Goal: Complete application form: Complete application form

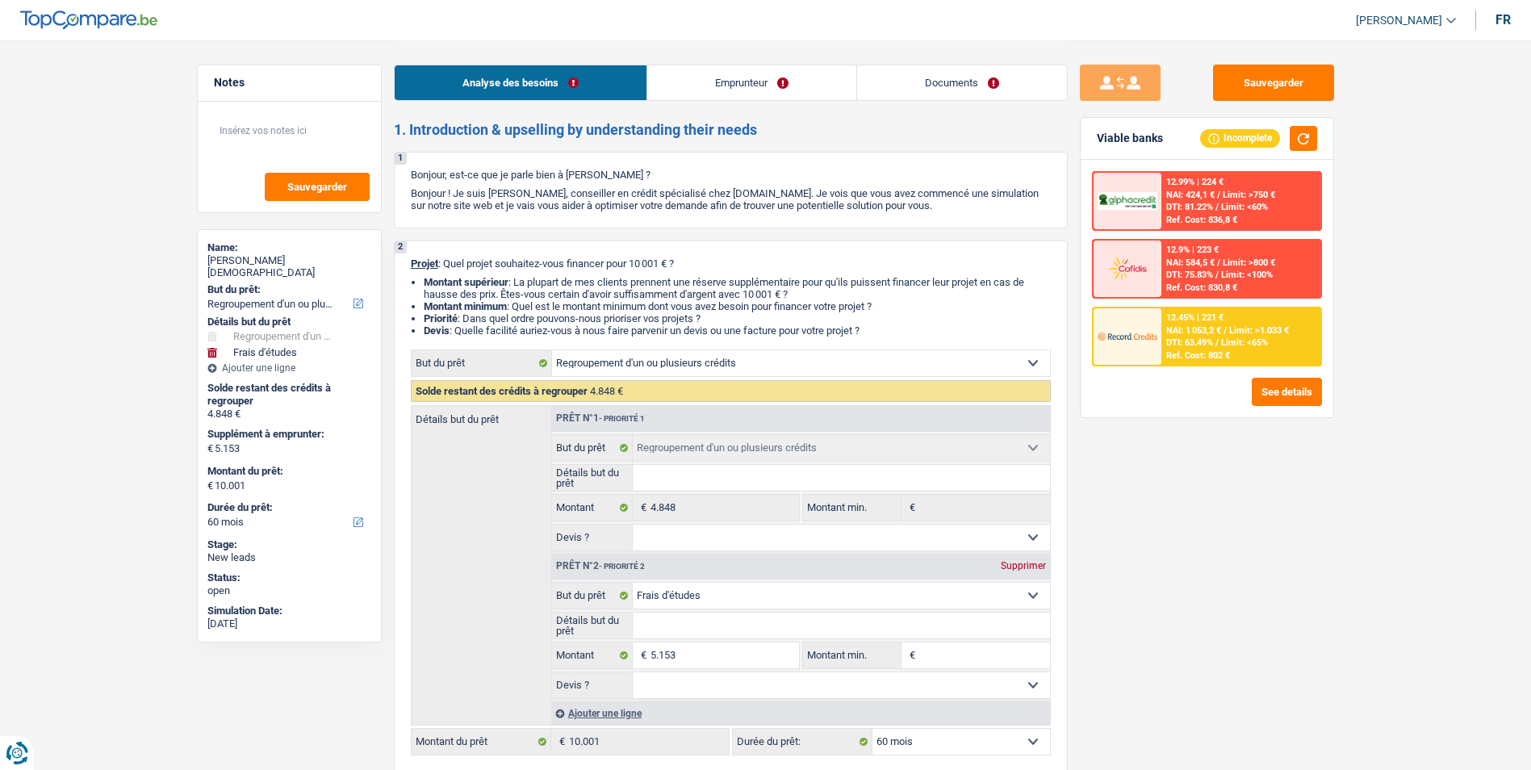
select select "refinancing"
select select "study"
select select "60"
select select "refinancing"
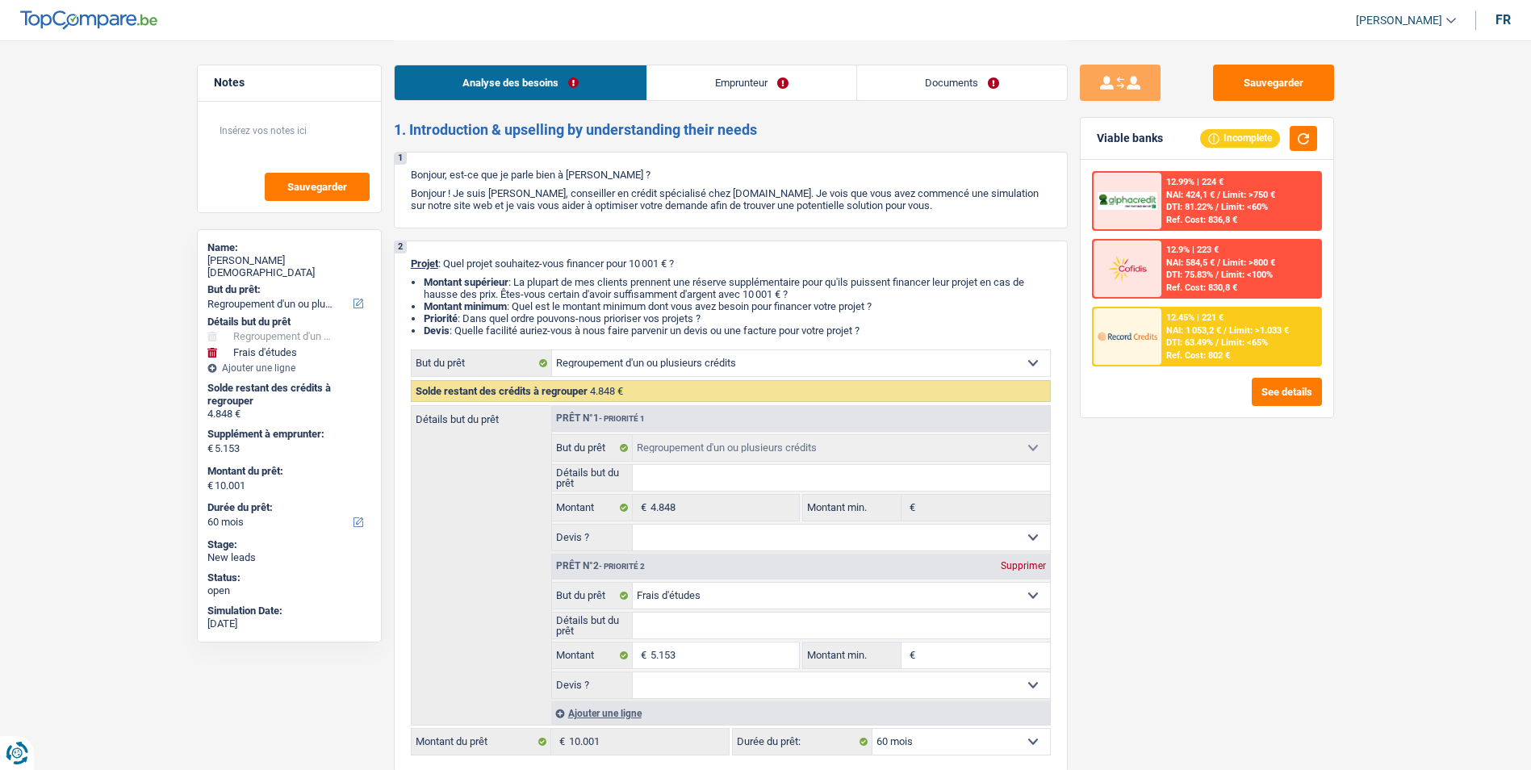
select select "refinancing"
select select "study"
select select "60"
select select "privateEmployee"
select select "netSalary"
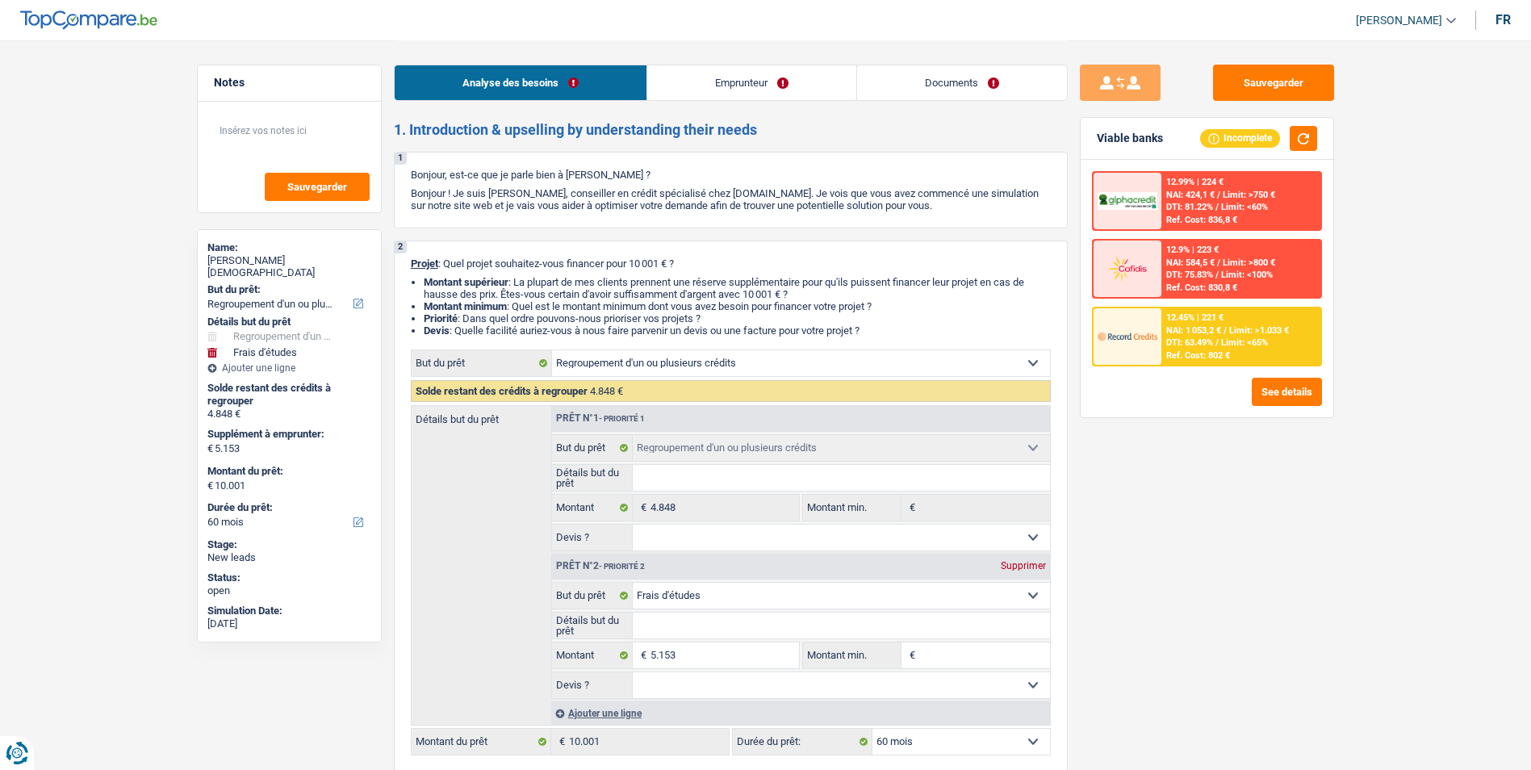
select select "mealVouchers"
select select "ownerWithMortgage"
select select "mortgage"
select select "300"
select select "mortgage"
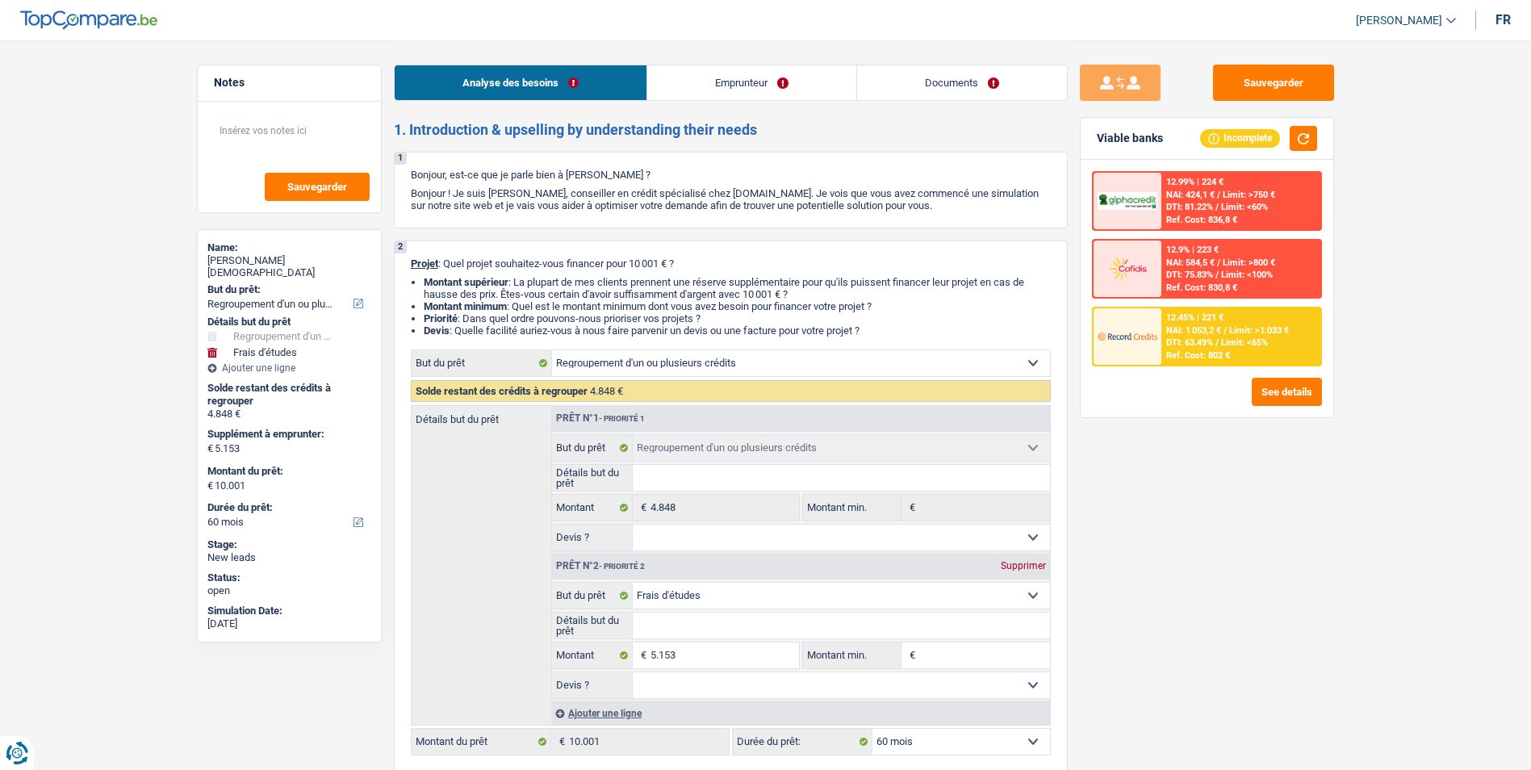
select select "300"
select select "cardOrCredit"
select select "personalLoan"
select select "smallWorks"
select select "36"
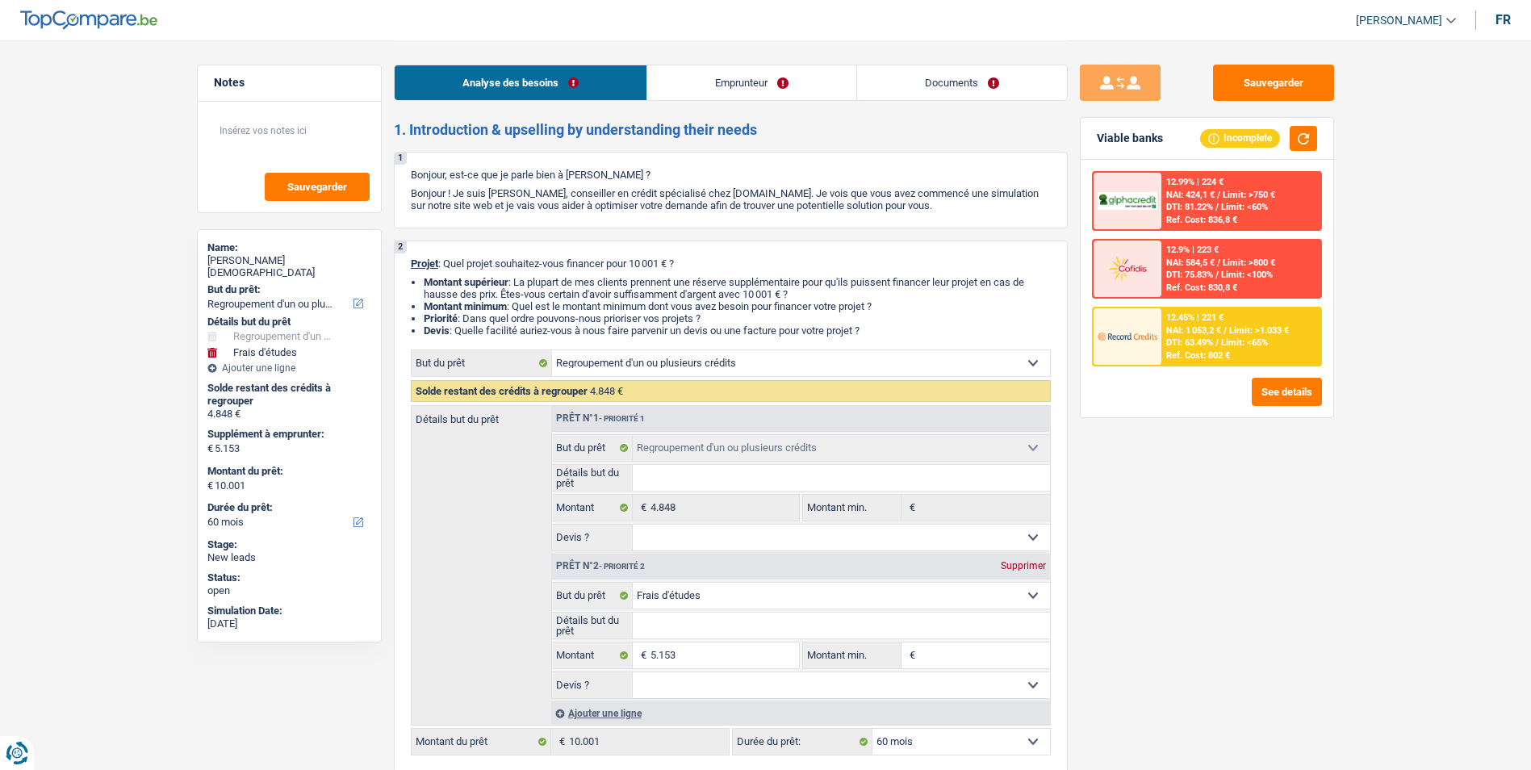
select select "refinancing"
select select "study"
select select "60"
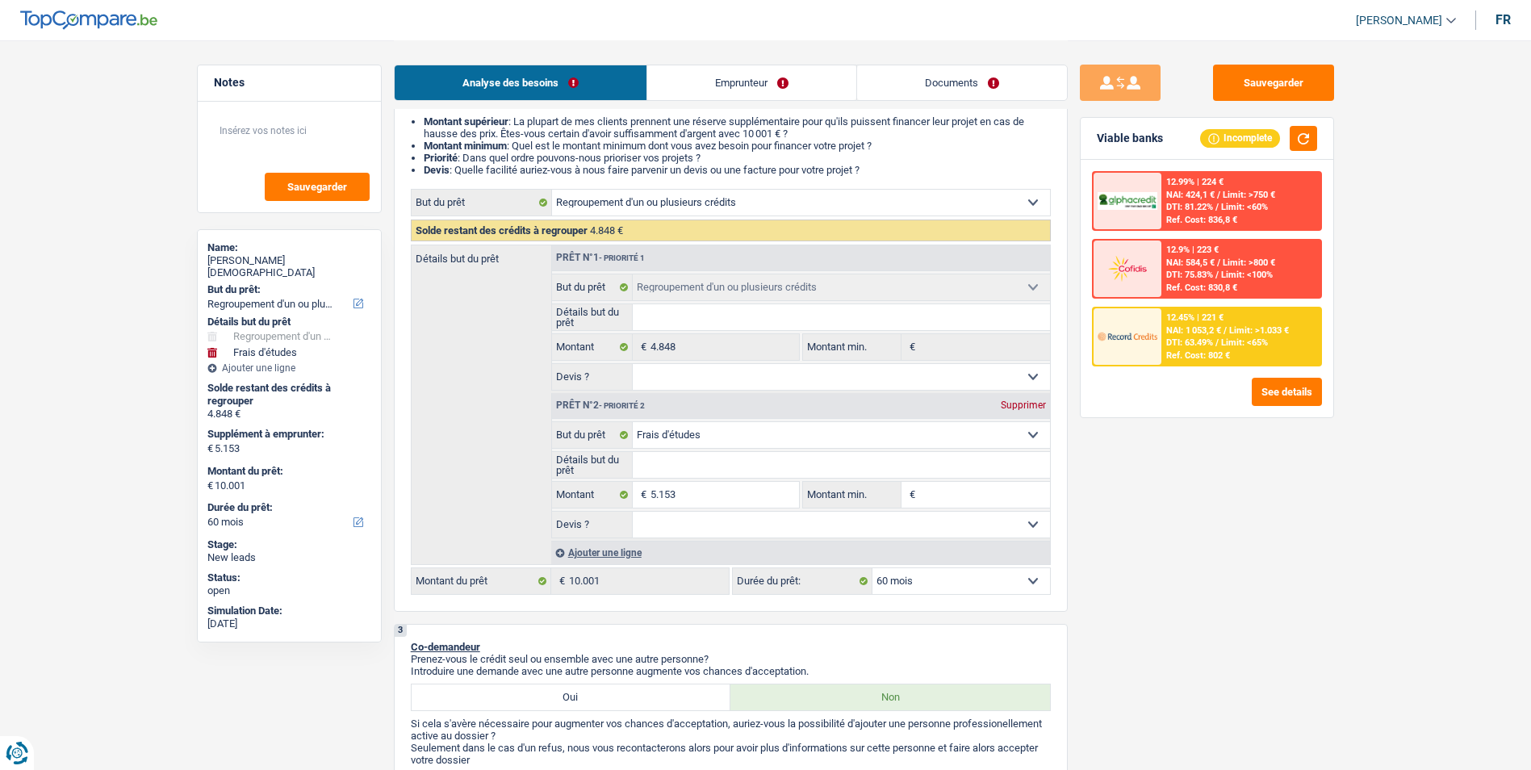
scroll to position [161, 0]
click at [763, 88] on link "Emprunteur" at bounding box center [751, 82] width 209 height 35
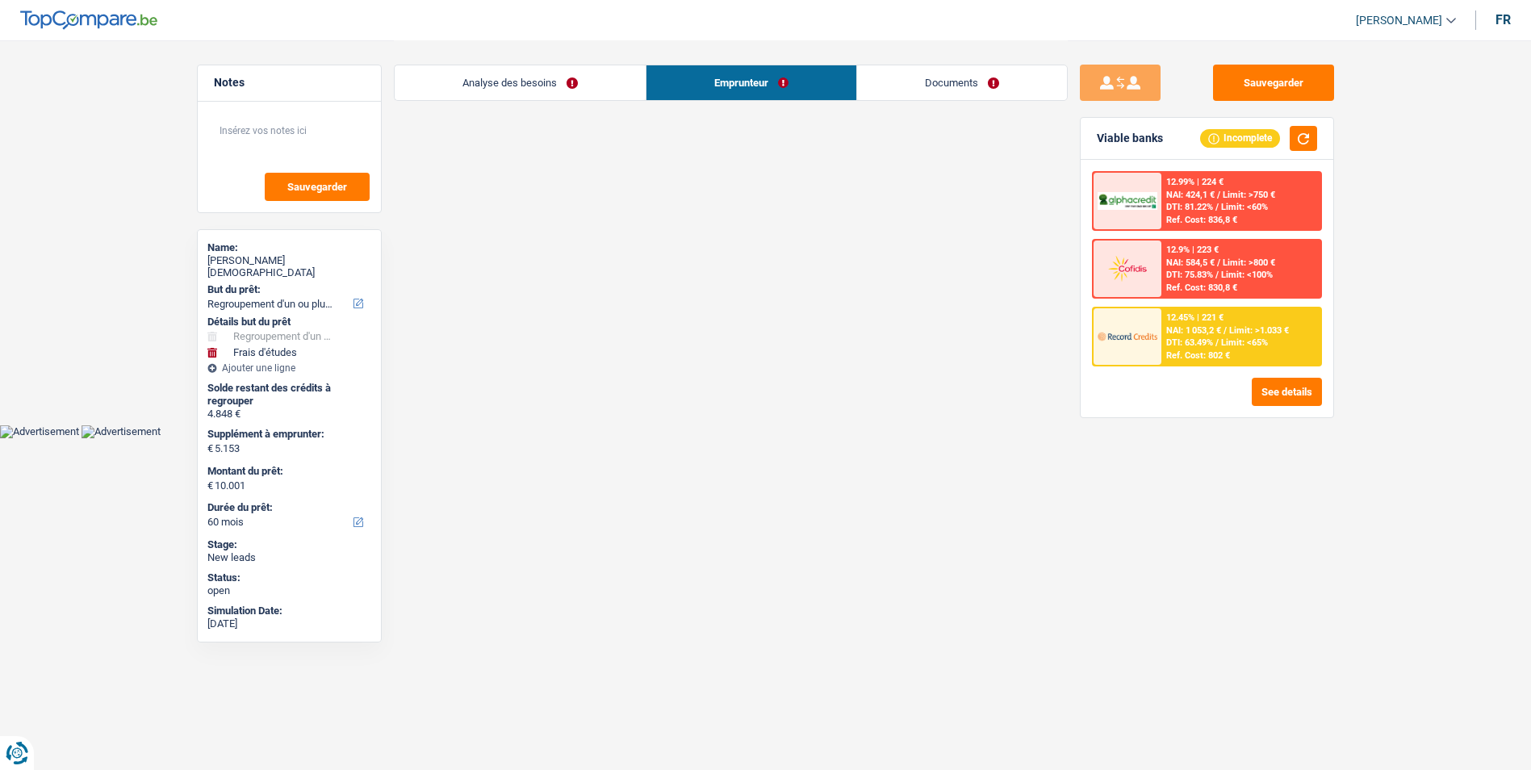
scroll to position [0, 0]
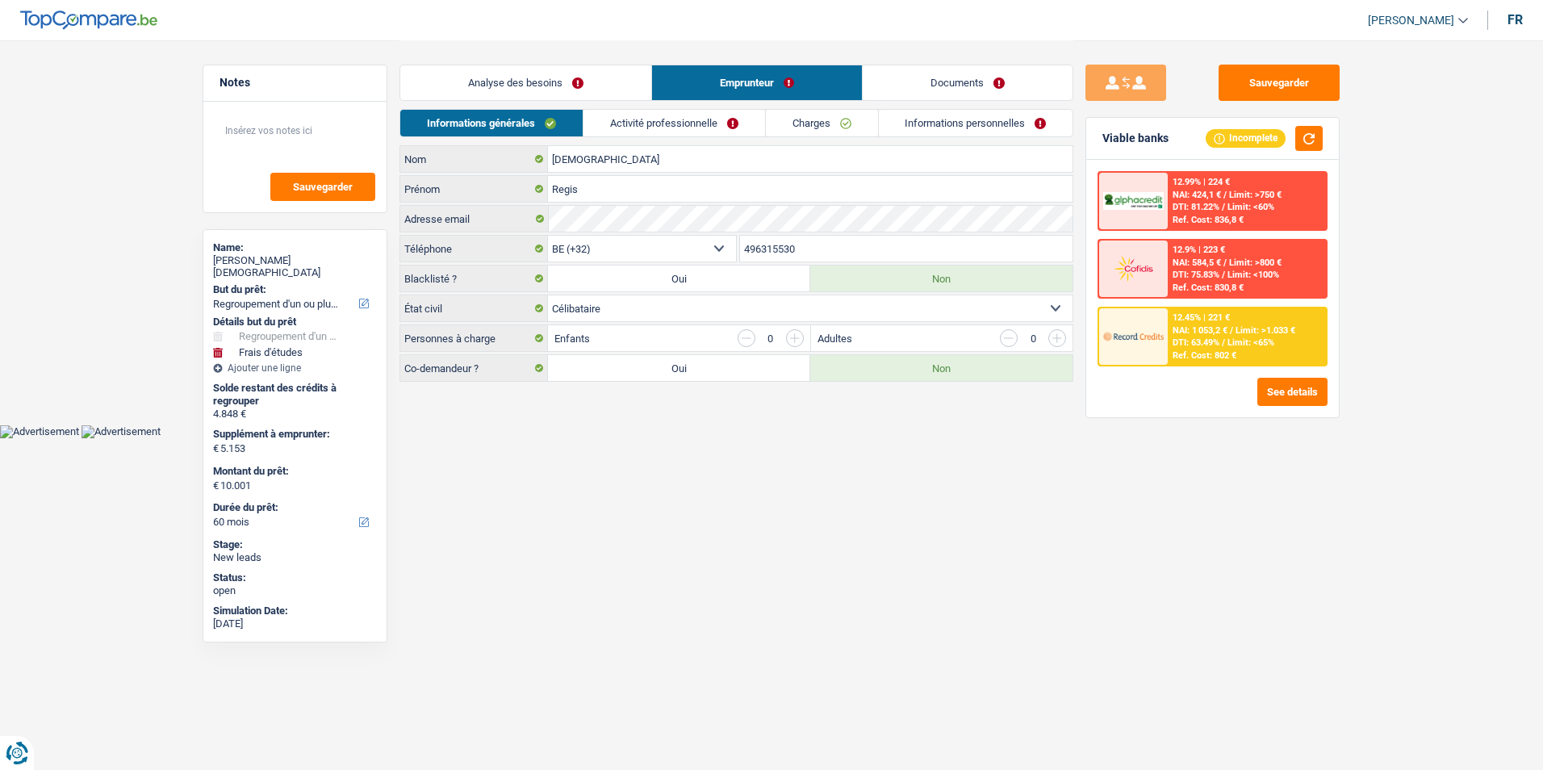
click at [629, 112] on link "Activité professionnelle" at bounding box center [674, 123] width 182 height 27
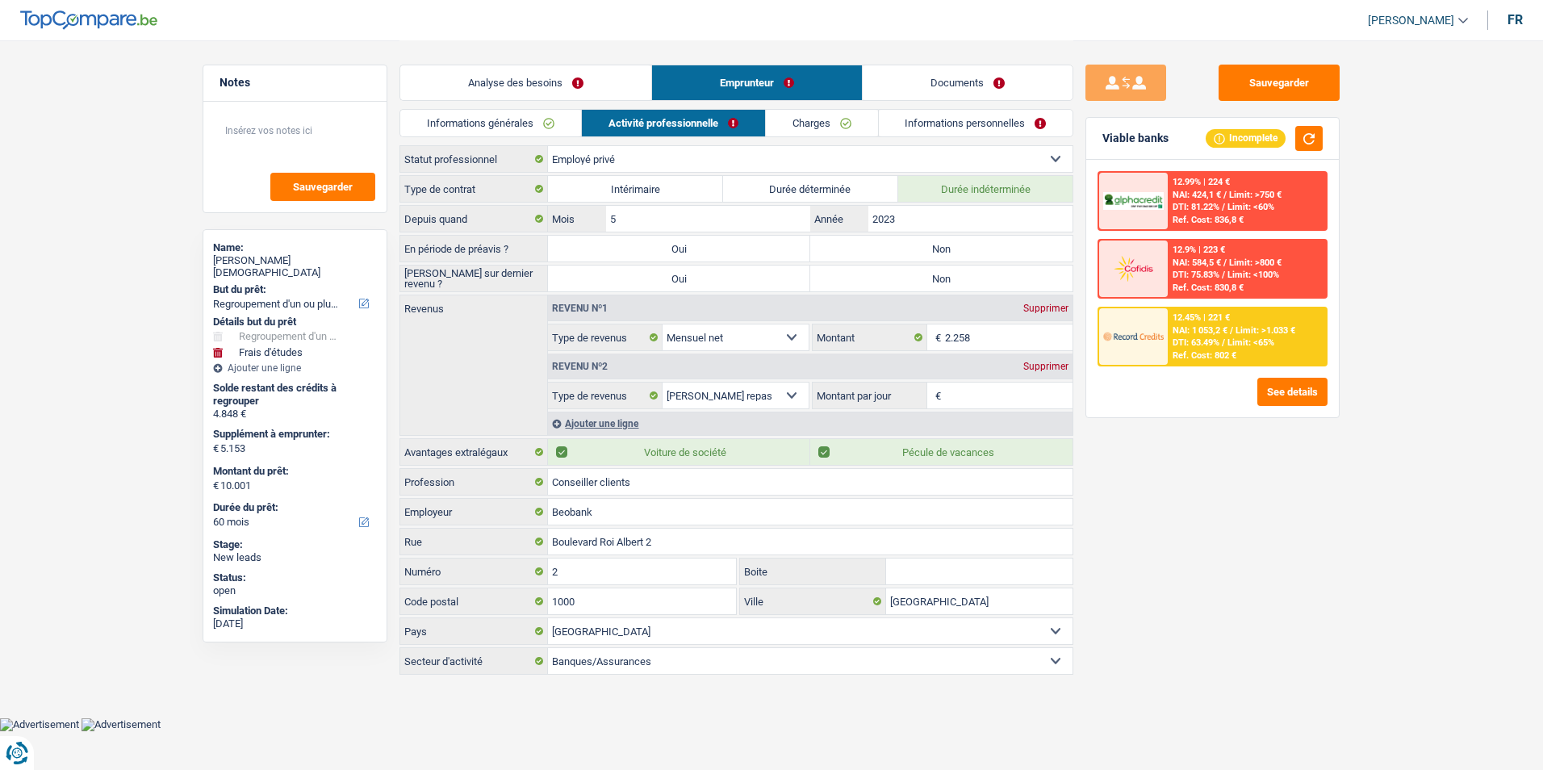
click at [592, 85] on link "Analyse des besoins" at bounding box center [525, 82] width 251 height 35
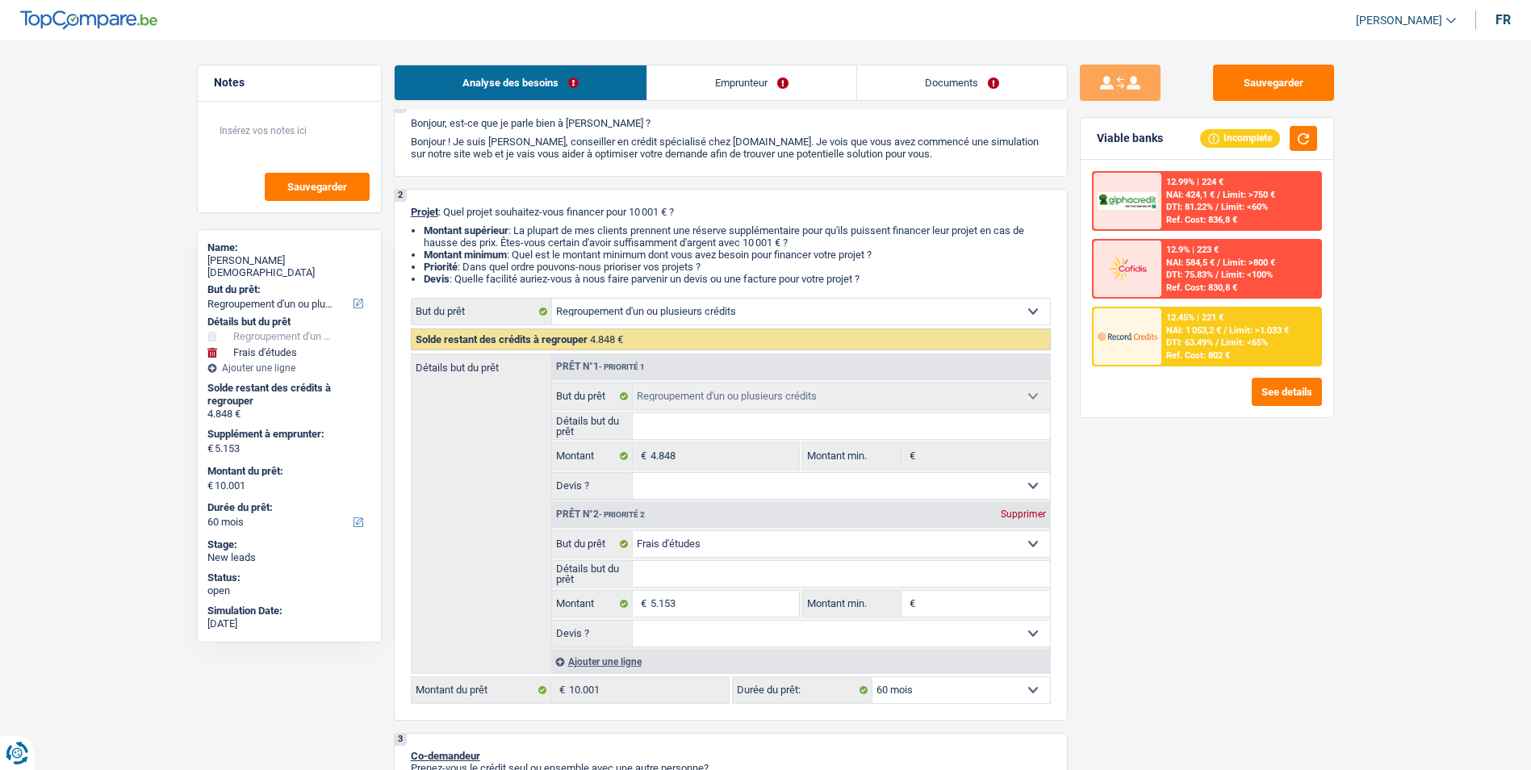
scroll to position [81, 0]
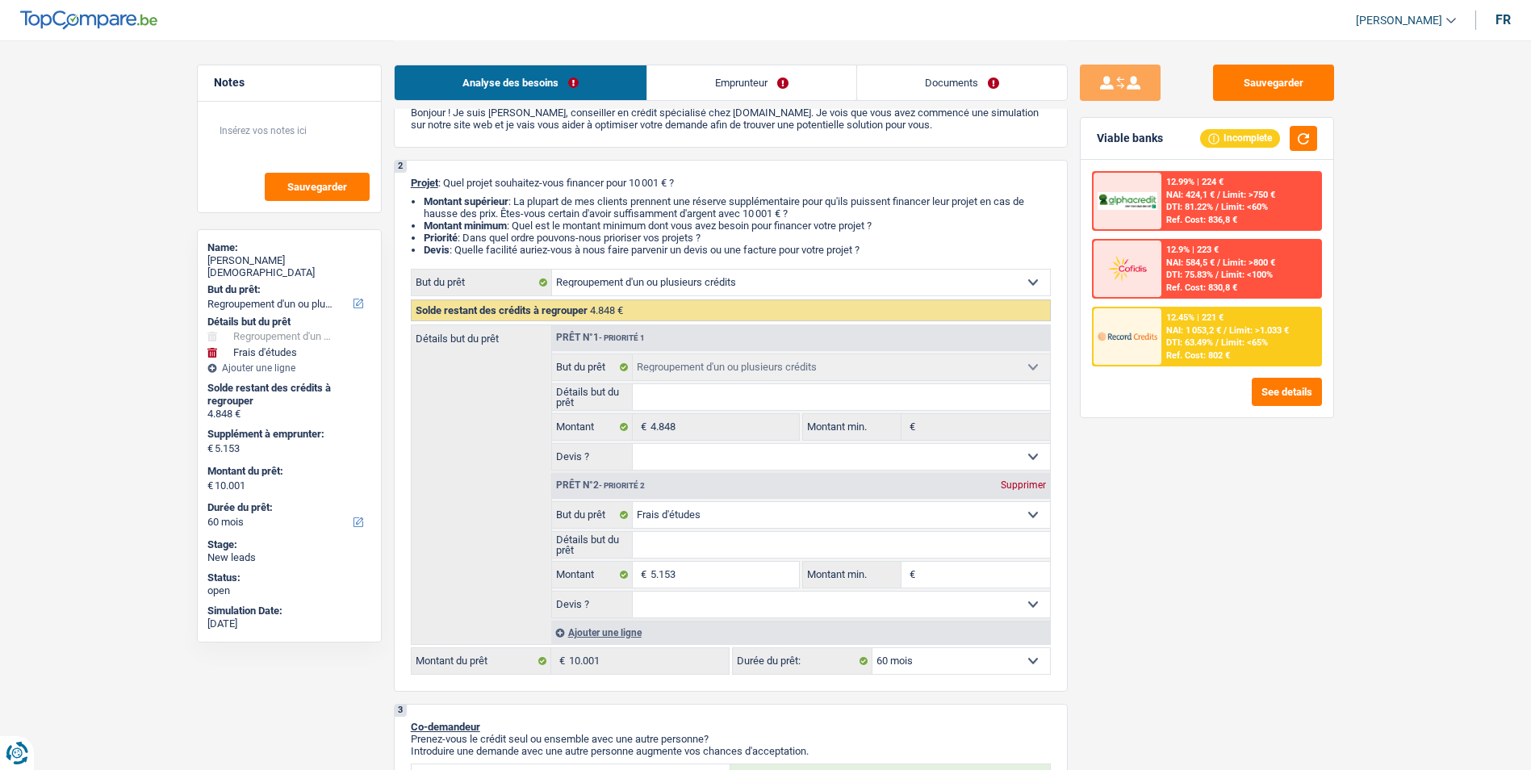
click at [726, 605] on select "Oui Non Non répondu Sélectionner une option" at bounding box center [841, 605] width 417 height 26
select select "false"
click at [633, 592] on select "Oui Non Non répondu Sélectionner une option" at bounding box center [841, 605] width 417 height 26
select select "false"
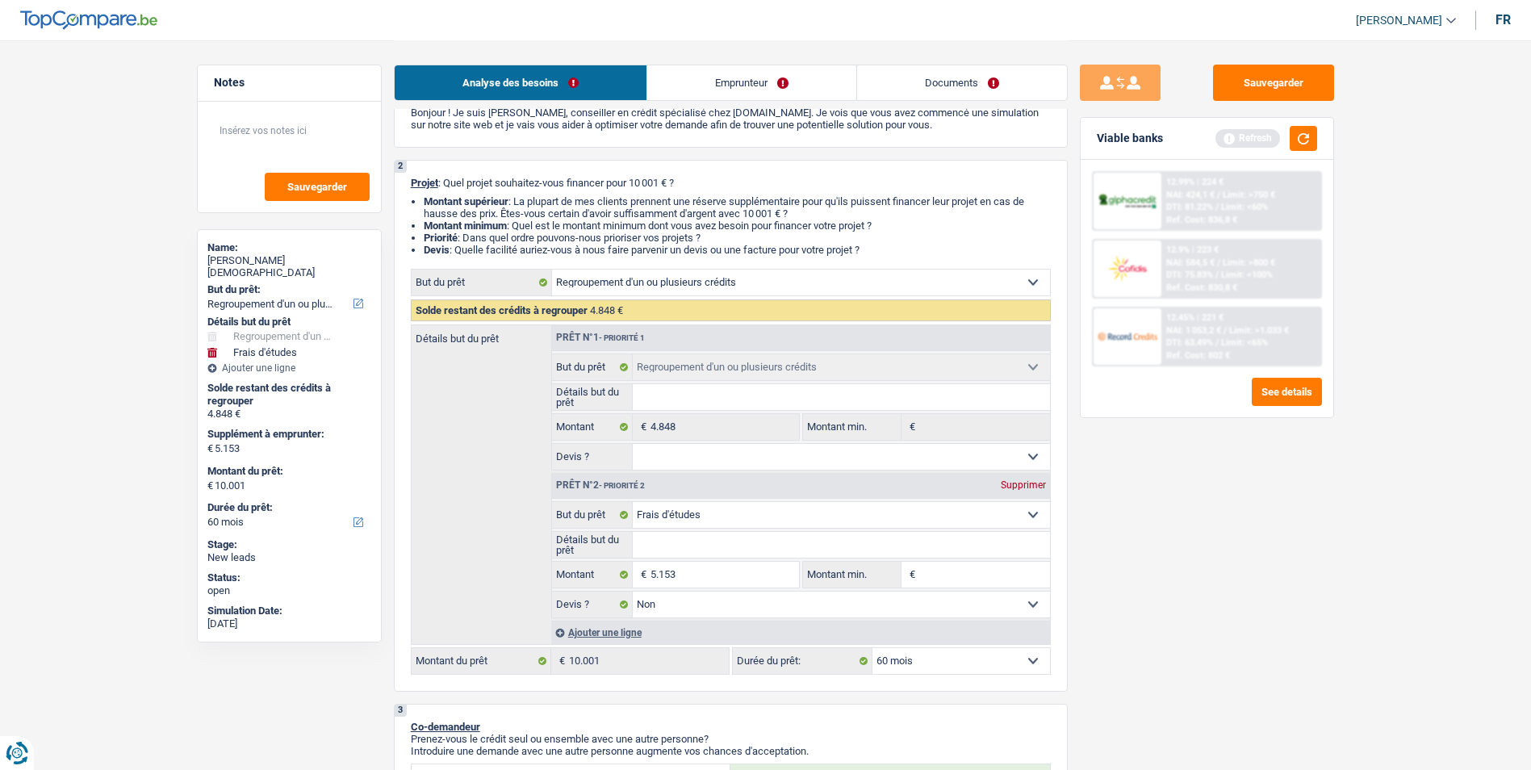
click at [720, 543] on input "Détails but du prêt" at bounding box center [841, 545] width 417 height 26
click at [842, 517] on select "Confort maison: meubles, textile, peinture, électroménager, outillage non-profe…" at bounding box center [841, 515] width 417 height 26
select select "other"
click at [633, 502] on select "Confort maison: meubles, textile, peinture, électroménager, outillage non-profe…" at bounding box center [841, 515] width 417 height 26
select select "other"
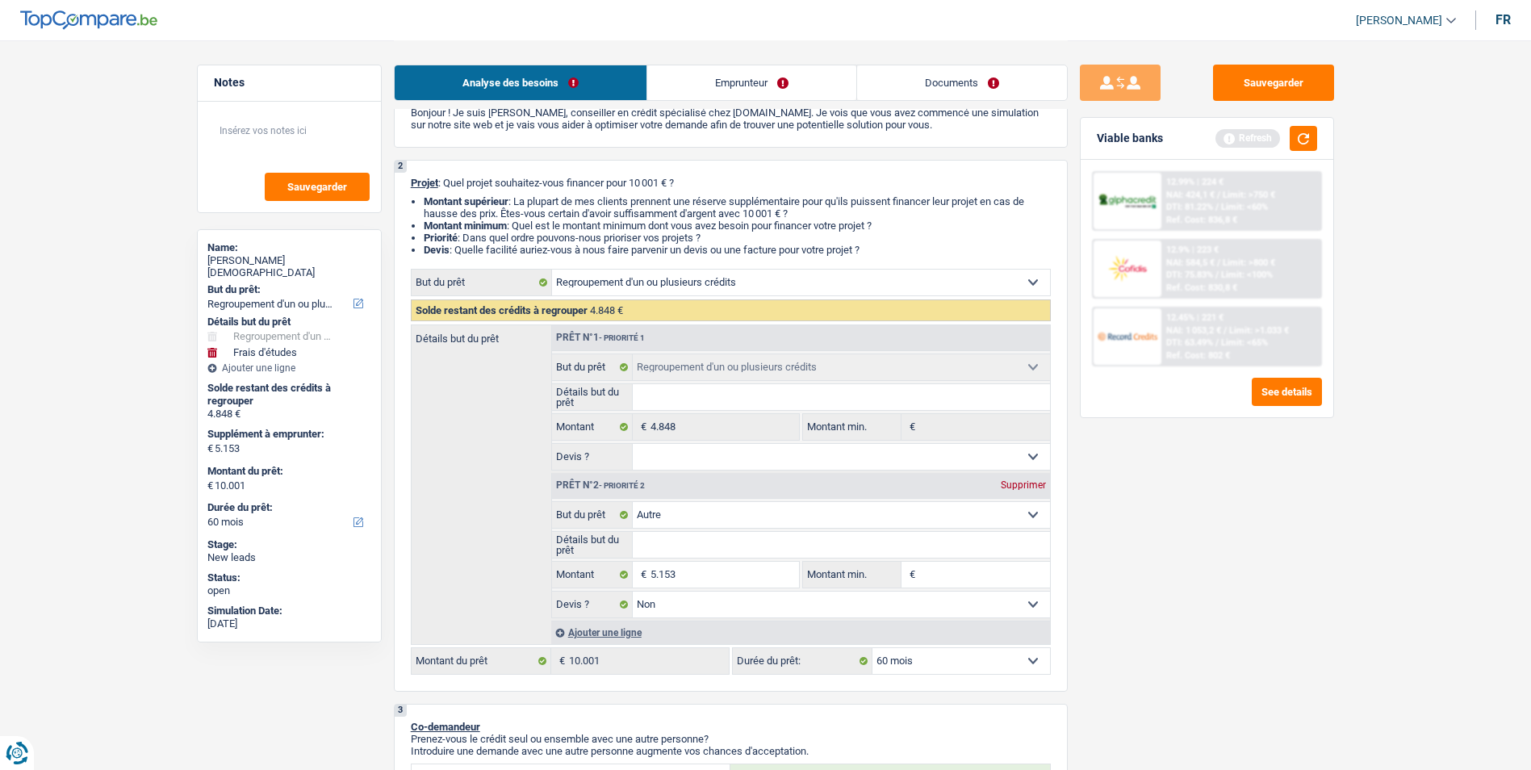
select select "other"
click at [712, 542] on input "Détails but du prêt" at bounding box center [841, 545] width 417 height 26
type input "F"
type input "Fr"
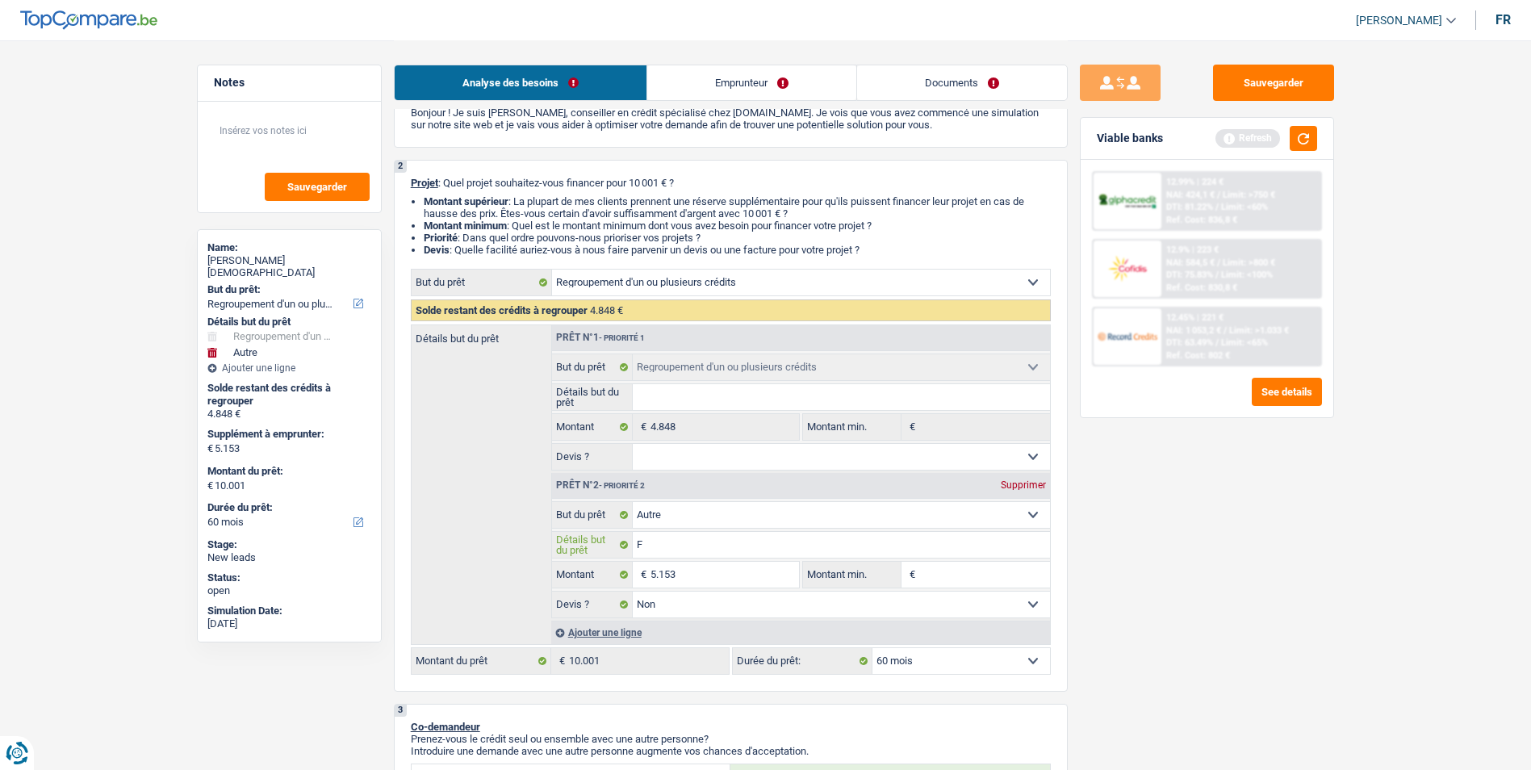
type input "Fr"
type input "Fra"
type input "Frai"
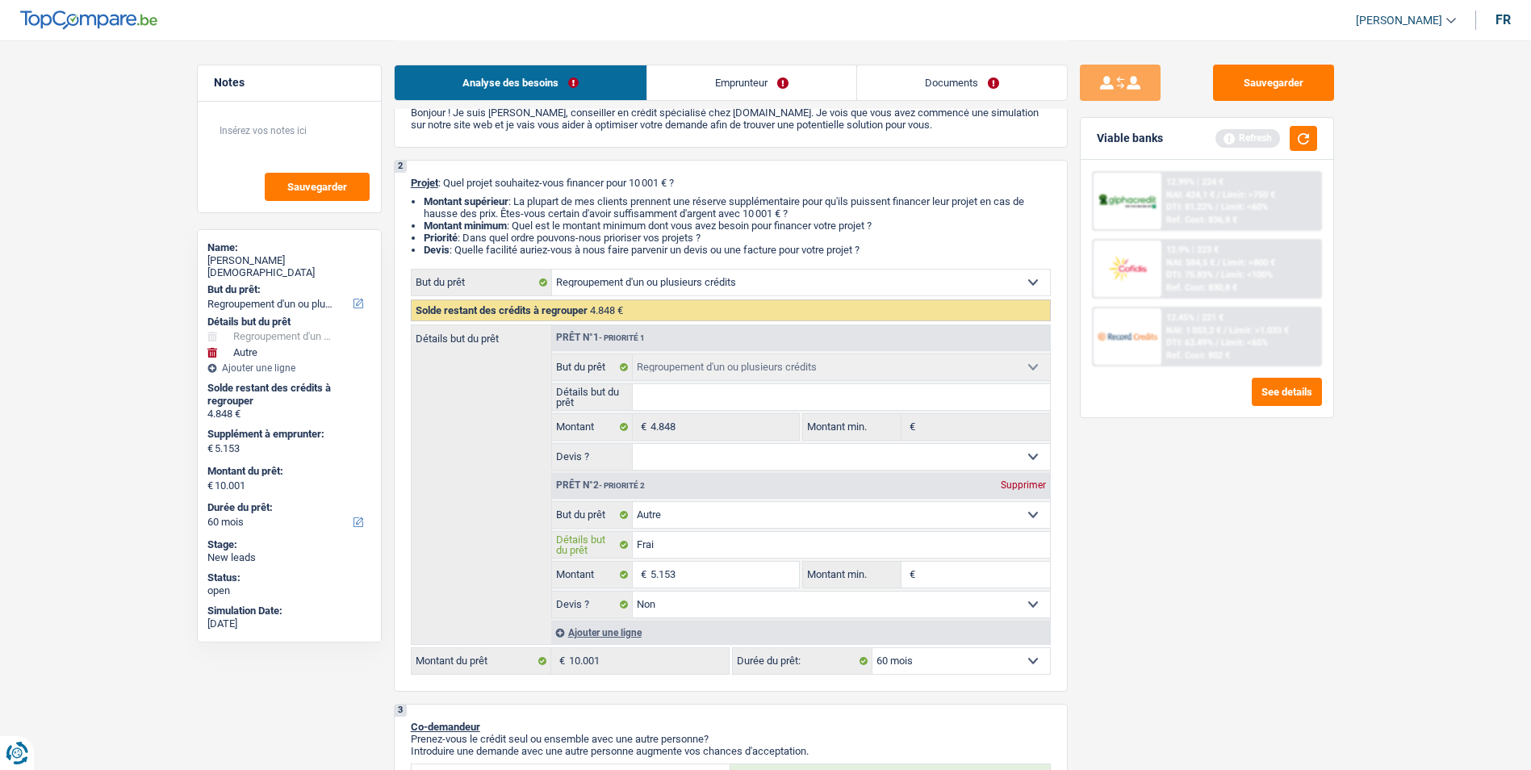
type input "Frais"
type input "Frais d"
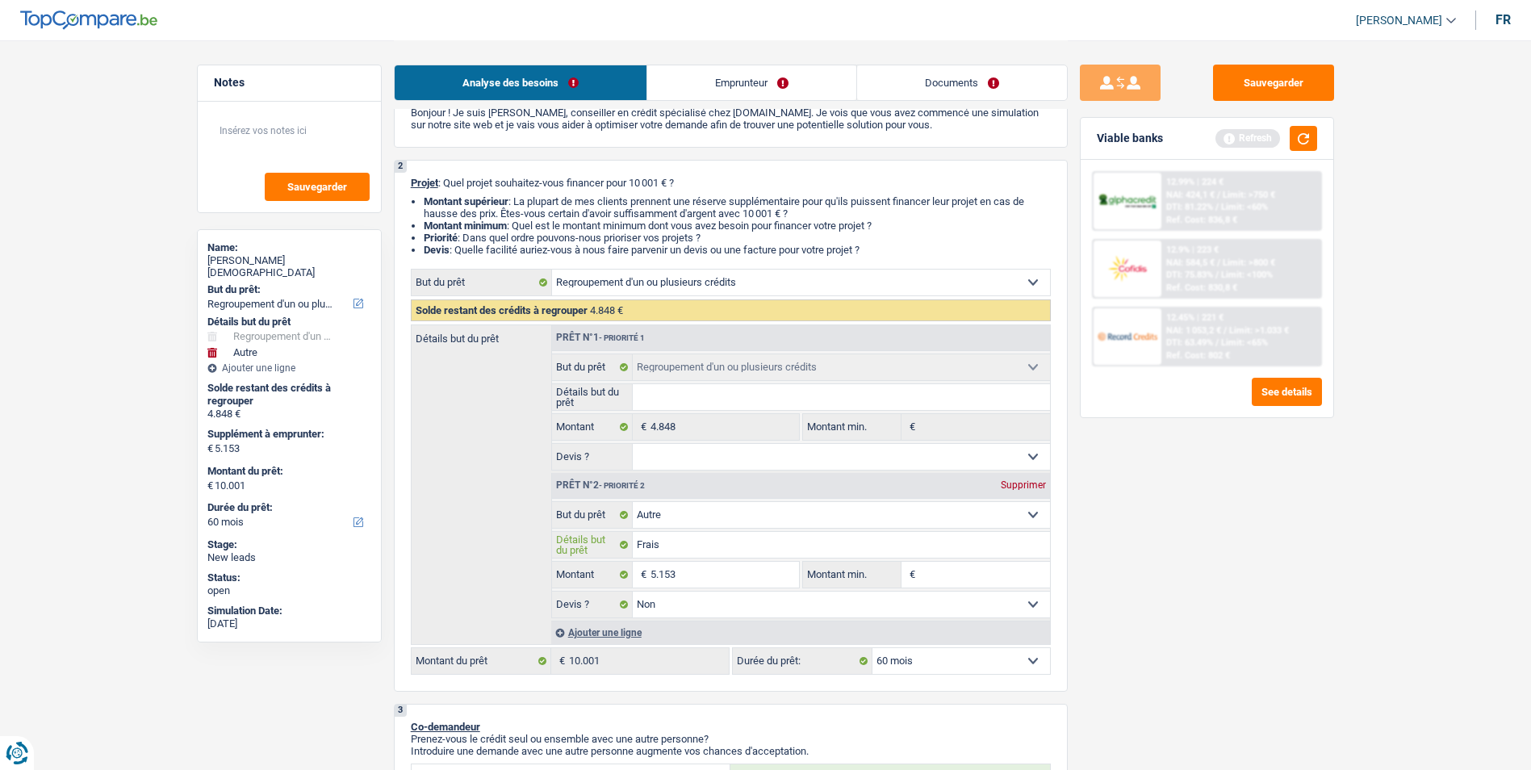
type input "Frais d"
type input "Frais d'"
type input "Frais d'é"
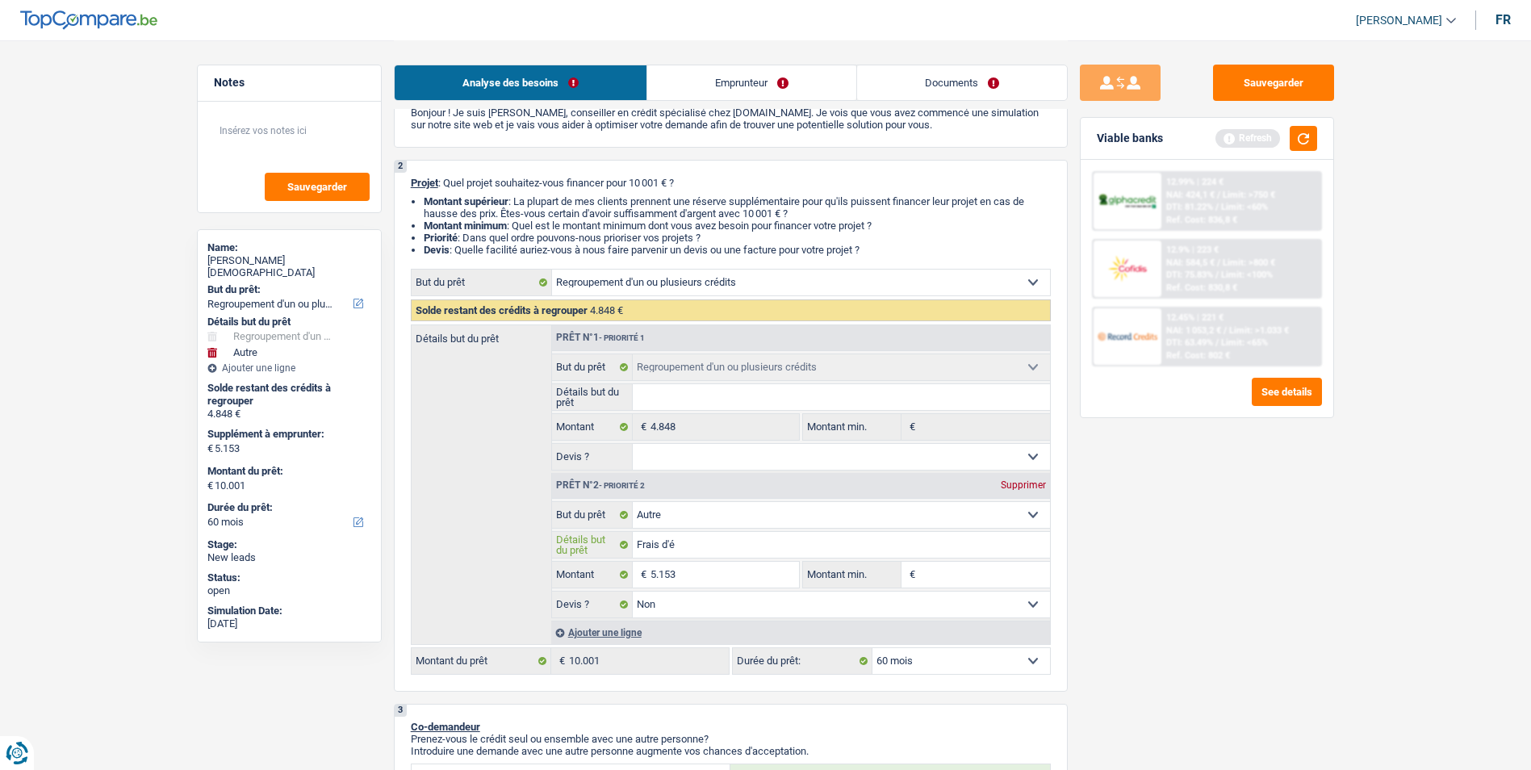
type input "Frais d'ét"
type input "Frais d'étu"
type input "Frais d'étud"
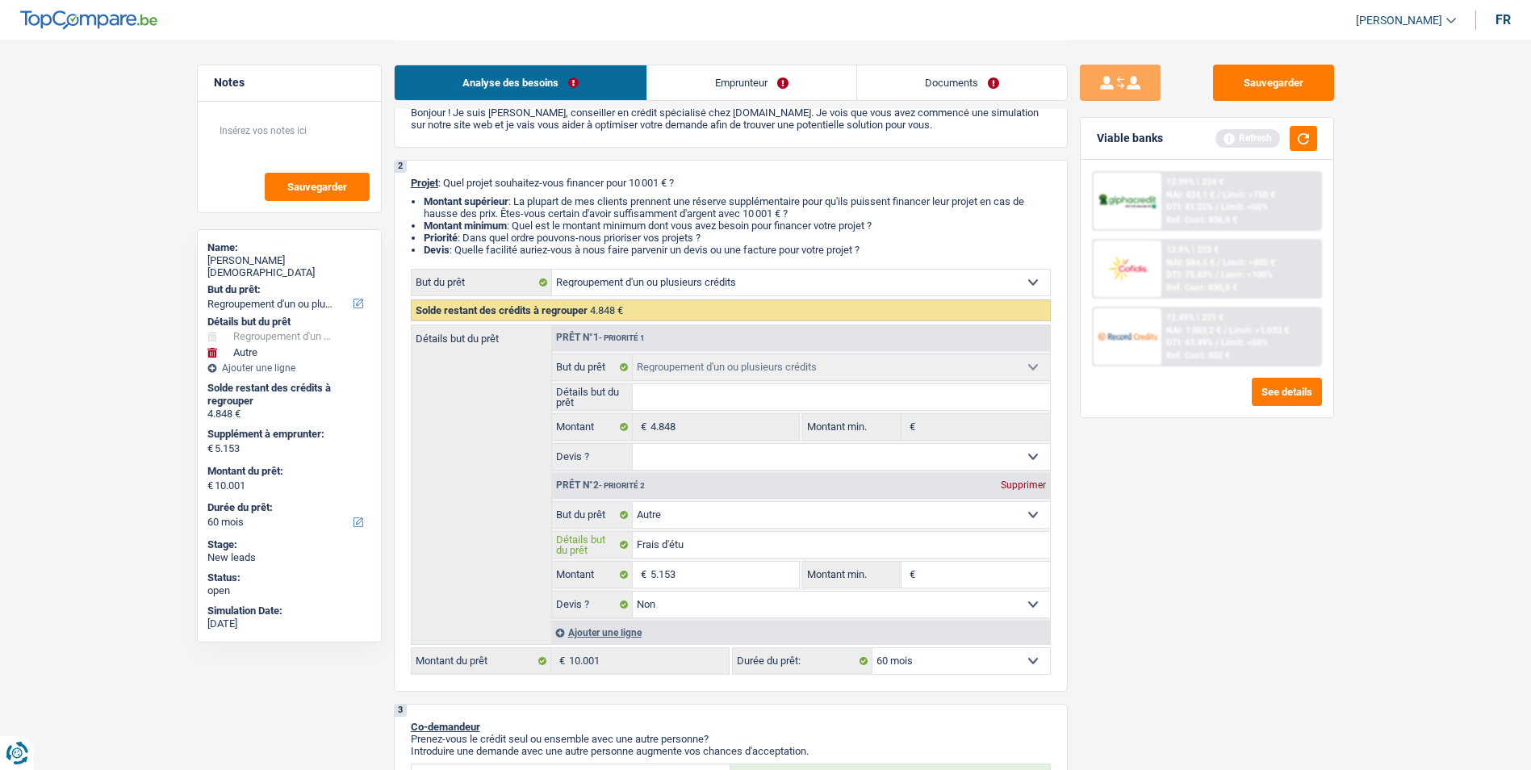
type input "Frais d'étud"
type input "Frais d'étude"
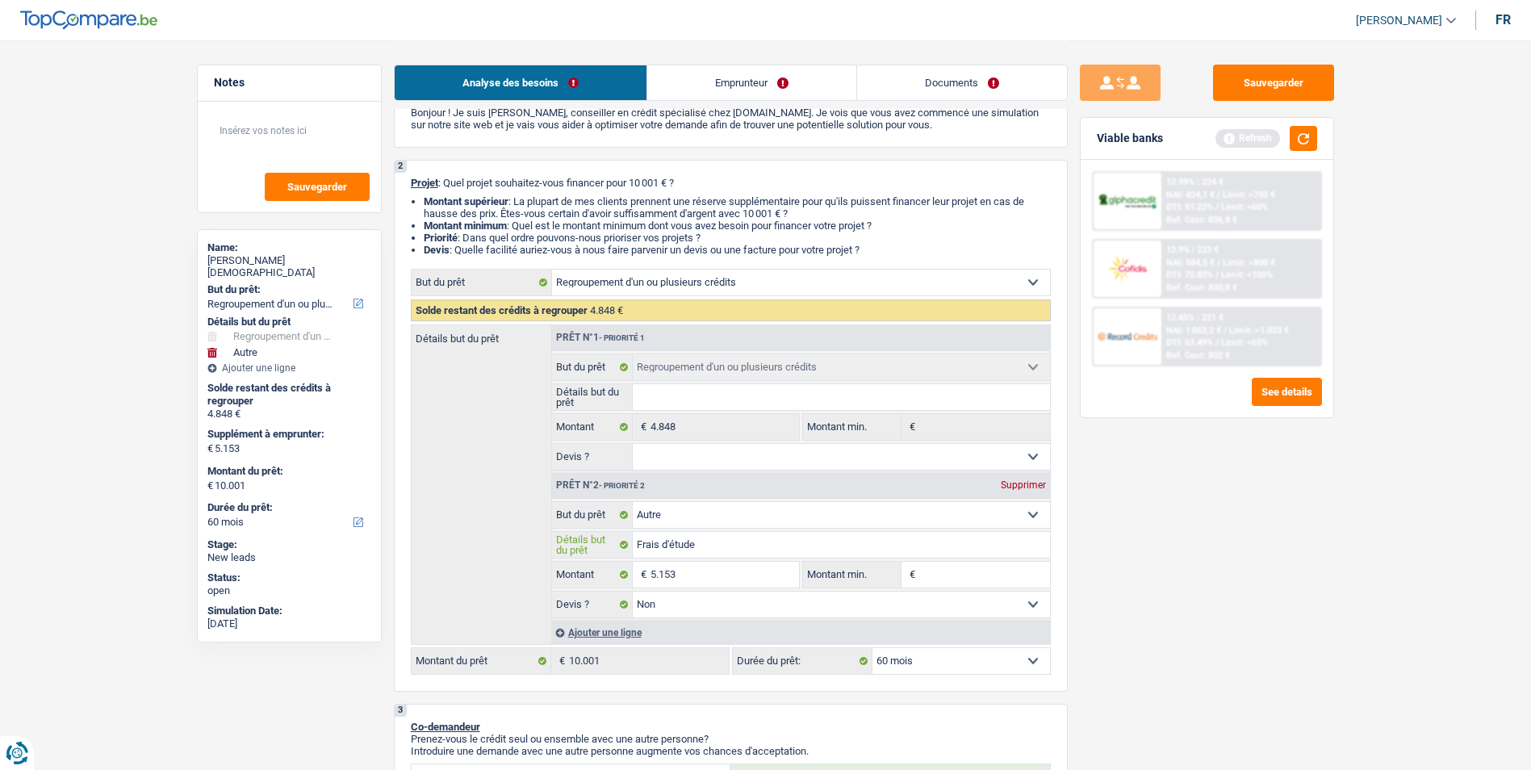
type input "Frais d'étude +"
type input "Frais d'étude + a"
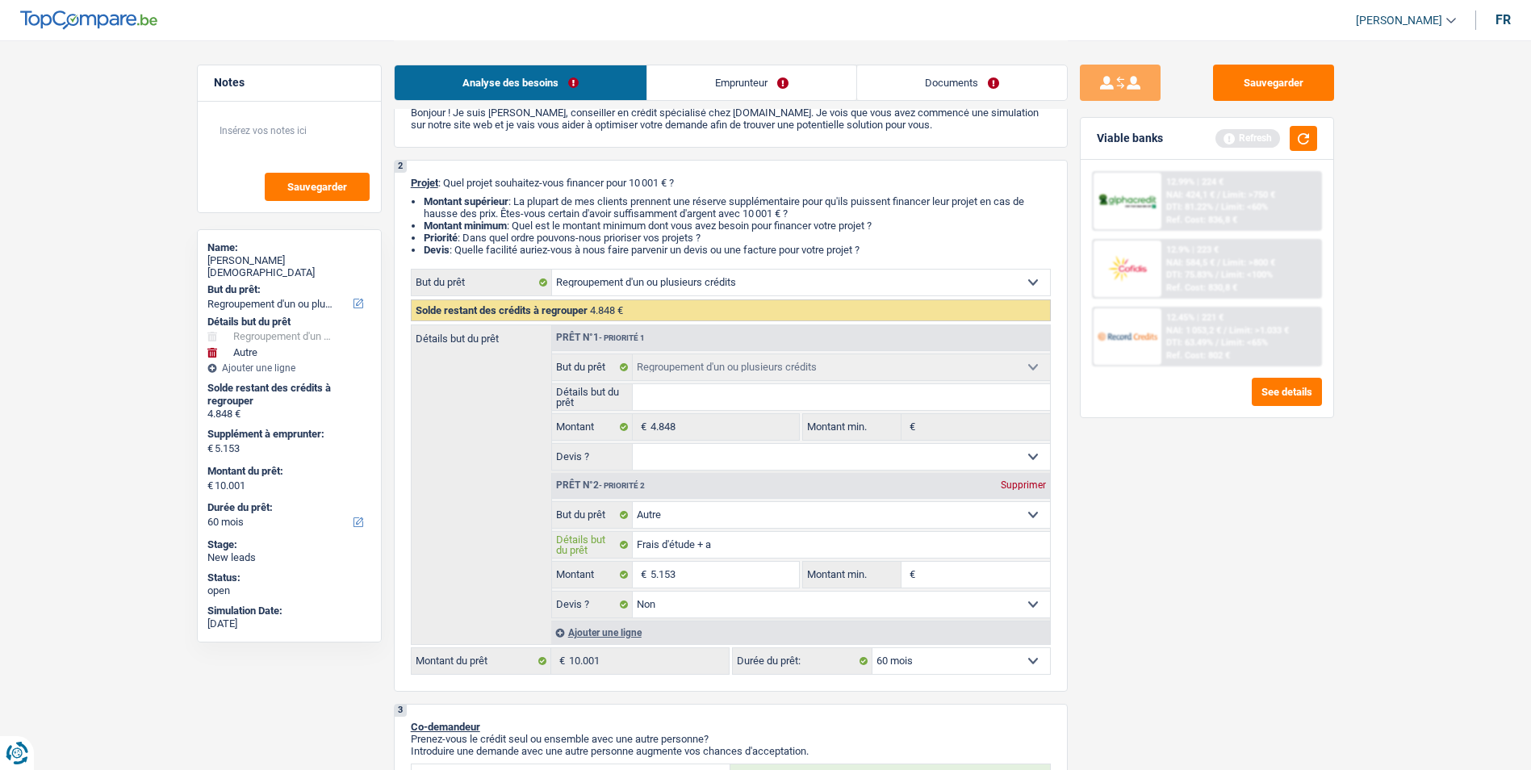
type input "Frais d'étude + a"
type input "Frais d'étude + ac"
type input "Frais d'étude + ach"
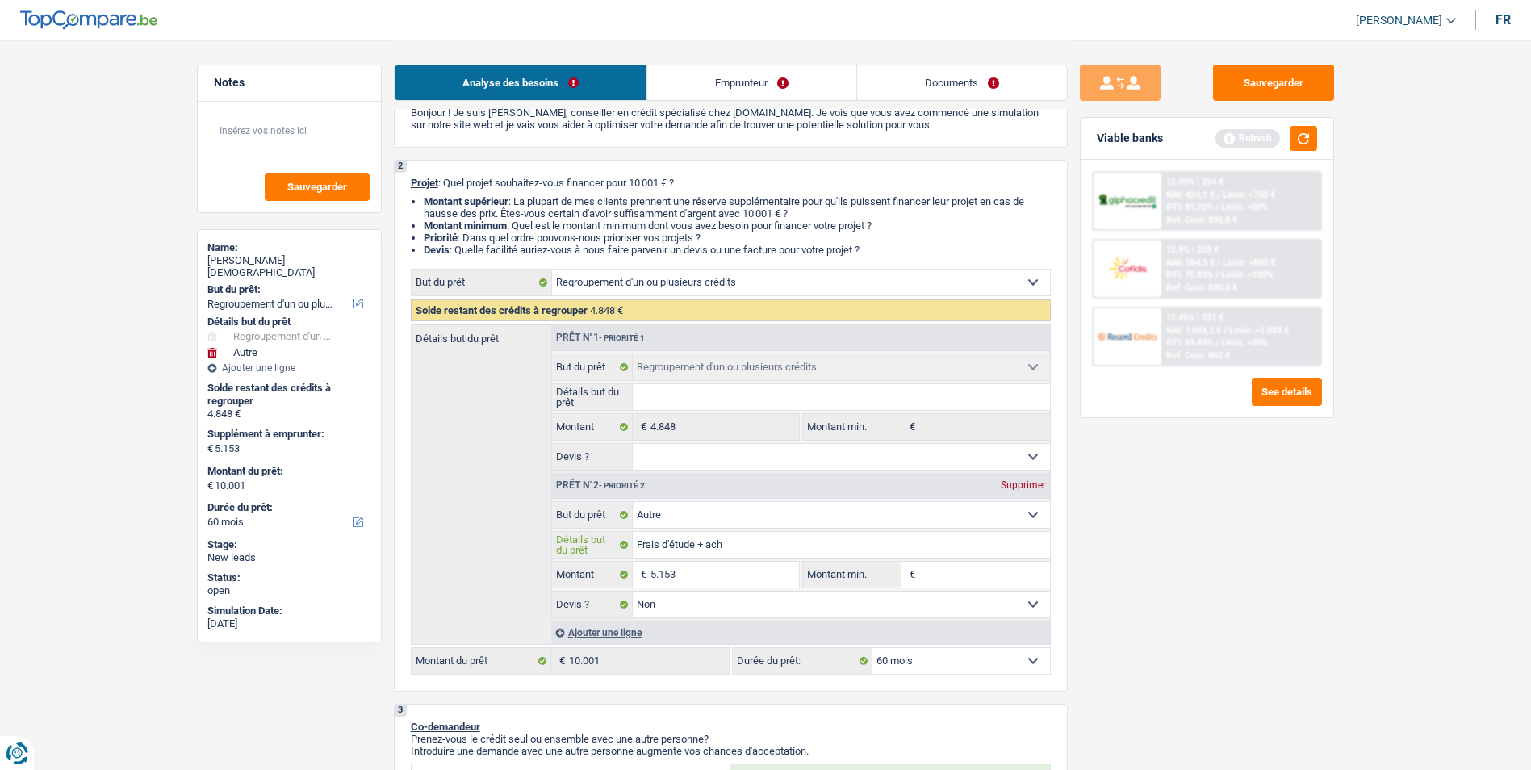
type input "Frais d'étude + acha"
type input "Frais d'étude + achat"
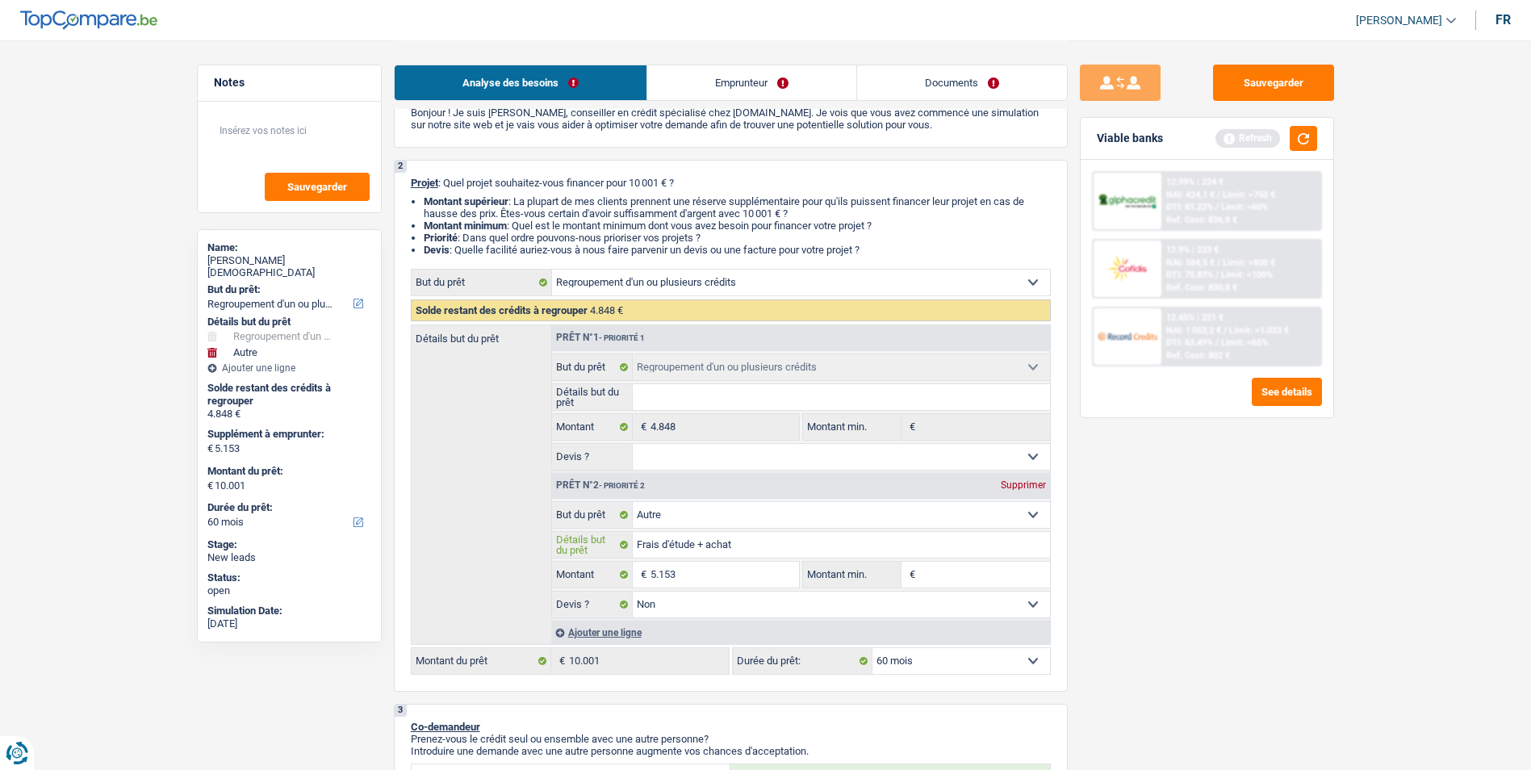
type input "Frais d'étude + achat"
type input "Frais d'étude + achat d"
type input "Frais d'étude + achat d'"
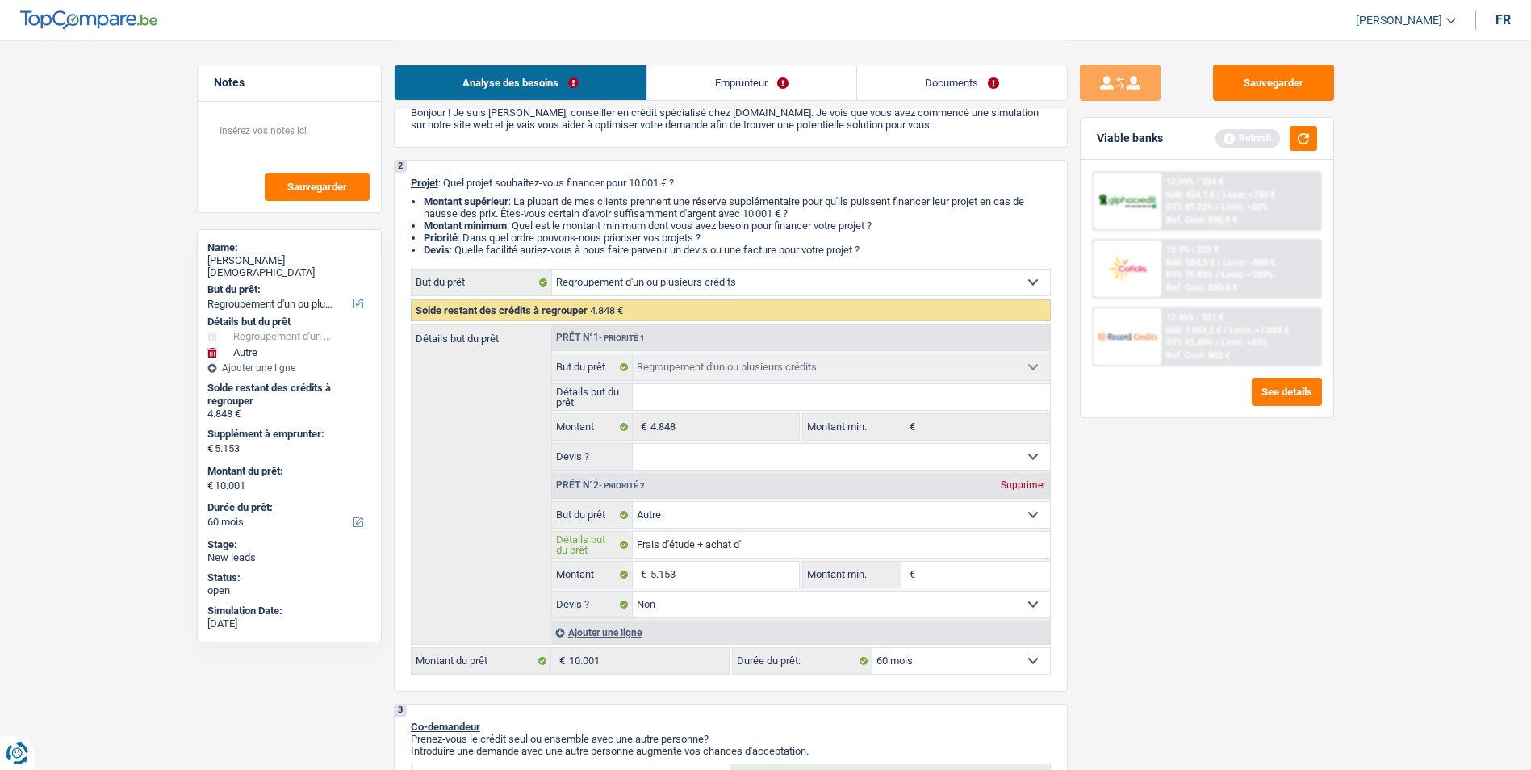
type input "Frais d'étude + achat d'u"
type input "Frais d'étude + achat d'un"
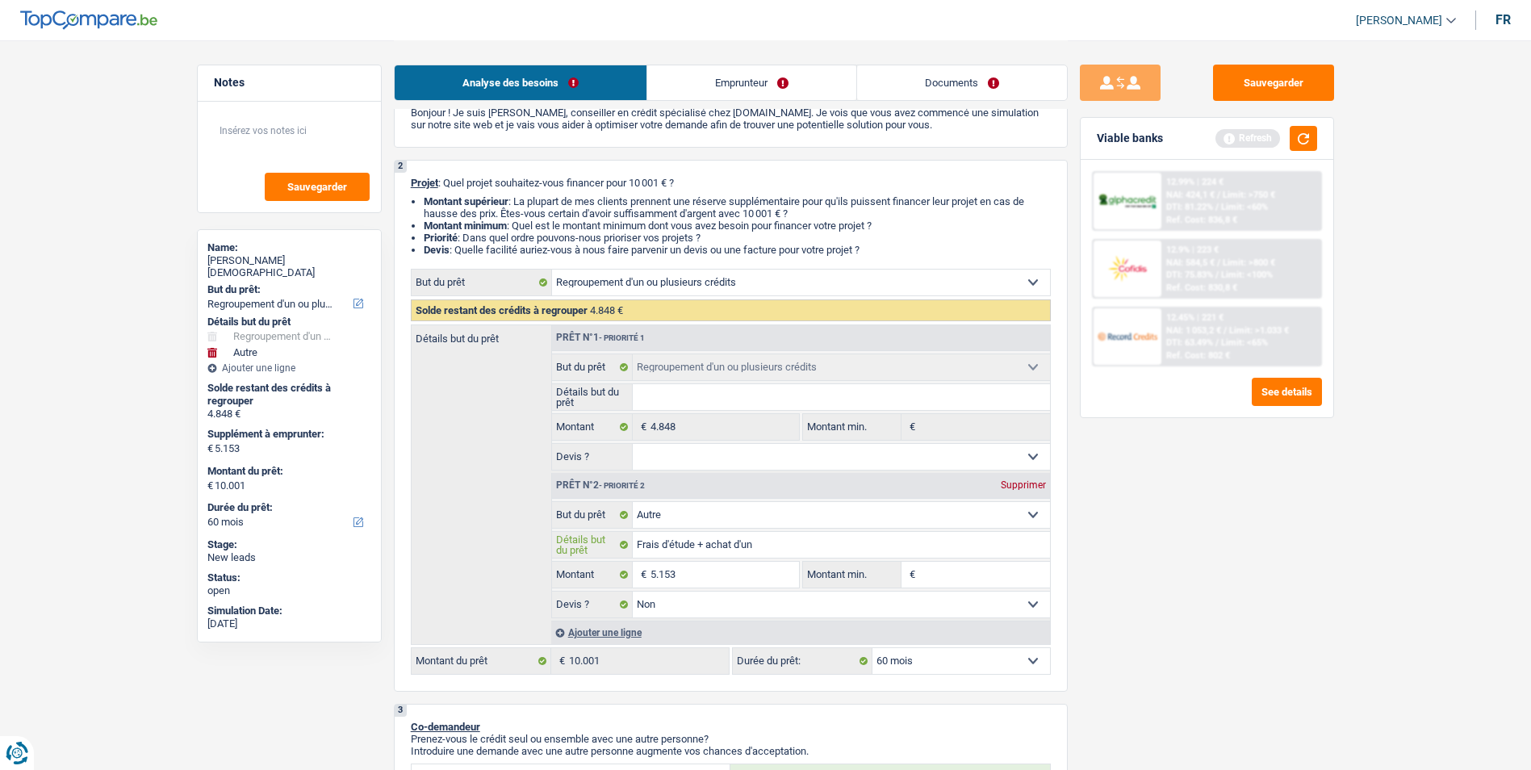
type input "Frais d'étude + achat d'un"
type input "Frais d'étude + achat d'un s"
type input "Frais d'étude + achat d'un sc"
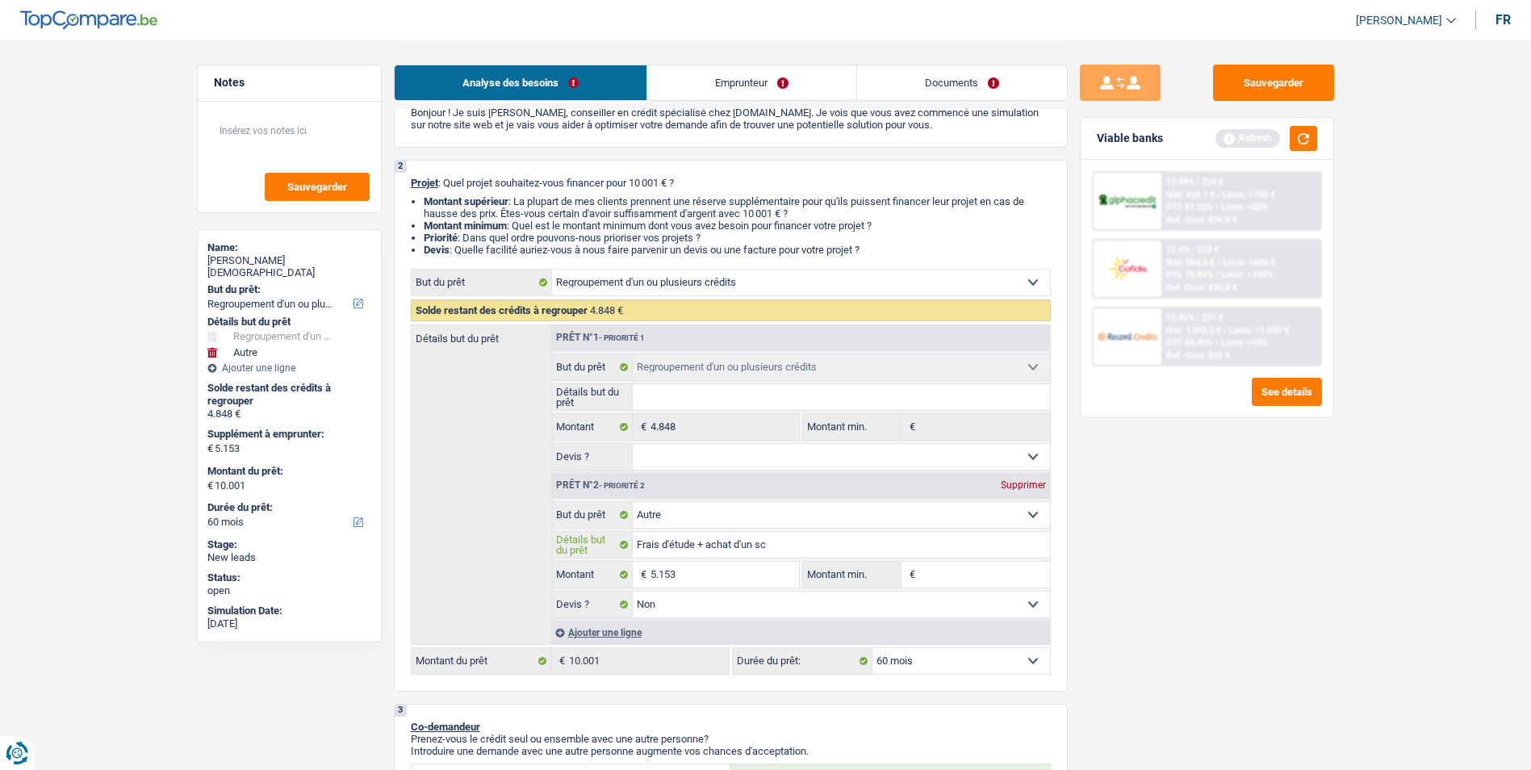
type input "Frais d'étude + achat d'un sco"
type input "Frais d'étude + achat d'un scoo"
type input "Frais d'étude + achat d'un scoot"
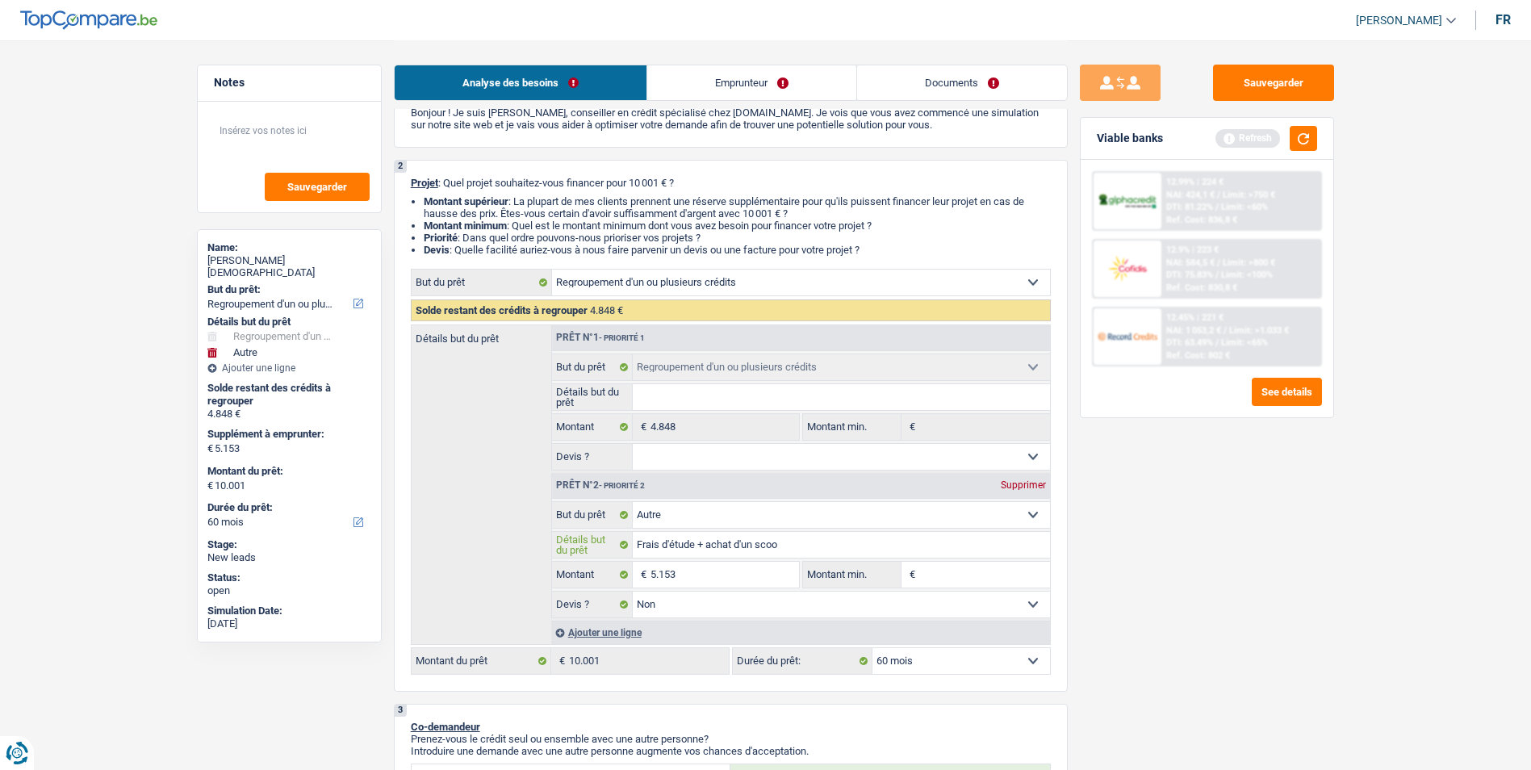
type input "Frais d'étude + achat d'un scoot"
type input "Frais d'étude + achat d'un scoote"
type input "Frais d'étude + achat d'un scooter"
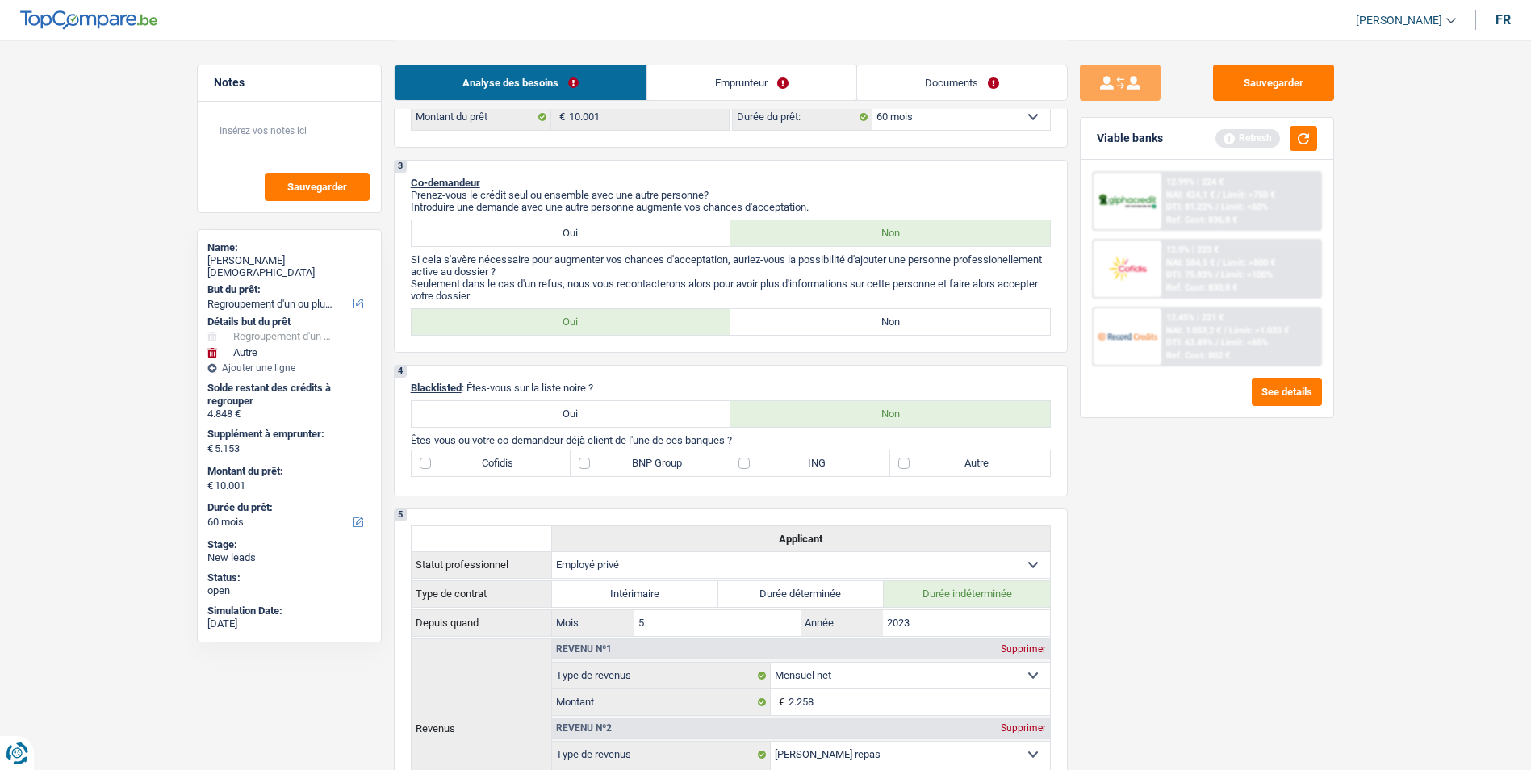
scroll to position [646, 0]
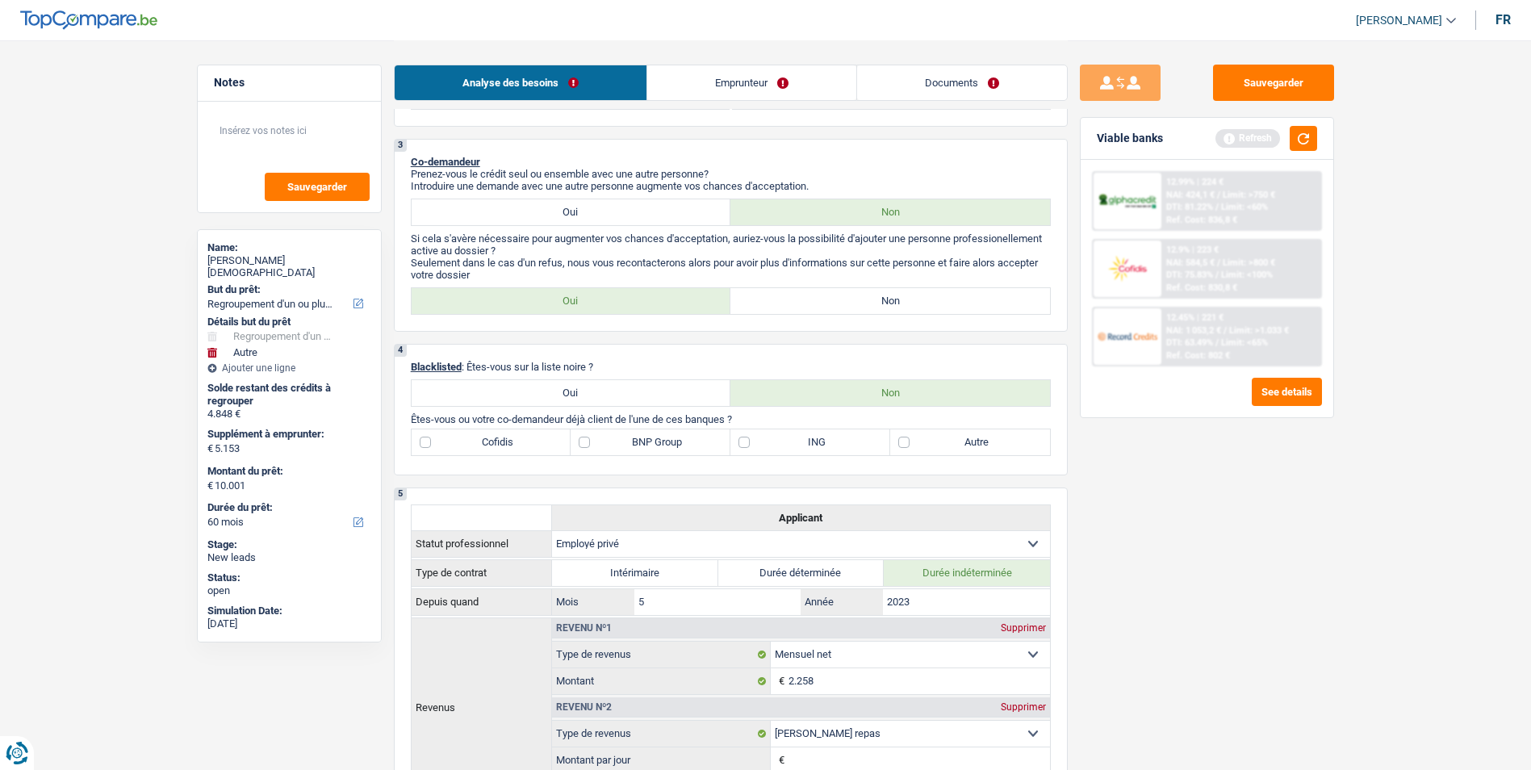
type input "Frais d'étude + achat d'un scooter"
click at [832, 312] on label "Non" at bounding box center [890, 301] width 320 height 26
click at [832, 312] on input "Non" at bounding box center [890, 301] width 320 height 26
radio input "true"
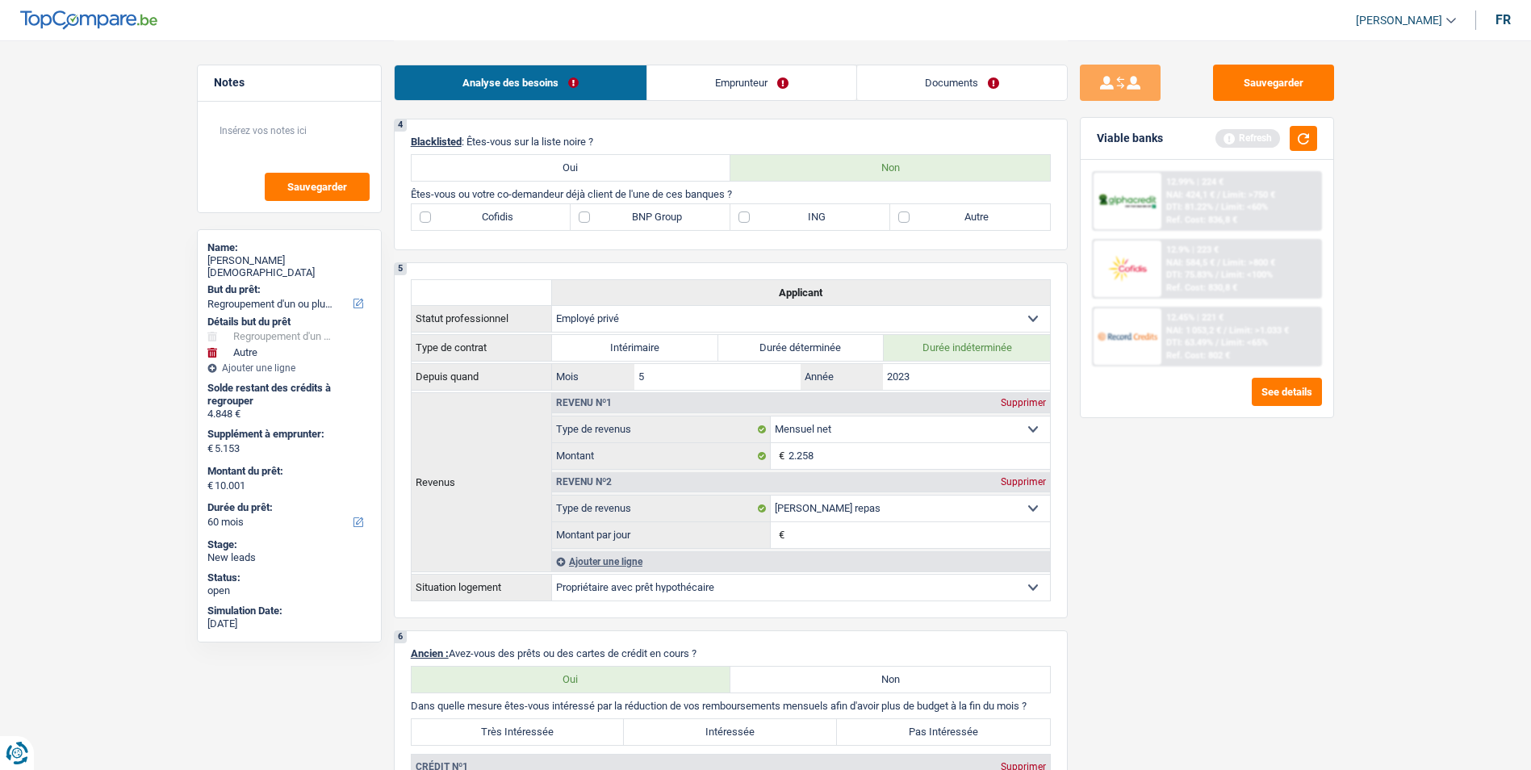
scroll to position [888, 0]
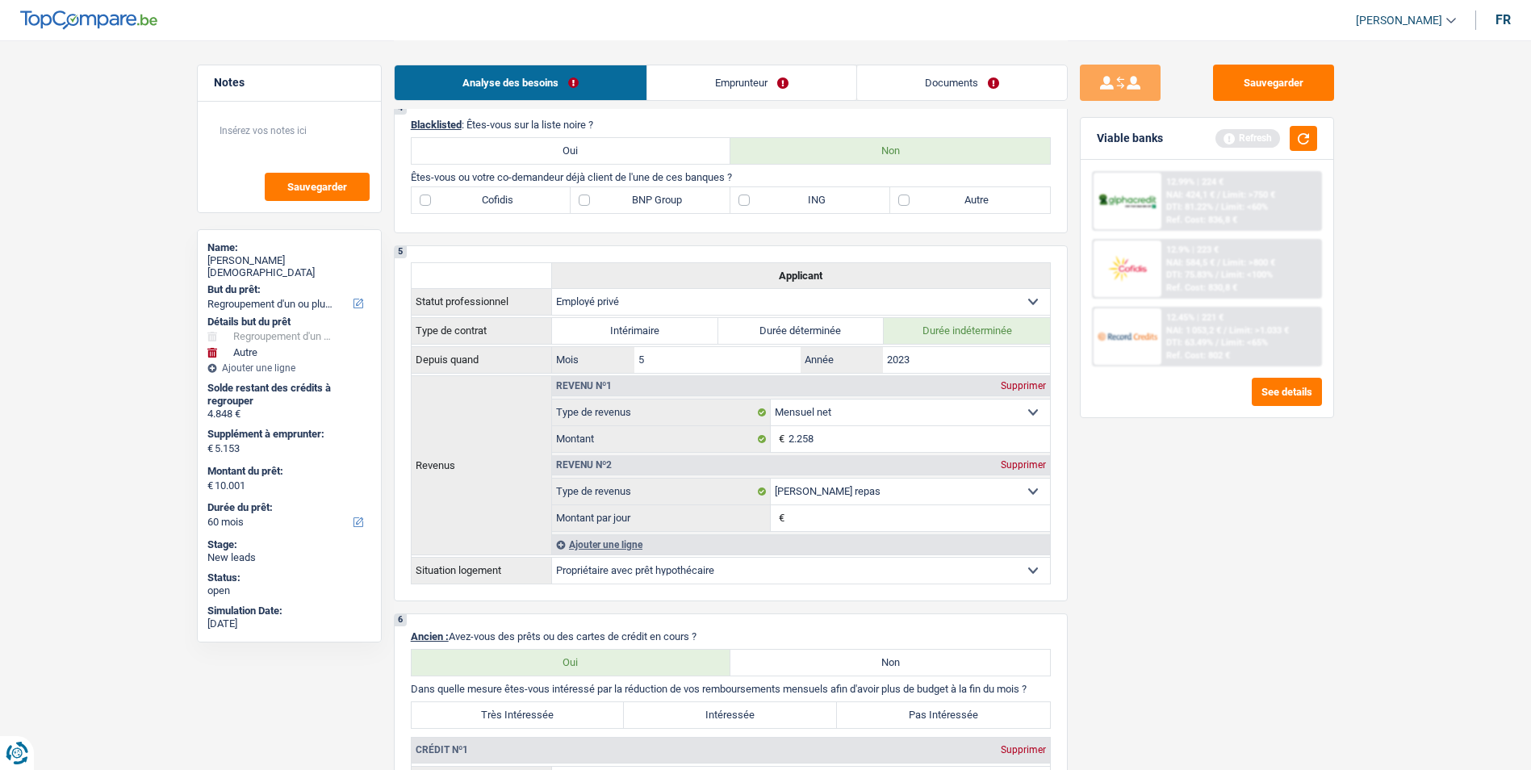
click at [898, 201] on label "Autre" at bounding box center [970, 200] width 160 height 26
click at [898, 201] on input "Autre" at bounding box center [970, 200] width 160 height 26
checkbox input "true"
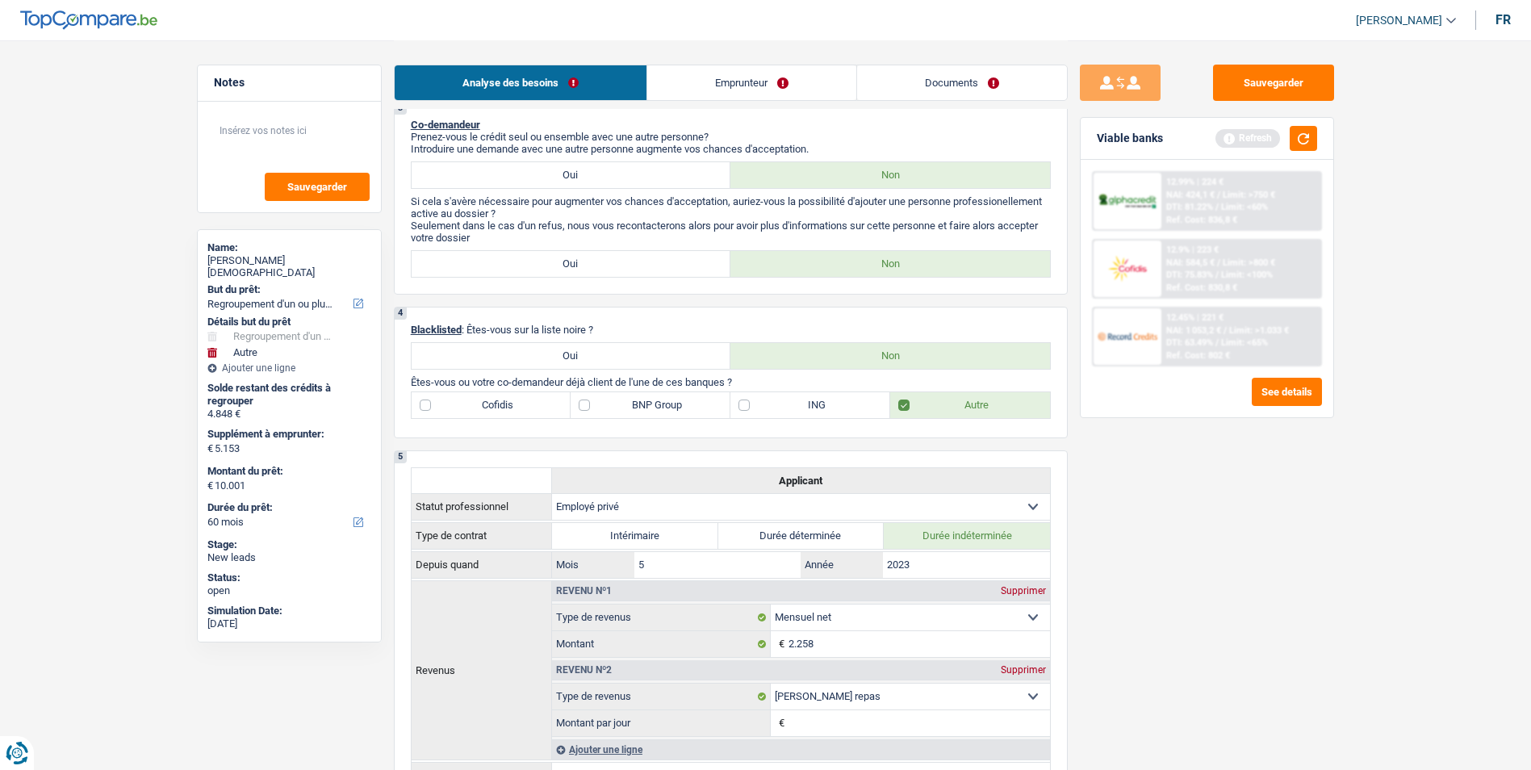
scroll to position [646, 0]
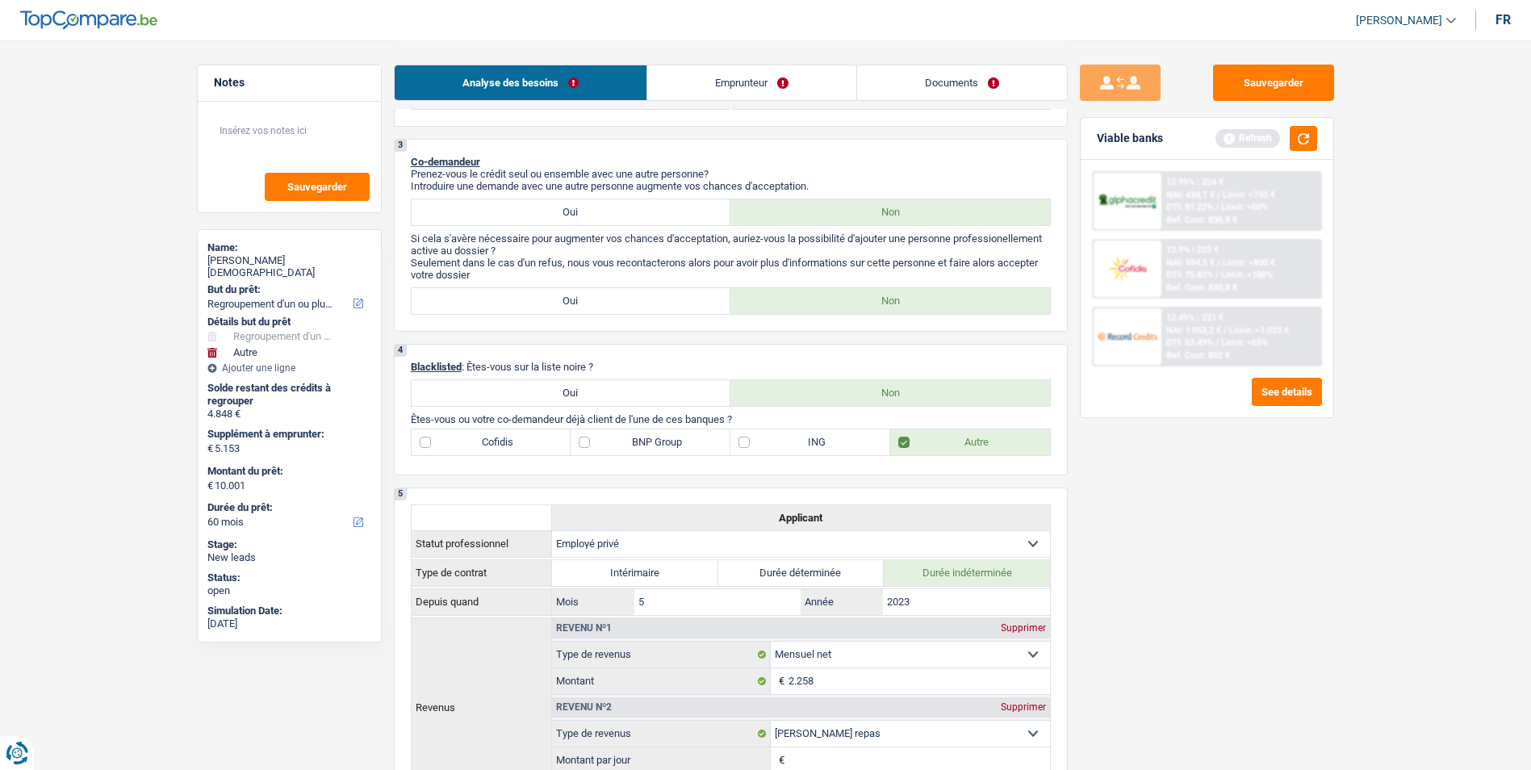
click at [429, 441] on label "Cofidis" at bounding box center [492, 442] width 160 height 26
click at [429, 441] on input "Cofidis" at bounding box center [492, 442] width 160 height 26
checkbox input "true"
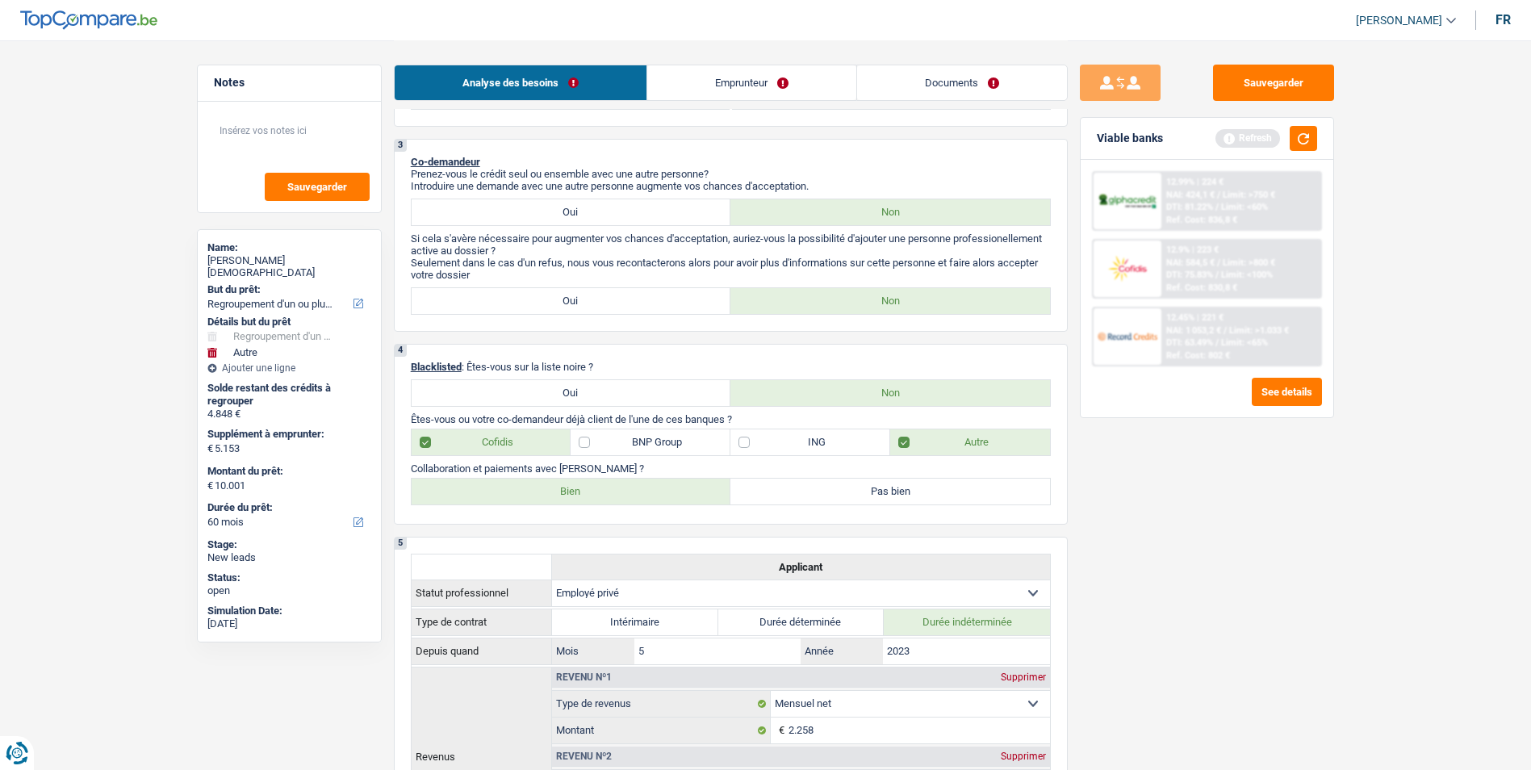
click at [583, 496] on label "Bien" at bounding box center [572, 492] width 320 height 26
click at [583, 496] on input "Bien" at bounding box center [572, 492] width 320 height 26
radio input "true"
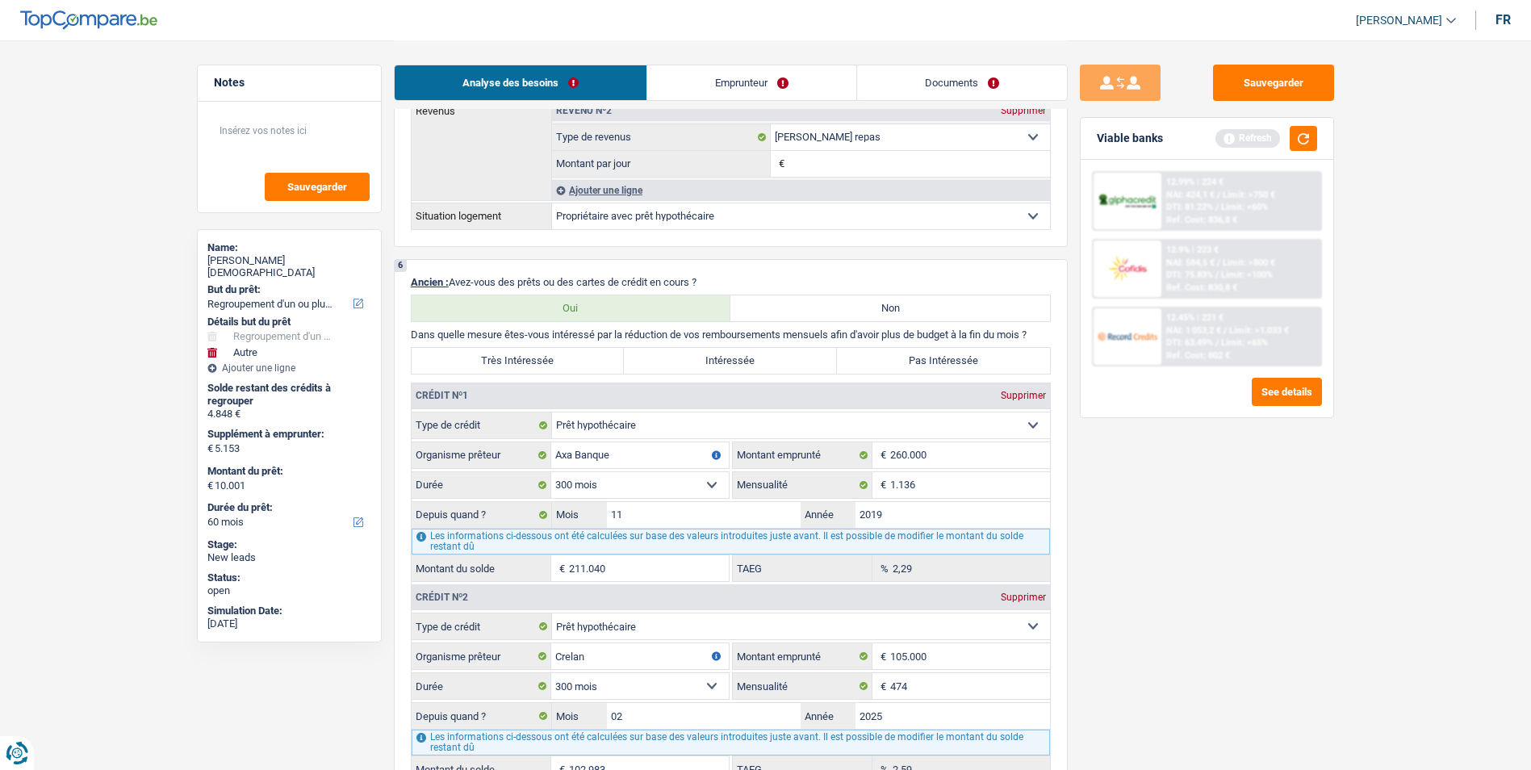
click at [563, 361] on label "Très Intéressée" at bounding box center [518, 361] width 213 height 26
click at [563, 361] on input "Très Intéressée" at bounding box center [518, 361] width 213 height 26
radio input "true"
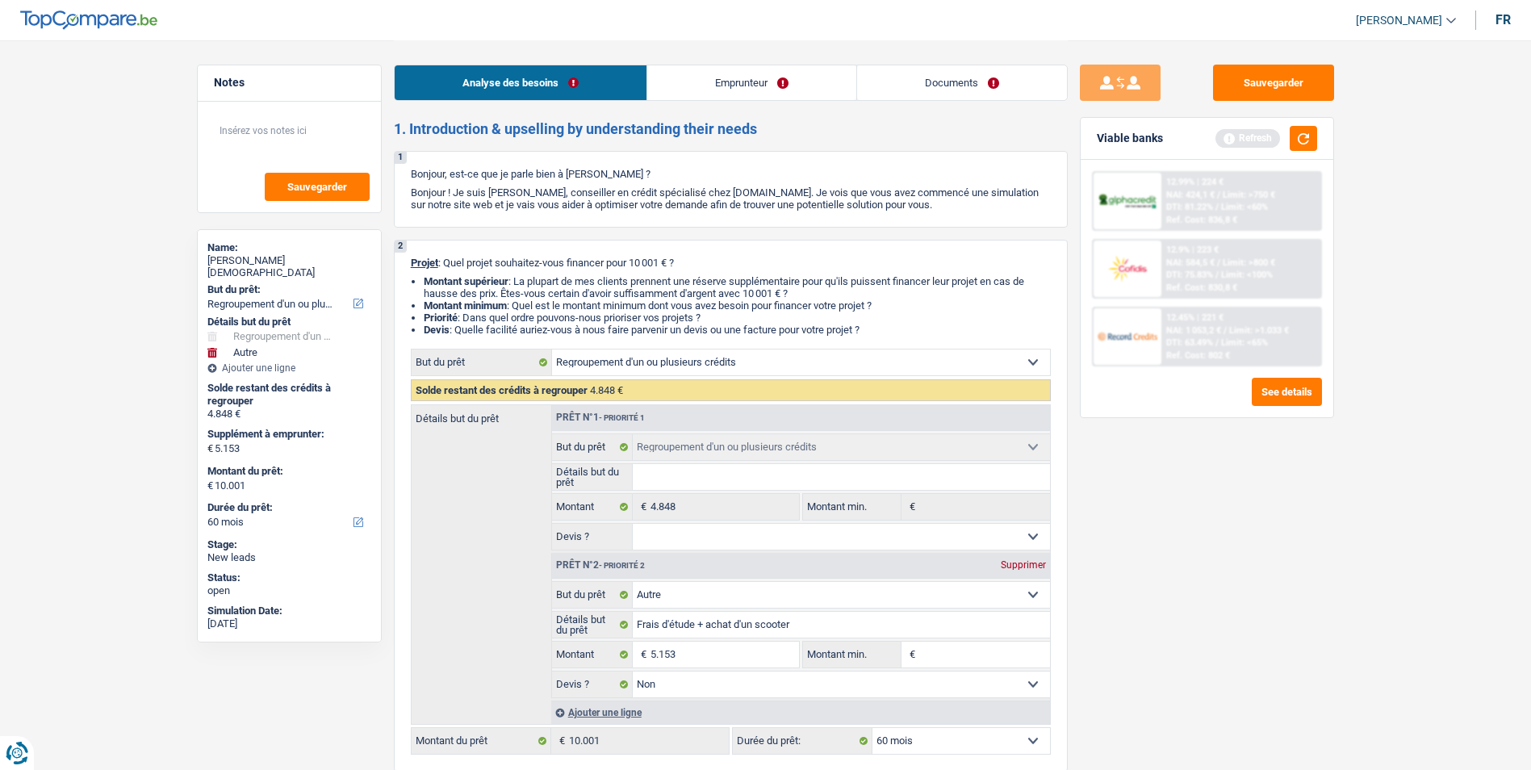
scroll to position [0, 0]
click at [748, 74] on link "Emprunteur" at bounding box center [751, 82] width 209 height 35
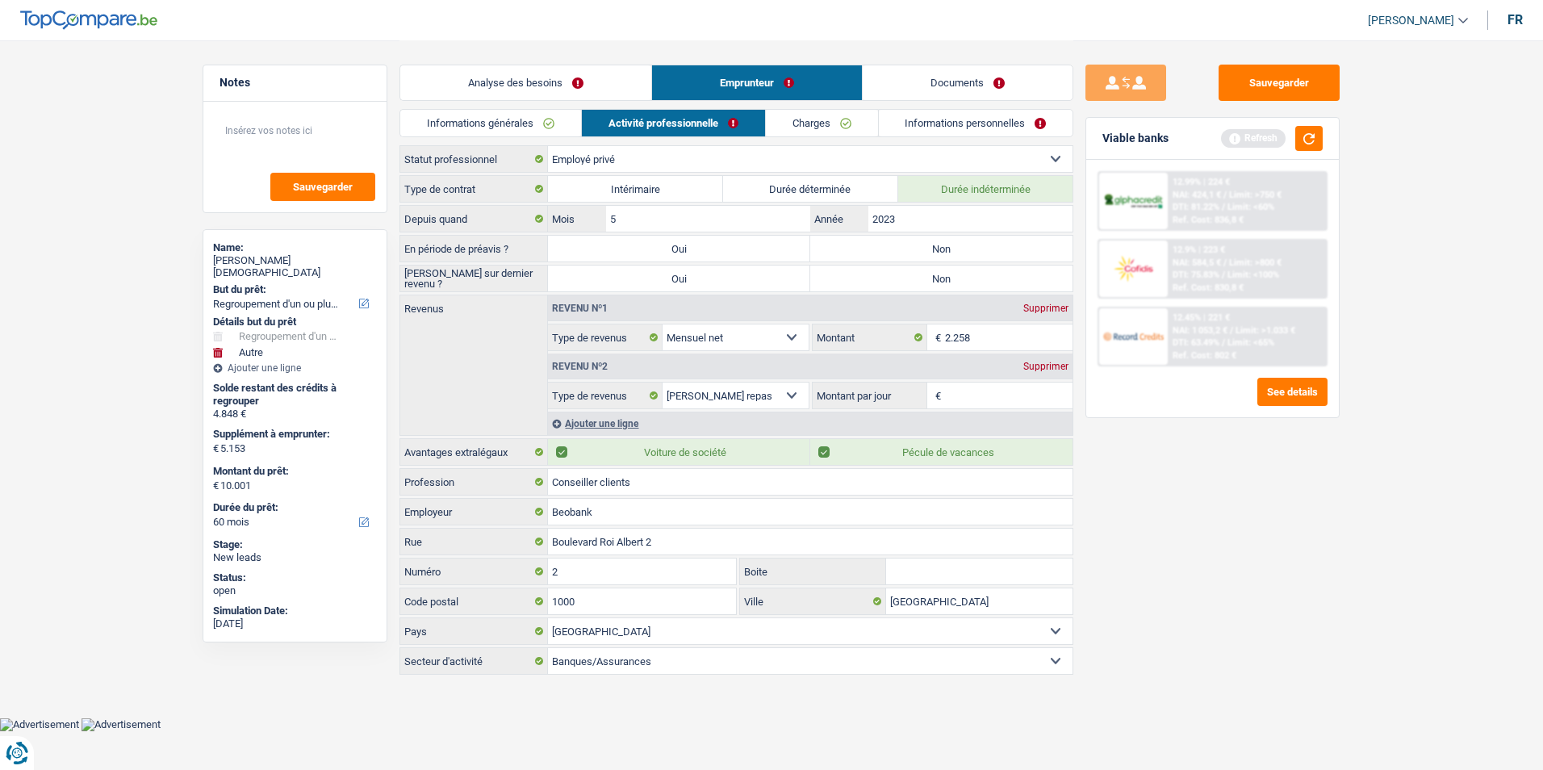
click at [567, 119] on link "Informations générales" at bounding box center [490, 123] width 181 height 27
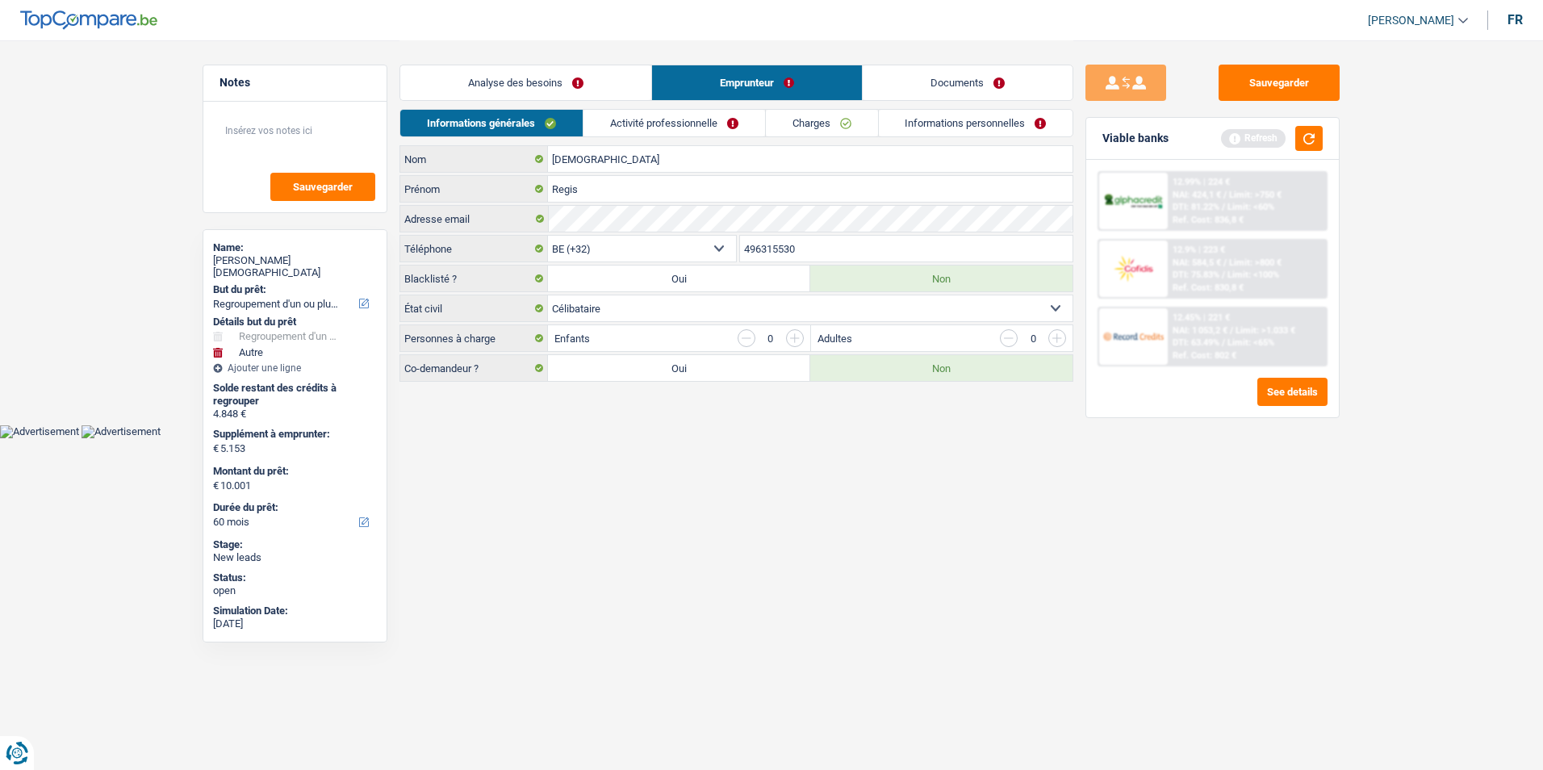
click at [715, 116] on link "Activité professionnelle" at bounding box center [674, 123] width 182 height 27
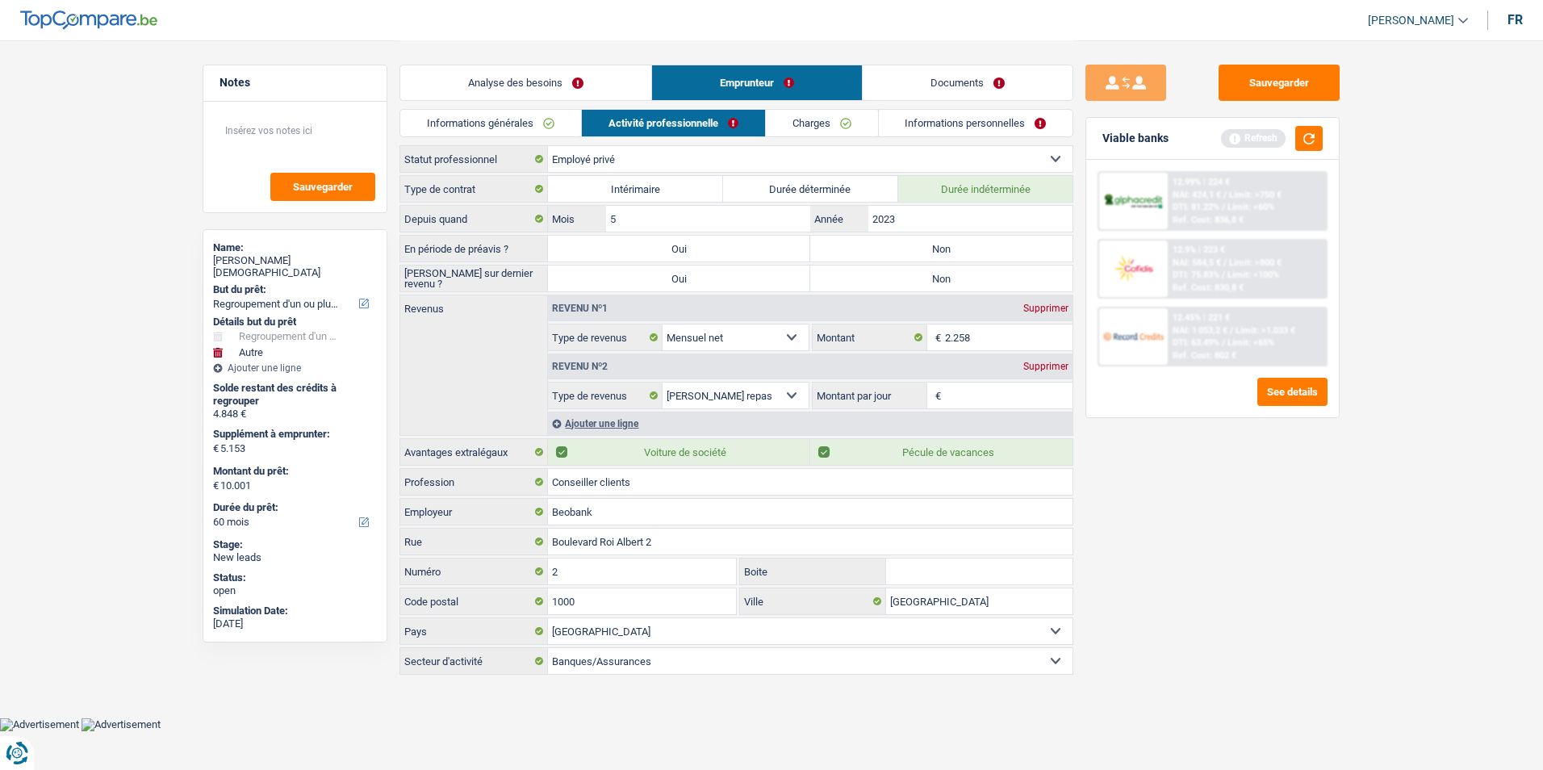
click at [943, 245] on label "Non" at bounding box center [941, 249] width 262 height 26
click at [943, 245] on input "Non" at bounding box center [941, 249] width 262 height 26
radio input "true"
click at [940, 274] on label "Non" at bounding box center [941, 279] width 262 height 26
click at [940, 274] on input "Non" at bounding box center [941, 279] width 262 height 26
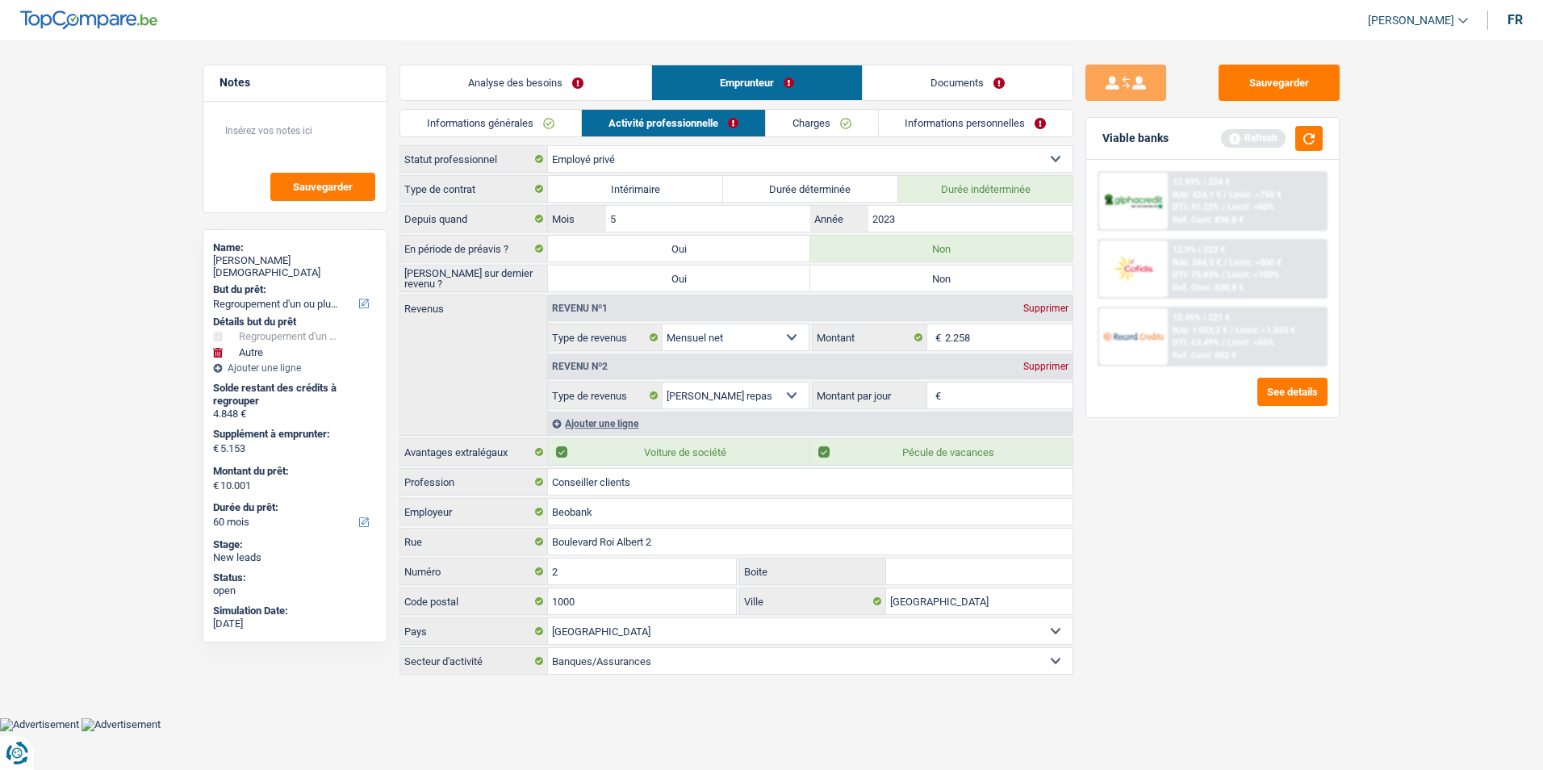
radio input "true"
click at [989, 337] on input "2.258" at bounding box center [1009, 337] width 128 height 26
type input "2.260"
click at [967, 385] on input "Montant par jour" at bounding box center [1009, 396] width 128 height 26
type input "8,0"
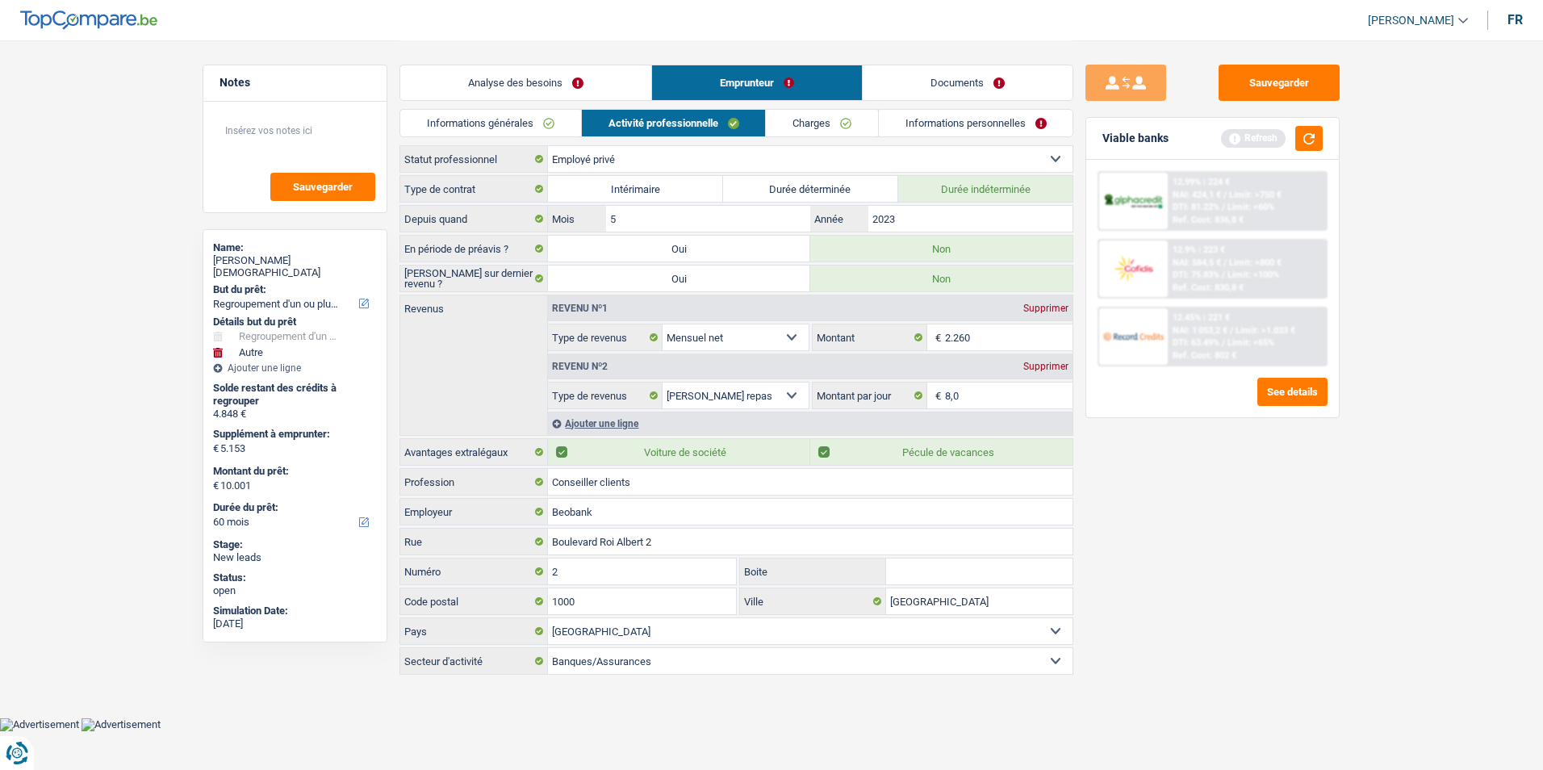
click at [822, 111] on link "Charges" at bounding box center [822, 123] width 112 height 27
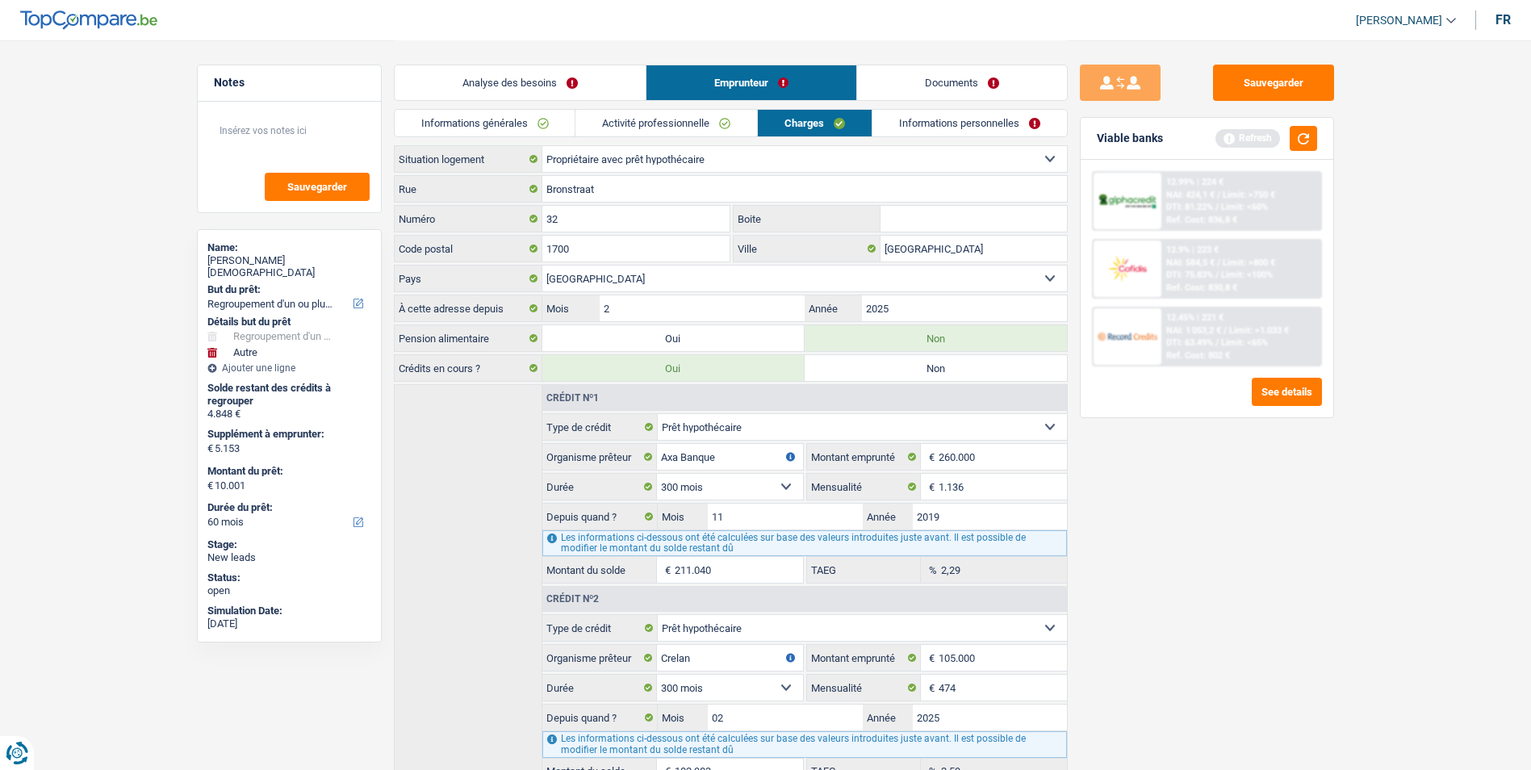
click at [937, 123] on link "Informations personnelles" at bounding box center [969, 123] width 194 height 27
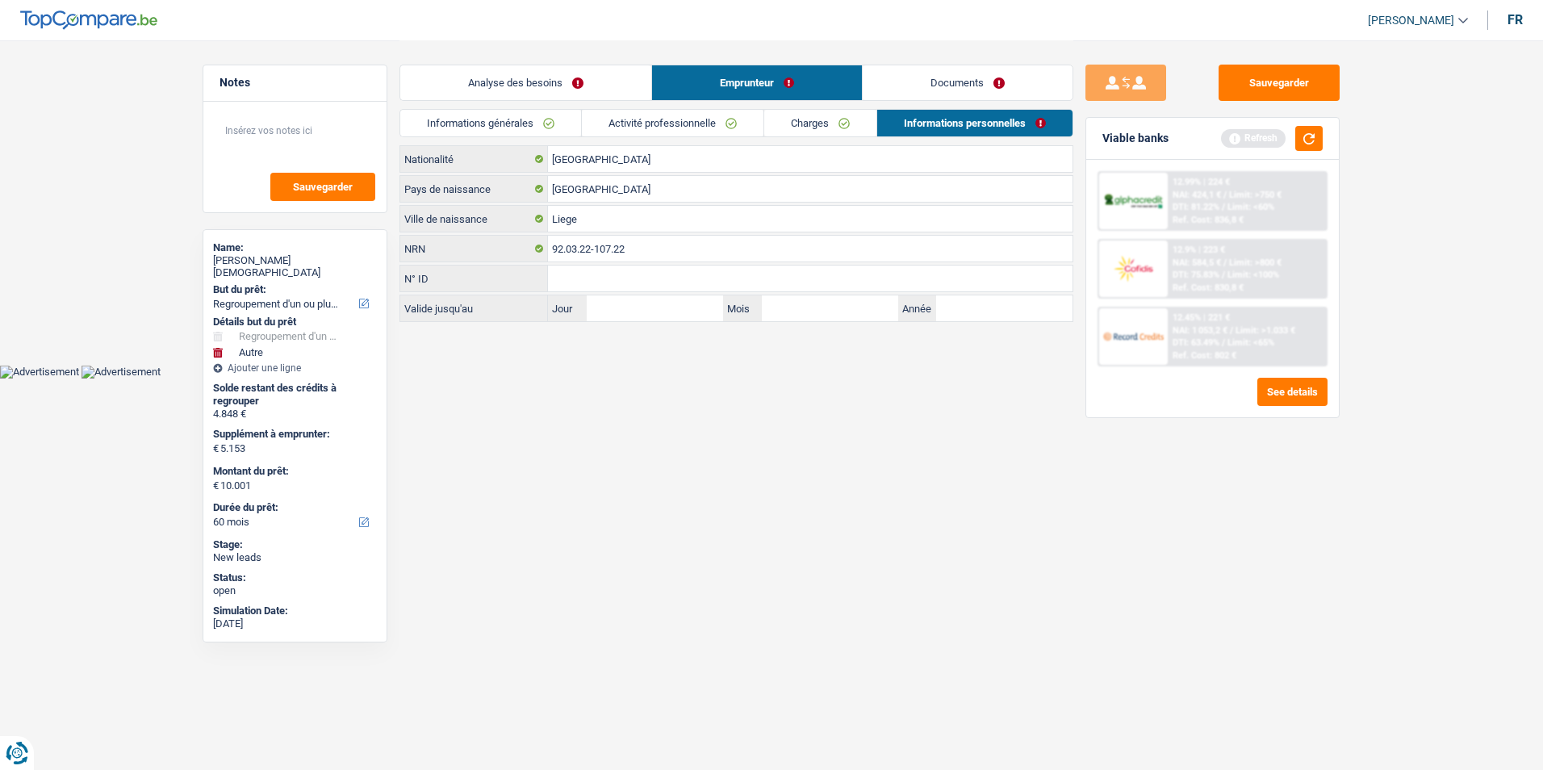
click at [956, 90] on link "Documents" at bounding box center [968, 82] width 210 height 35
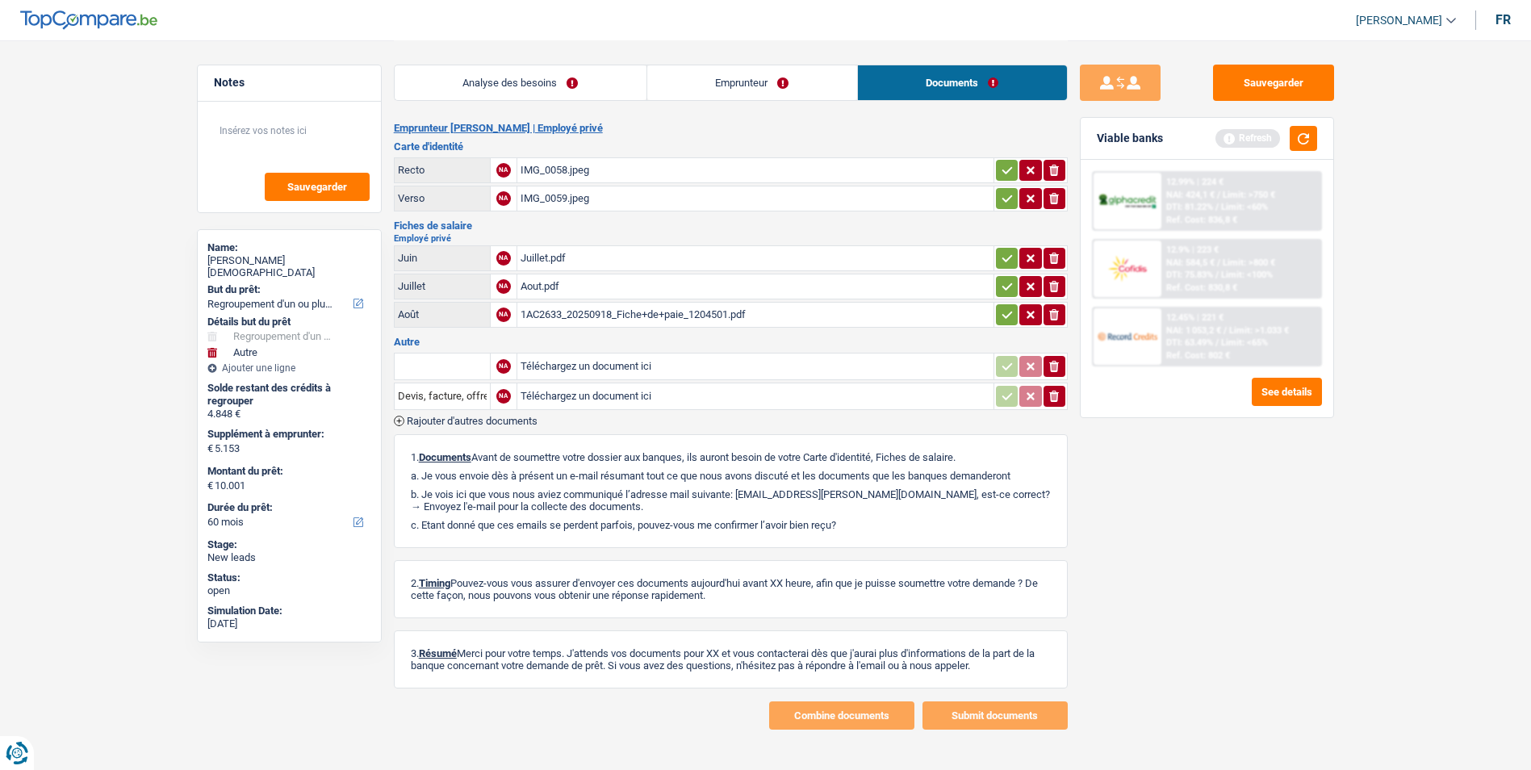
click at [532, 166] on div "IMG_0058.jpeg" at bounding box center [756, 170] width 470 height 24
click at [568, 198] on div "IMG_0059.jpeg" at bounding box center [756, 198] width 470 height 24
click at [552, 266] on div "Juillet.pdf" at bounding box center [756, 258] width 470 height 24
click at [557, 279] on div "Aout.pdf" at bounding box center [756, 286] width 470 height 24
click at [580, 314] on div "1AC2633_20250918_Fiche+de+paie_1204501.pdf" at bounding box center [756, 315] width 470 height 24
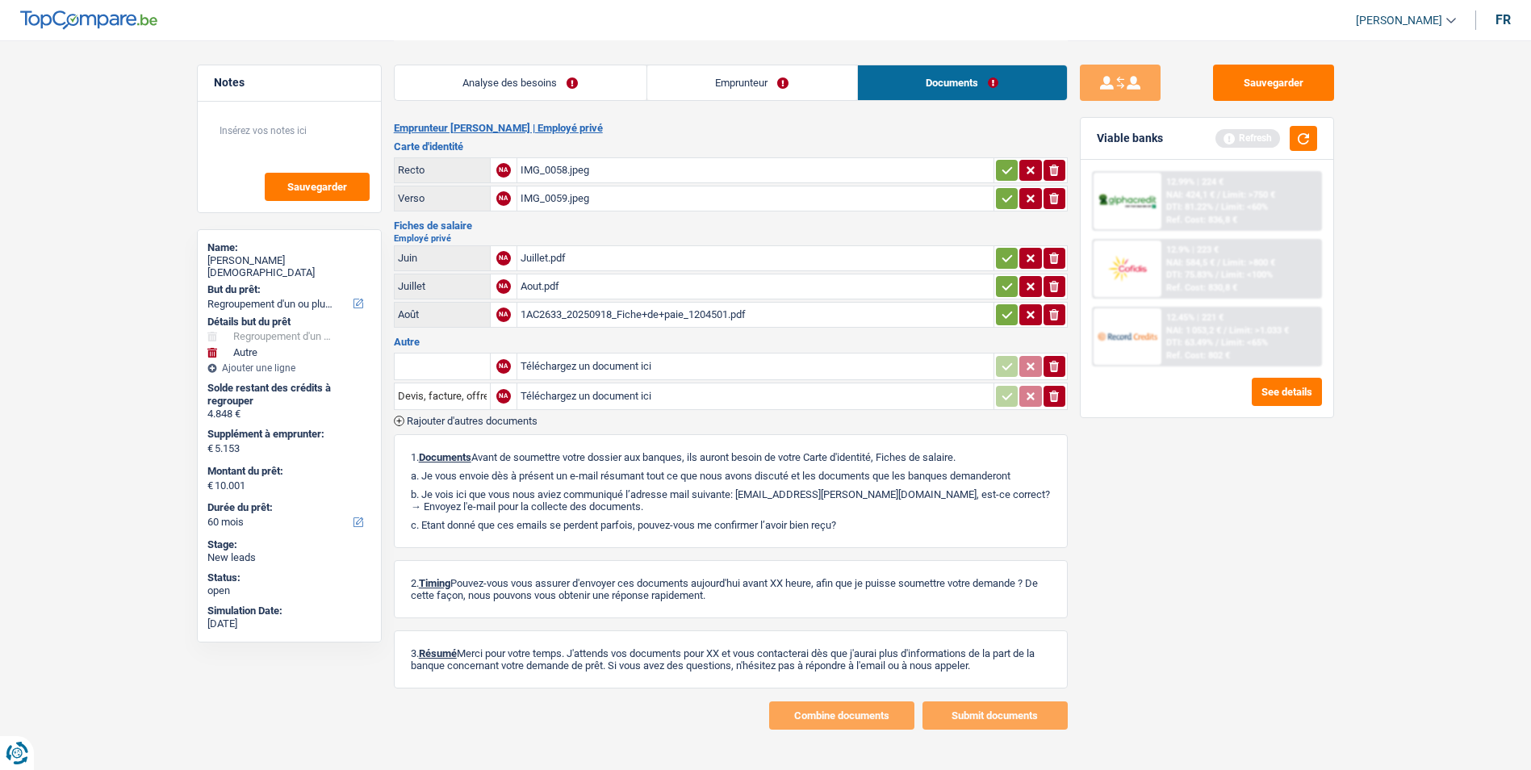
click at [486, 84] on link "Analyse des besoins" at bounding box center [521, 82] width 252 height 35
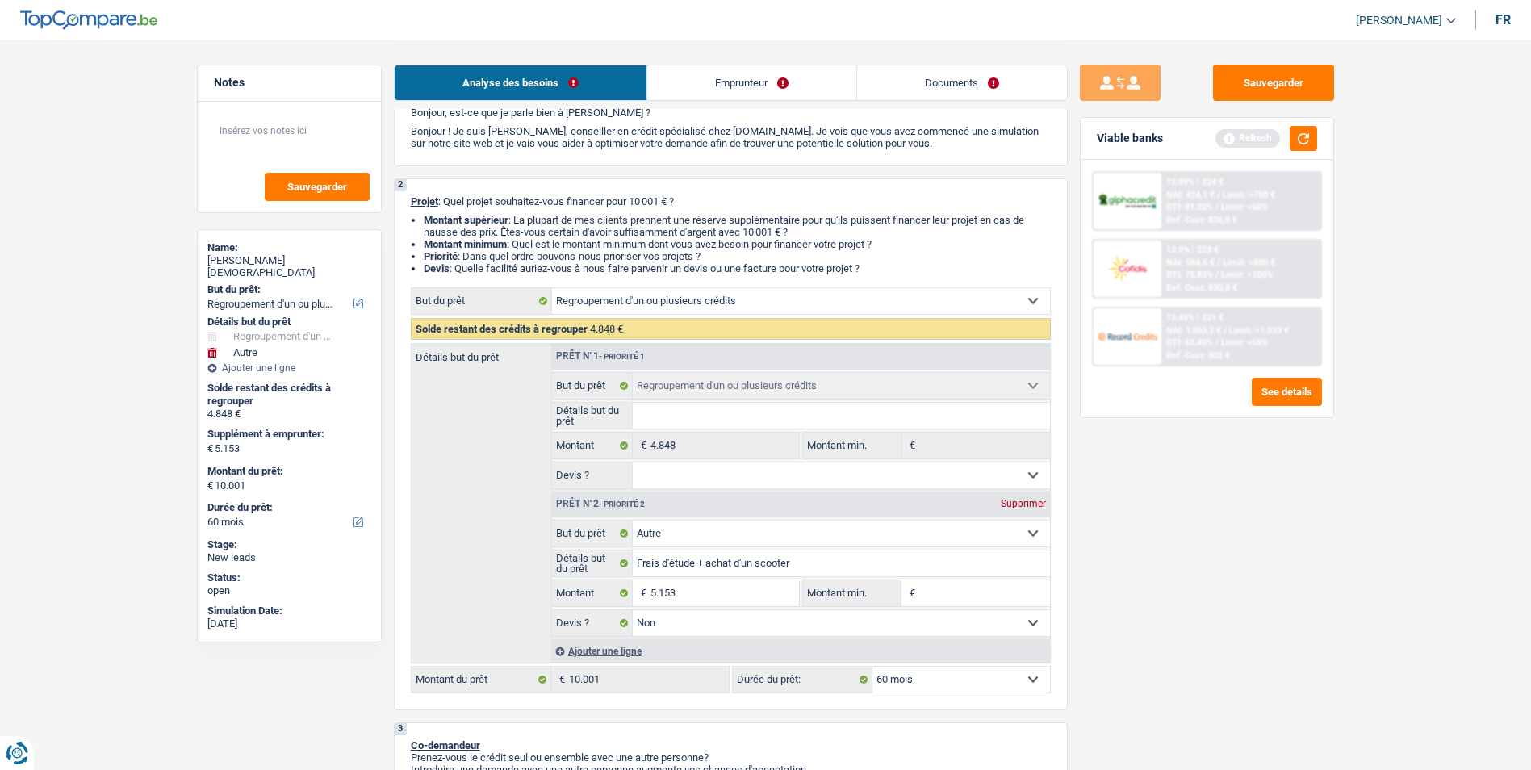
scroll to position [161, 0]
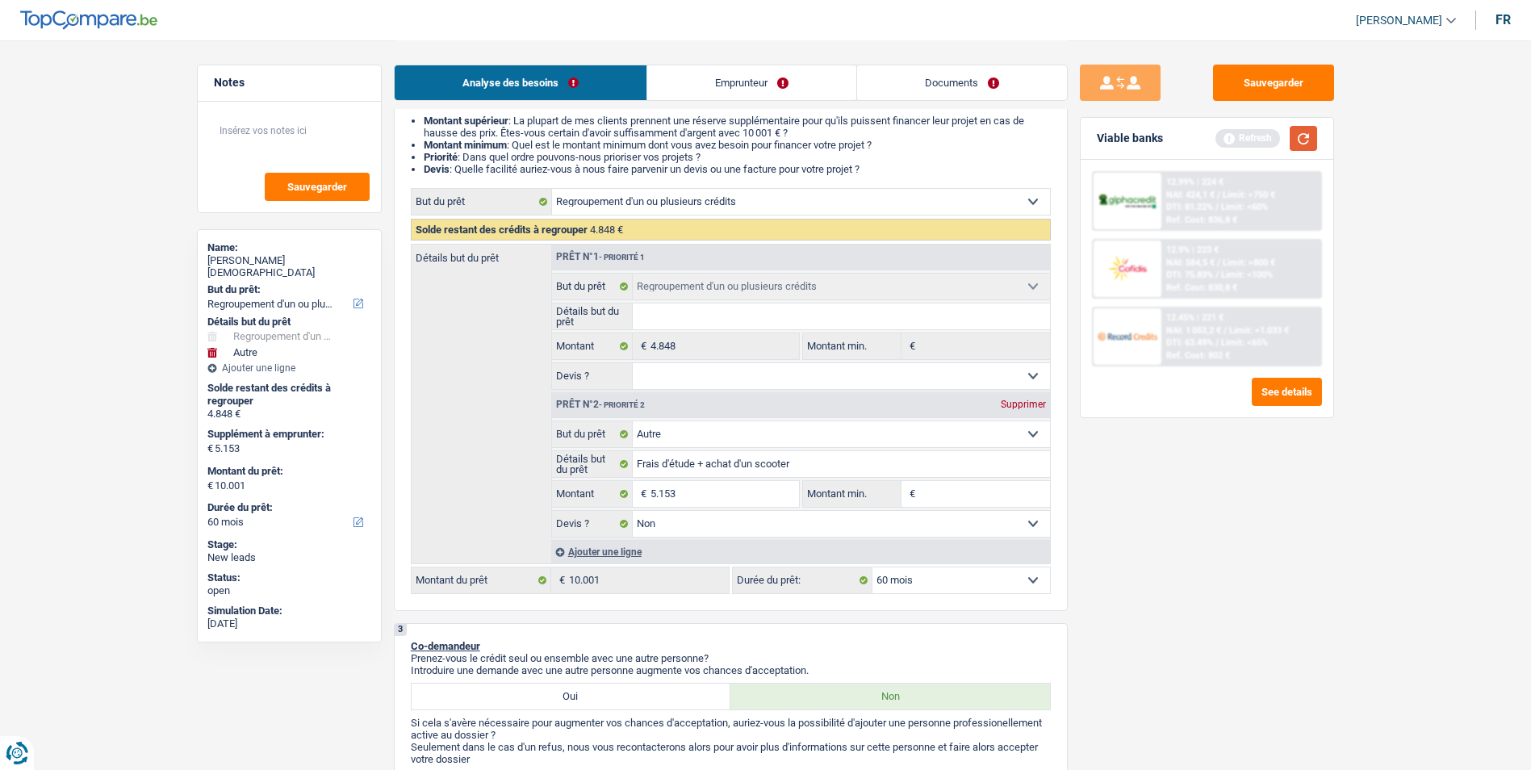
click at [1303, 138] on button "button" at bounding box center [1303, 138] width 27 height 25
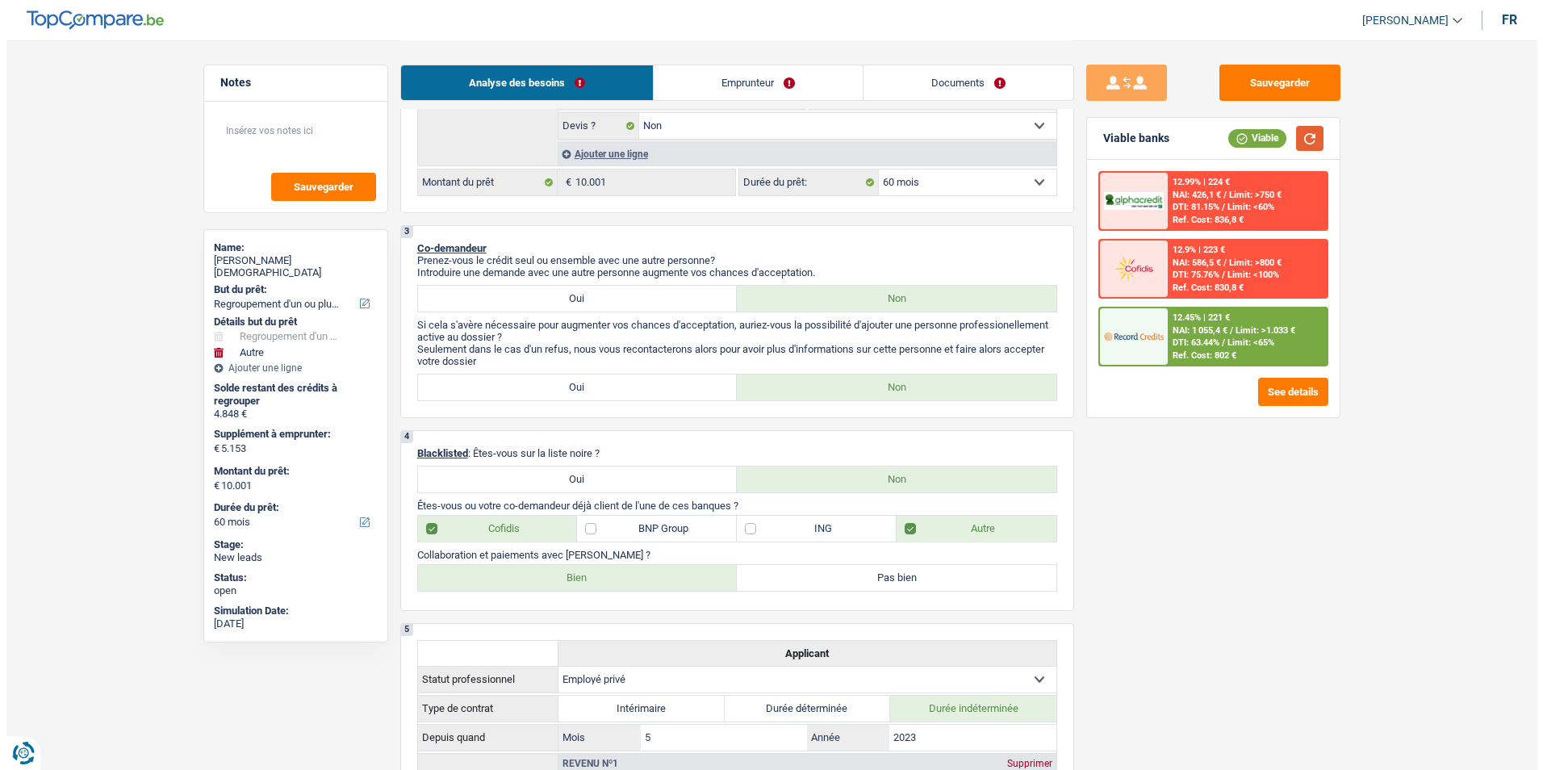
scroll to position [565, 0]
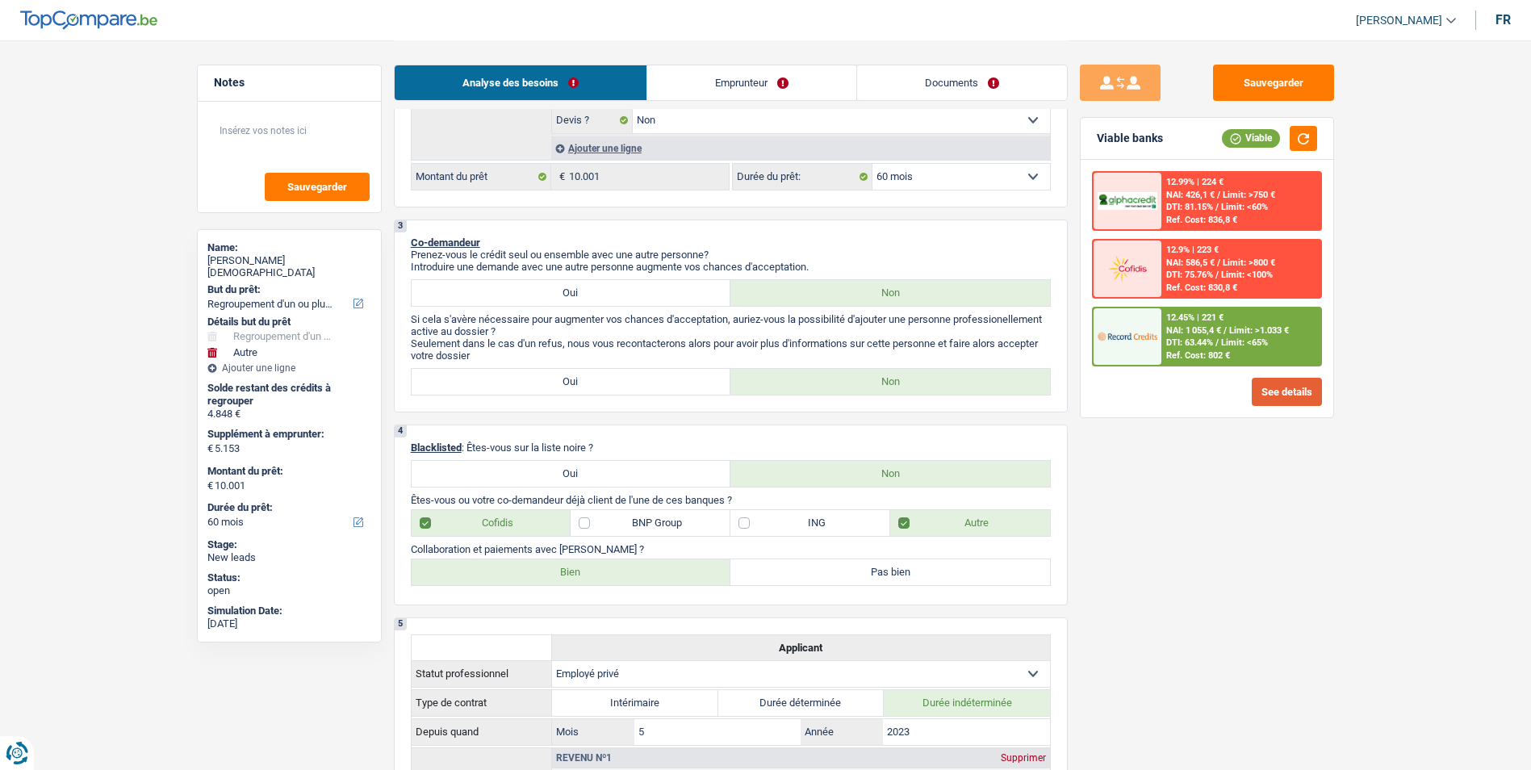
click at [1278, 393] on button "See details" at bounding box center [1287, 392] width 70 height 28
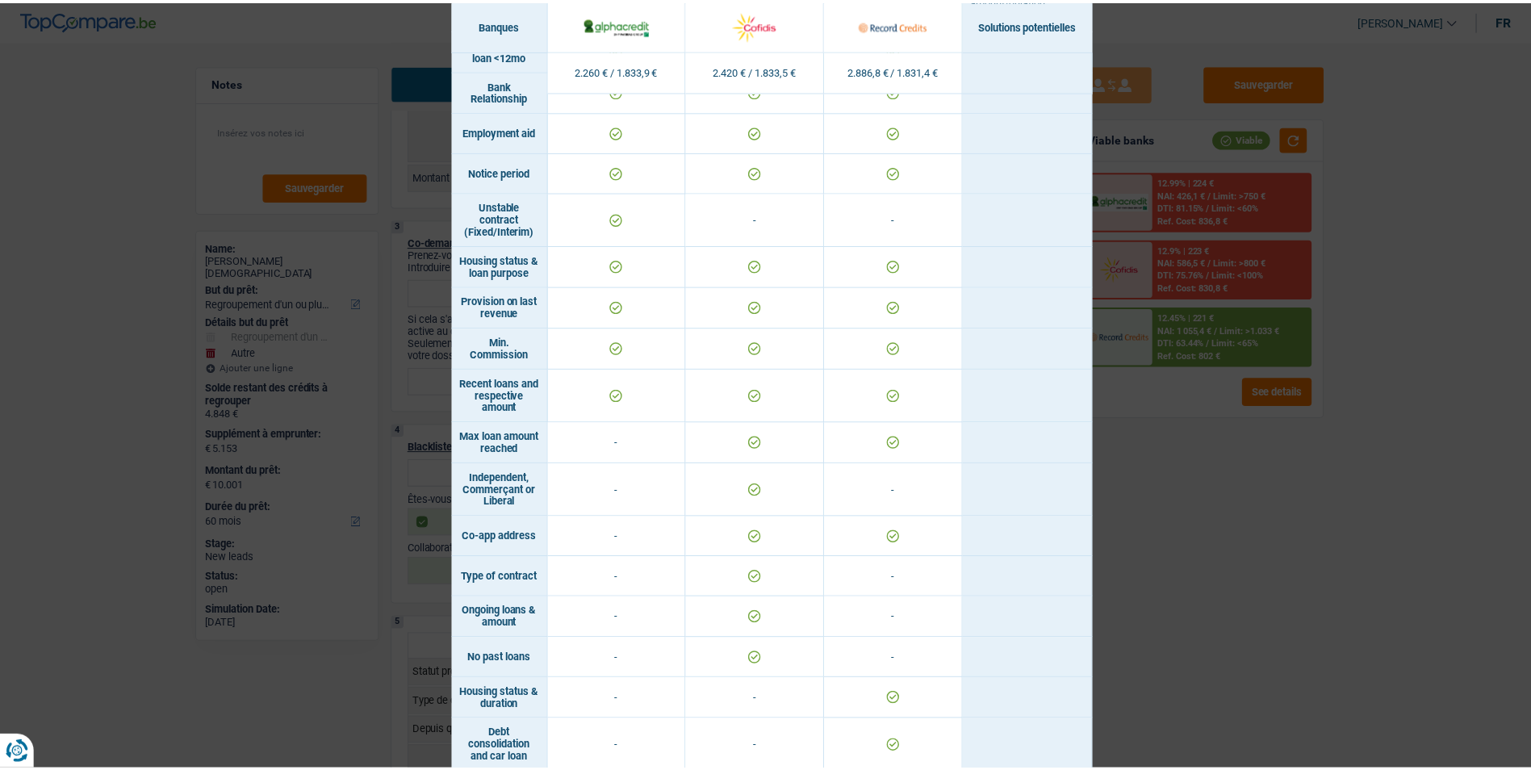
scroll to position [1042, 0]
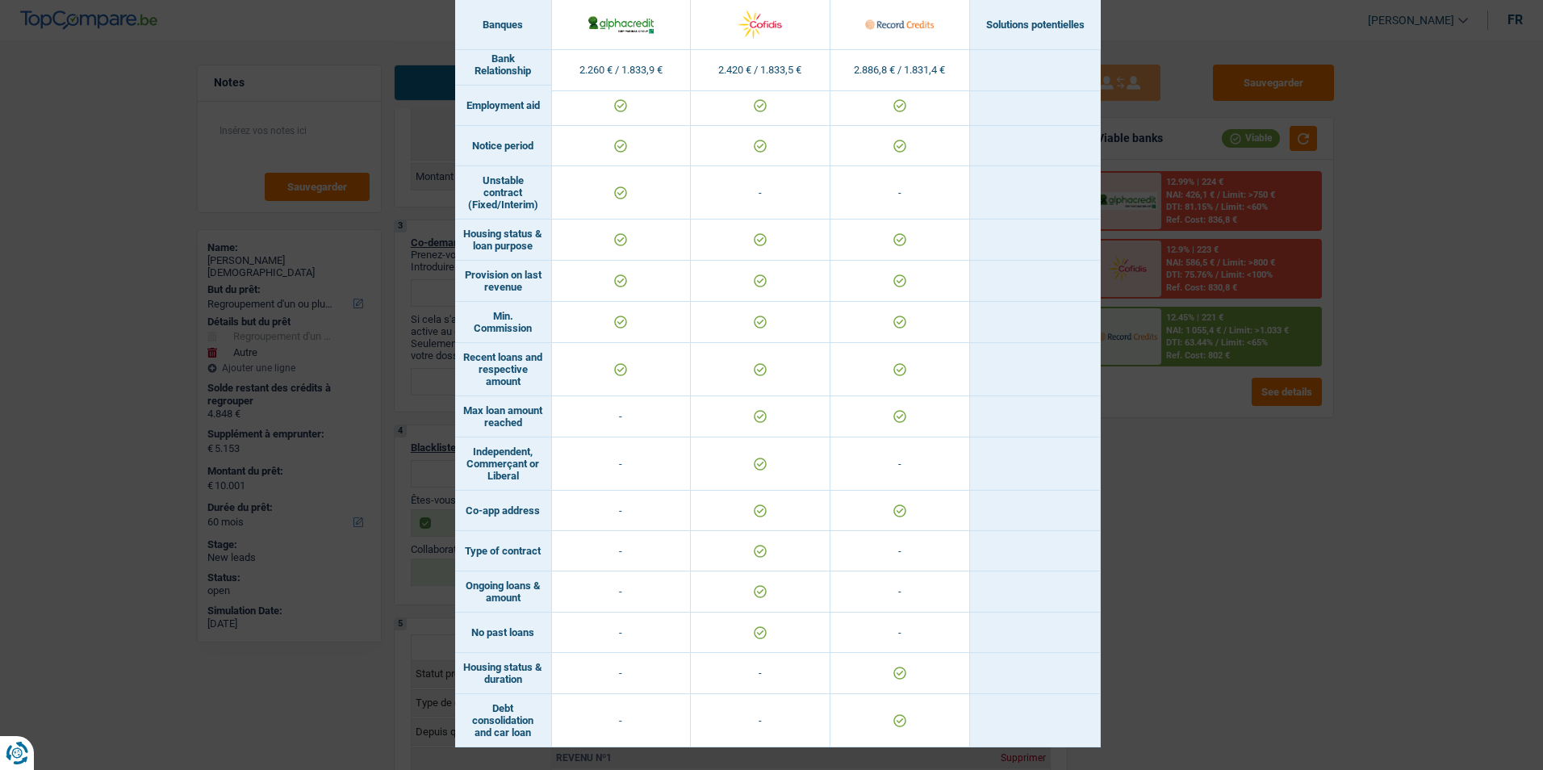
click at [1183, 499] on div "Banks conditions × Banques Solutions potentielles Revenus / Charges 2.260 € / 1…" at bounding box center [771, 385] width 1543 height 770
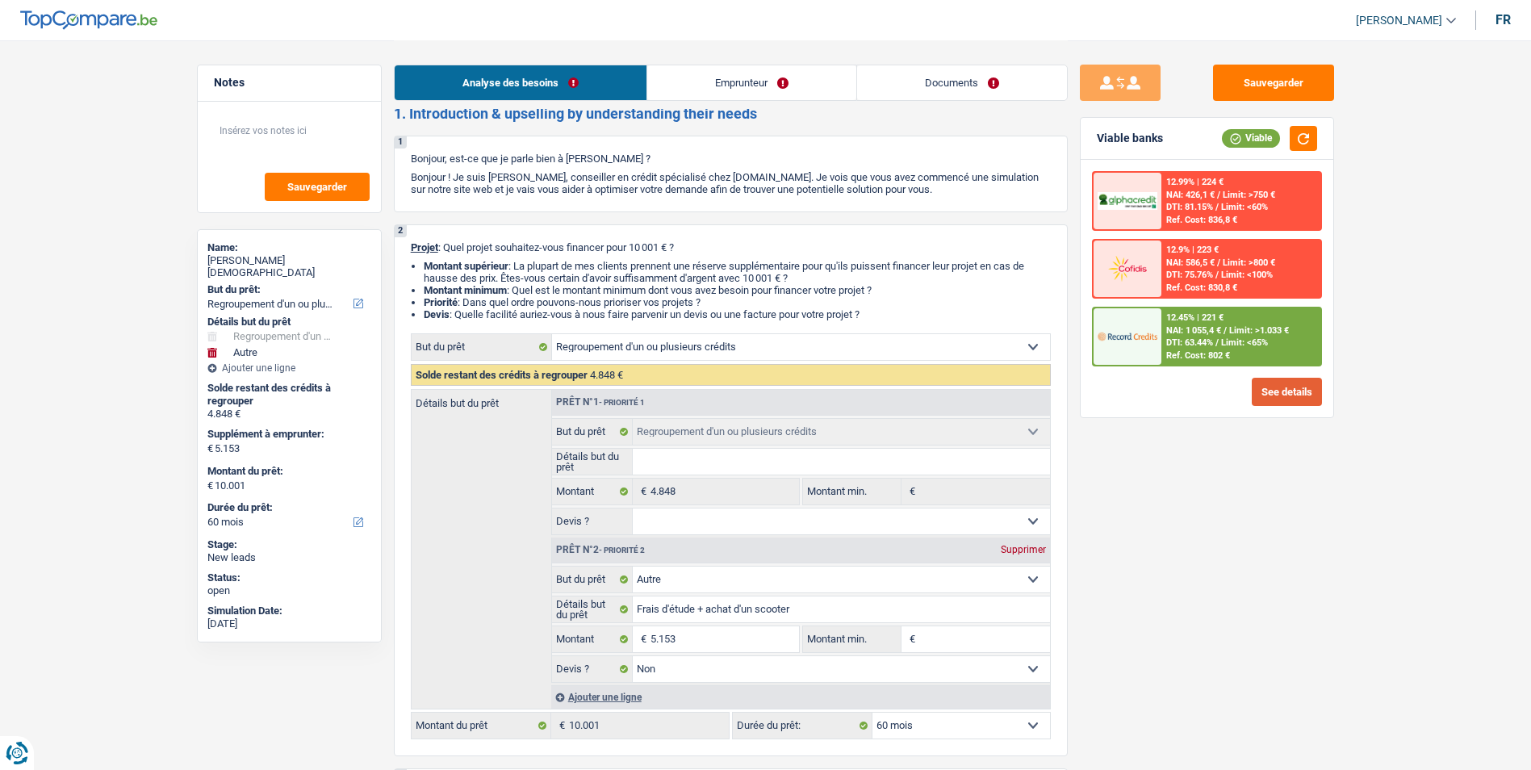
scroll to position [0, 0]
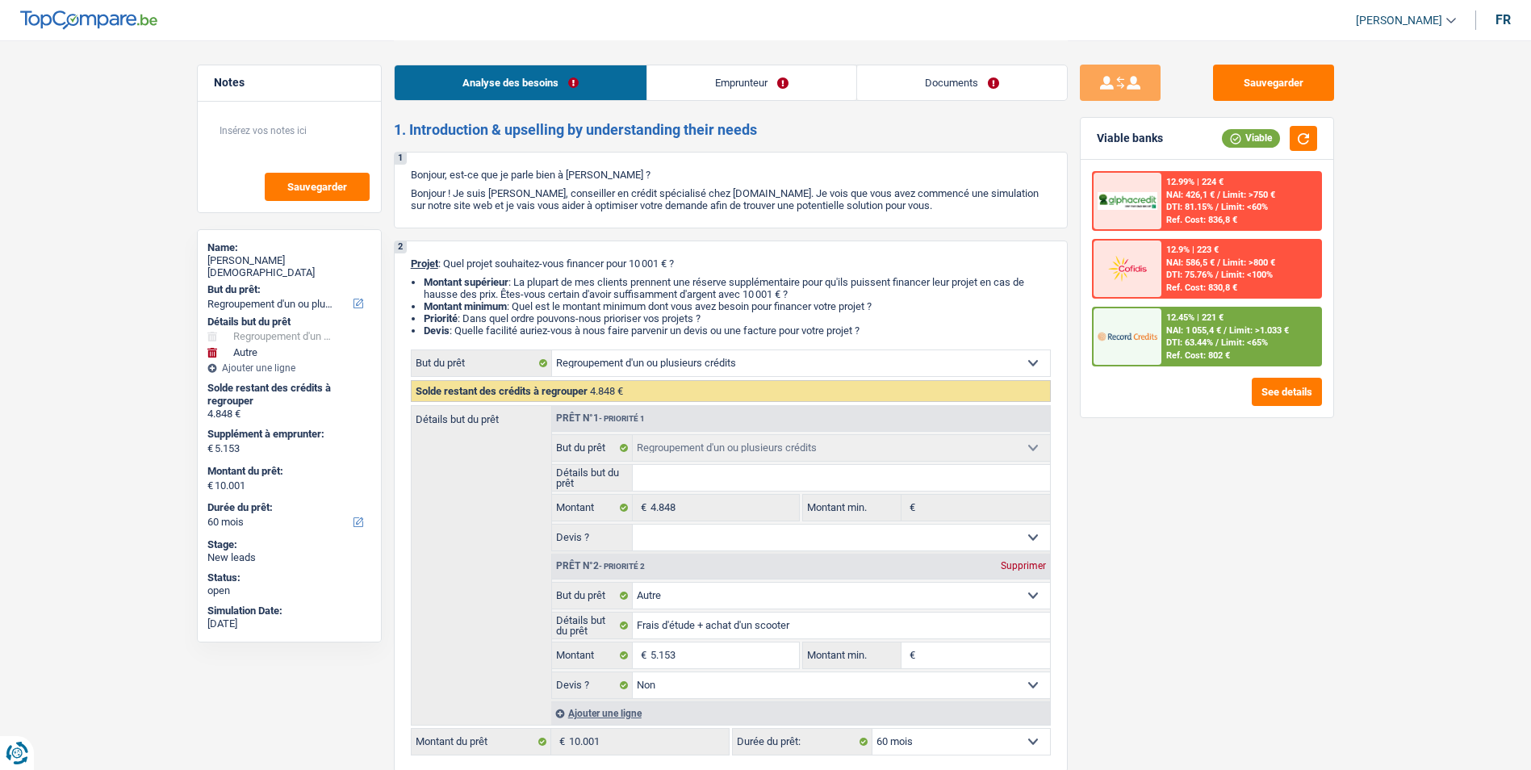
click at [726, 74] on link "Emprunteur" at bounding box center [751, 82] width 209 height 35
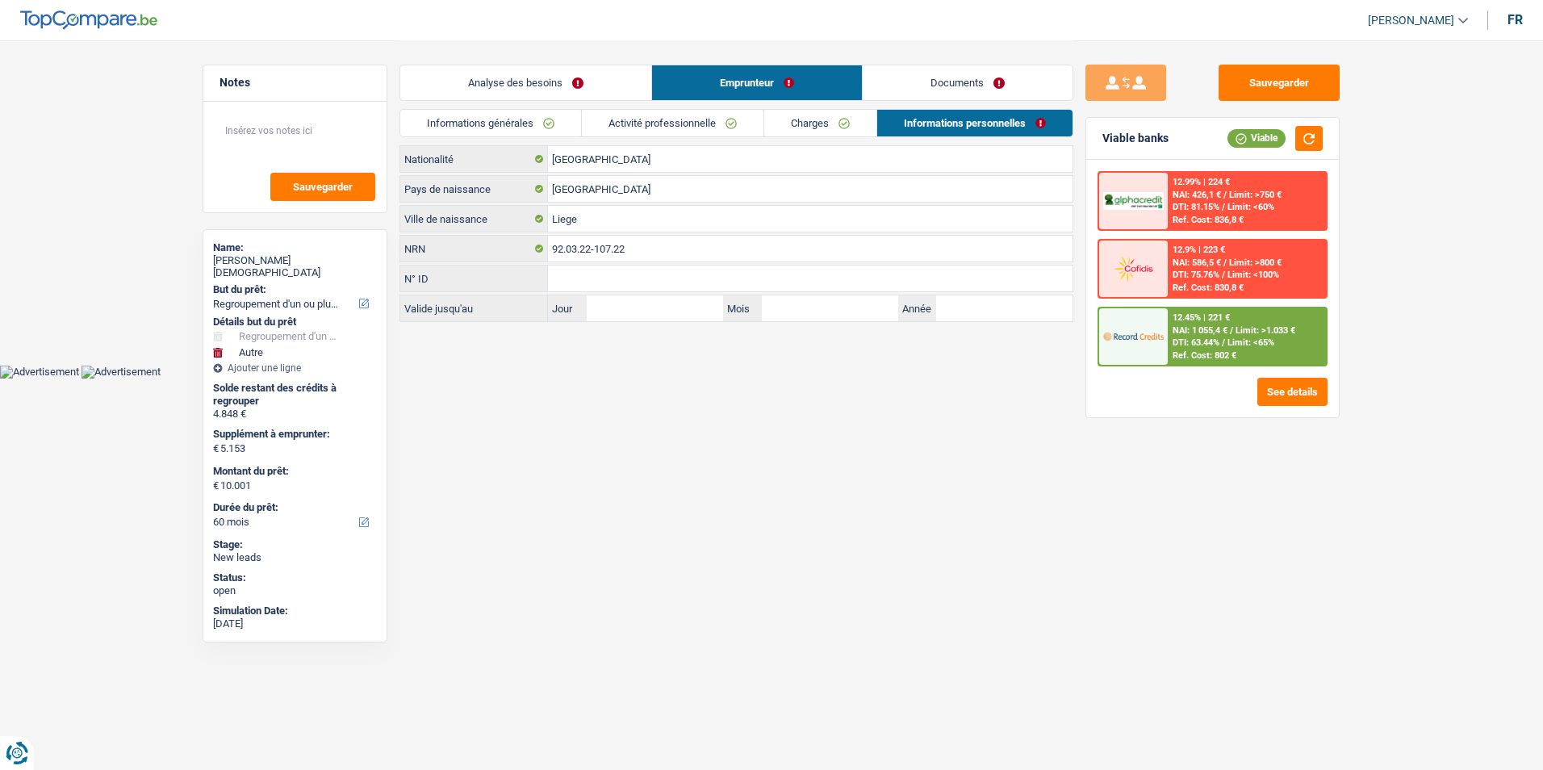
click at [532, 117] on link "Informations générales" at bounding box center [490, 123] width 181 height 27
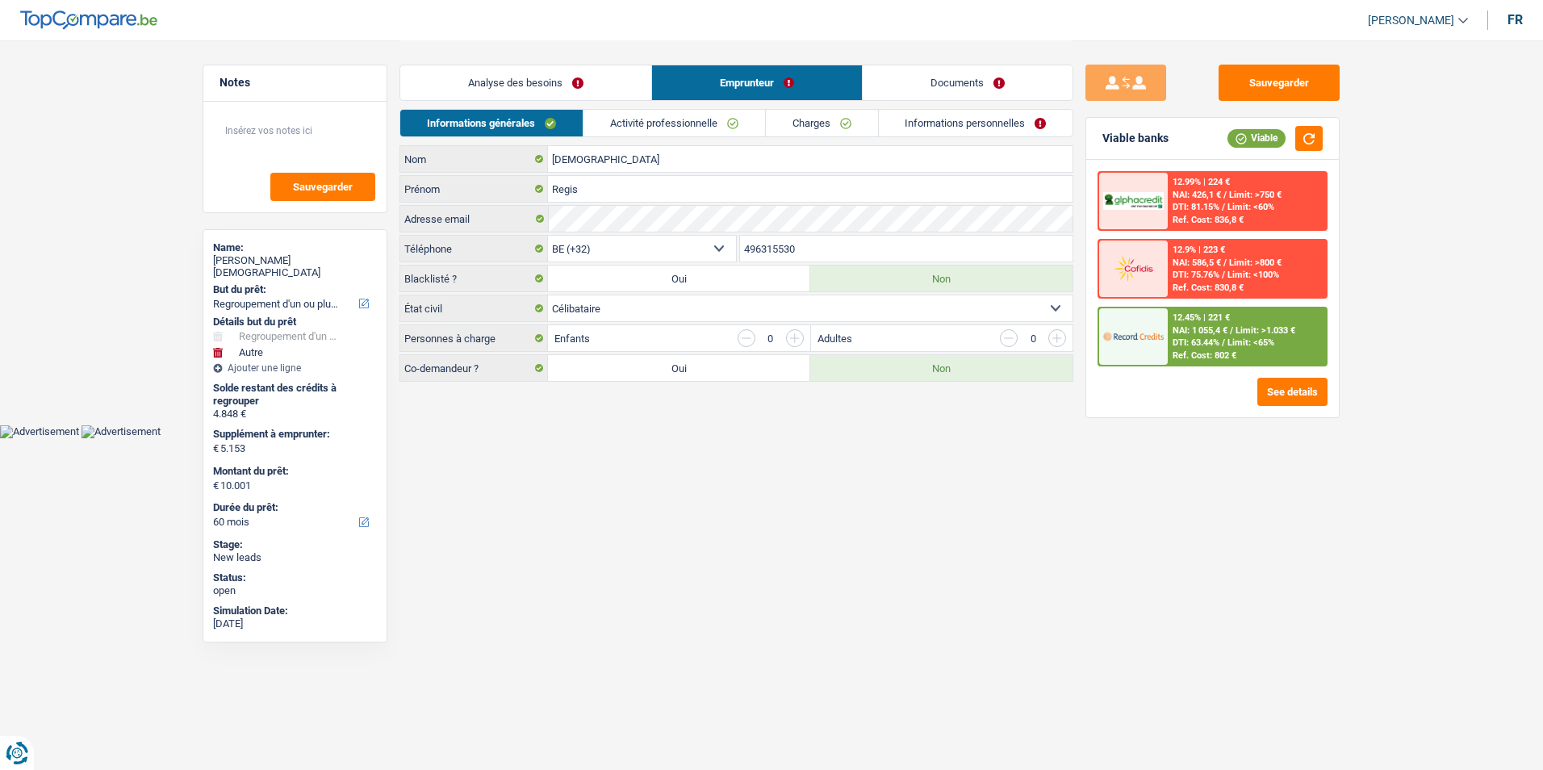
click at [653, 121] on link "Activité professionnelle" at bounding box center [674, 123] width 182 height 27
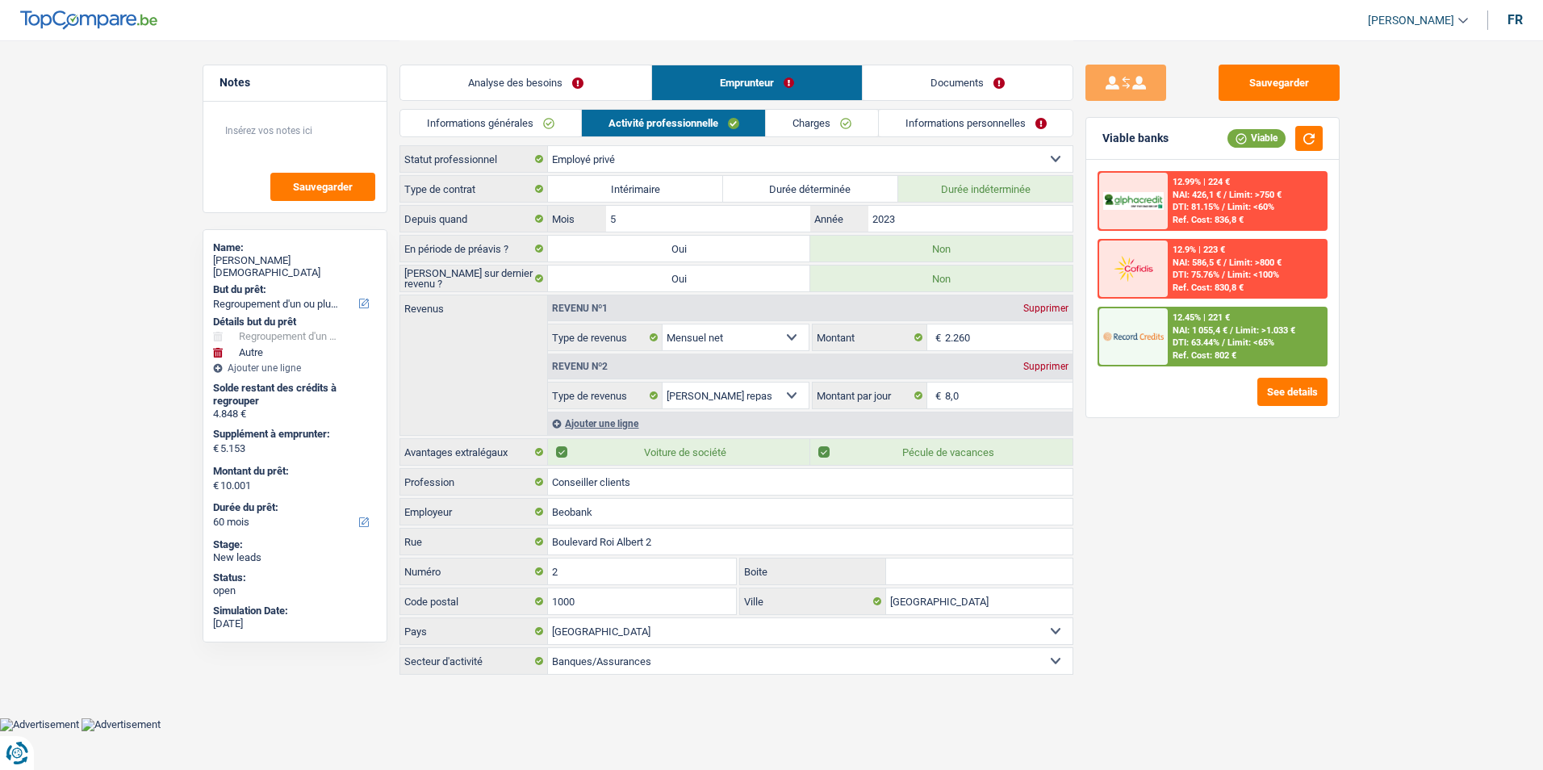
click at [610, 123] on link "Activité professionnelle" at bounding box center [674, 123] width 184 height 27
click at [538, 123] on link "Informations générales" at bounding box center [490, 123] width 181 height 27
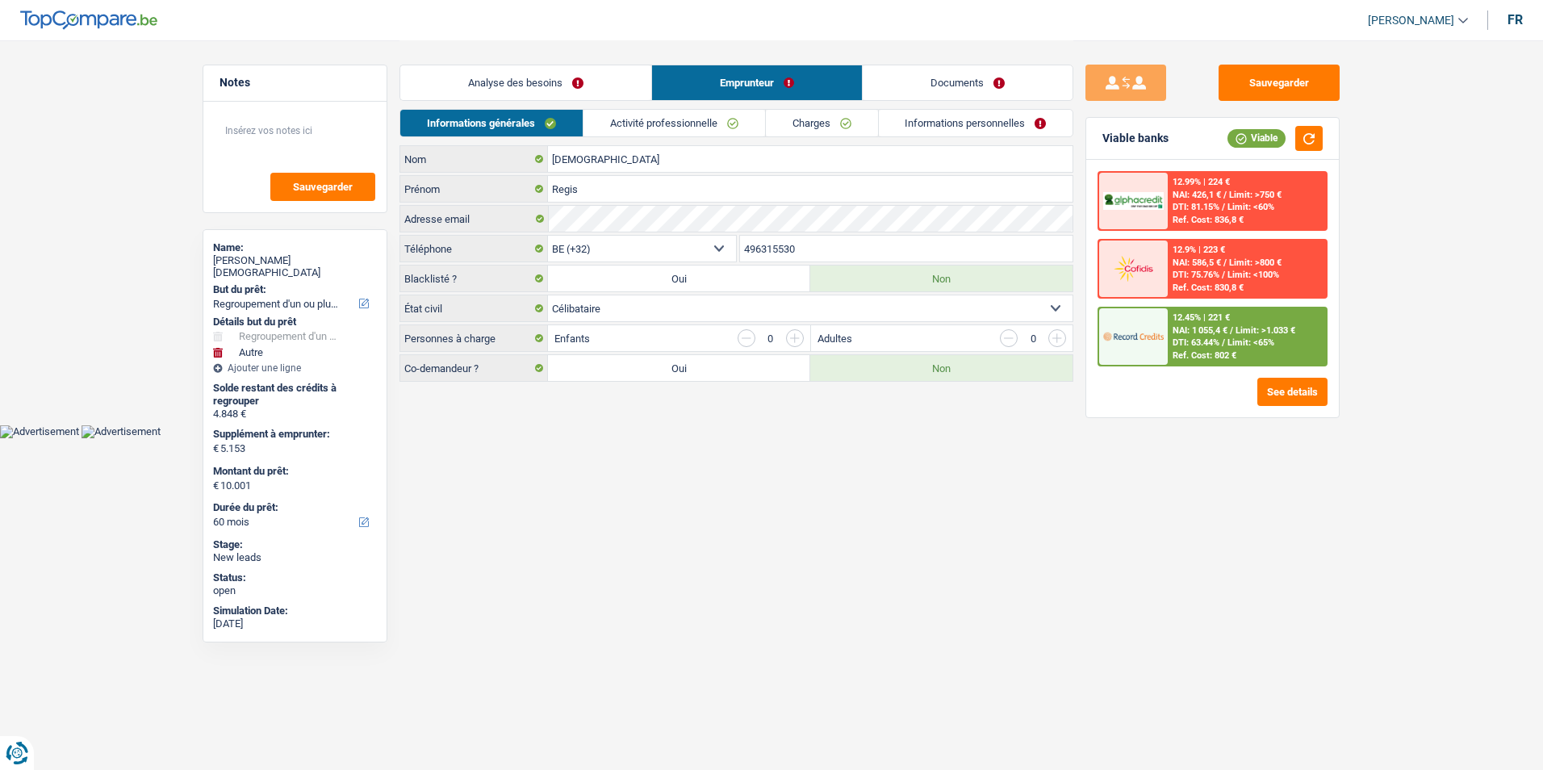
click at [581, 86] on link "Analyse des besoins" at bounding box center [525, 82] width 251 height 35
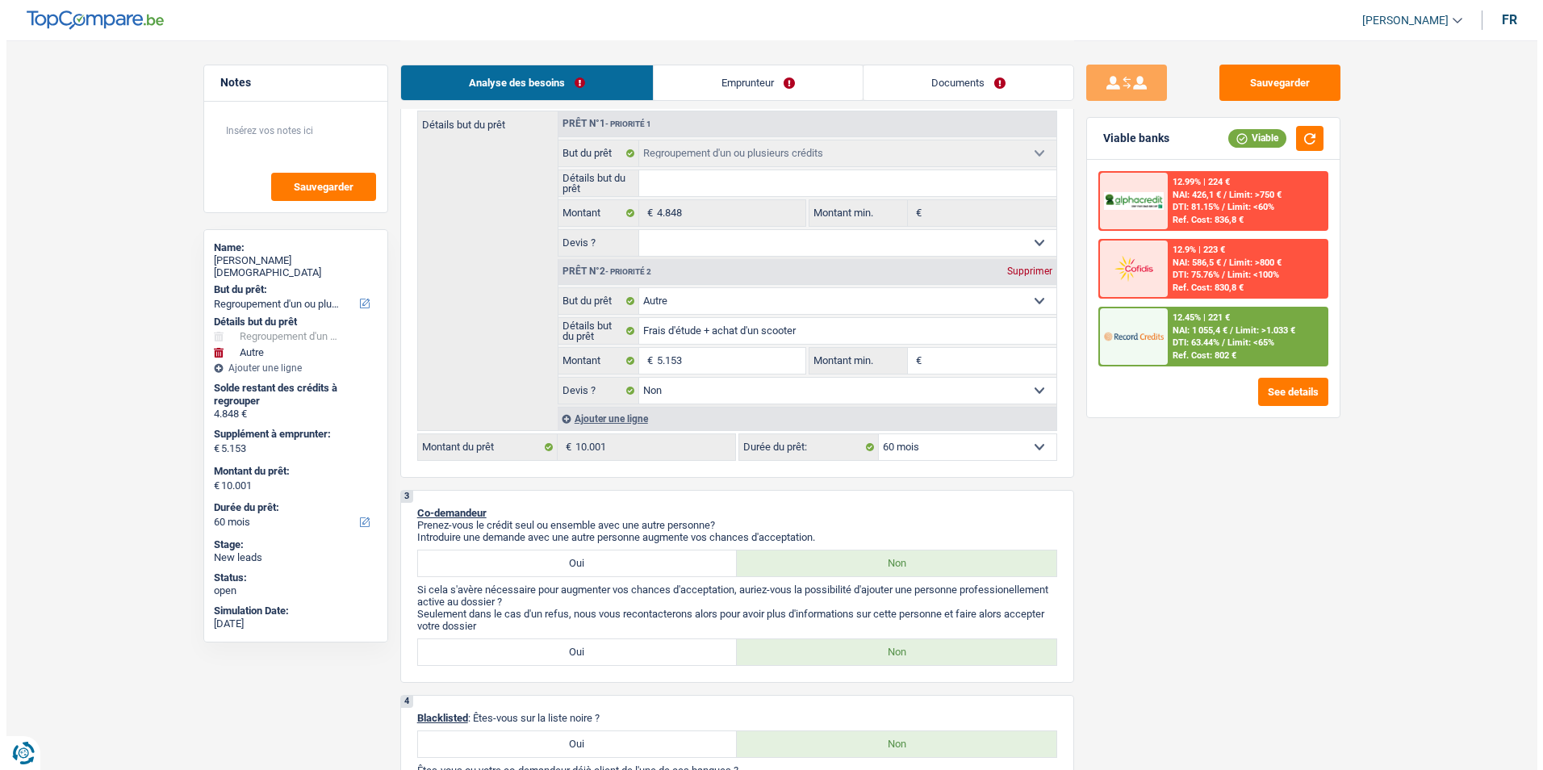
scroll to position [323, 0]
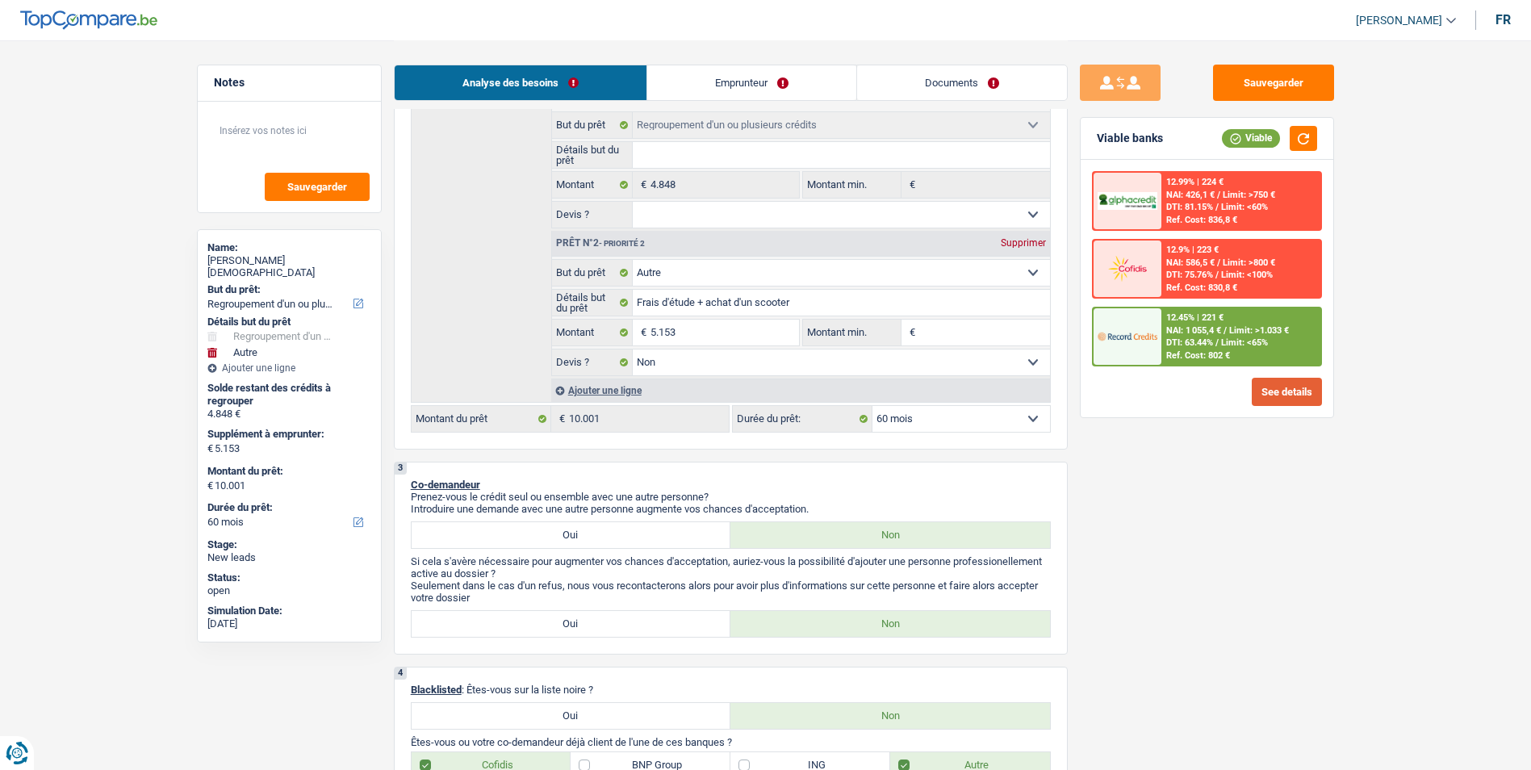
click at [1290, 395] on button "See details" at bounding box center [1287, 392] width 70 height 28
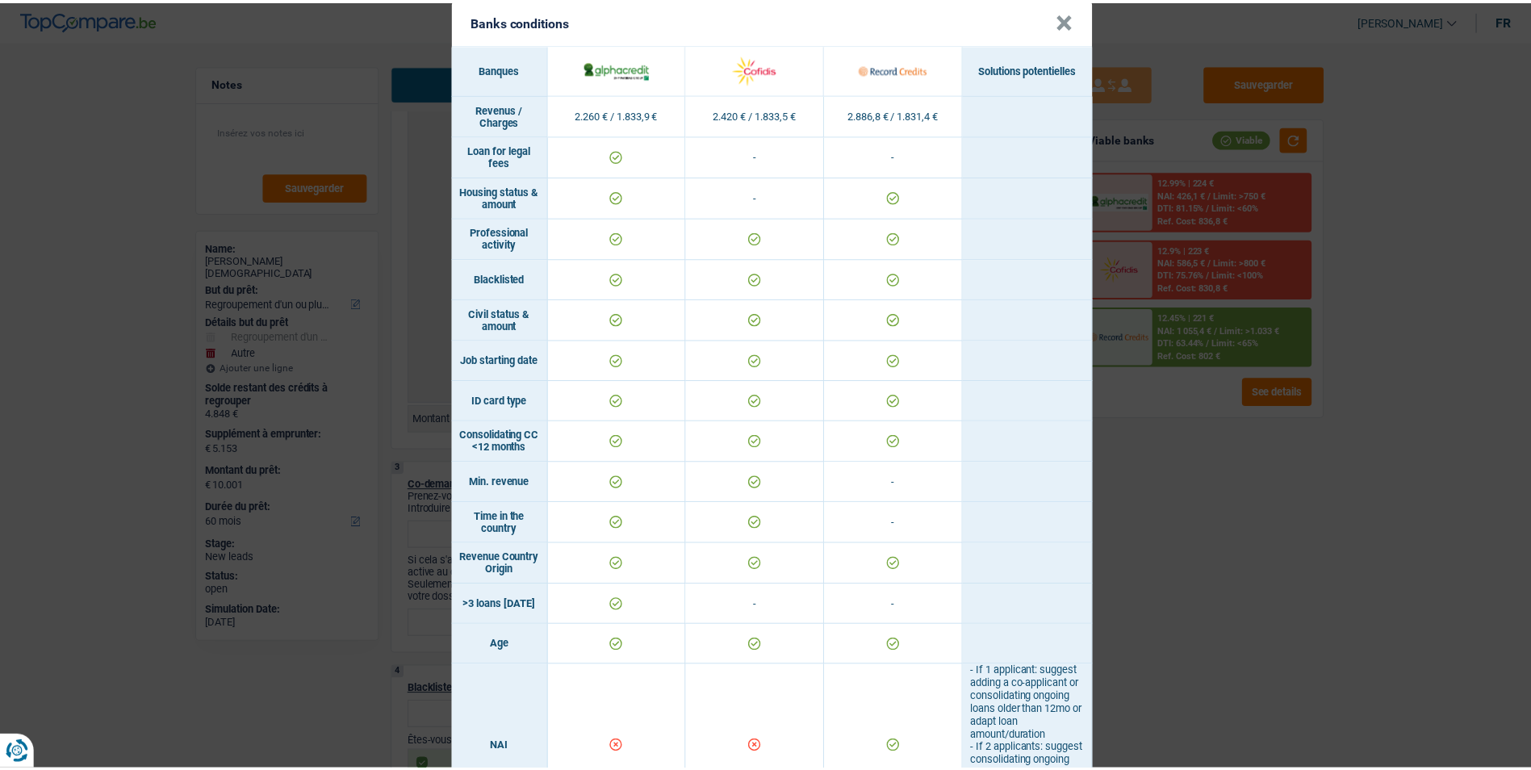
scroll to position [0, 0]
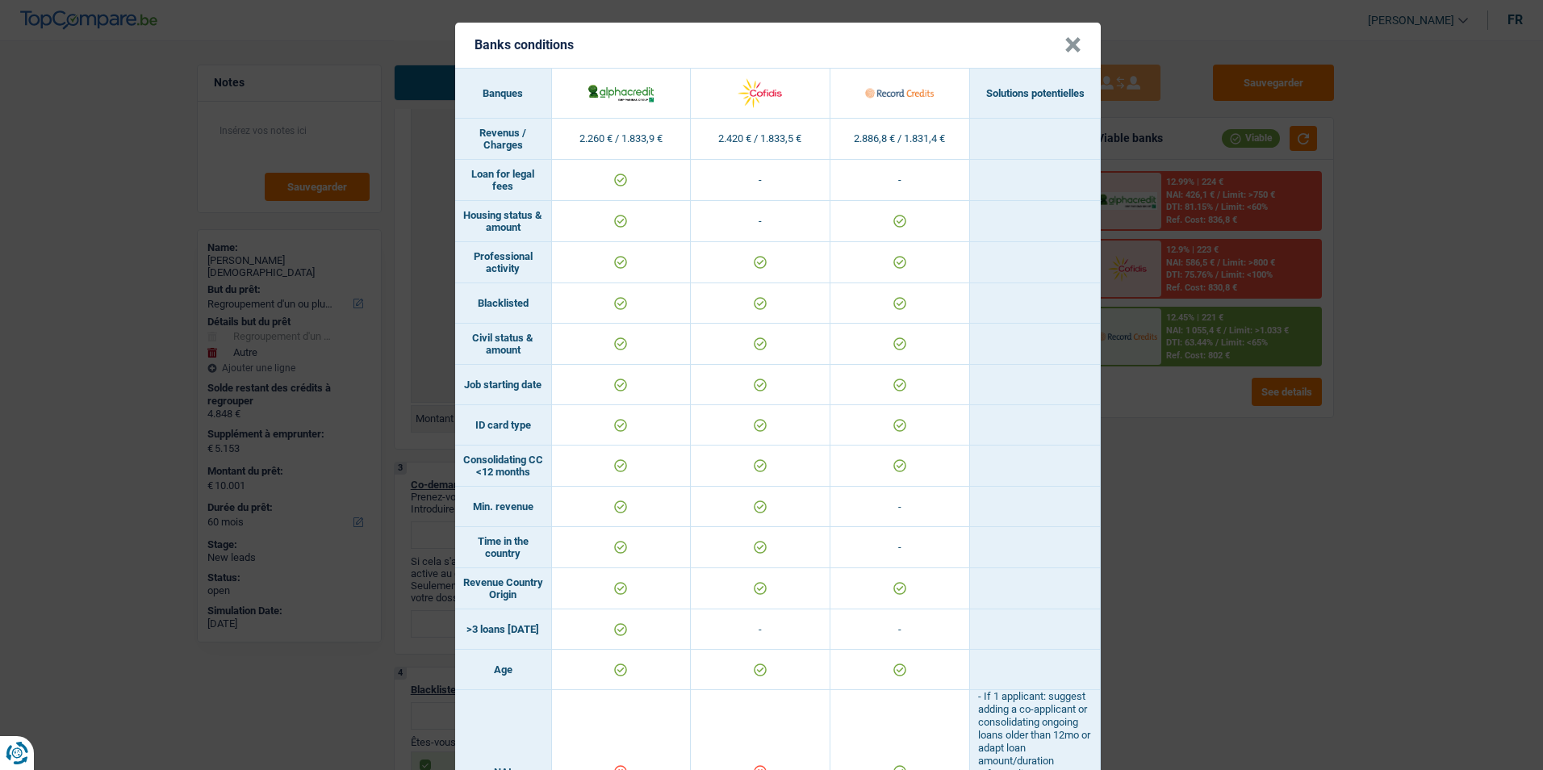
click at [1346, 557] on div "Banks conditions × Banques Solutions potentielles Revenus / Charges 2.260 € / 1…" at bounding box center [771, 385] width 1543 height 770
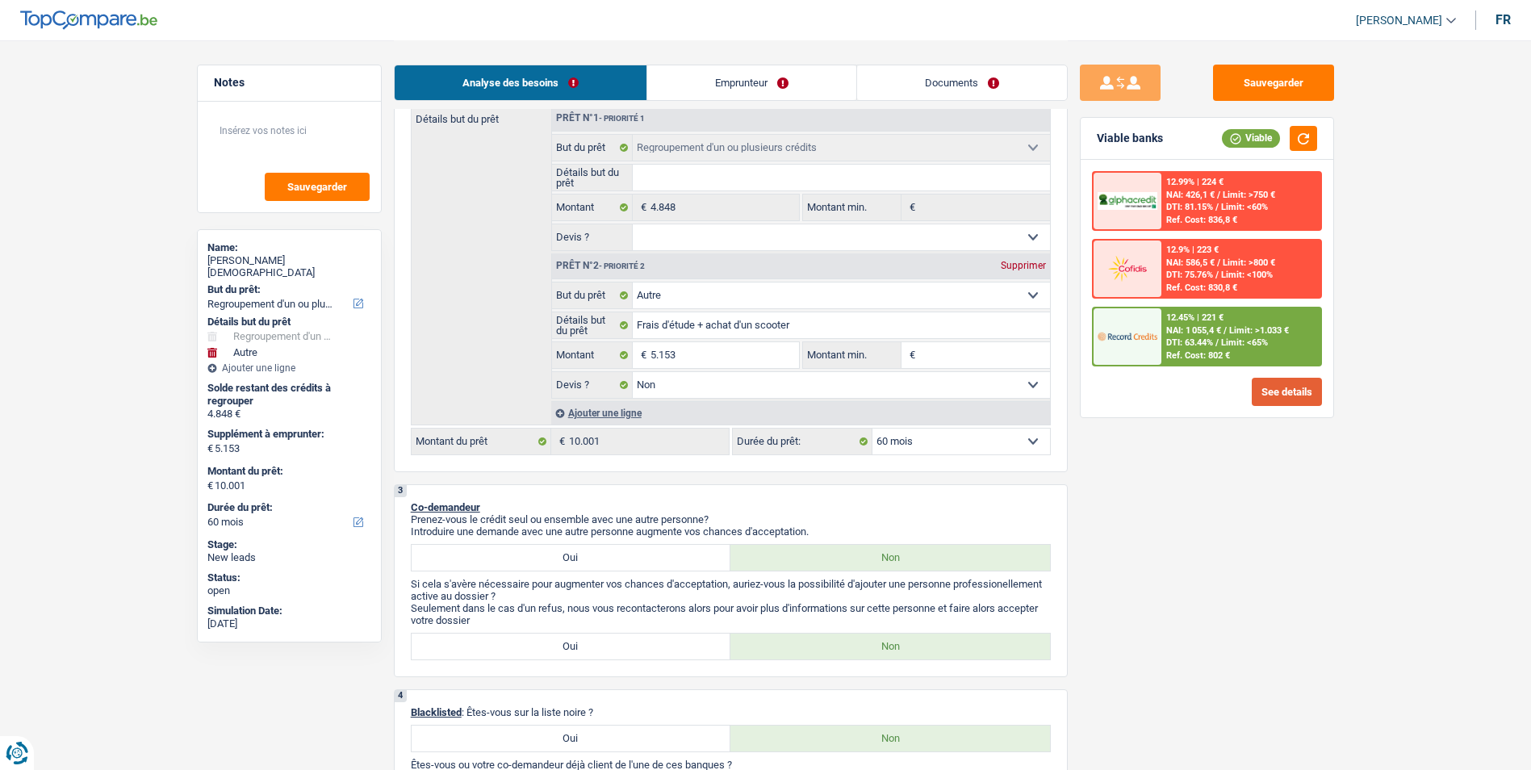
scroll to position [161, 0]
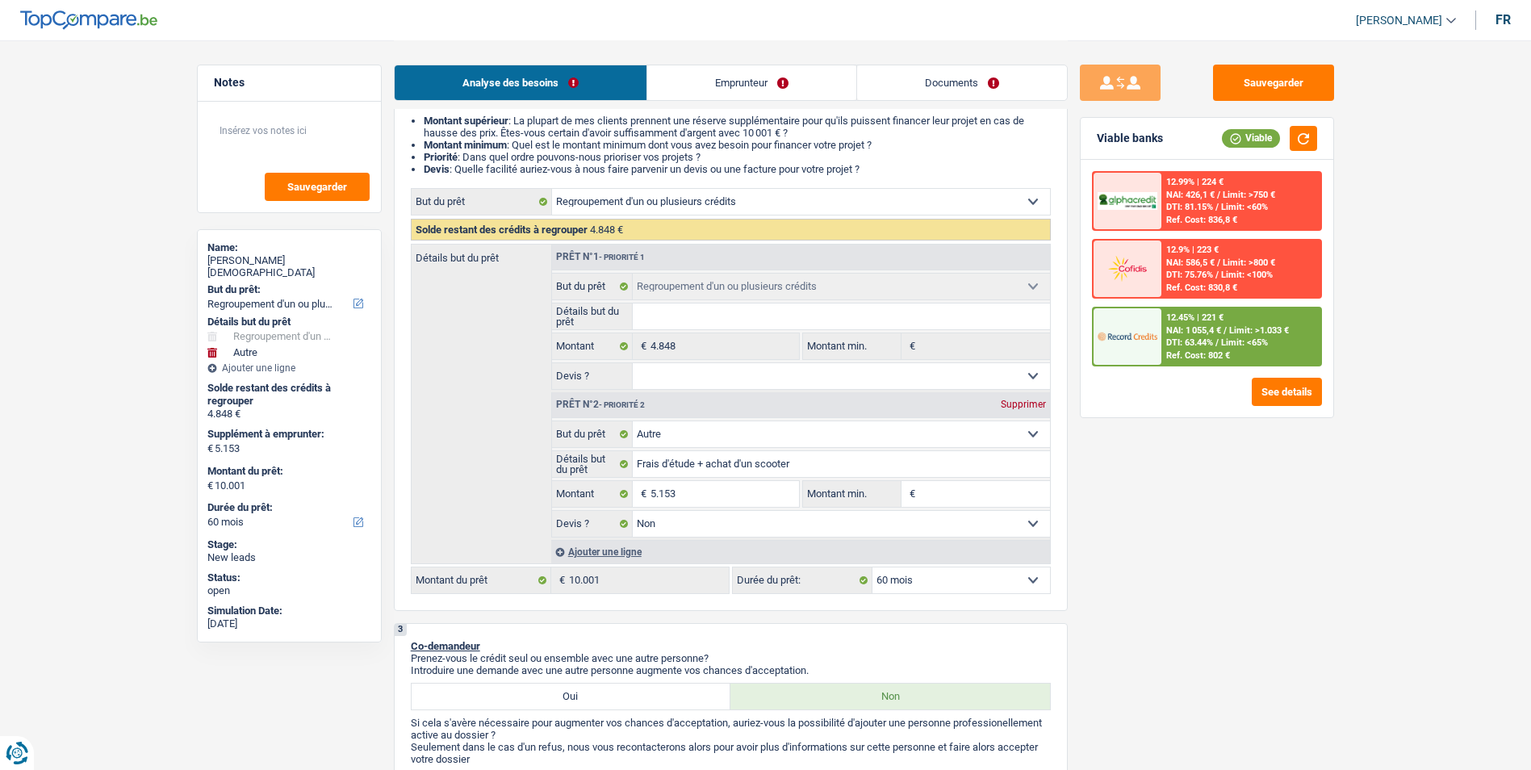
click at [1221, 335] on span "NAI: 1 055,4 €" at bounding box center [1193, 330] width 55 height 10
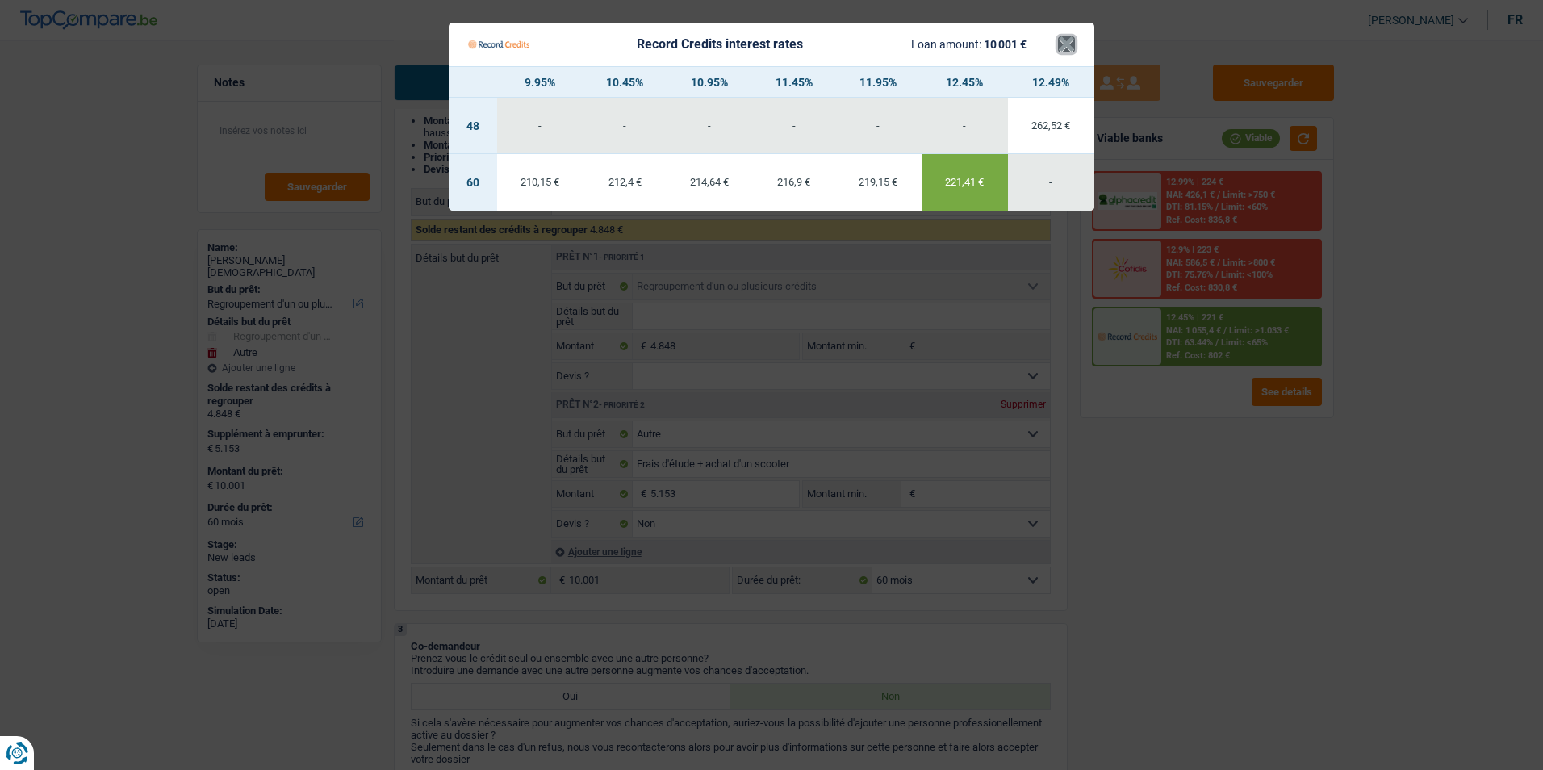
click at [1064, 38] on button "×" at bounding box center [1066, 44] width 17 height 16
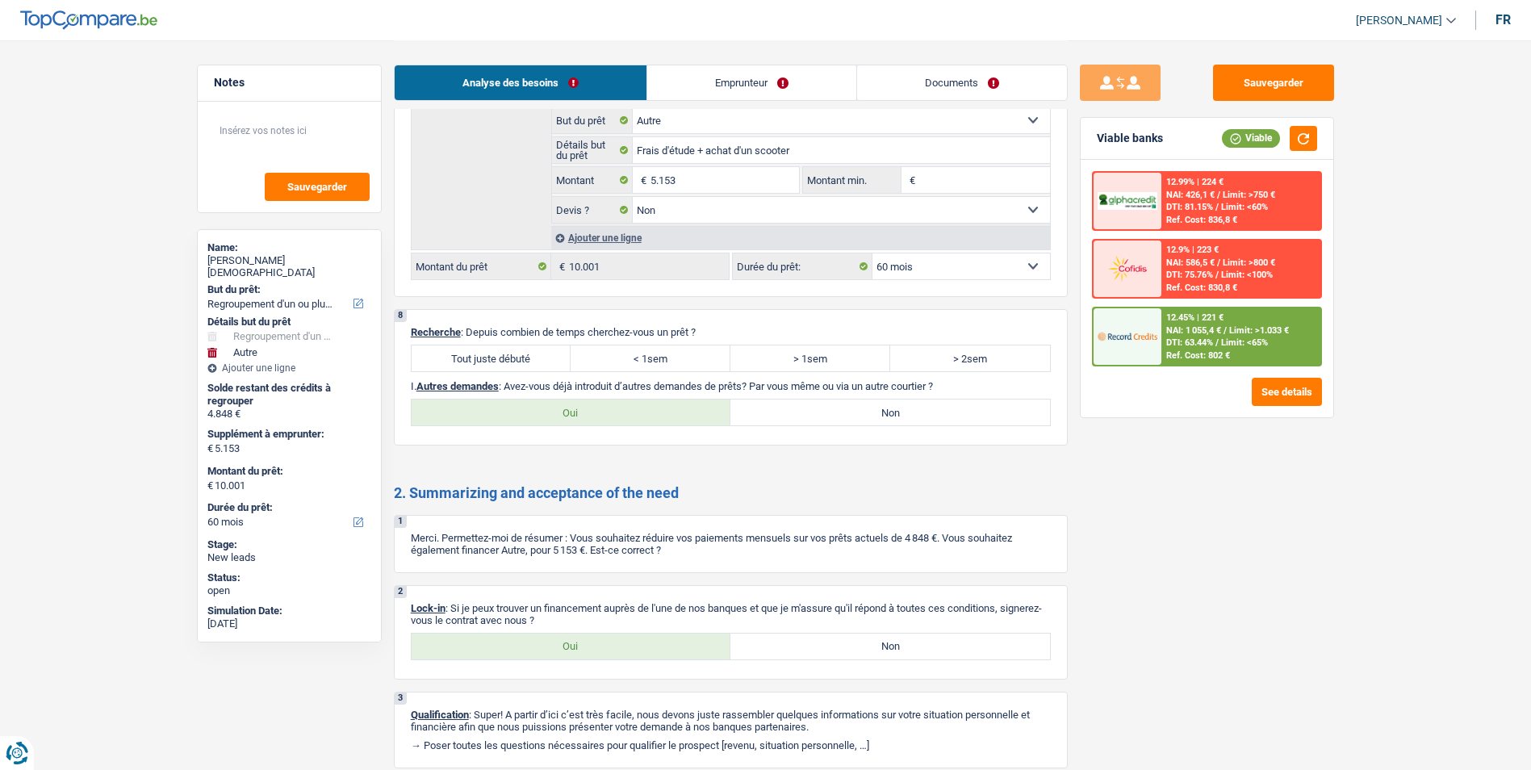
scroll to position [2863, 0]
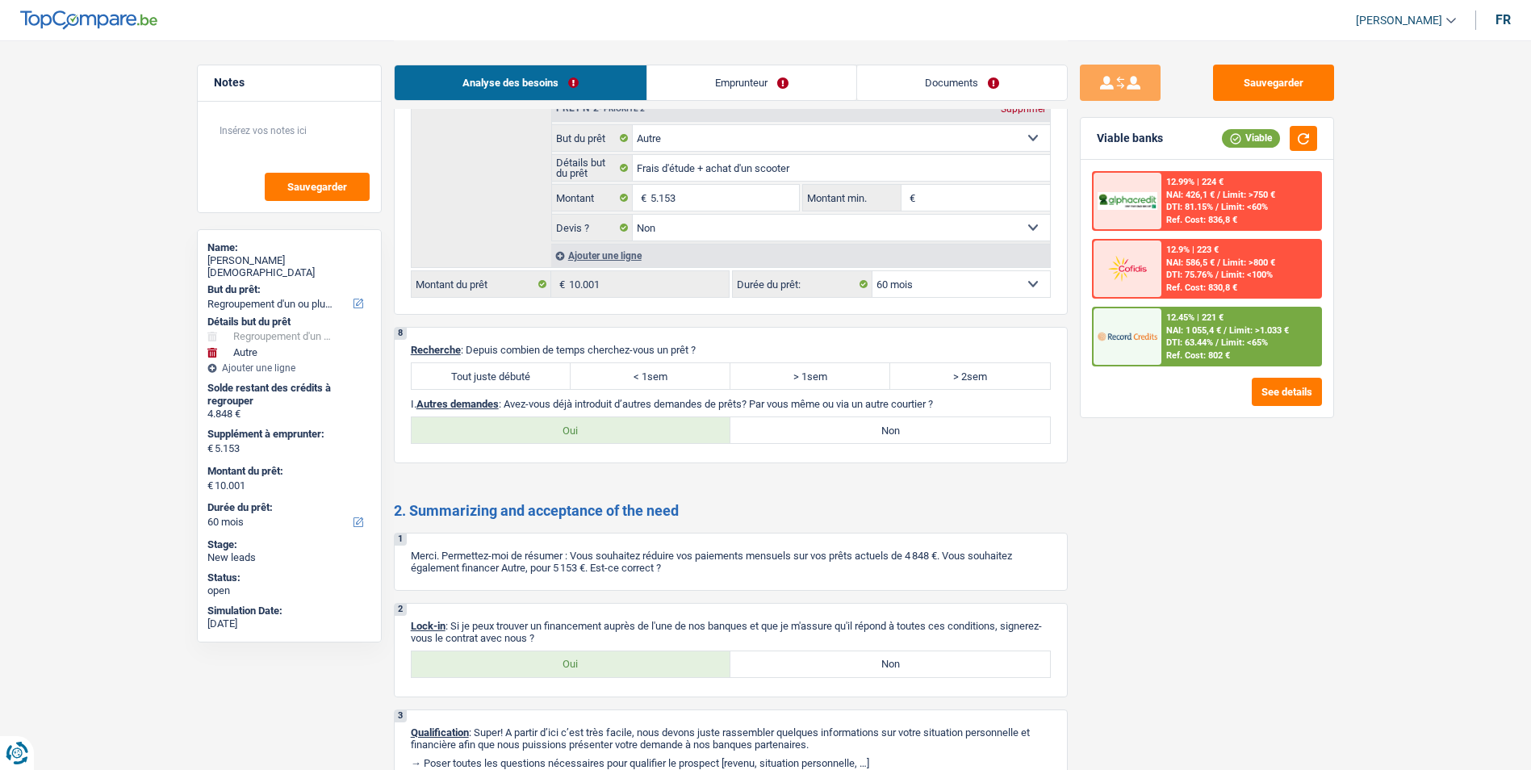
click at [512, 377] on label "Tout juste débuté" at bounding box center [492, 376] width 160 height 26
click at [512, 377] on input "Tout juste débuté" at bounding box center [492, 376] width 160 height 26
radio input "true"
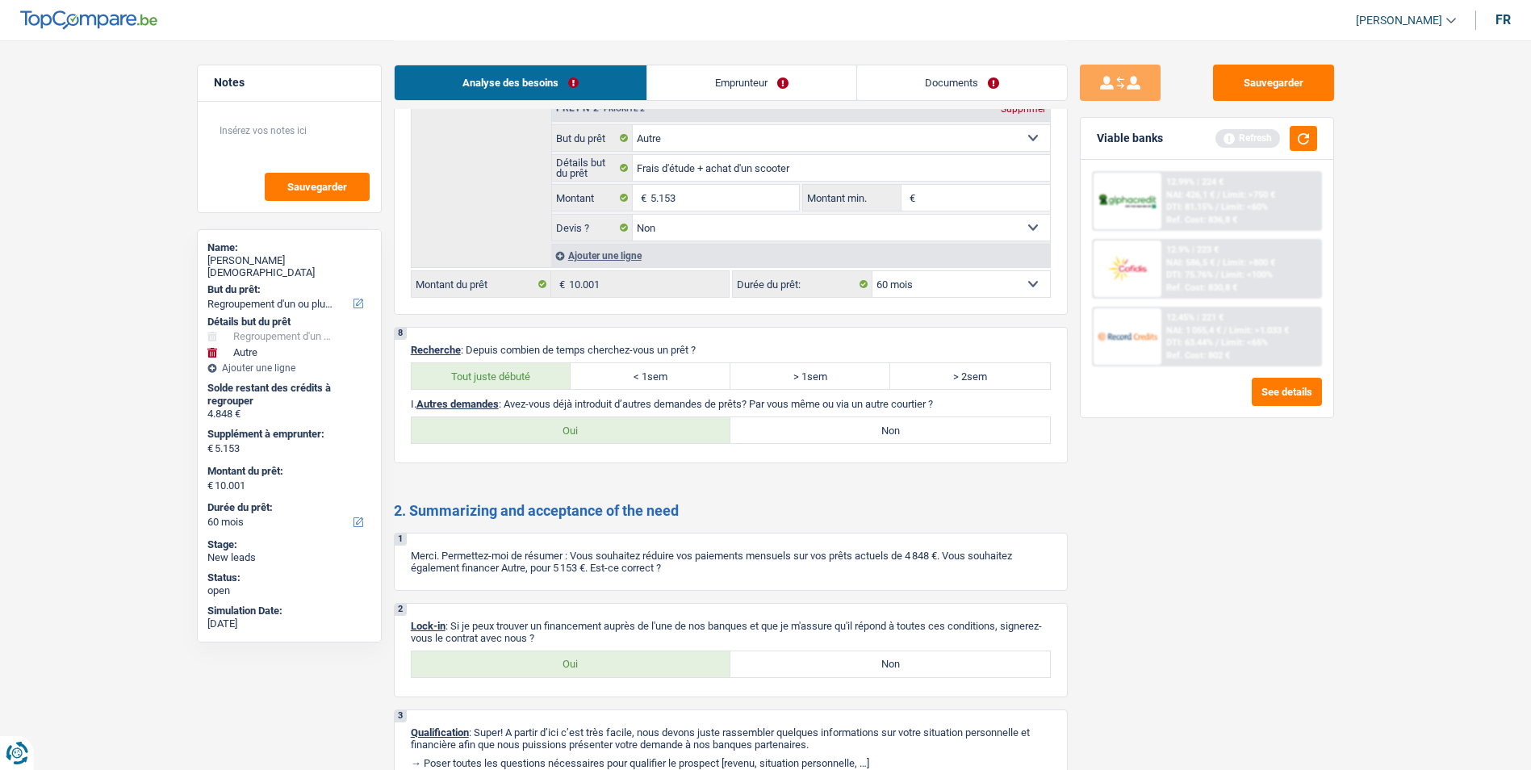
click at [788, 420] on label "Non" at bounding box center [890, 430] width 320 height 26
click at [788, 420] on input "Non" at bounding box center [890, 430] width 320 height 26
radio input "true"
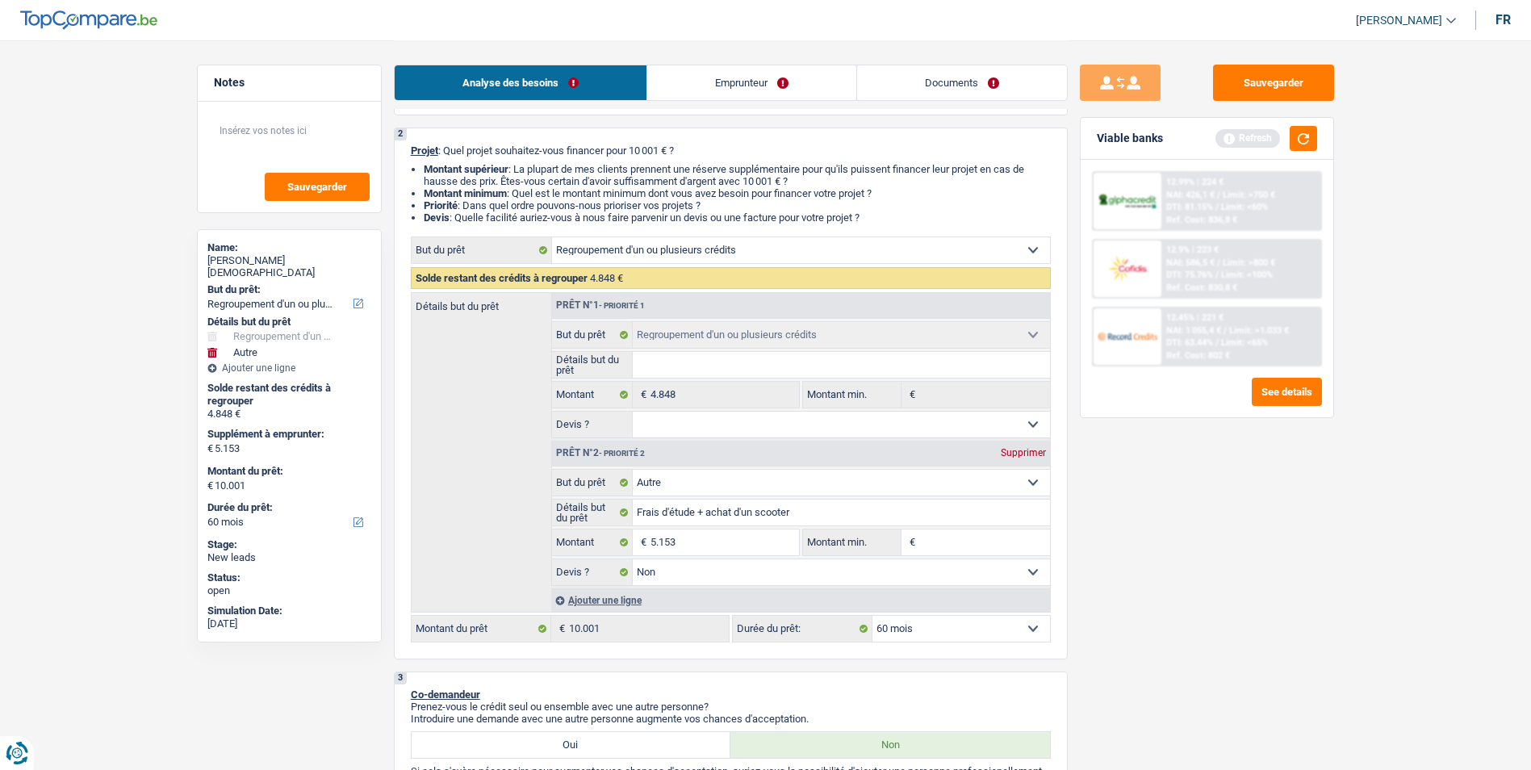
scroll to position [199, 0]
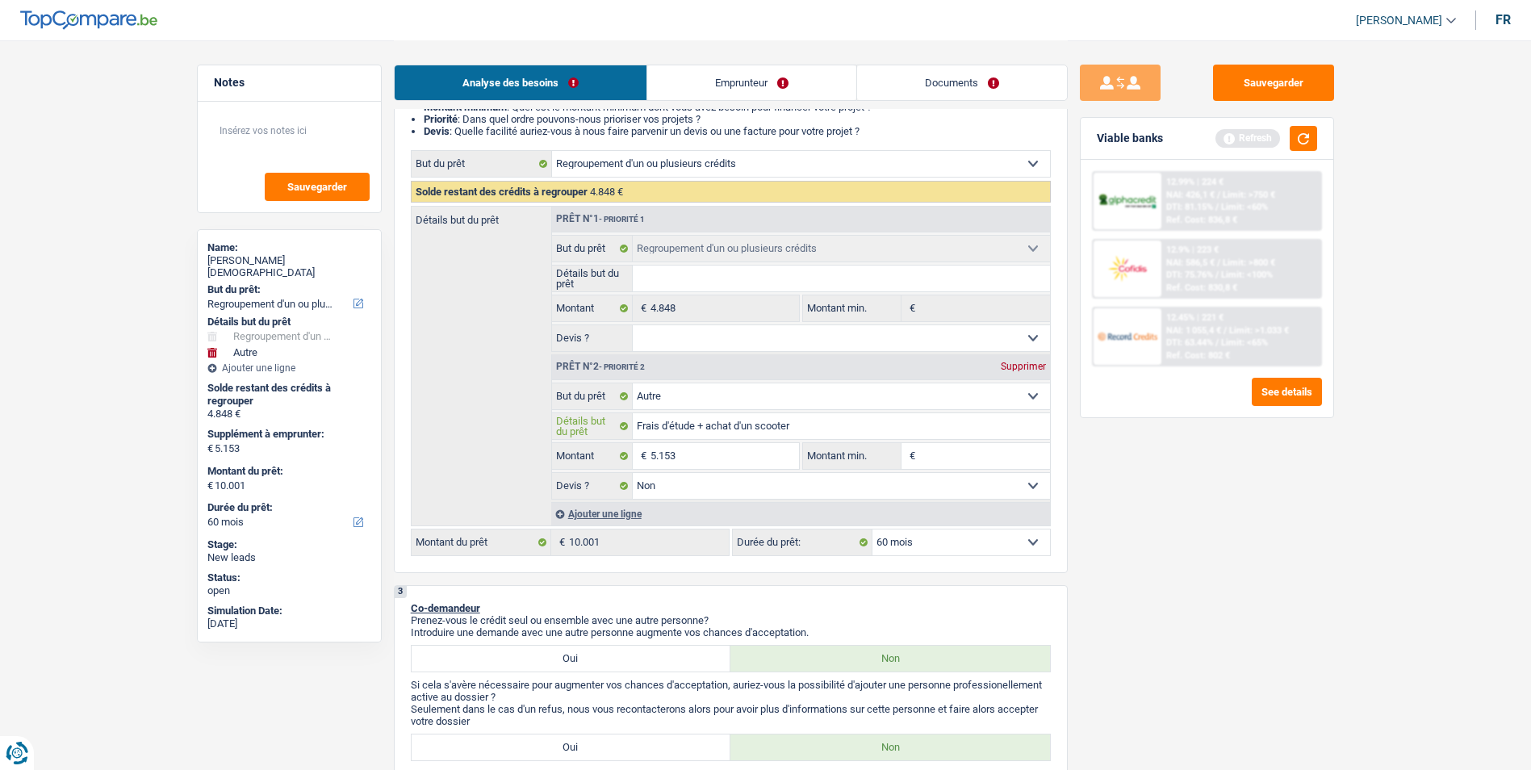
click at [696, 422] on input "Frais d'étude + achat d'un scooter" at bounding box center [841, 426] width 417 height 26
type input "Frais d'étude + achat d'un scooter"
type input "Frais d'étude ( + achat d'un scooter"
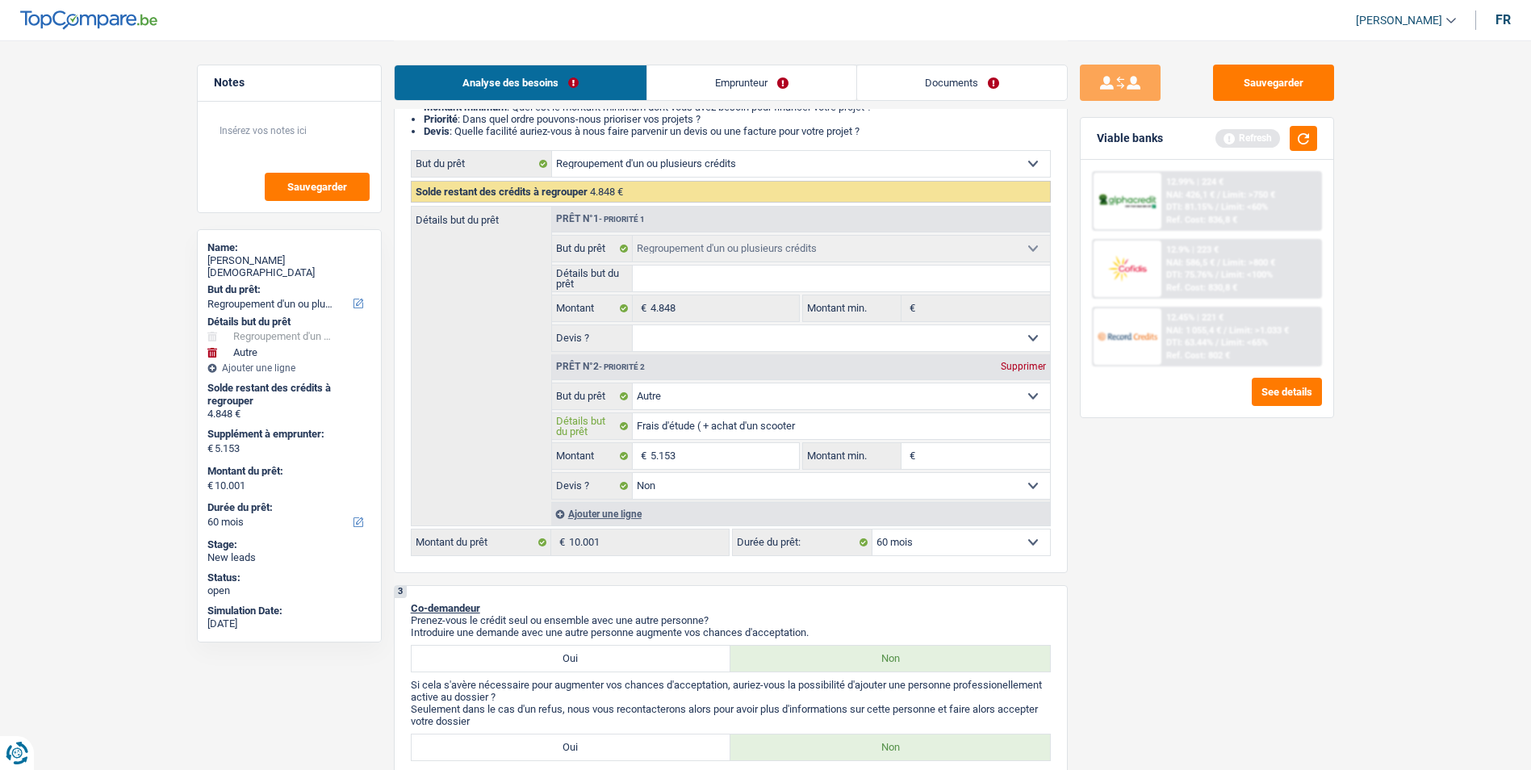
type input "Frais d'étude (p + achat d'un scooter"
type input "Frais d'étude (pr + achat d'un scooter"
type input "Frais d'étude (pro + achat d'un scooter"
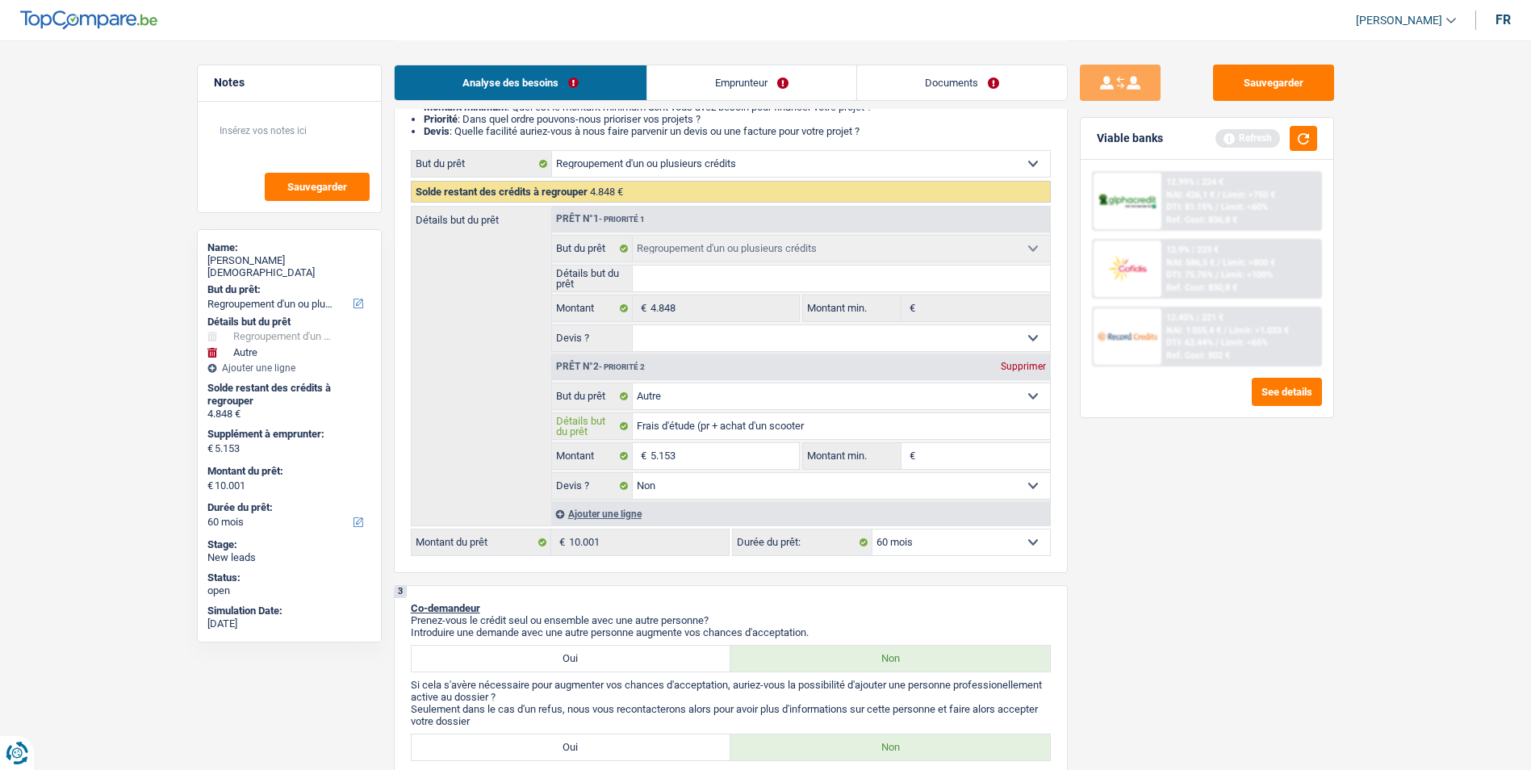
type input "Frais d'étude (pro + achat d'un scooter"
type input "Frais d'étude (prom + achat d'un scooter"
type input "Frais d'étude (promo + achat d'un scooter"
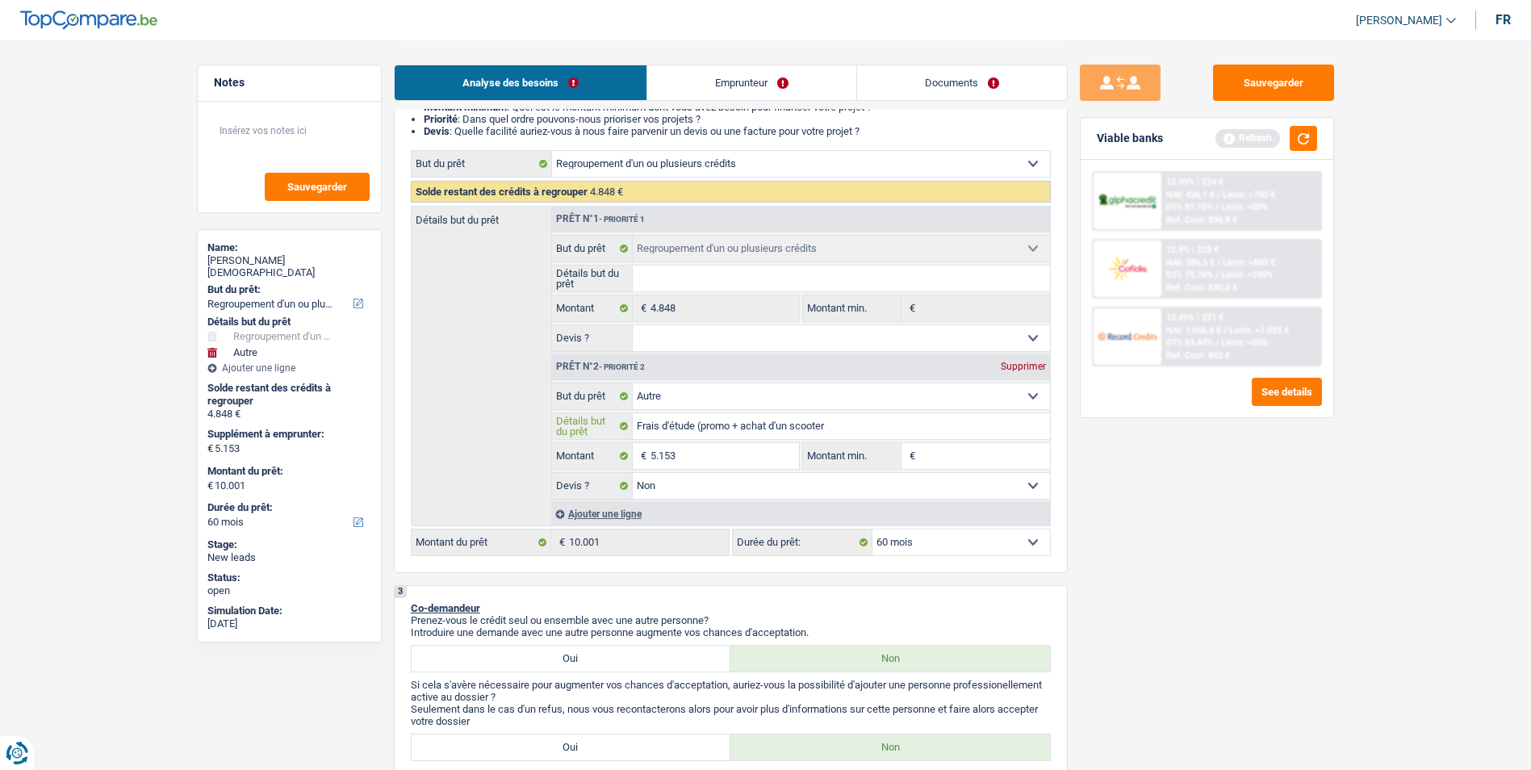
type input "Frais d'étude (promot + achat d'un scooter"
type input "Frais d'étude (promoti + achat d'un scooter"
type input "Frais d'étude (promotio + achat d'un scooter"
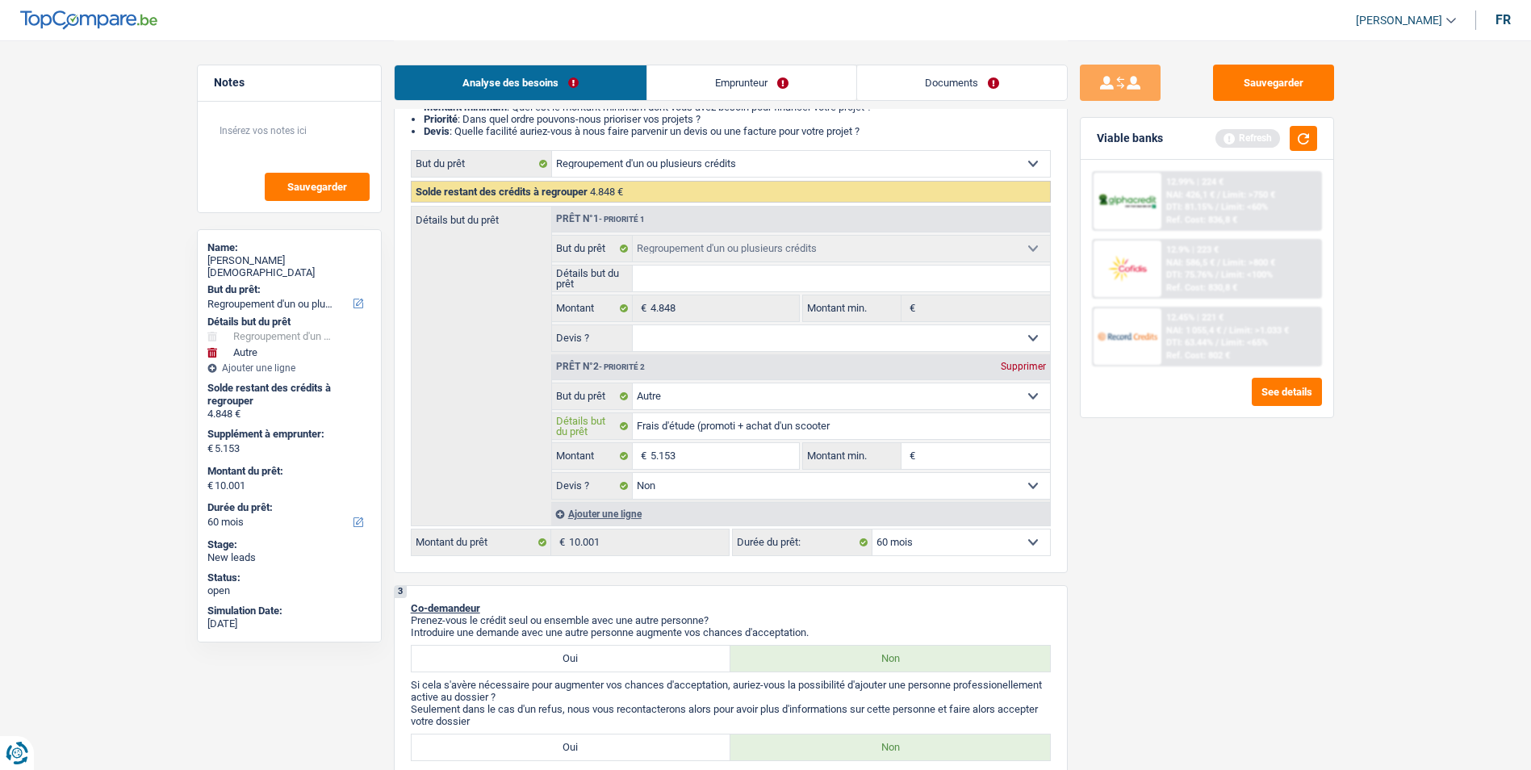
type input "Frais d'étude (promotio + achat d'un scooter"
type input "Frais d'étude (promotion + achat d'un scooter"
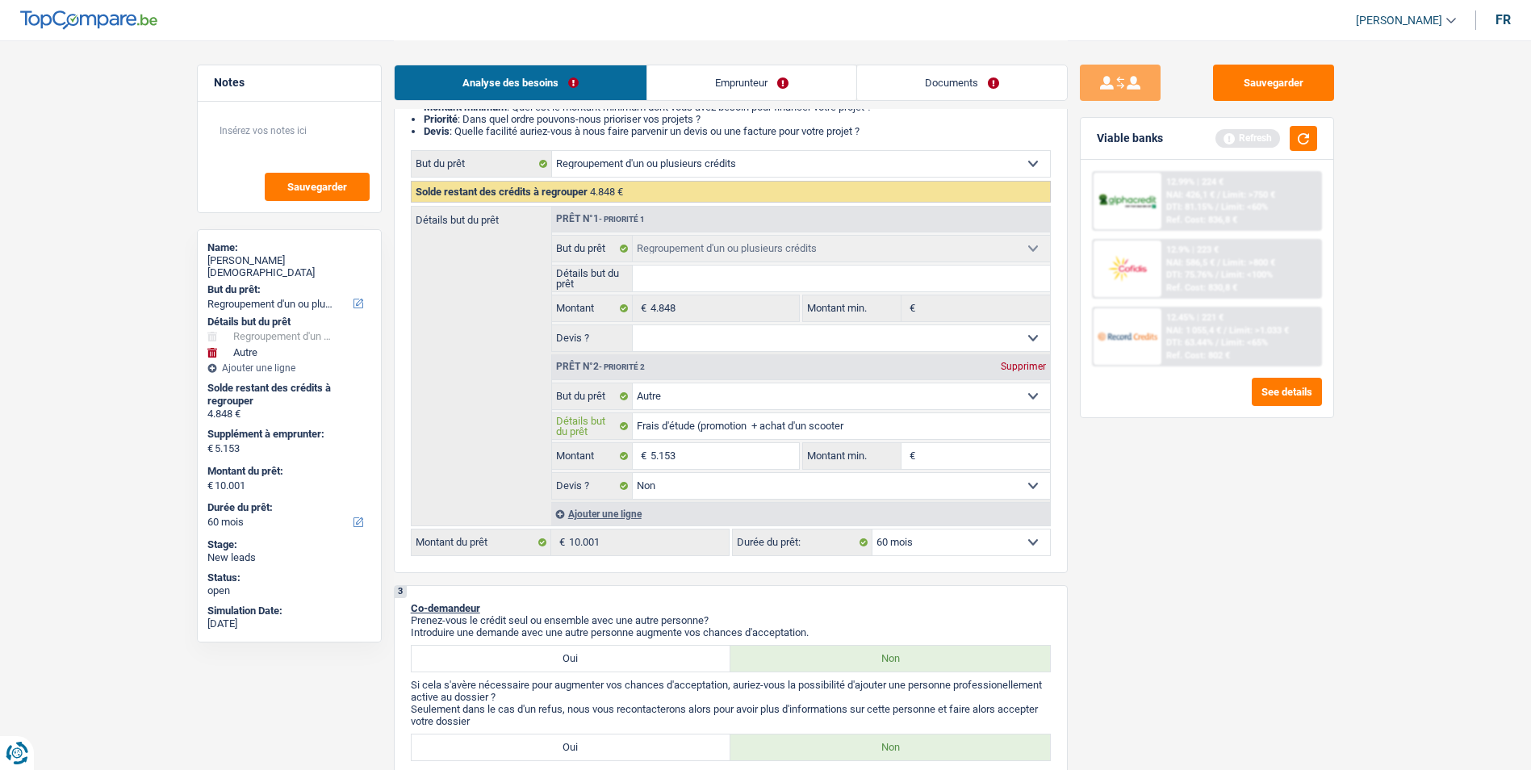
type input "Frais d'étude (promotion s + achat d'un scooter"
type input "Frais d'étude (promotion so + achat d'un scooter"
type input "Frais d'étude (promotion soc + achat d'un scooter"
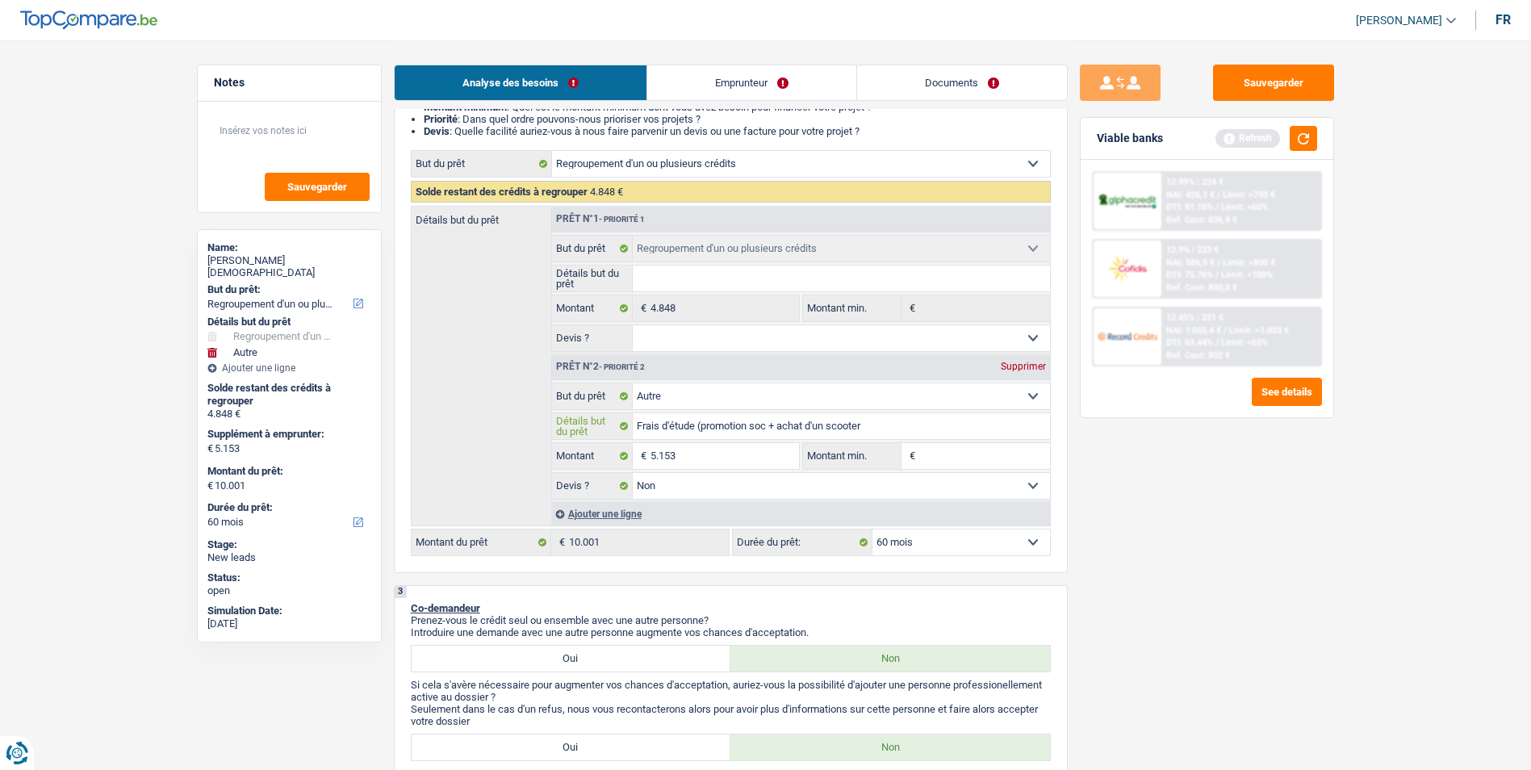
type input "Frais d'étude (promotion soc + achat d'un scooter"
type input "Frais d'étude (promotion soci + achat d'un scooter"
type input "Frais d'étude (promotion socia + achat d'un scooter"
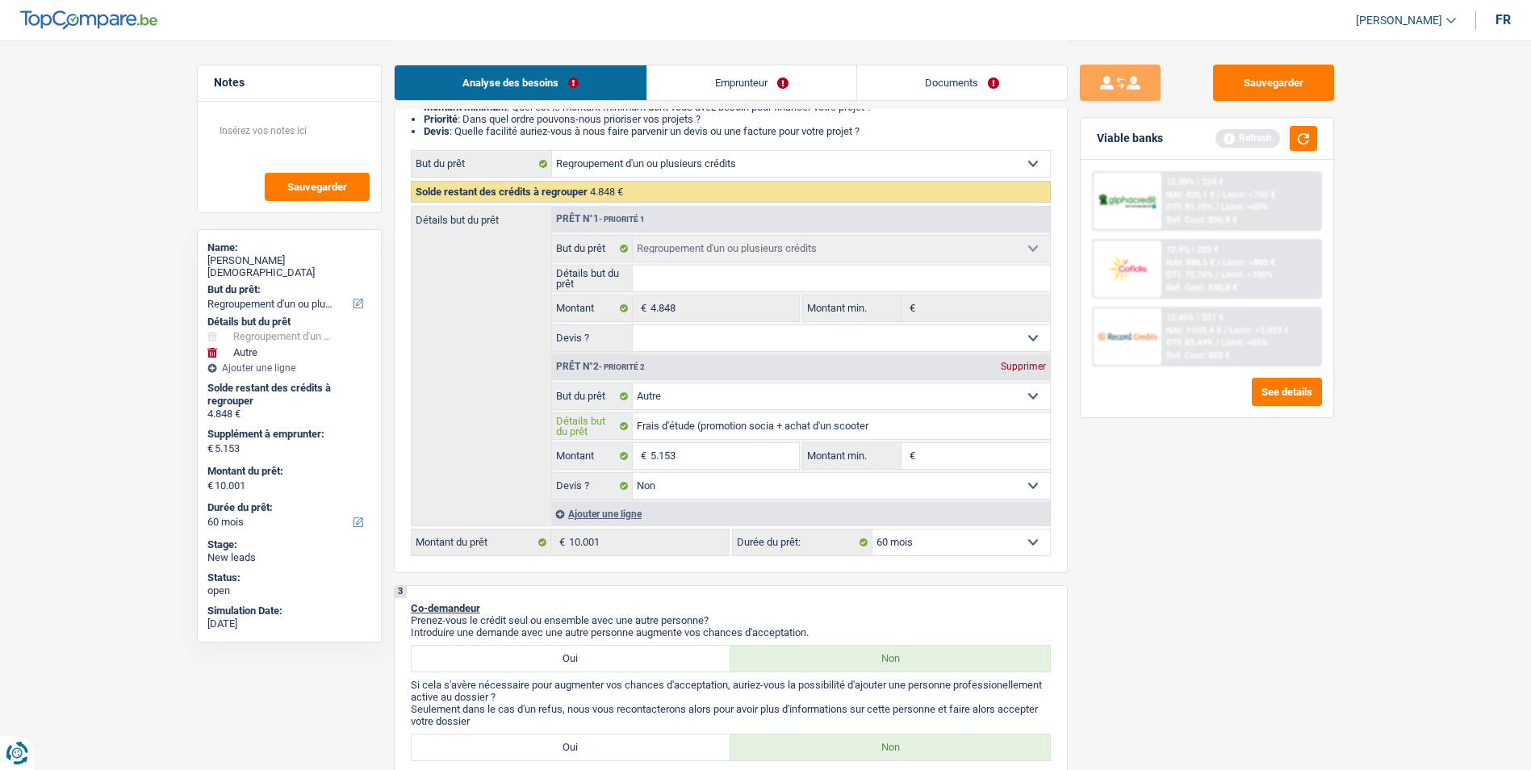
type input "Frais d'étude (promotion social + achat d'un scooter"
type input "Frais d'étude (promotion social) + achat d'un scooter"
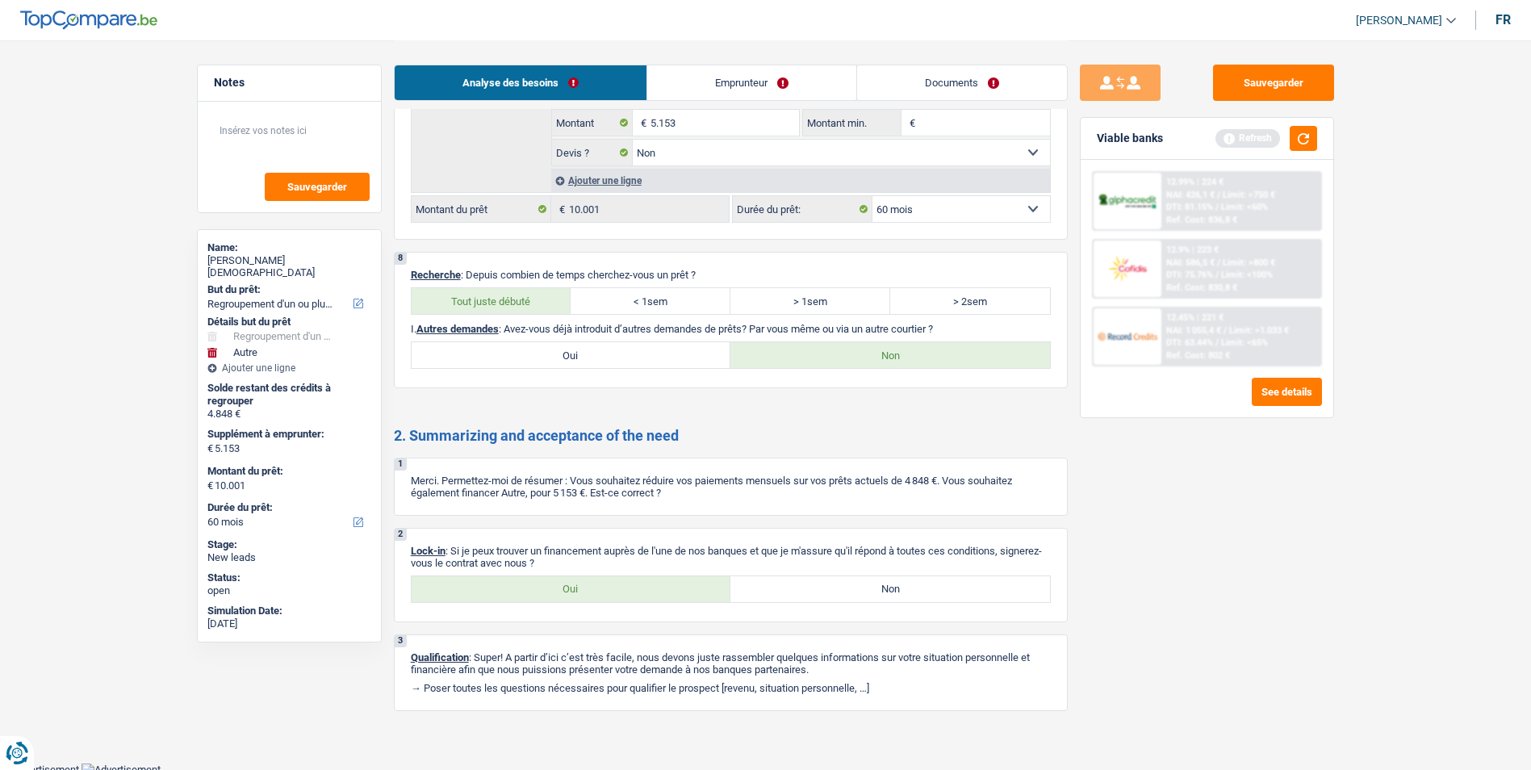
scroll to position [2943, 0]
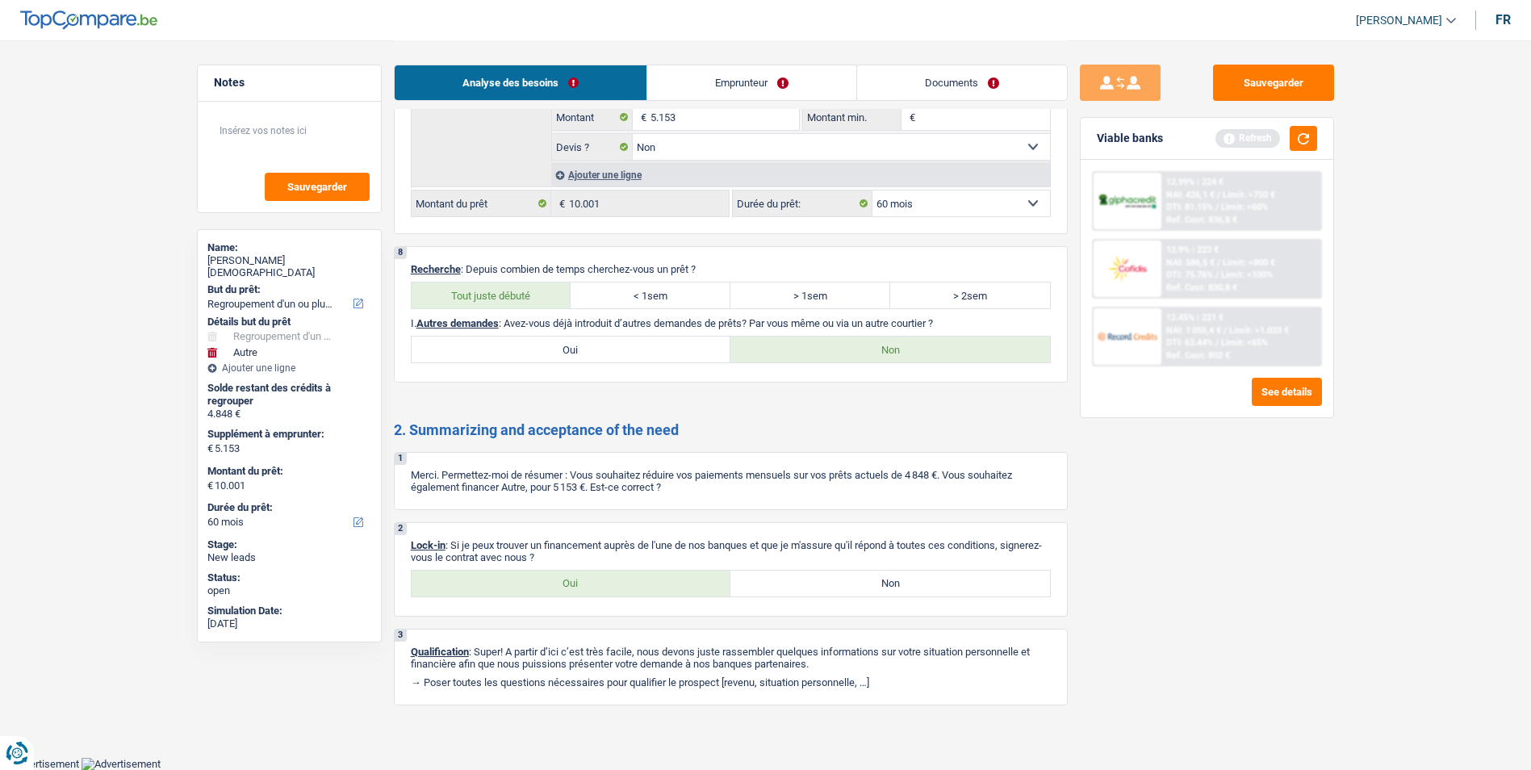
type input "Frais d'étude (promotion social) + achat d'un scooter"
click at [681, 581] on label "Oui" at bounding box center [572, 584] width 320 height 26
click at [681, 581] on input "Oui" at bounding box center [572, 584] width 320 height 26
radio input "true"
click at [275, 127] on textarea at bounding box center [289, 137] width 161 height 48
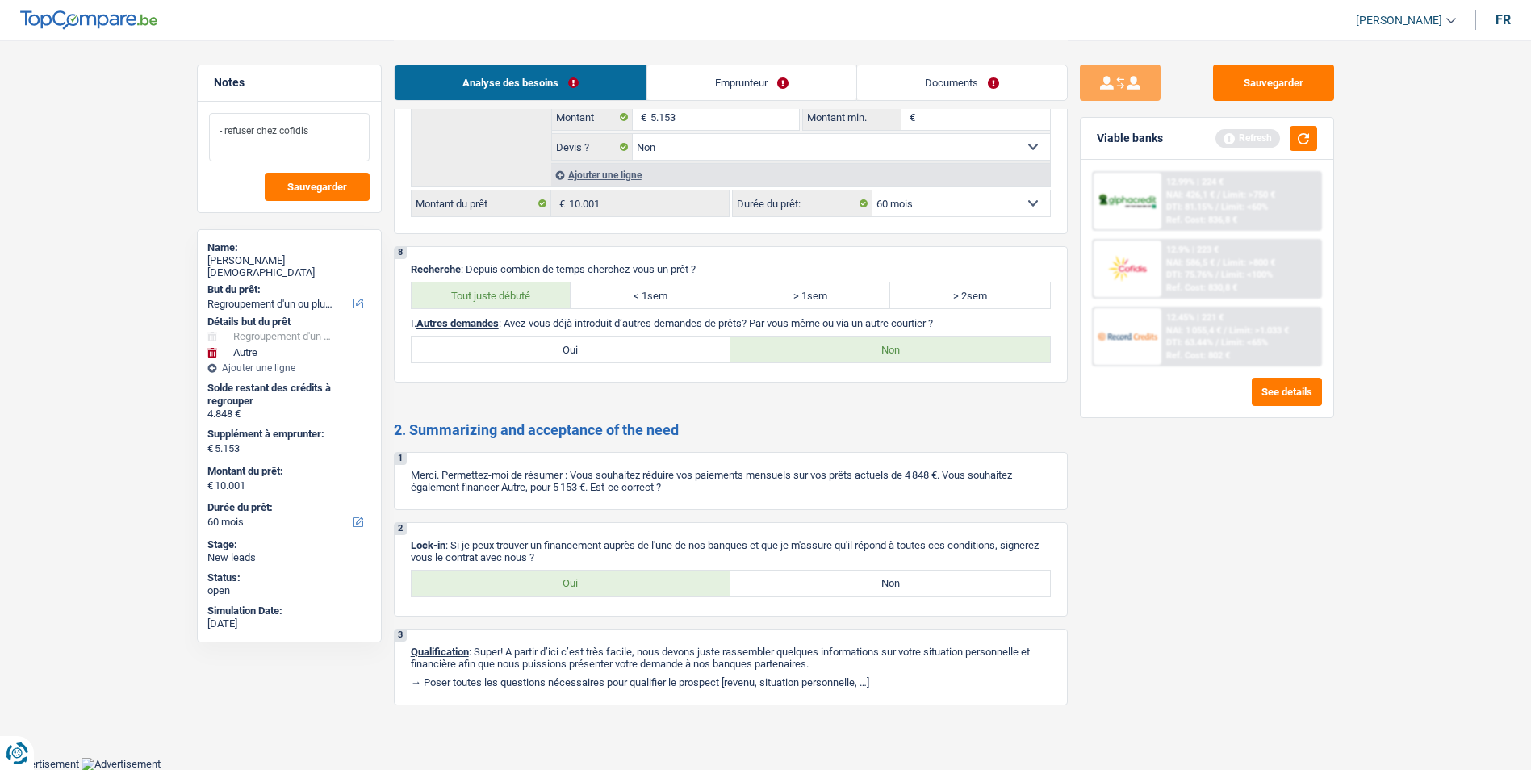
type textarea "- refuser chez cofidis"
drag, startPoint x: 321, startPoint y: 124, endPoint x: 215, endPoint y: 108, distance: 106.9
click at [215, 108] on div "- refuser chez cofidis Sauvegarder" at bounding box center [289, 157] width 183 height 111
click at [1245, 86] on button "Sauvegarder" at bounding box center [1273, 83] width 121 height 36
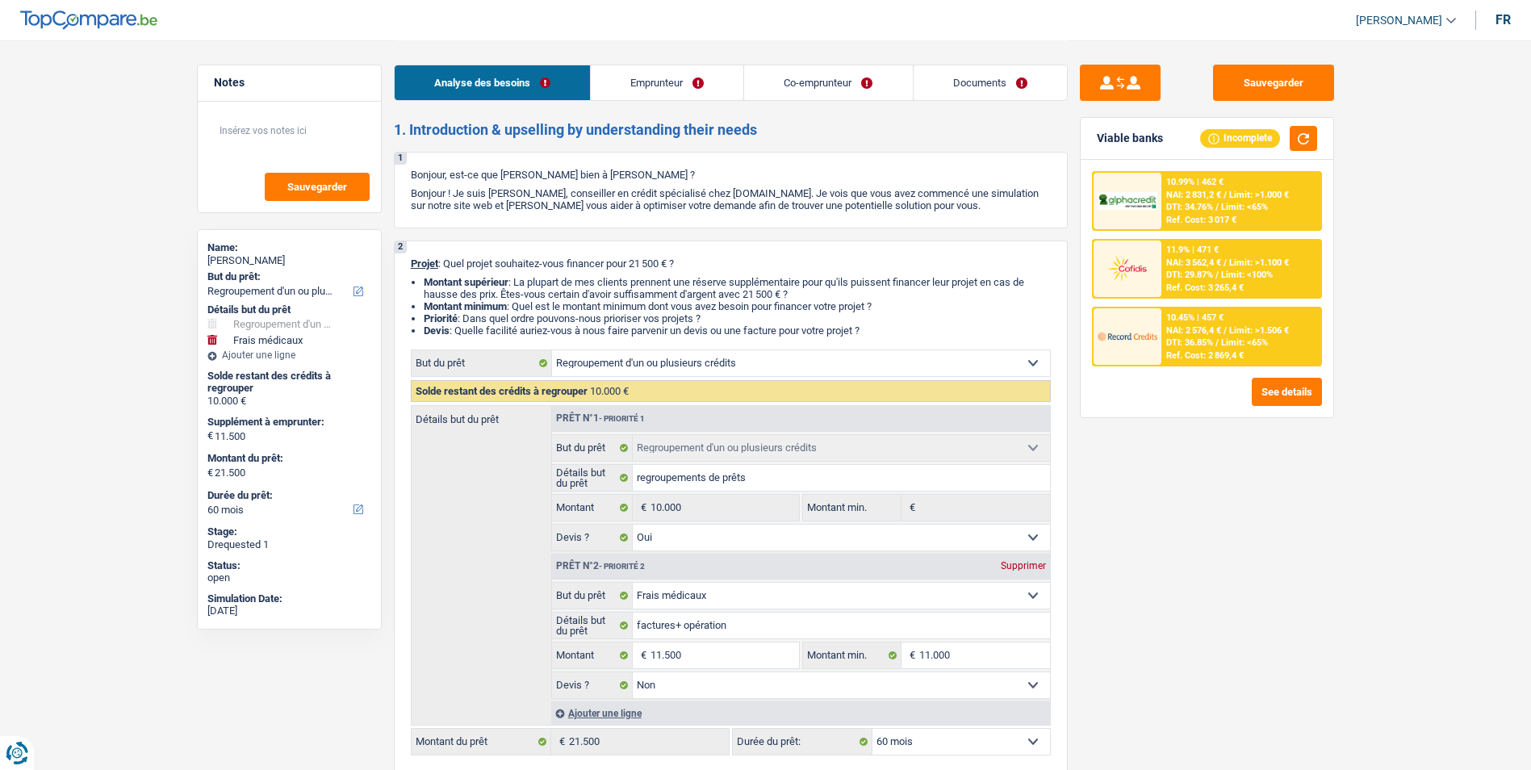
select select "refinancing"
select select "medical"
select select "60"
select select "refinancing"
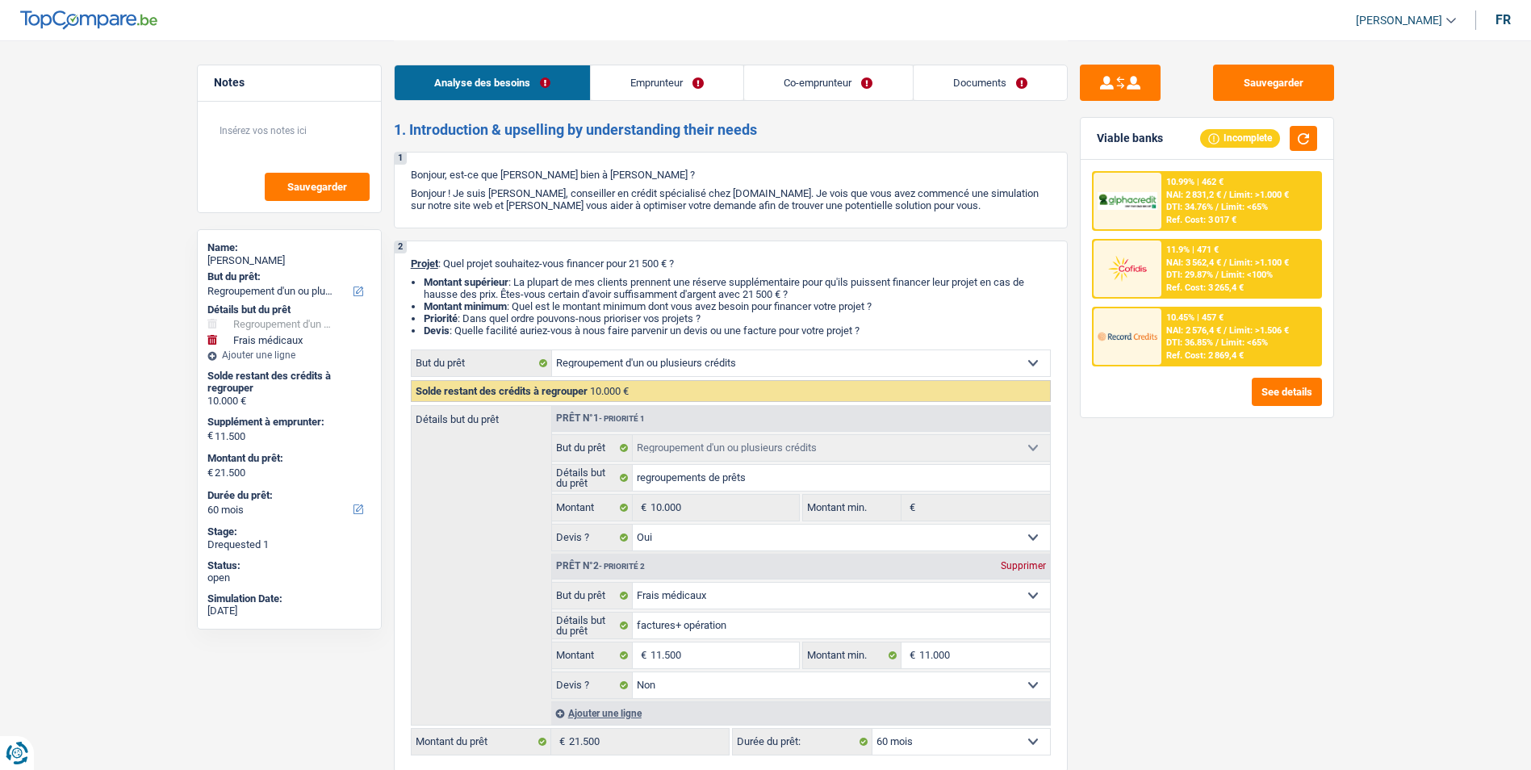
select select "refinancing"
select select "yes"
select select "medical"
select select "false"
select select "60"
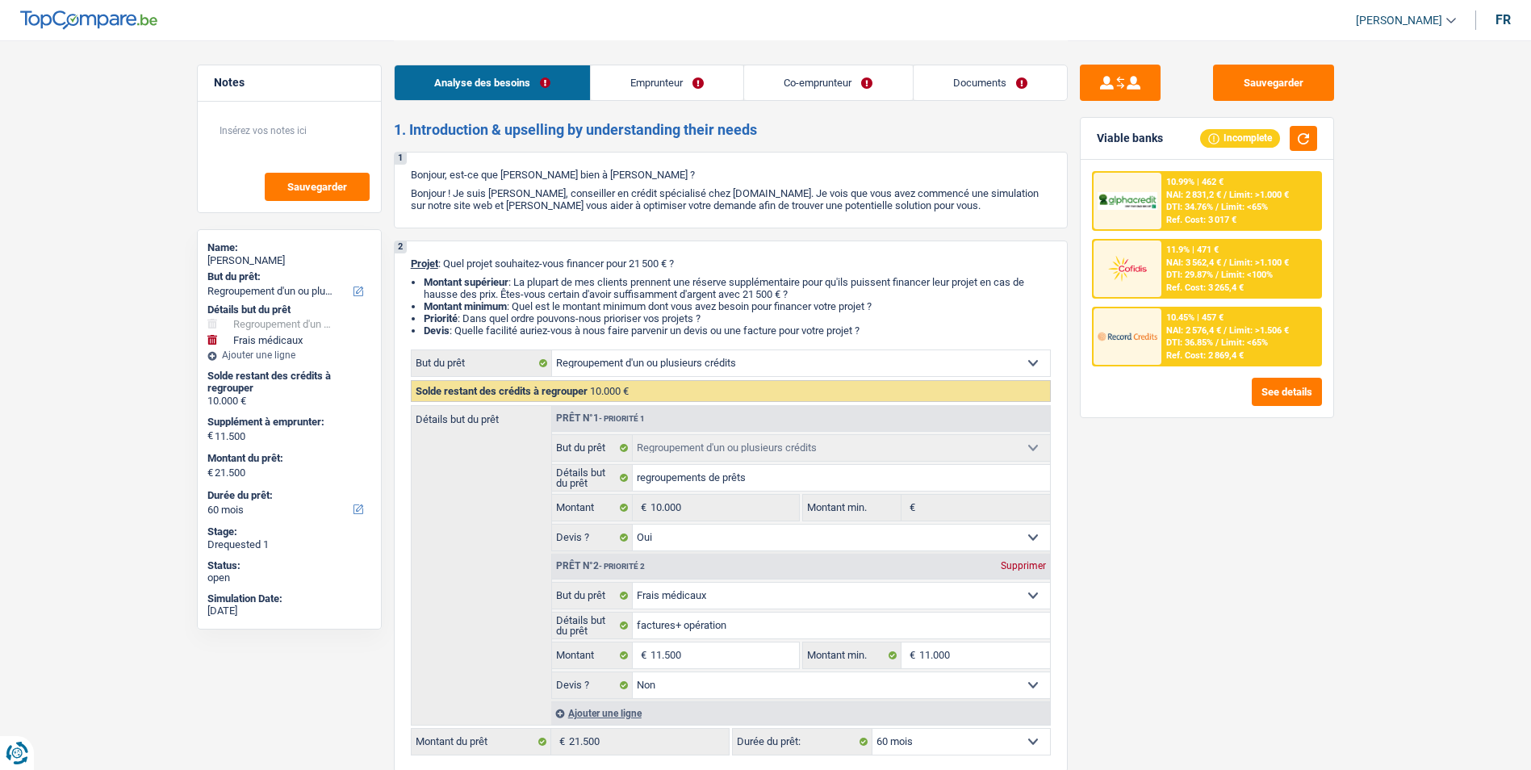
select select "invalid"
select select "worker"
select select "mutualityIndemnity"
select select "familyAllowances"
select select "disabilityPension"
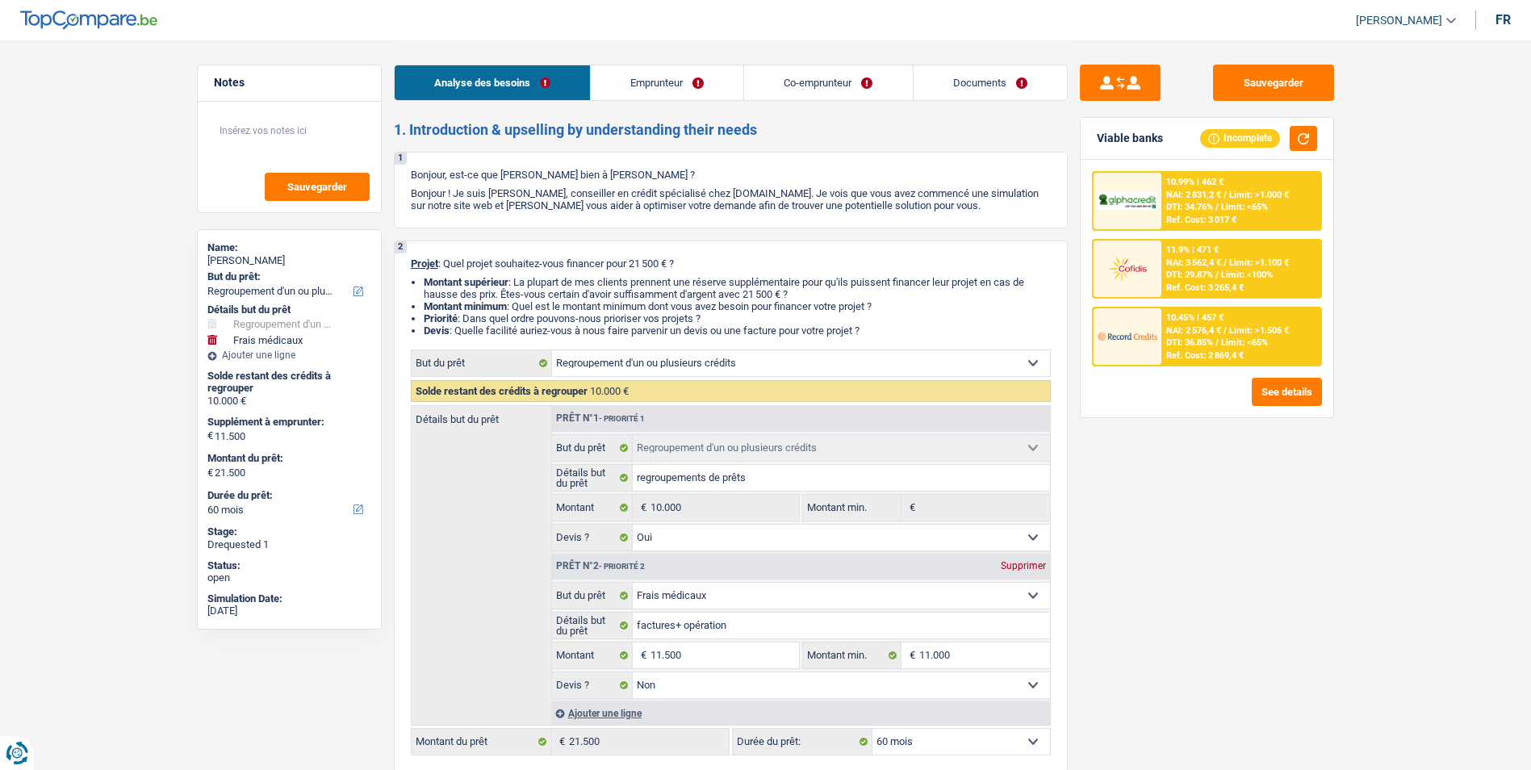
select select "netSalary"
select select "mealVouchers"
select select "ownerWithMortgage"
select select "mortgage"
select select "300"
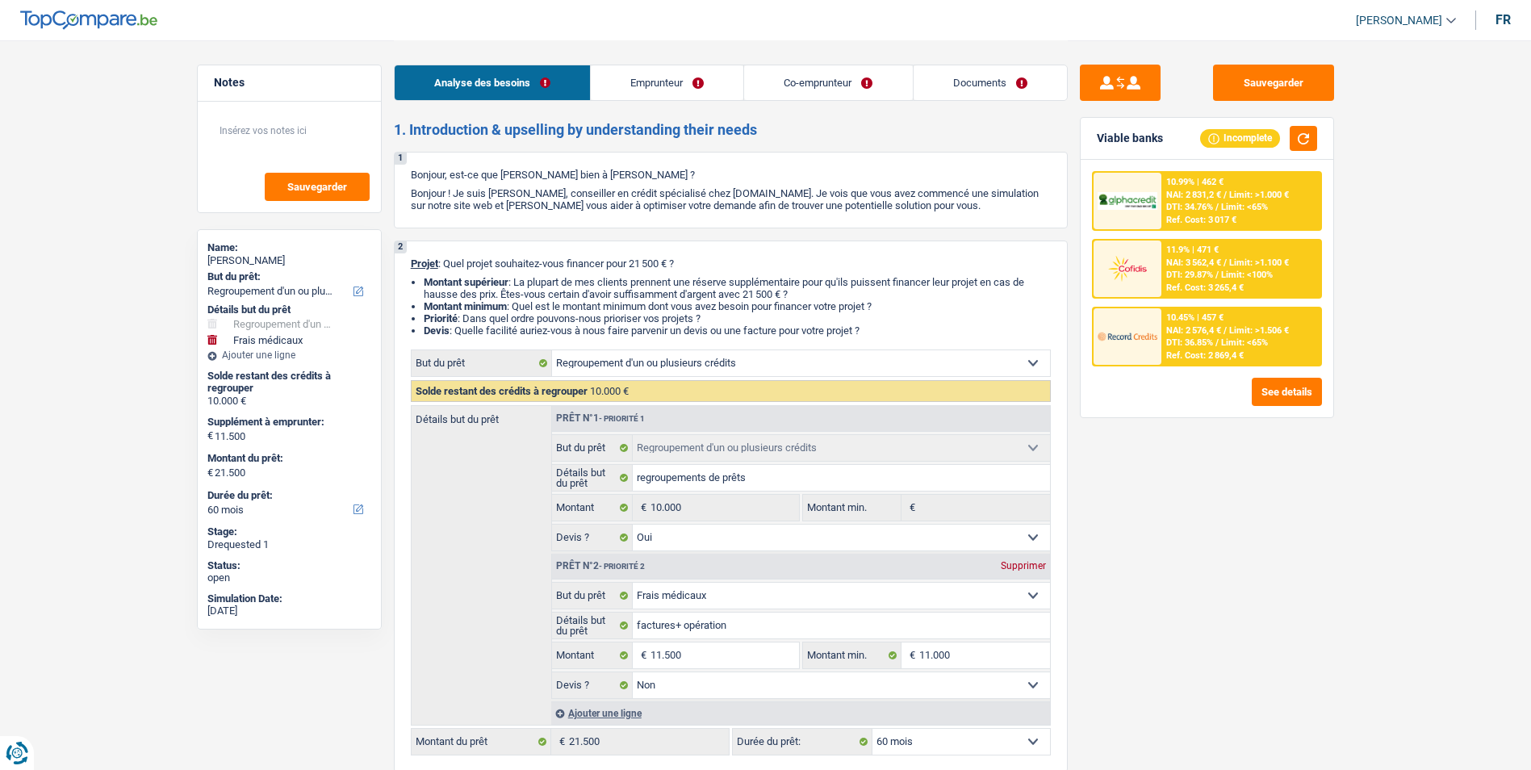
select select "carLoan"
select select "84"
select select "personalLoan"
select select "smallWorks"
select select "84"
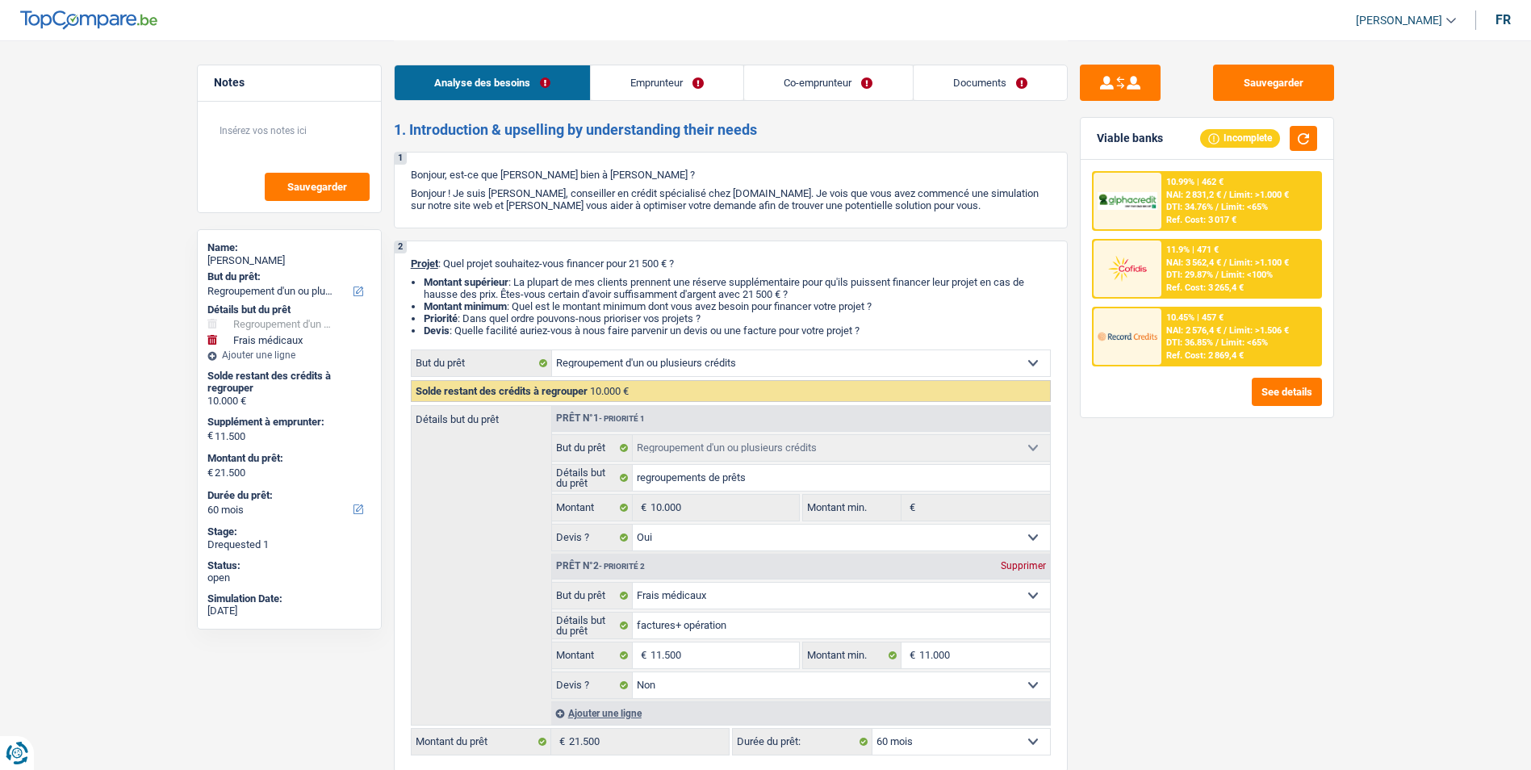
select select "refinancing"
select select "yes"
select select "medical"
select select "false"
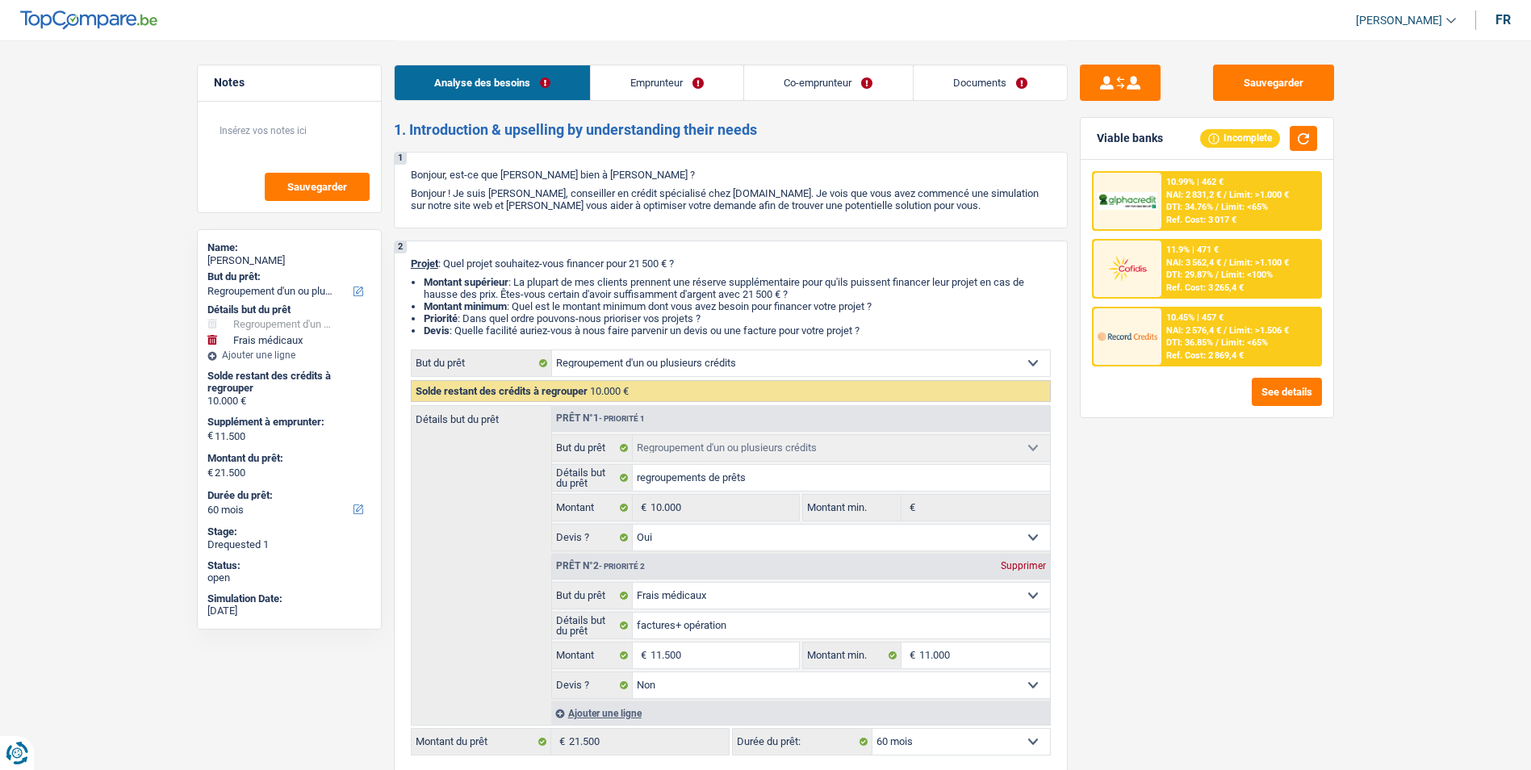
select select "60"
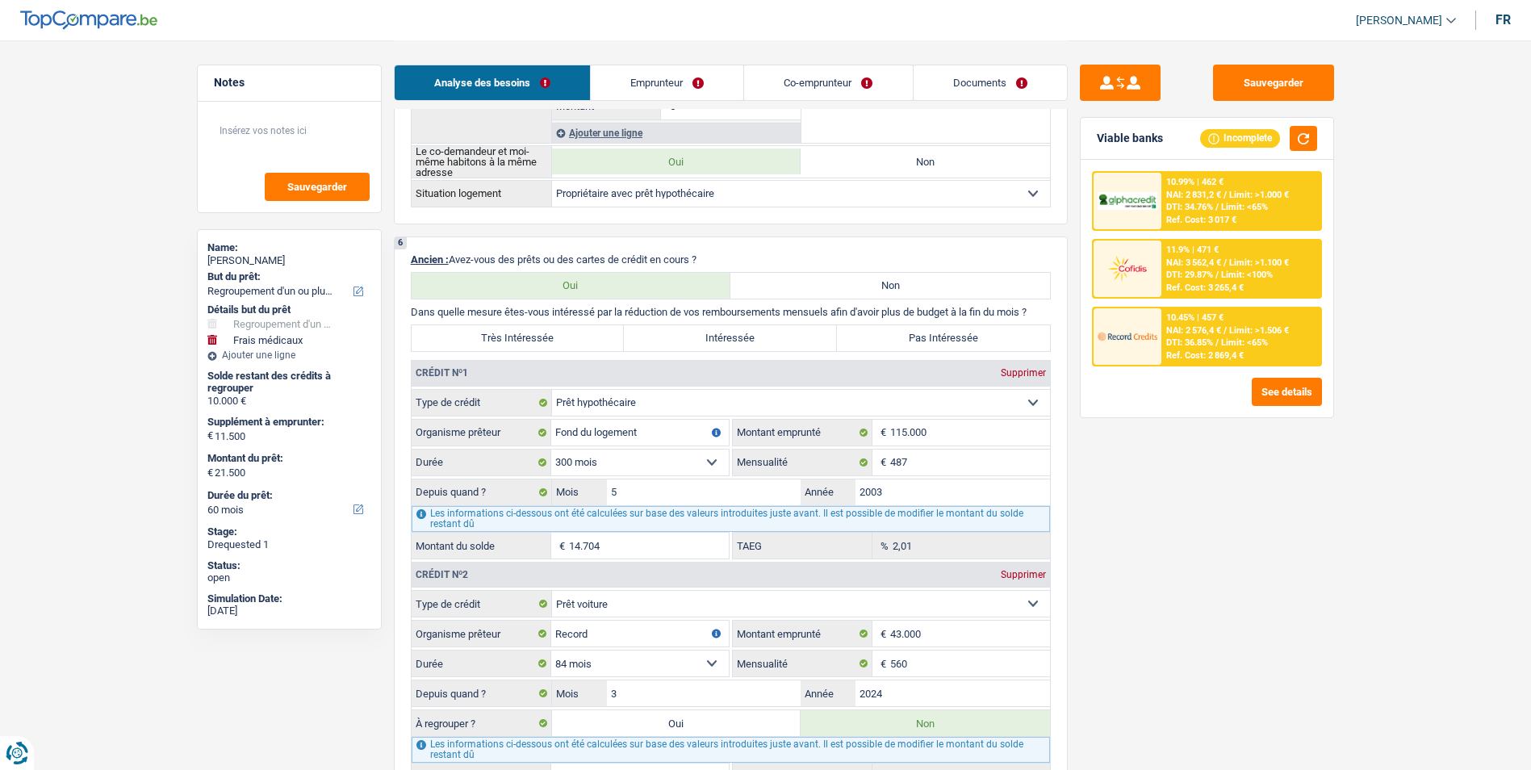
scroll to position [1211, 0]
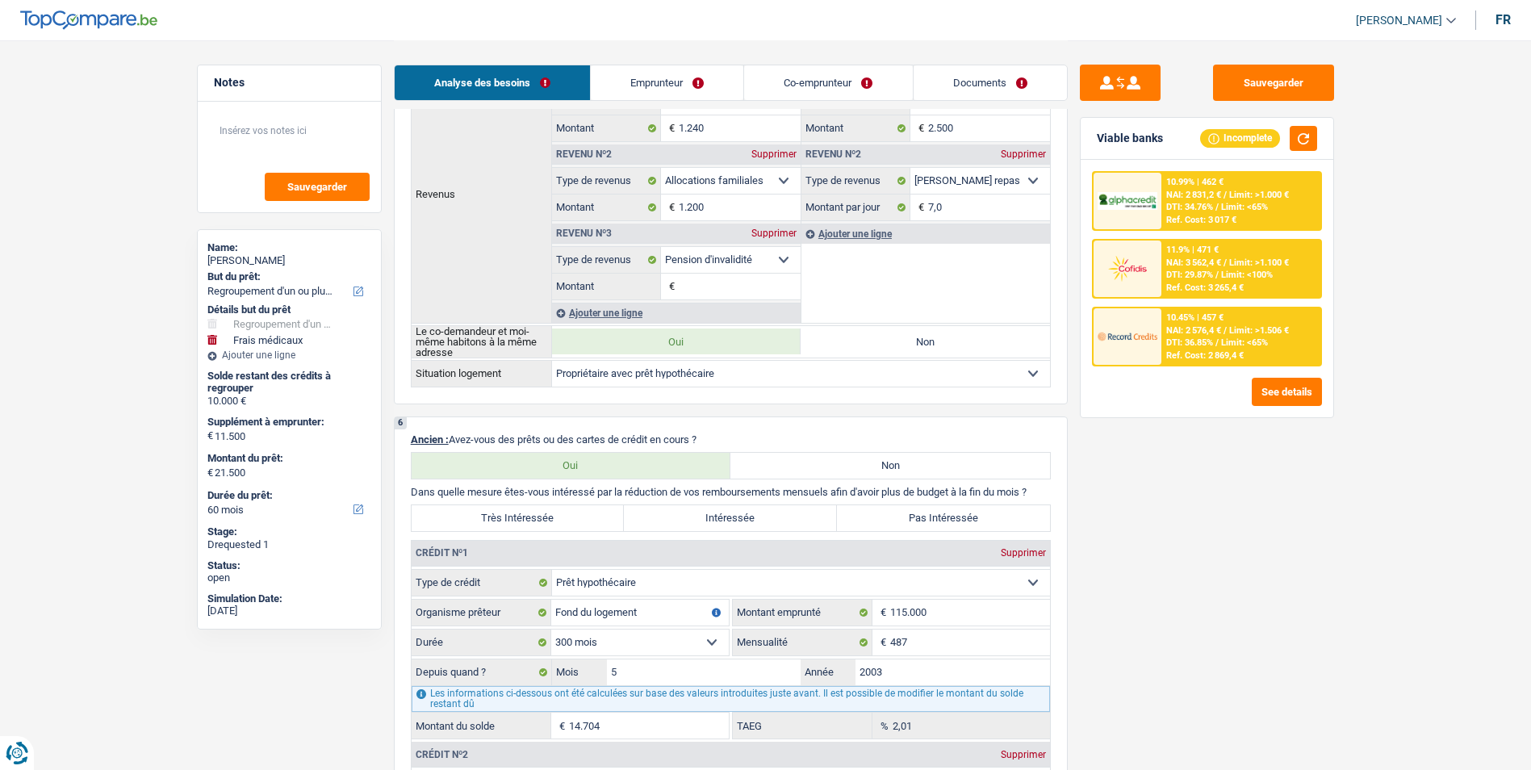
click at [655, 77] on link "Emprunteur" at bounding box center [667, 82] width 153 height 35
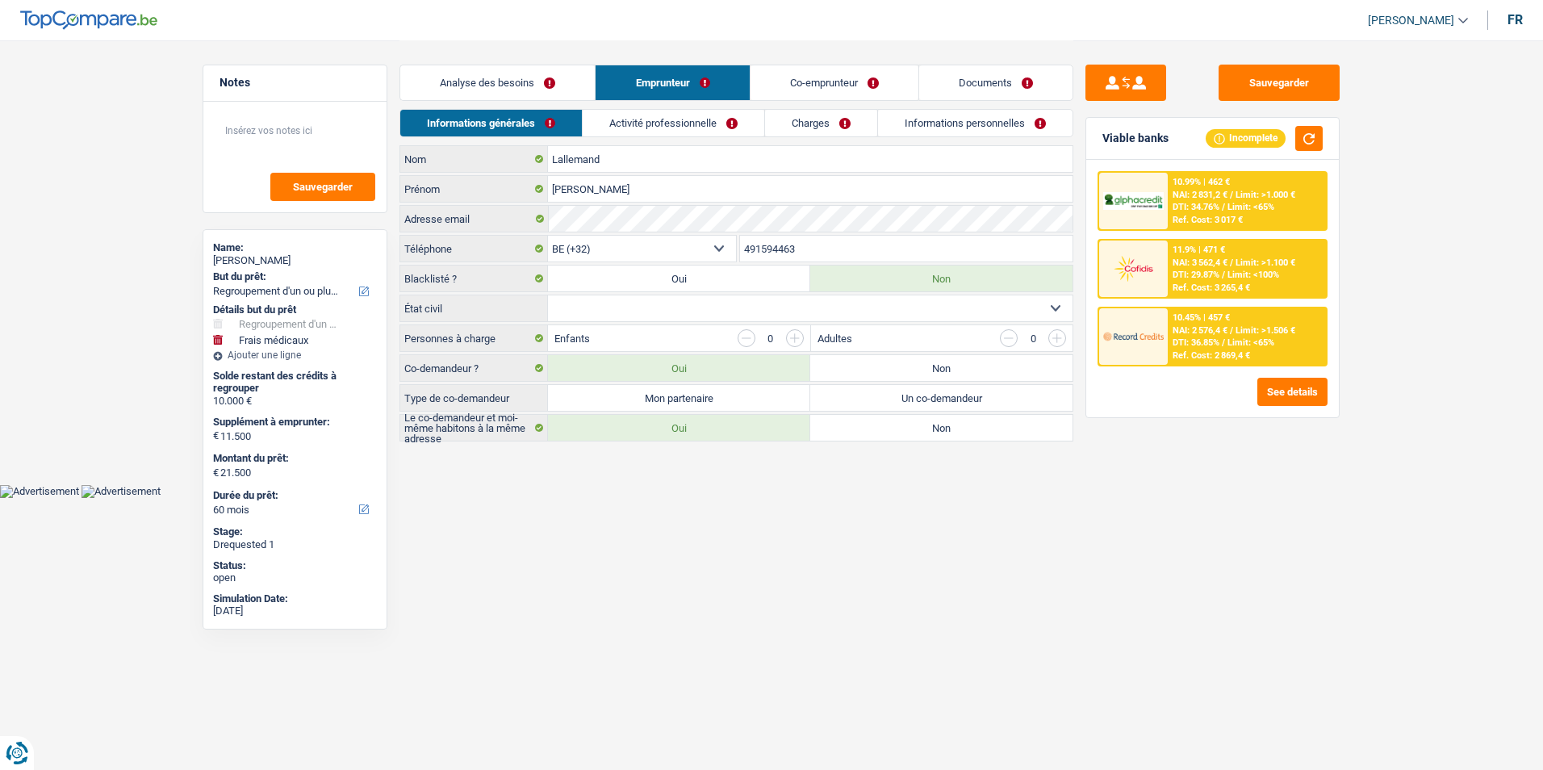
click at [804, 82] on link "Co-emprunteur" at bounding box center [835, 82] width 168 height 35
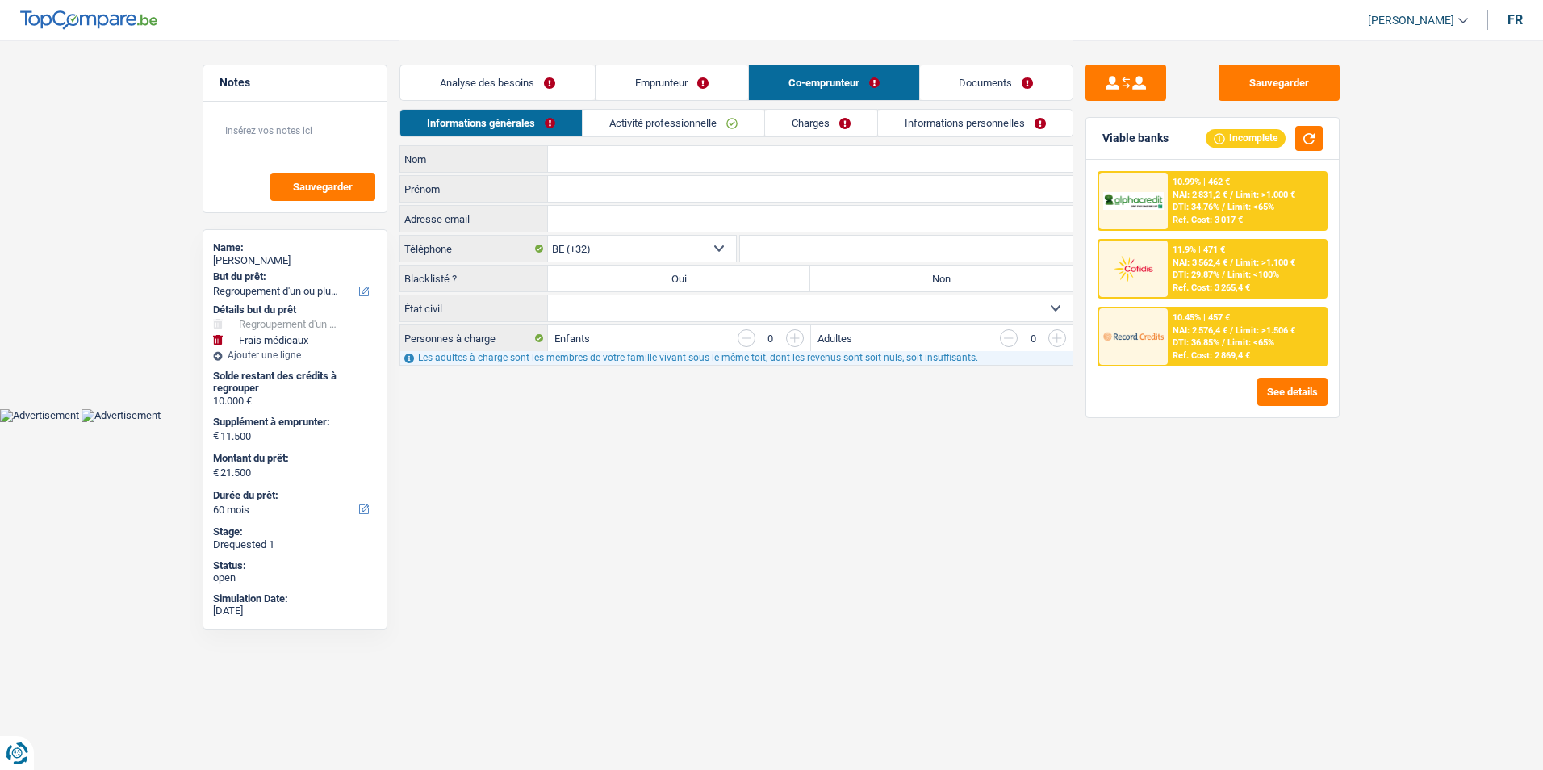
click at [533, 74] on link "Analyse des besoins" at bounding box center [497, 82] width 194 height 35
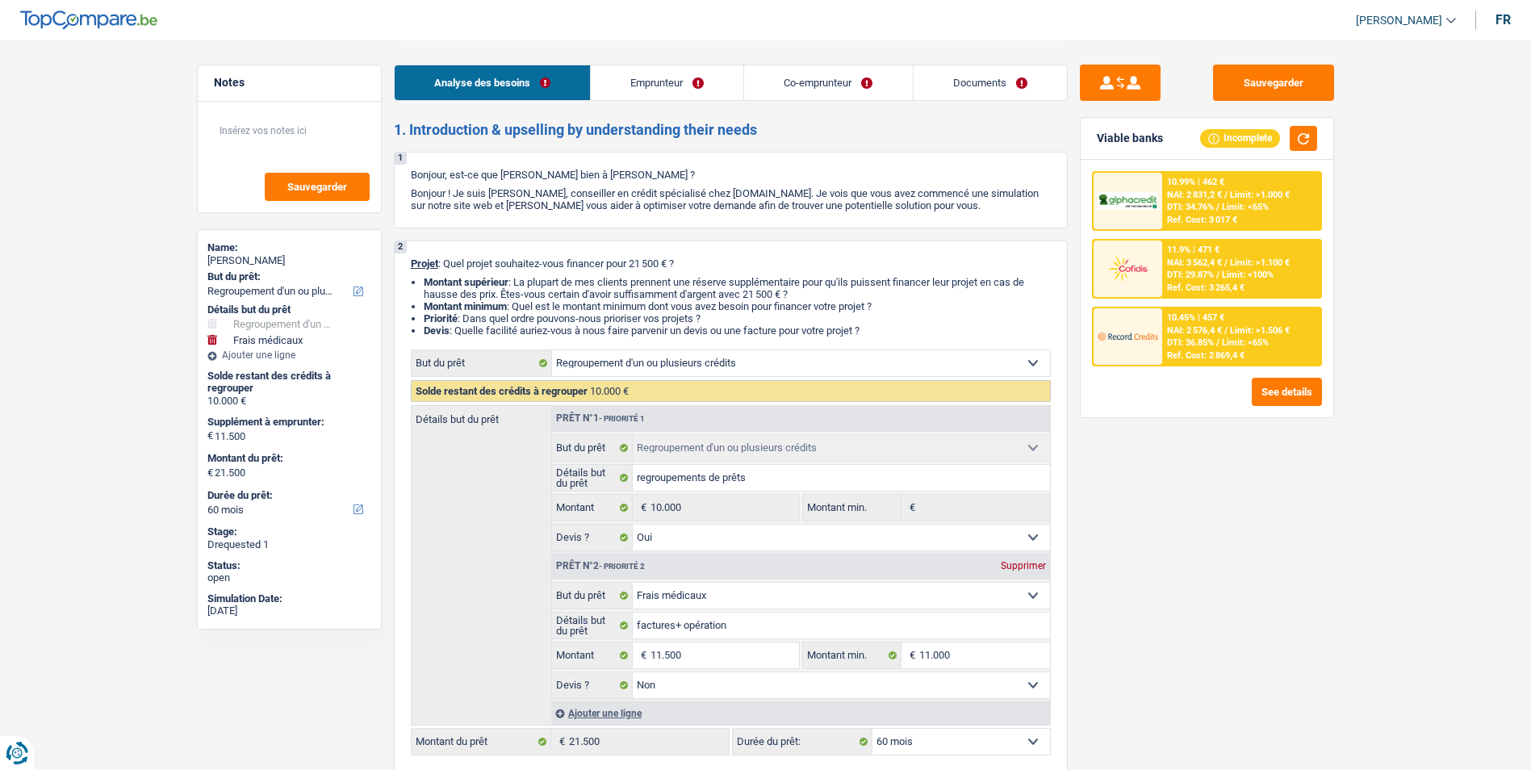
click at [700, 86] on link "Emprunteur" at bounding box center [667, 82] width 153 height 35
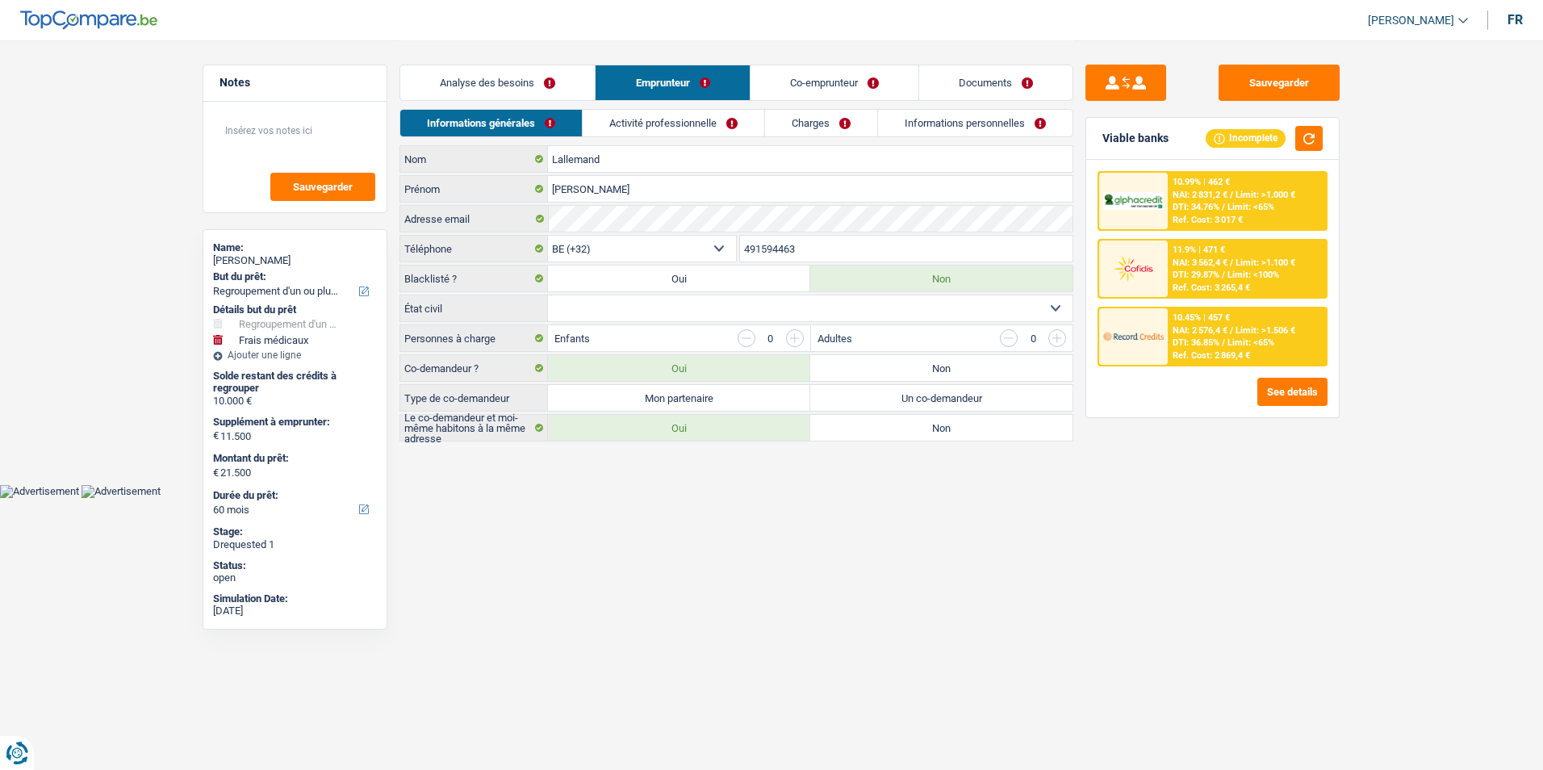
click at [887, 81] on link "Co-emprunteur" at bounding box center [835, 82] width 168 height 35
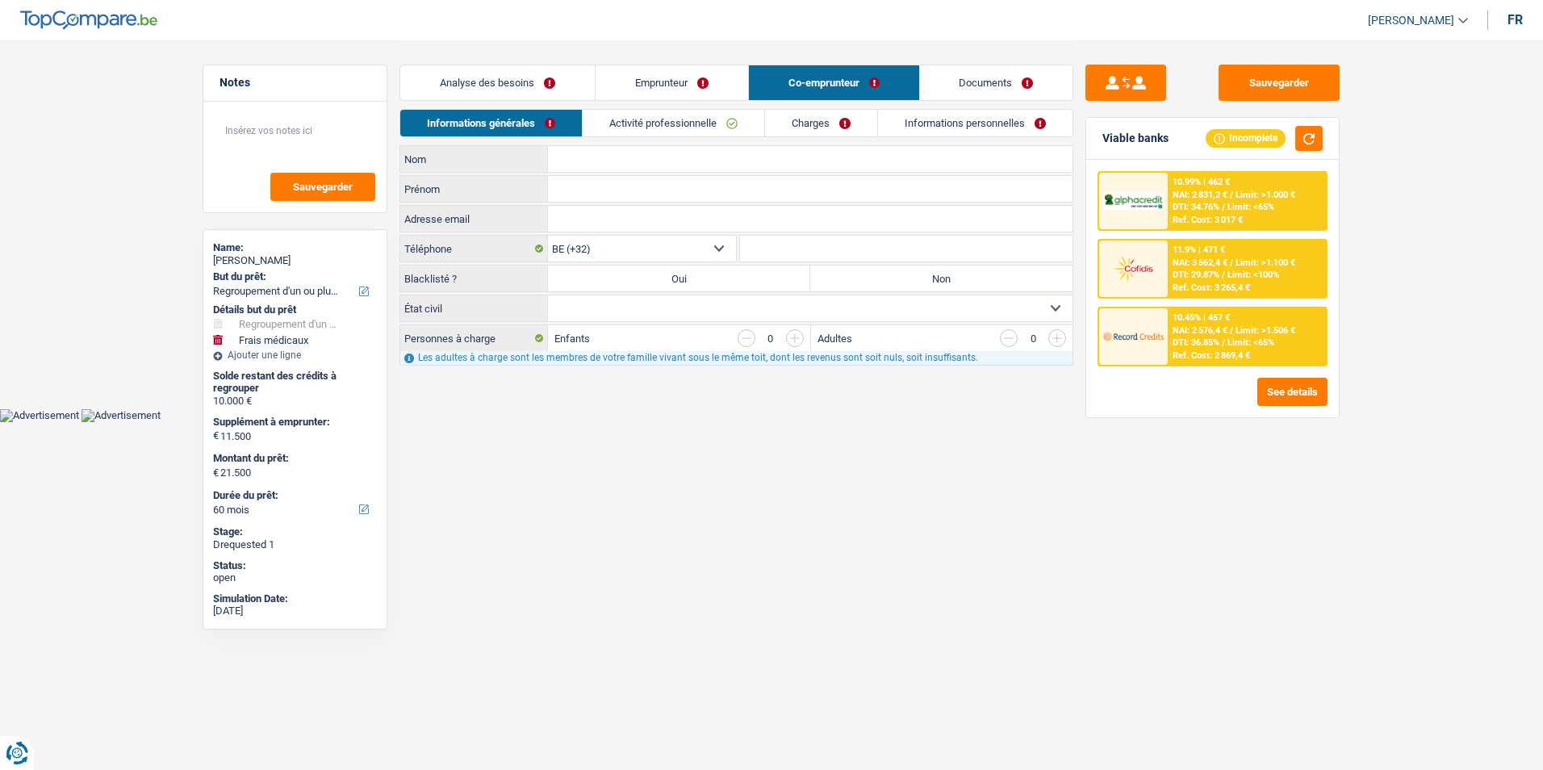
click at [984, 82] on link "Documents" at bounding box center [996, 82] width 153 height 35
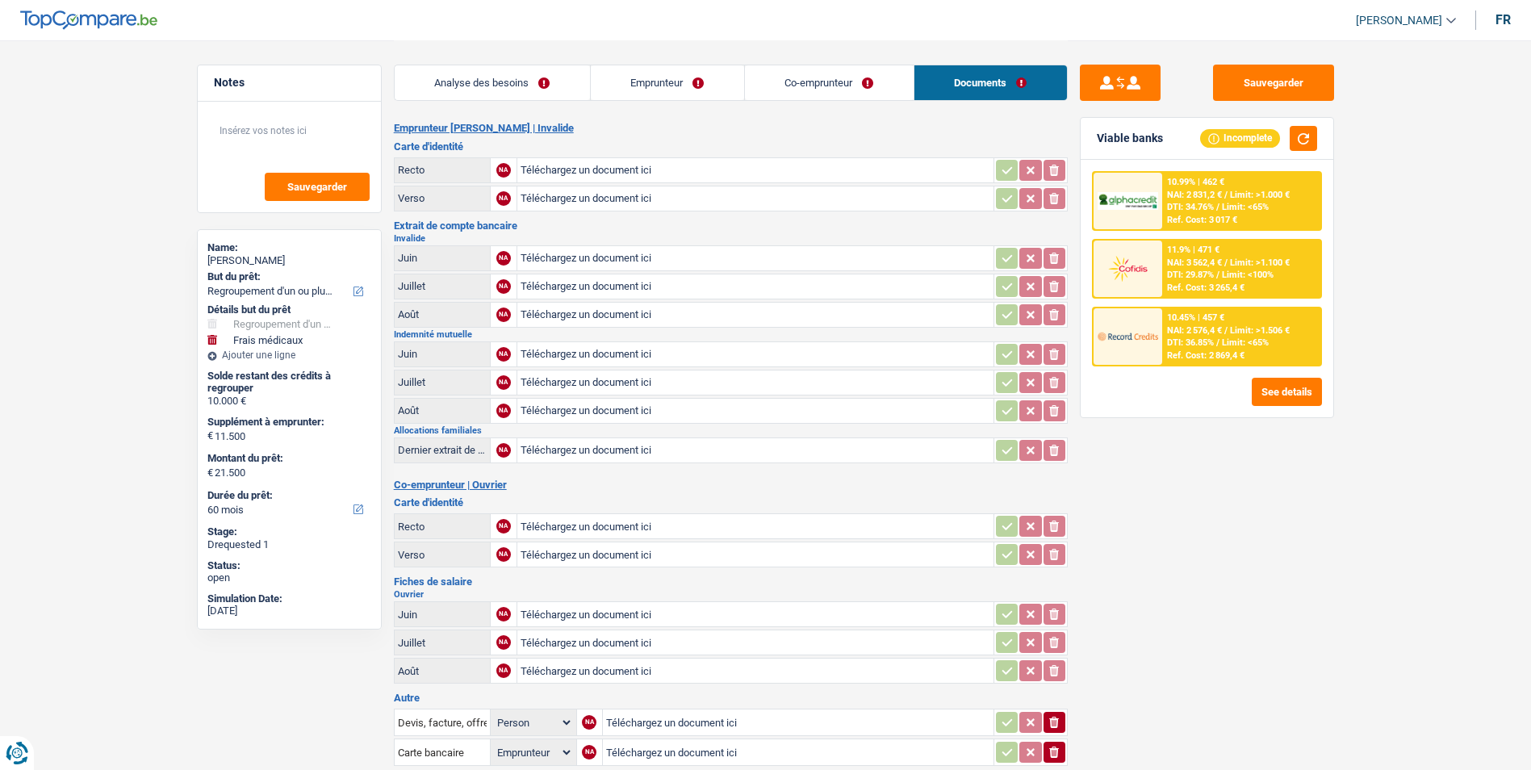
click at [845, 86] on link "Co-emprunteur" at bounding box center [829, 82] width 169 height 35
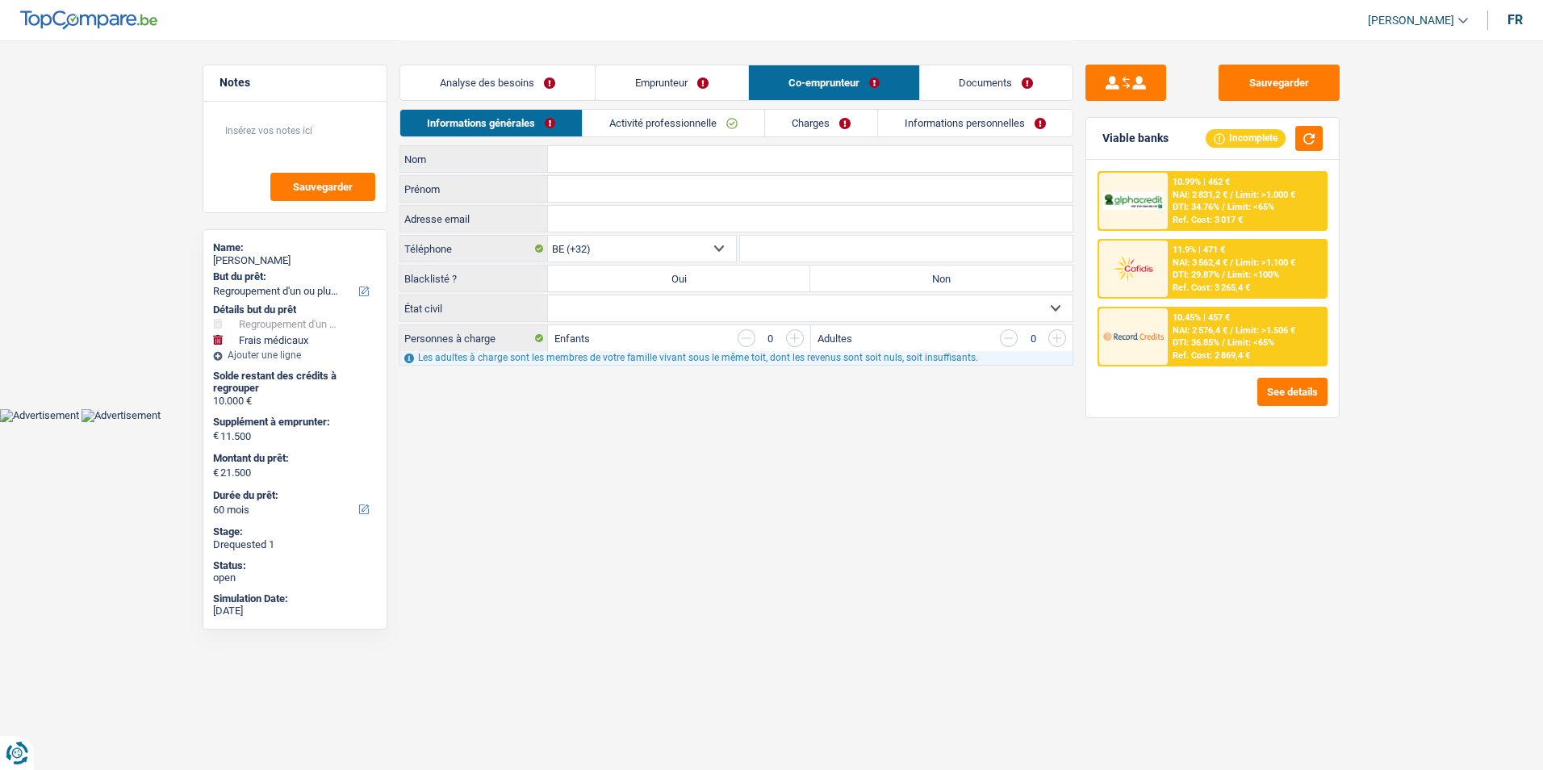
click at [630, 70] on link "Emprunteur" at bounding box center [672, 82] width 153 height 35
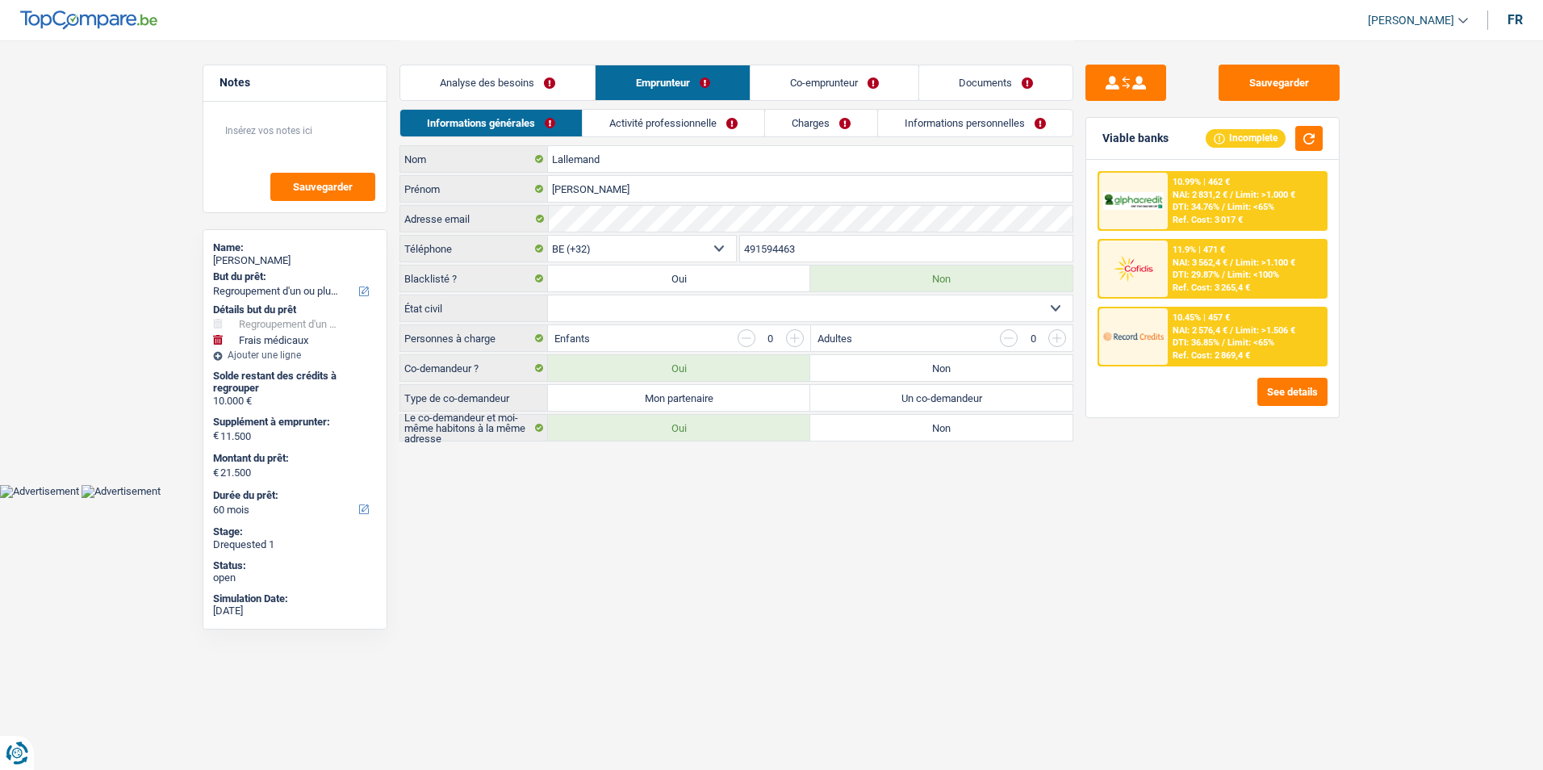
click at [542, 76] on link "Analyse des besoins" at bounding box center [497, 82] width 194 height 35
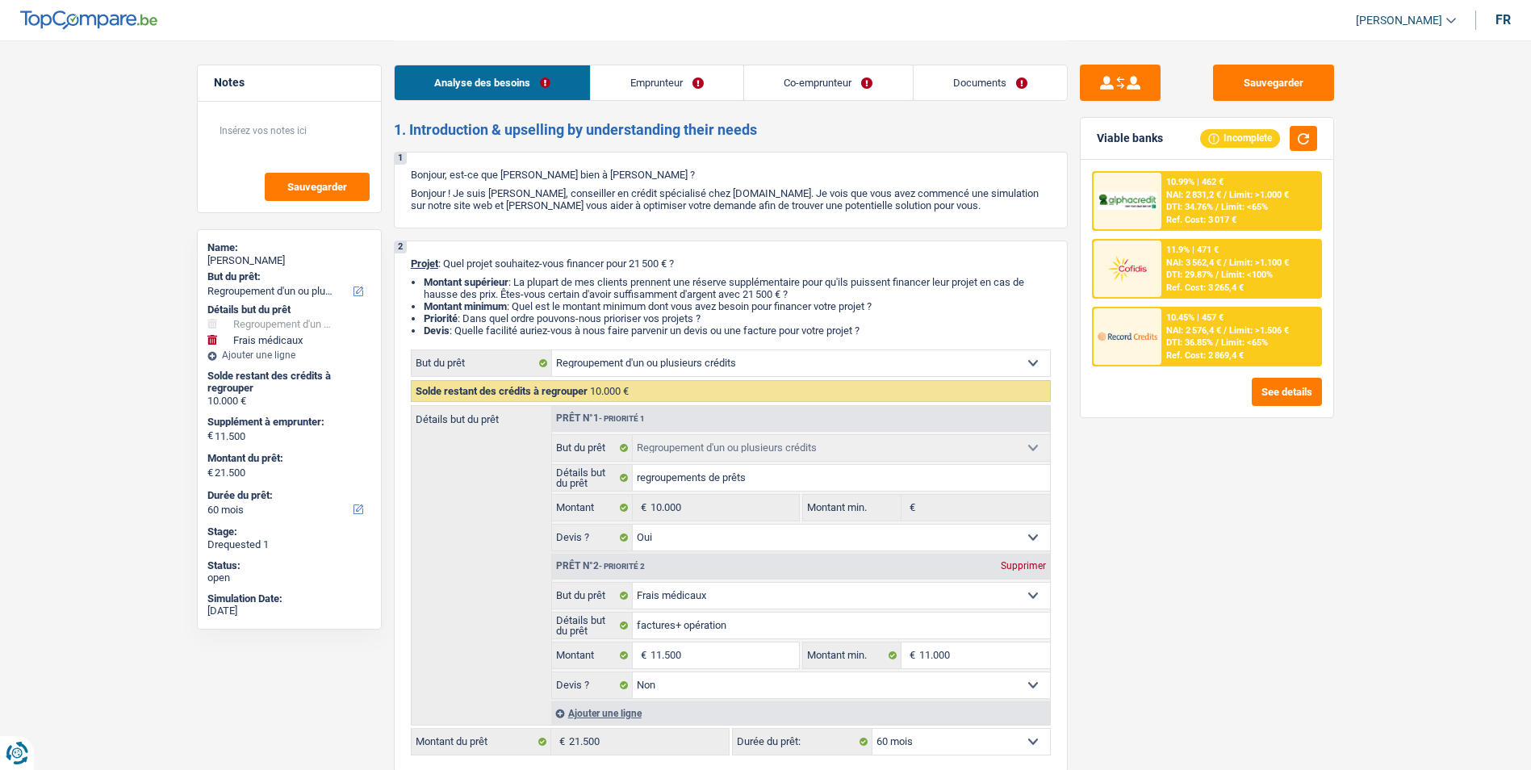
click at [665, 77] on link "Emprunteur" at bounding box center [667, 82] width 153 height 35
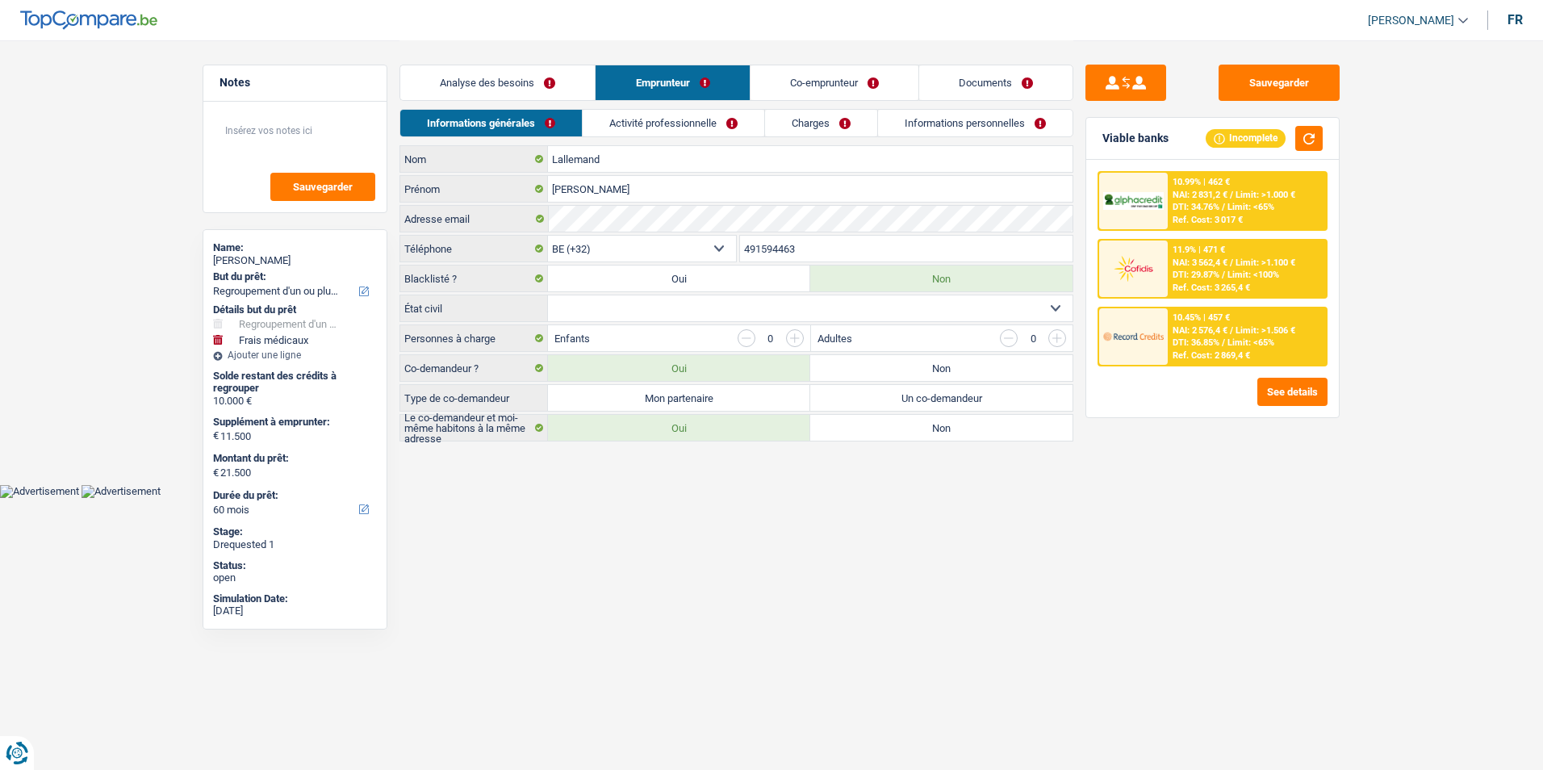
click at [797, 90] on link "Co-emprunteur" at bounding box center [835, 82] width 168 height 35
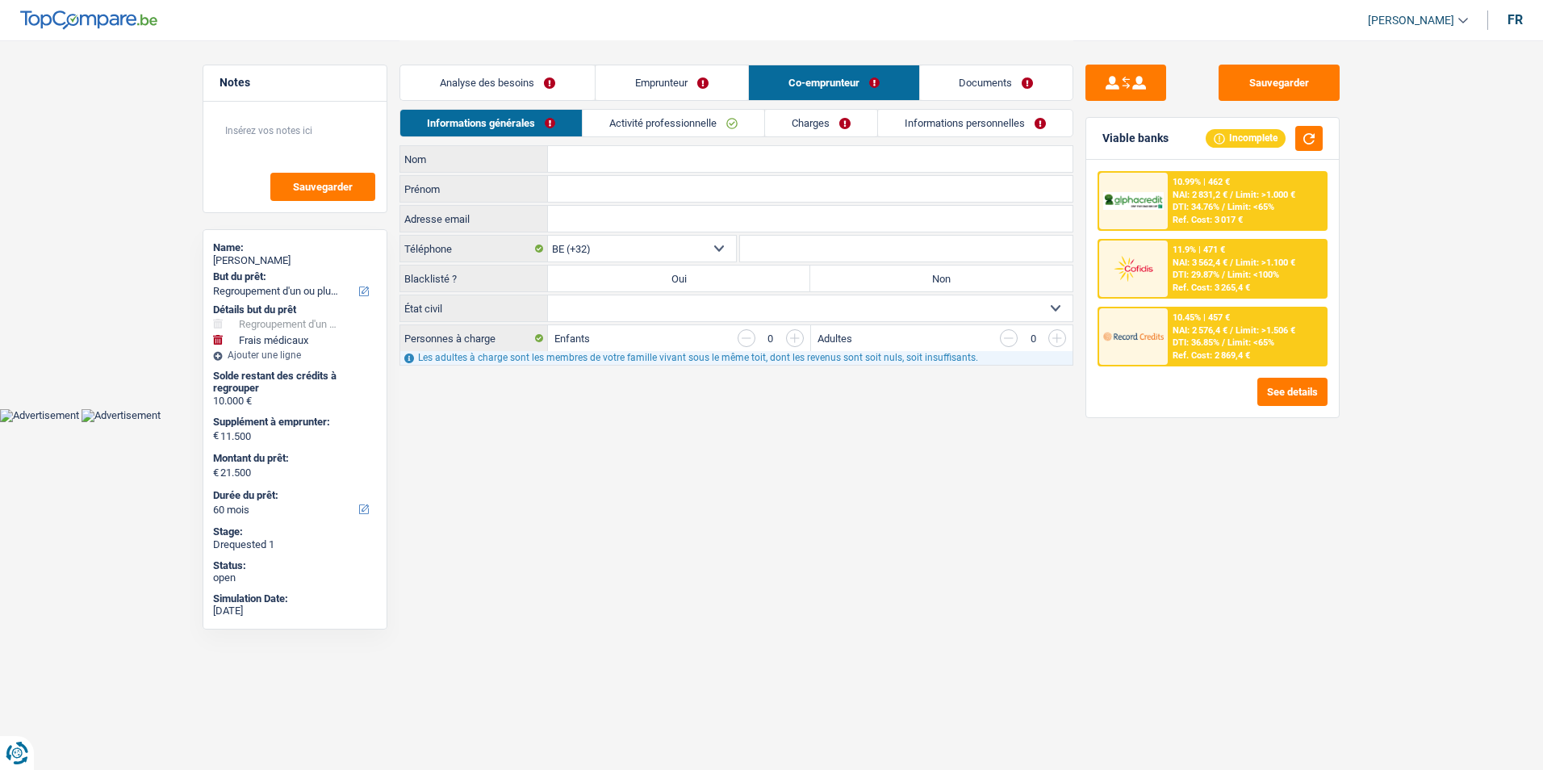
click at [709, 123] on link "Activité professionnelle" at bounding box center [674, 123] width 182 height 27
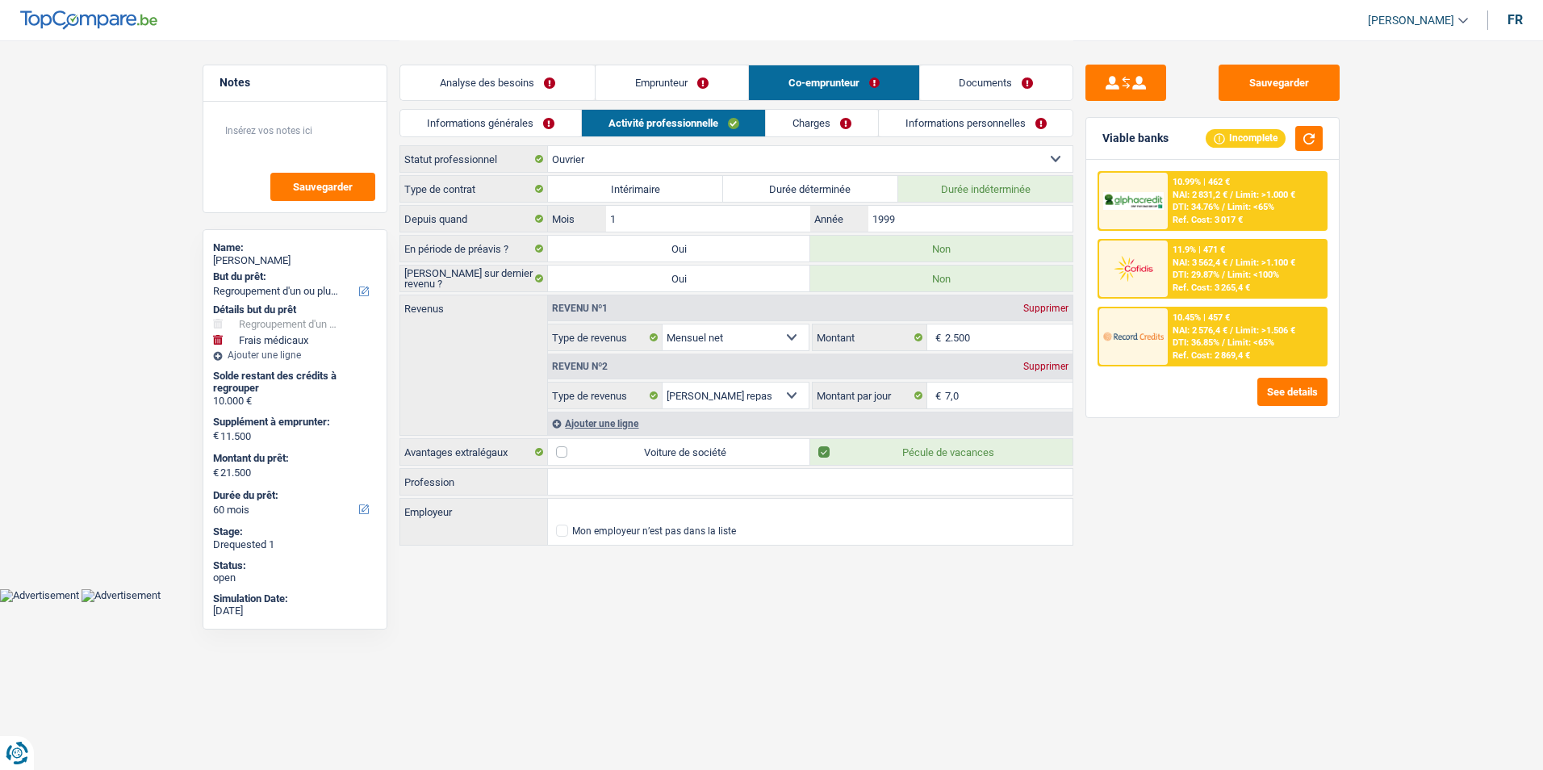
click at [807, 117] on link "Charges" at bounding box center [822, 123] width 112 height 27
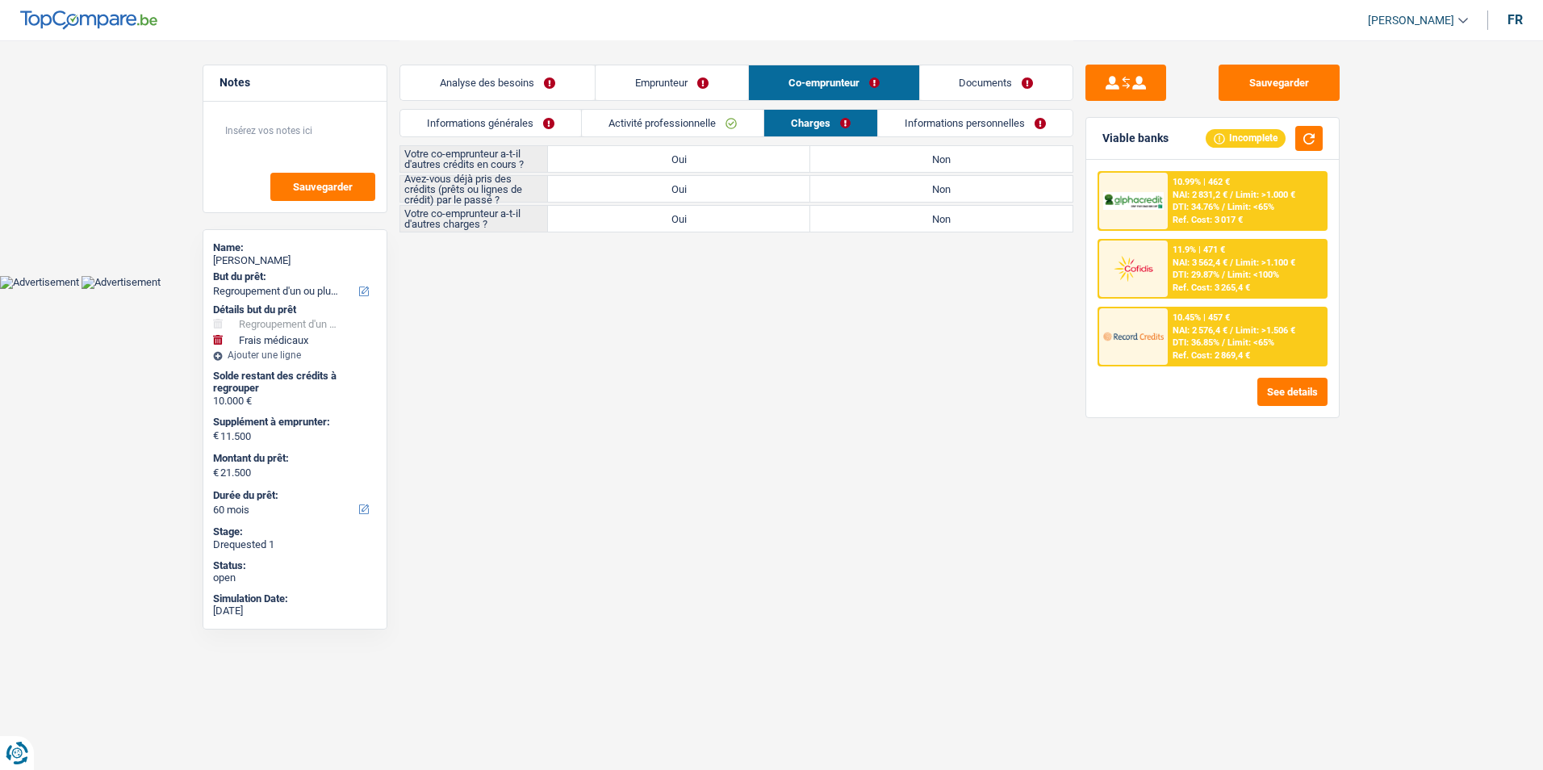
click at [709, 116] on link "Activité professionnelle" at bounding box center [673, 123] width 182 height 27
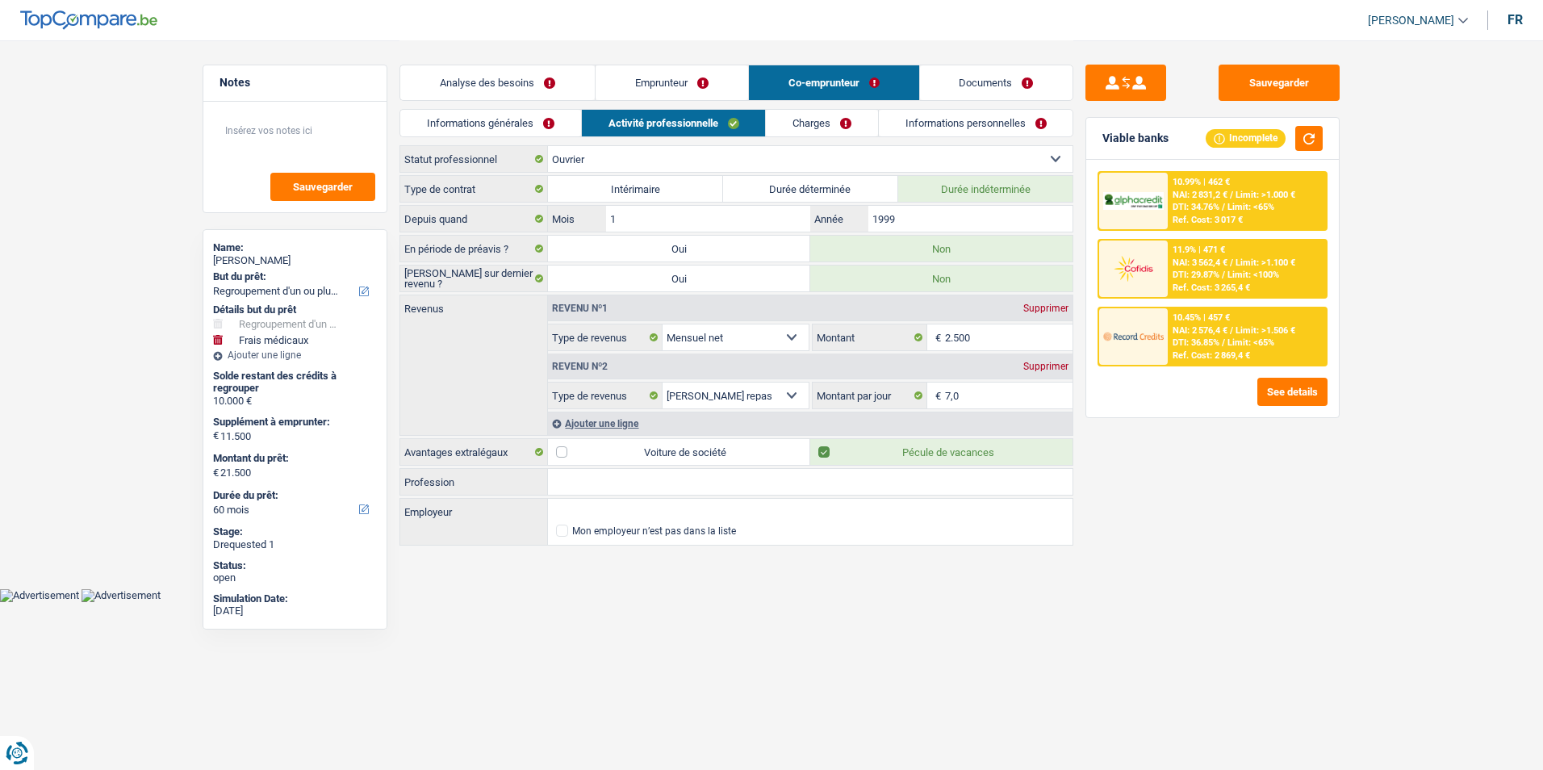
click at [688, 77] on link "Emprunteur" at bounding box center [672, 82] width 153 height 35
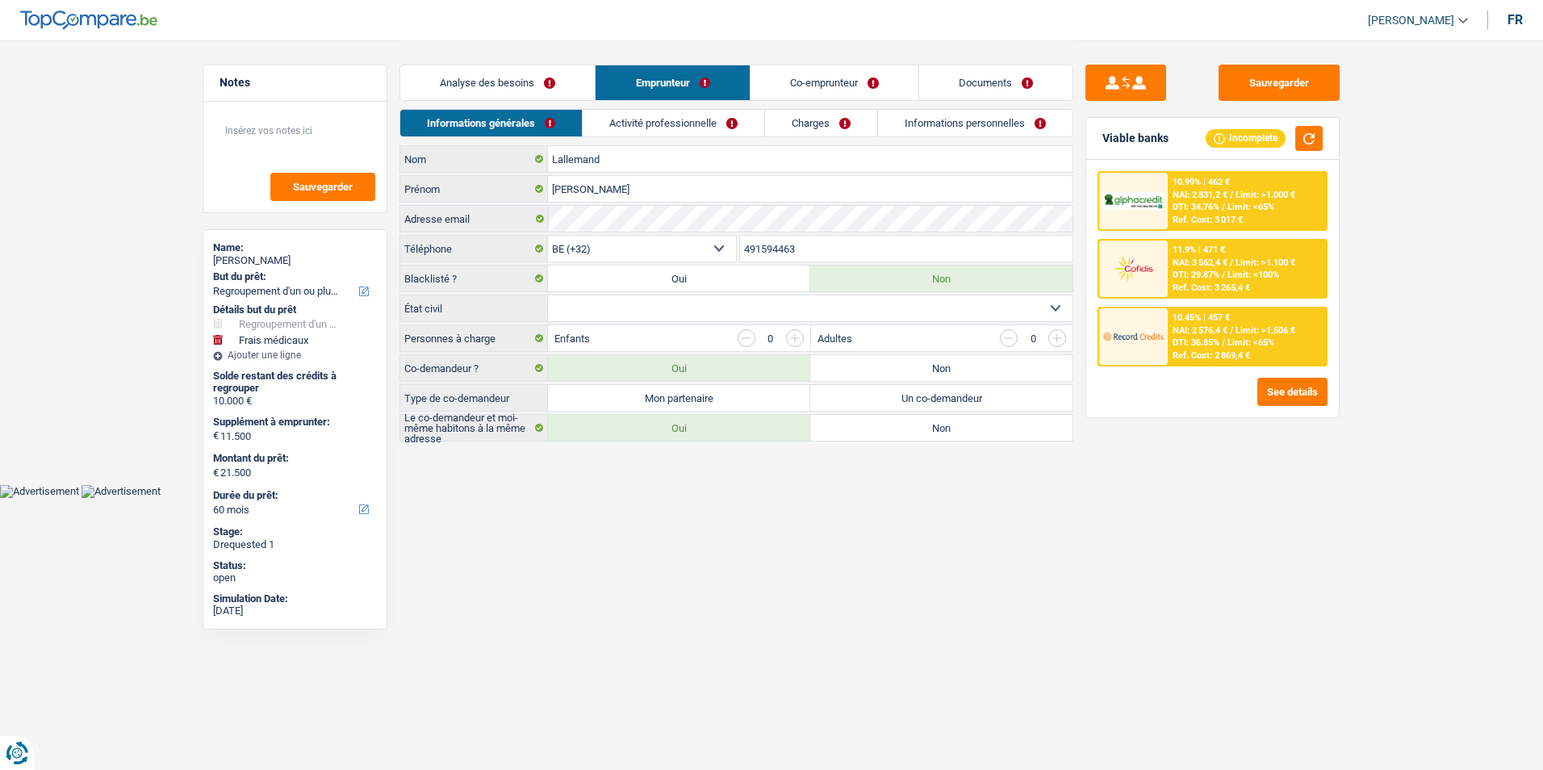
click at [556, 73] on link "Analyse des besoins" at bounding box center [497, 82] width 194 height 35
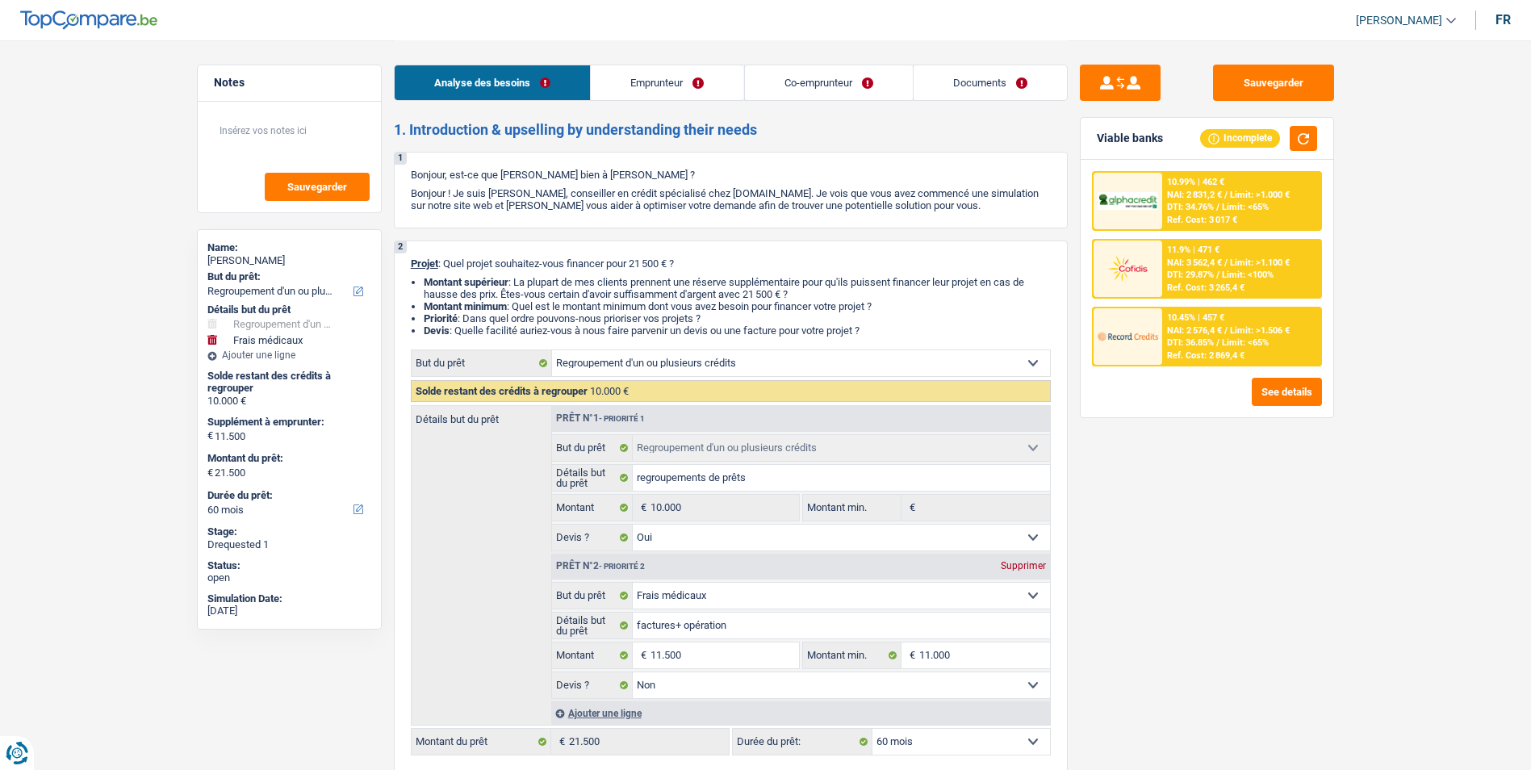
click at [652, 87] on link "Emprunteur" at bounding box center [667, 82] width 153 height 35
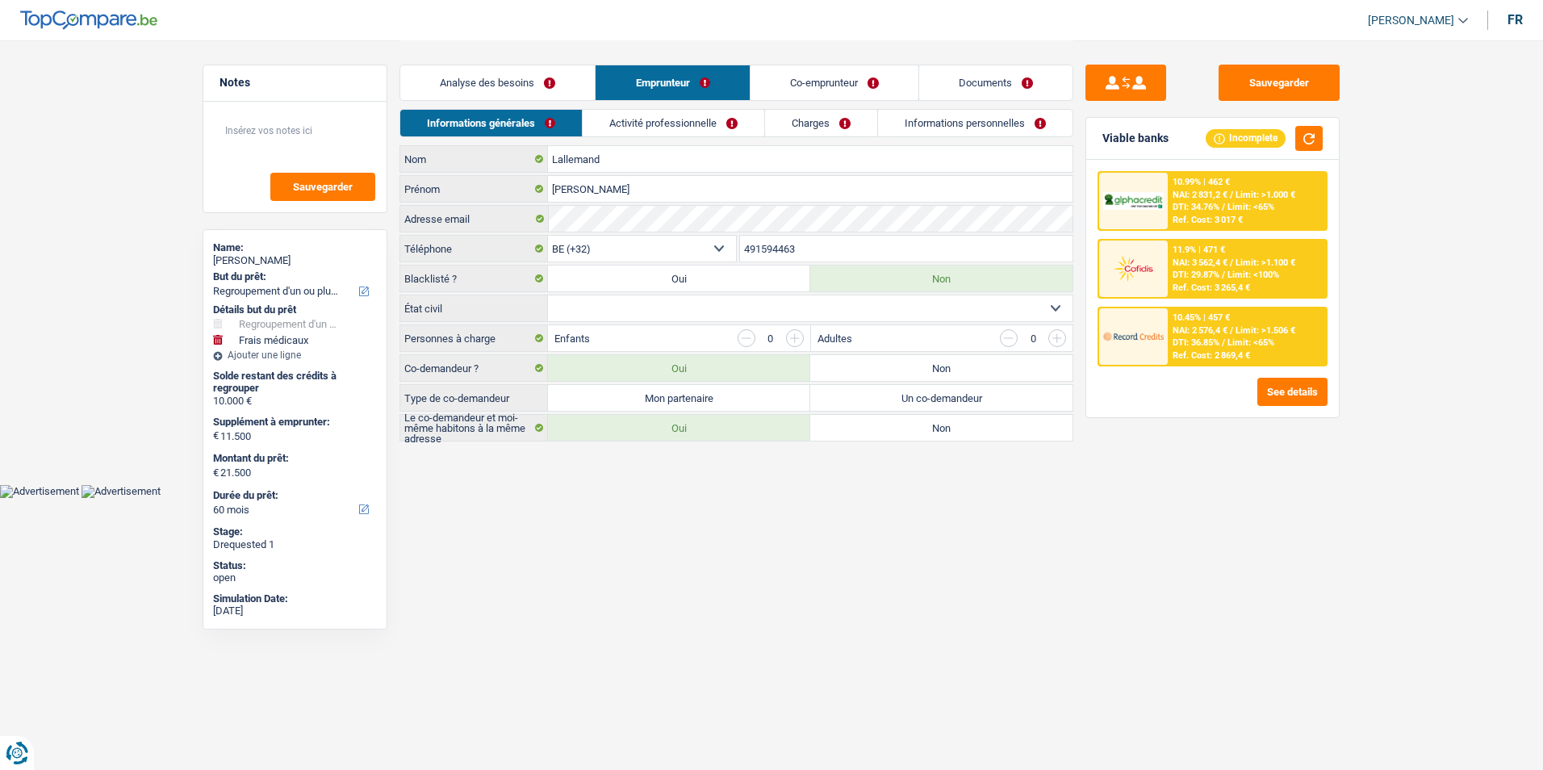
click at [592, 97] on link "Analyse des besoins" at bounding box center [497, 82] width 194 height 35
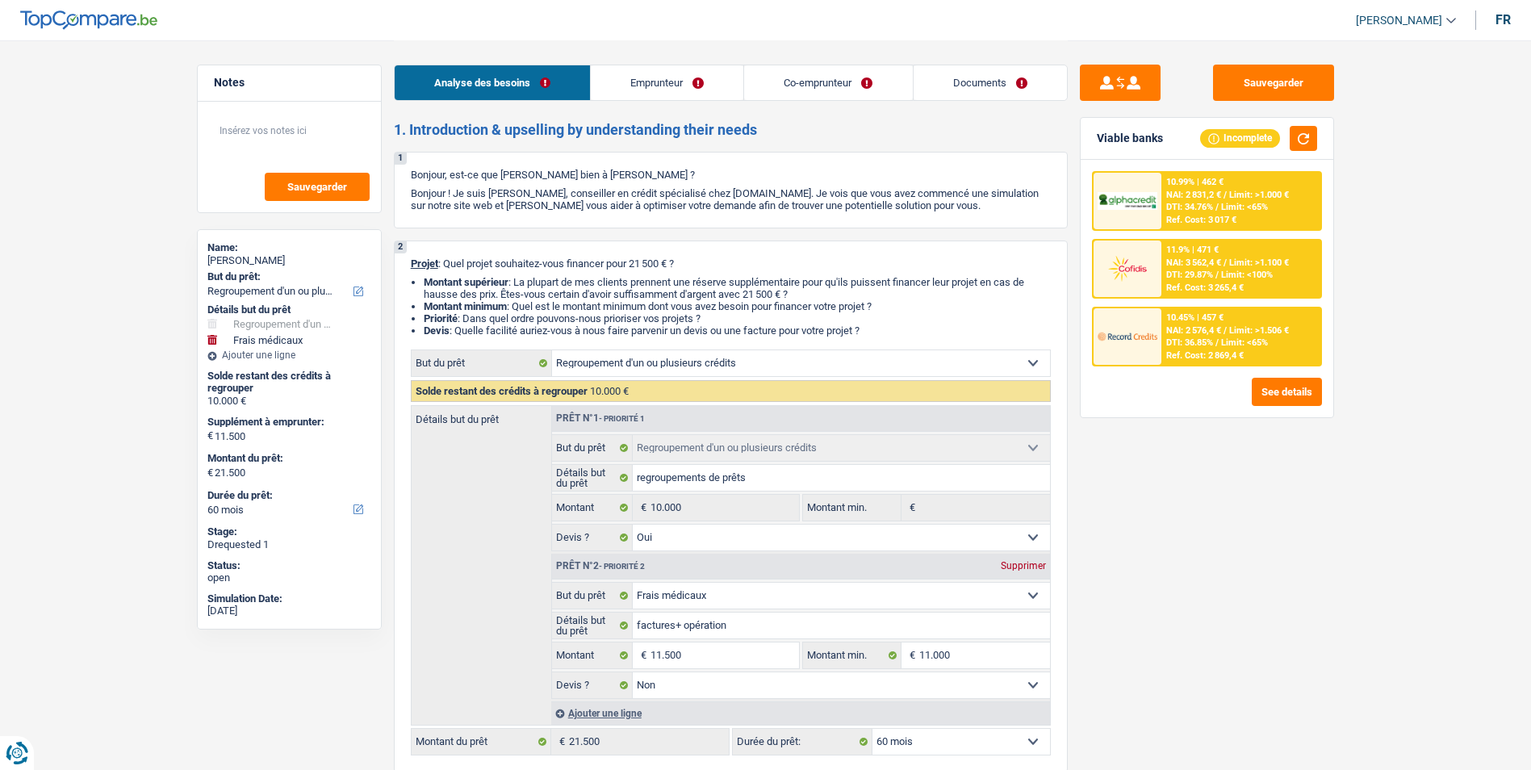
click at [639, 70] on link "Emprunteur" at bounding box center [667, 82] width 153 height 35
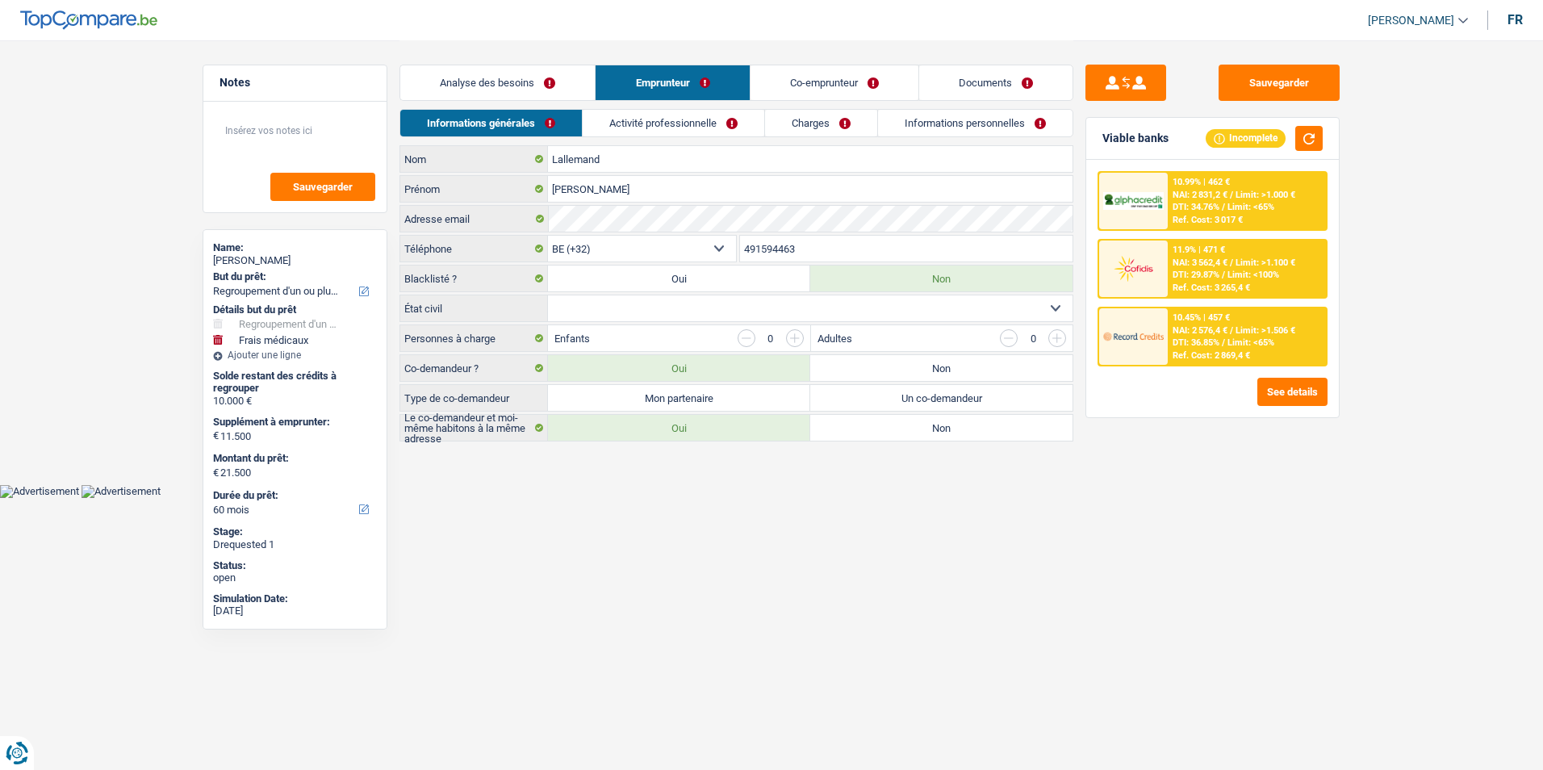
click at [631, 310] on select "Célibataire Marié(e) Cohabitant(e) légal(e) Divorcé(e) Veuf(ve) Séparé (de fait…" at bounding box center [810, 308] width 525 height 26
select select "married"
click at [548, 295] on select "Célibataire Marié(e) Cohabitant(e) légal(e) Divorcé(e) Veuf(ve) Séparé (de fait…" at bounding box center [810, 308] width 525 height 26
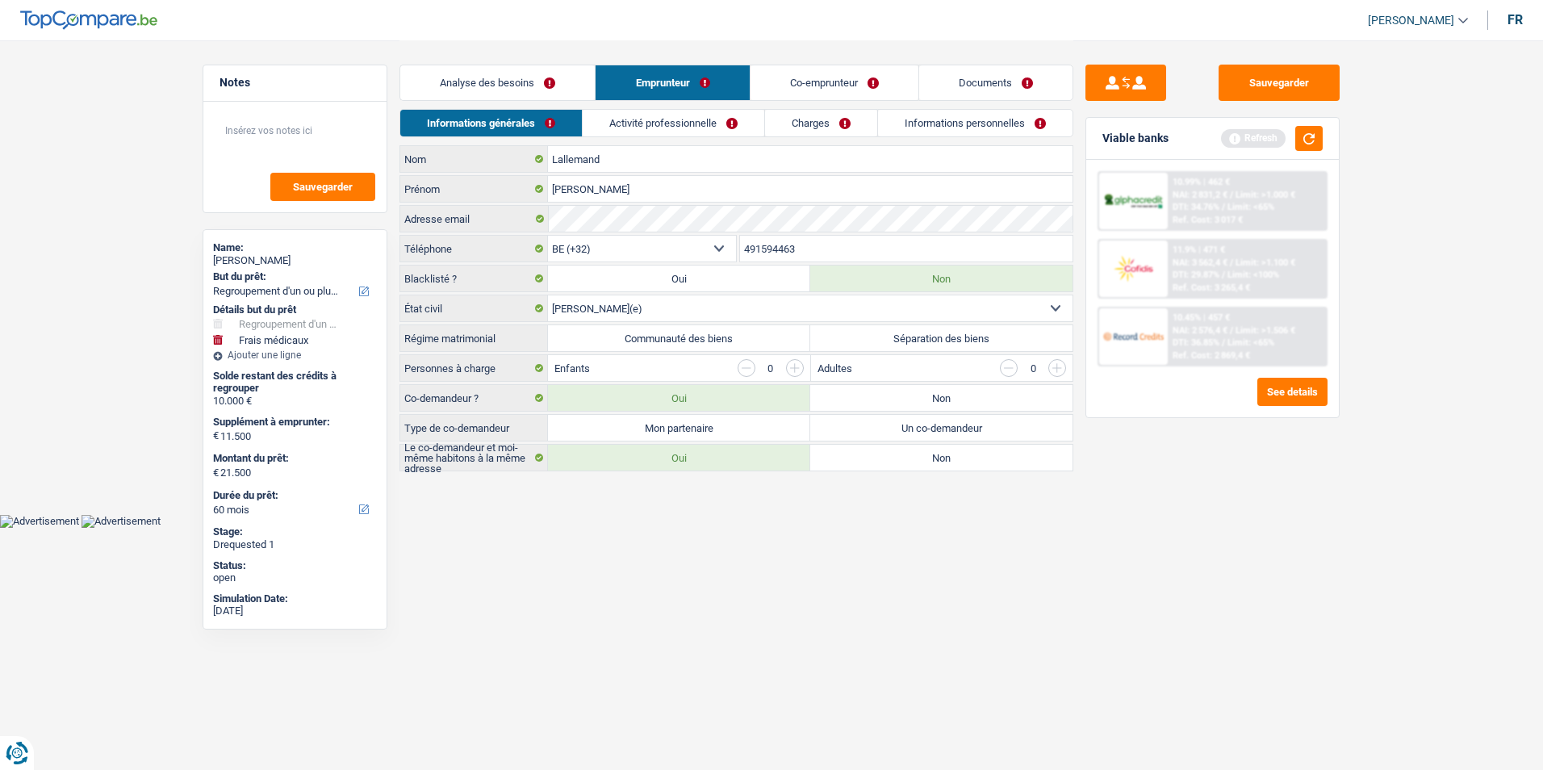
click at [653, 430] on label "Mon partenaire" at bounding box center [679, 428] width 262 height 26
click at [653, 430] on input "Mon partenaire" at bounding box center [679, 428] width 262 height 26
radio input "true"
click at [741, 332] on label "Communauté des biens" at bounding box center [679, 338] width 262 height 26
click at [741, 332] on input "Communauté des biens" at bounding box center [679, 338] width 262 height 26
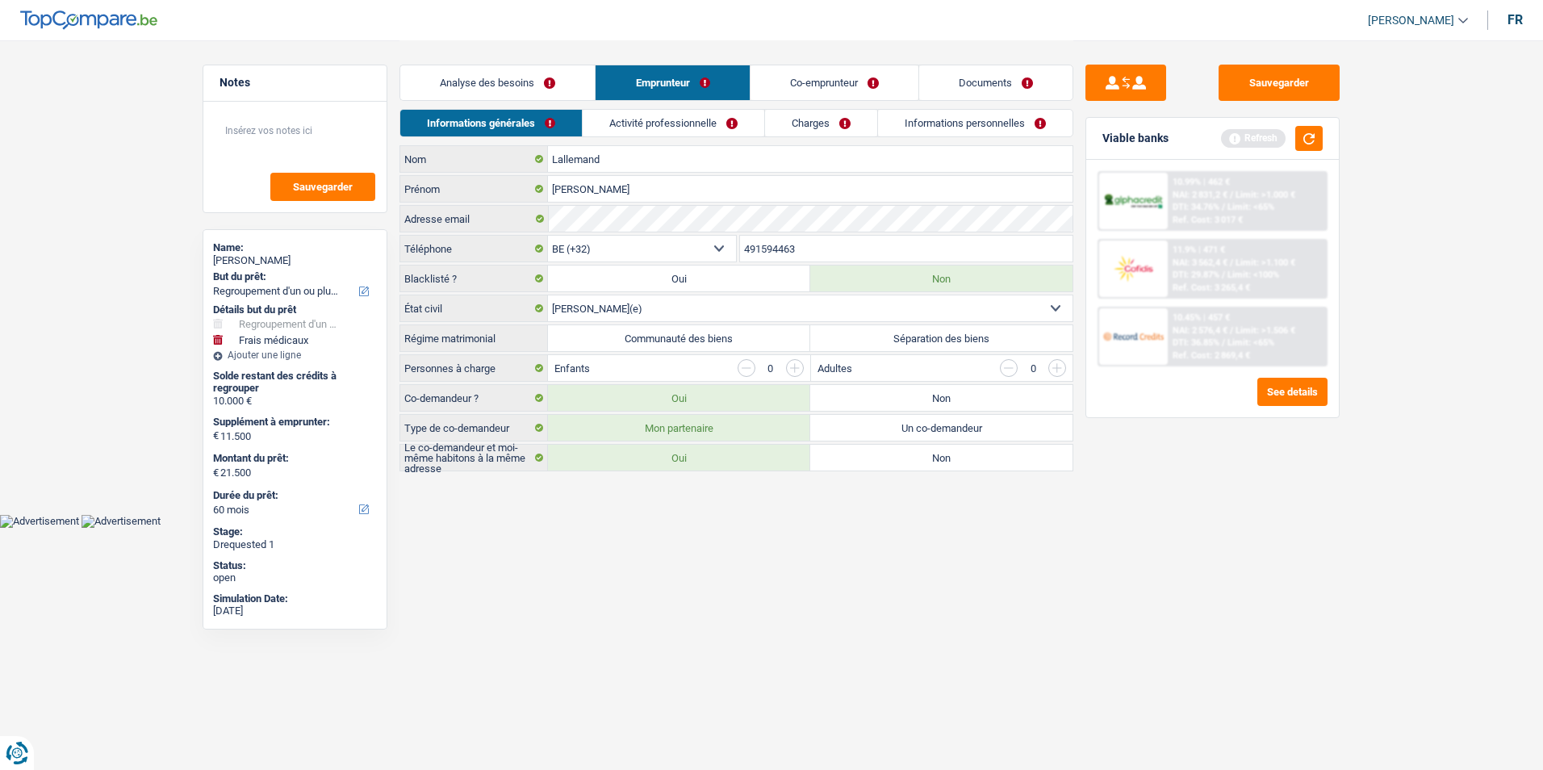
radio input "true"
click at [796, 370] on input "button" at bounding box center [795, 368] width 18 height 18
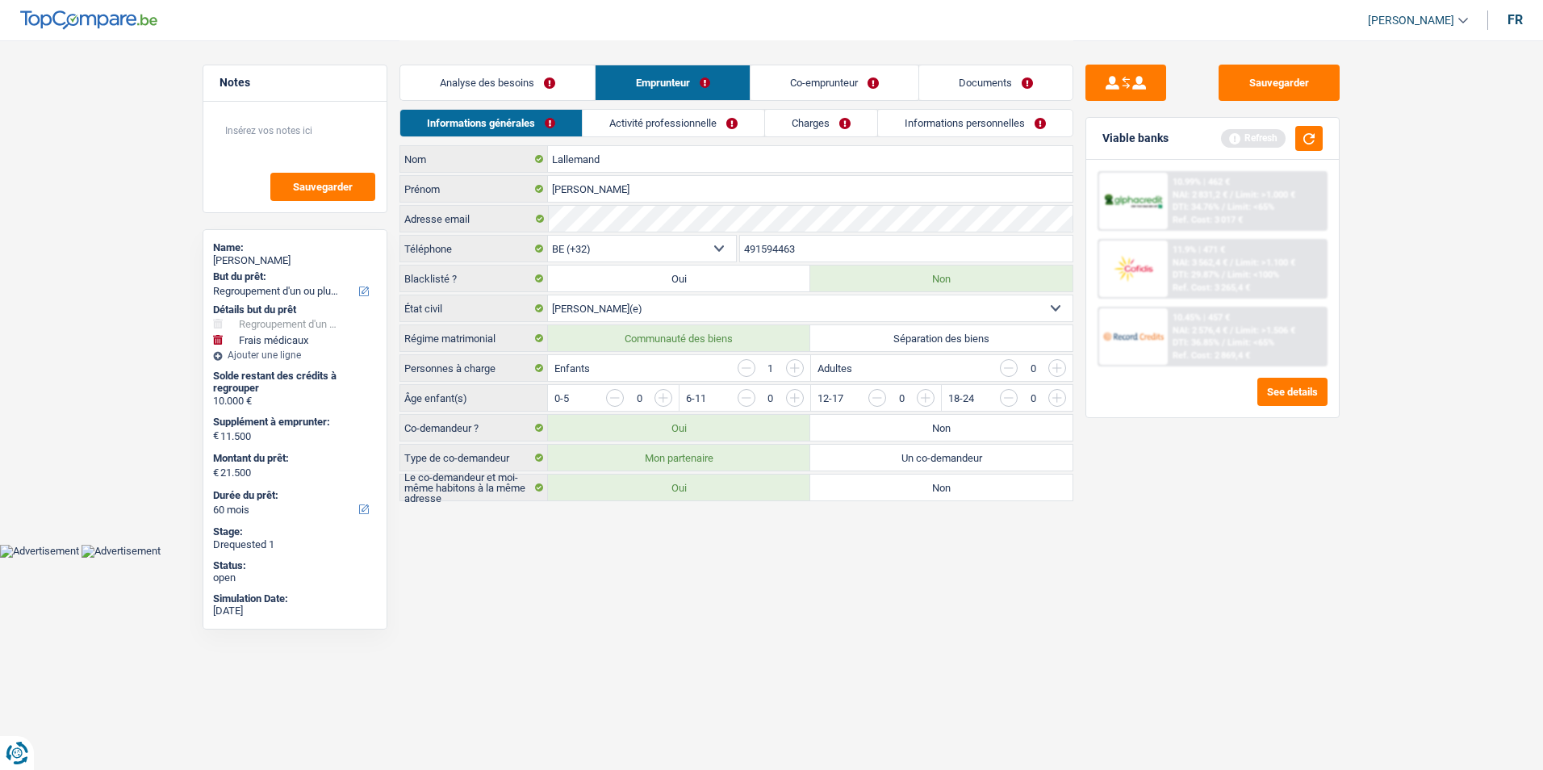
click at [795, 406] on input "button" at bounding box center [1122, 402] width 672 height 26
click at [634, 113] on link "Activité professionnelle" at bounding box center [674, 123] width 182 height 27
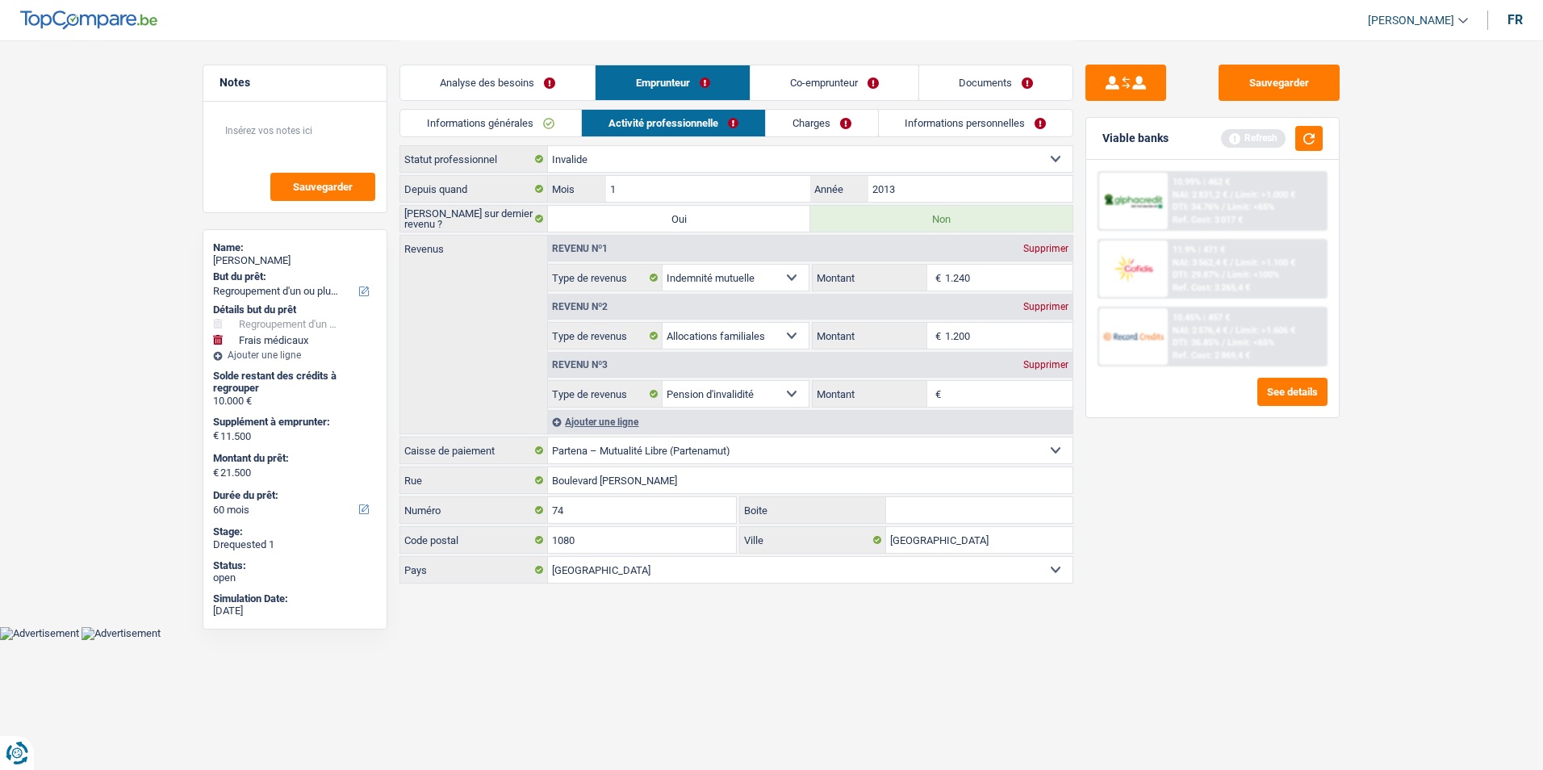
click at [1040, 366] on div "Supprimer" at bounding box center [1045, 365] width 53 height 10
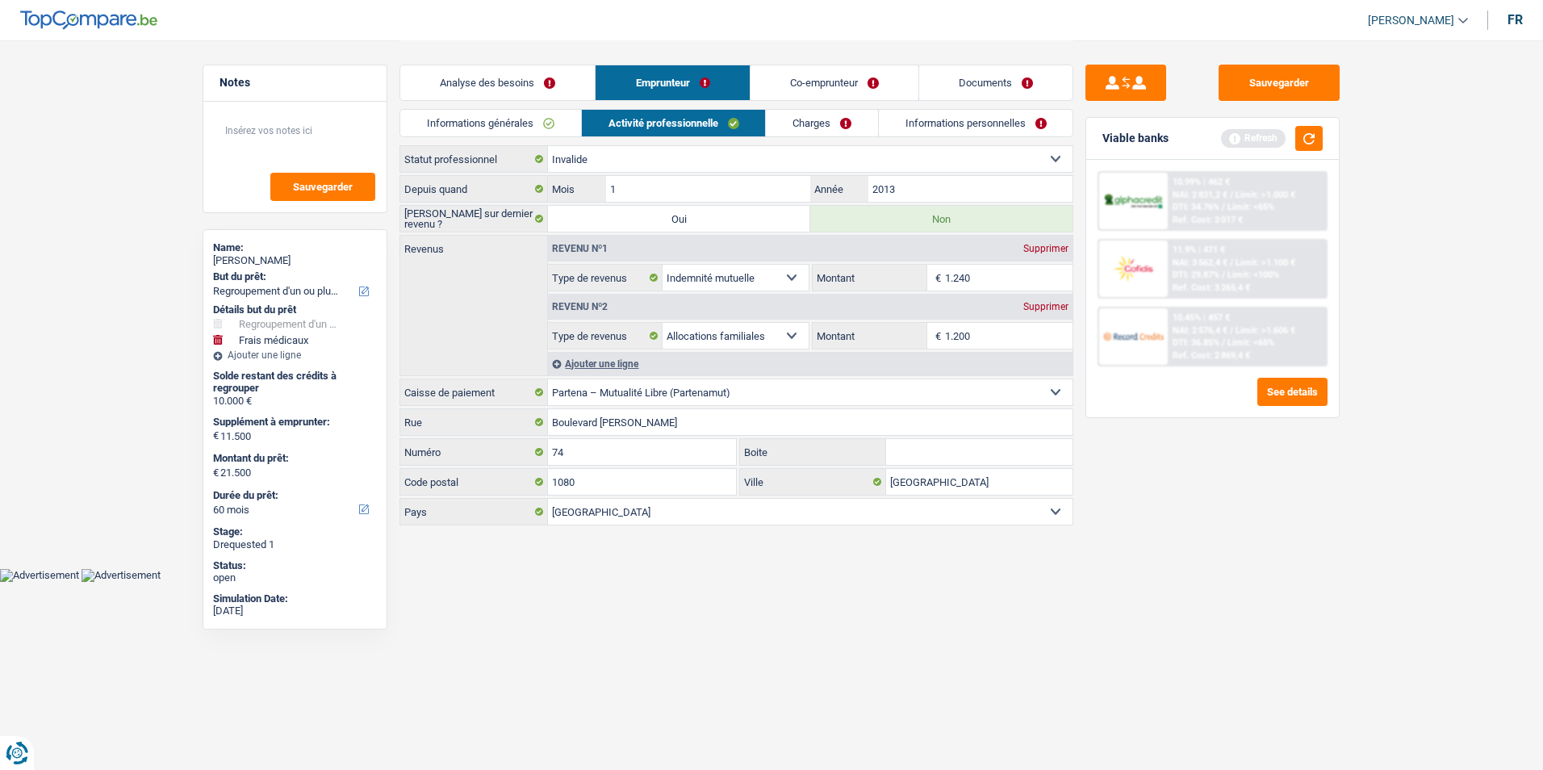
click at [790, 128] on link "Charges" at bounding box center [822, 123] width 112 height 27
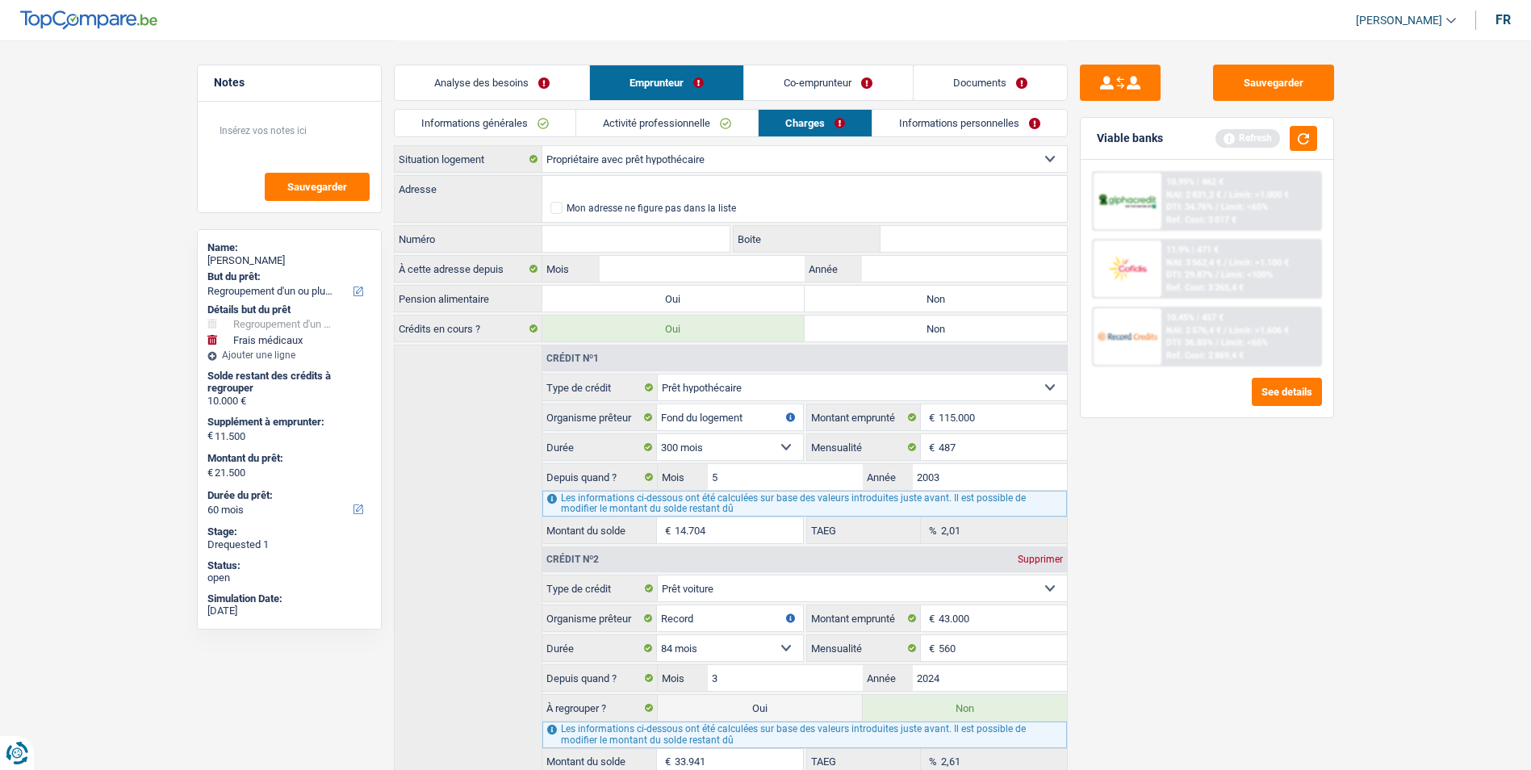
click at [533, 119] on link "Informations générales" at bounding box center [485, 123] width 181 height 27
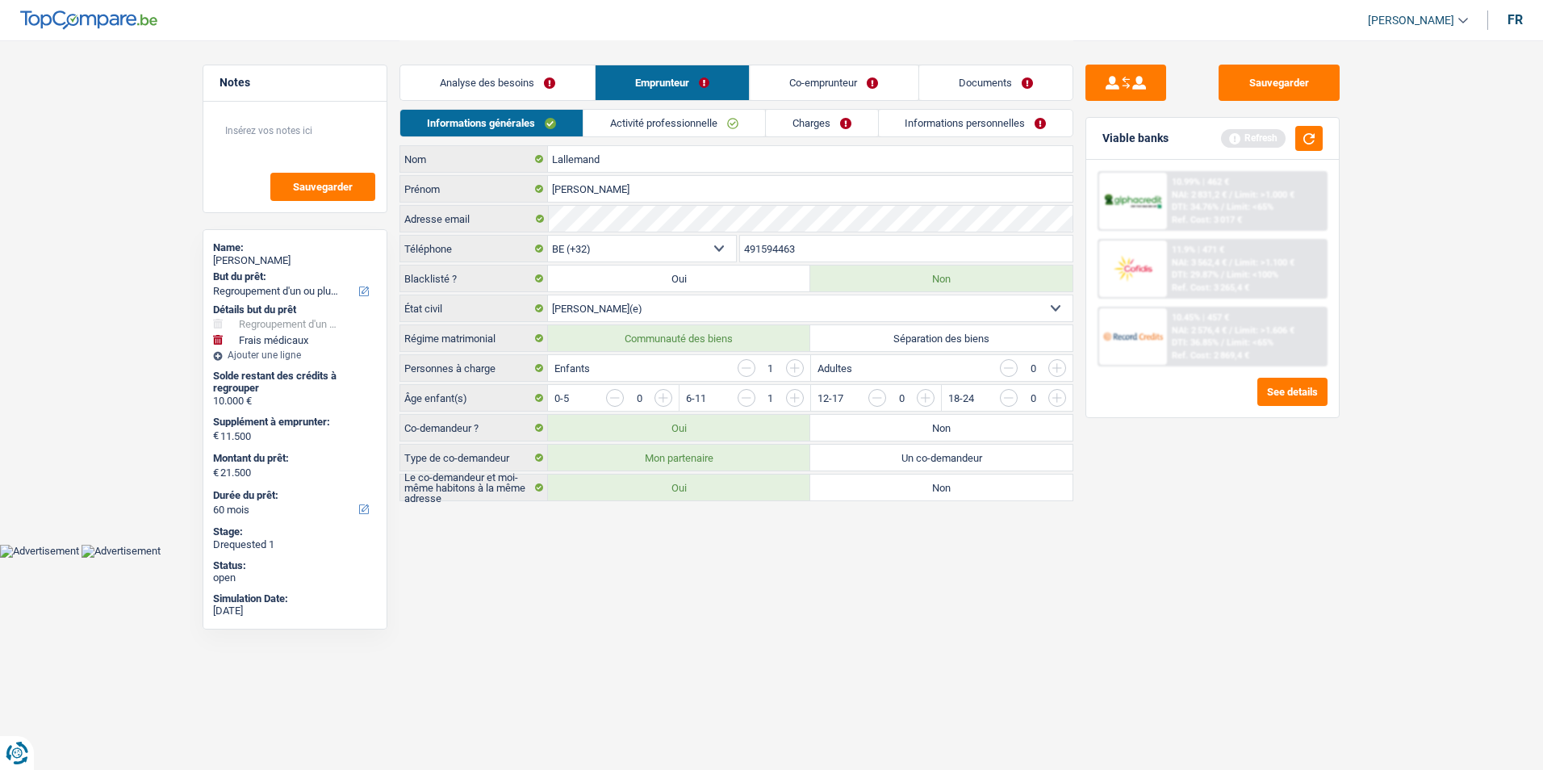
click at [690, 136] on link "Activité professionnelle" at bounding box center [674, 123] width 182 height 27
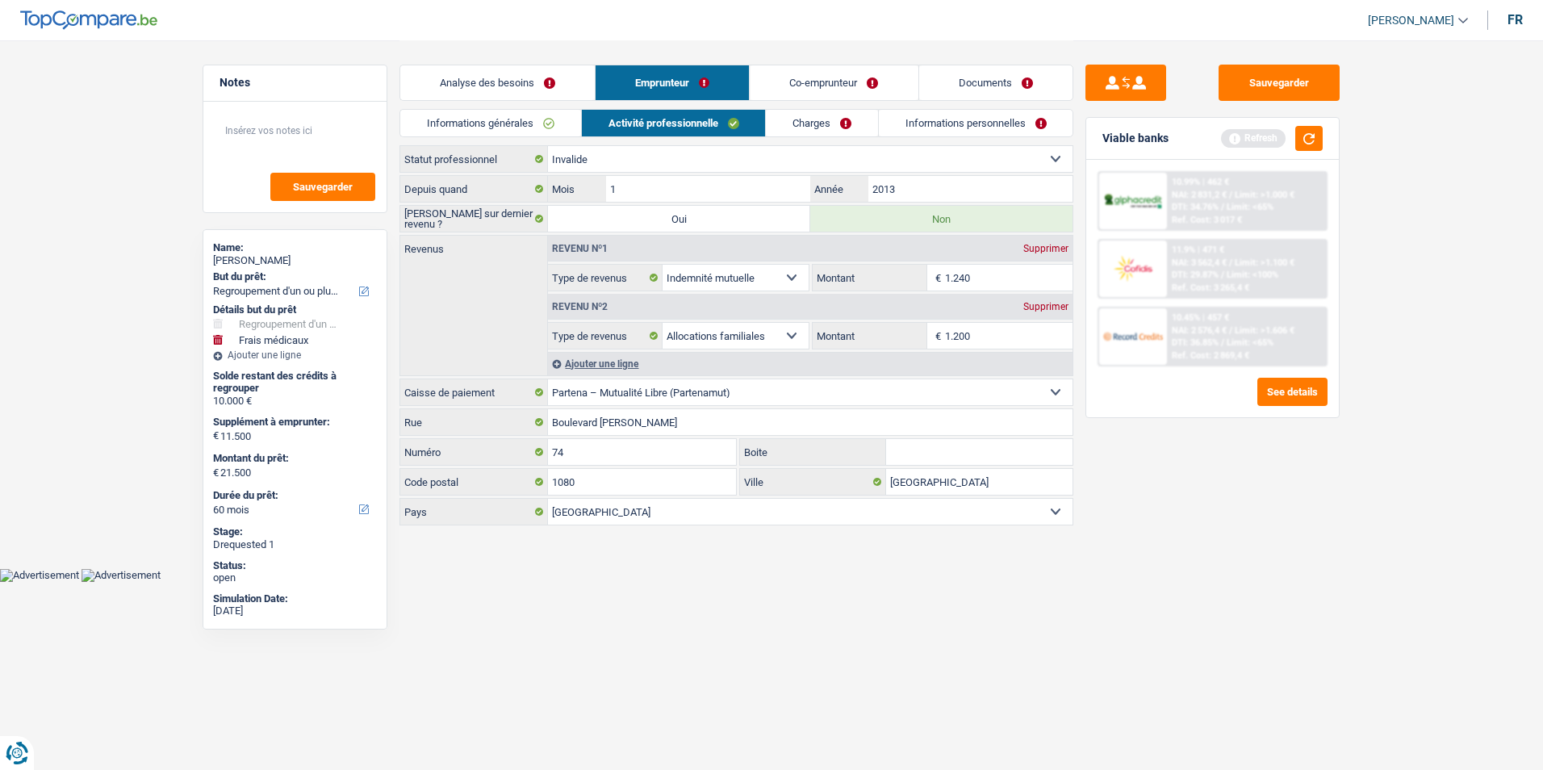
click at [796, 134] on link "Charges" at bounding box center [822, 123] width 112 height 27
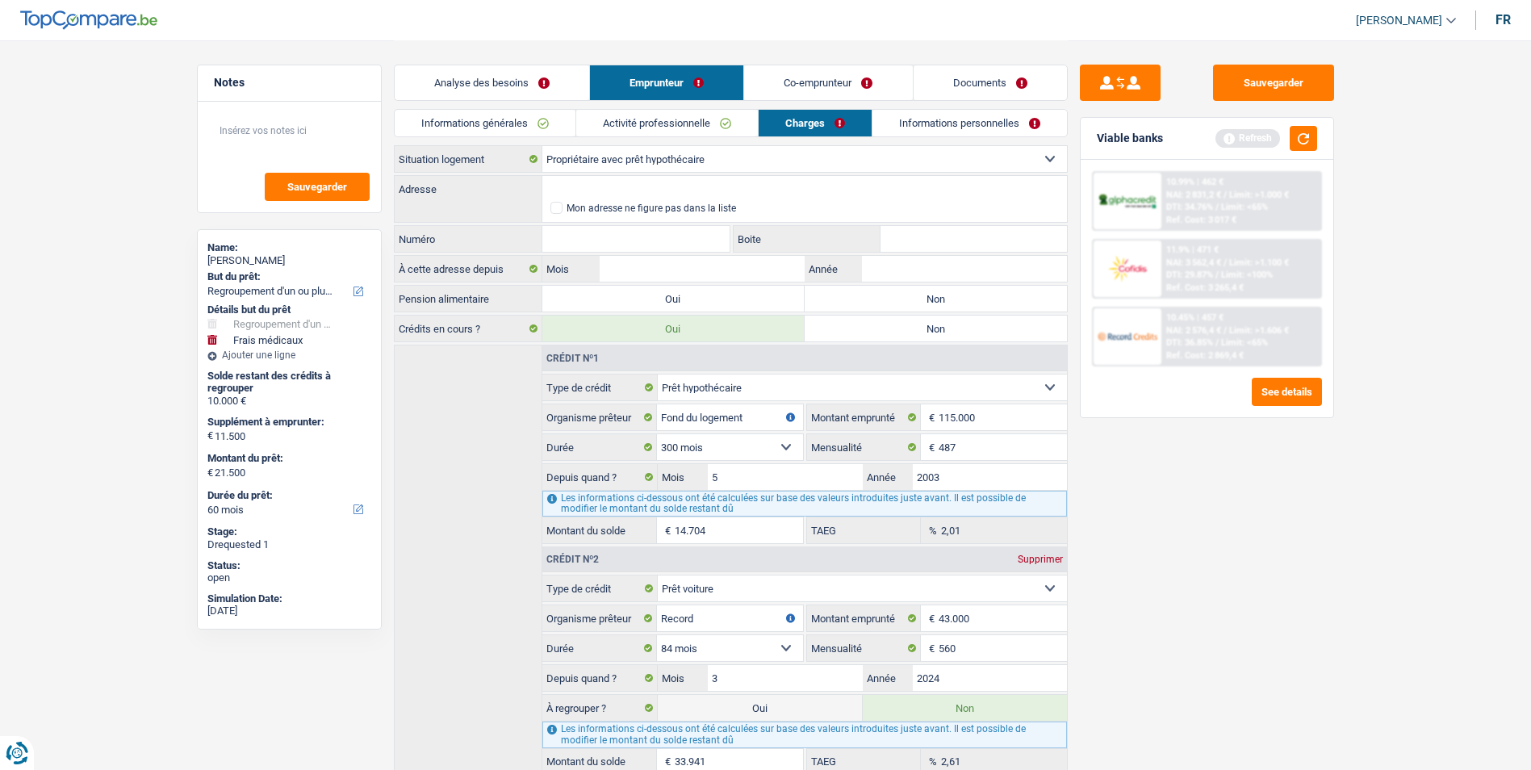
click at [897, 117] on link "Informations personnelles" at bounding box center [969, 123] width 194 height 27
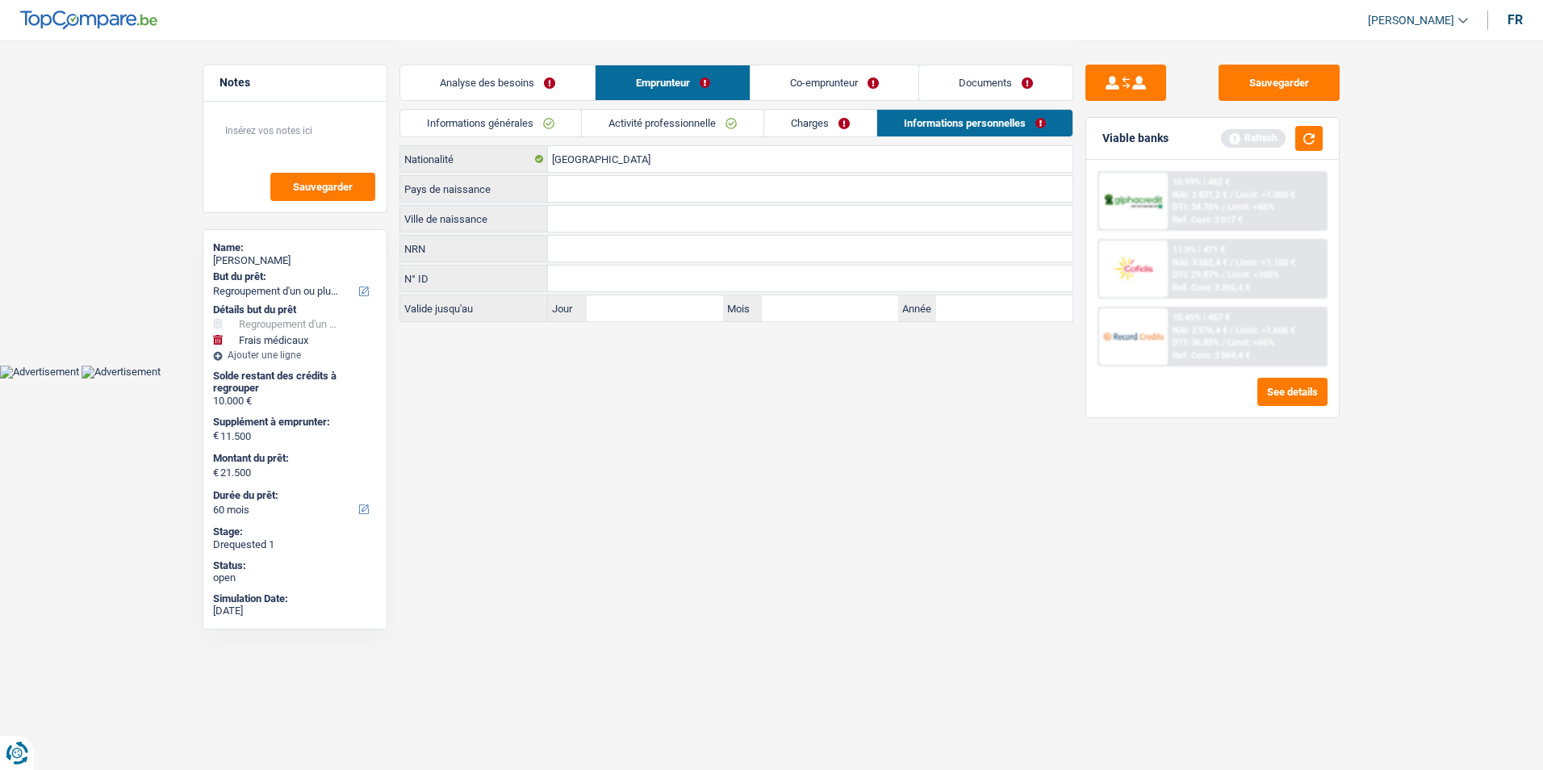
click at [808, 116] on link "Charges" at bounding box center [820, 123] width 112 height 27
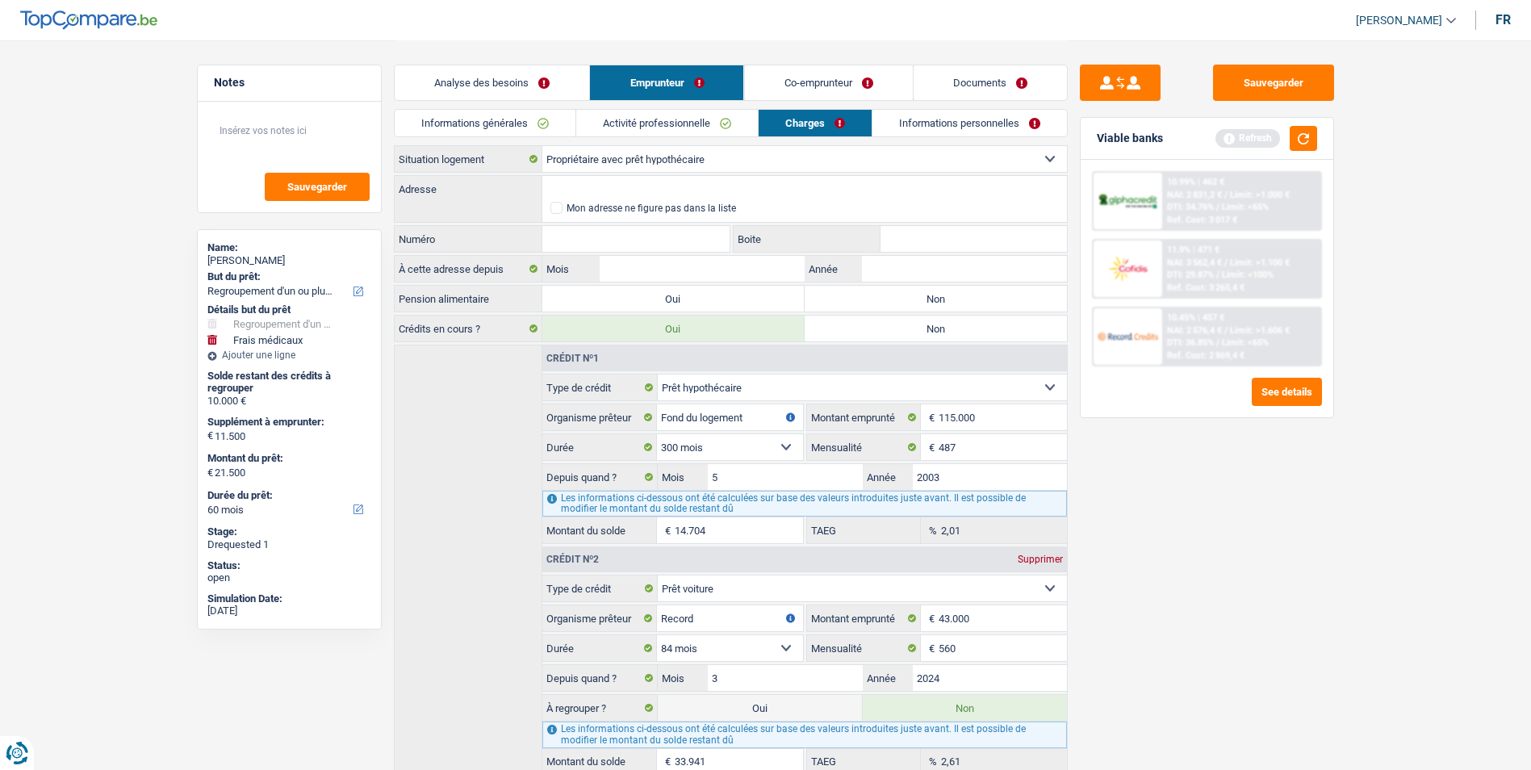
click at [693, 116] on link "Activité professionnelle" at bounding box center [667, 123] width 182 height 27
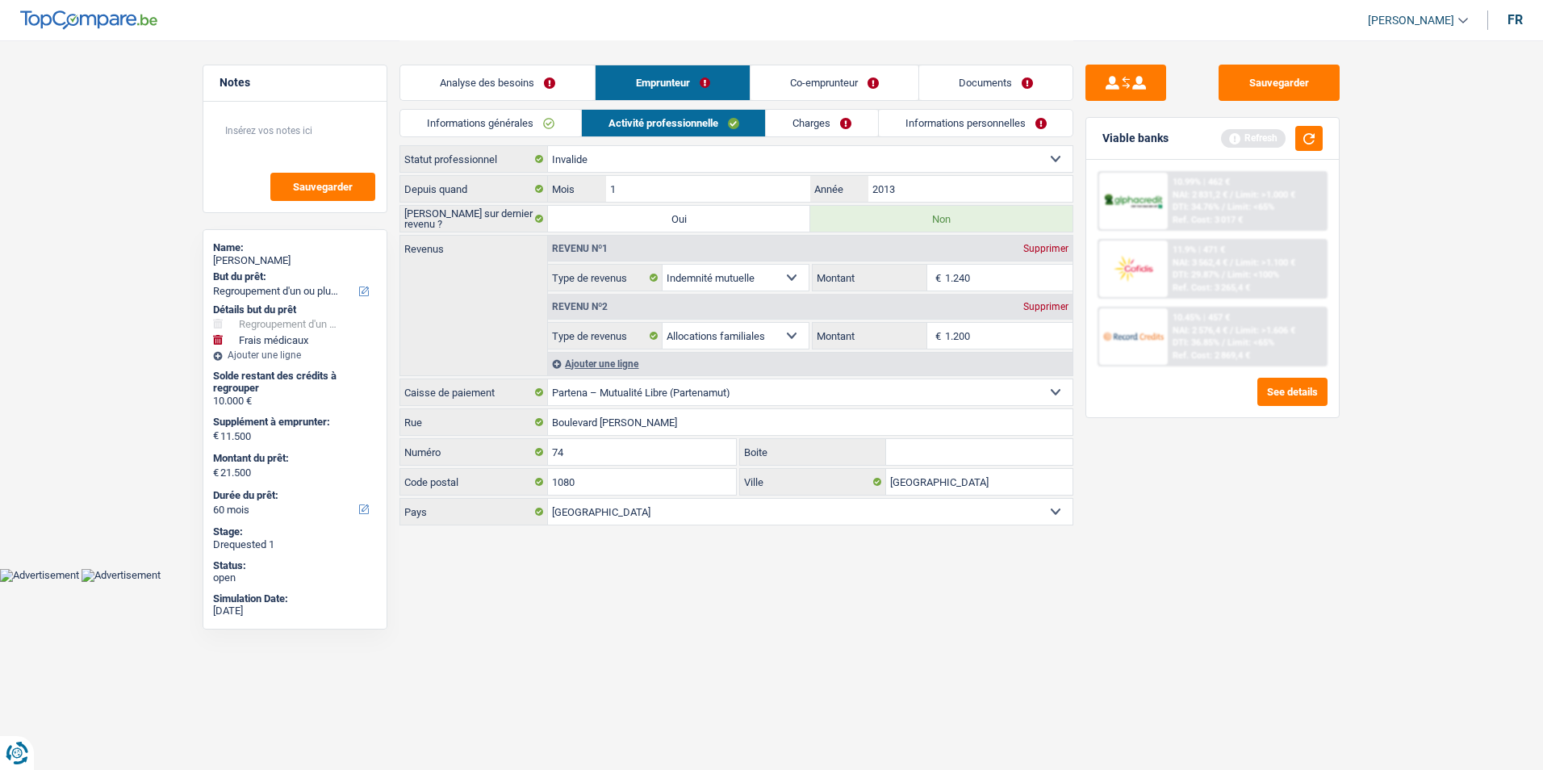
click at [822, 132] on link "Charges" at bounding box center [822, 123] width 112 height 27
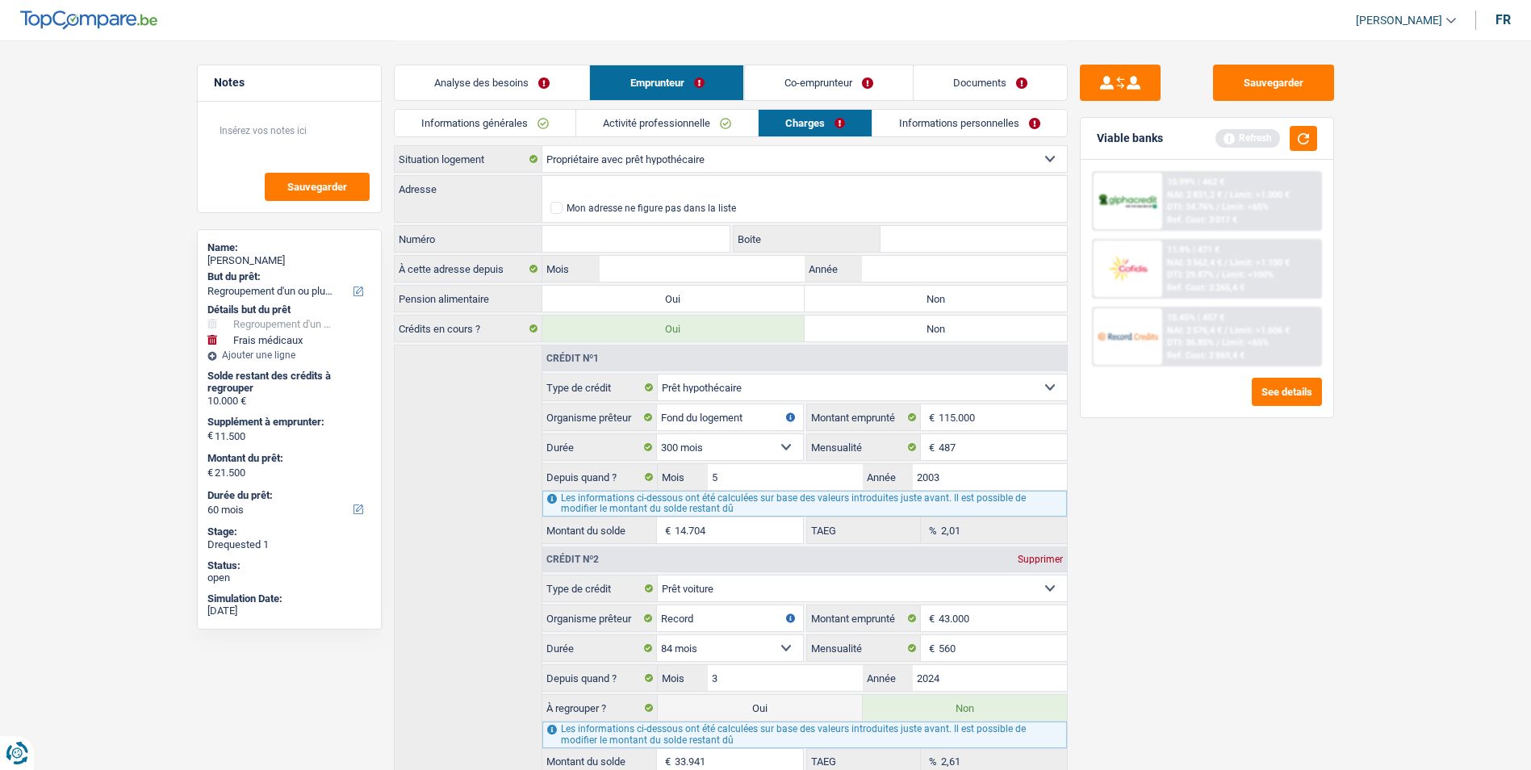
click at [709, 124] on link "Activité professionnelle" at bounding box center [667, 123] width 182 height 27
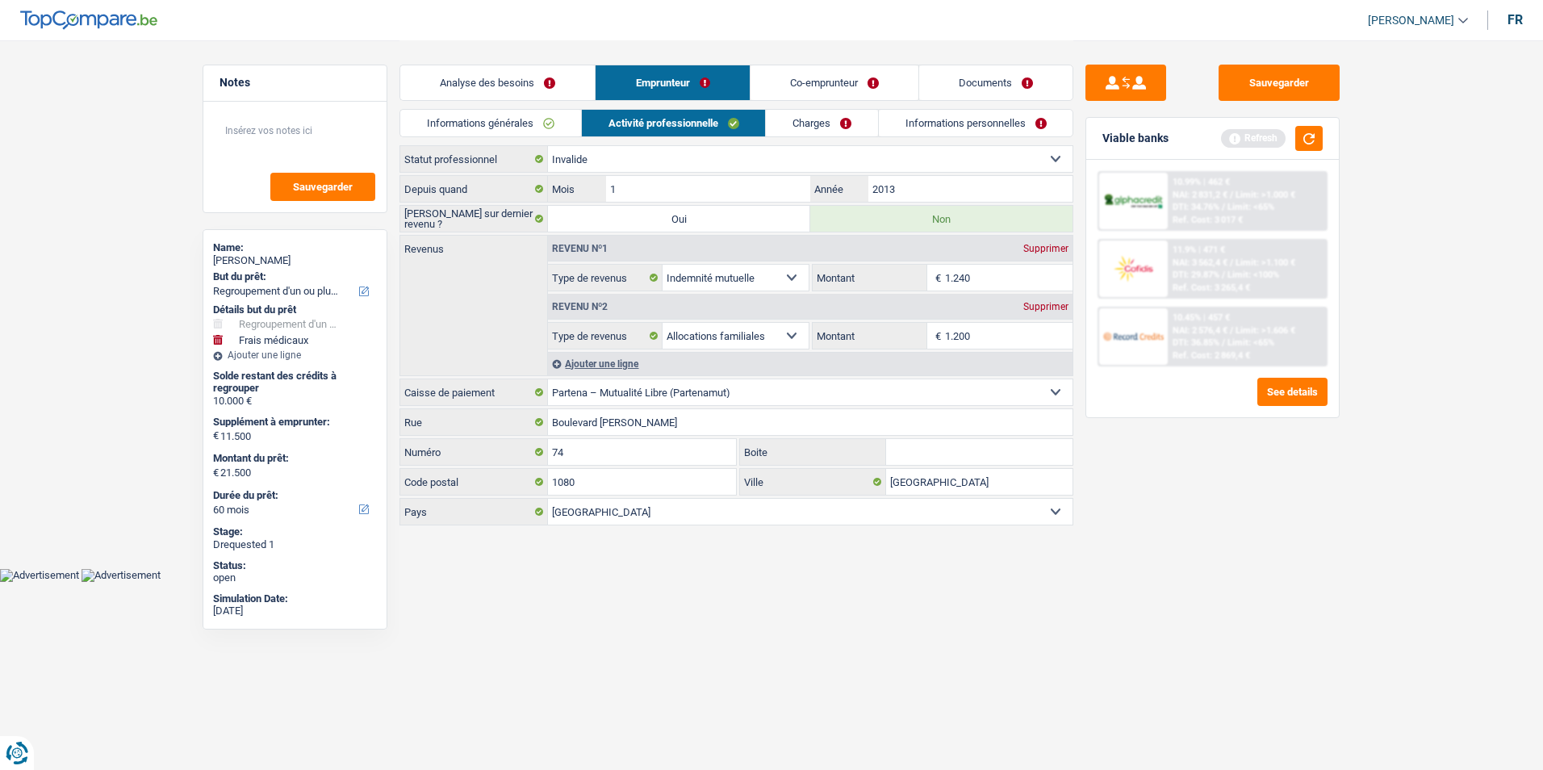
click at [778, 122] on link "Charges" at bounding box center [822, 123] width 112 height 27
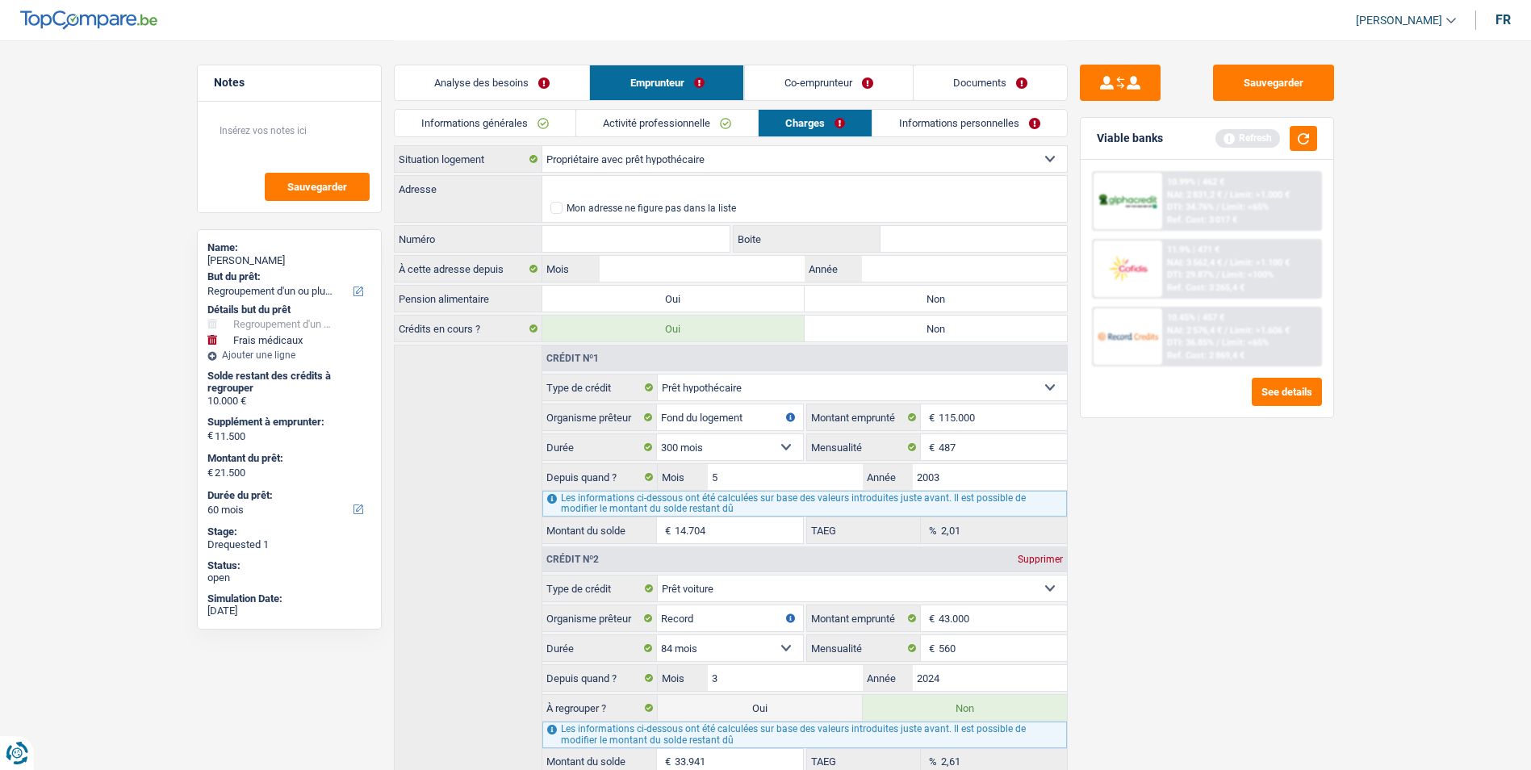
click at [686, 119] on link "Activité professionnelle" at bounding box center [667, 123] width 182 height 27
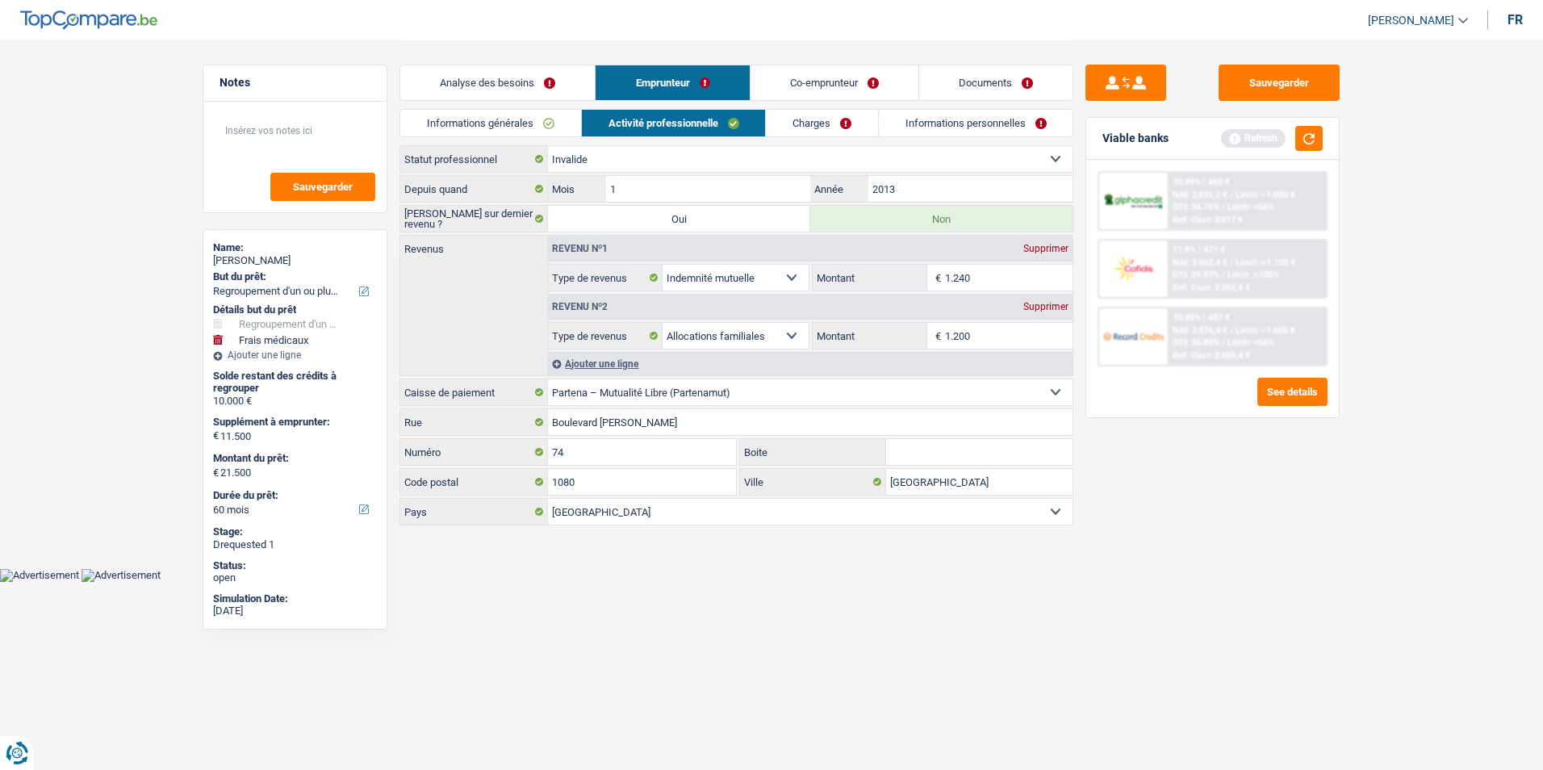
click at [529, 119] on link "Informations générales" at bounding box center [490, 123] width 181 height 27
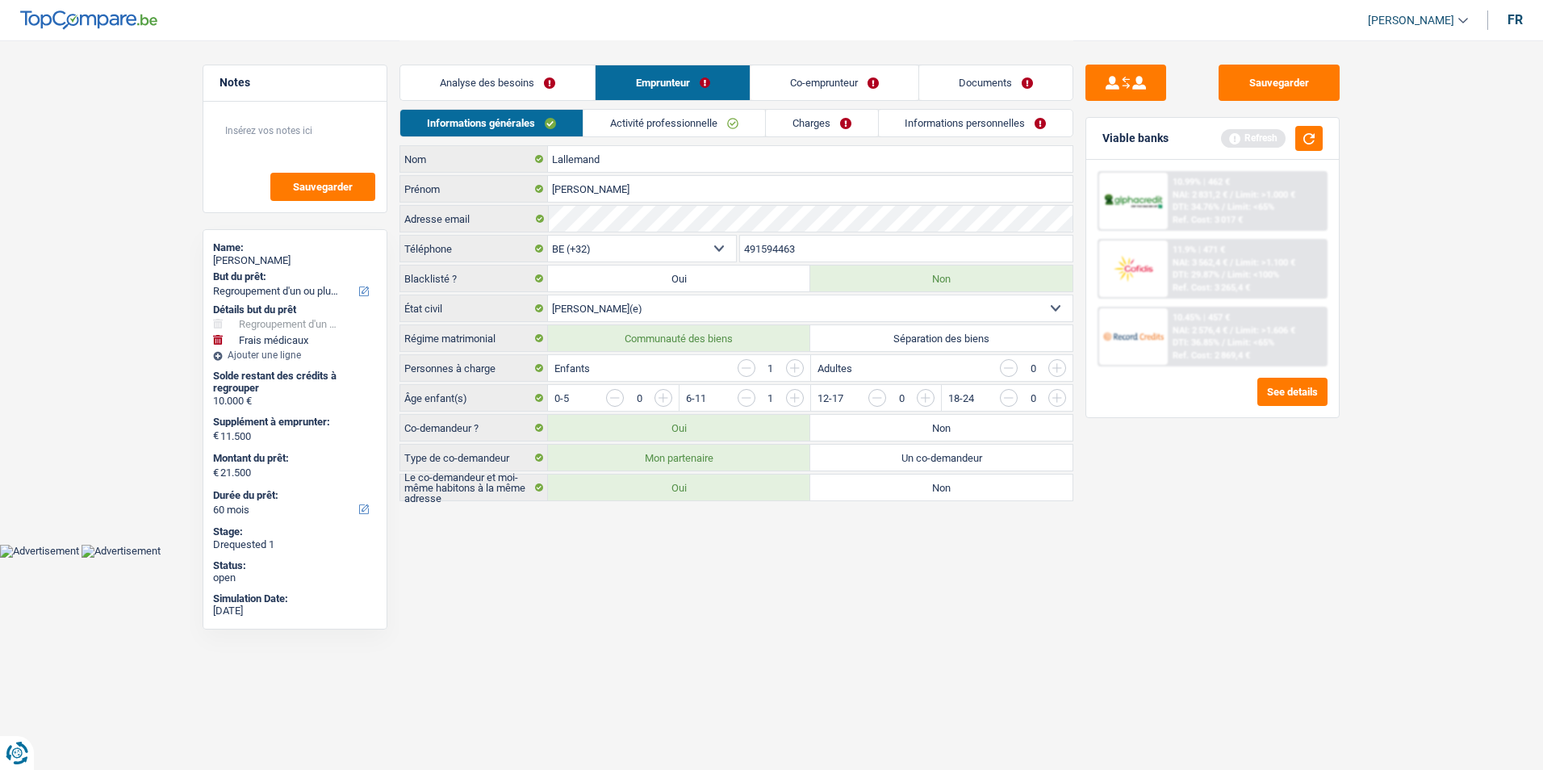
click at [661, 119] on link "Activité professionnelle" at bounding box center [674, 123] width 182 height 27
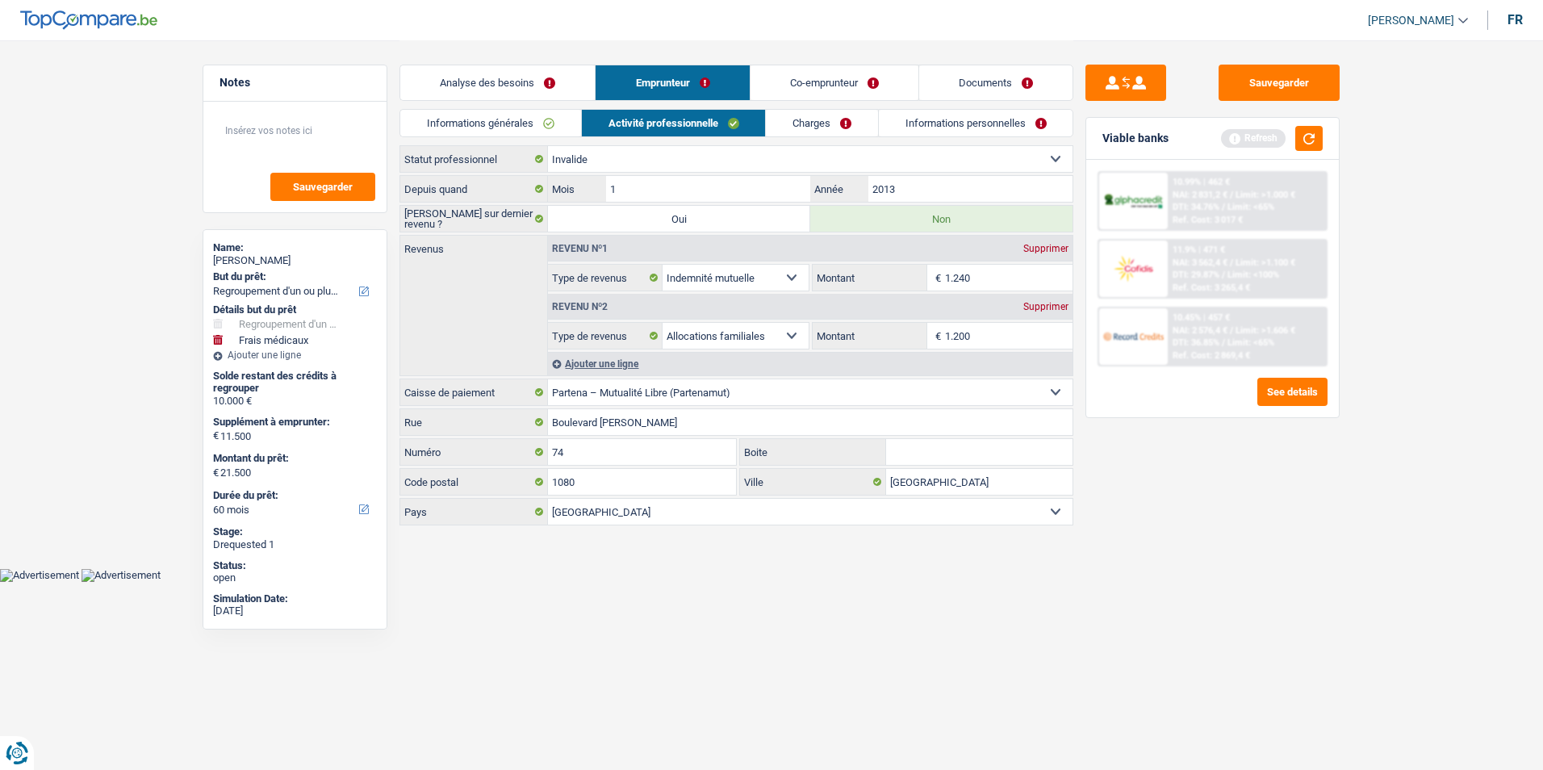
click at [812, 120] on link "Charges" at bounding box center [822, 123] width 112 height 27
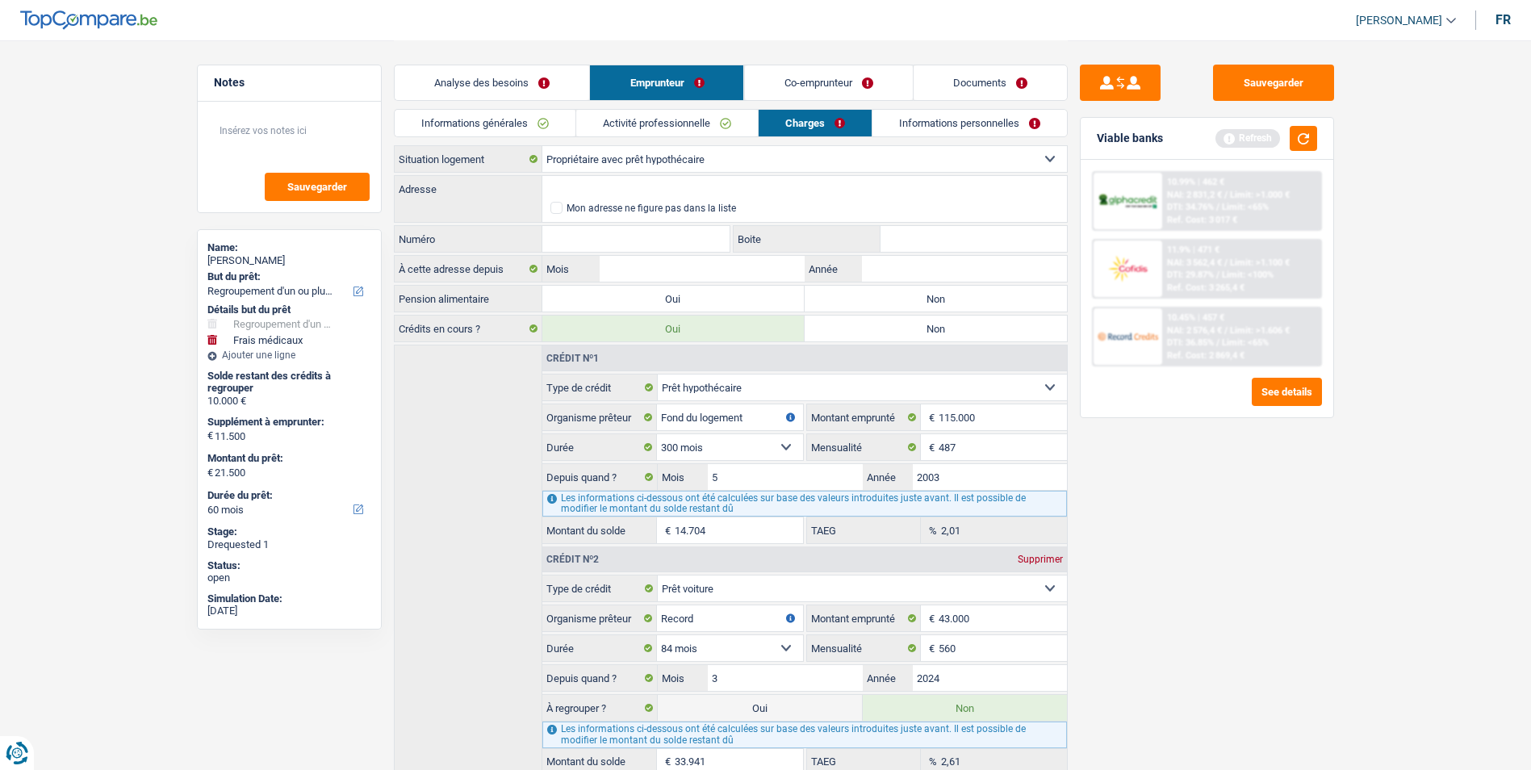
click at [684, 117] on link "Activité professionnelle" at bounding box center [667, 123] width 182 height 27
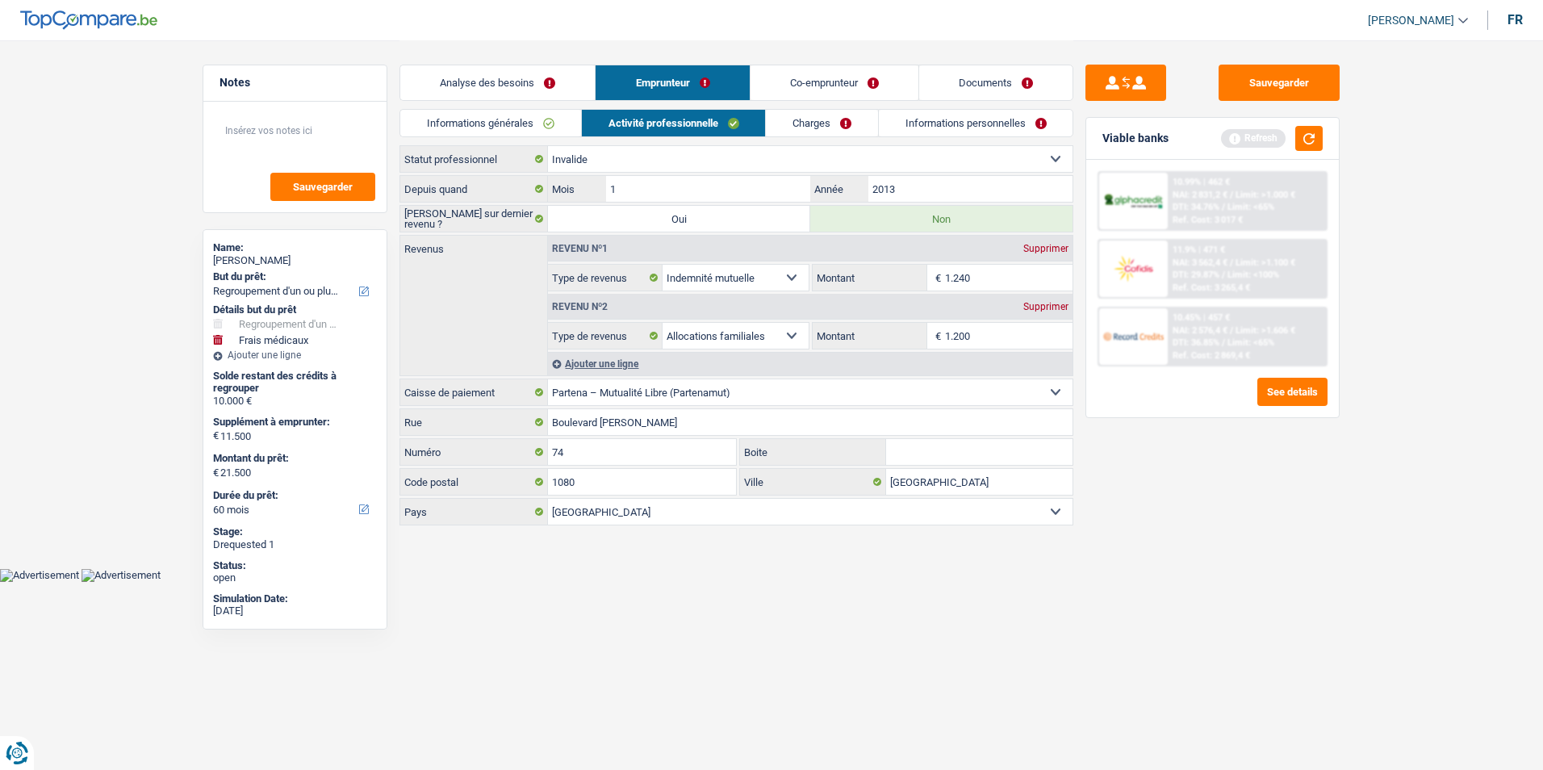
click at [554, 123] on link "Informations générales" at bounding box center [490, 123] width 181 height 27
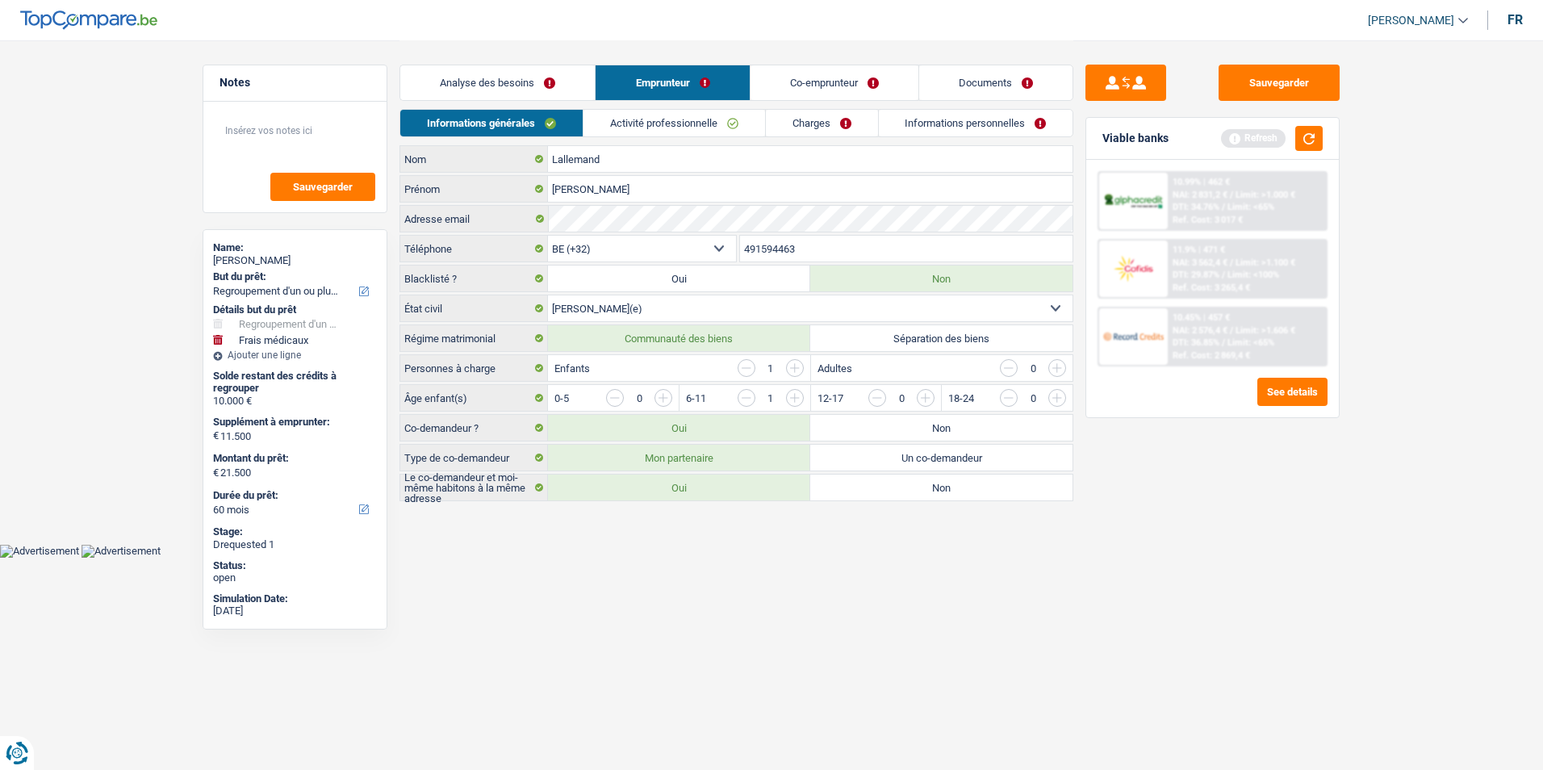
click at [675, 131] on link "Activité professionnelle" at bounding box center [674, 123] width 182 height 27
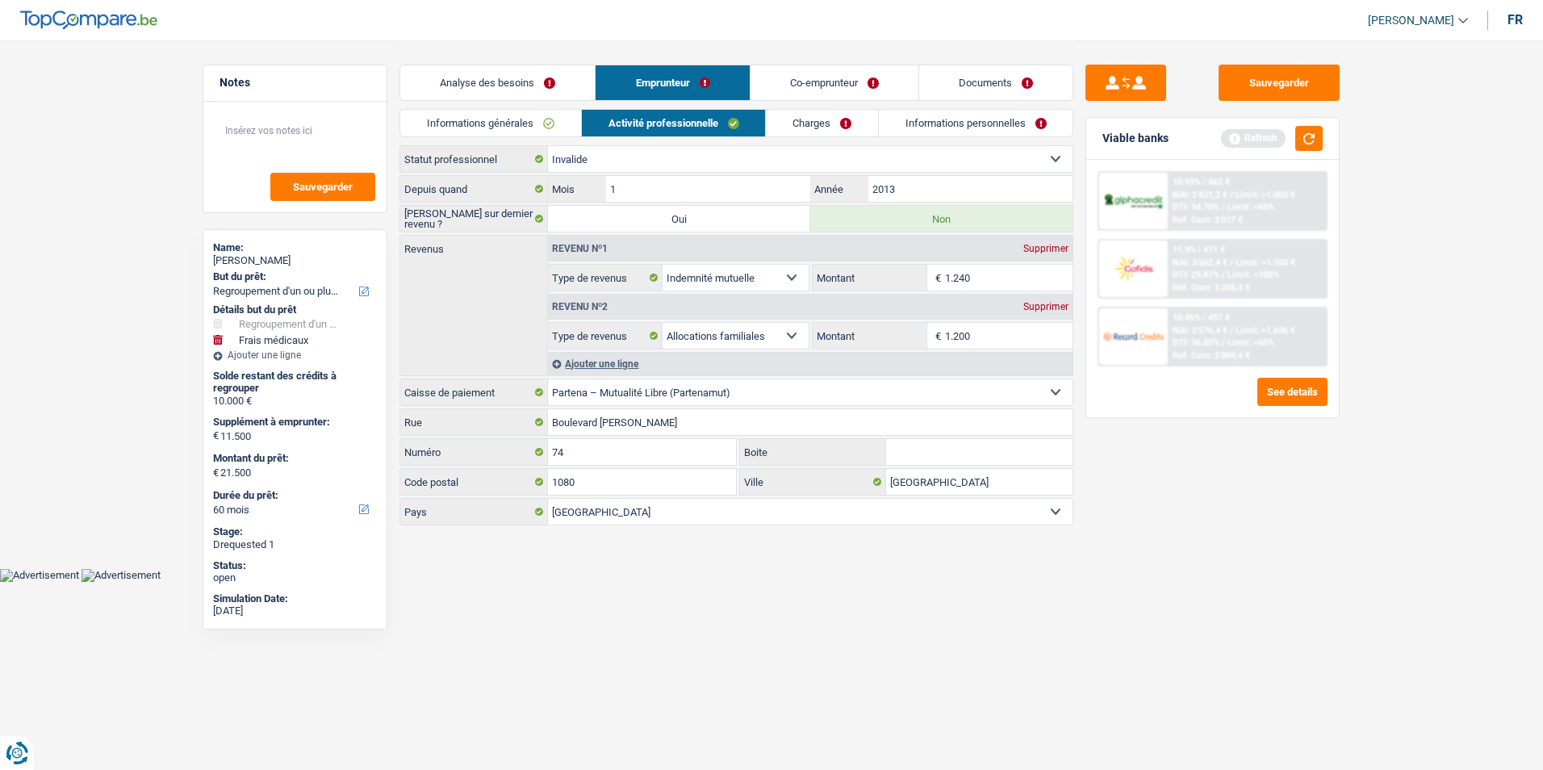
click at [809, 123] on link "Charges" at bounding box center [822, 123] width 112 height 27
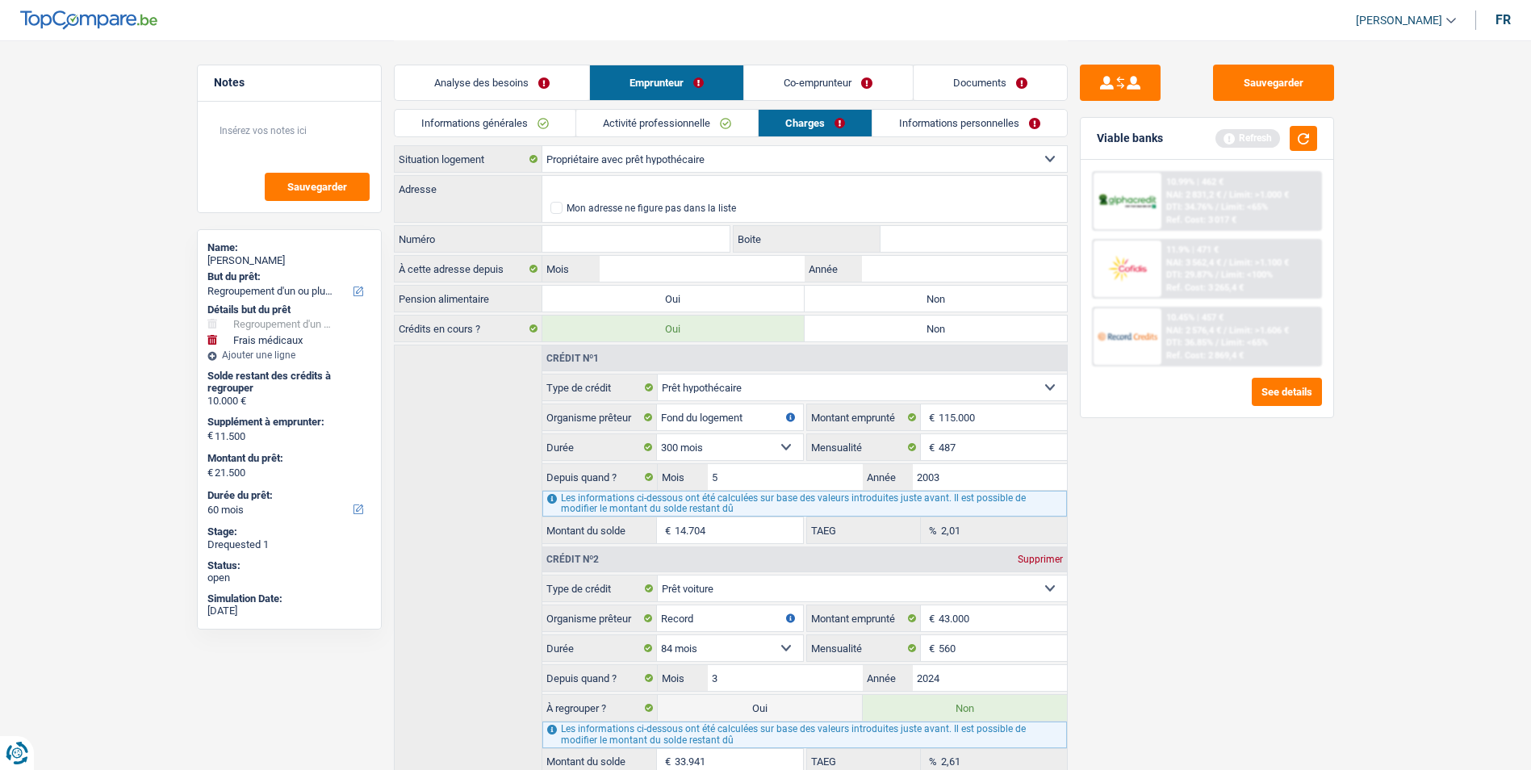
click at [704, 122] on link "Activité professionnelle" at bounding box center [667, 123] width 182 height 27
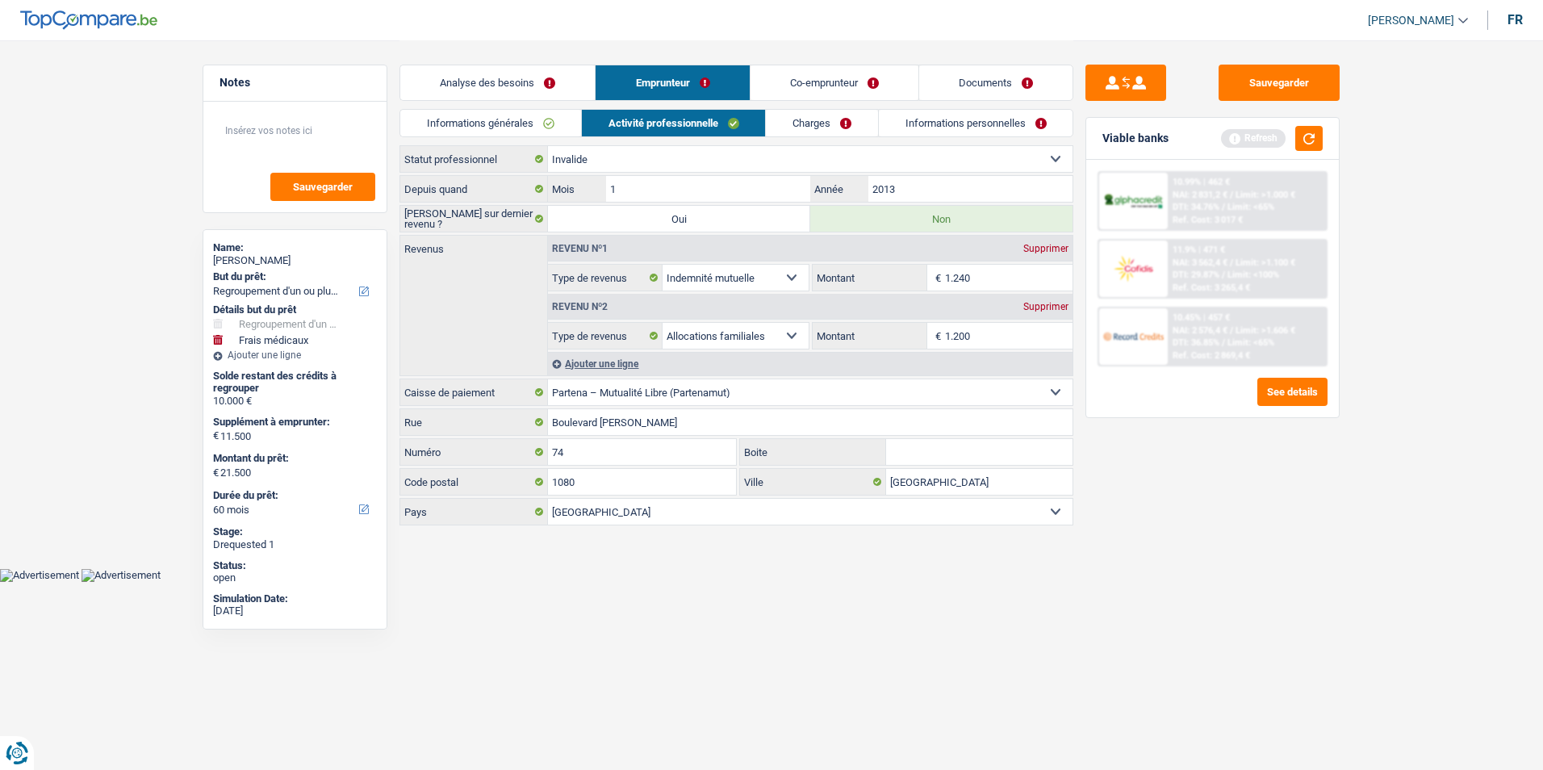
click at [585, 119] on link "Activité professionnelle" at bounding box center [674, 123] width 184 height 27
click at [579, 119] on link "Informations générales" at bounding box center [490, 123] width 181 height 27
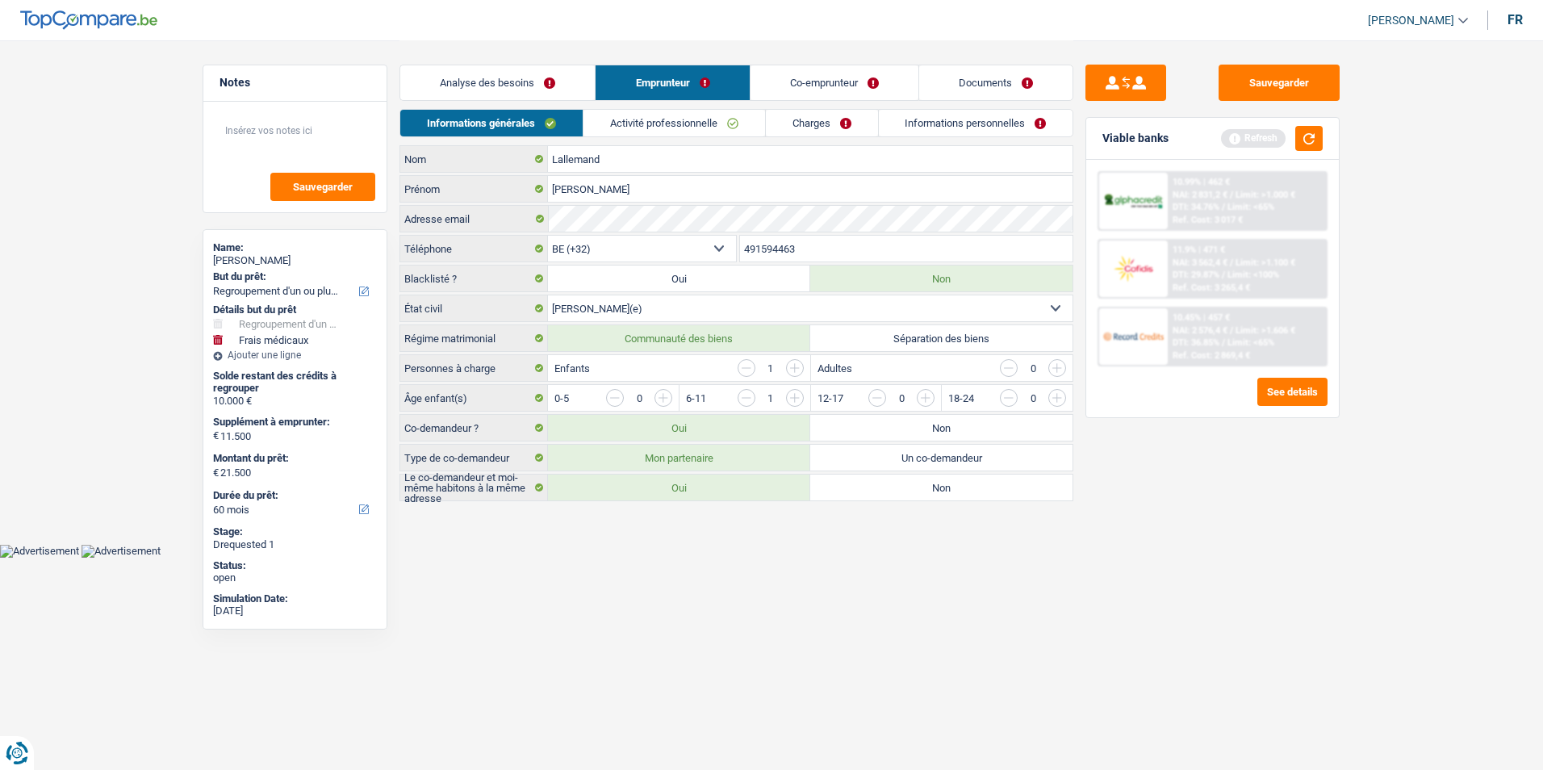
drag, startPoint x: 628, startPoint y: 119, endPoint x: 640, endPoint y: 119, distance: 12.1
click at [629, 119] on link "Activité professionnelle" at bounding box center [674, 123] width 182 height 27
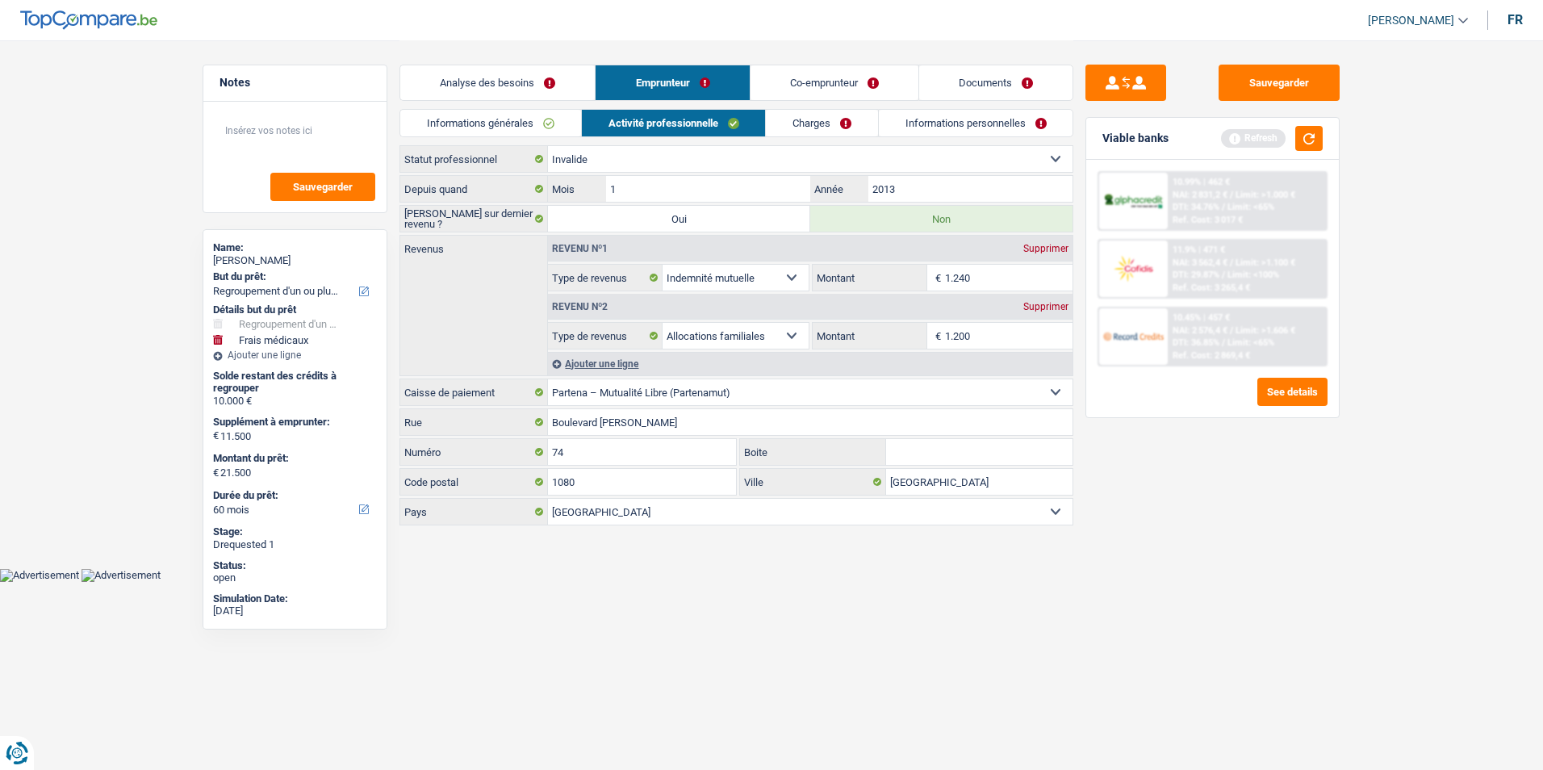
click at [792, 123] on link "Charges" at bounding box center [822, 123] width 112 height 27
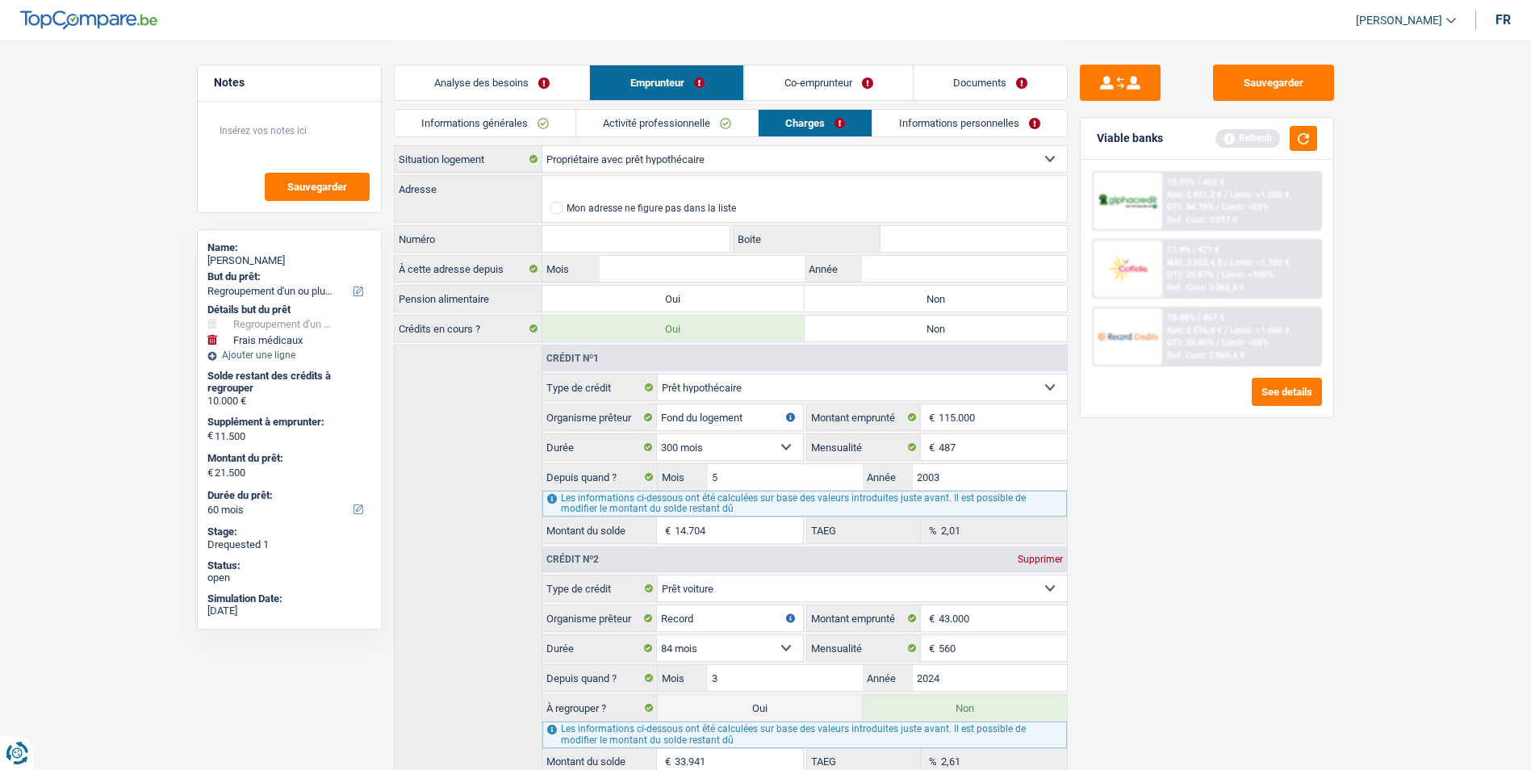
click at [690, 129] on link "Activité professionnelle" at bounding box center [667, 123] width 182 height 27
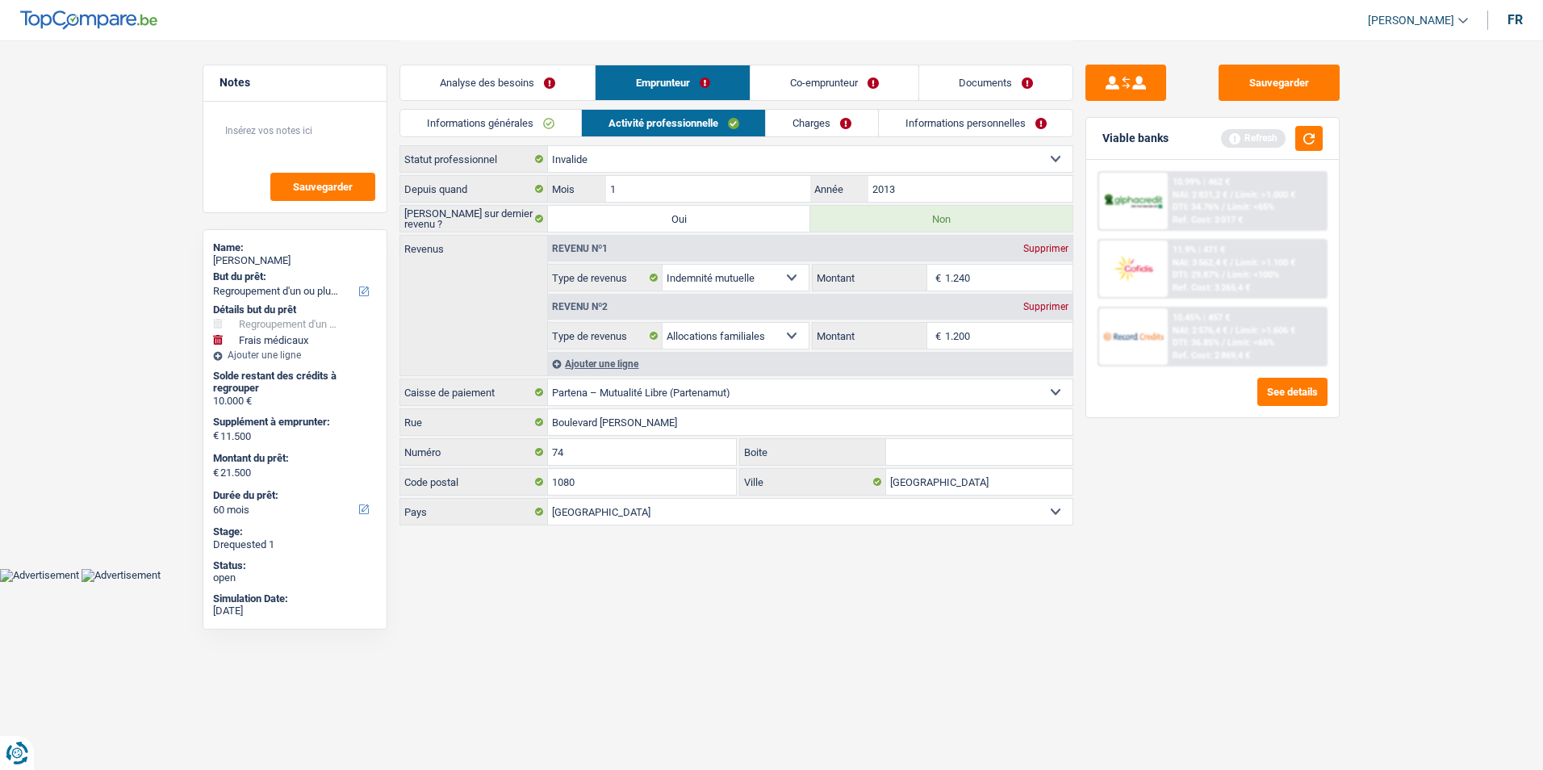
click at [565, 130] on link "Informations générales" at bounding box center [490, 123] width 181 height 27
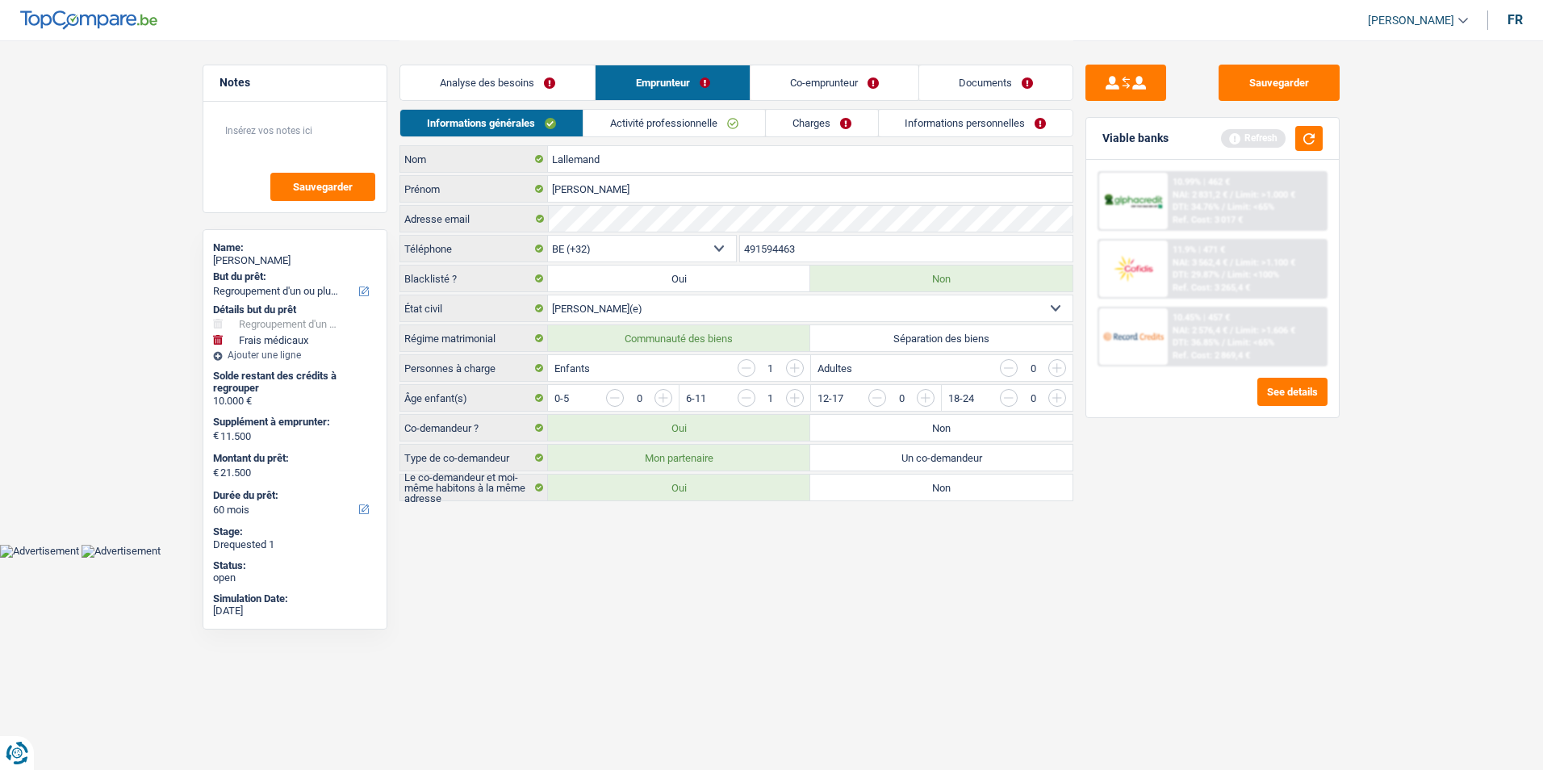
click at [649, 123] on link "Activité professionnelle" at bounding box center [674, 123] width 182 height 27
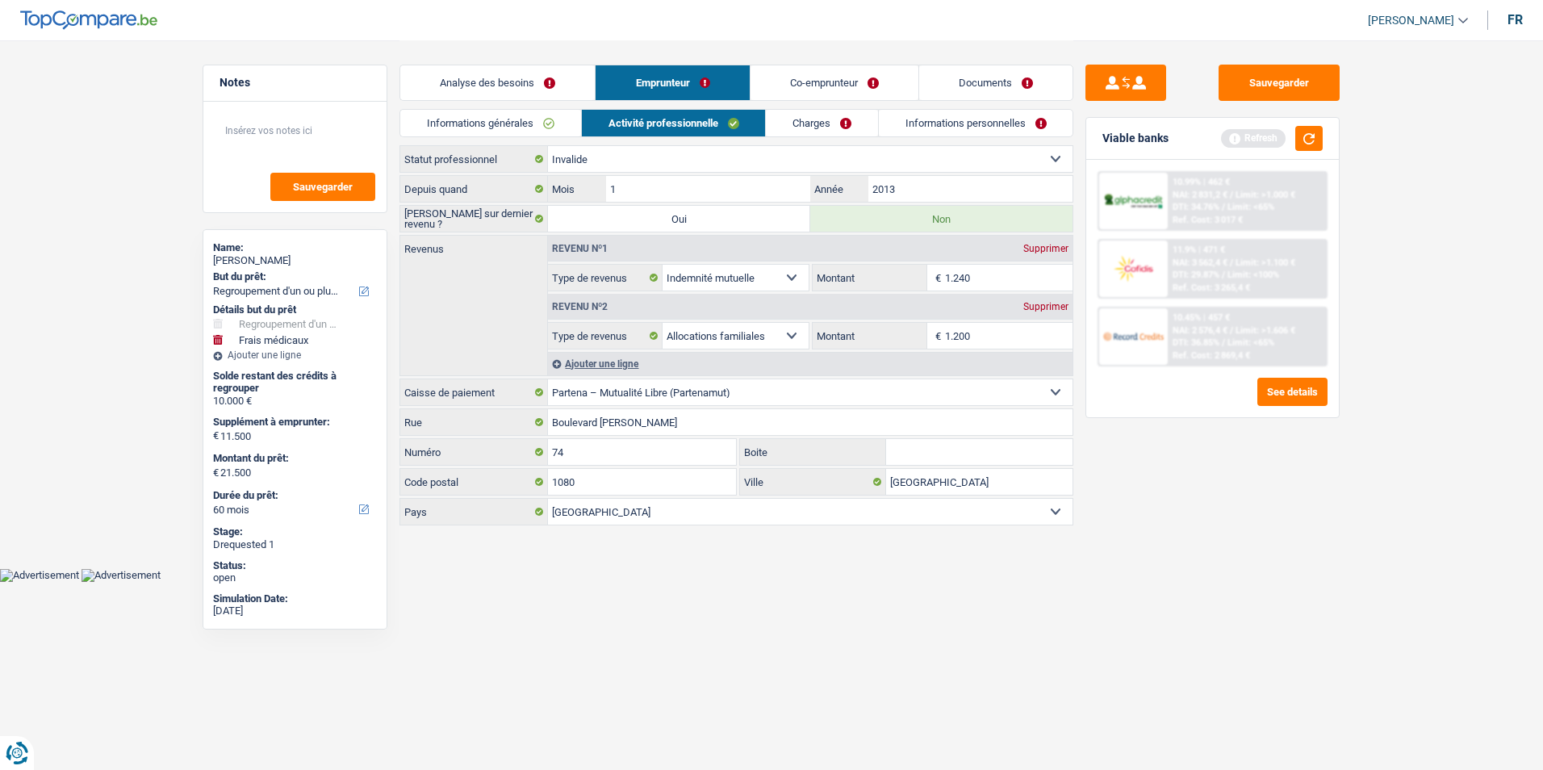
click at [804, 121] on link "Charges" at bounding box center [822, 123] width 112 height 27
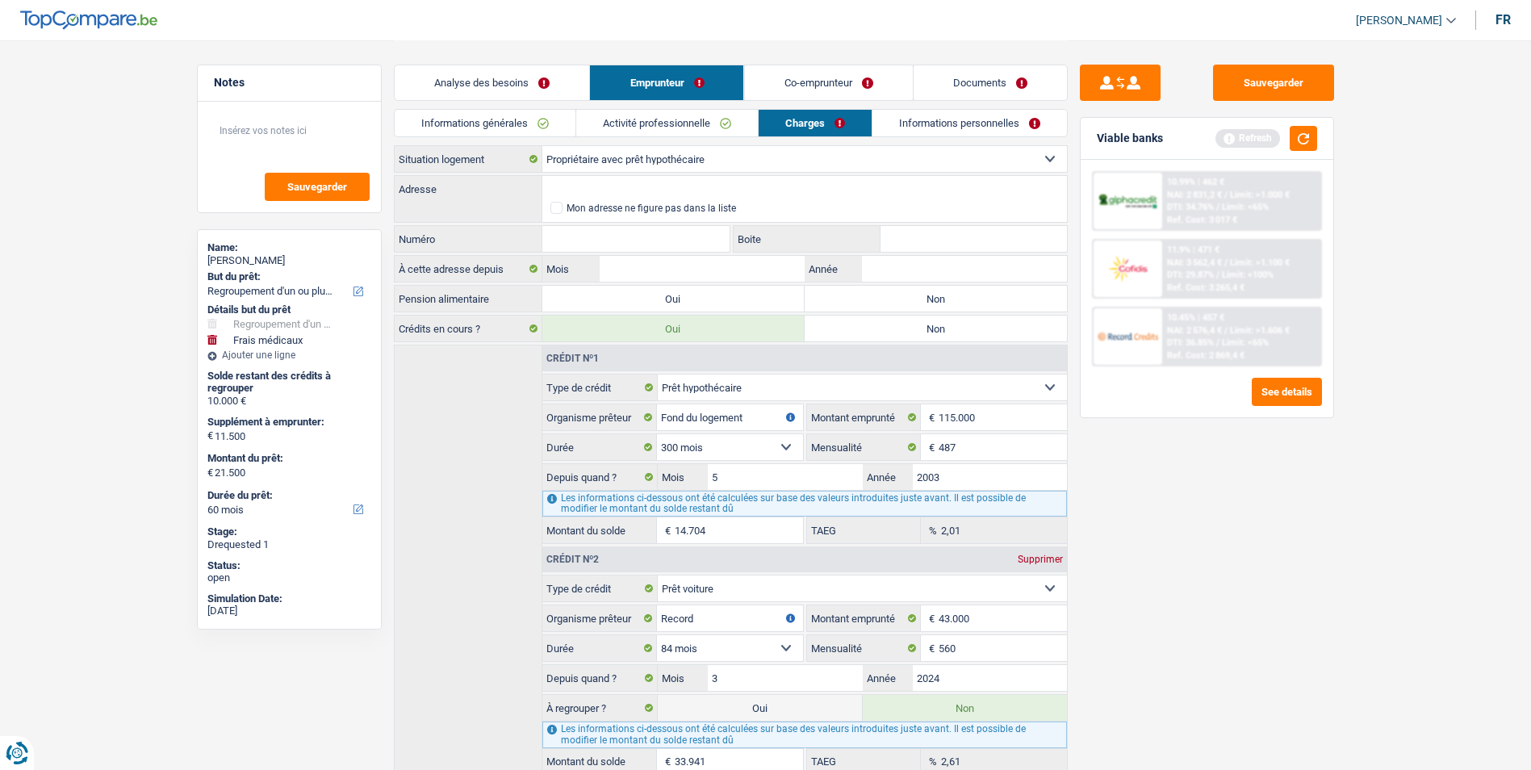
click at [705, 121] on link "Activité professionnelle" at bounding box center [667, 123] width 182 height 27
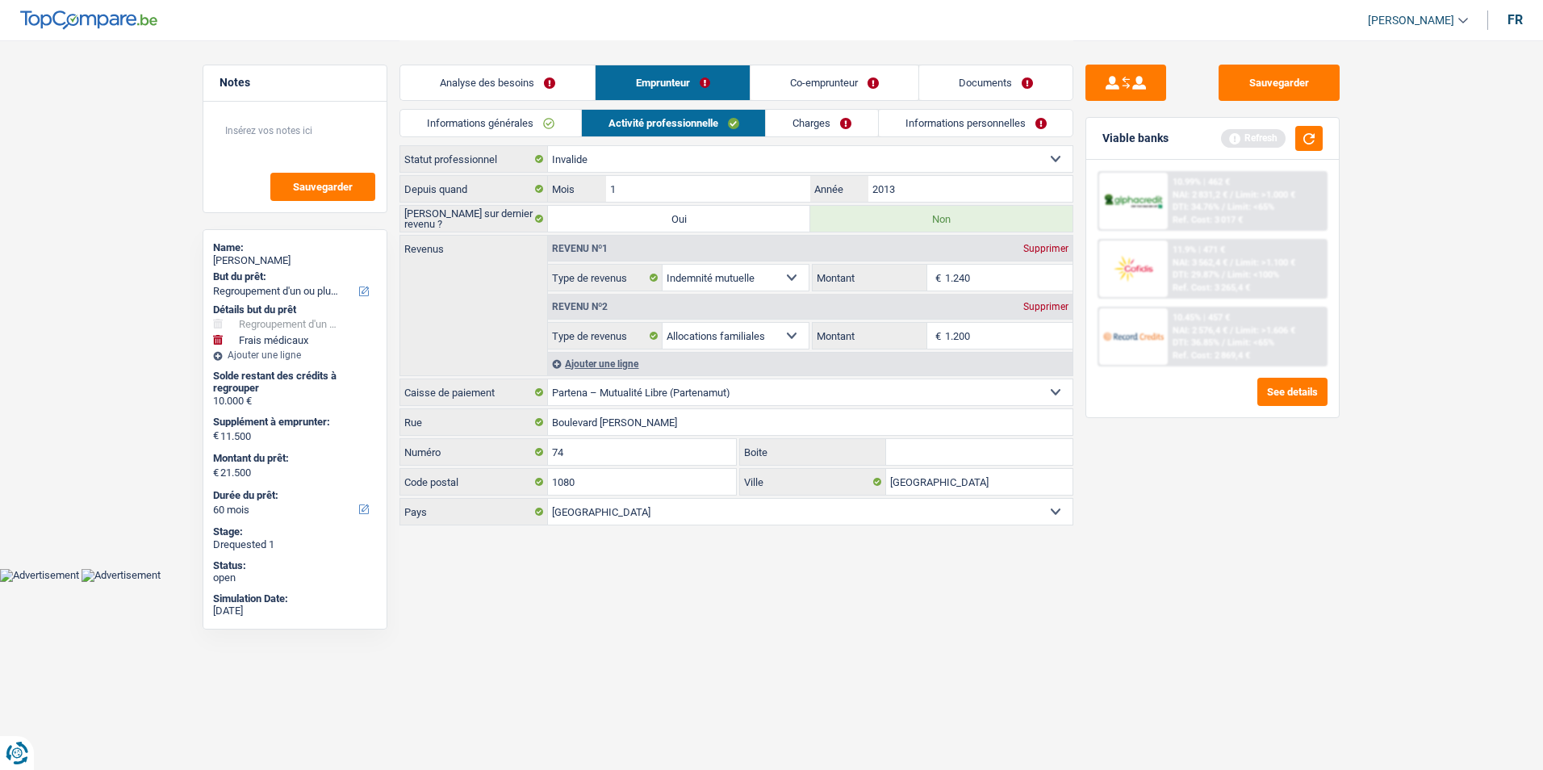
click at [587, 118] on link "Activité professionnelle" at bounding box center [674, 123] width 184 height 27
click at [575, 121] on link "Informations générales" at bounding box center [490, 123] width 181 height 27
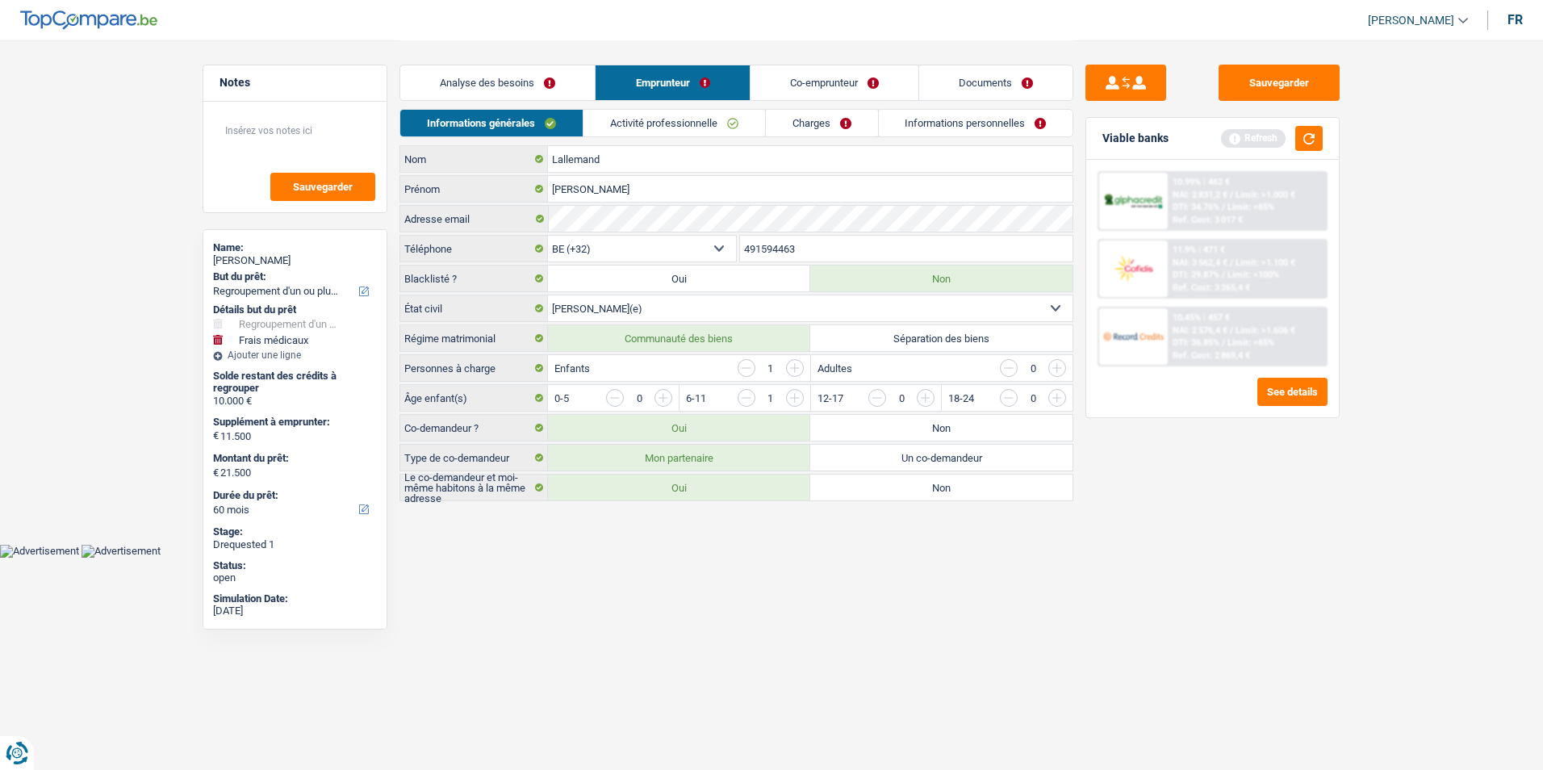
click at [810, 122] on link "Charges" at bounding box center [822, 123] width 112 height 27
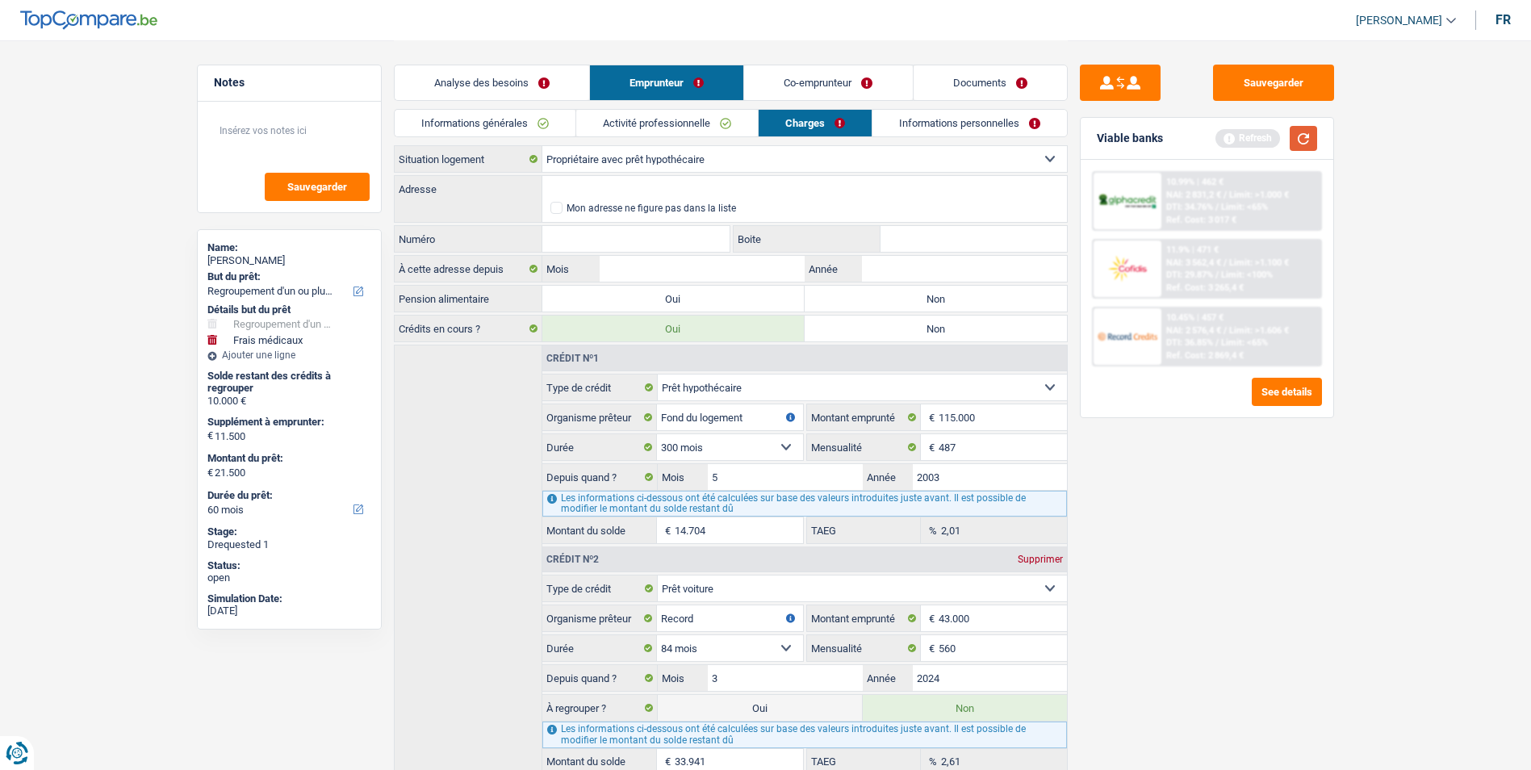
click at [1296, 140] on button "button" at bounding box center [1303, 138] width 27 height 25
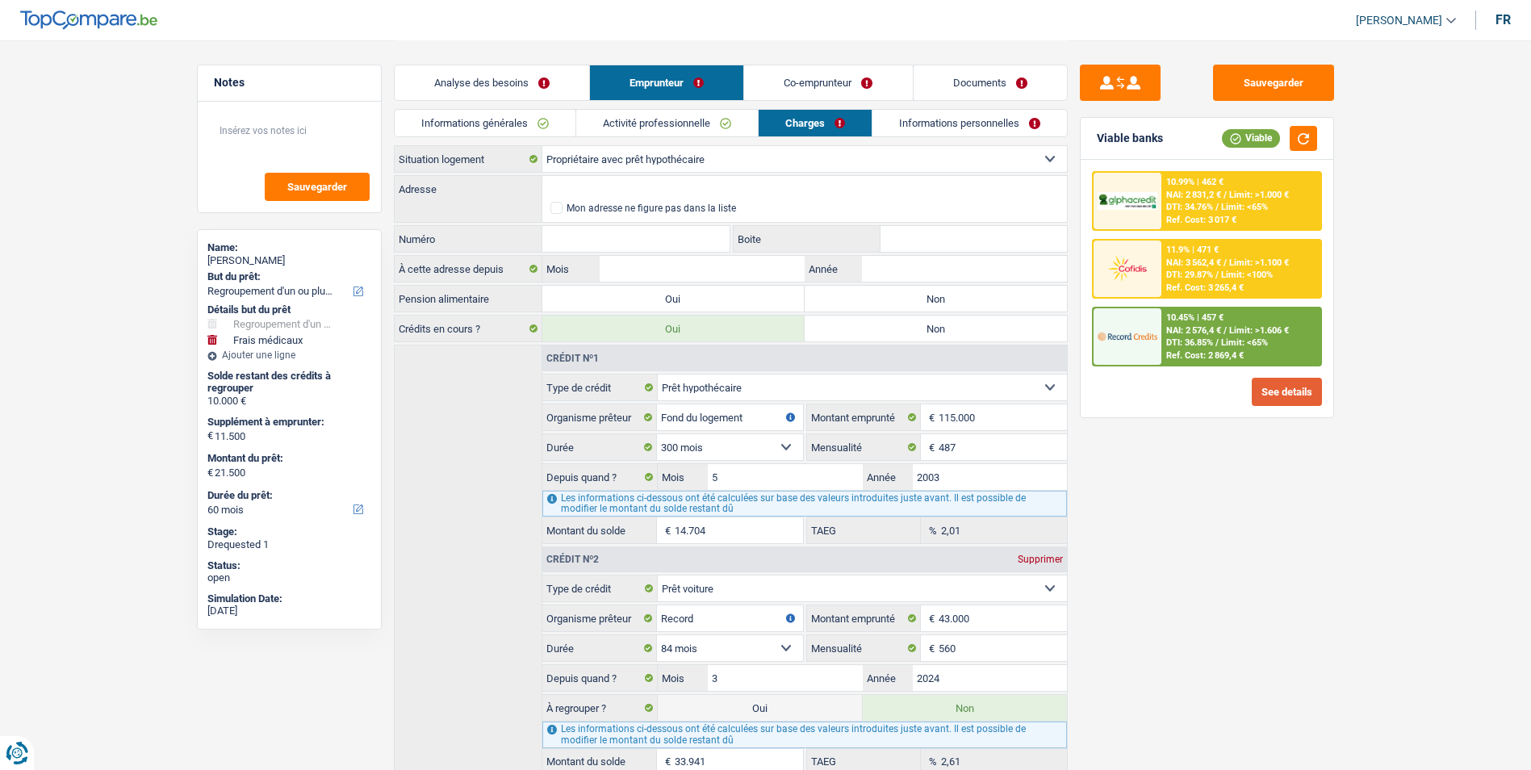
click at [1309, 389] on button "See details" at bounding box center [1287, 392] width 70 height 28
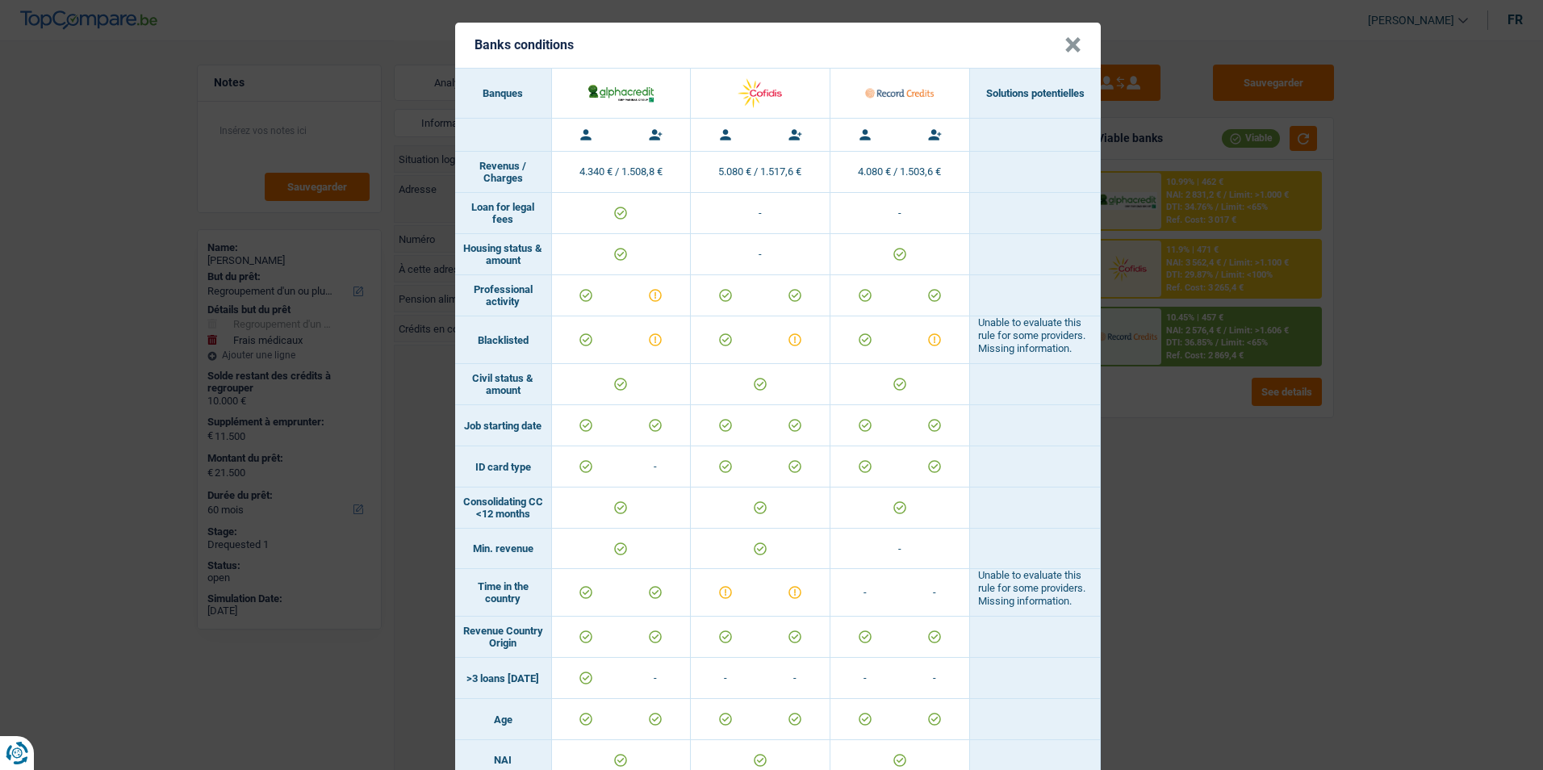
click at [1155, 482] on div "Banks conditions × Banques Solutions potentielles Revenus / Charges 4.340 € / 1…" at bounding box center [771, 385] width 1543 height 770
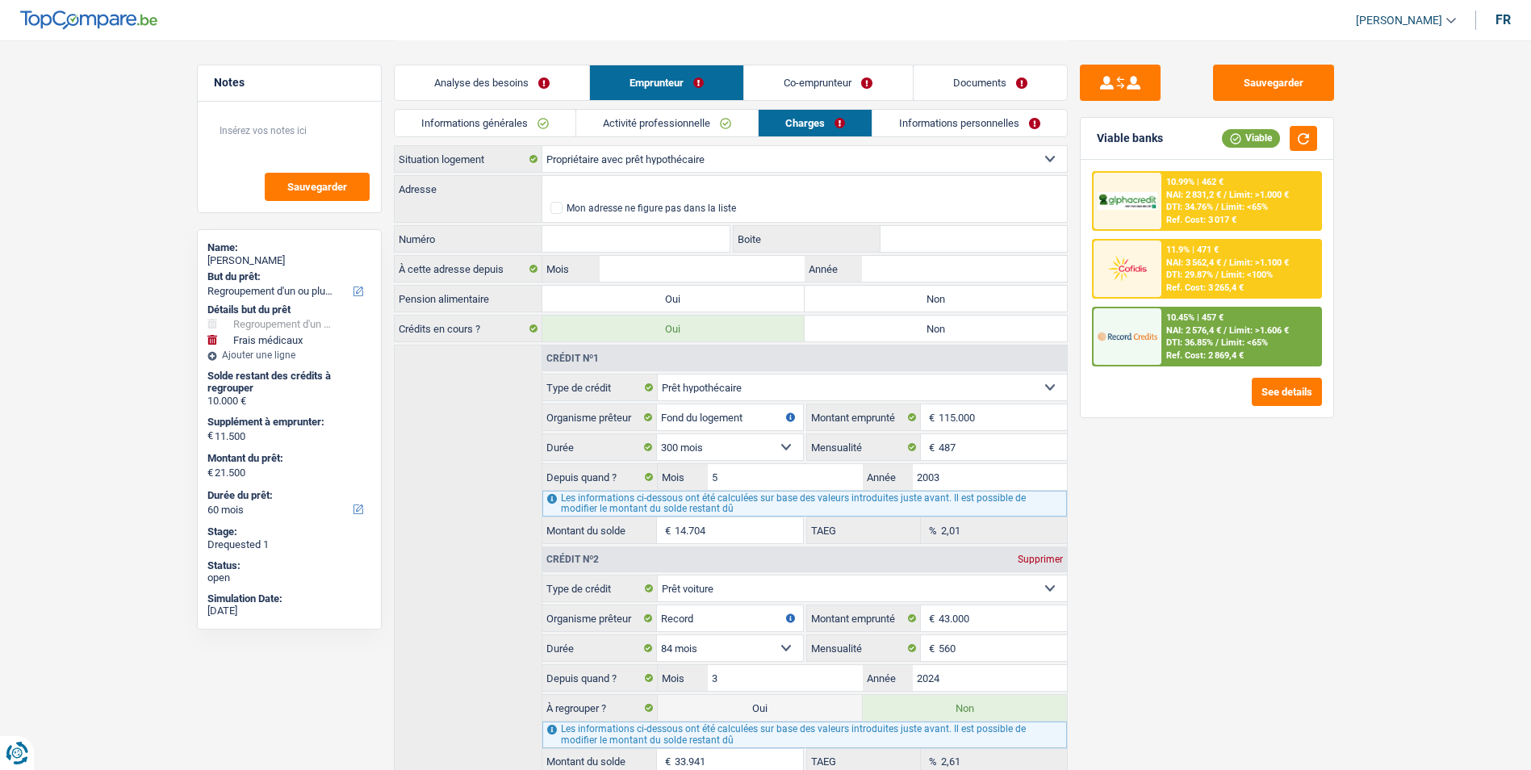
click at [801, 82] on link "Co-emprunteur" at bounding box center [828, 82] width 168 height 35
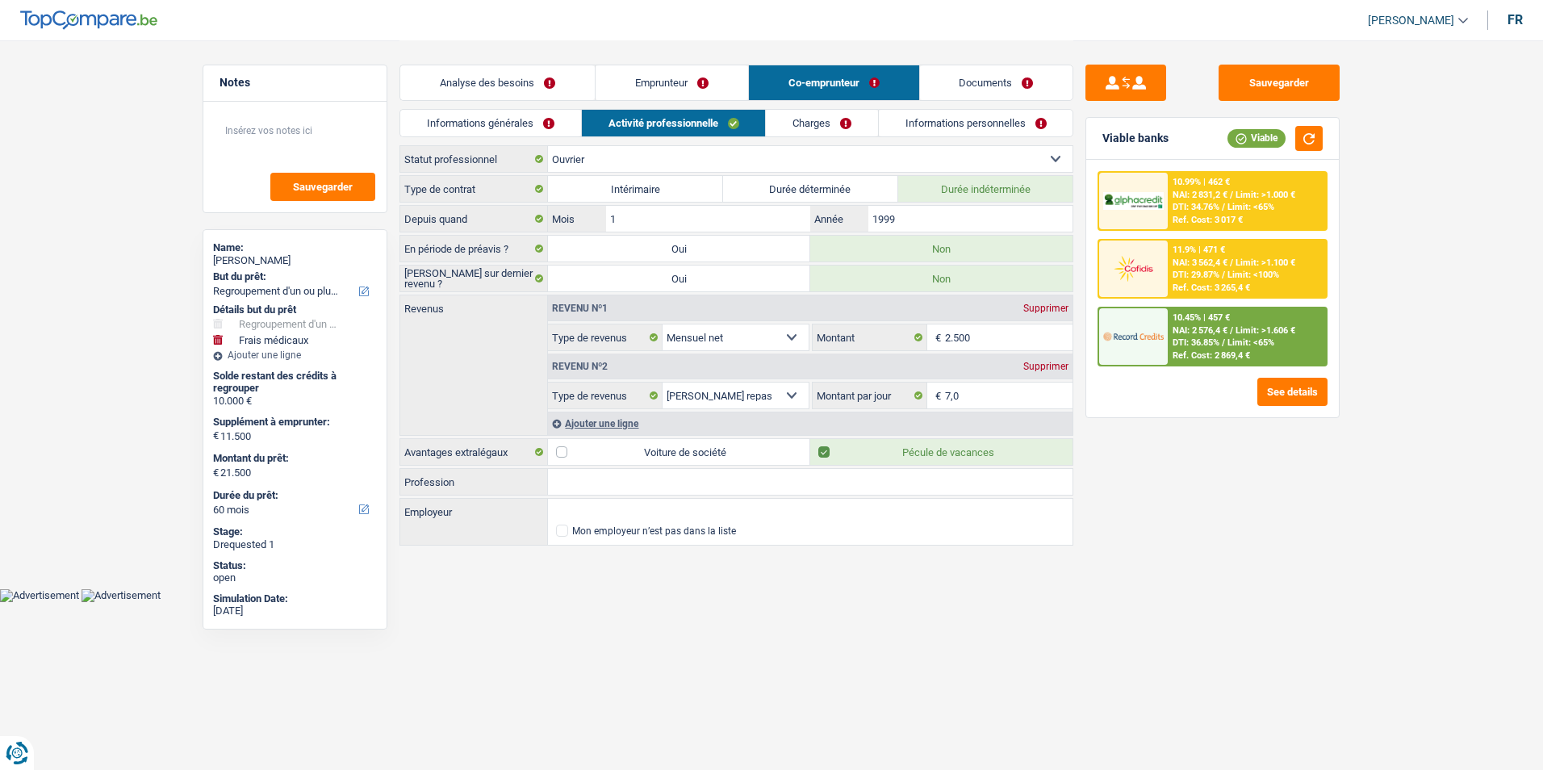
click at [804, 118] on link "Charges" at bounding box center [822, 123] width 112 height 27
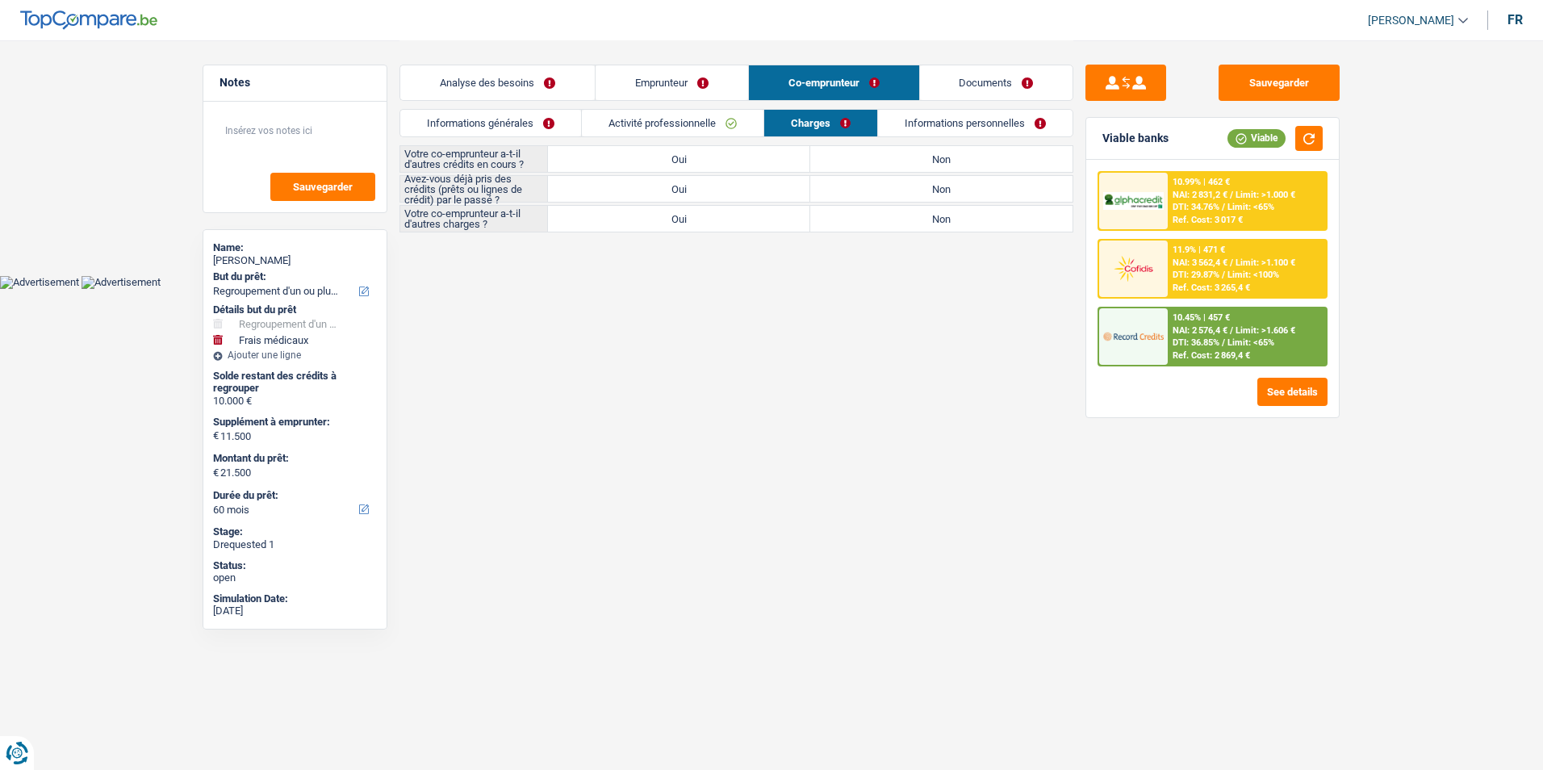
click at [645, 120] on link "Activité professionnelle" at bounding box center [673, 123] width 182 height 27
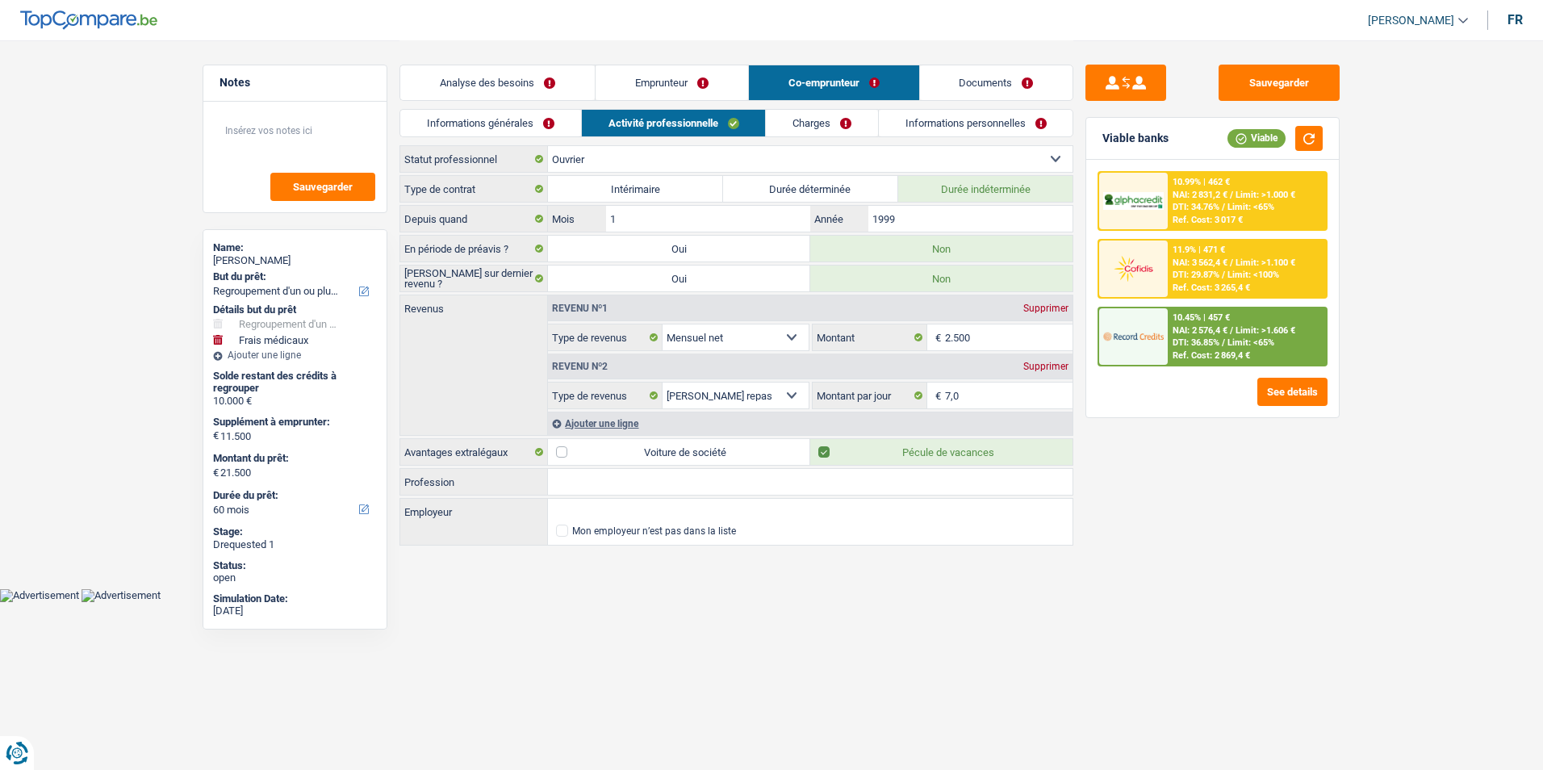
click at [537, 118] on link "Informations générales" at bounding box center [490, 123] width 181 height 27
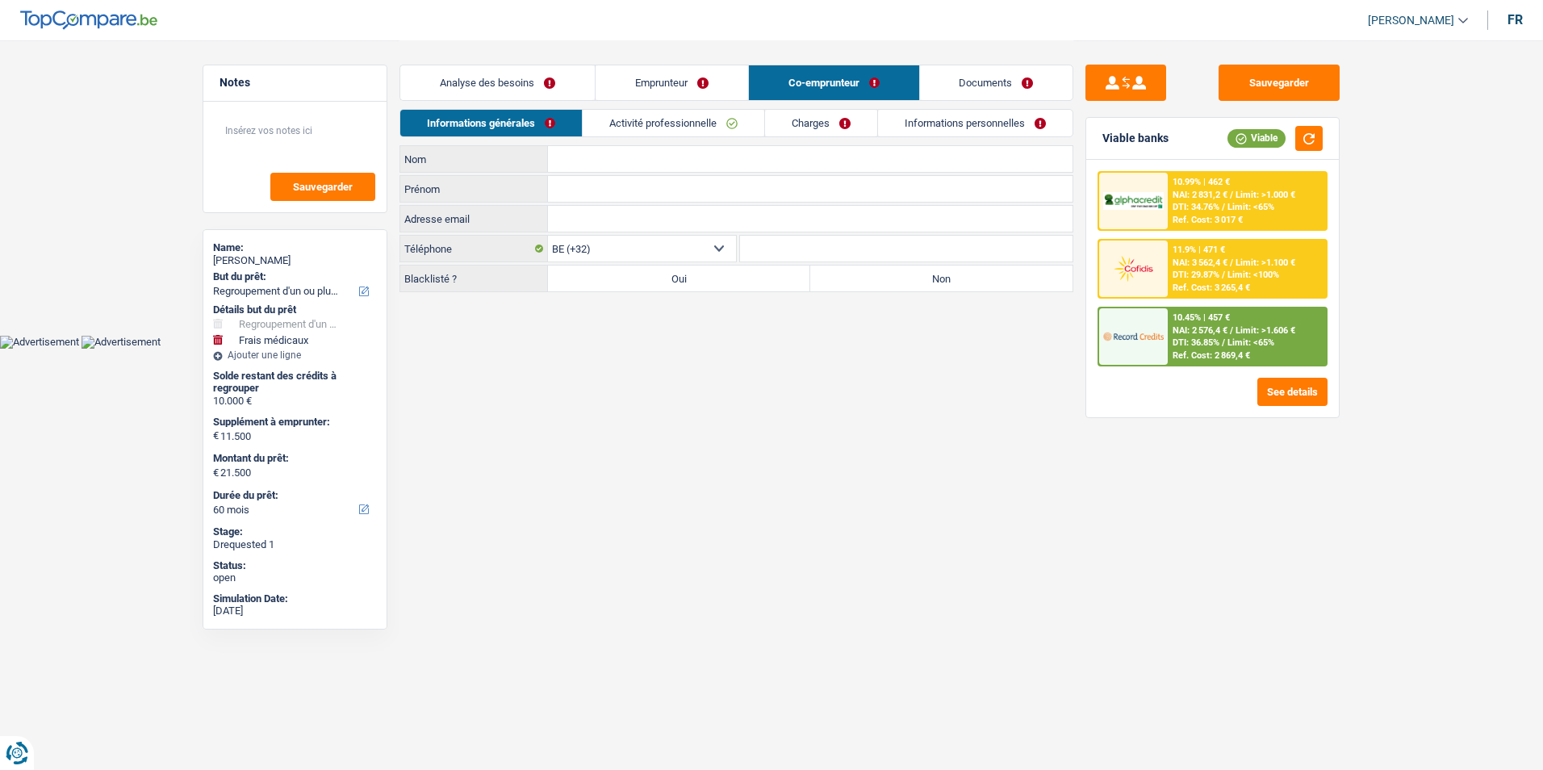
click at [853, 290] on label "Non" at bounding box center [941, 279] width 262 height 26
click at [853, 290] on input "Non" at bounding box center [941, 279] width 262 height 26
radio input "true"
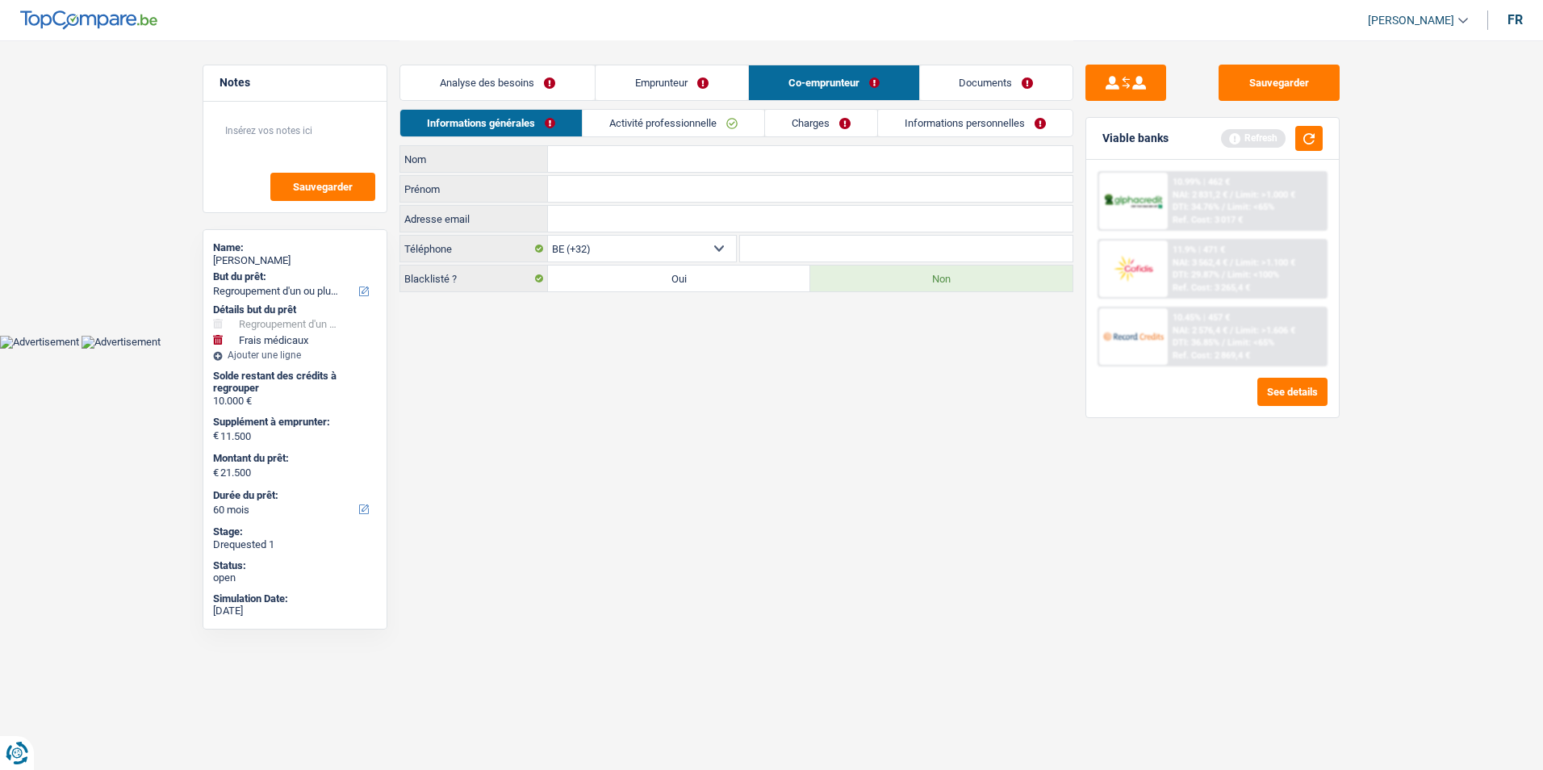
click at [690, 125] on link "Activité professionnelle" at bounding box center [674, 123] width 182 height 27
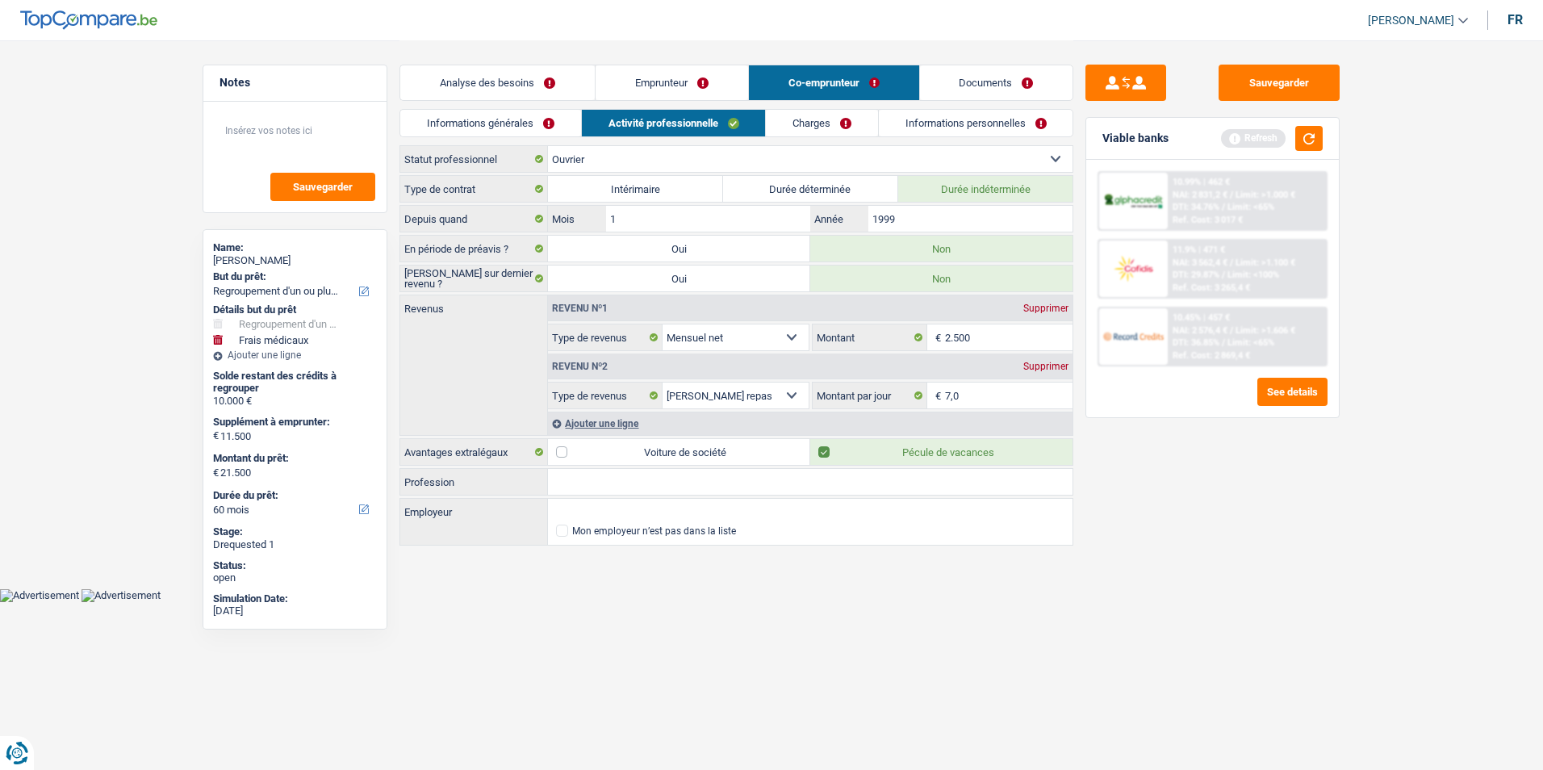
click at [655, 78] on link "Emprunteur" at bounding box center [672, 82] width 153 height 35
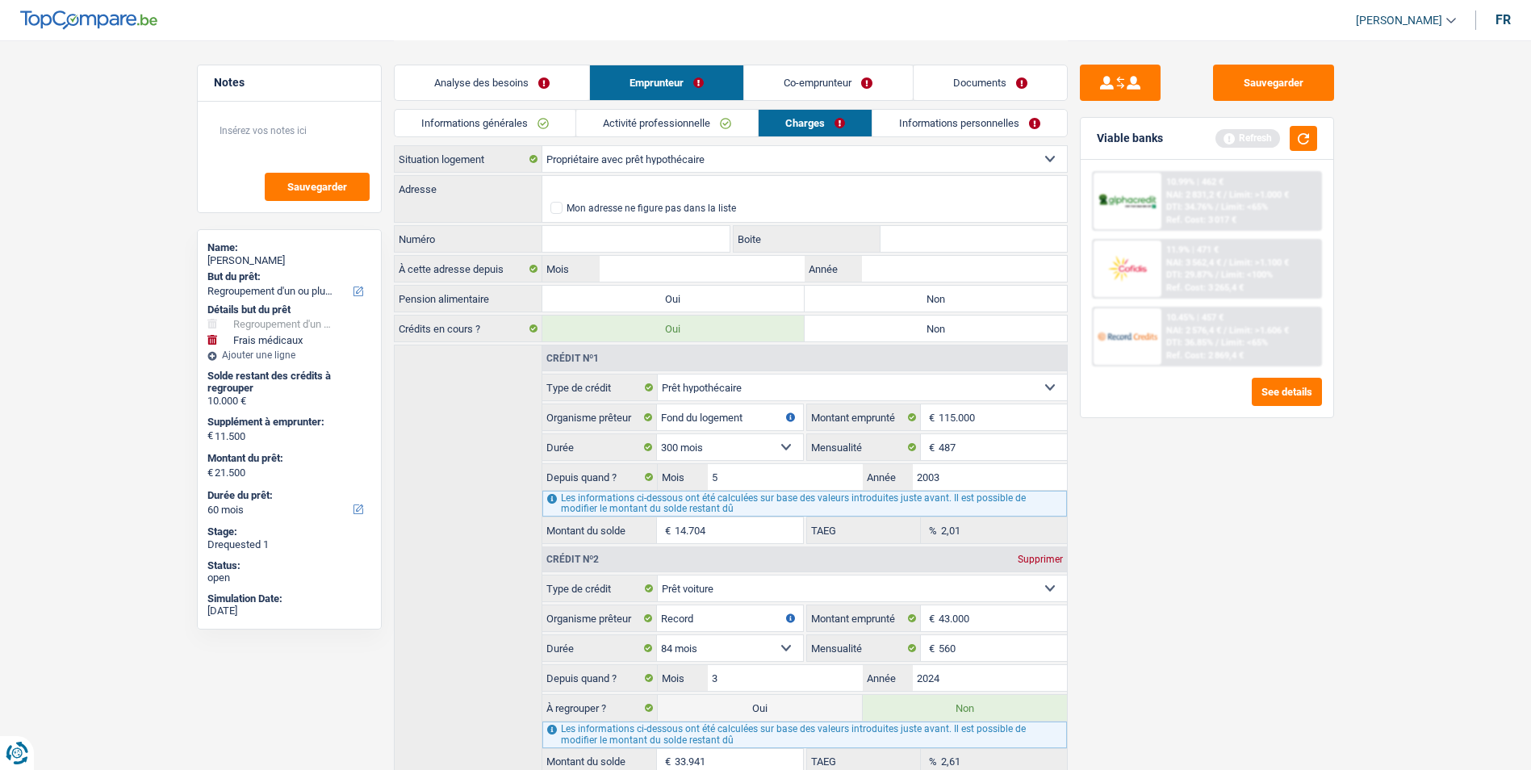
click at [633, 114] on link "Activité professionnelle" at bounding box center [667, 123] width 182 height 27
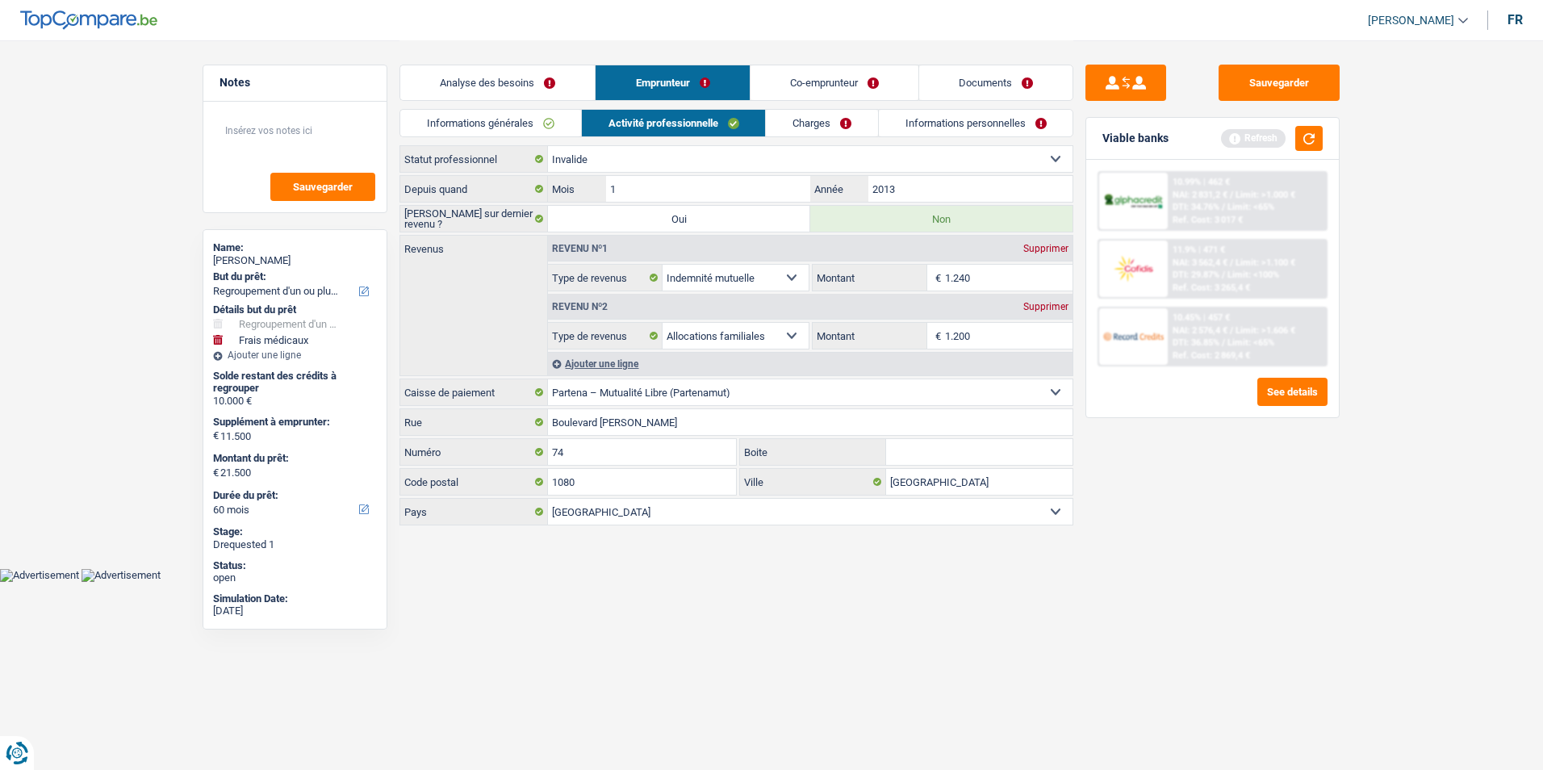
click at [992, 336] on input "1.200" at bounding box center [1009, 336] width 128 height 26
click at [822, 130] on link "Charges" at bounding box center [822, 123] width 112 height 27
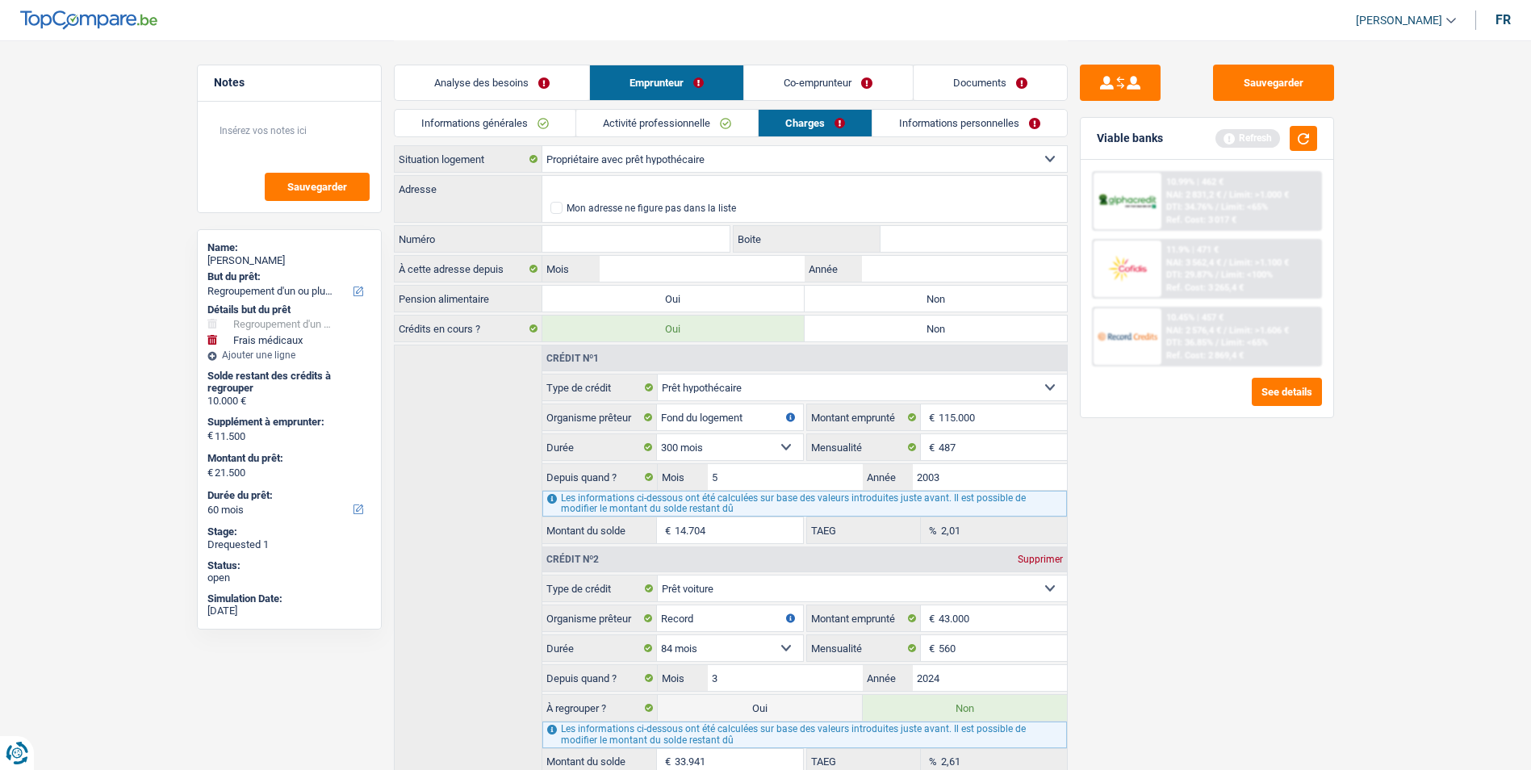
click at [813, 82] on link "Co-emprunteur" at bounding box center [828, 82] width 168 height 35
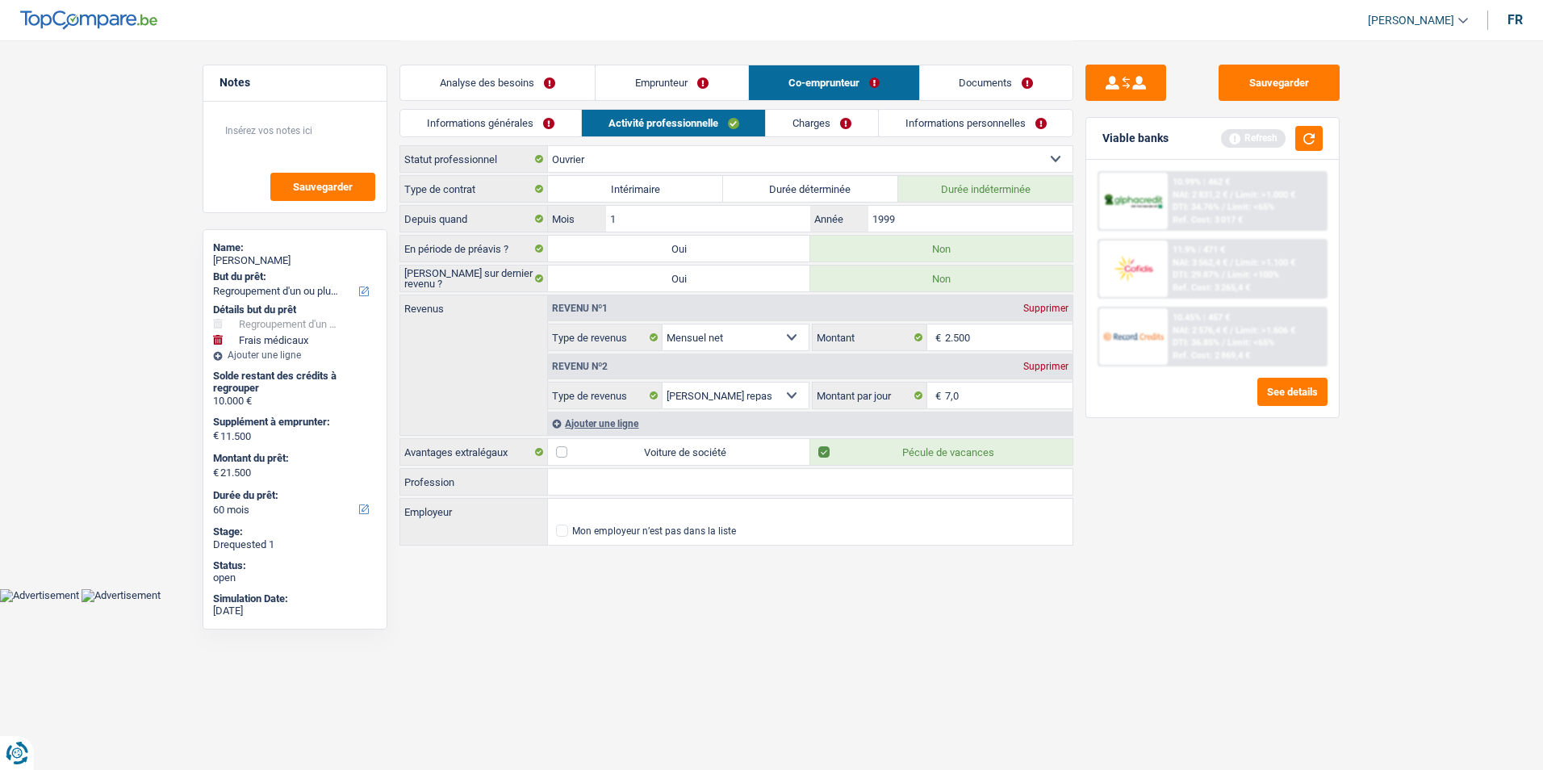
click at [543, 118] on link "Informations générales" at bounding box center [490, 123] width 181 height 27
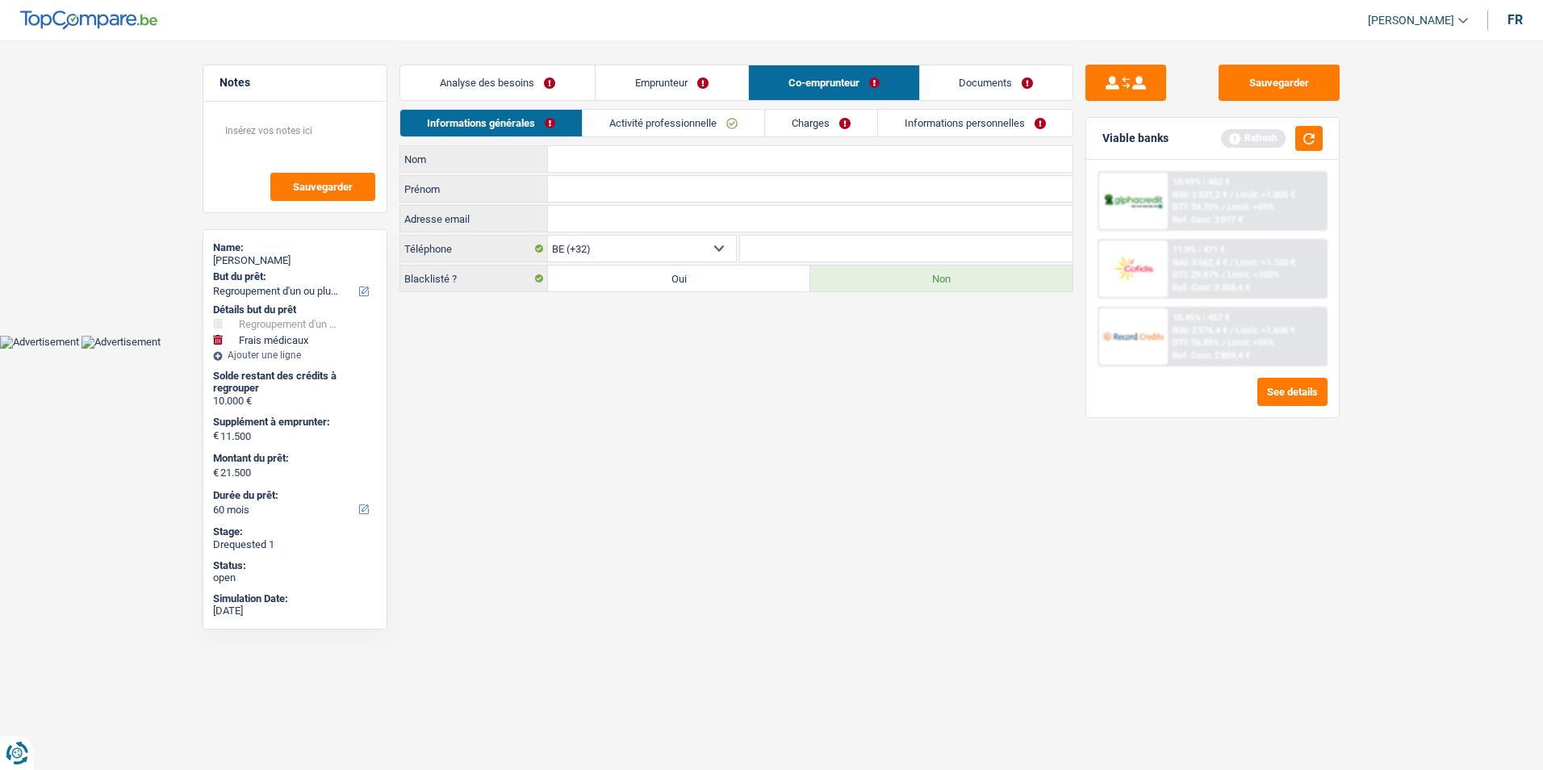
click at [630, 115] on link "Activité professionnelle" at bounding box center [674, 123] width 182 height 27
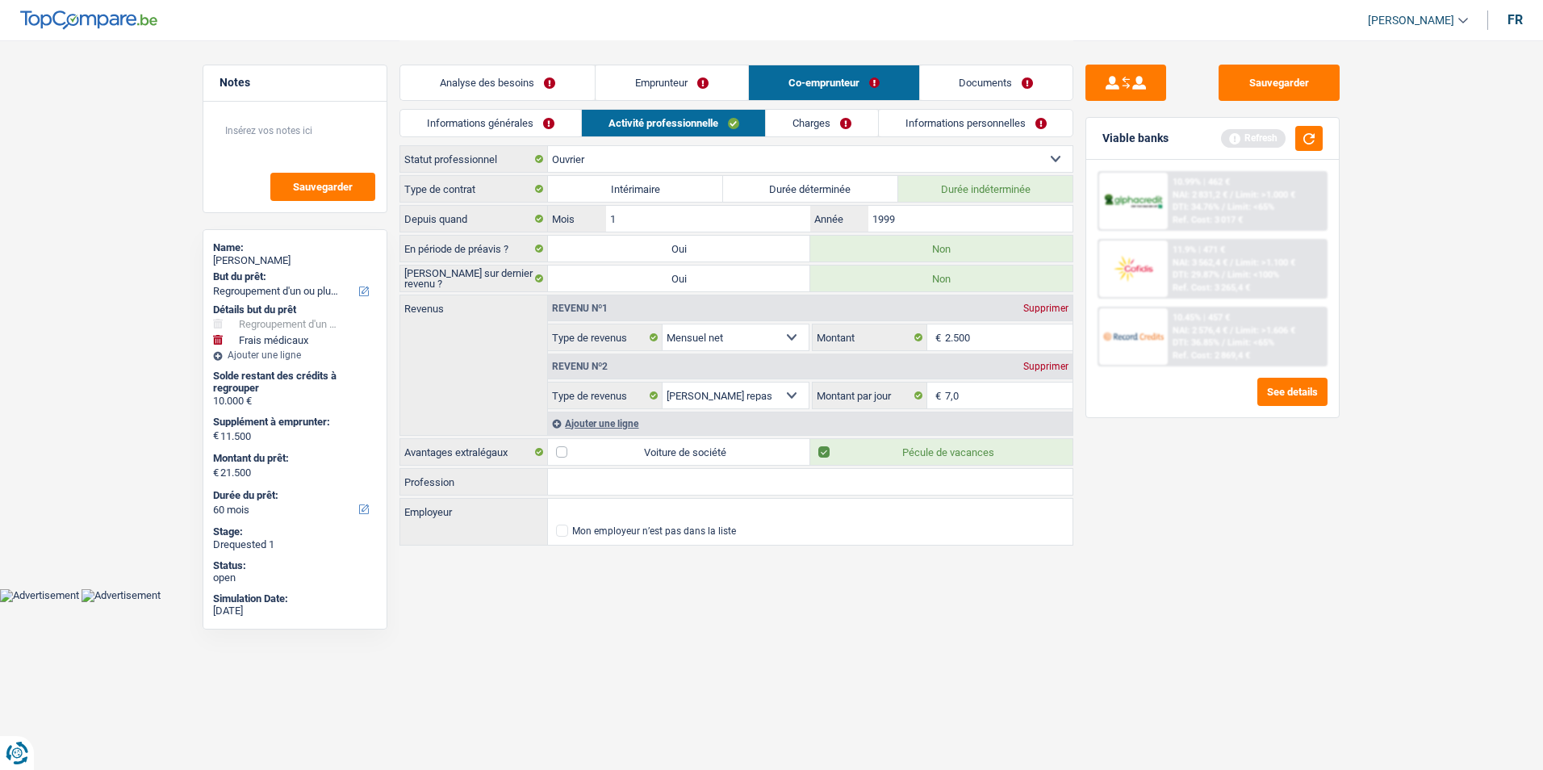
click at [542, 116] on link "Informations générales" at bounding box center [490, 123] width 181 height 27
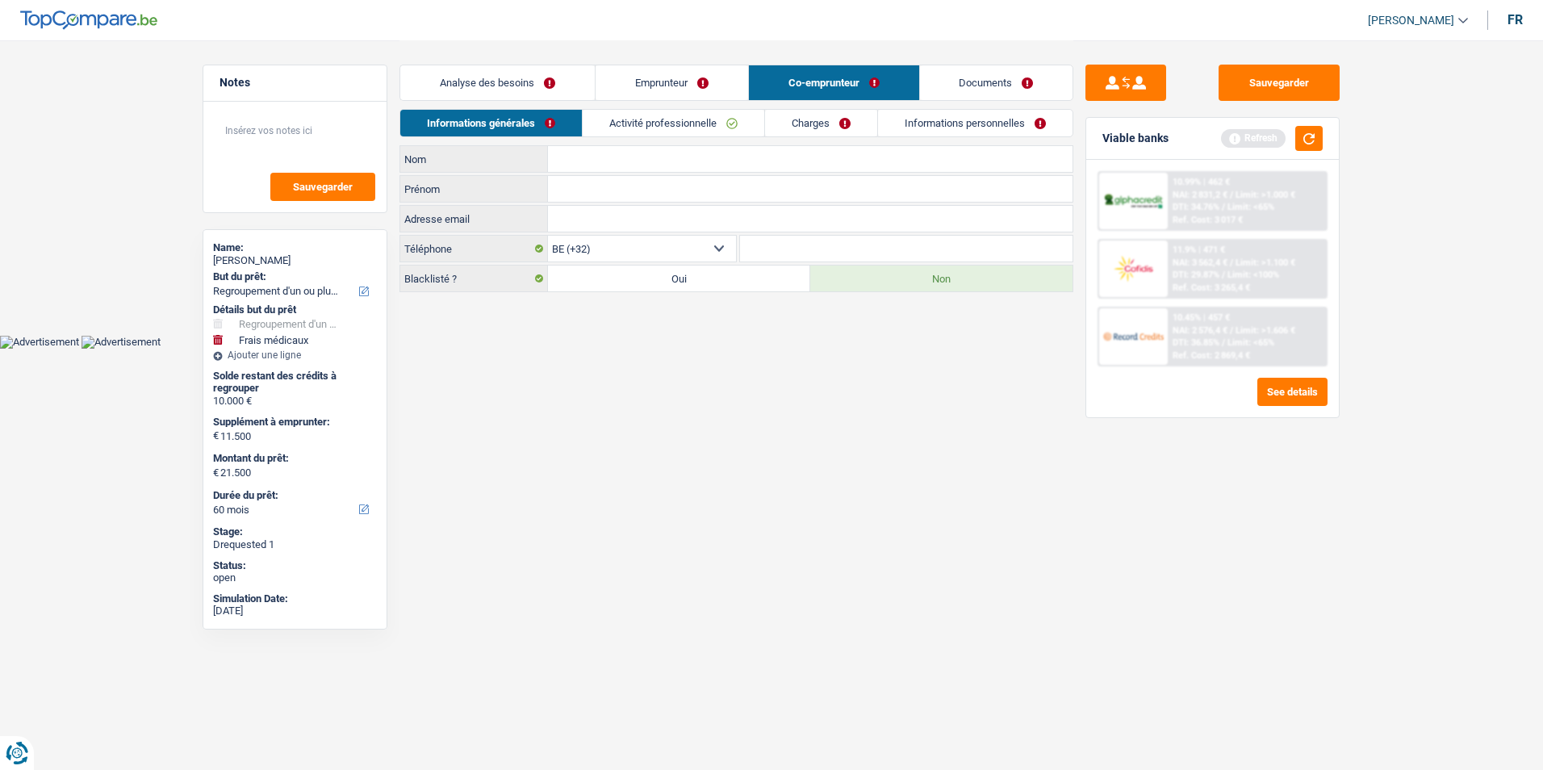
click at [634, 115] on link "Activité professionnelle" at bounding box center [674, 123] width 182 height 27
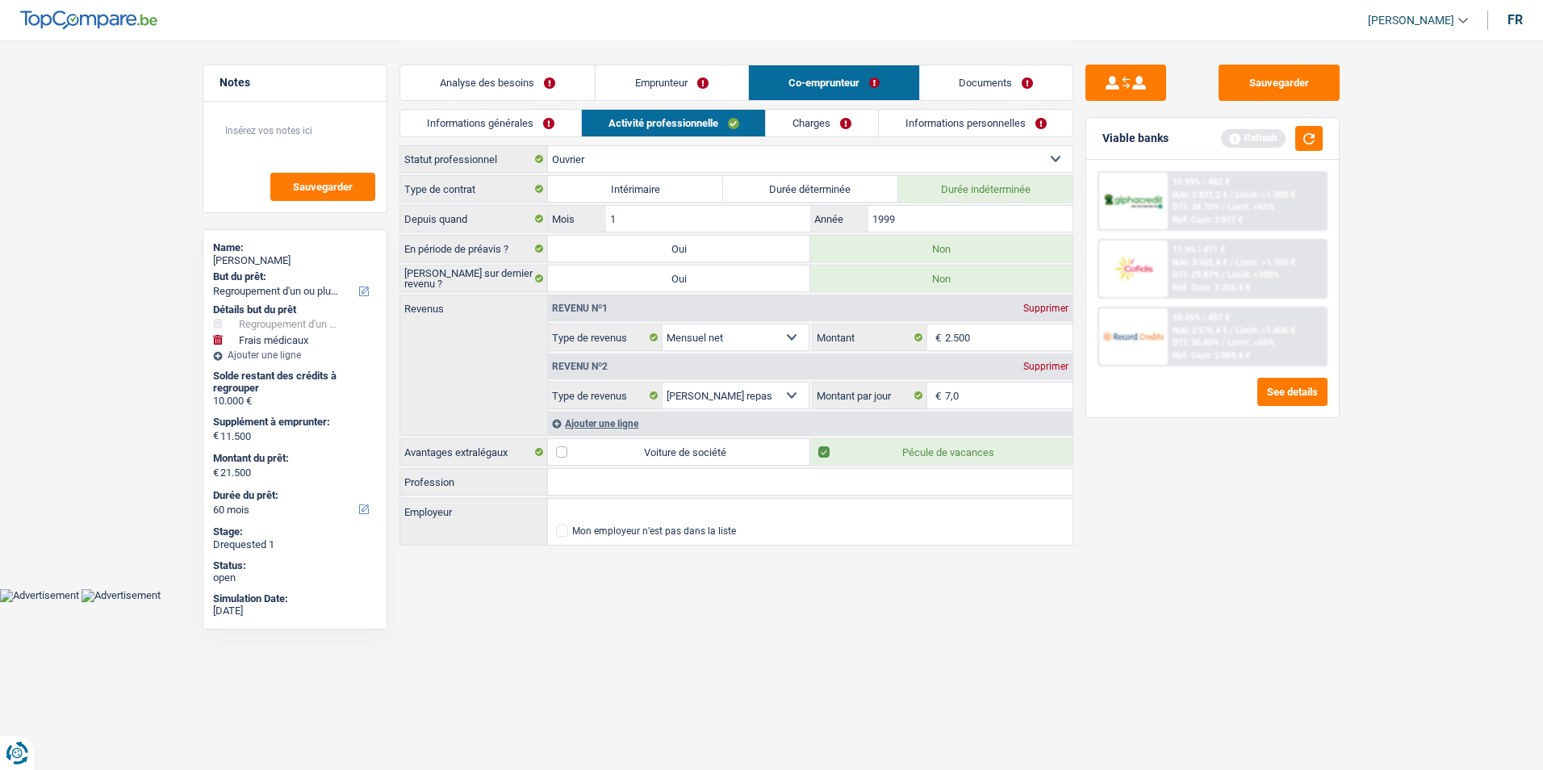
click at [551, 120] on link "Informations générales" at bounding box center [490, 123] width 181 height 27
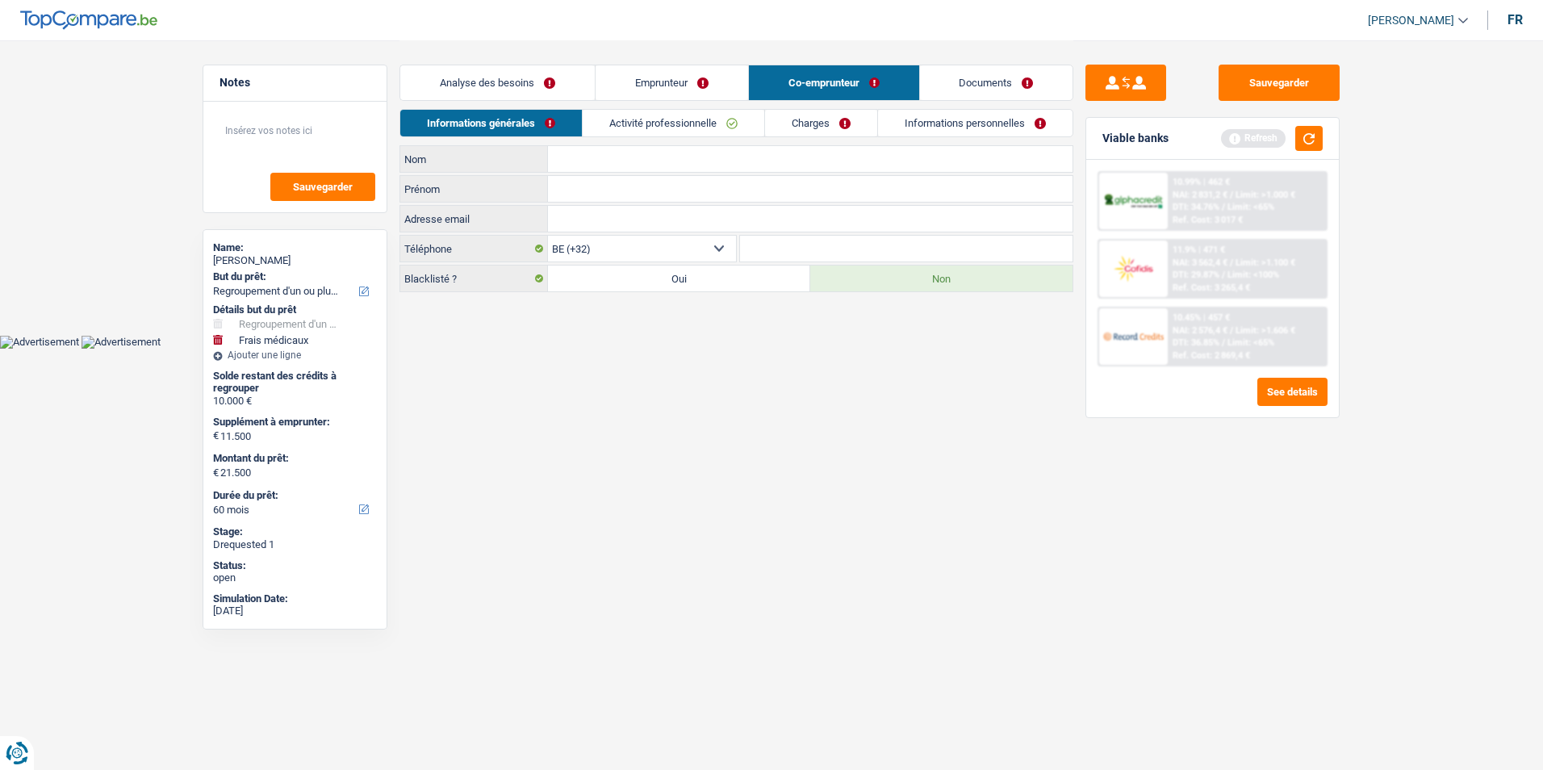
click at [636, 121] on link "Activité professionnelle" at bounding box center [674, 123] width 182 height 27
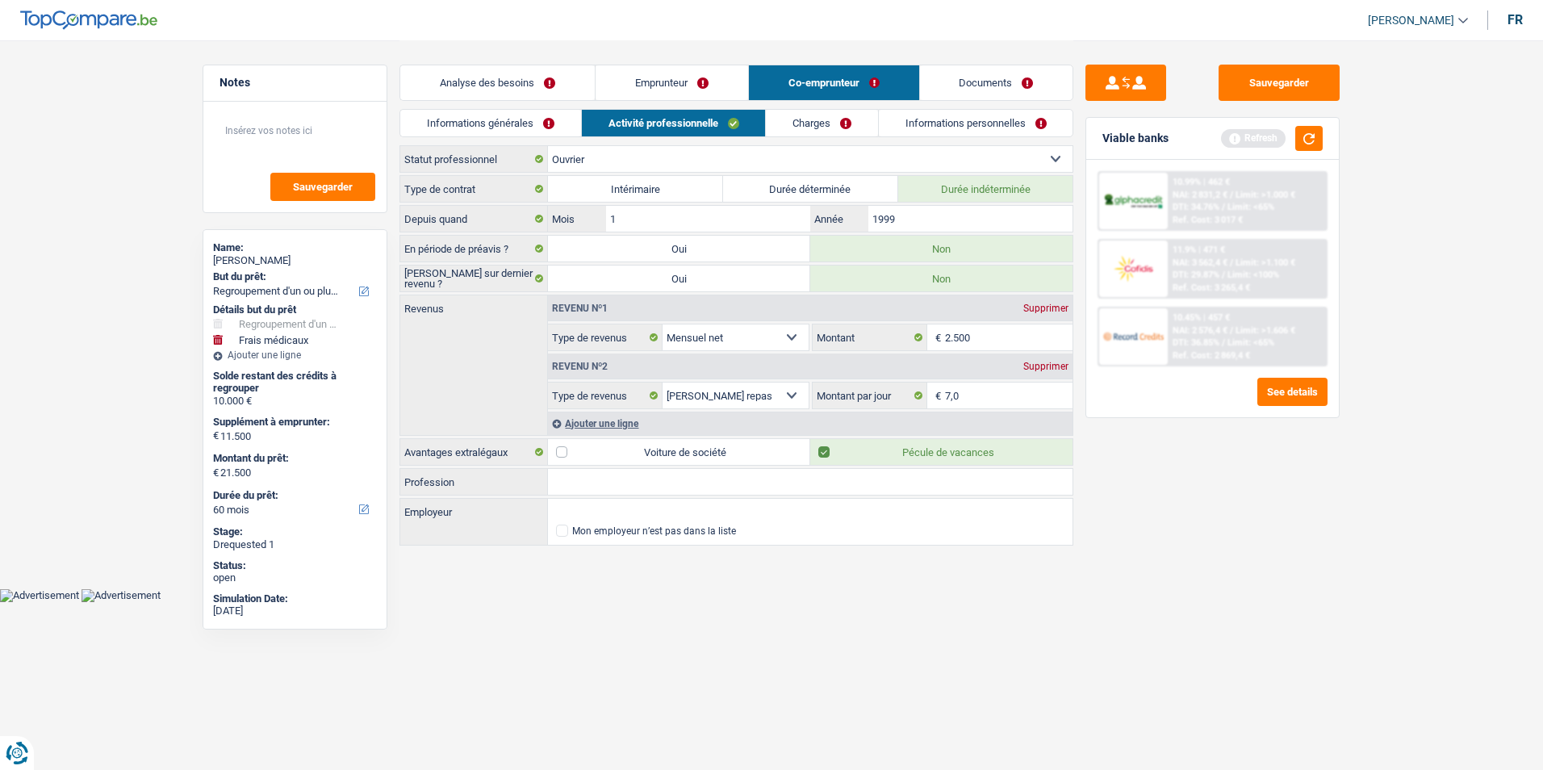
click at [552, 120] on link "Informations générales" at bounding box center [490, 123] width 181 height 27
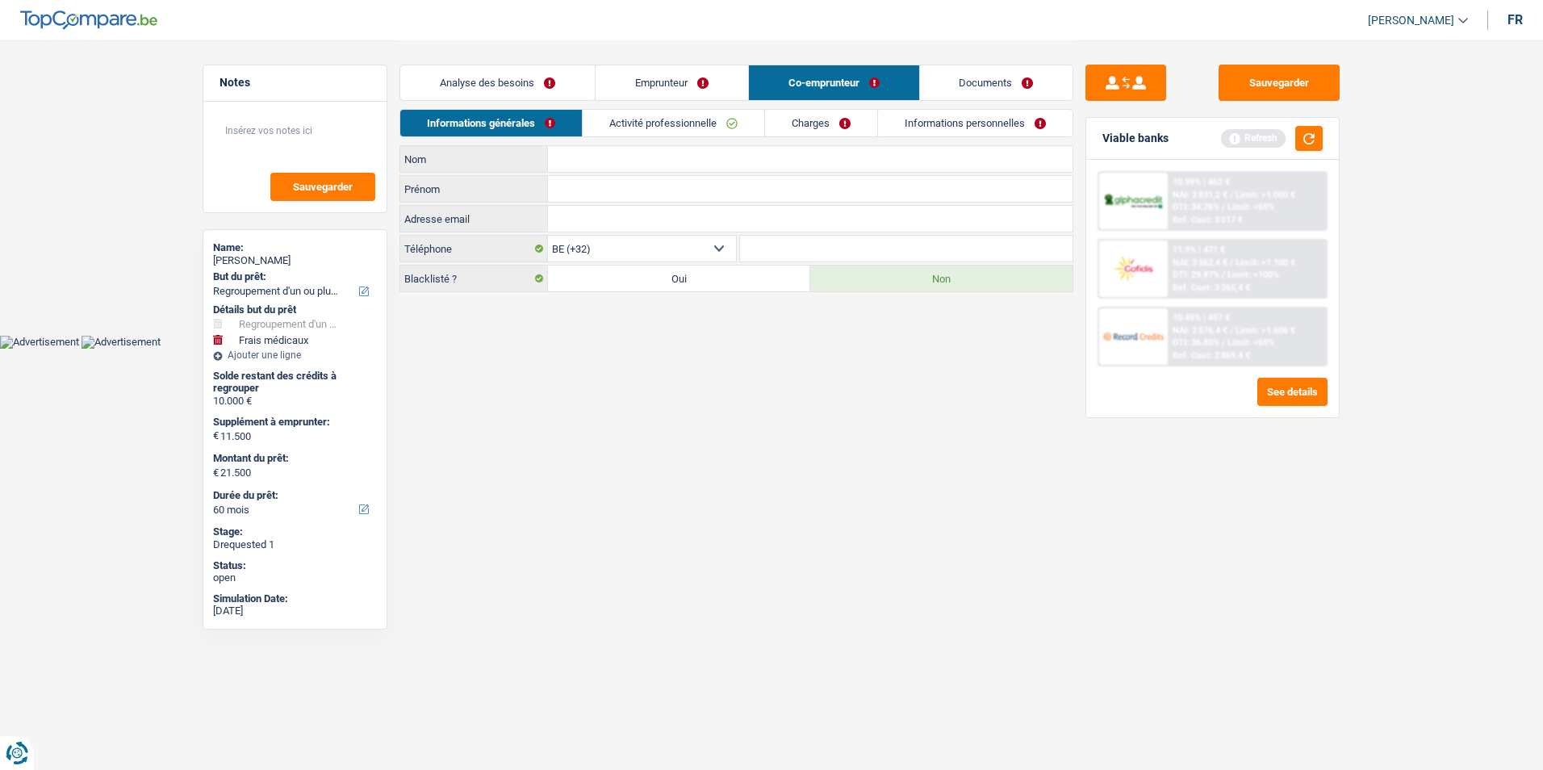
click at [634, 122] on link "Activité professionnelle" at bounding box center [674, 123] width 182 height 27
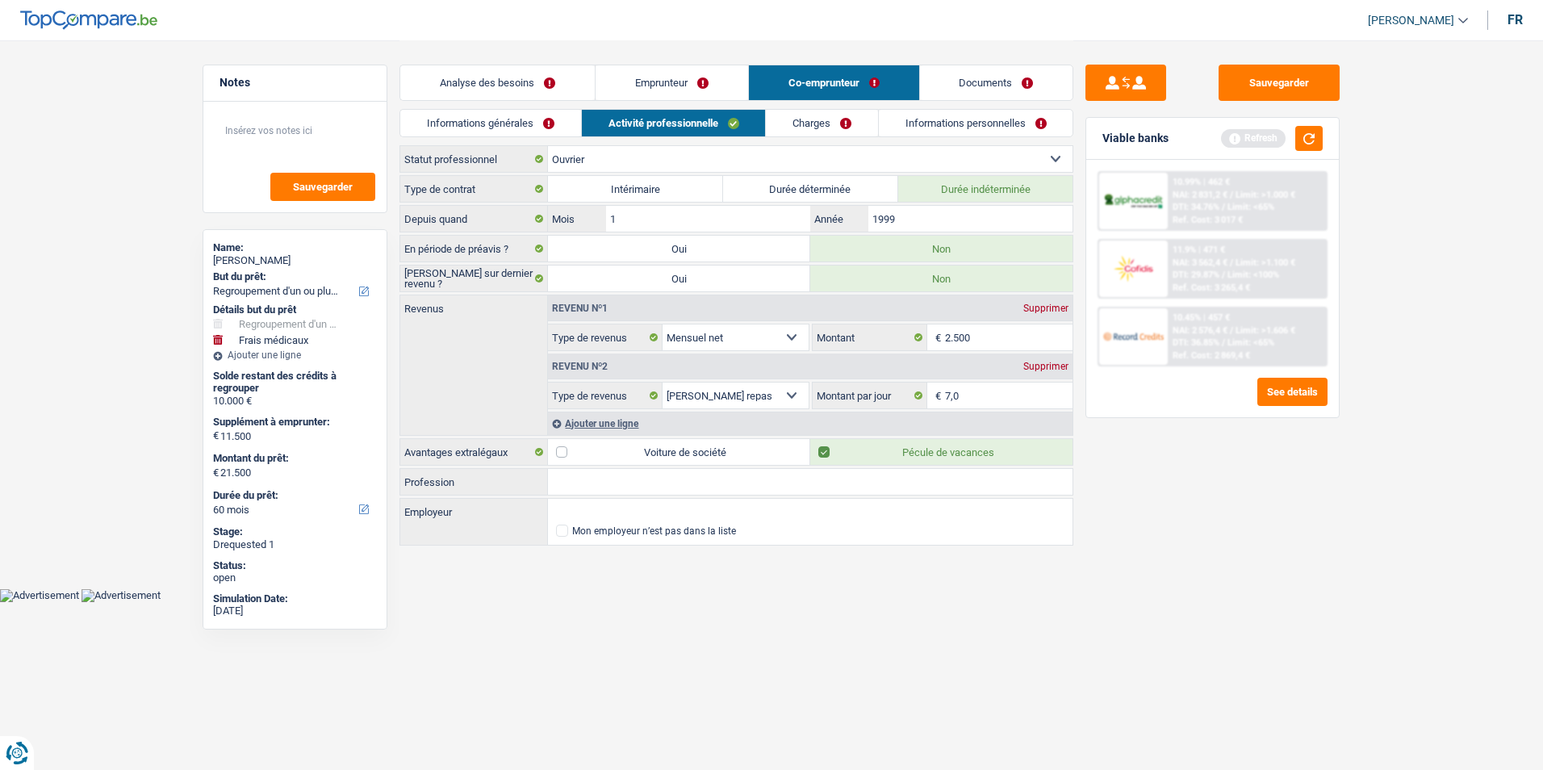
click at [552, 113] on link "Informations générales" at bounding box center [490, 123] width 181 height 27
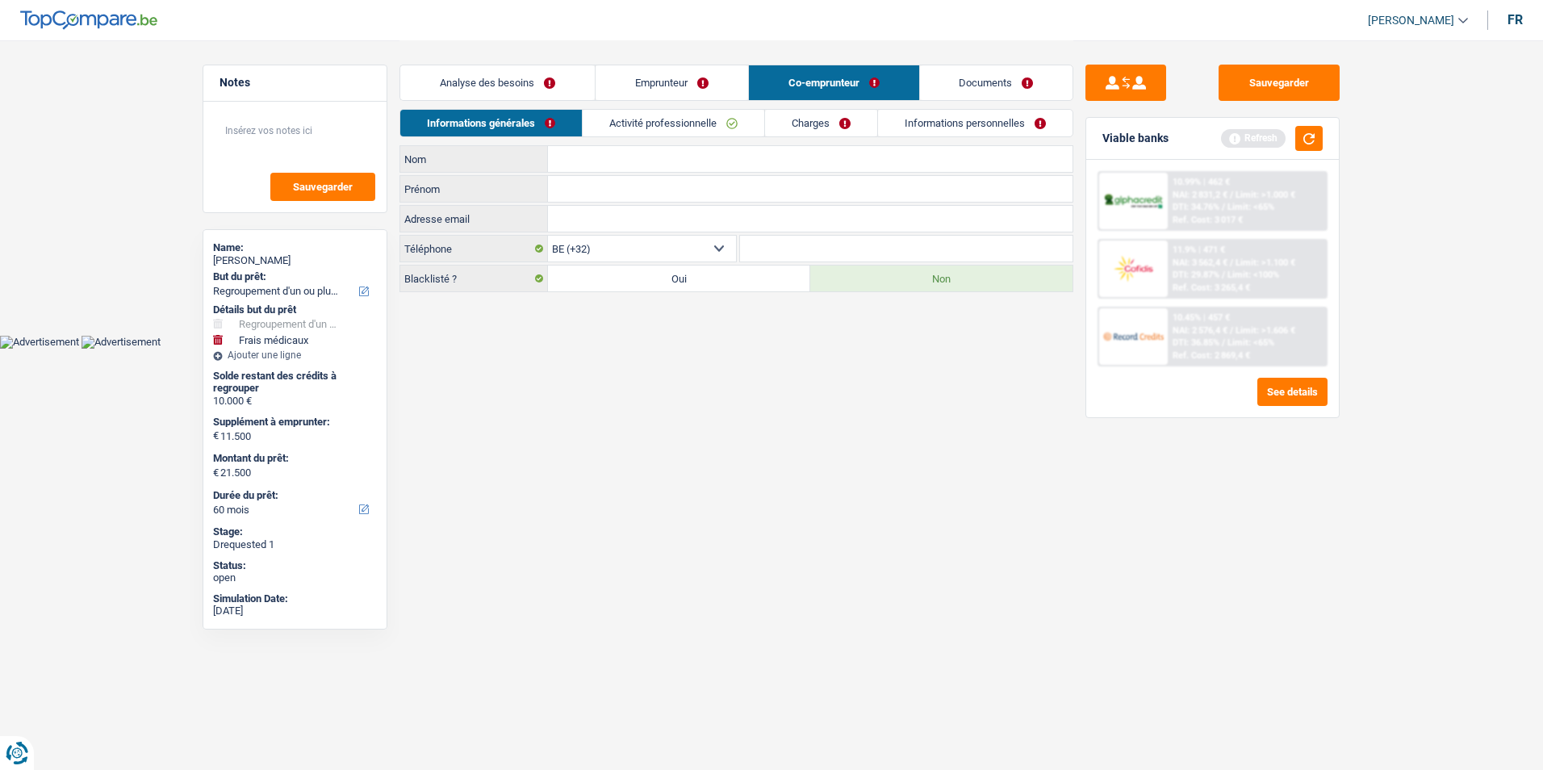
click at [663, 128] on link "Activité professionnelle" at bounding box center [674, 123] width 182 height 27
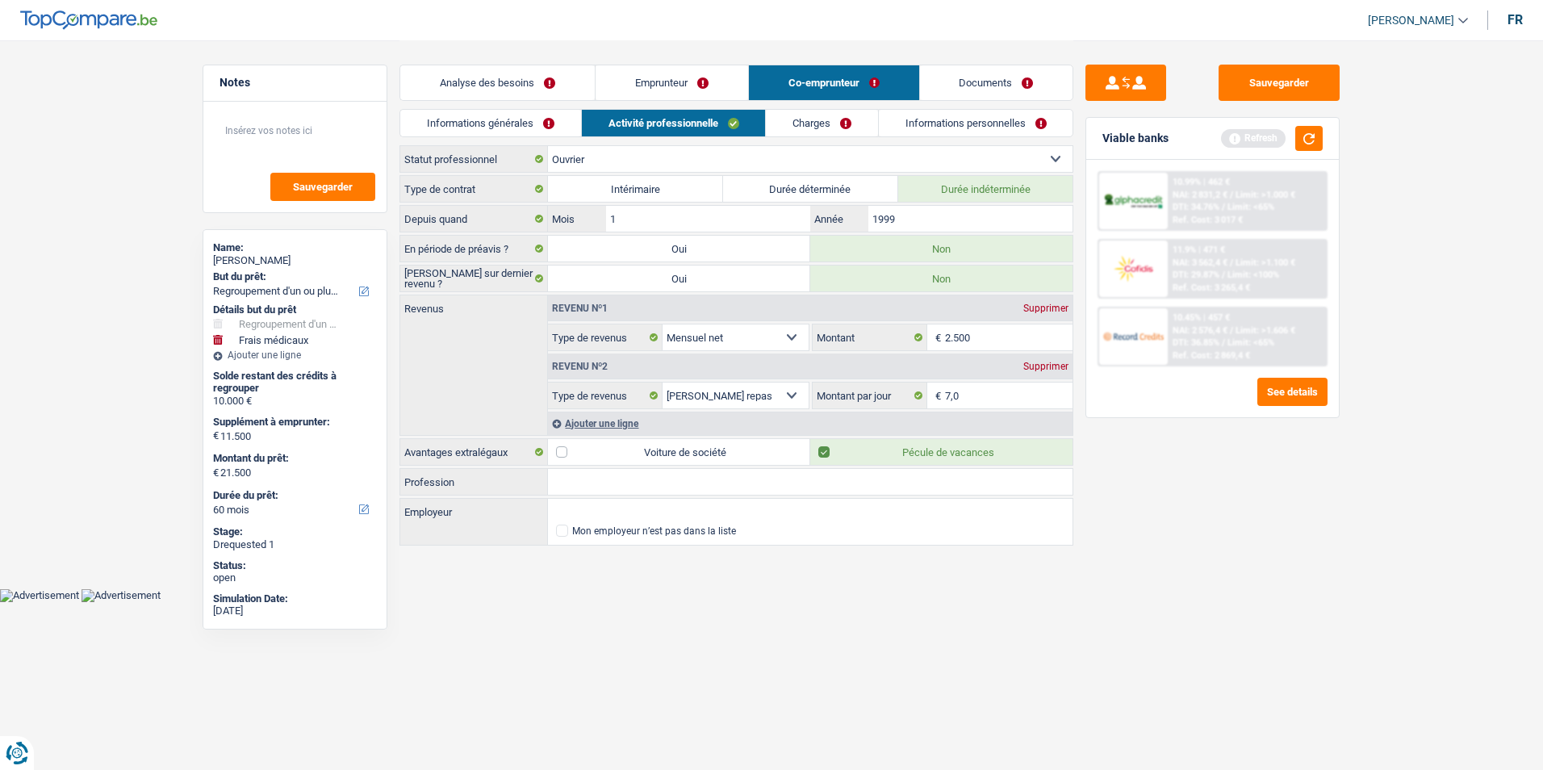
click at [554, 119] on link "Informations générales" at bounding box center [490, 123] width 181 height 27
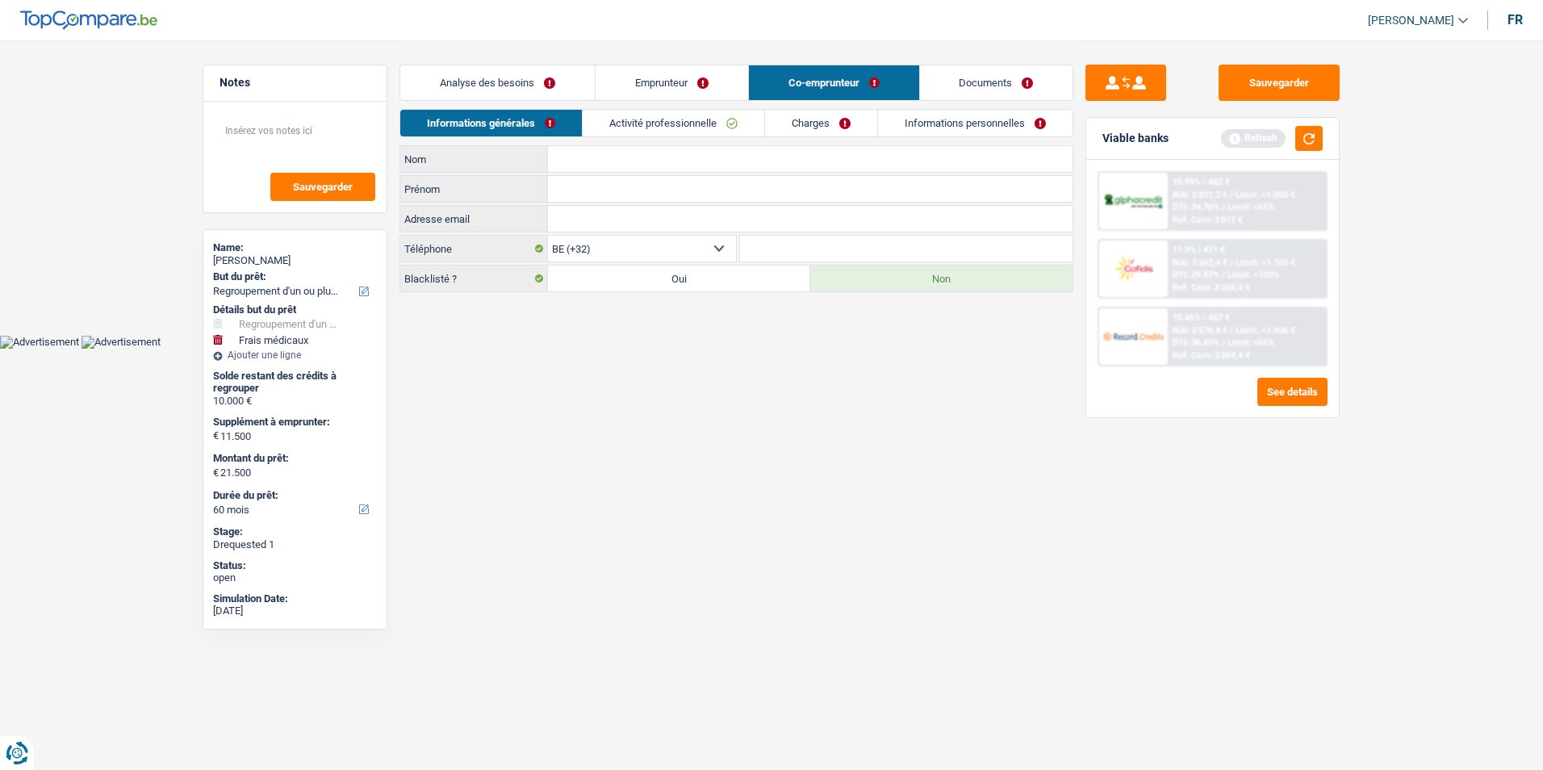
click at [628, 117] on link "Activité professionnelle" at bounding box center [674, 123] width 182 height 27
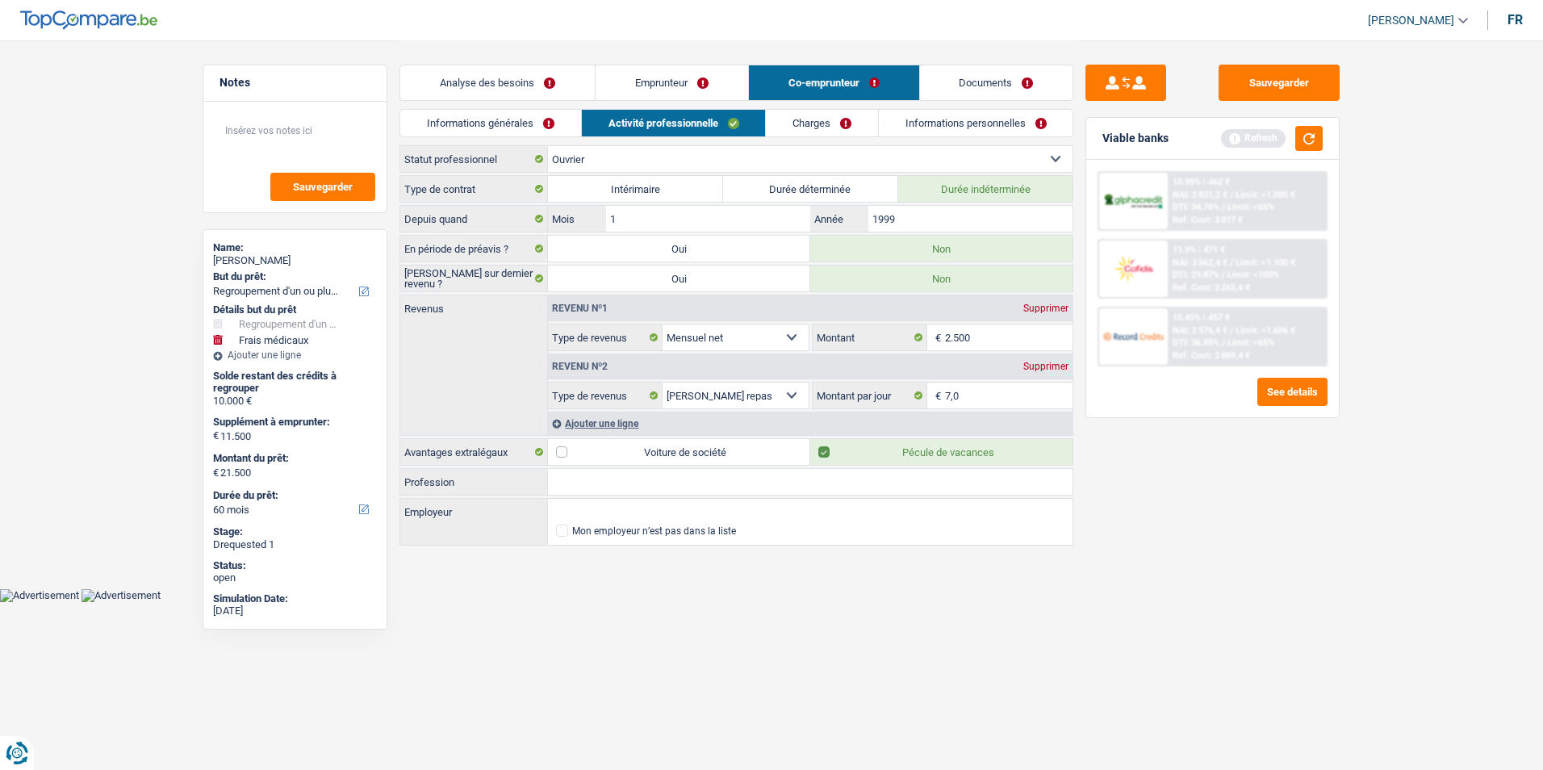
click at [784, 120] on link "Charges" at bounding box center [822, 123] width 112 height 27
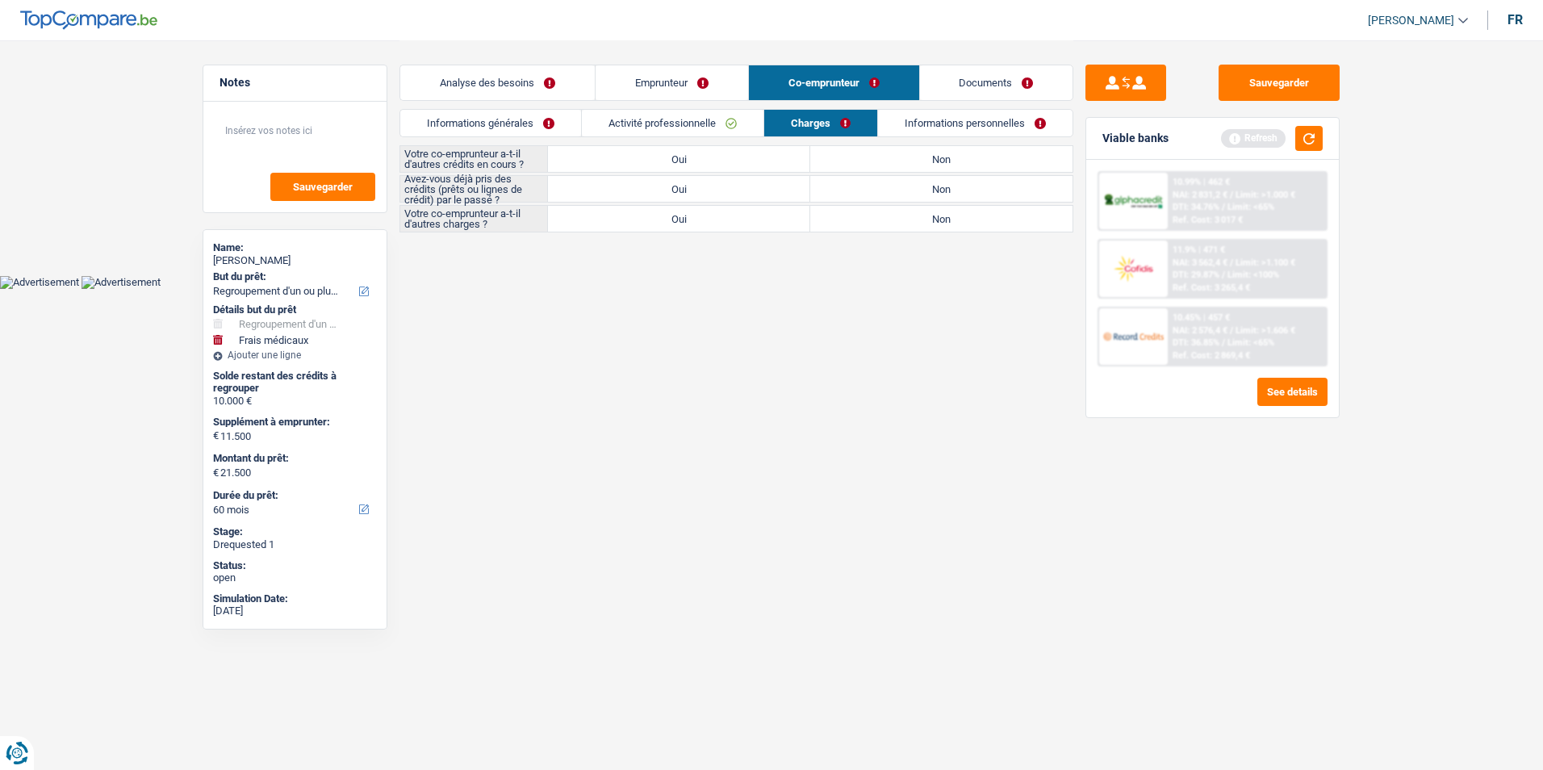
click at [965, 125] on link "Informations personnelles" at bounding box center [975, 123] width 194 height 27
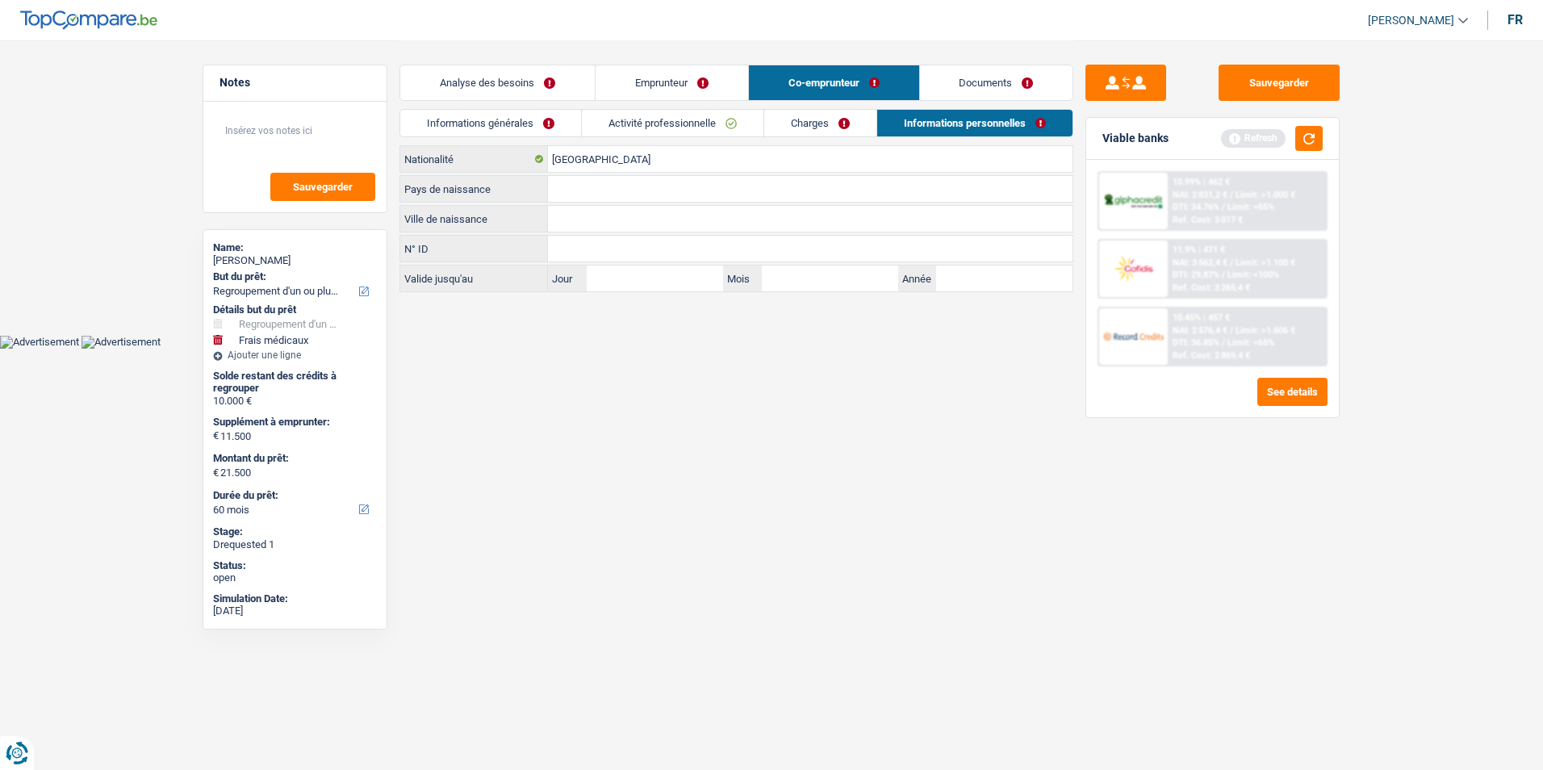
click at [695, 123] on link "Activité professionnelle" at bounding box center [673, 123] width 182 height 27
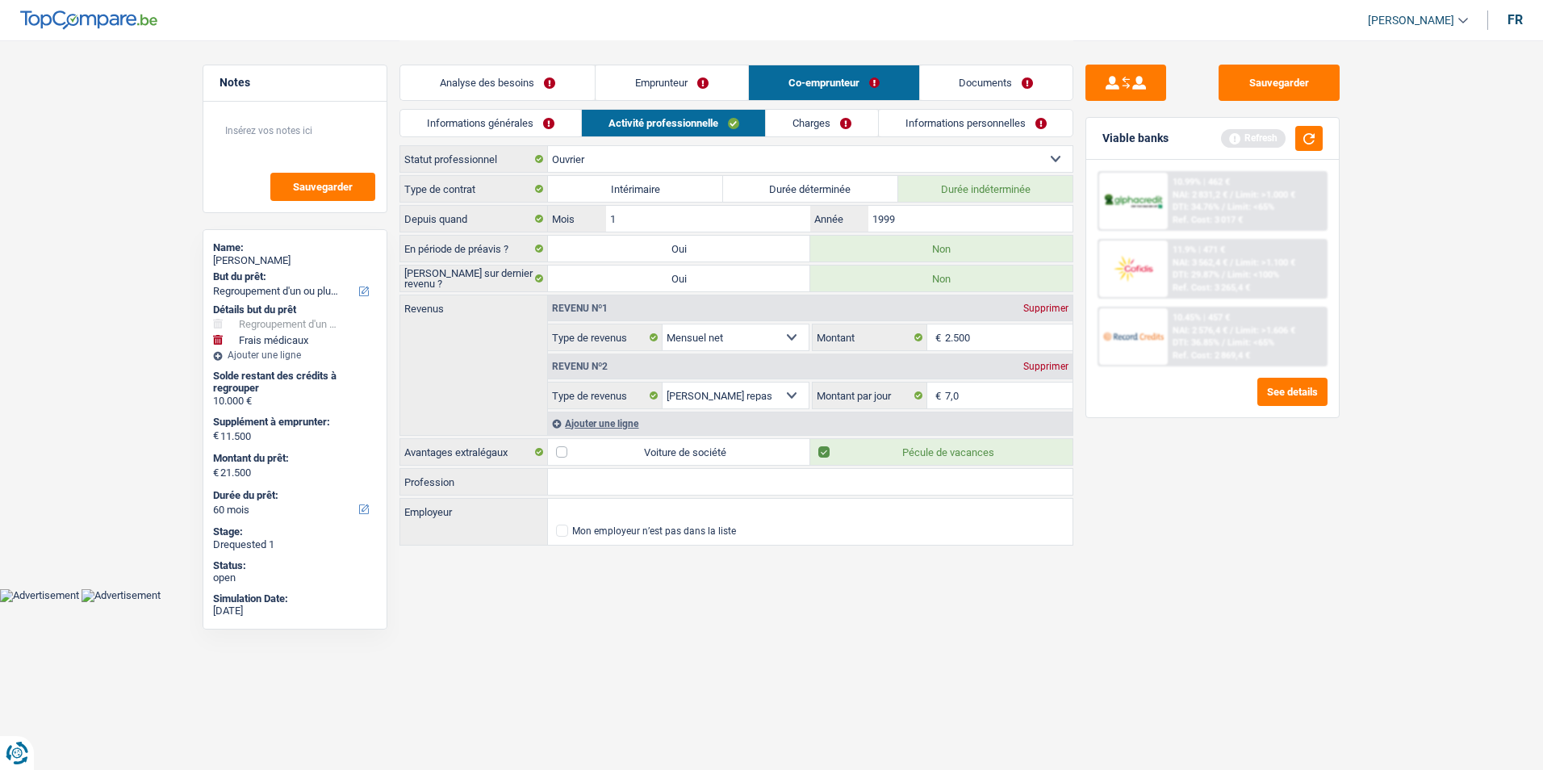
click at [527, 115] on link "Informations générales" at bounding box center [490, 123] width 181 height 27
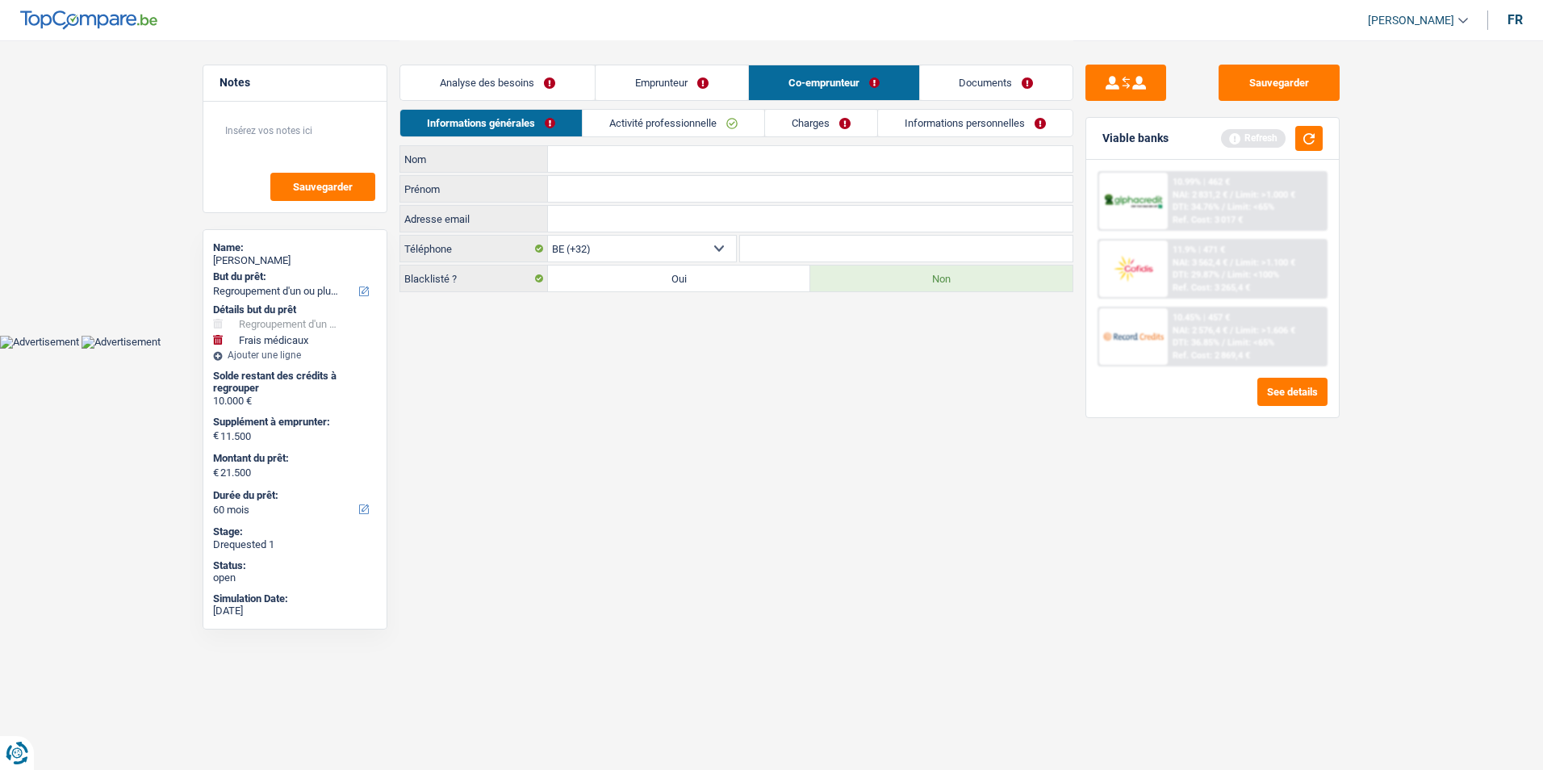
click at [657, 125] on link "Activité professionnelle" at bounding box center [674, 123] width 182 height 27
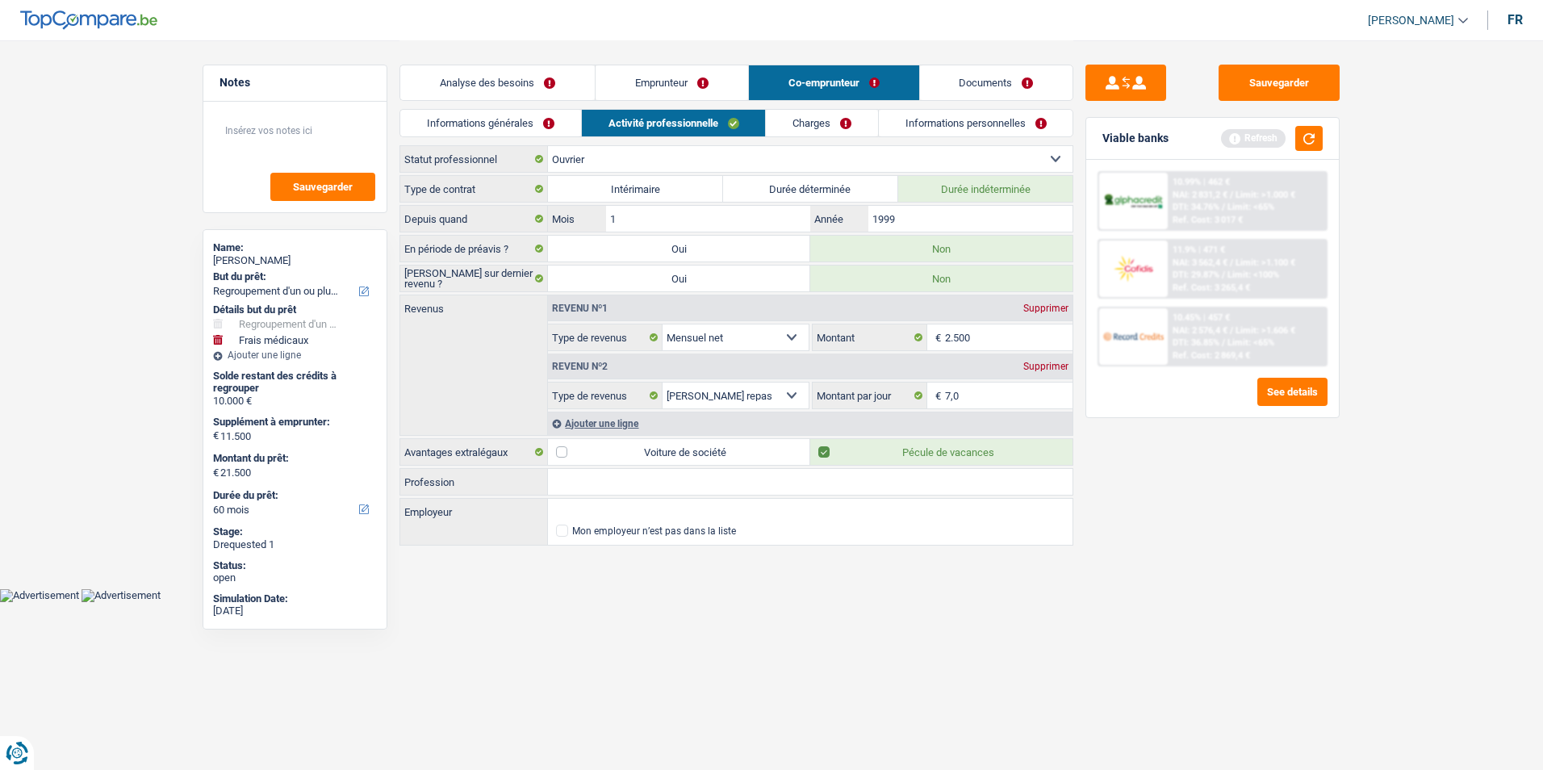
click at [818, 124] on link "Charges" at bounding box center [822, 123] width 112 height 27
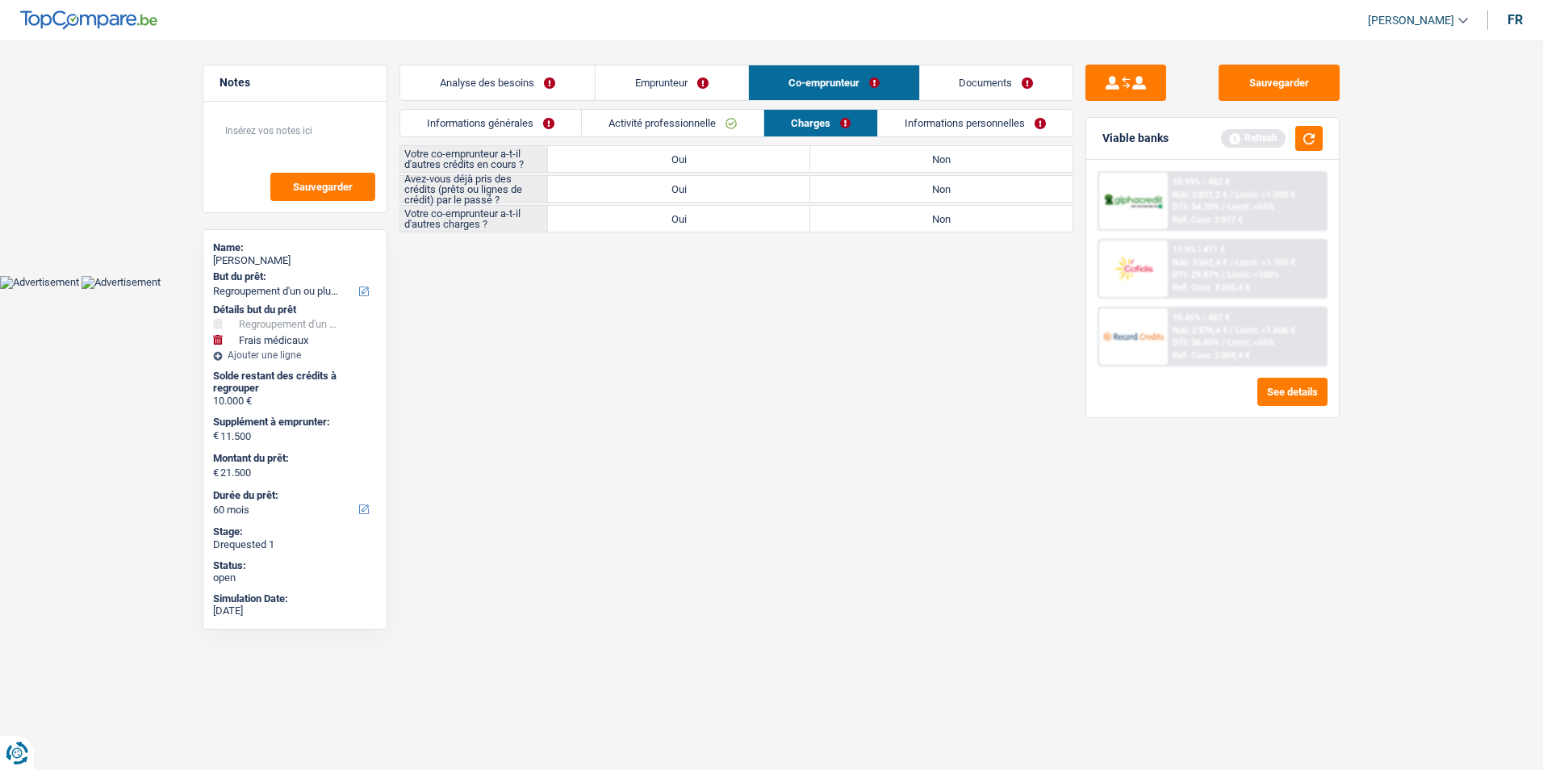
click at [950, 123] on link "Informations personnelles" at bounding box center [975, 123] width 194 height 27
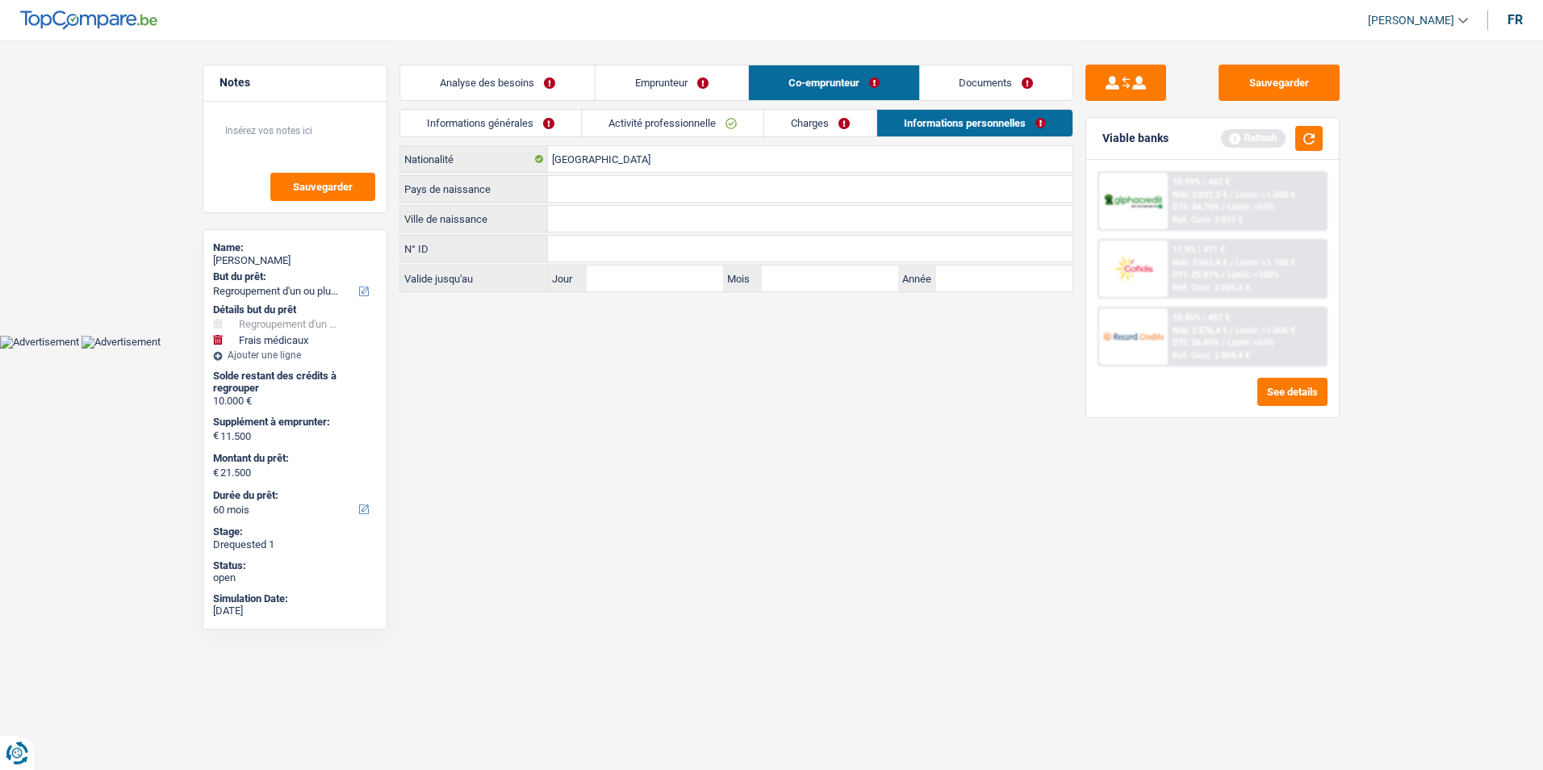
click at [784, 122] on link "Charges" at bounding box center [820, 123] width 112 height 27
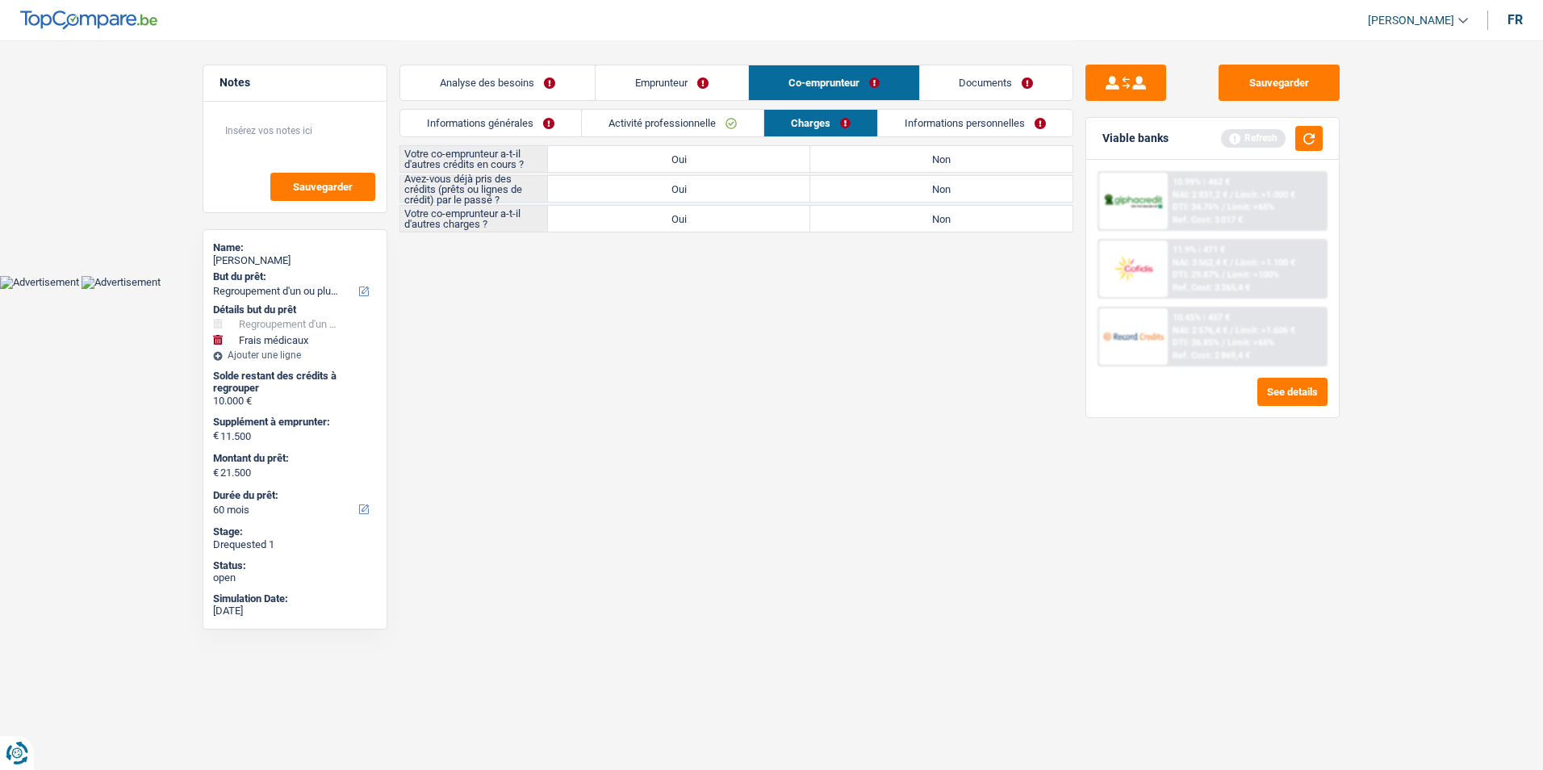
click at [696, 122] on link "Activité professionnelle" at bounding box center [673, 123] width 182 height 27
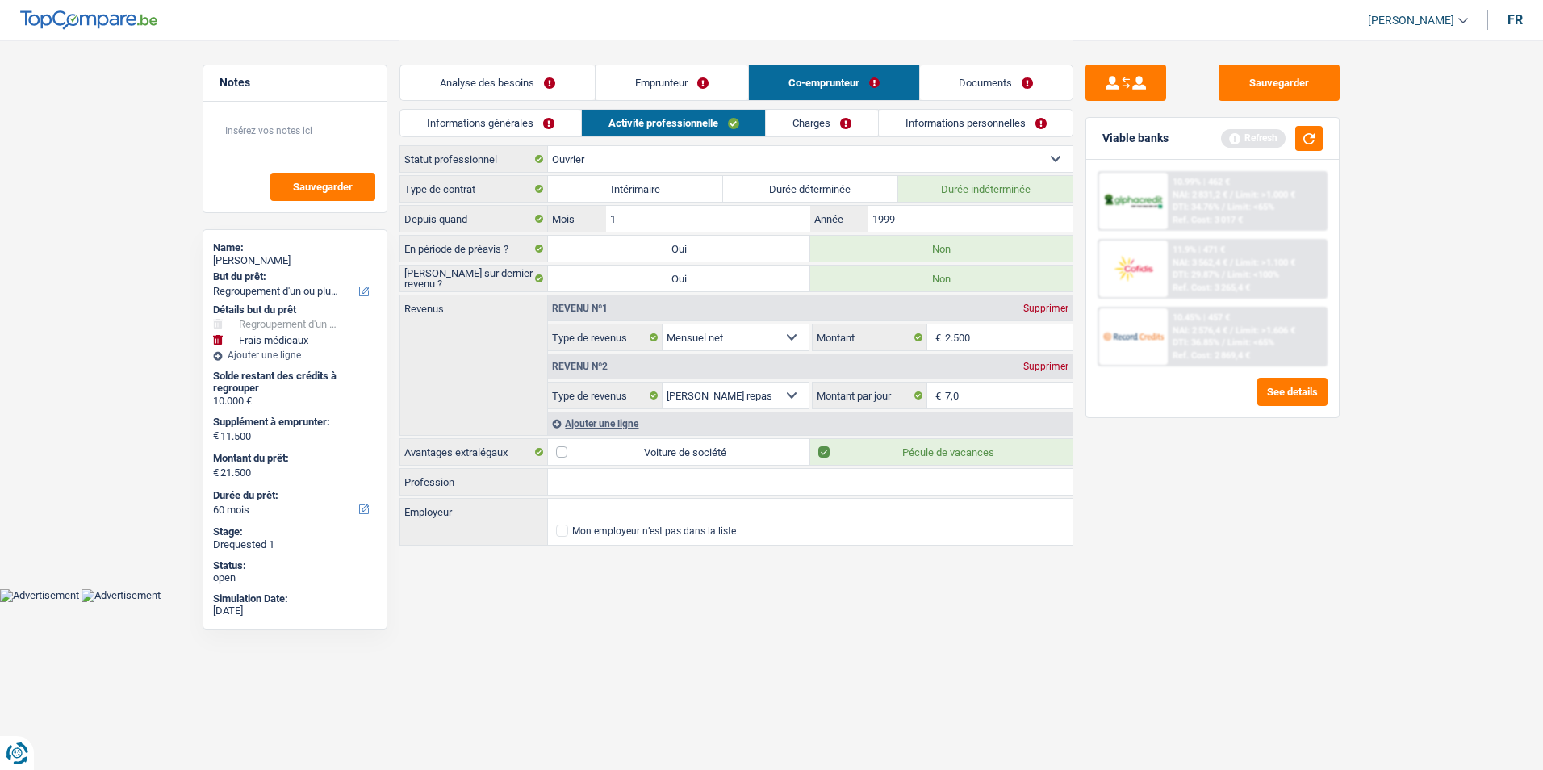
click at [532, 116] on link "Informations générales" at bounding box center [490, 123] width 181 height 27
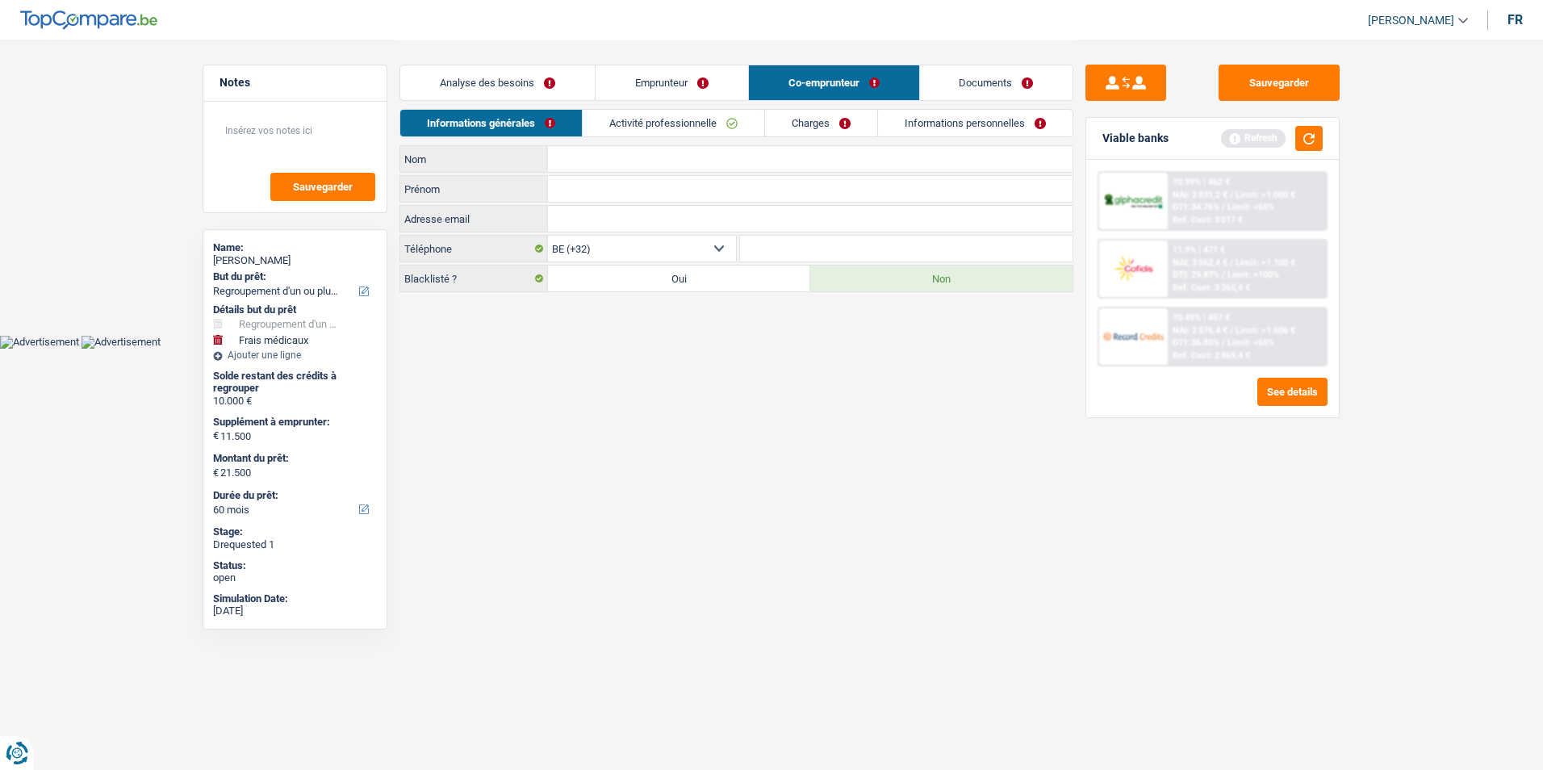
click at [638, 119] on link "Activité professionnelle" at bounding box center [674, 123] width 182 height 27
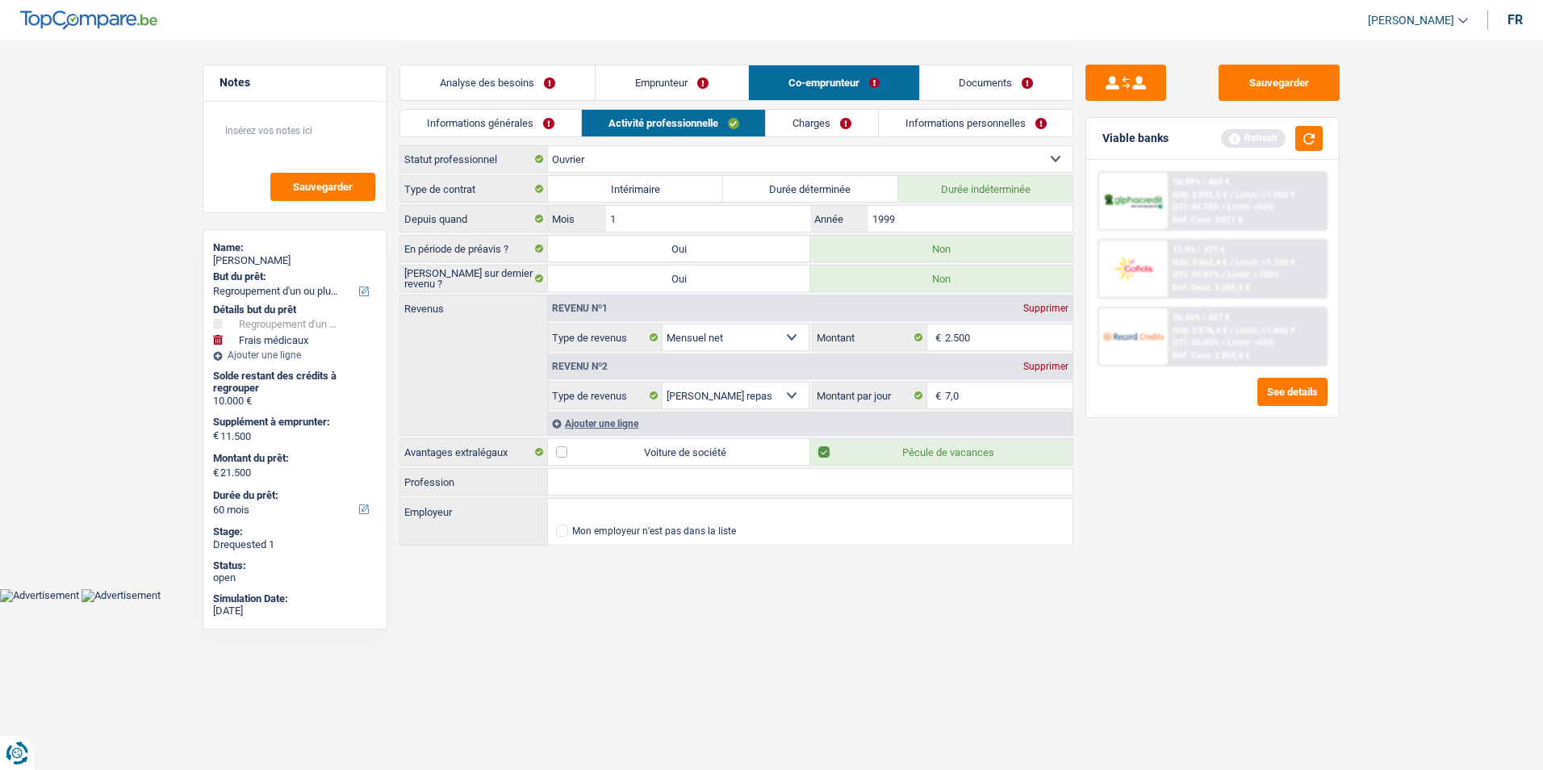
click at [815, 122] on link "Charges" at bounding box center [822, 123] width 112 height 27
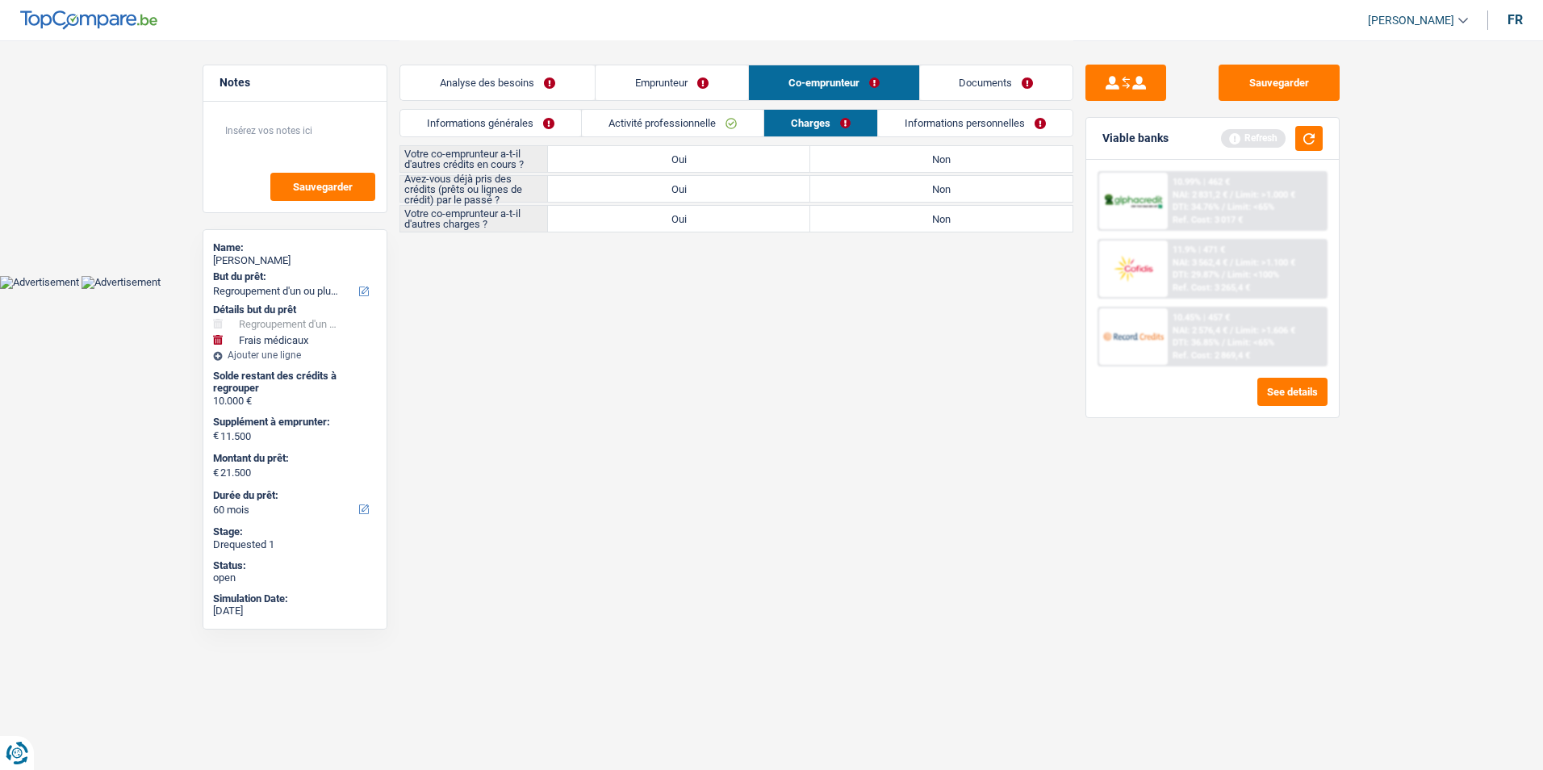
click at [1023, 117] on link "Informations personnelles" at bounding box center [975, 123] width 194 height 27
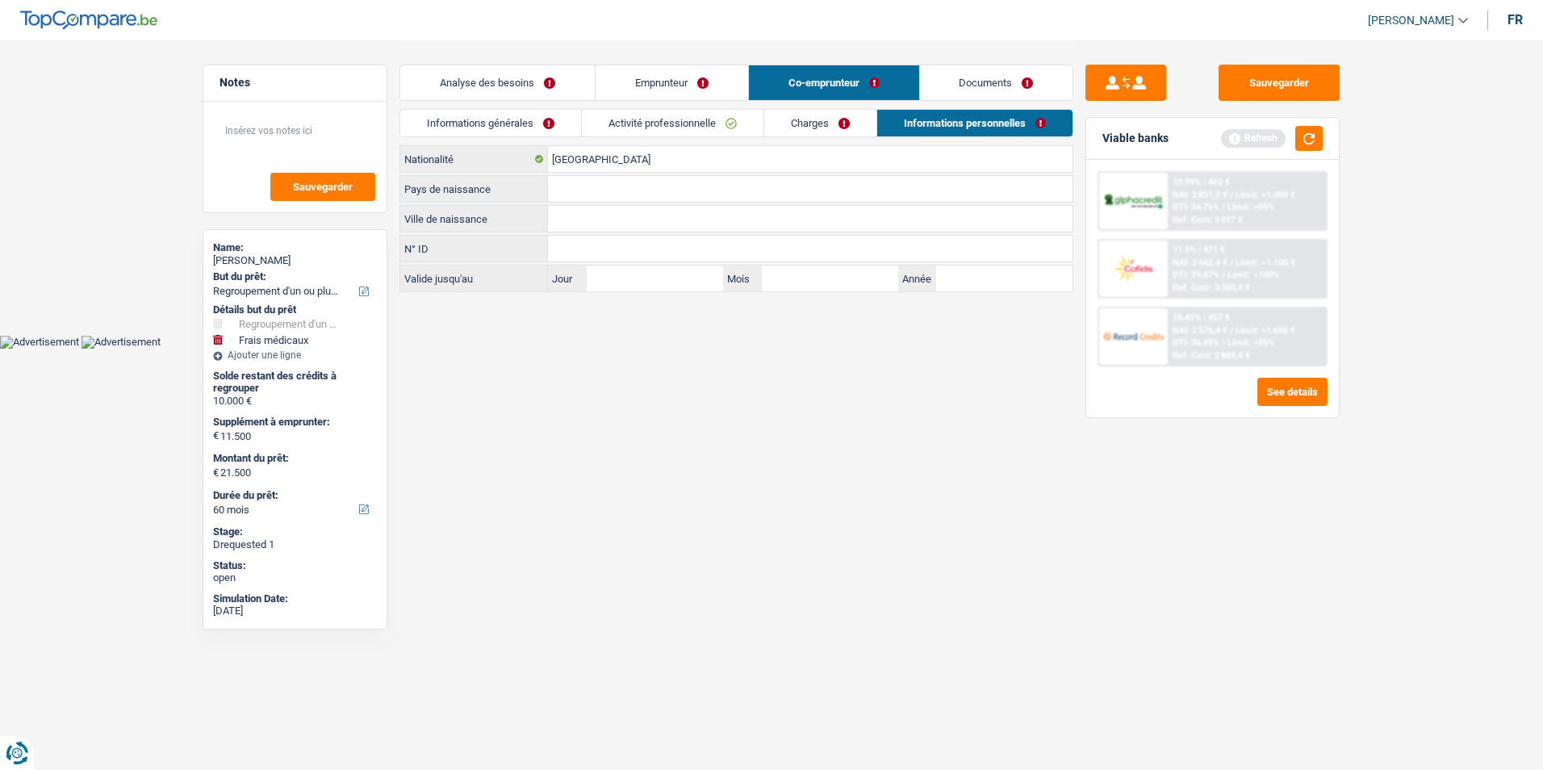
click at [822, 111] on link "Charges" at bounding box center [820, 123] width 112 height 27
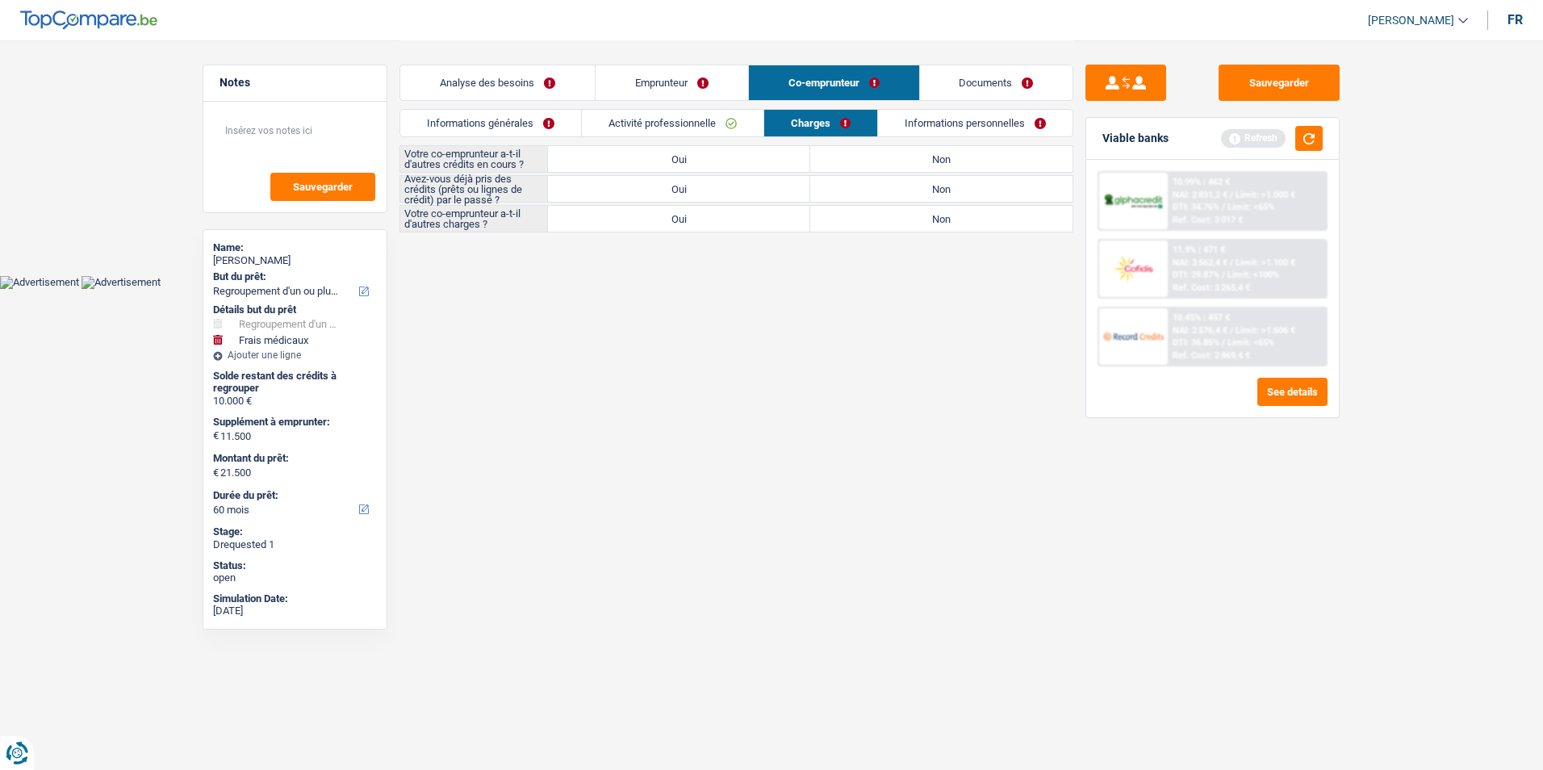
click at [681, 115] on link "Activité professionnelle" at bounding box center [673, 123] width 182 height 27
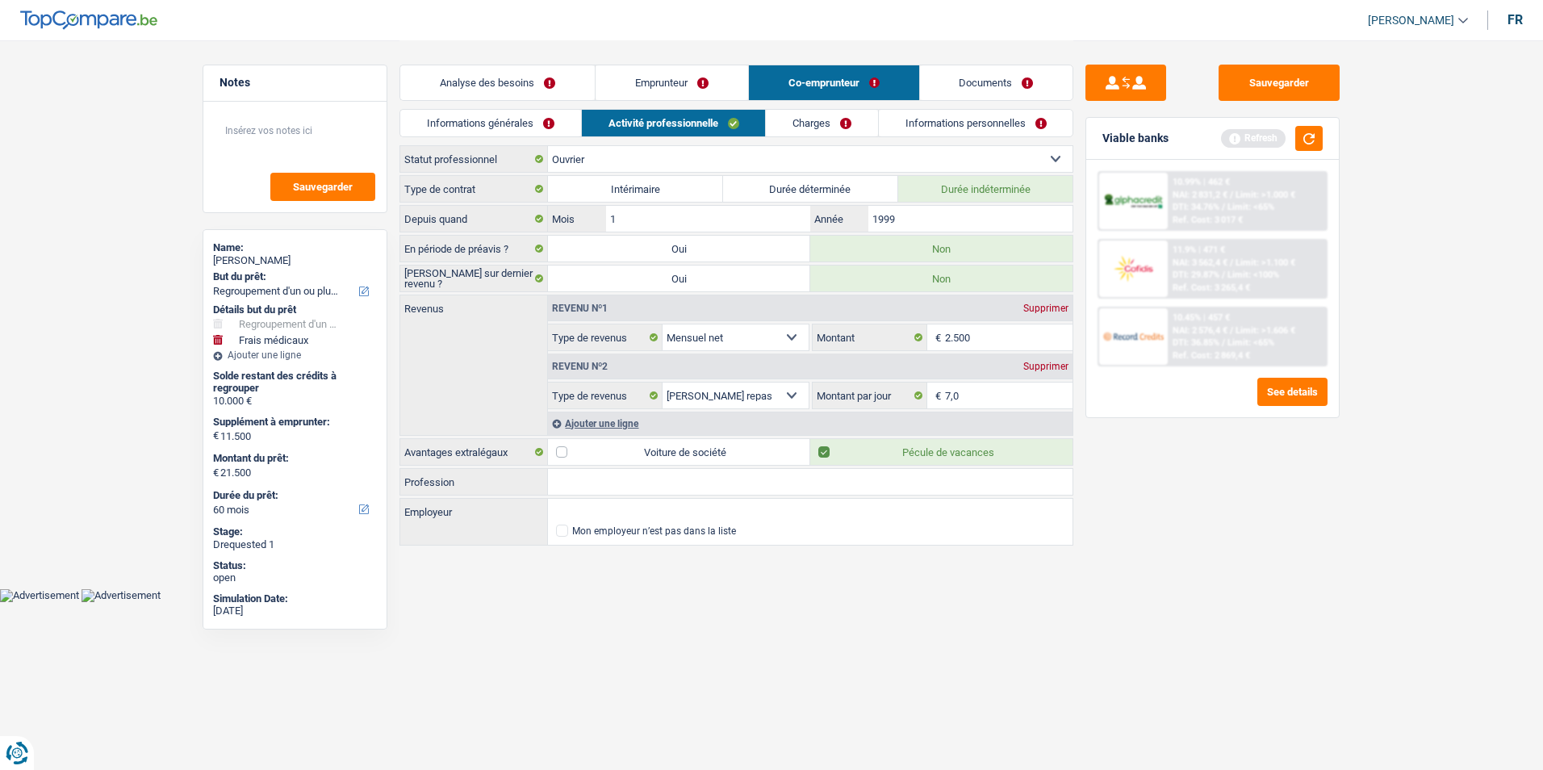
click at [545, 112] on link "Informations générales" at bounding box center [490, 123] width 181 height 27
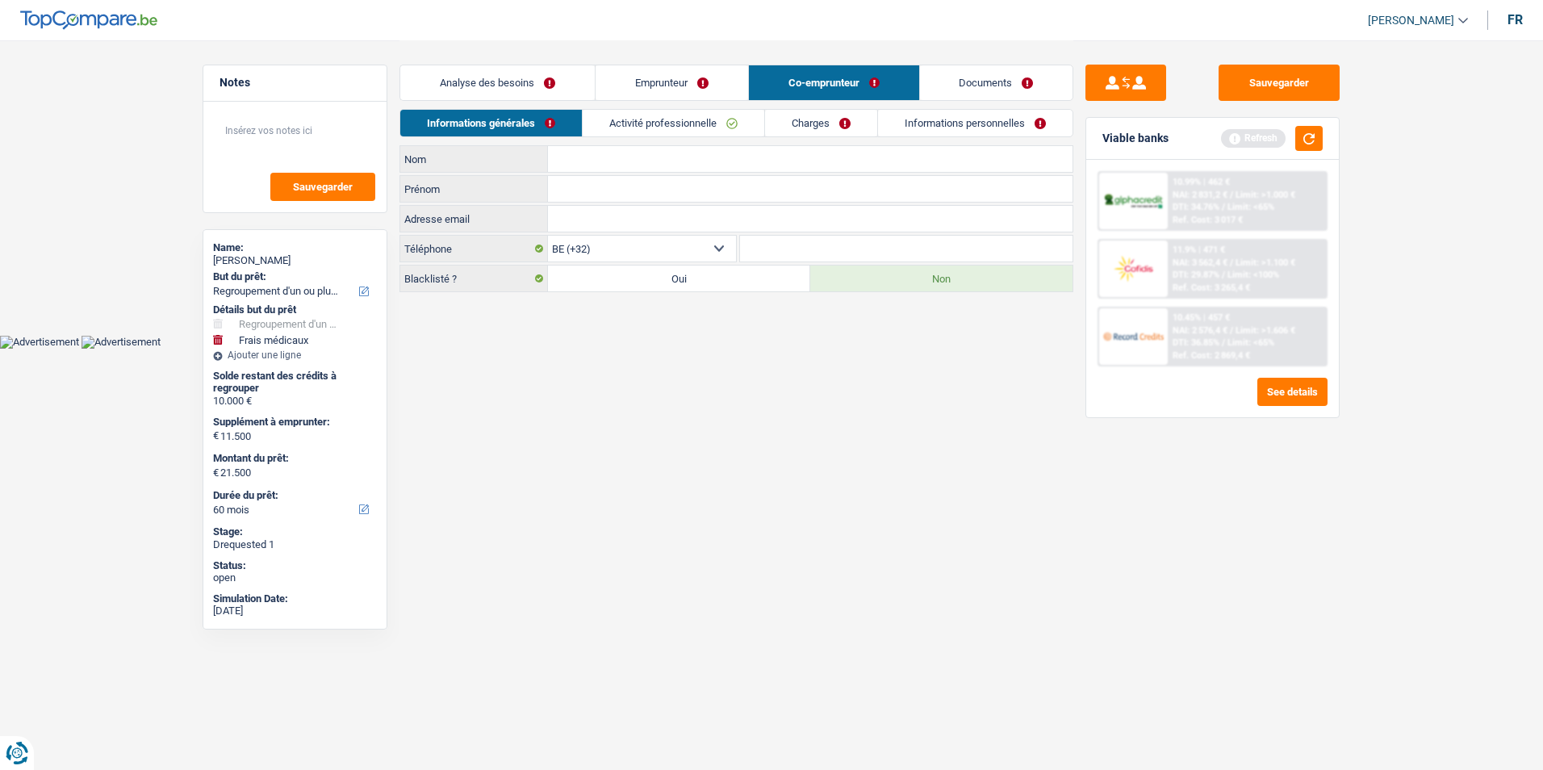
click at [701, 119] on link "Activité professionnelle" at bounding box center [674, 123] width 182 height 27
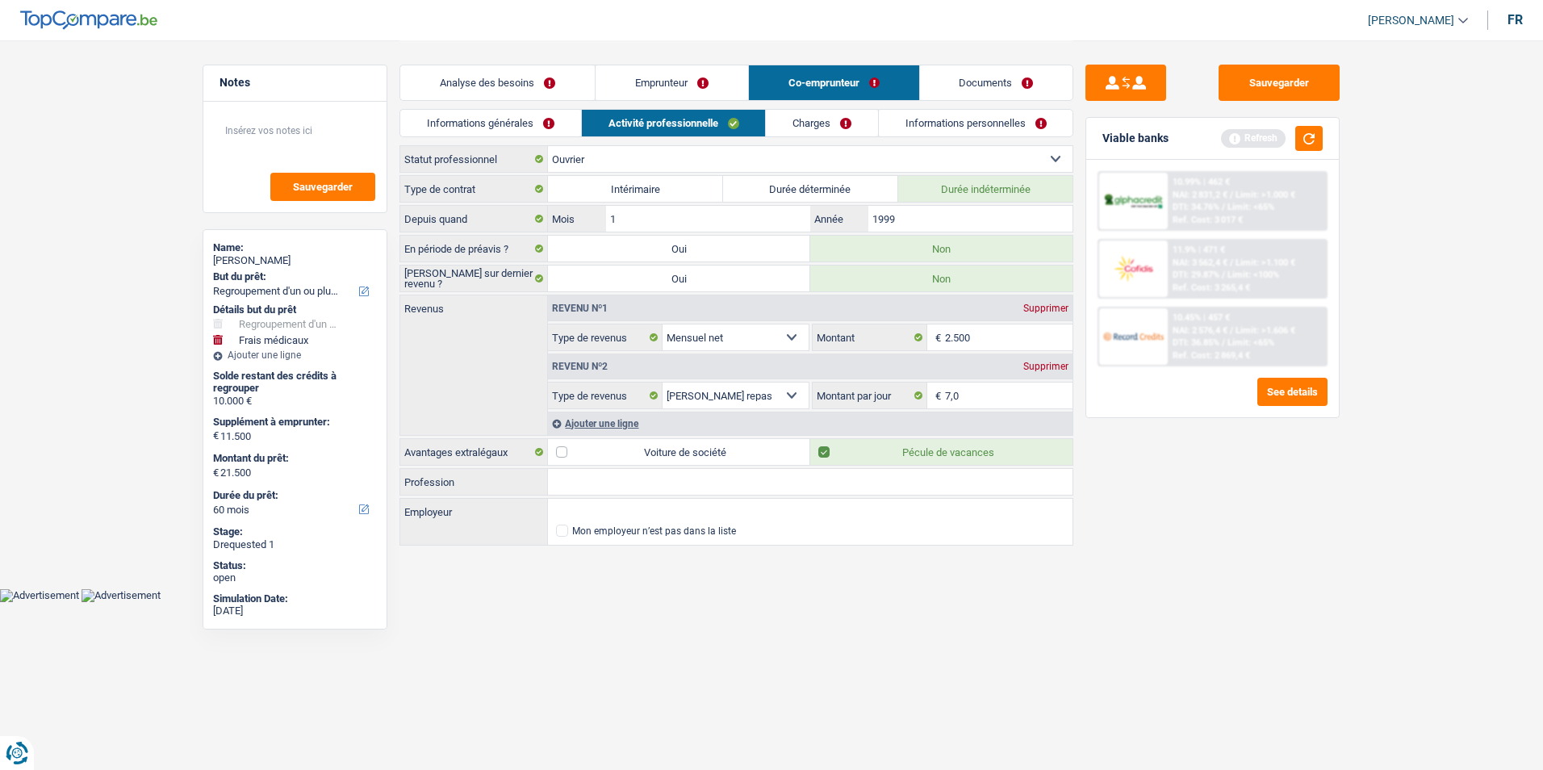
click at [848, 127] on link "Charges" at bounding box center [822, 123] width 112 height 27
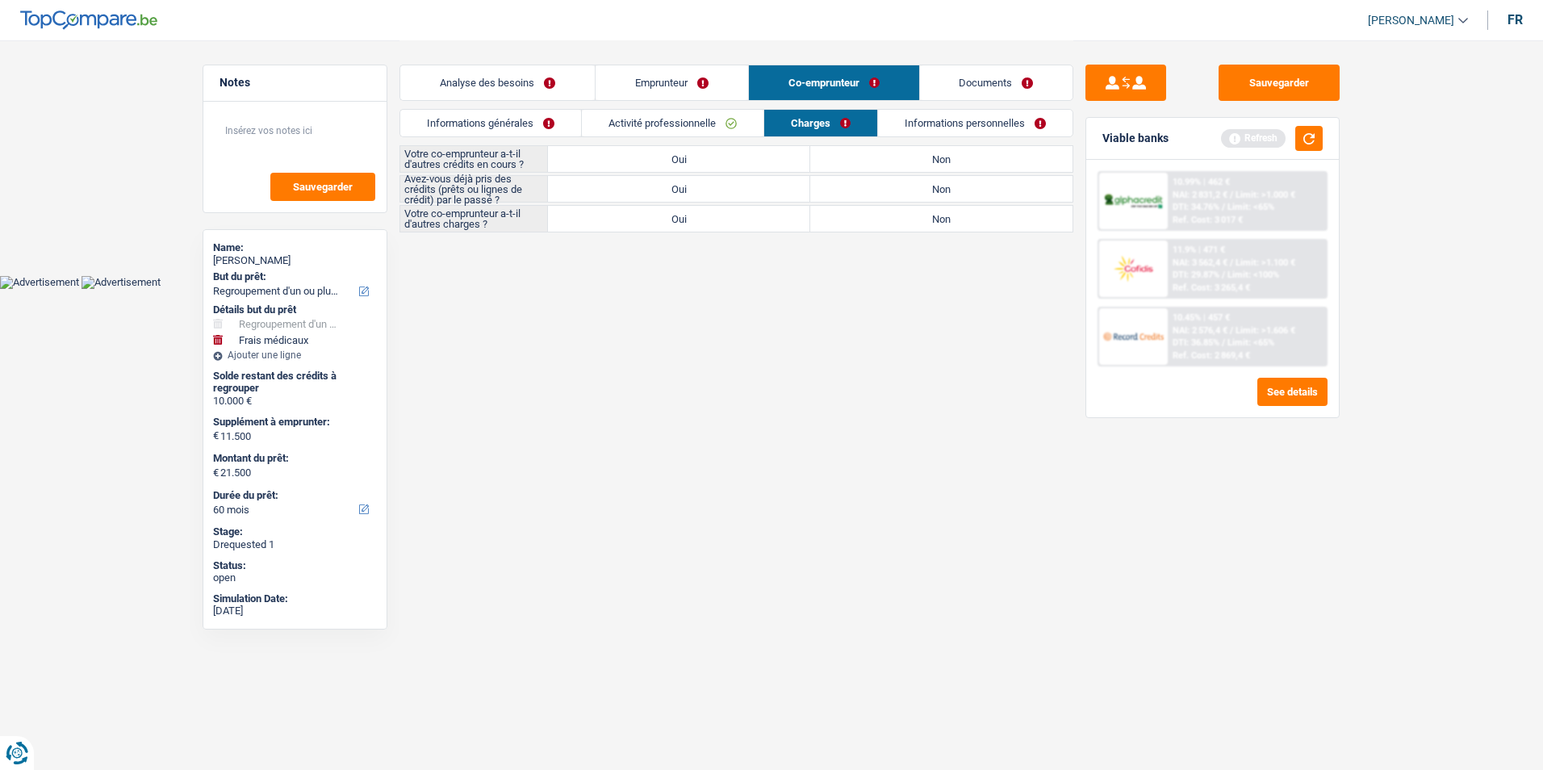
click at [969, 116] on link "Informations personnelles" at bounding box center [975, 123] width 194 height 27
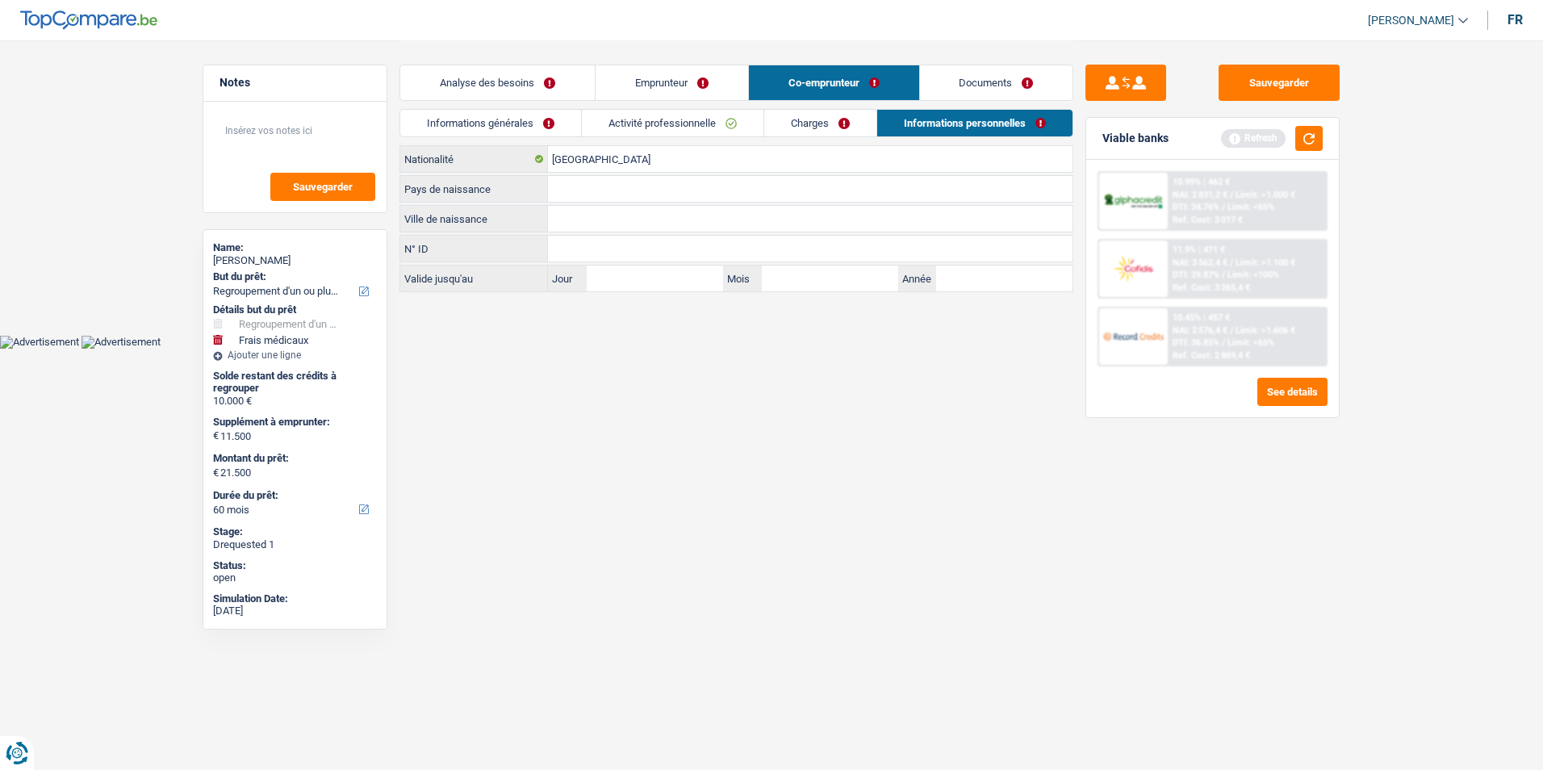
click at [537, 134] on link "Informations générales" at bounding box center [490, 123] width 181 height 27
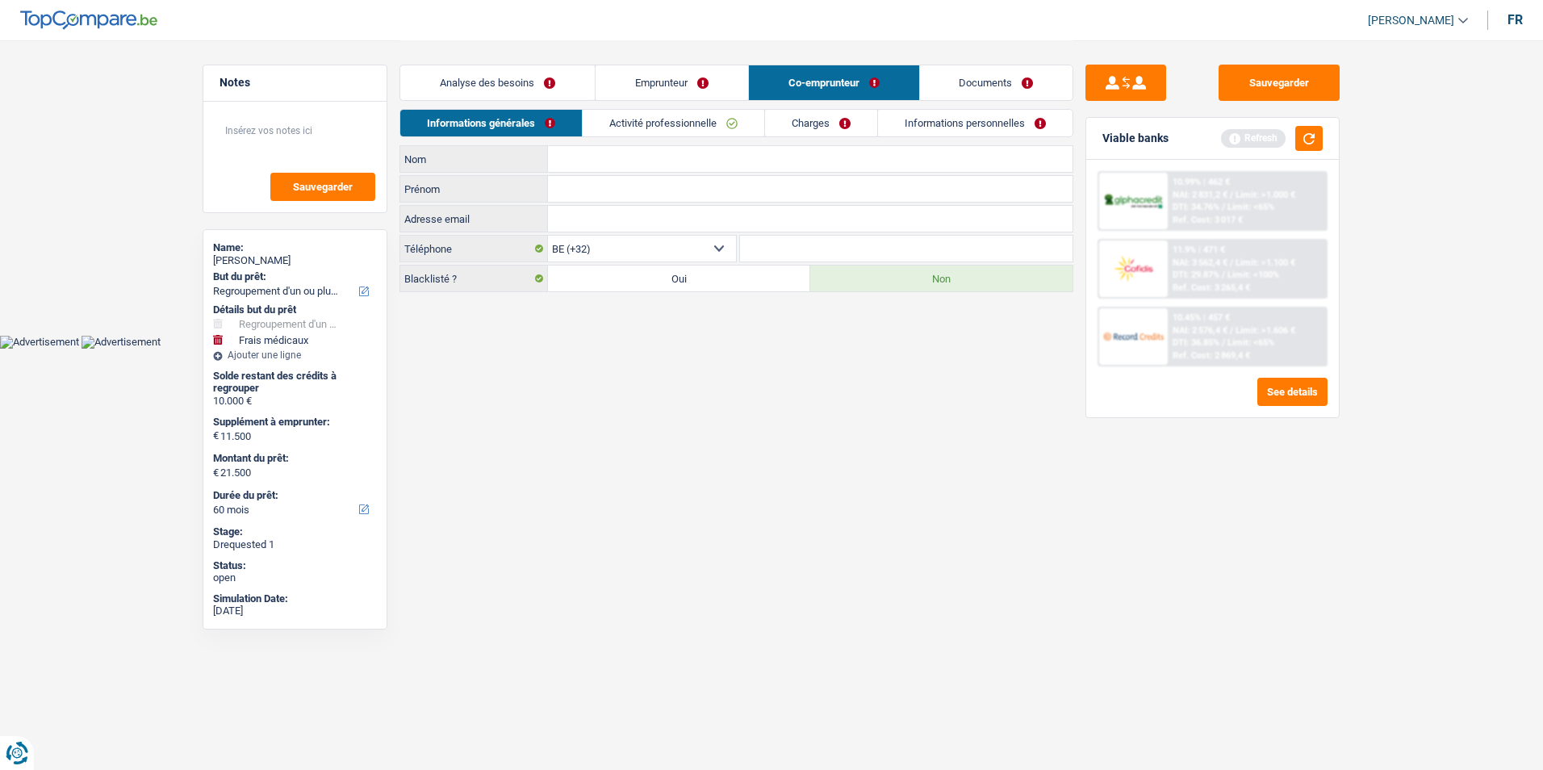
click at [708, 125] on link "Activité professionnelle" at bounding box center [674, 123] width 182 height 27
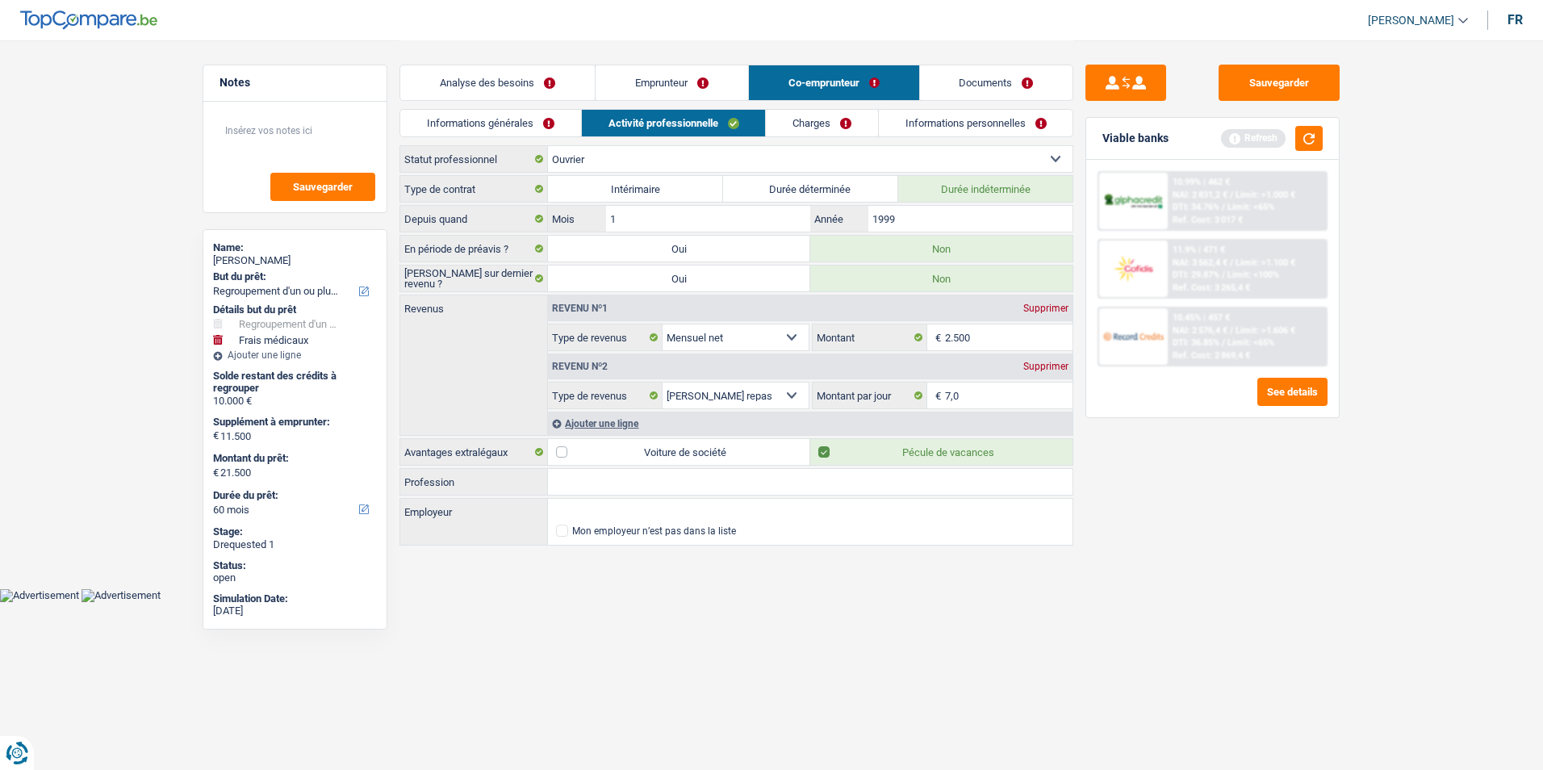
click at [914, 112] on link "Informations personnelles" at bounding box center [976, 123] width 194 height 27
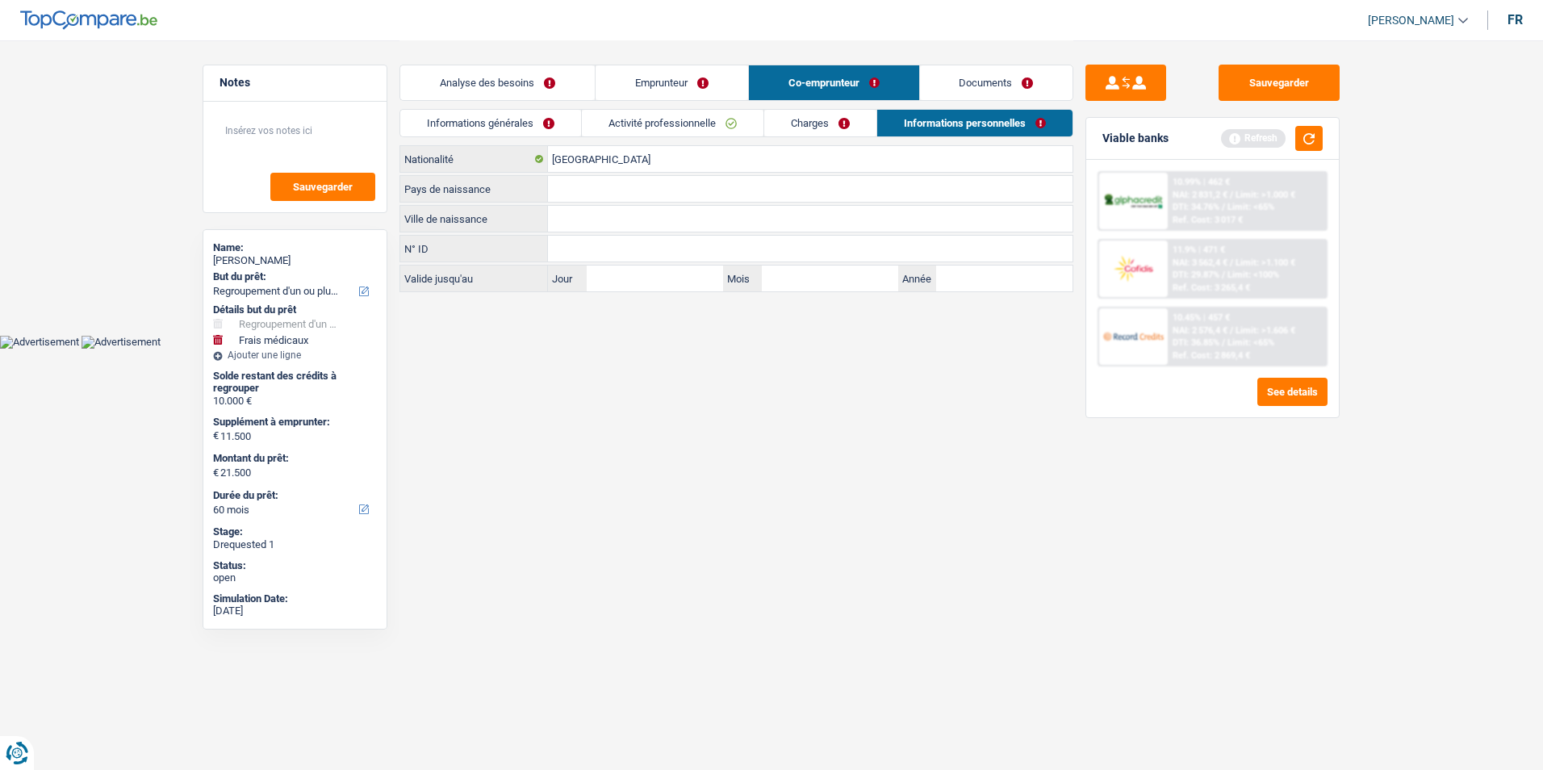
click at [532, 126] on link "Informations générales" at bounding box center [490, 123] width 181 height 27
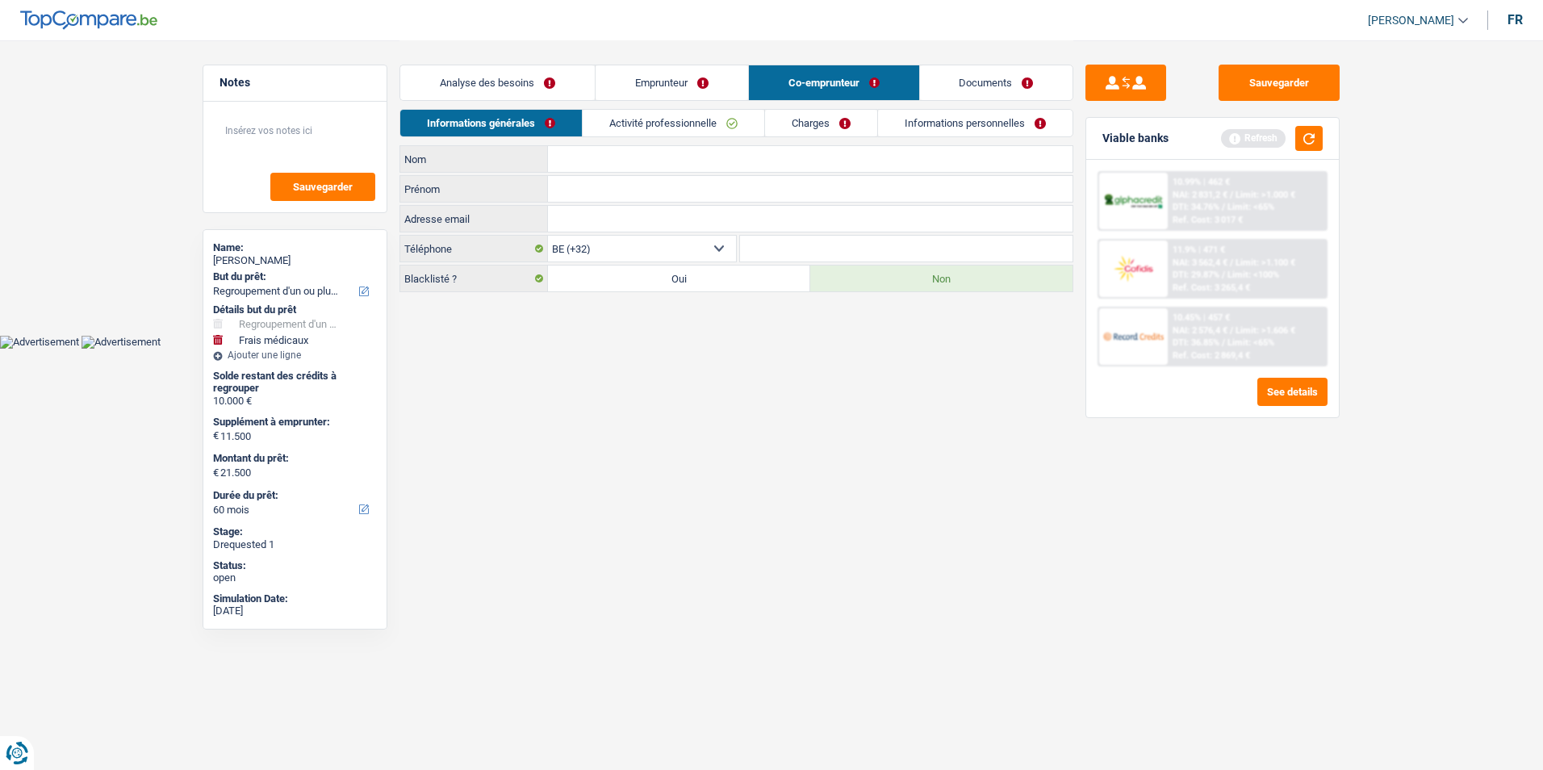
click at [931, 115] on link "Informations personnelles" at bounding box center [975, 123] width 194 height 27
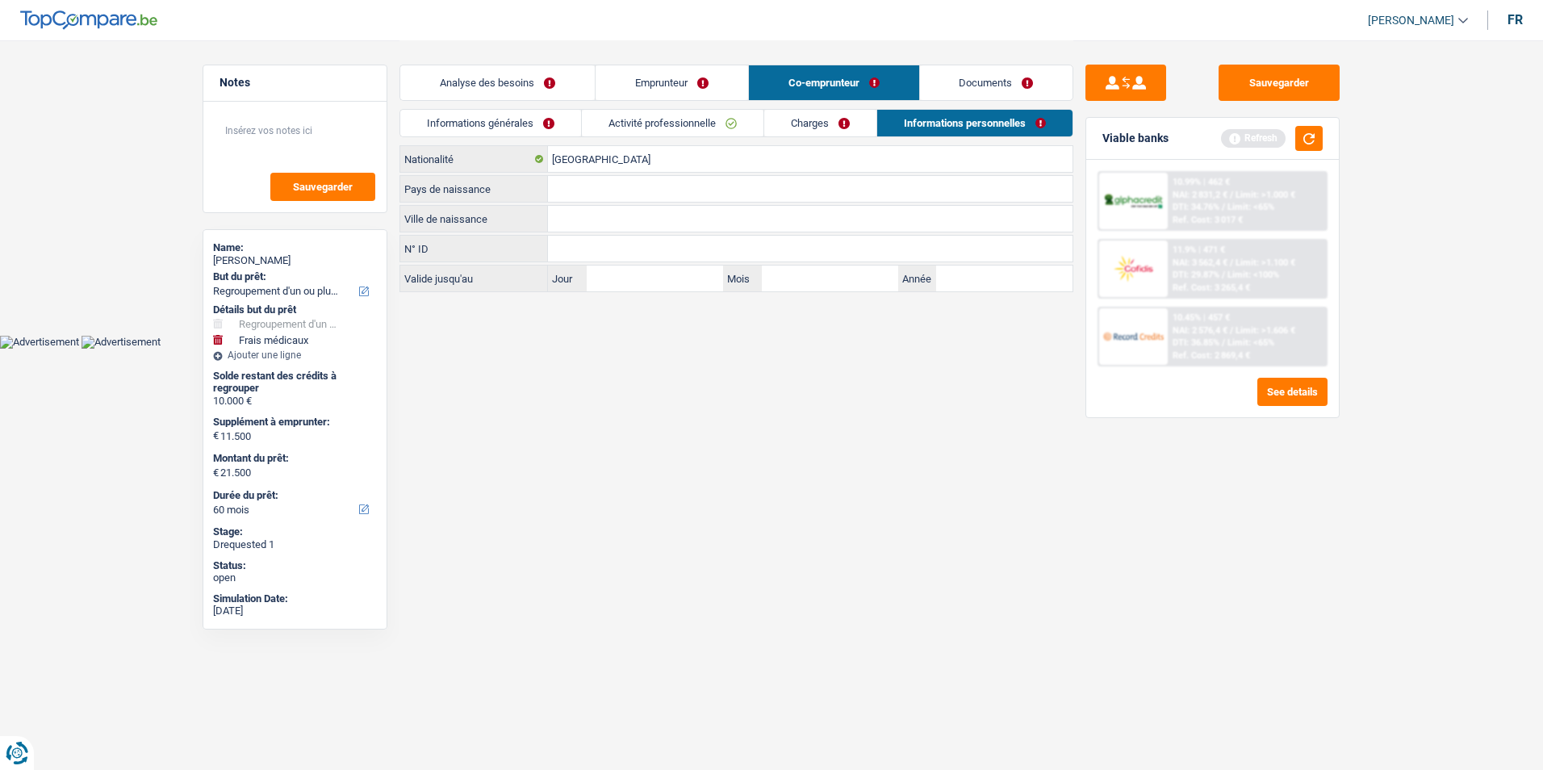
click at [528, 114] on link "Informations générales" at bounding box center [490, 123] width 181 height 27
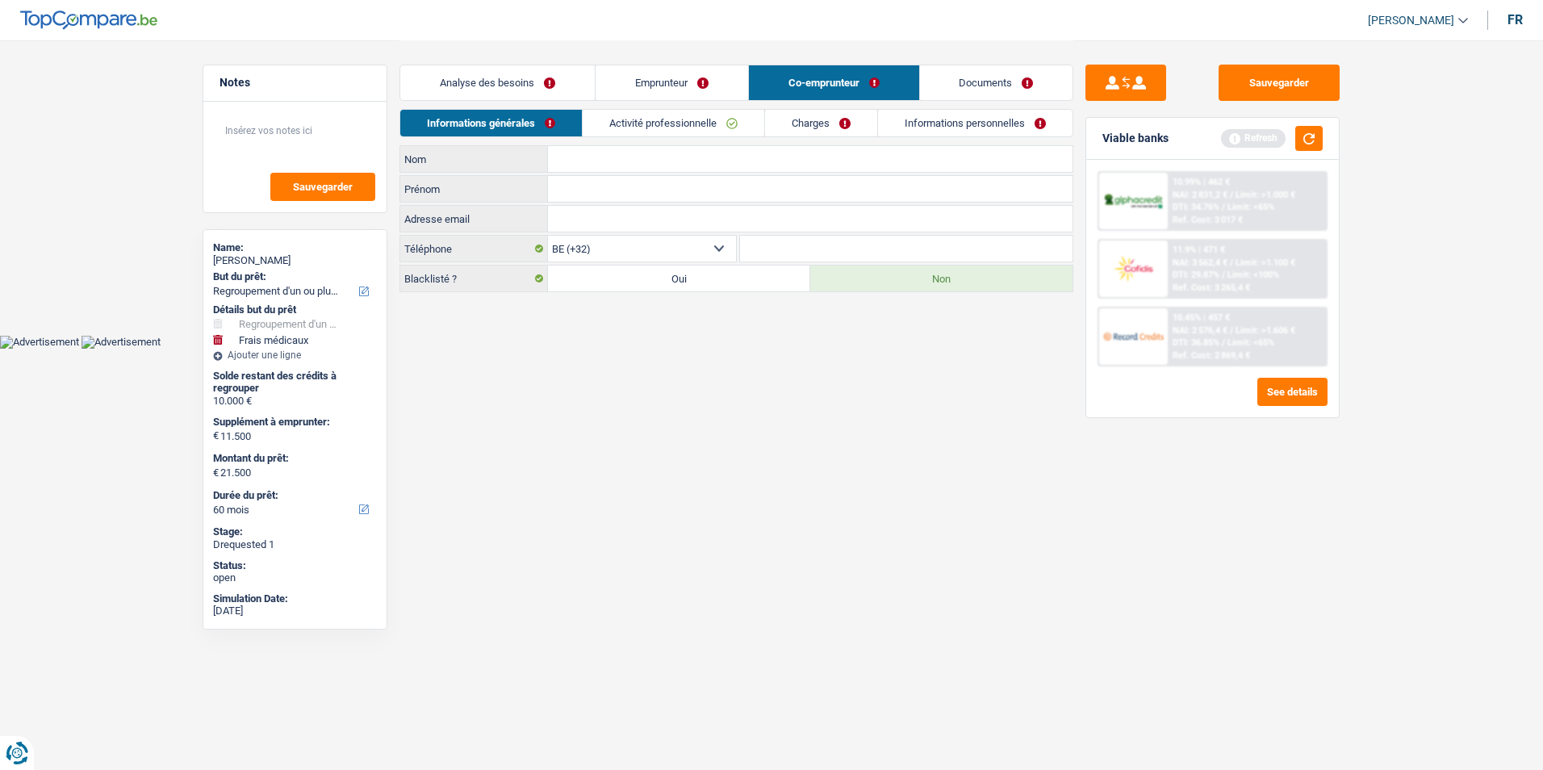
click at [634, 87] on link "Emprunteur" at bounding box center [672, 82] width 153 height 35
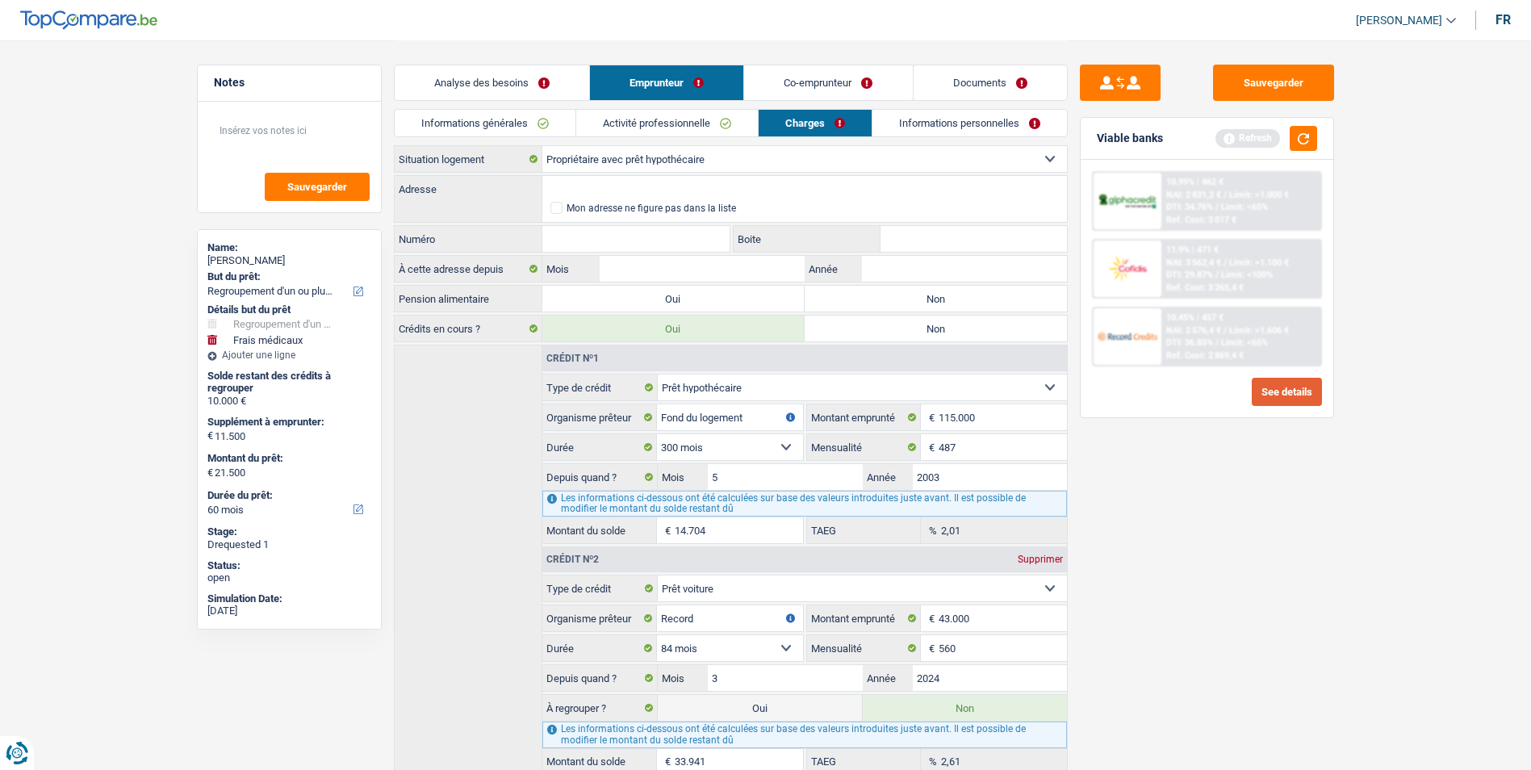
click at [1265, 401] on button "See details" at bounding box center [1287, 392] width 70 height 28
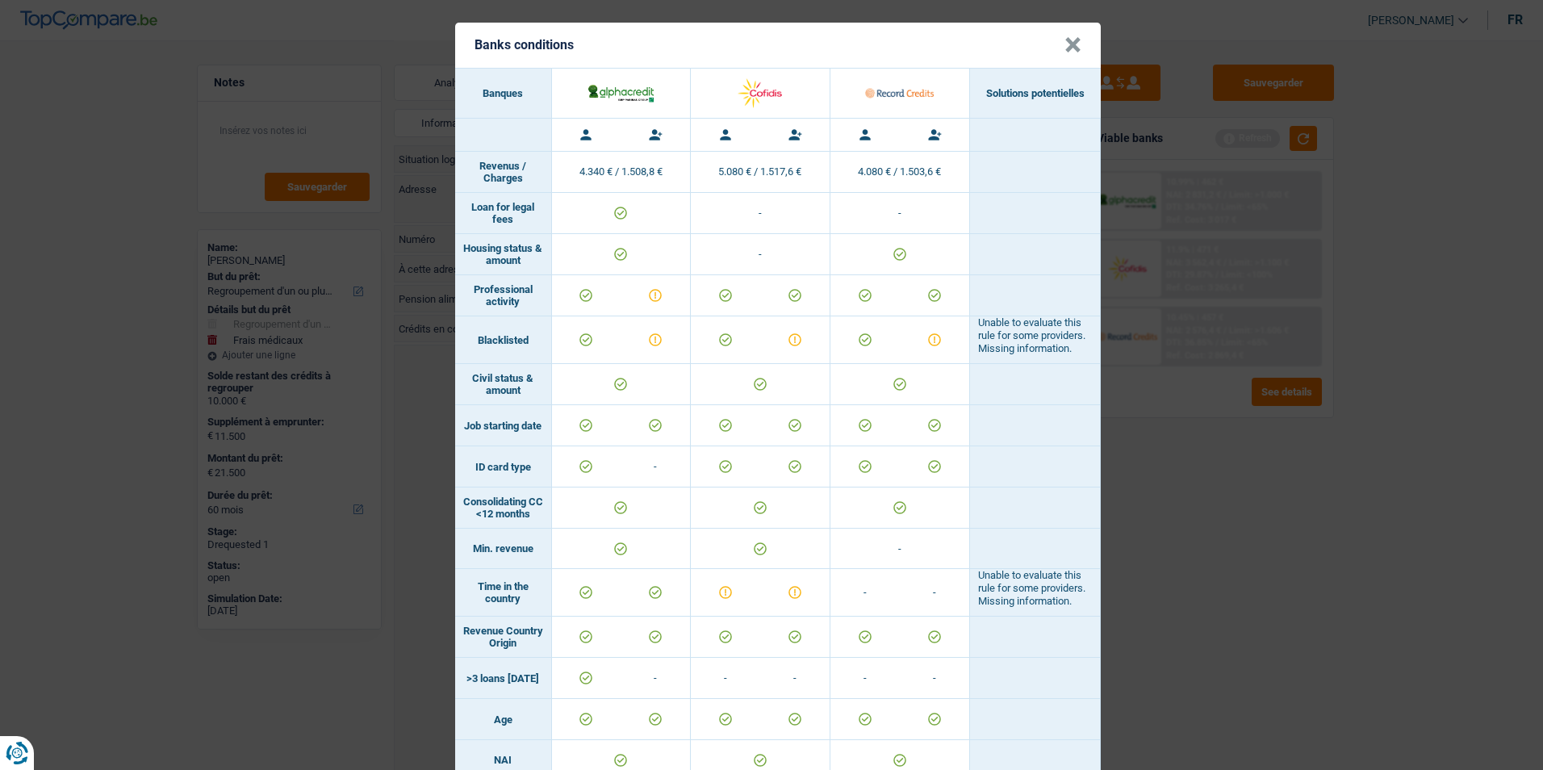
click at [1124, 520] on div "Banks conditions × Banques Solutions potentielles Revenus / Charges 4.340 € / 1…" at bounding box center [771, 385] width 1543 height 770
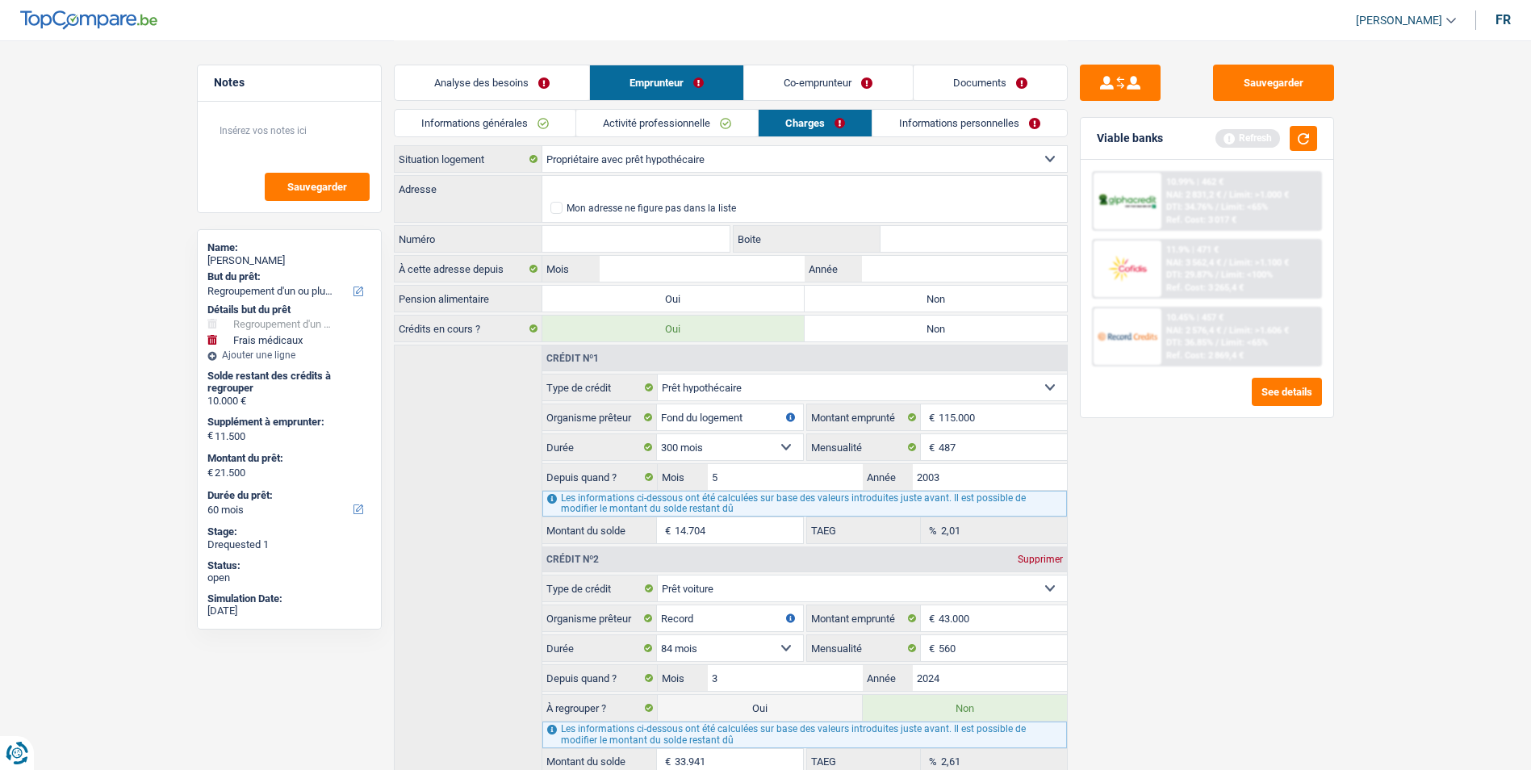
click at [897, 119] on link "Informations personnelles" at bounding box center [969, 123] width 194 height 27
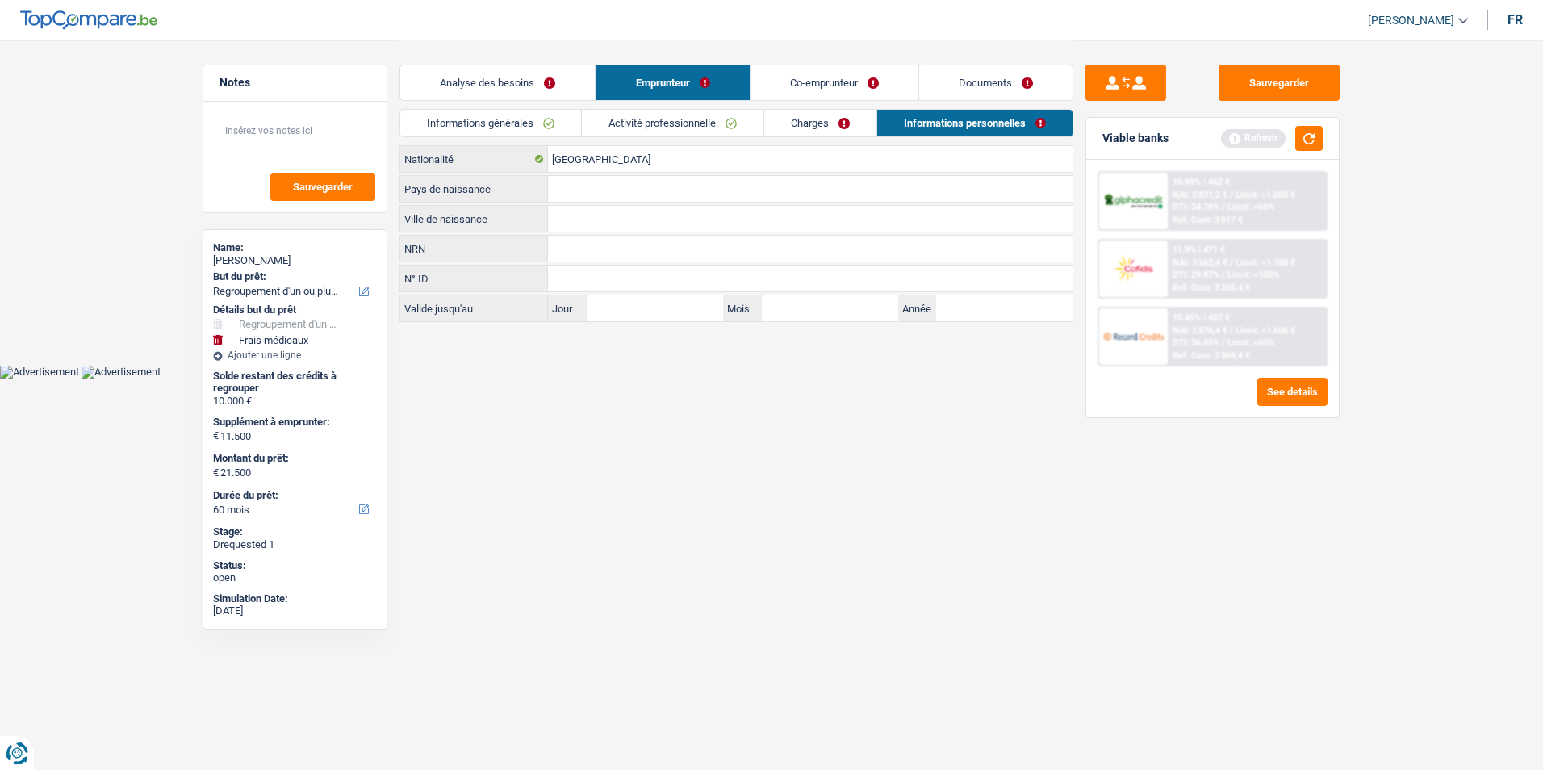
click at [801, 128] on link "Charges" at bounding box center [820, 123] width 112 height 27
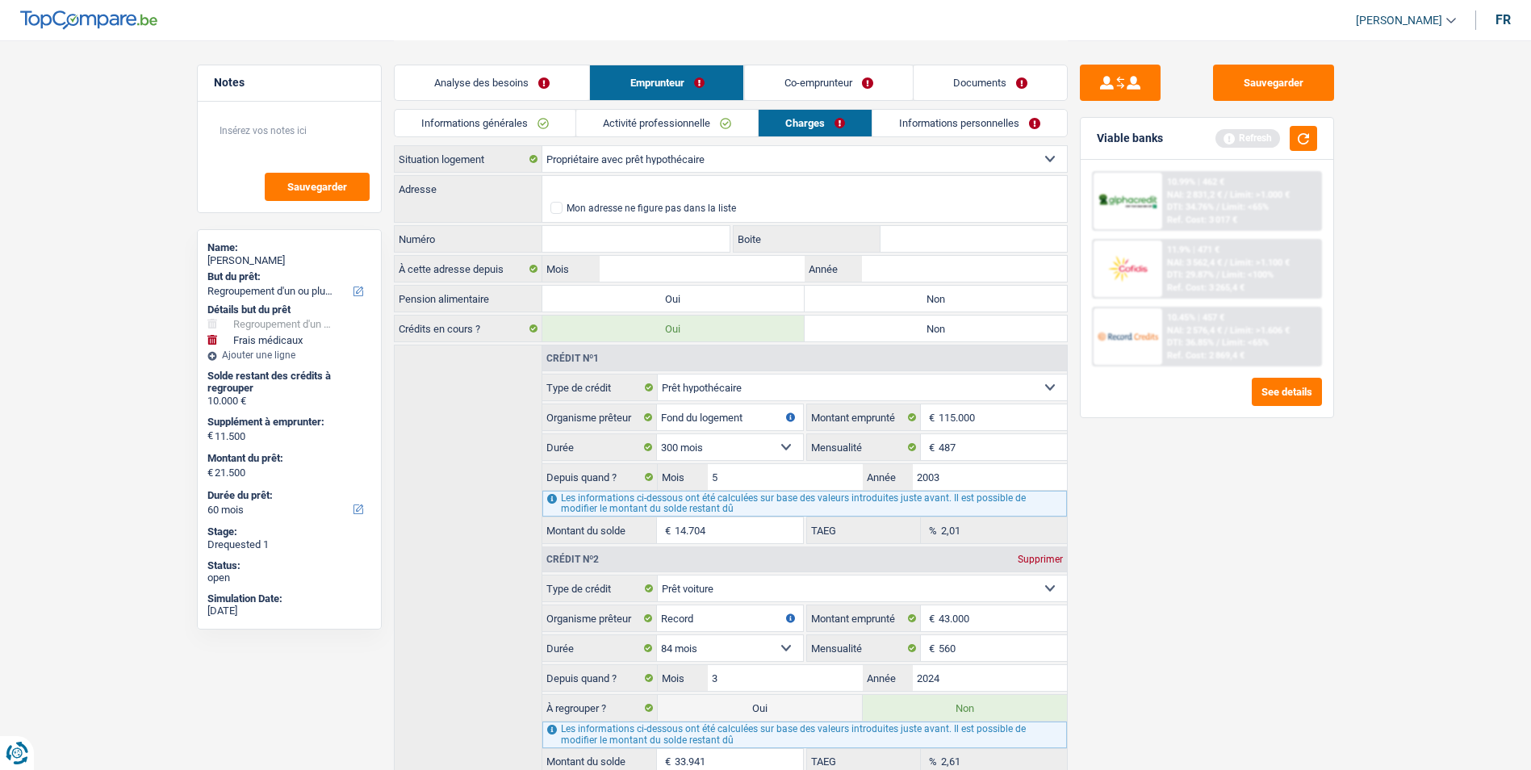
click at [673, 112] on link "Activité professionnelle" at bounding box center [667, 123] width 182 height 27
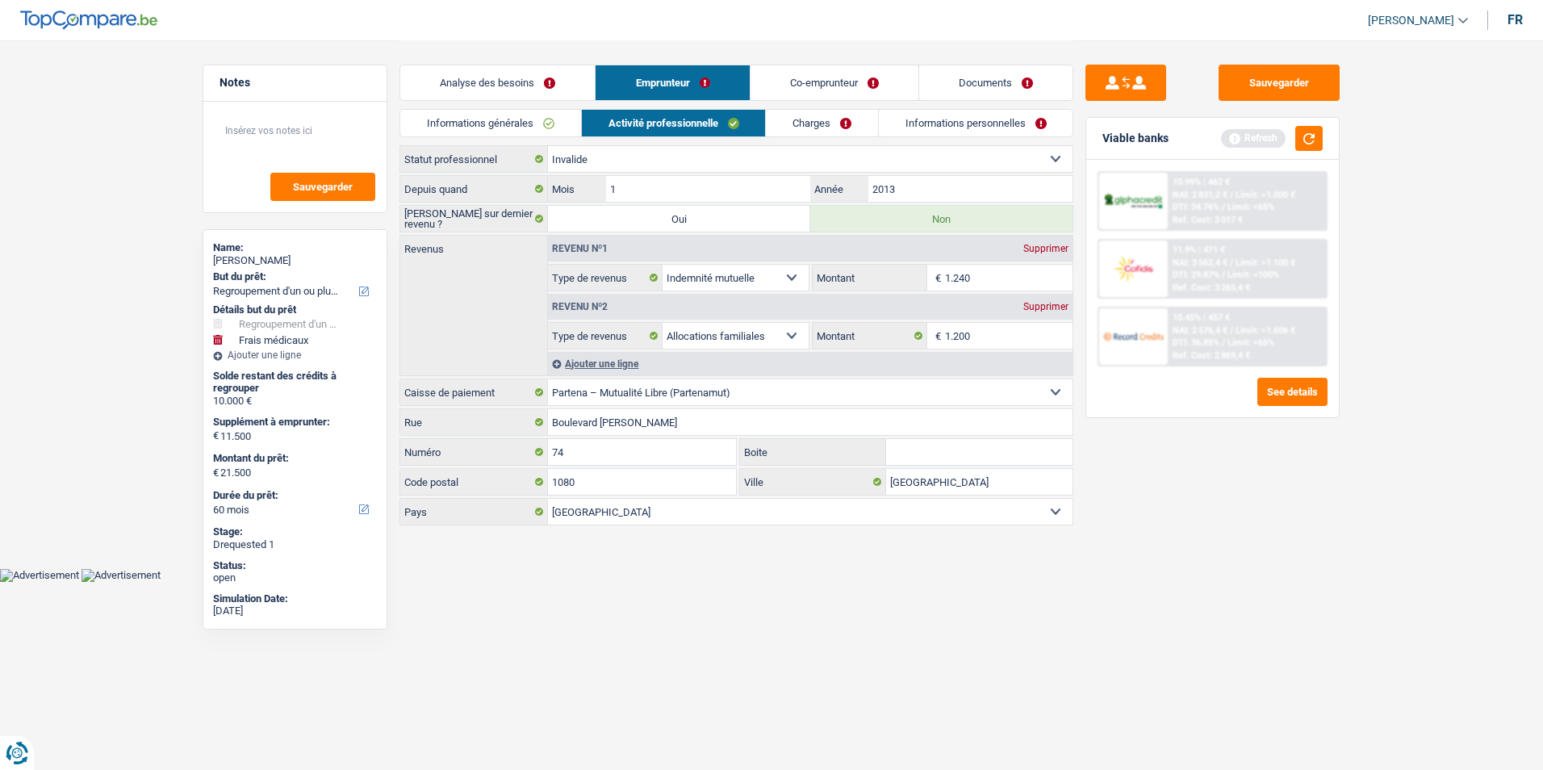
click at [534, 117] on link "Informations générales" at bounding box center [490, 123] width 181 height 27
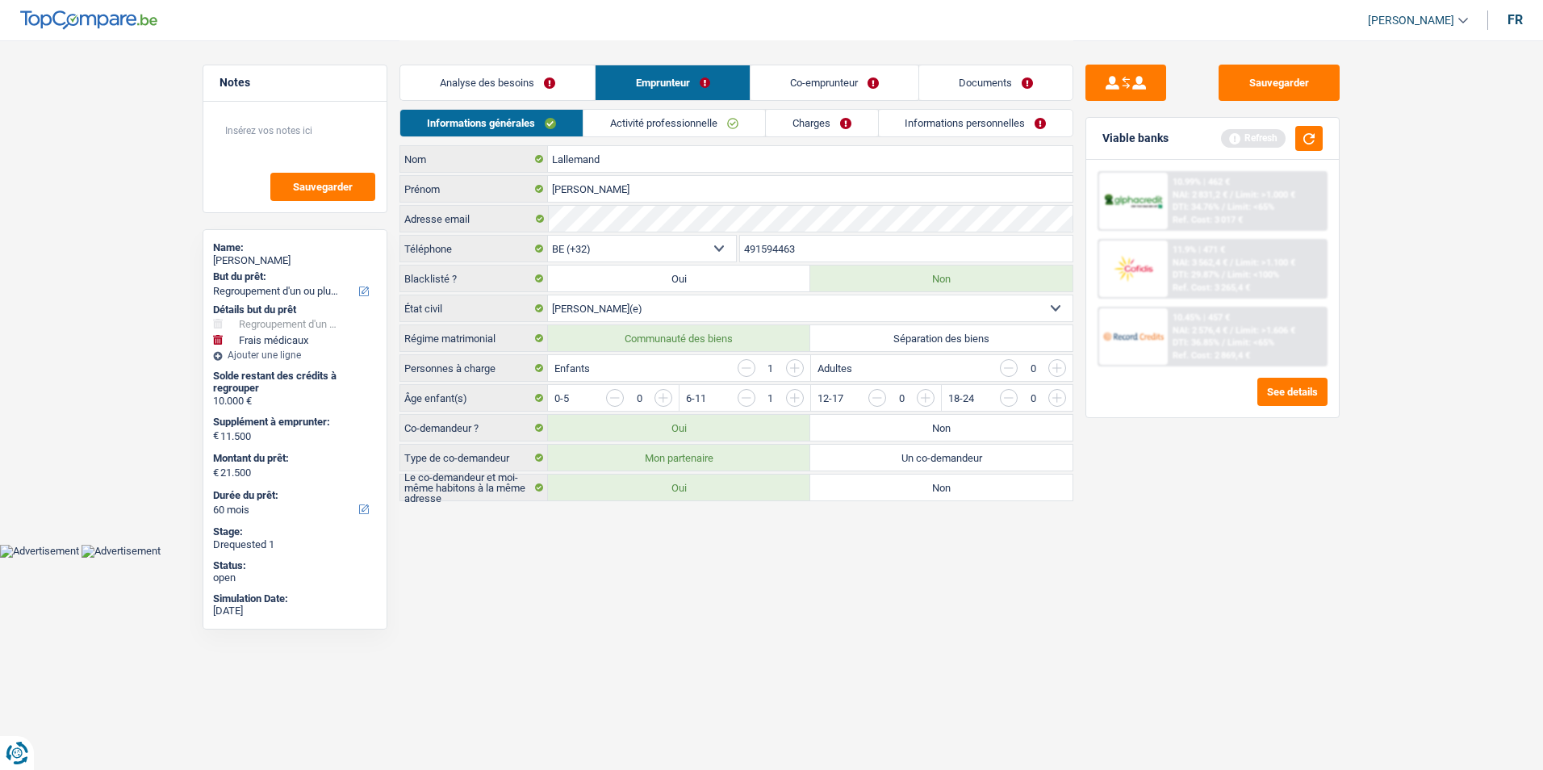
click at [692, 121] on link "Activité professionnelle" at bounding box center [674, 123] width 182 height 27
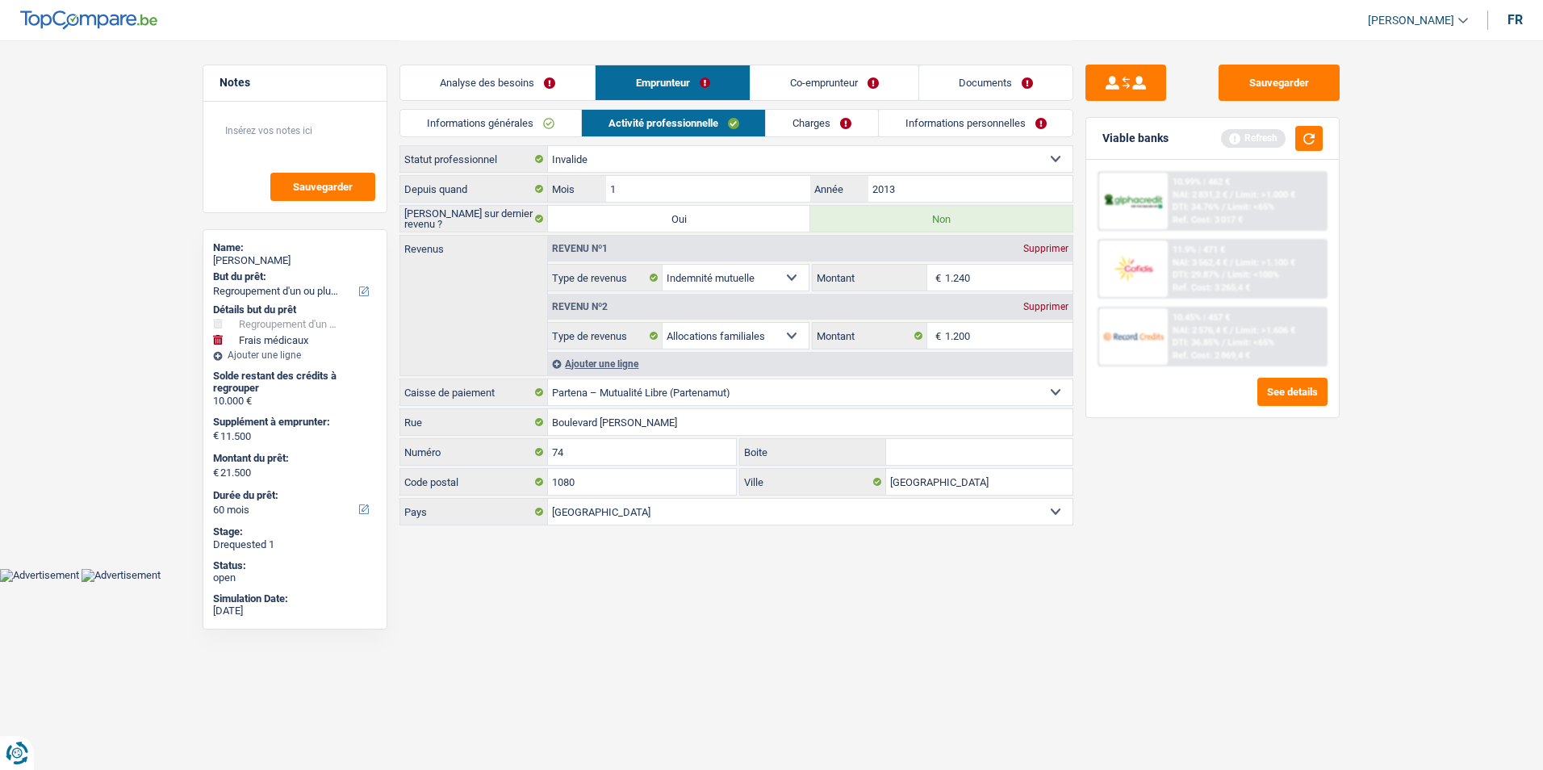
click at [853, 134] on link "Charges" at bounding box center [822, 123] width 112 height 27
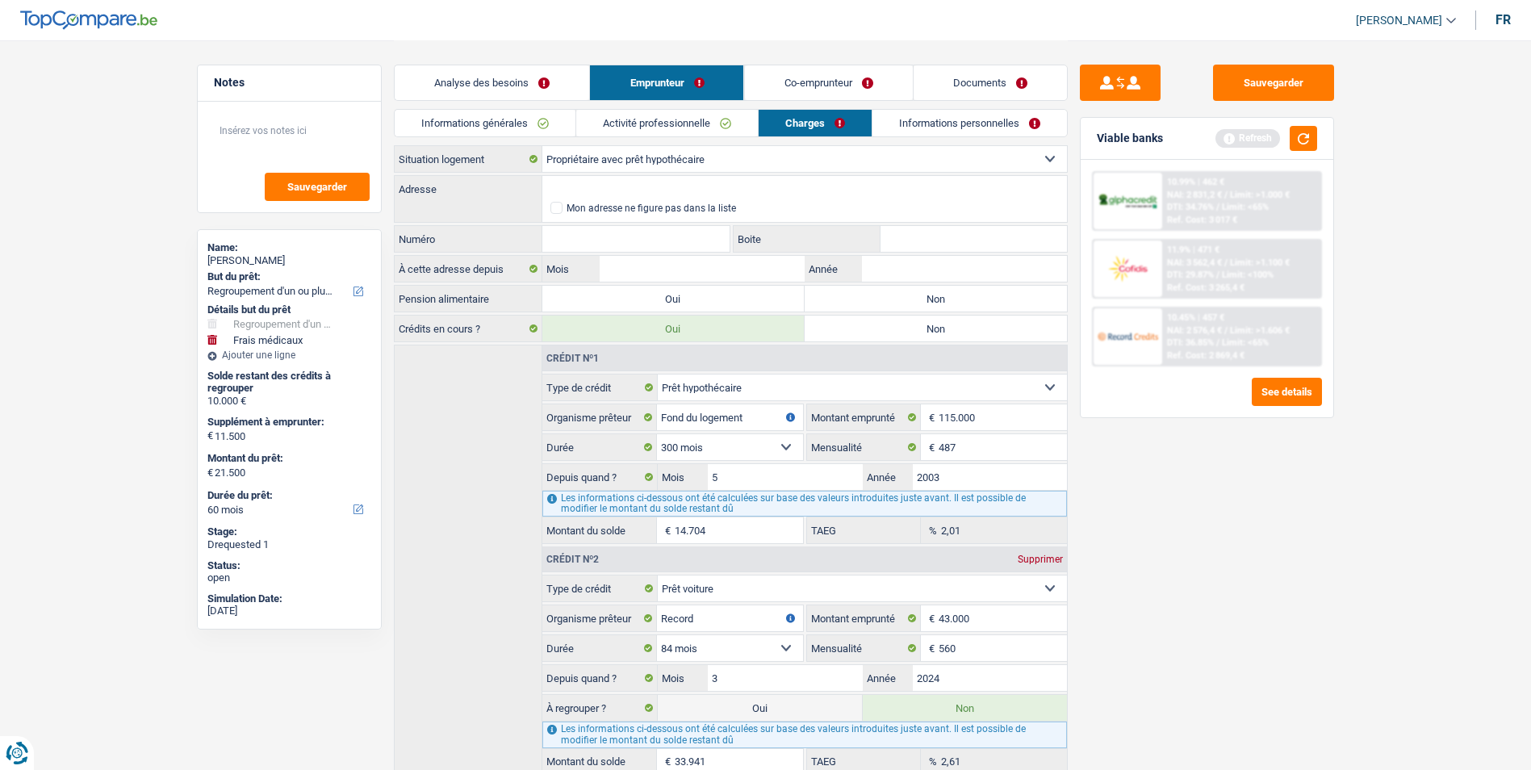
click at [921, 124] on link "Informations personnelles" at bounding box center [969, 123] width 194 height 27
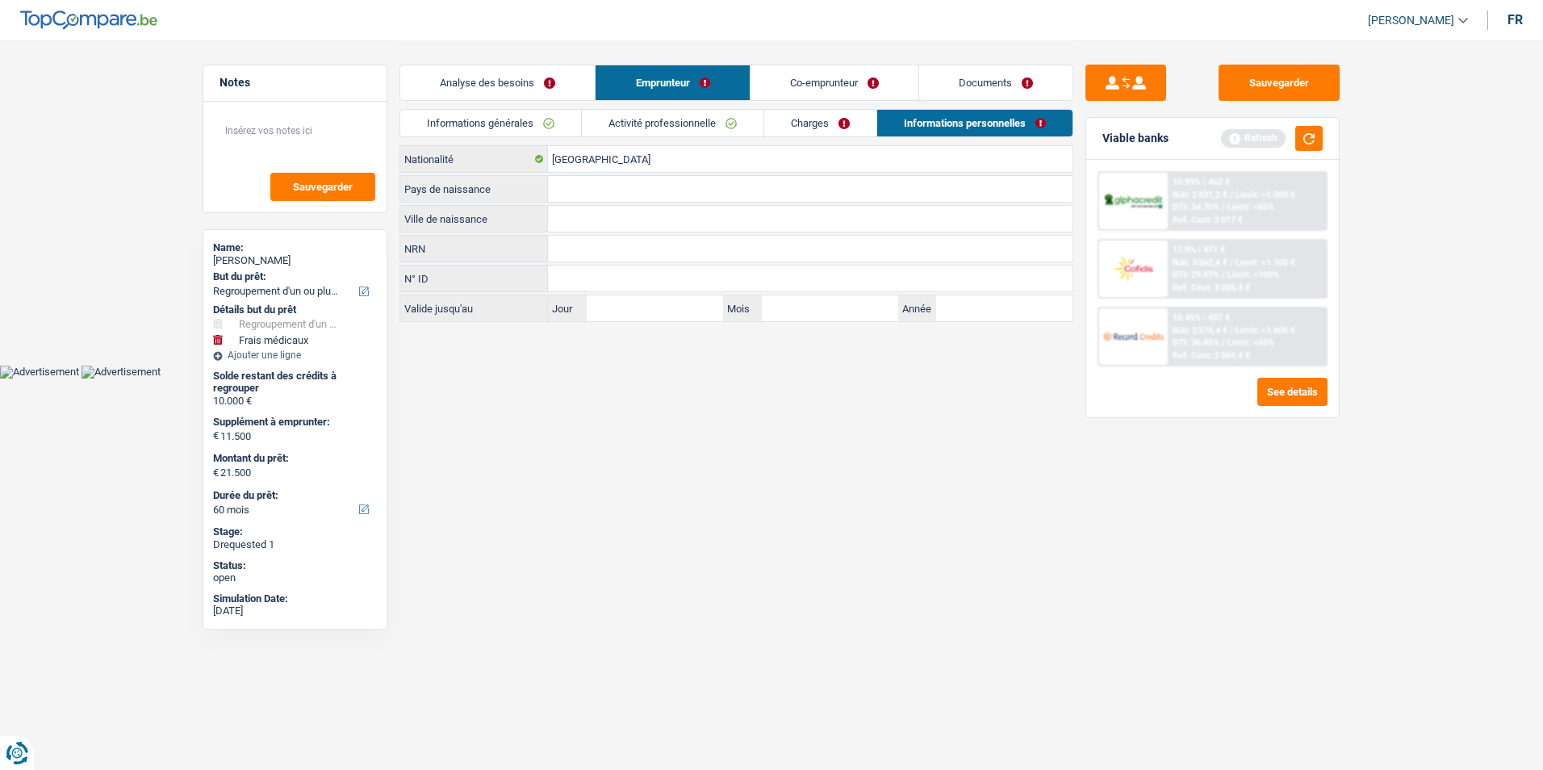
click at [832, 126] on link "Charges" at bounding box center [820, 123] width 112 height 27
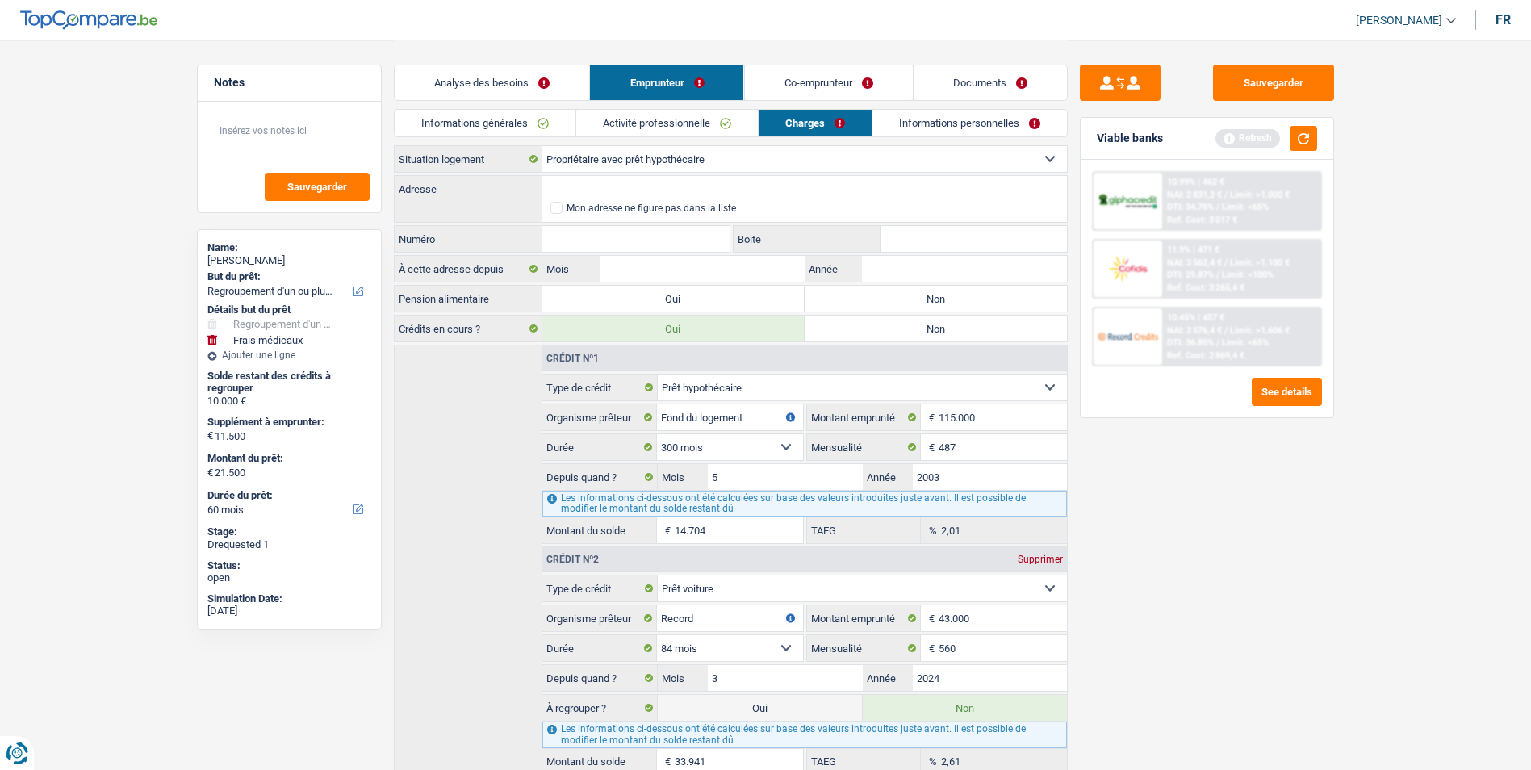
click at [717, 122] on link "Activité professionnelle" at bounding box center [667, 123] width 182 height 27
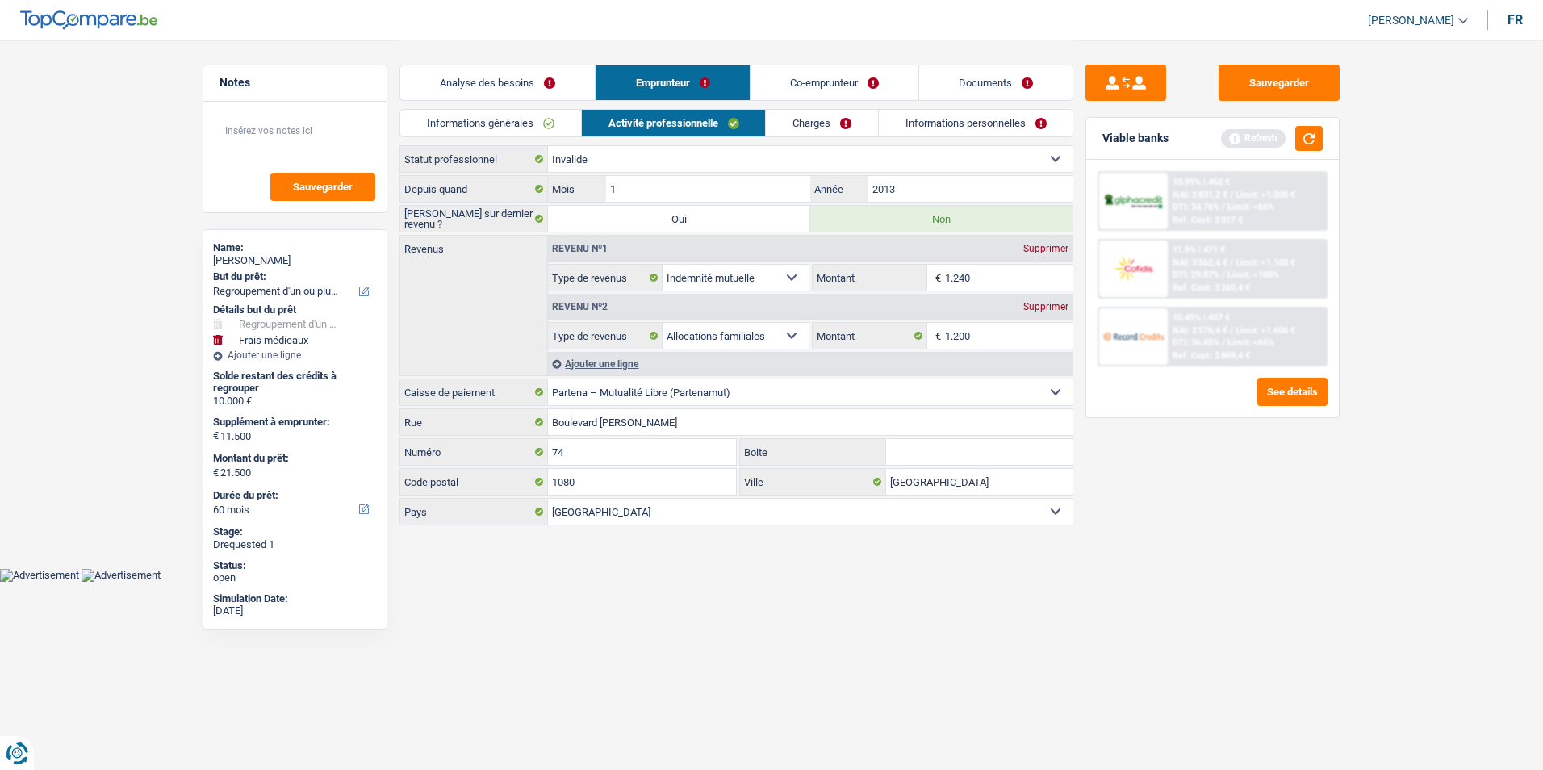
click at [791, 118] on link "Charges" at bounding box center [822, 123] width 112 height 27
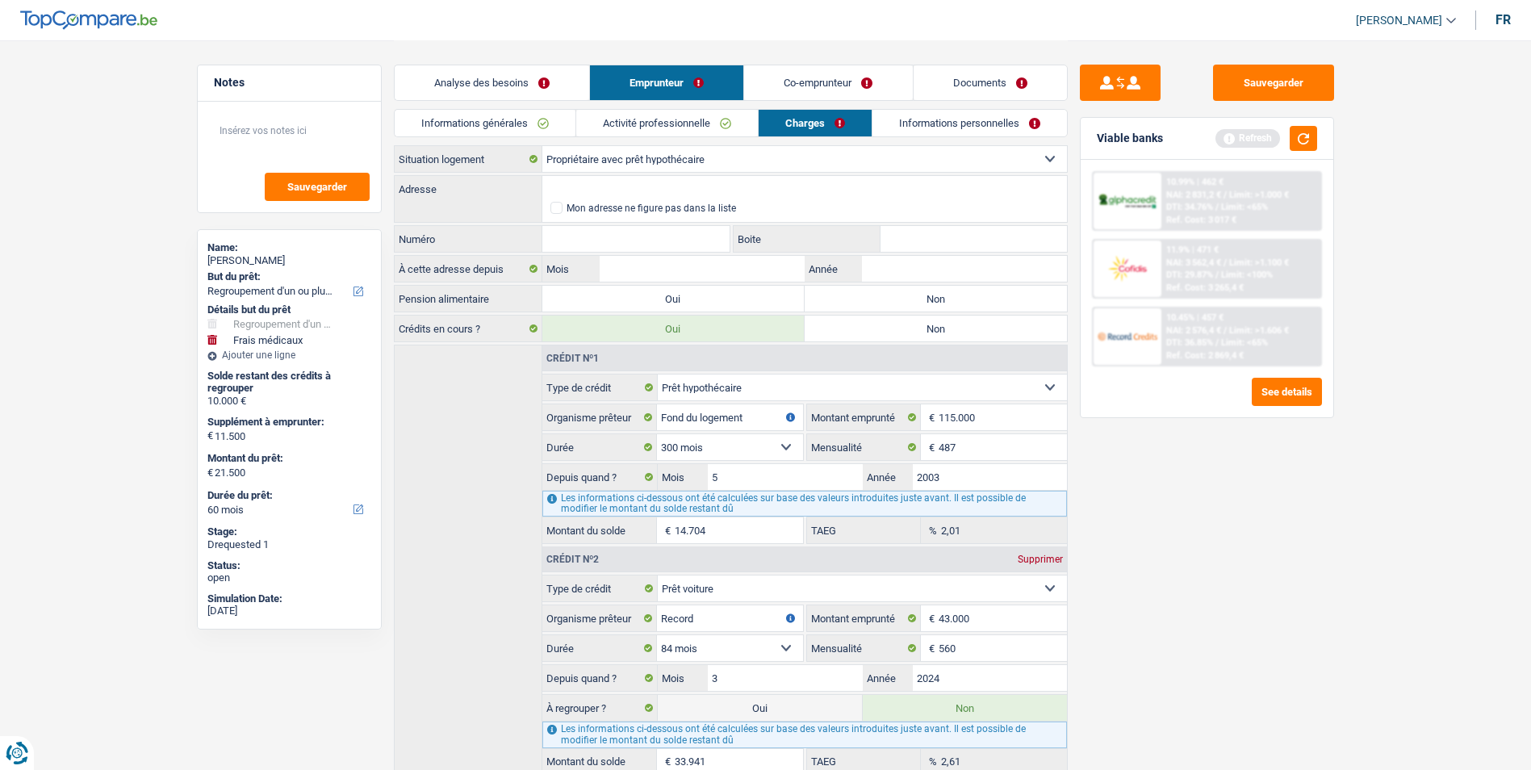
click at [847, 299] on label "Non" at bounding box center [936, 299] width 262 height 26
click at [847, 299] on input "Non" at bounding box center [936, 299] width 262 height 26
radio input "true"
click at [561, 116] on link "Informations générales" at bounding box center [485, 123] width 181 height 27
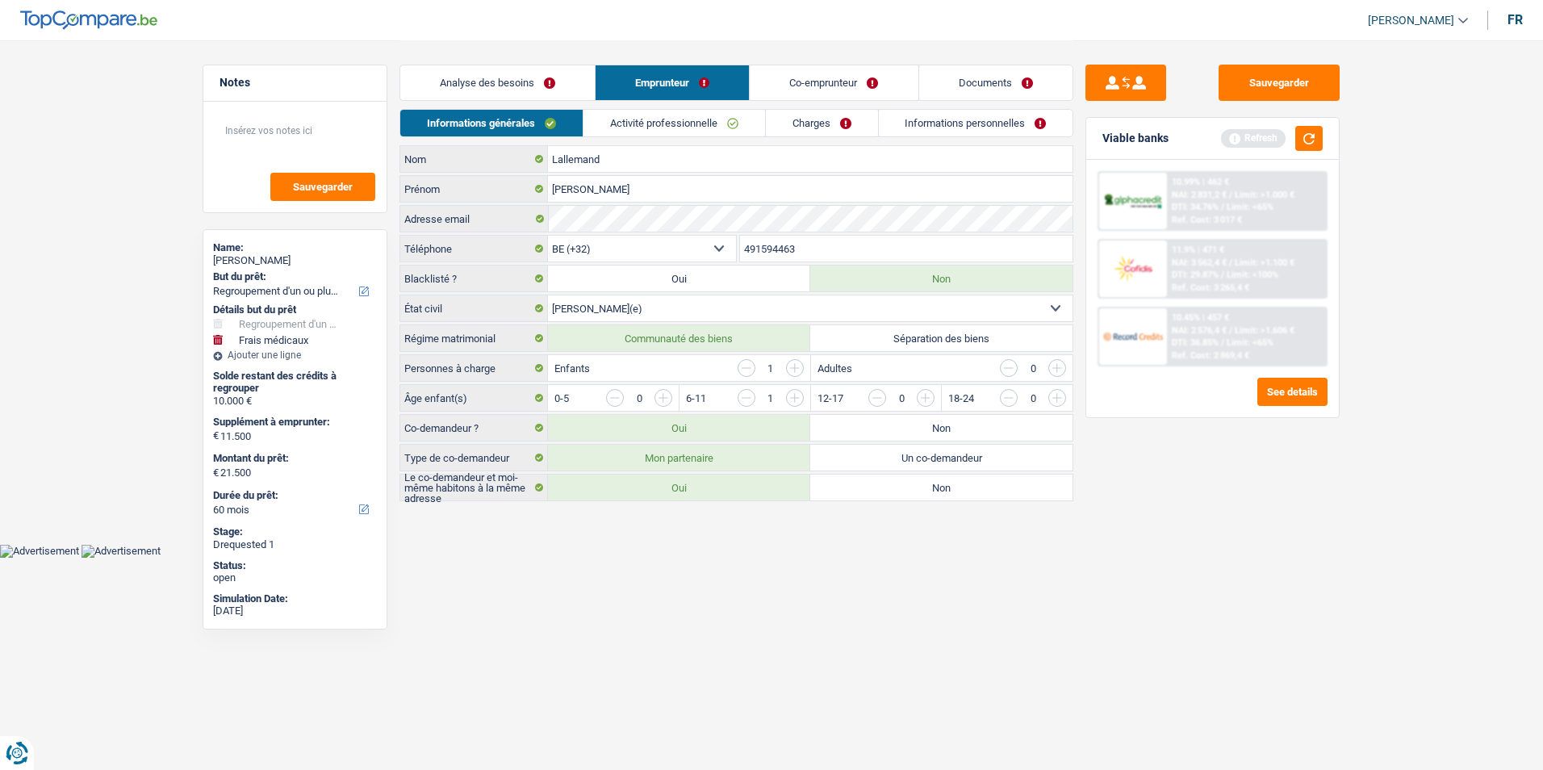
click at [556, 85] on link "Analyse des besoins" at bounding box center [497, 82] width 194 height 35
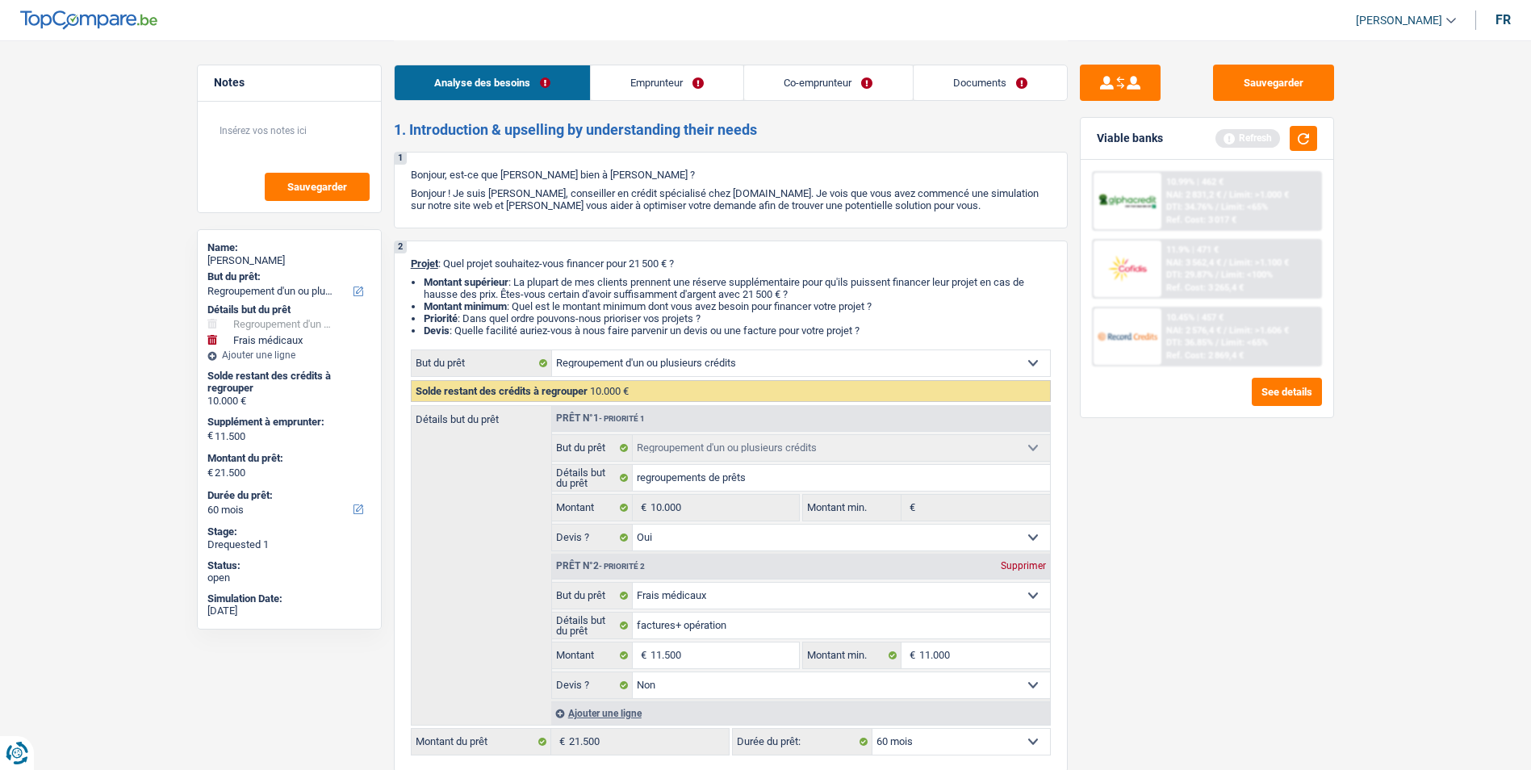
click at [686, 82] on link "Emprunteur" at bounding box center [667, 82] width 153 height 35
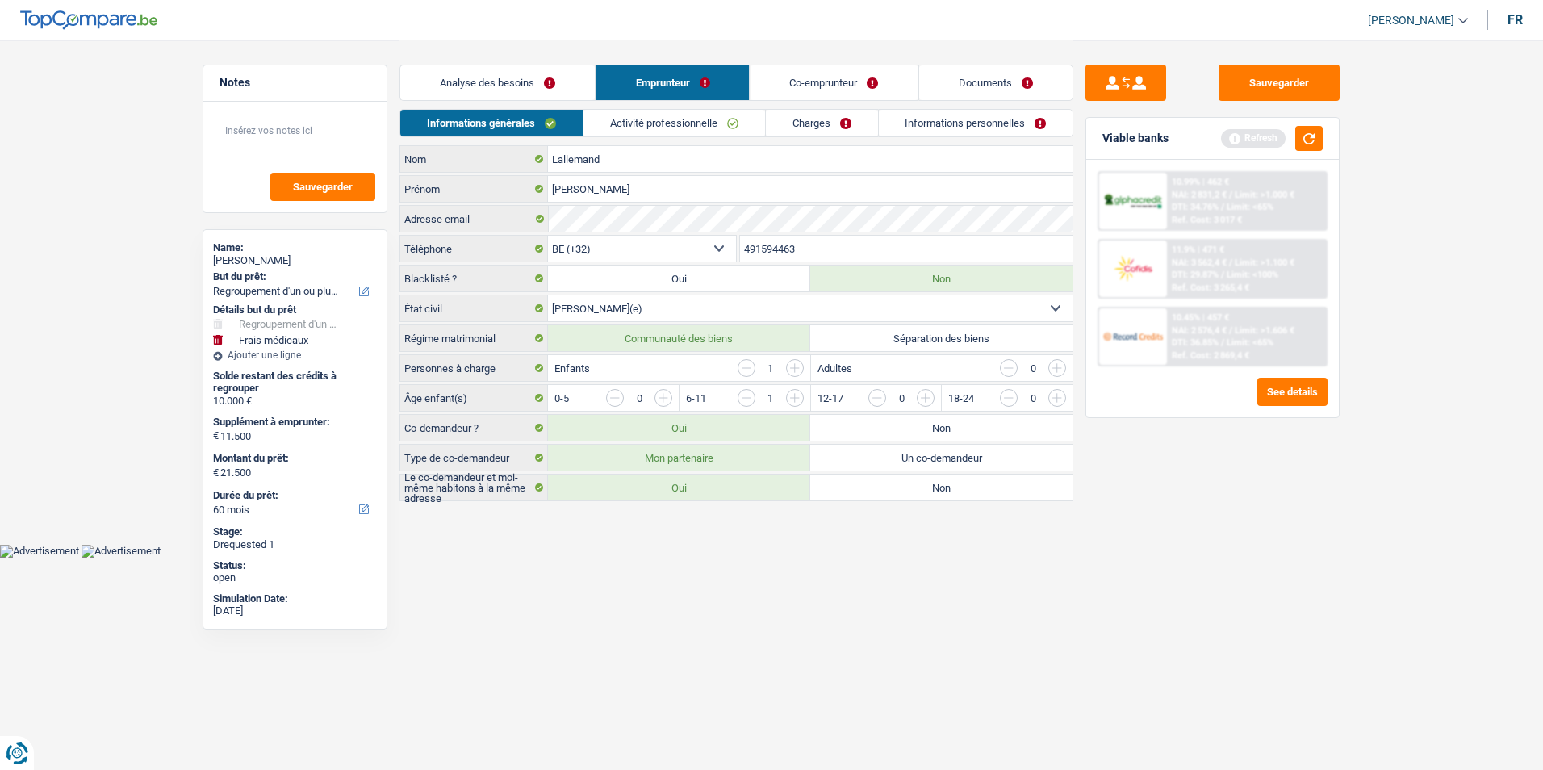
click at [793, 82] on link "Co-emprunteur" at bounding box center [835, 82] width 168 height 35
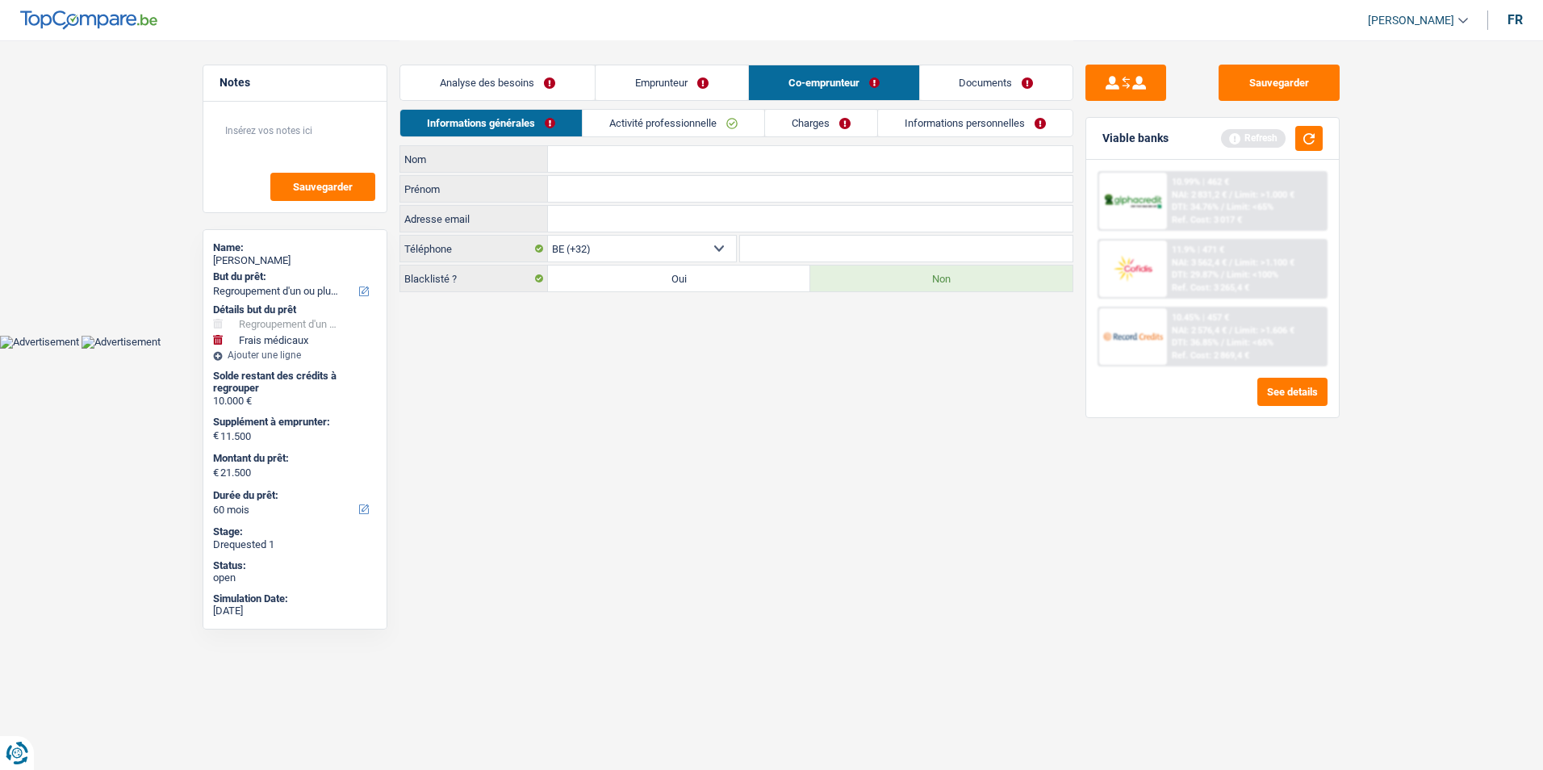
drag, startPoint x: 709, startPoint y: 110, endPoint x: 707, endPoint y: 121, distance: 11.6
click at [709, 111] on link "Activité professionnelle" at bounding box center [674, 123] width 182 height 27
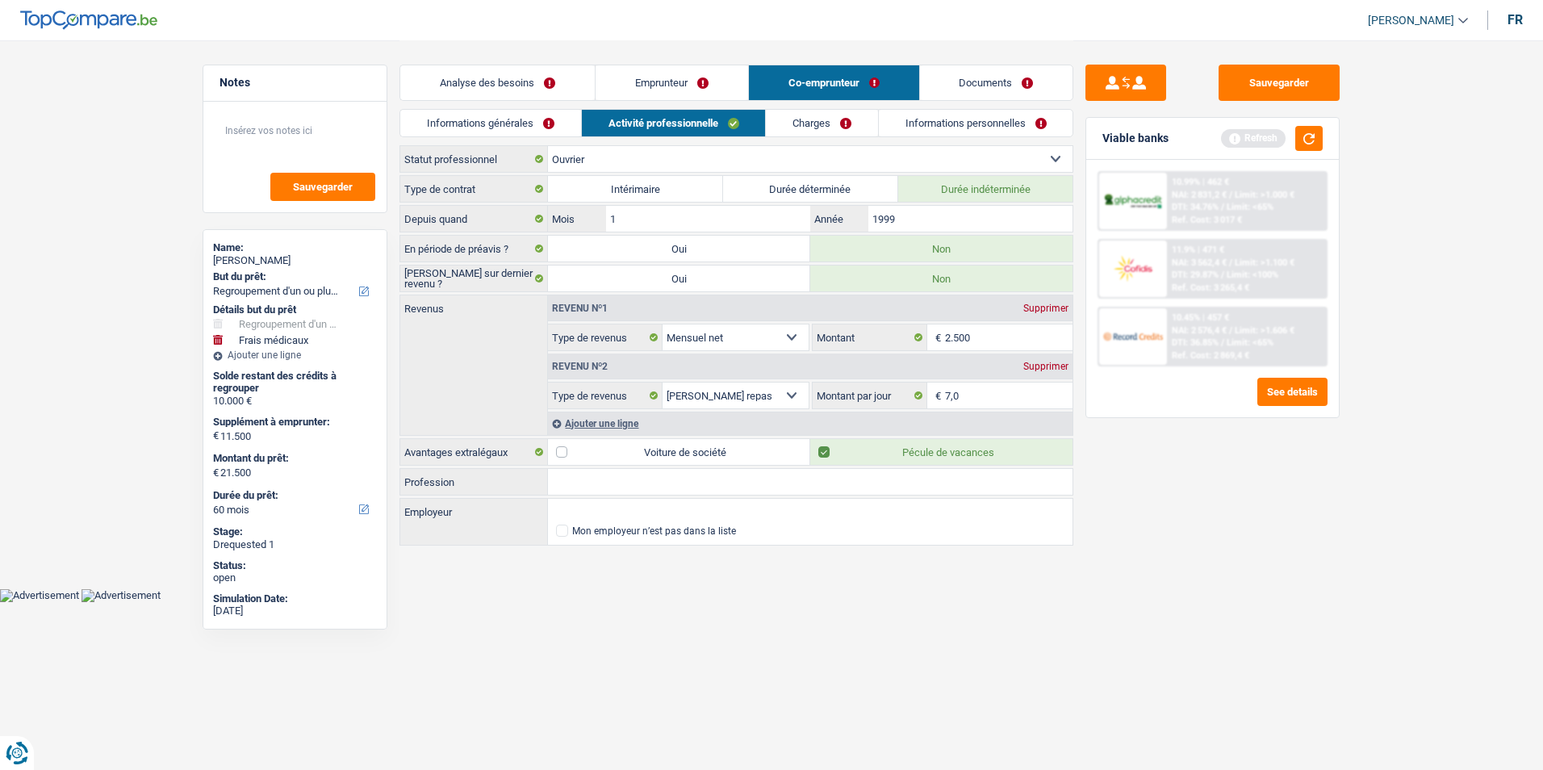
click at [701, 80] on link "Emprunteur" at bounding box center [672, 82] width 153 height 35
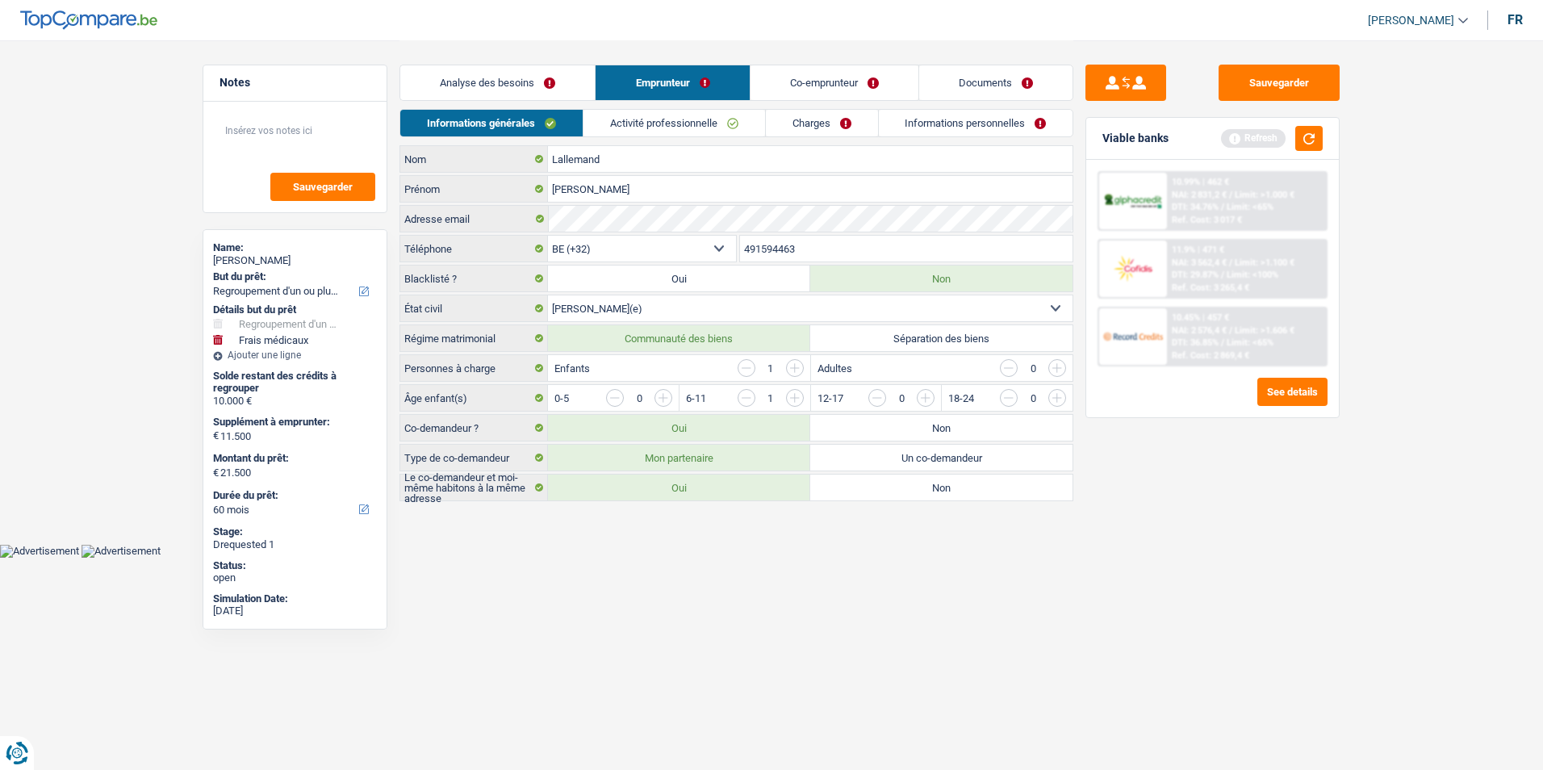
click at [589, 73] on link "Analyse des besoins" at bounding box center [497, 82] width 194 height 35
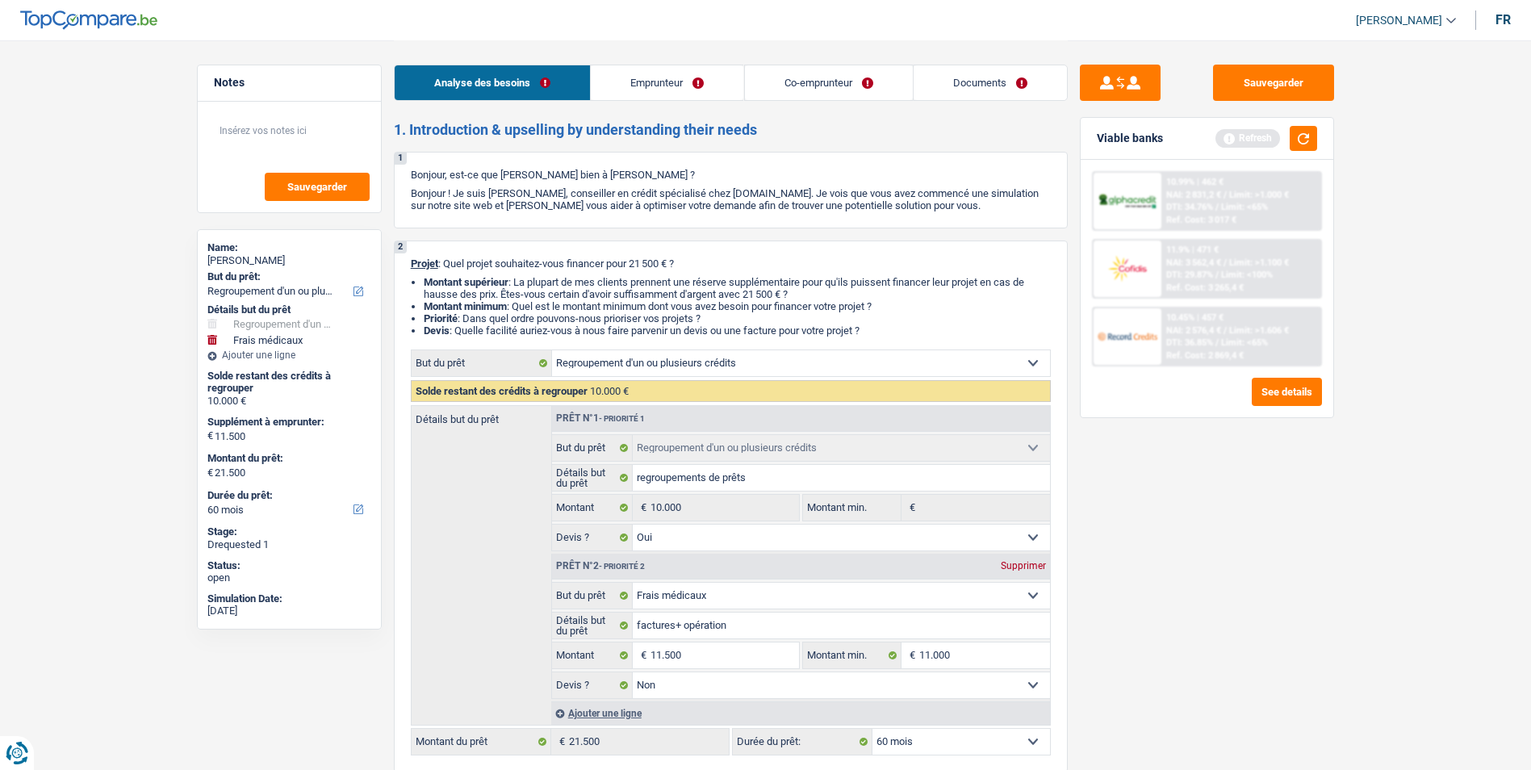
click at [692, 80] on link "Emprunteur" at bounding box center [667, 82] width 153 height 35
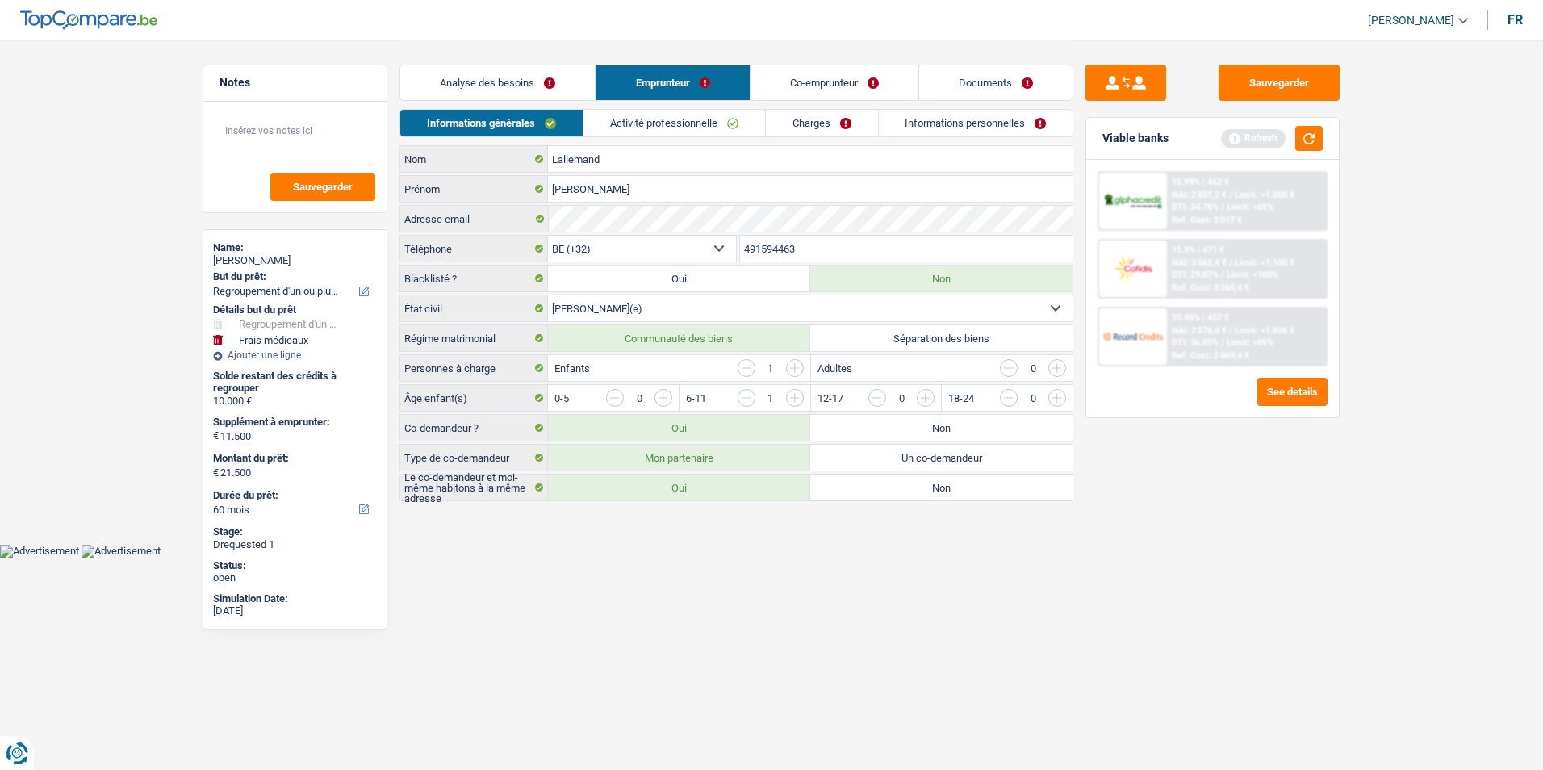
click at [780, 82] on link "Co-emprunteur" at bounding box center [835, 82] width 168 height 35
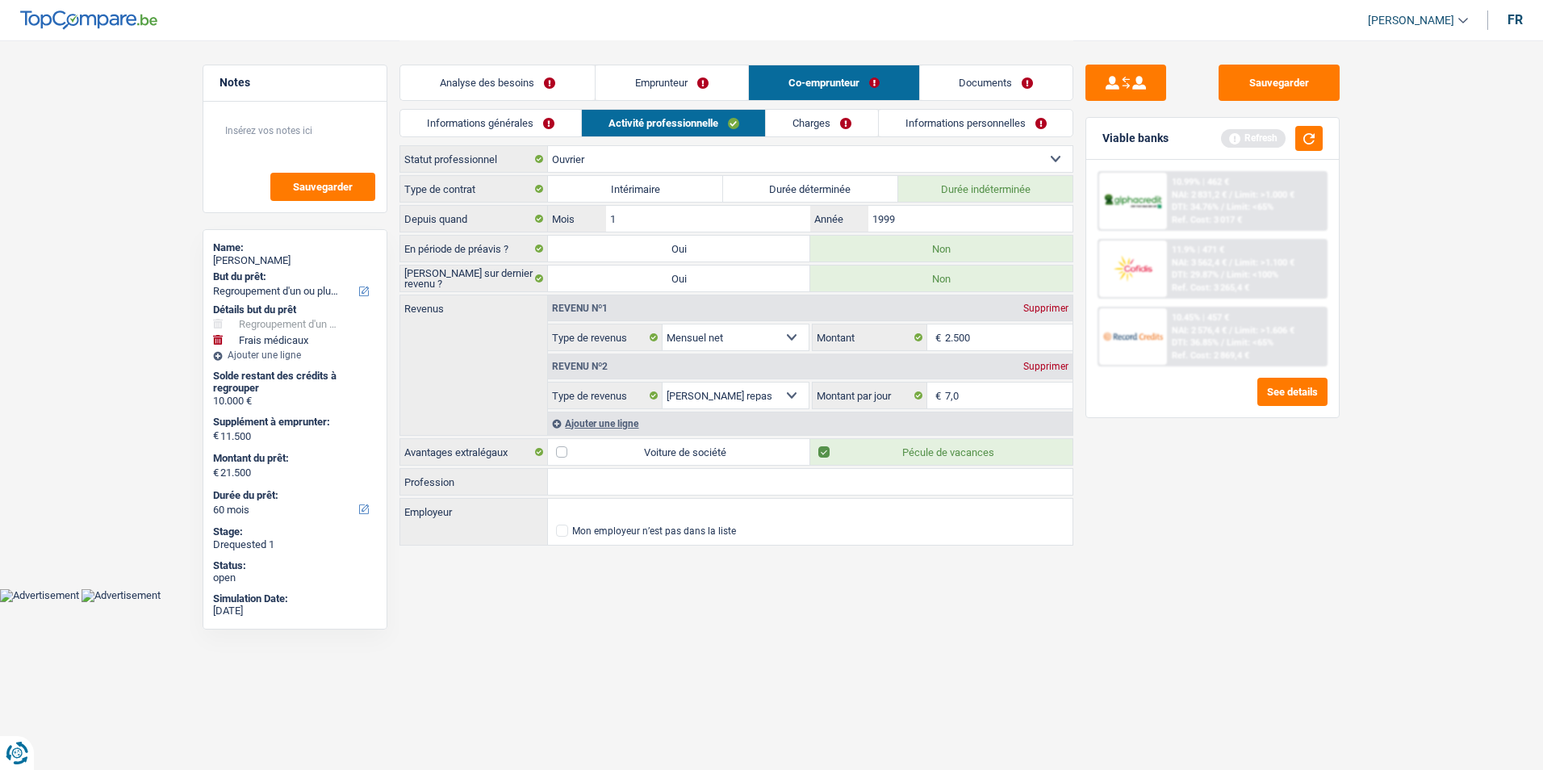
click at [592, 85] on link "Analyse des besoins" at bounding box center [497, 82] width 194 height 35
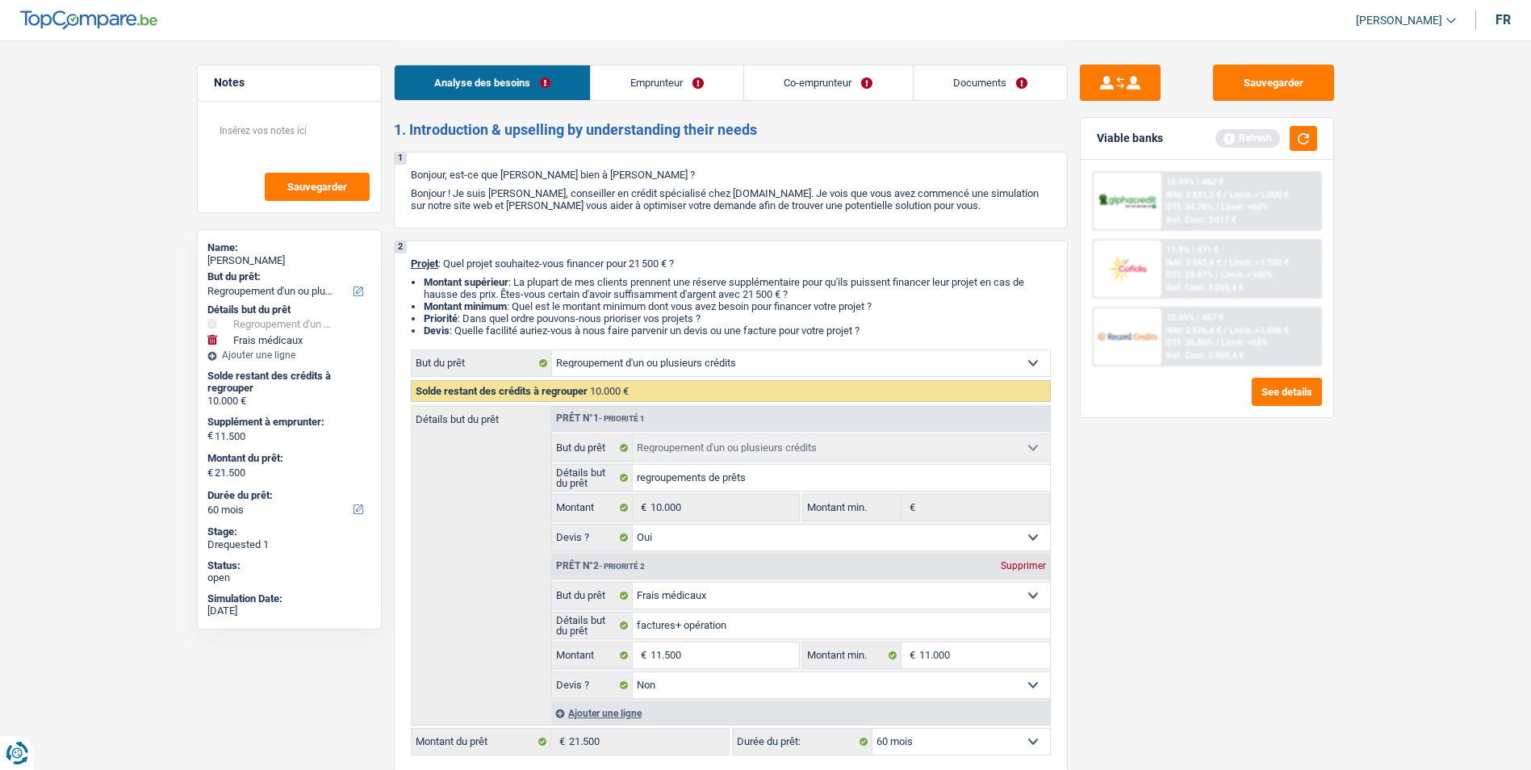
click at [808, 94] on link "Co-emprunteur" at bounding box center [828, 82] width 168 height 35
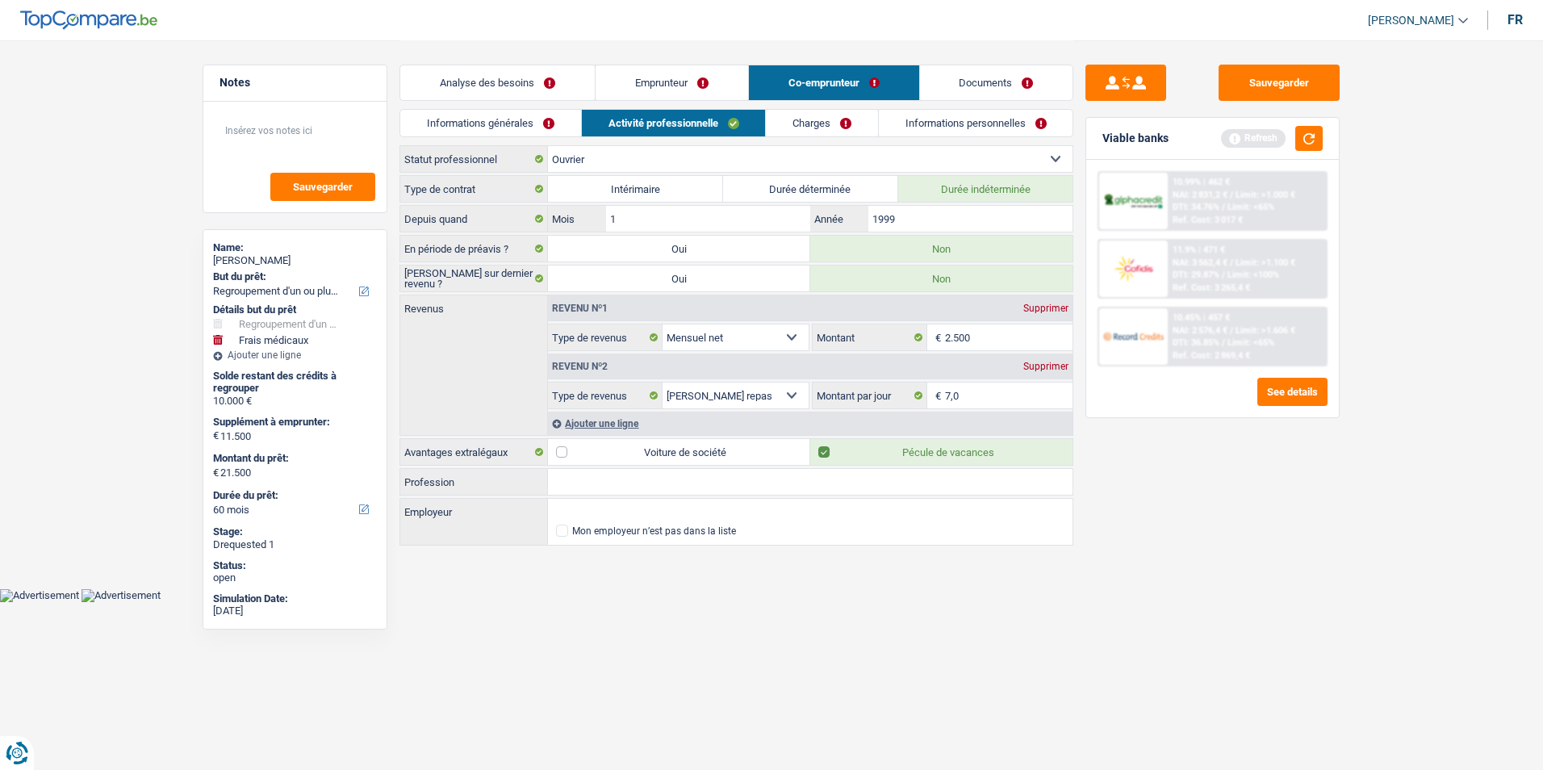
click at [921, 83] on link "Documents" at bounding box center [996, 82] width 153 height 35
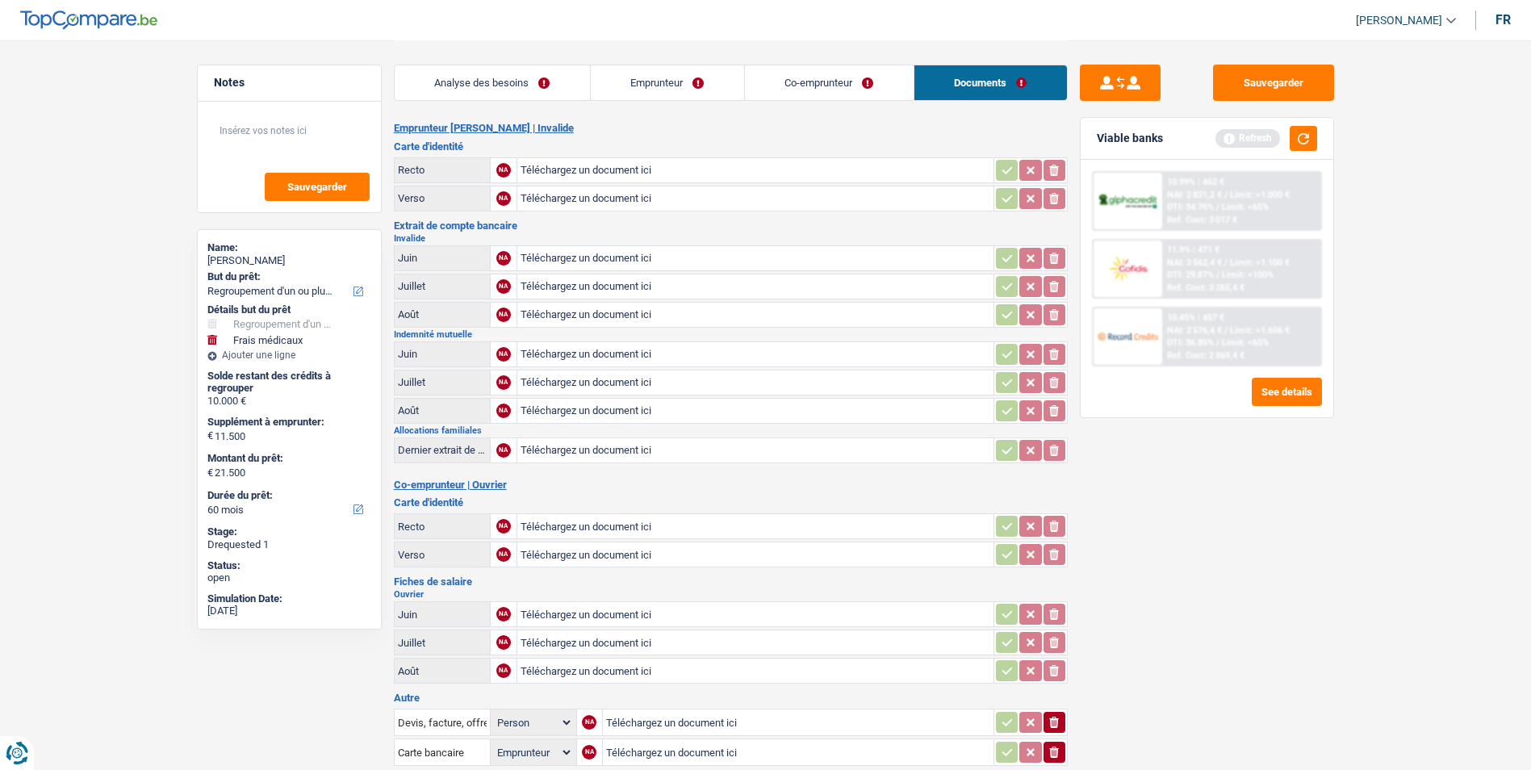
click at [825, 83] on link "Co-emprunteur" at bounding box center [829, 82] width 169 height 35
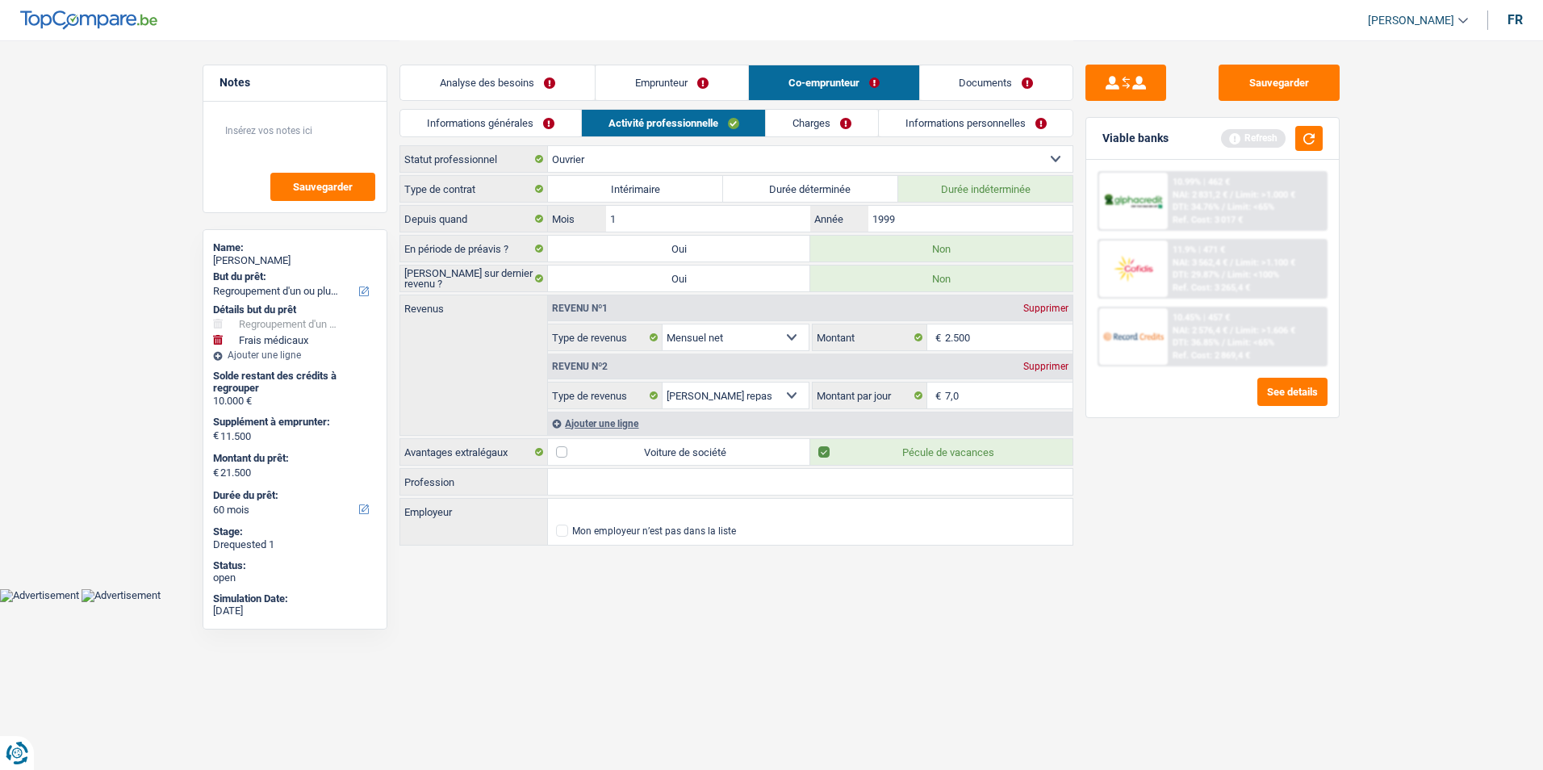
click at [625, 81] on link "Emprunteur" at bounding box center [672, 82] width 153 height 35
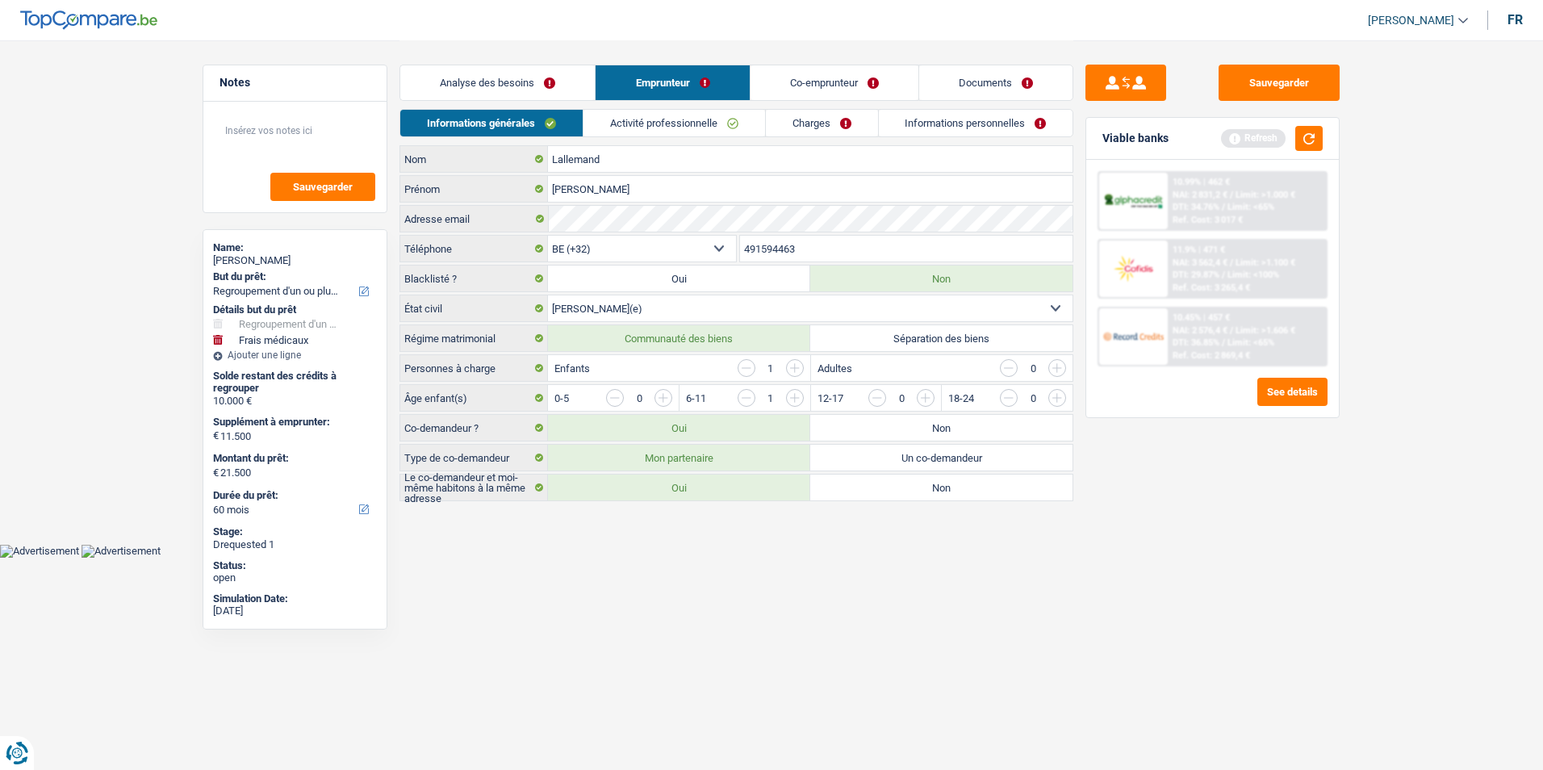
click at [551, 75] on link "Analyse des besoins" at bounding box center [497, 82] width 194 height 35
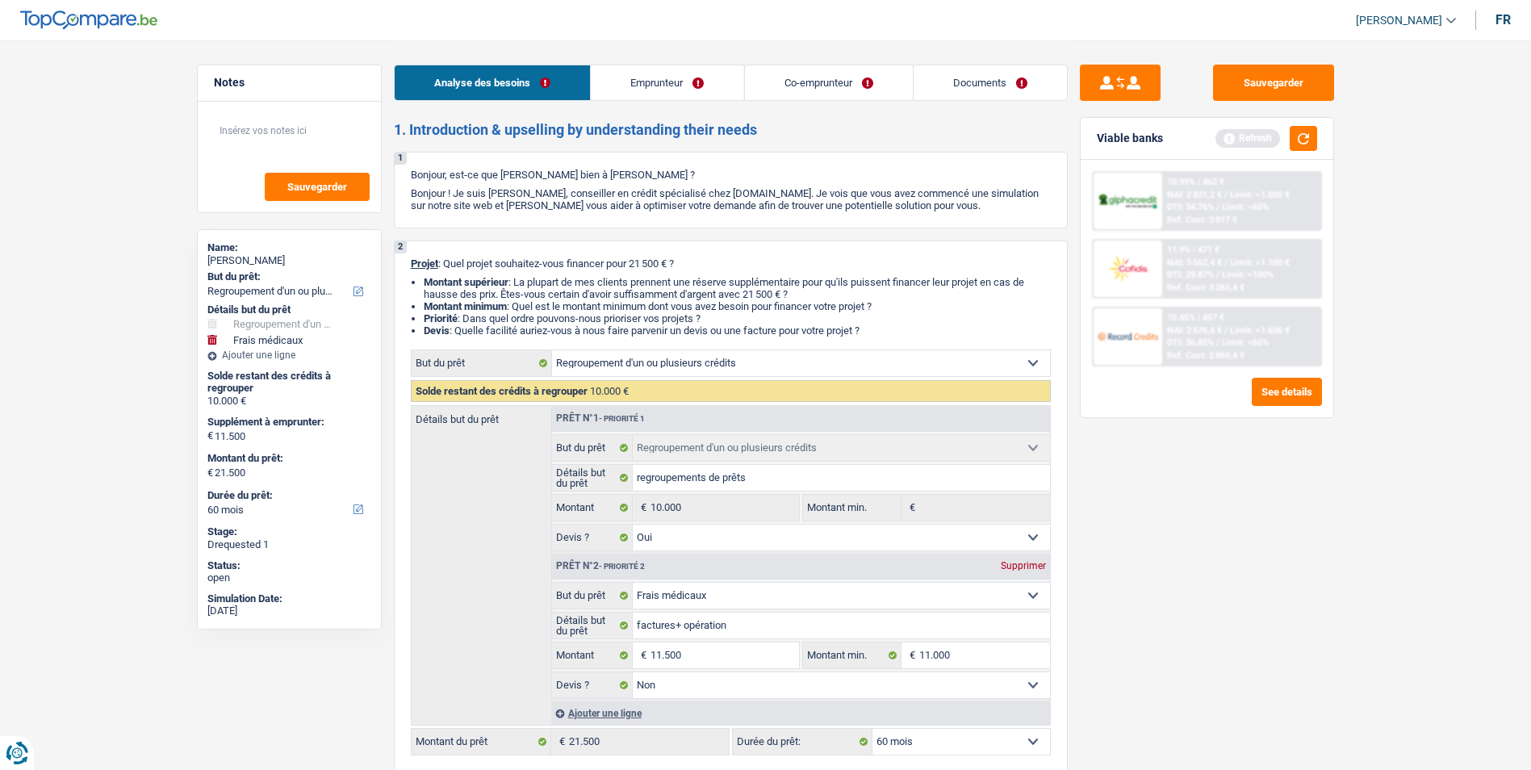
click at [668, 83] on link "Emprunteur" at bounding box center [667, 82] width 153 height 35
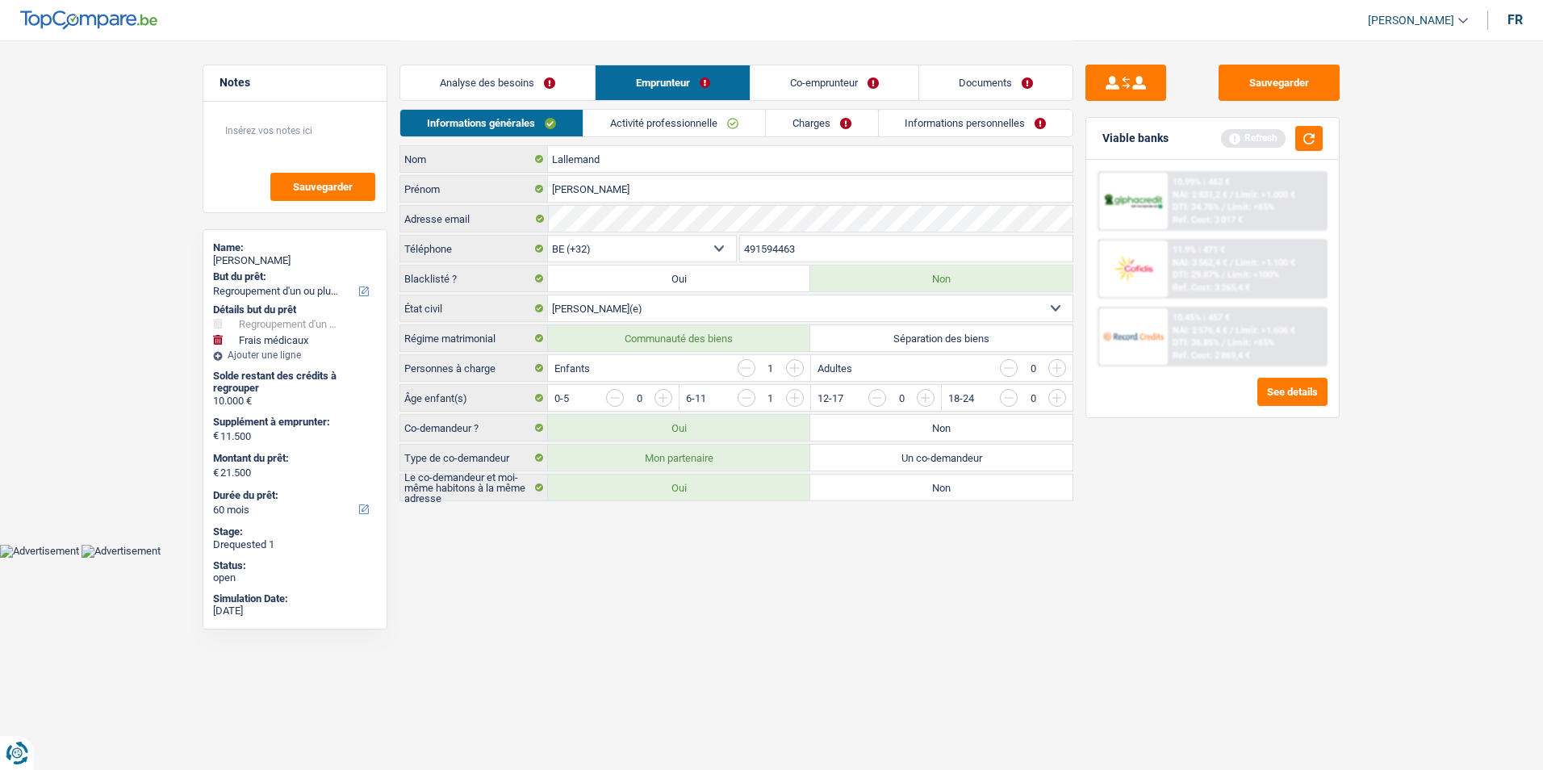
click at [804, 89] on link "Co-emprunteur" at bounding box center [835, 82] width 168 height 35
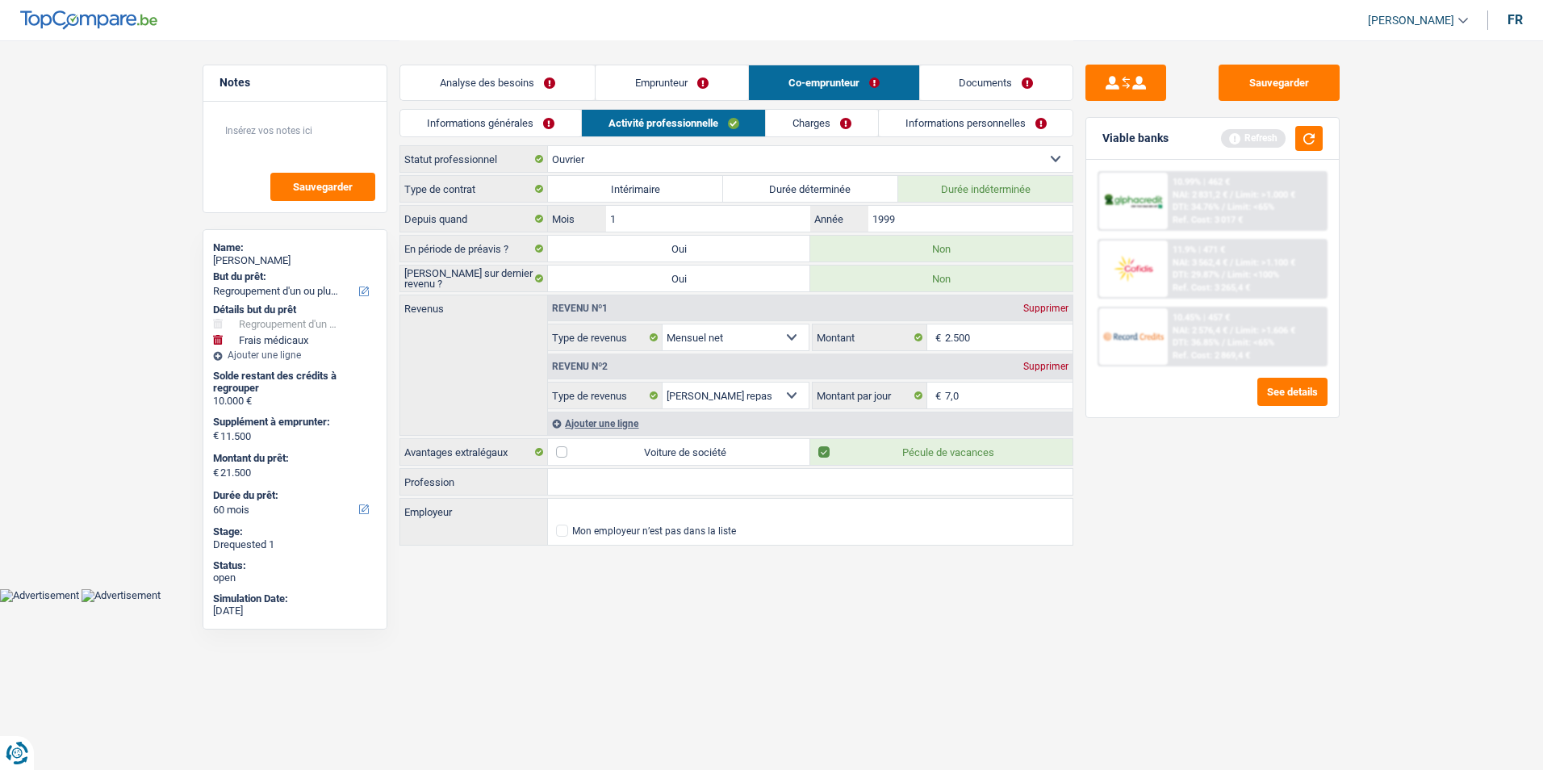
click at [977, 94] on link "Documents" at bounding box center [996, 82] width 153 height 35
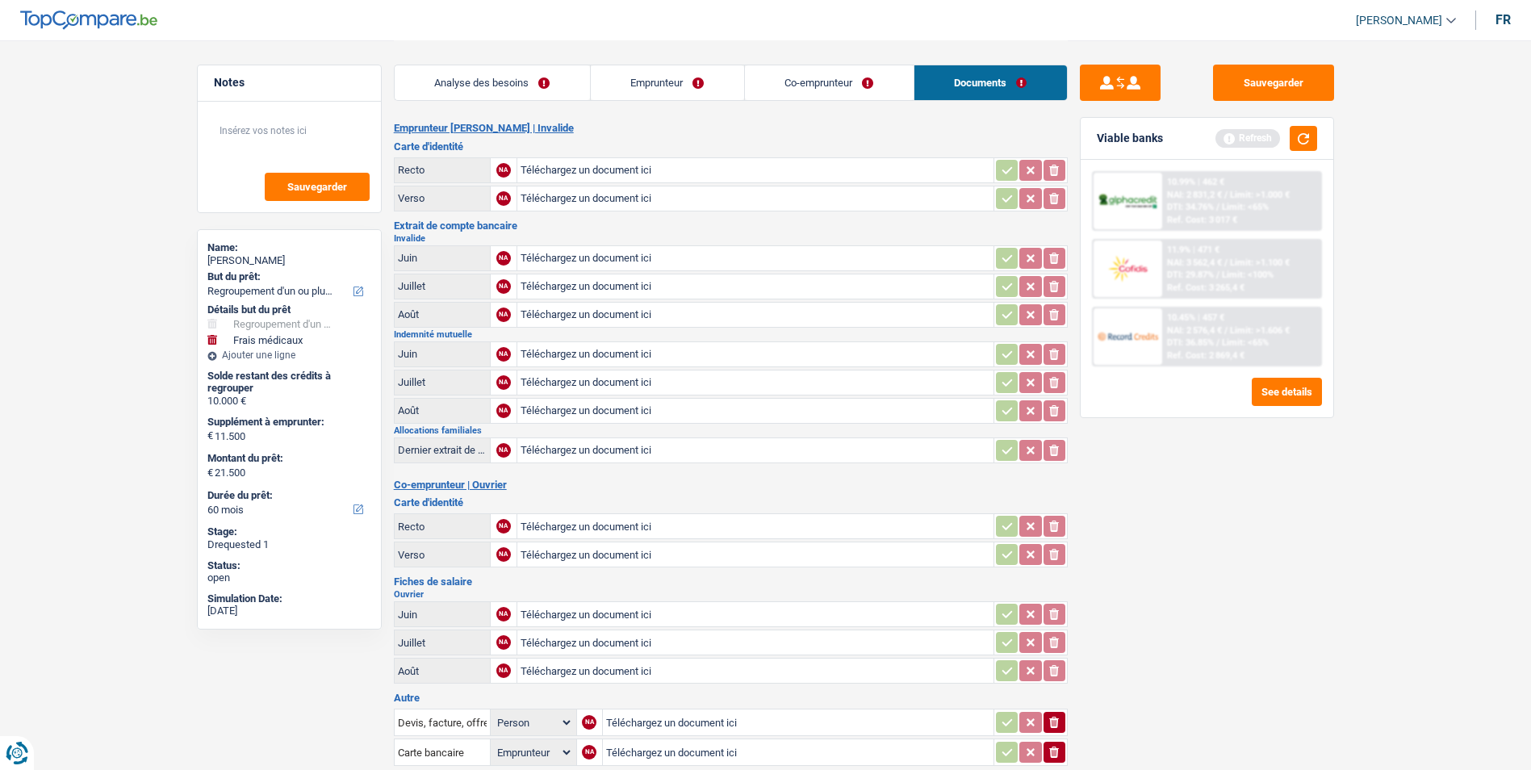
click at [700, 89] on link "Emprunteur" at bounding box center [667, 82] width 153 height 35
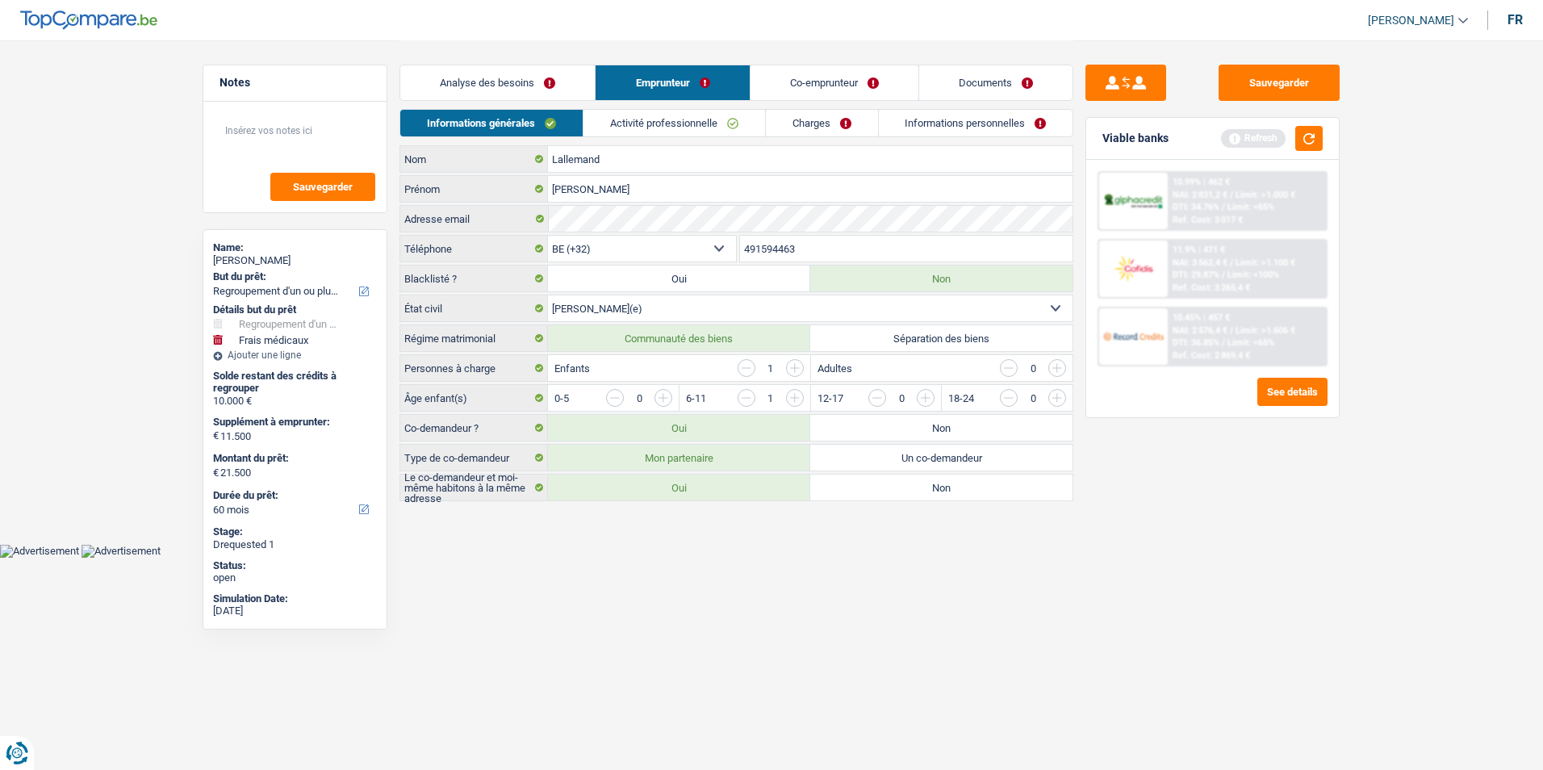
click at [559, 80] on link "Analyse des besoins" at bounding box center [497, 82] width 194 height 35
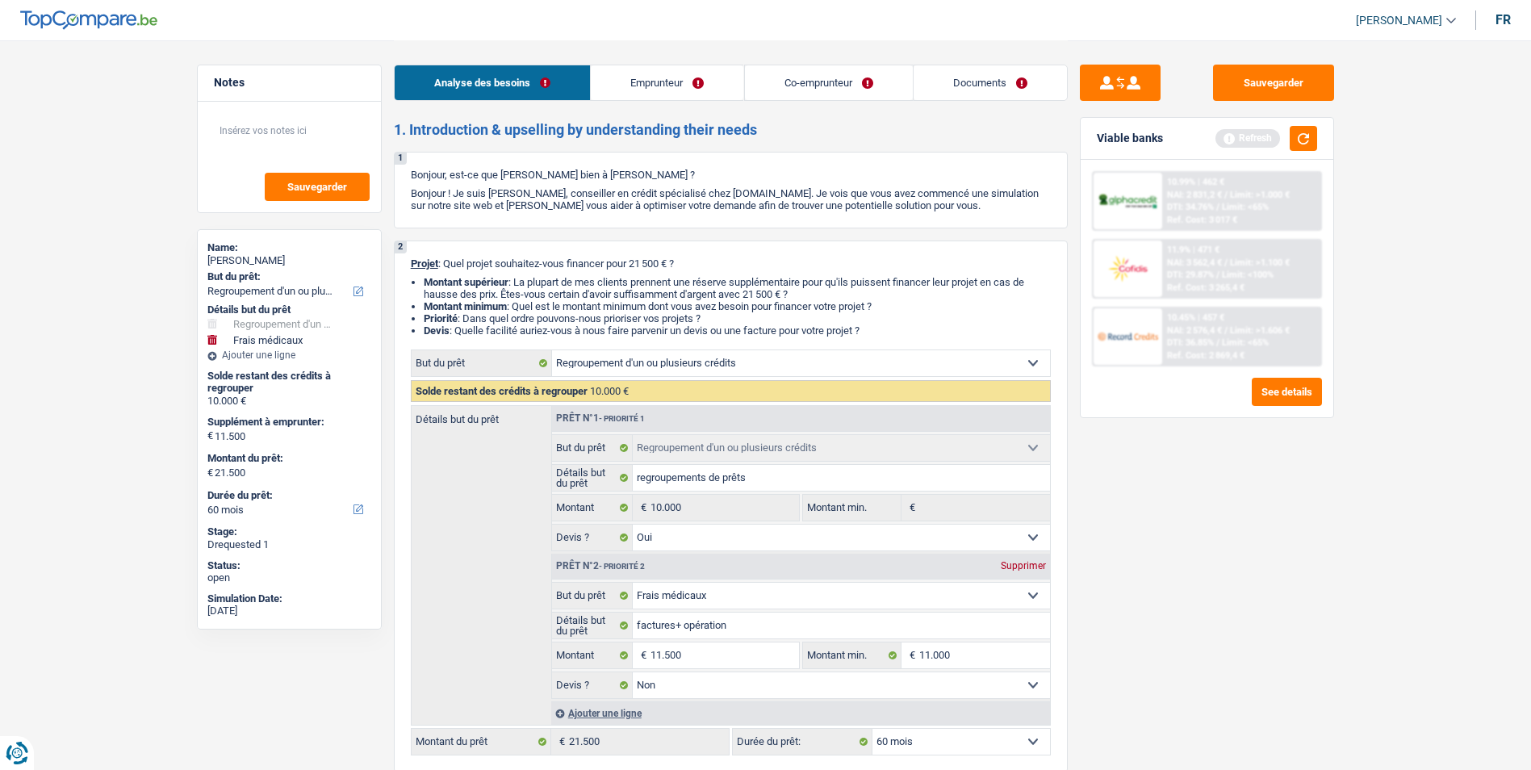
click at [667, 80] on link "Emprunteur" at bounding box center [667, 82] width 153 height 35
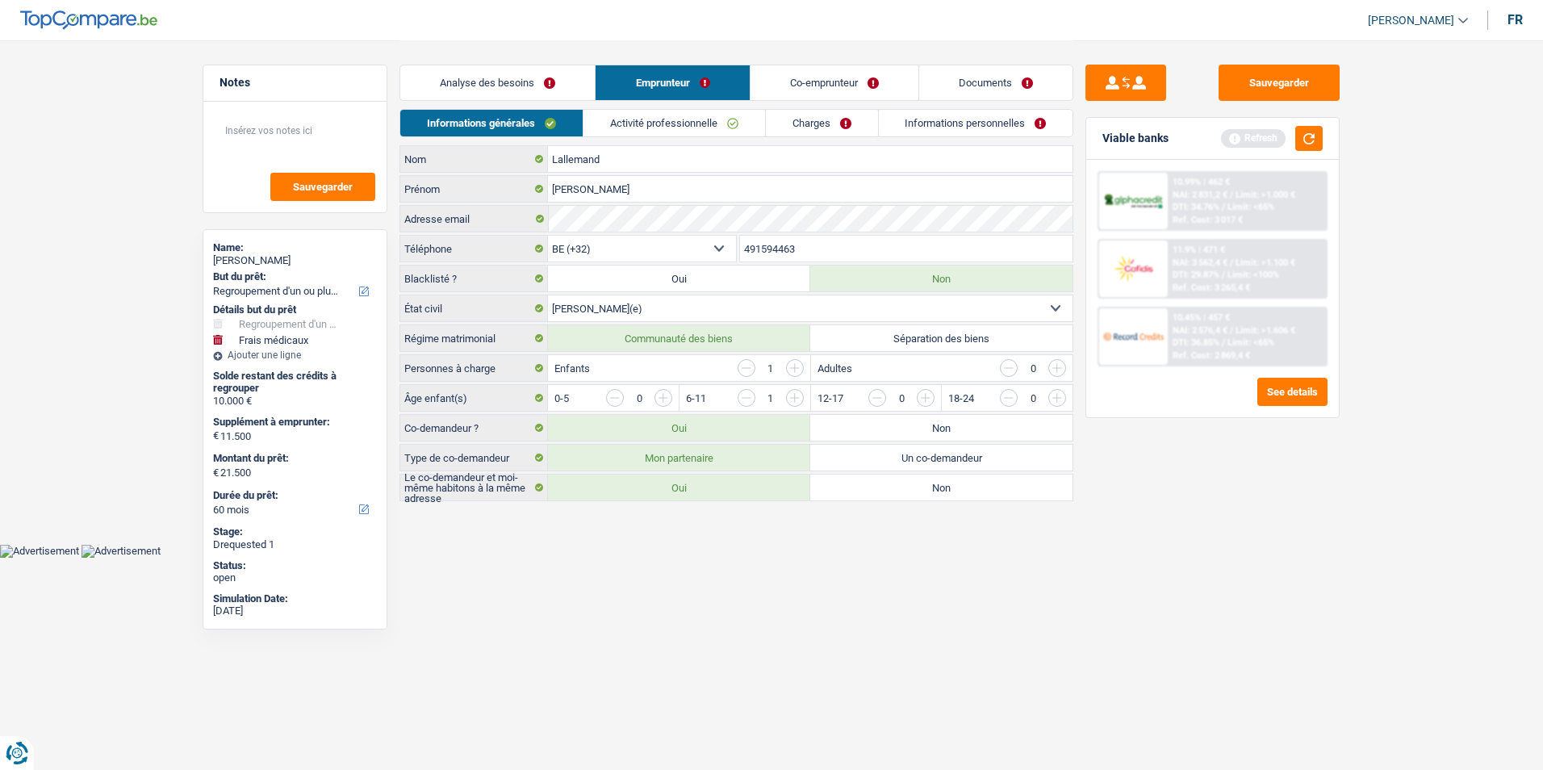
click at [772, 92] on link "Co-emprunteur" at bounding box center [835, 82] width 168 height 35
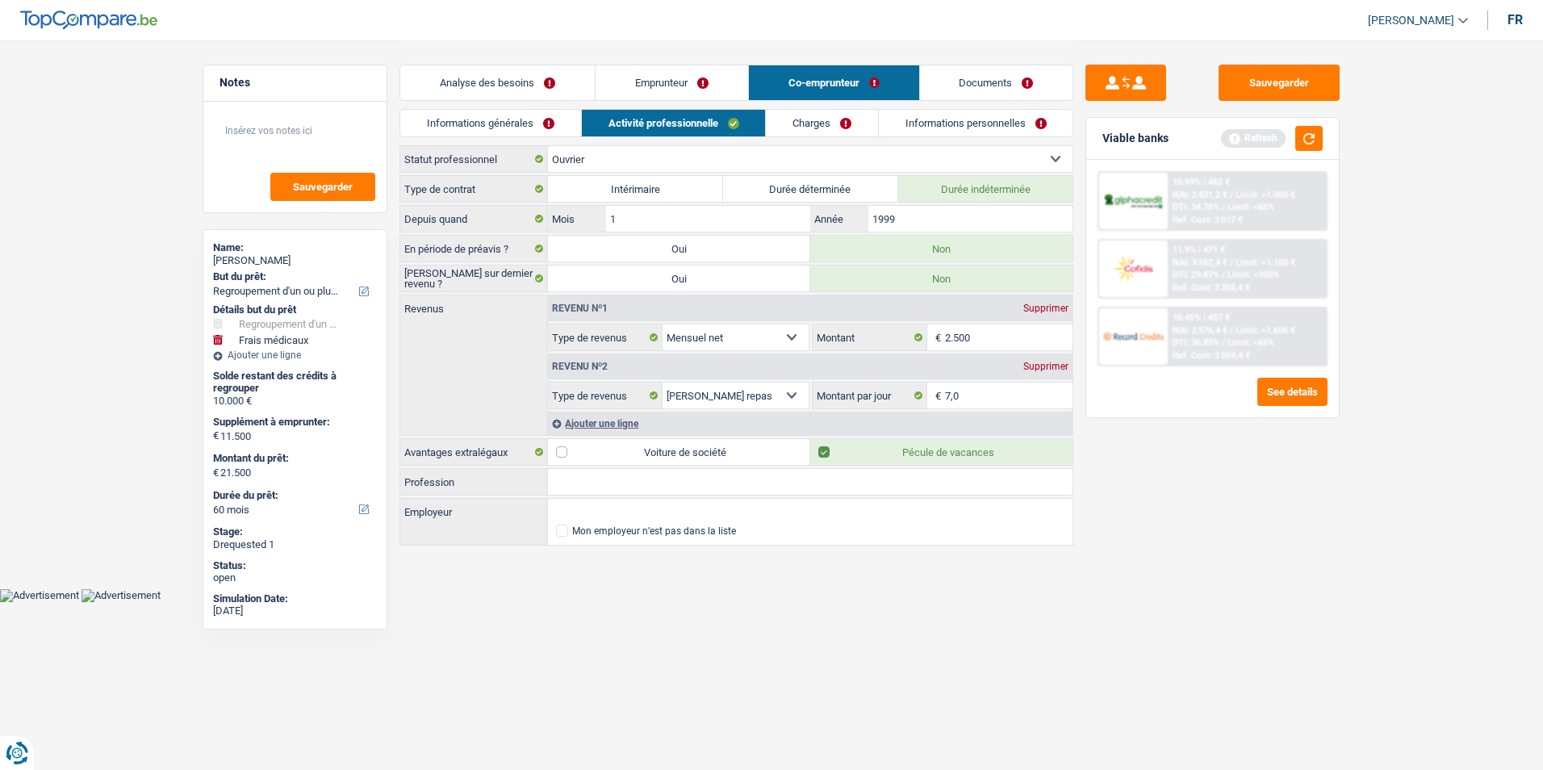
click at [782, 121] on link "Charges" at bounding box center [822, 123] width 112 height 27
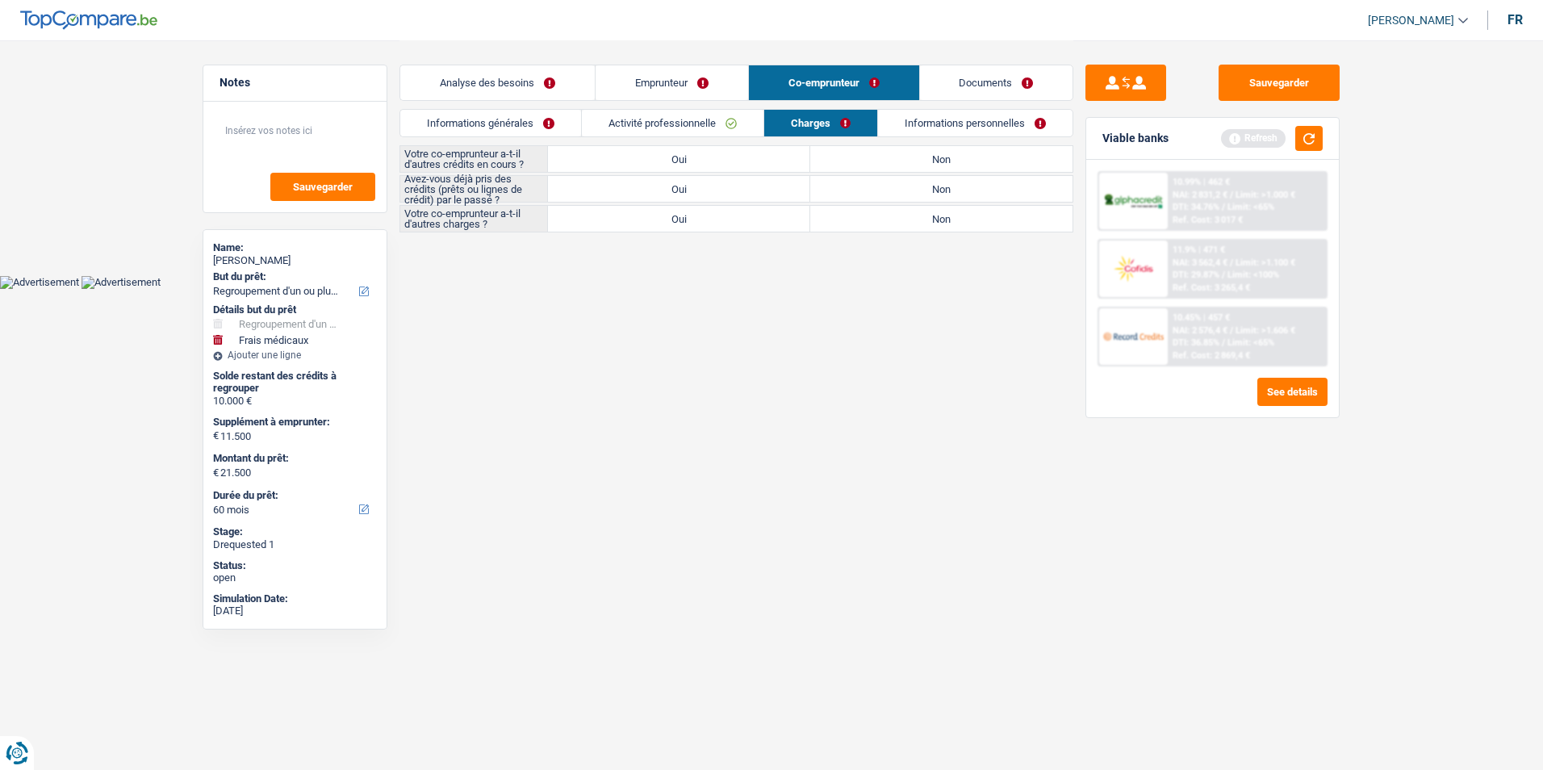
click at [889, 158] on label "Non" at bounding box center [941, 159] width 262 height 26
click at [889, 158] on input "Non" at bounding box center [941, 159] width 262 height 26
radio input "true"
click at [738, 193] on label "Oui" at bounding box center [679, 189] width 262 height 26
click at [738, 193] on input "Oui" at bounding box center [679, 189] width 262 height 26
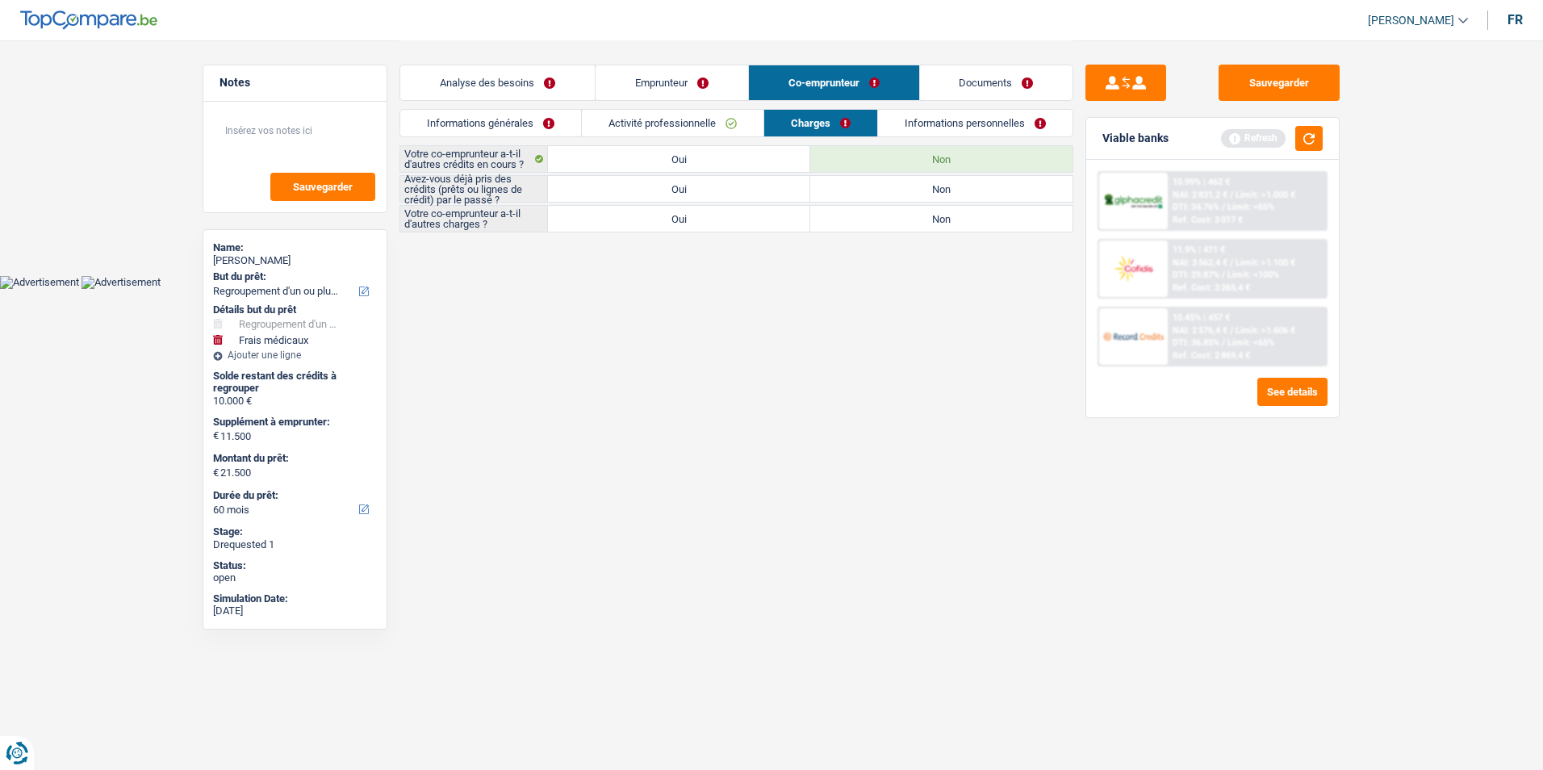
radio input "true"
click at [898, 228] on label "Non" at bounding box center [941, 219] width 262 height 26
click at [898, 228] on input "Non" at bounding box center [941, 219] width 262 height 26
radio input "true"
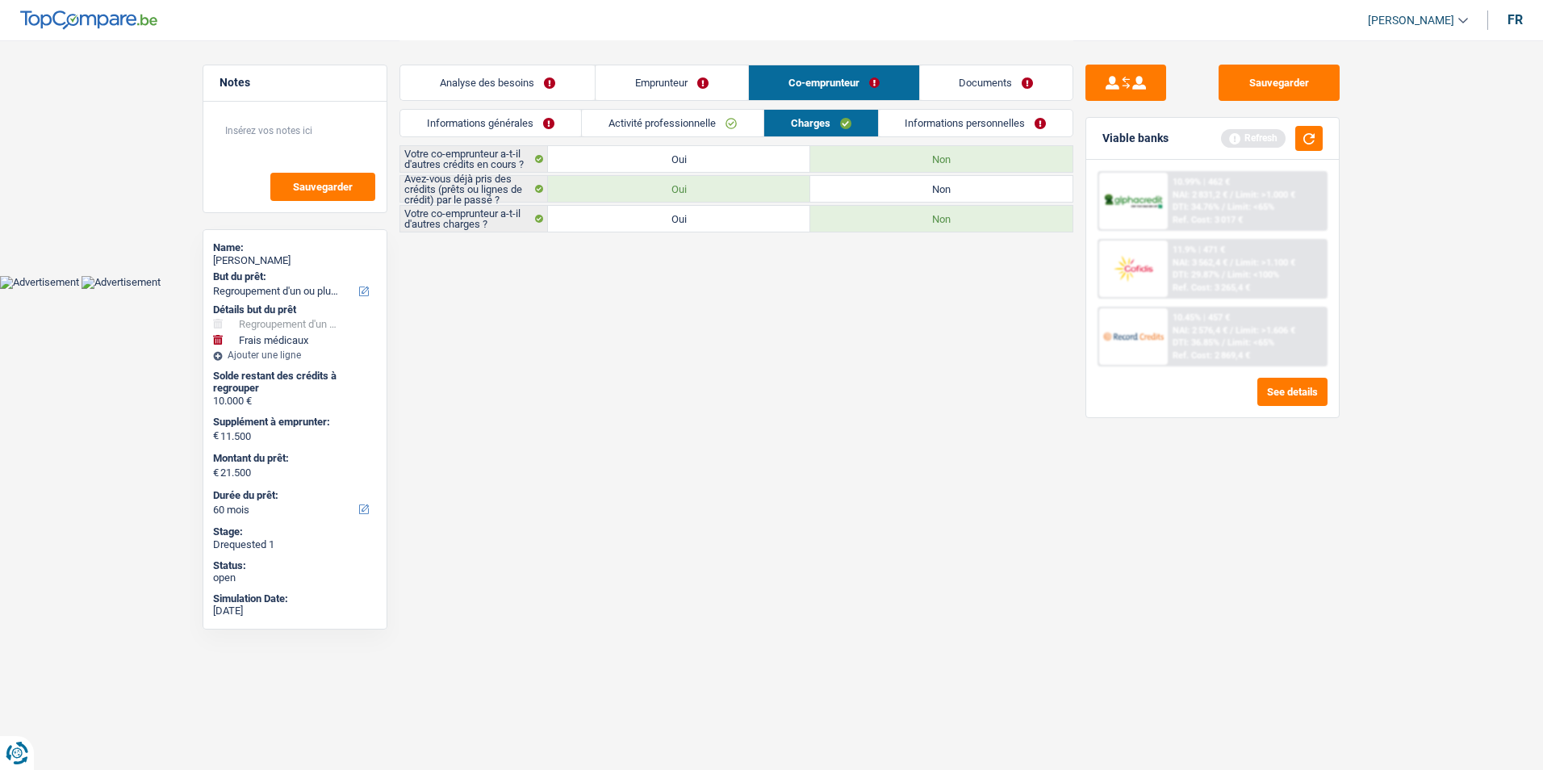
click at [567, 77] on link "Analyse des besoins" at bounding box center [497, 82] width 194 height 35
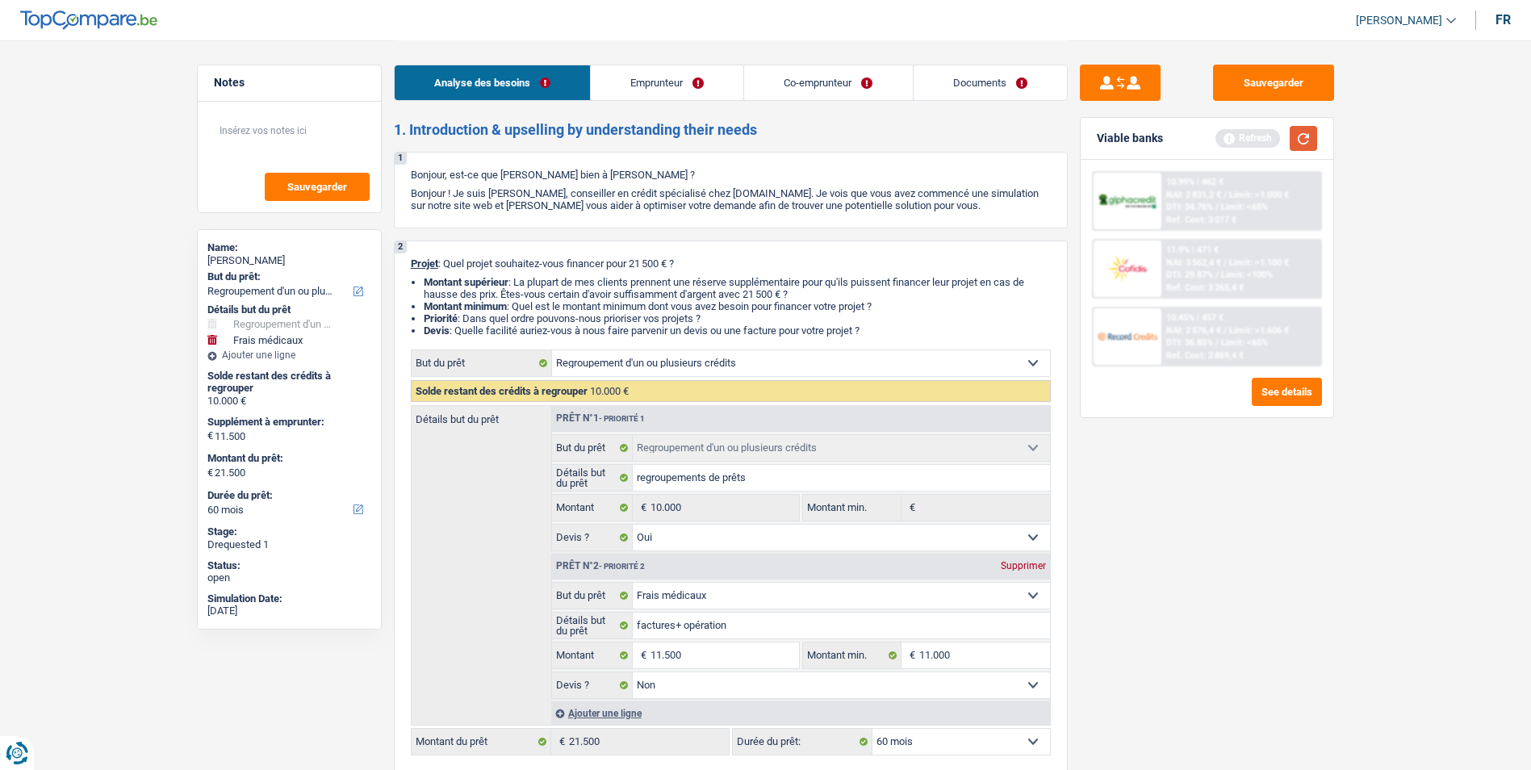
click at [1313, 140] on button "button" at bounding box center [1303, 138] width 27 height 25
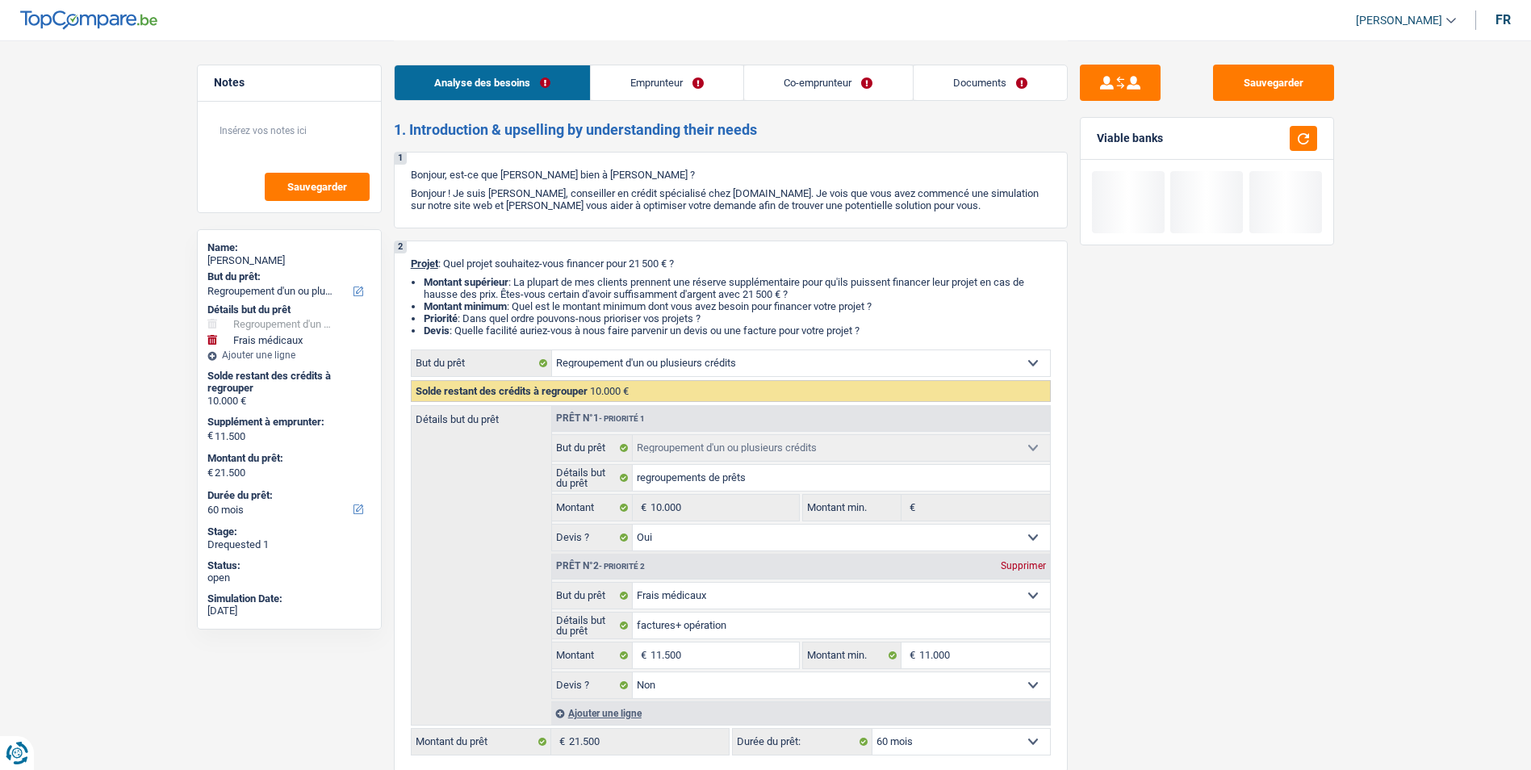
click at [692, 78] on link "Emprunteur" at bounding box center [667, 82] width 153 height 35
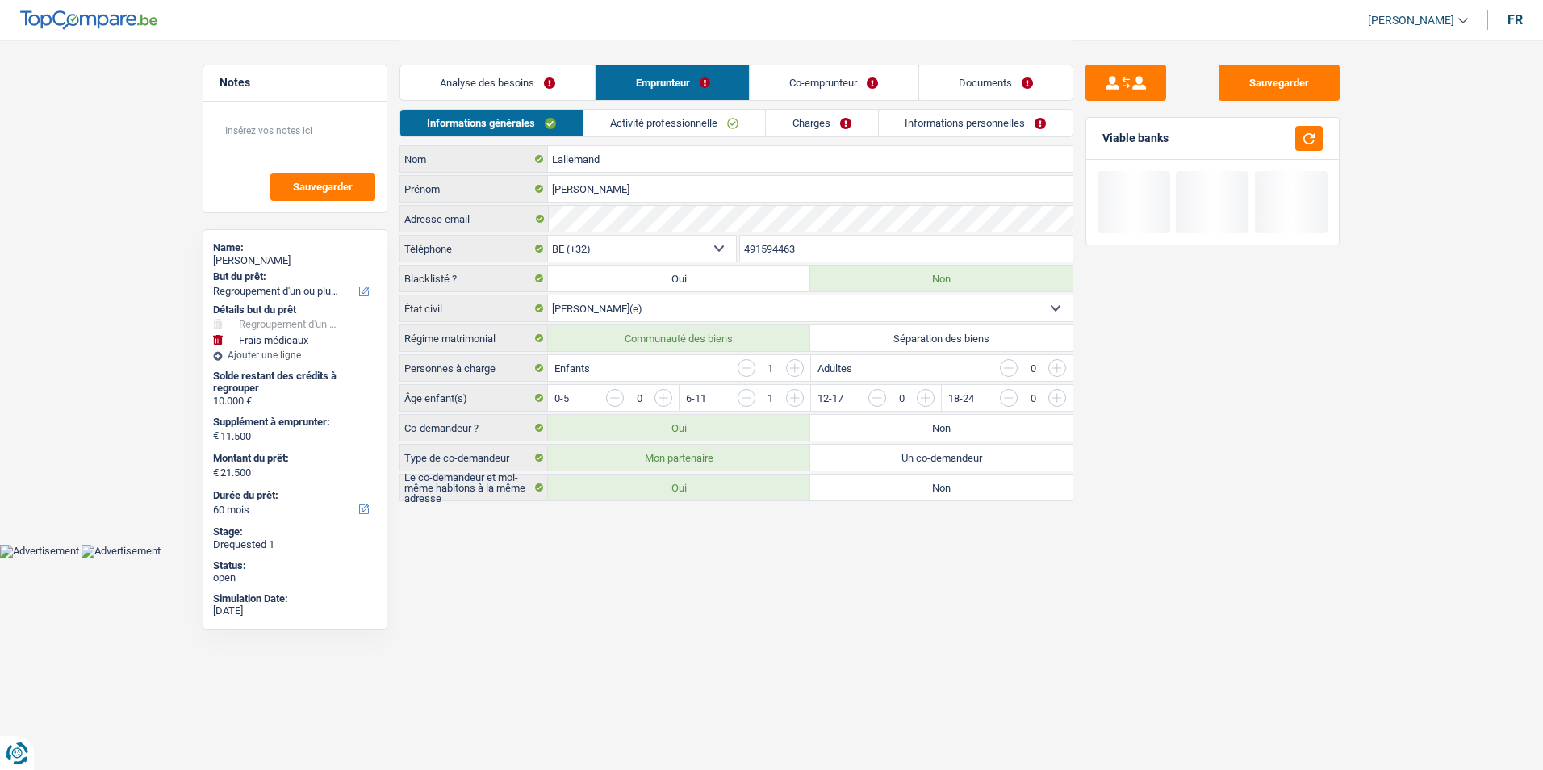
click at [794, 86] on link "Co-emprunteur" at bounding box center [835, 82] width 168 height 35
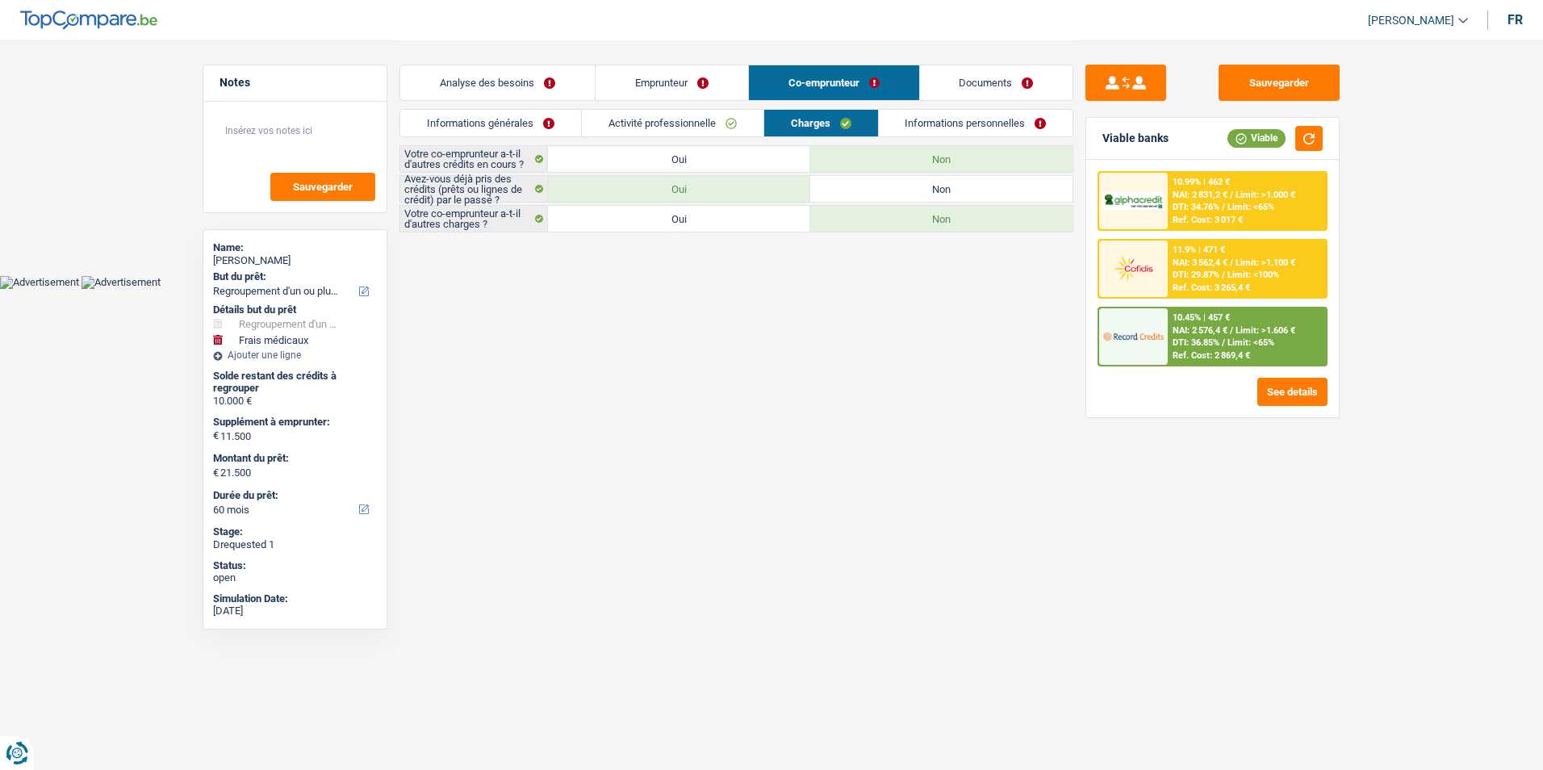
click at [675, 118] on link "Activité professionnelle" at bounding box center [673, 123] width 182 height 27
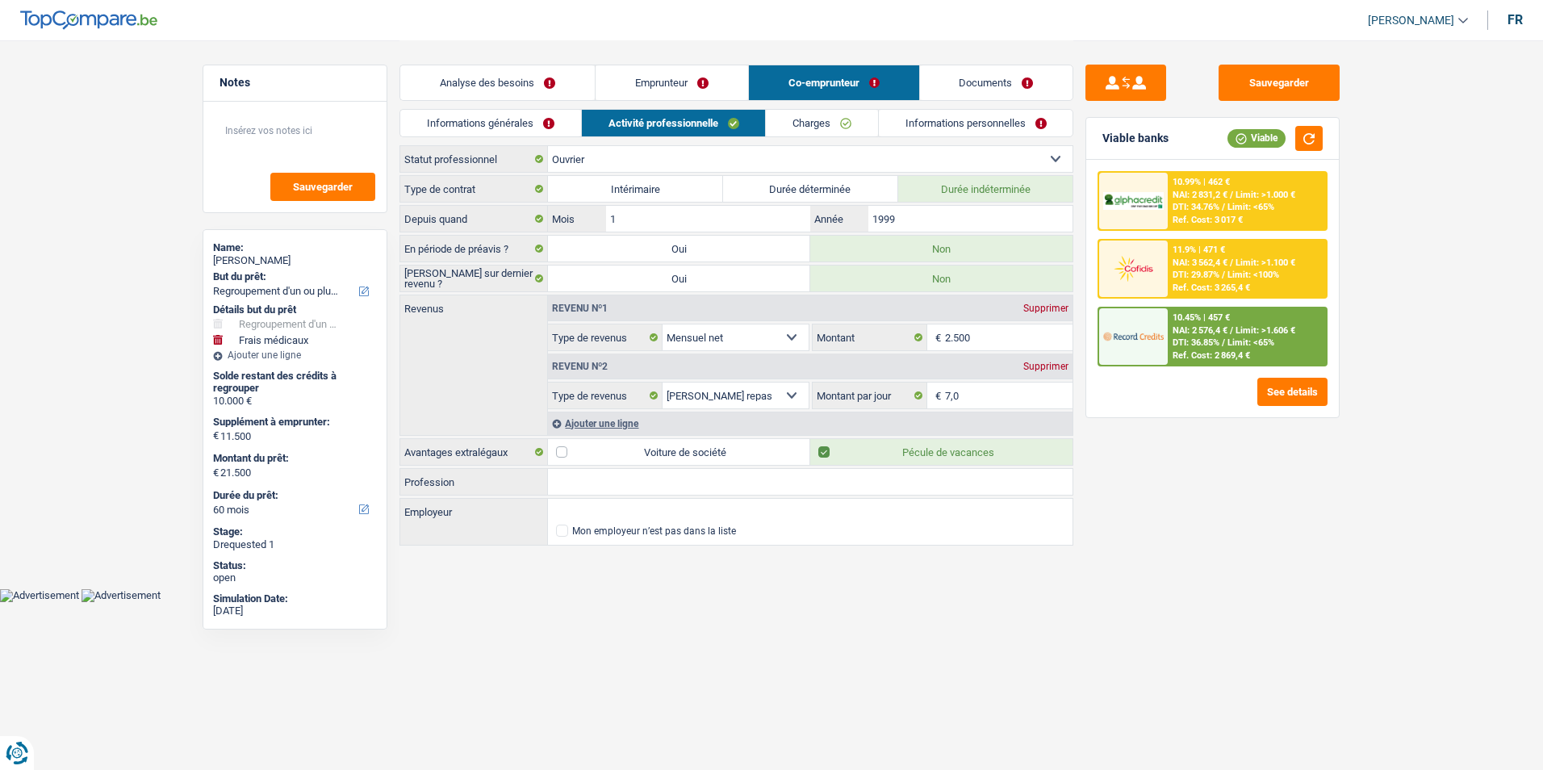
click at [841, 119] on link "Charges" at bounding box center [822, 123] width 112 height 27
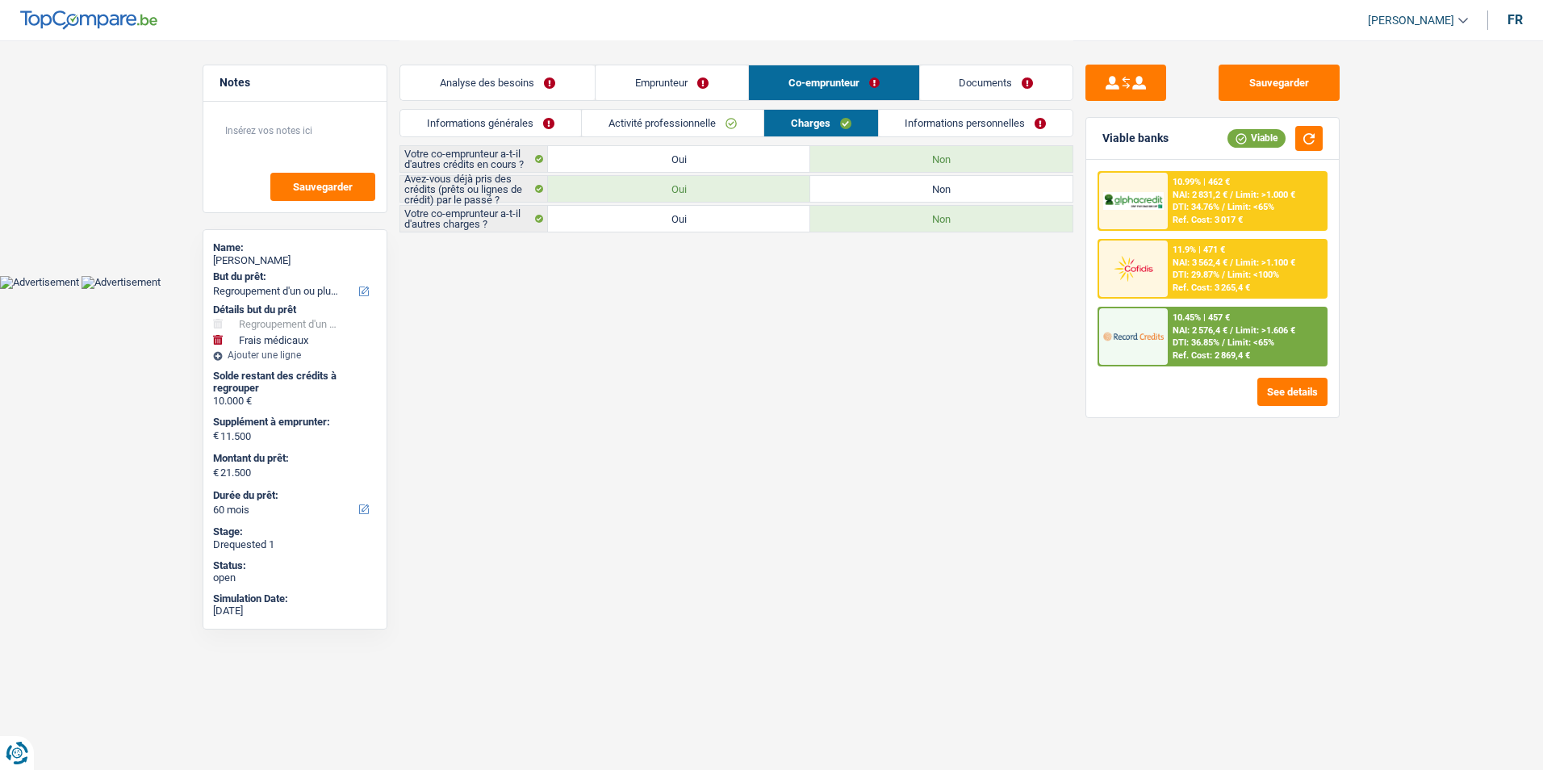
click at [933, 130] on link "Informations personnelles" at bounding box center [976, 123] width 194 height 27
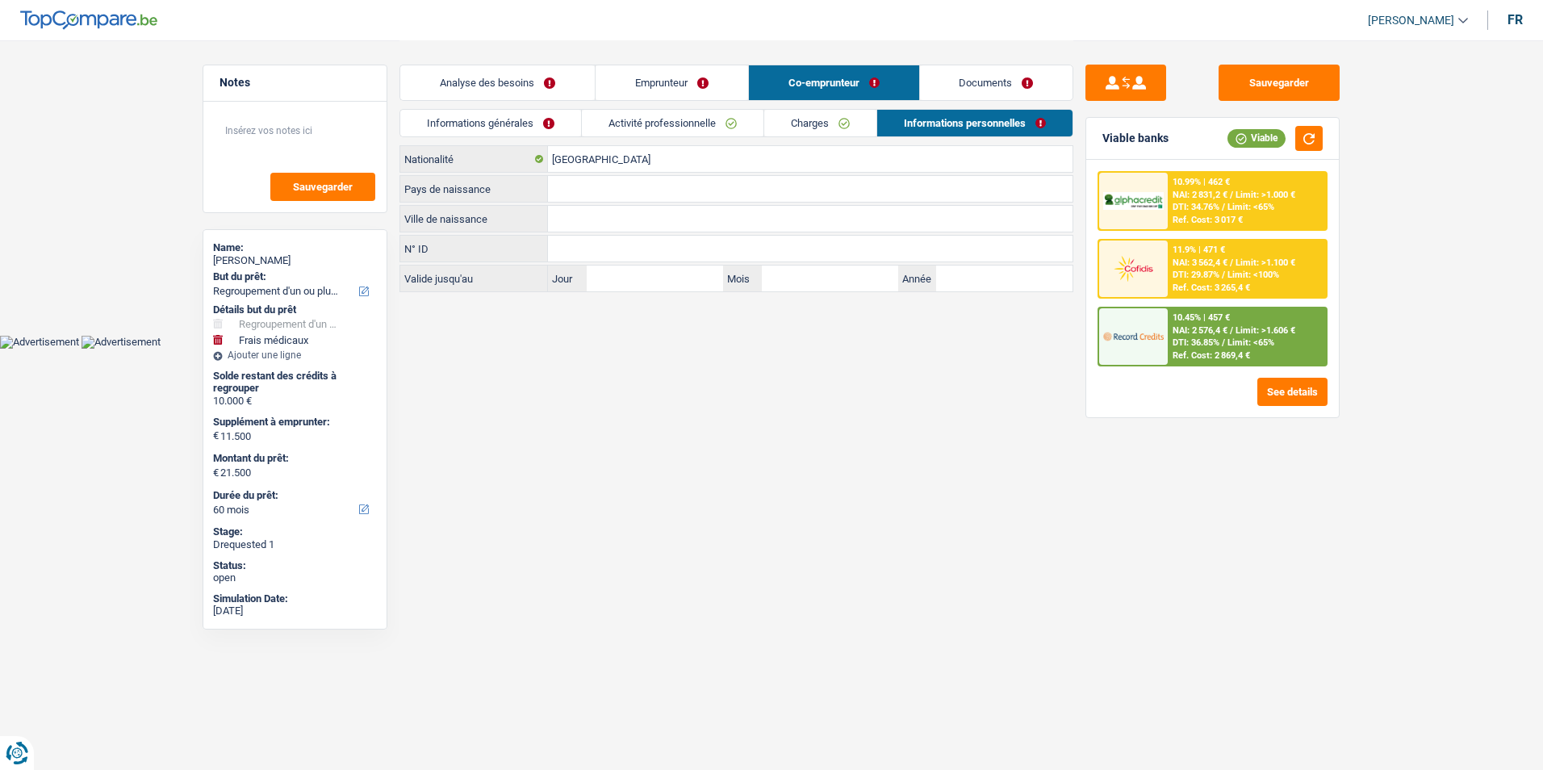
click at [793, 129] on link "Charges" at bounding box center [820, 123] width 112 height 27
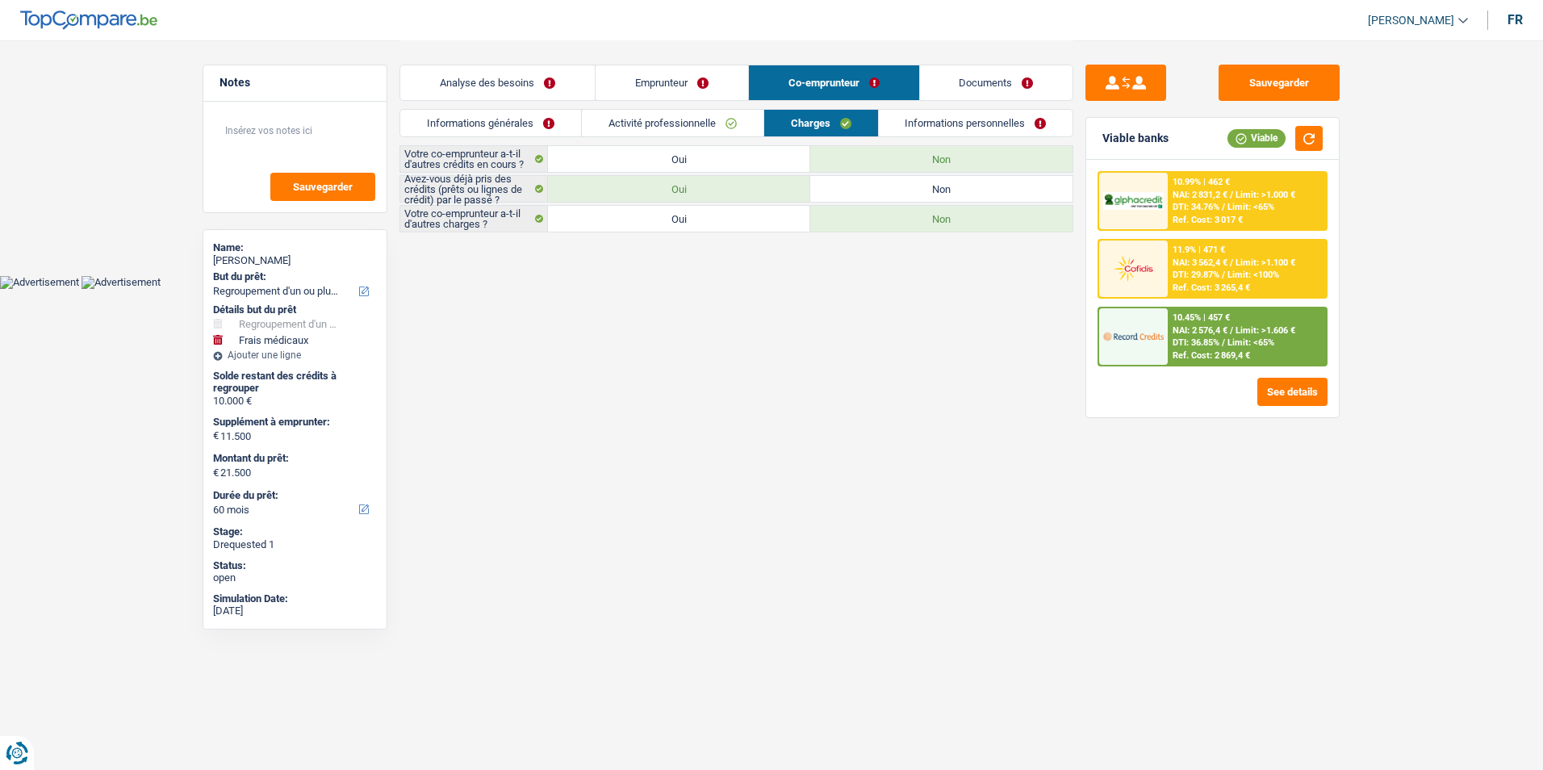
click at [928, 130] on link "Informations personnelles" at bounding box center [976, 123] width 194 height 27
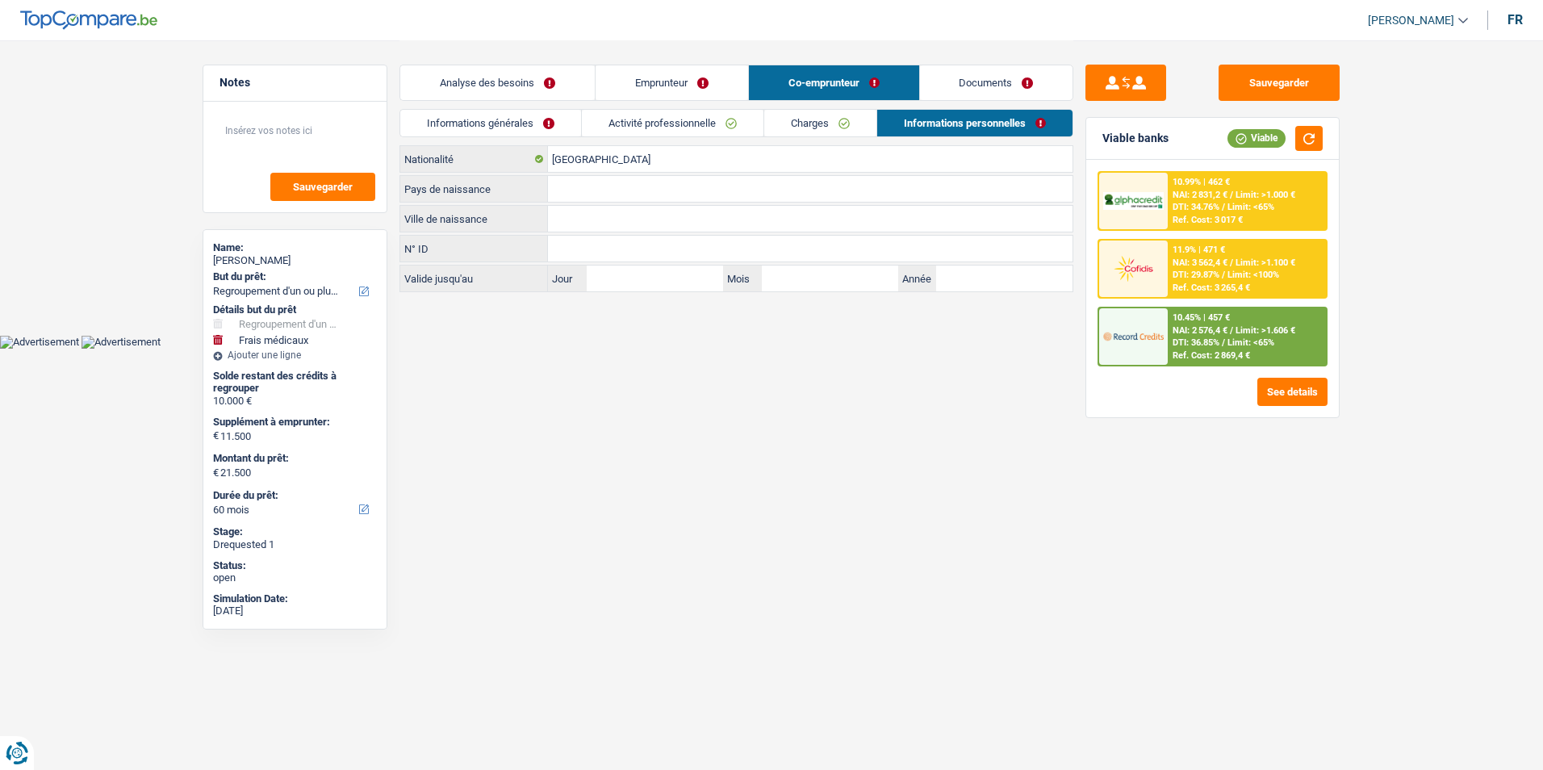
click at [742, 120] on link "Activité professionnelle" at bounding box center [673, 123] width 182 height 27
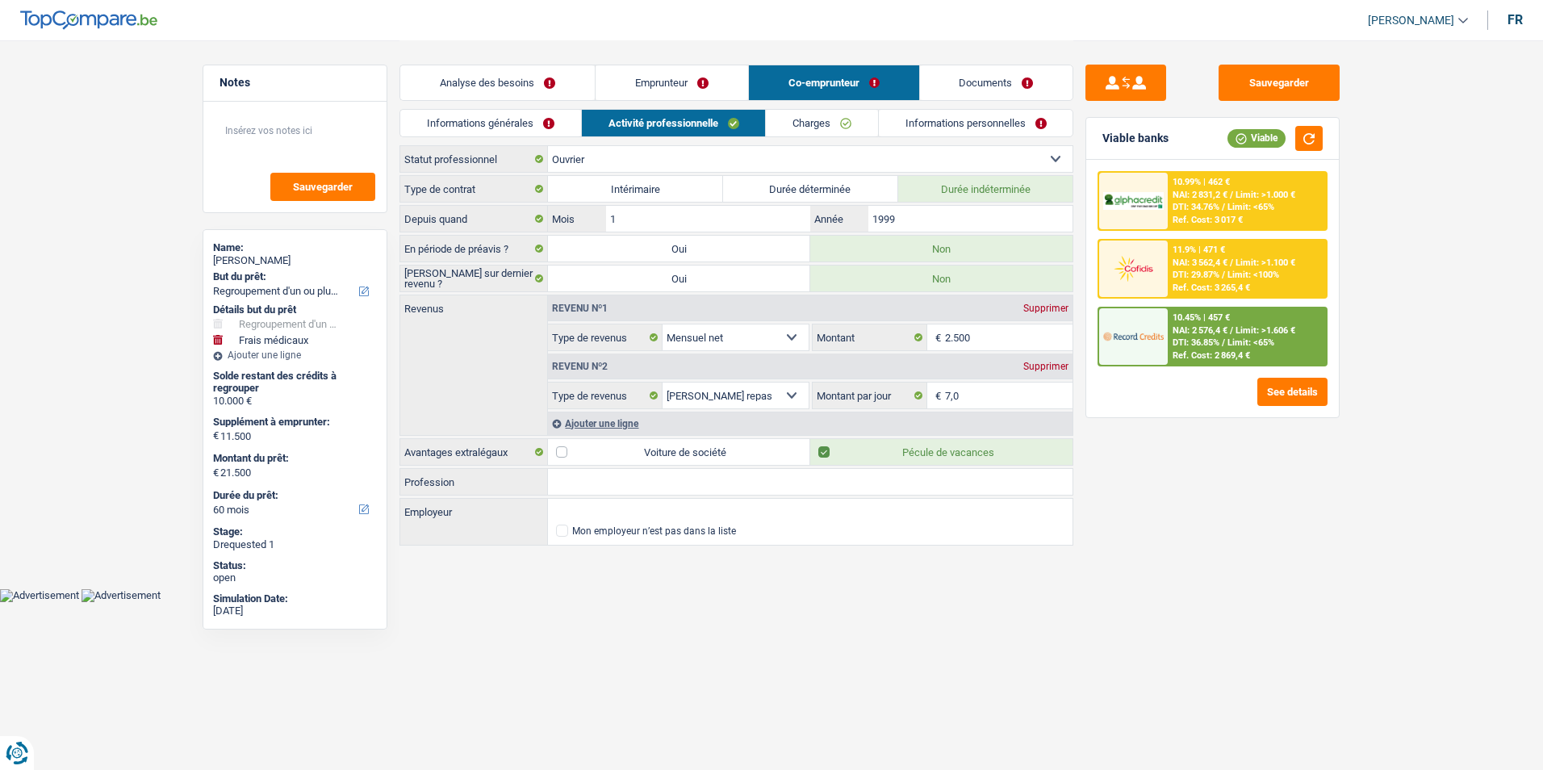
click at [546, 116] on link "Informations générales" at bounding box center [490, 123] width 181 height 27
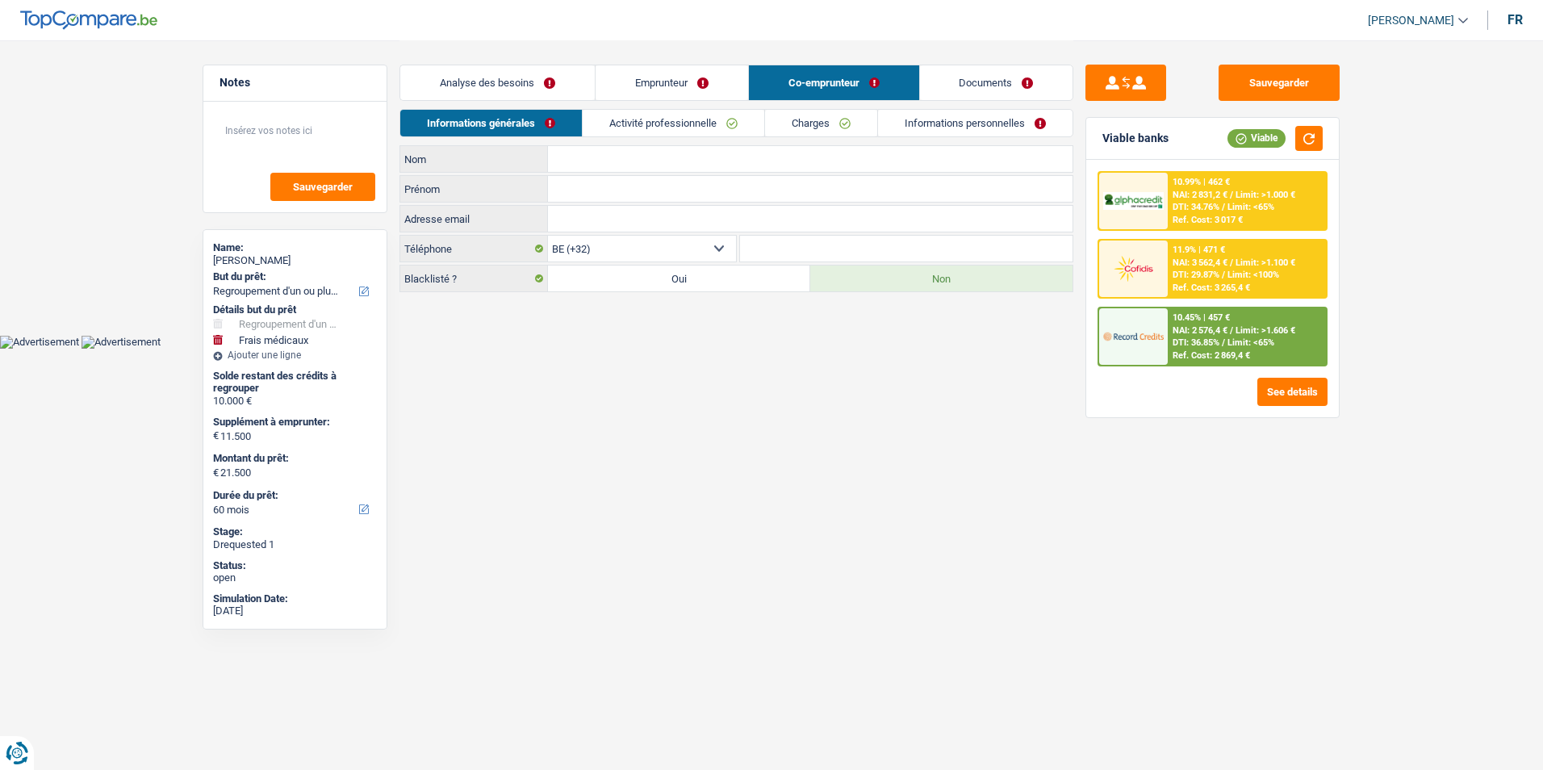
click at [656, 119] on link "Activité professionnelle" at bounding box center [674, 123] width 182 height 27
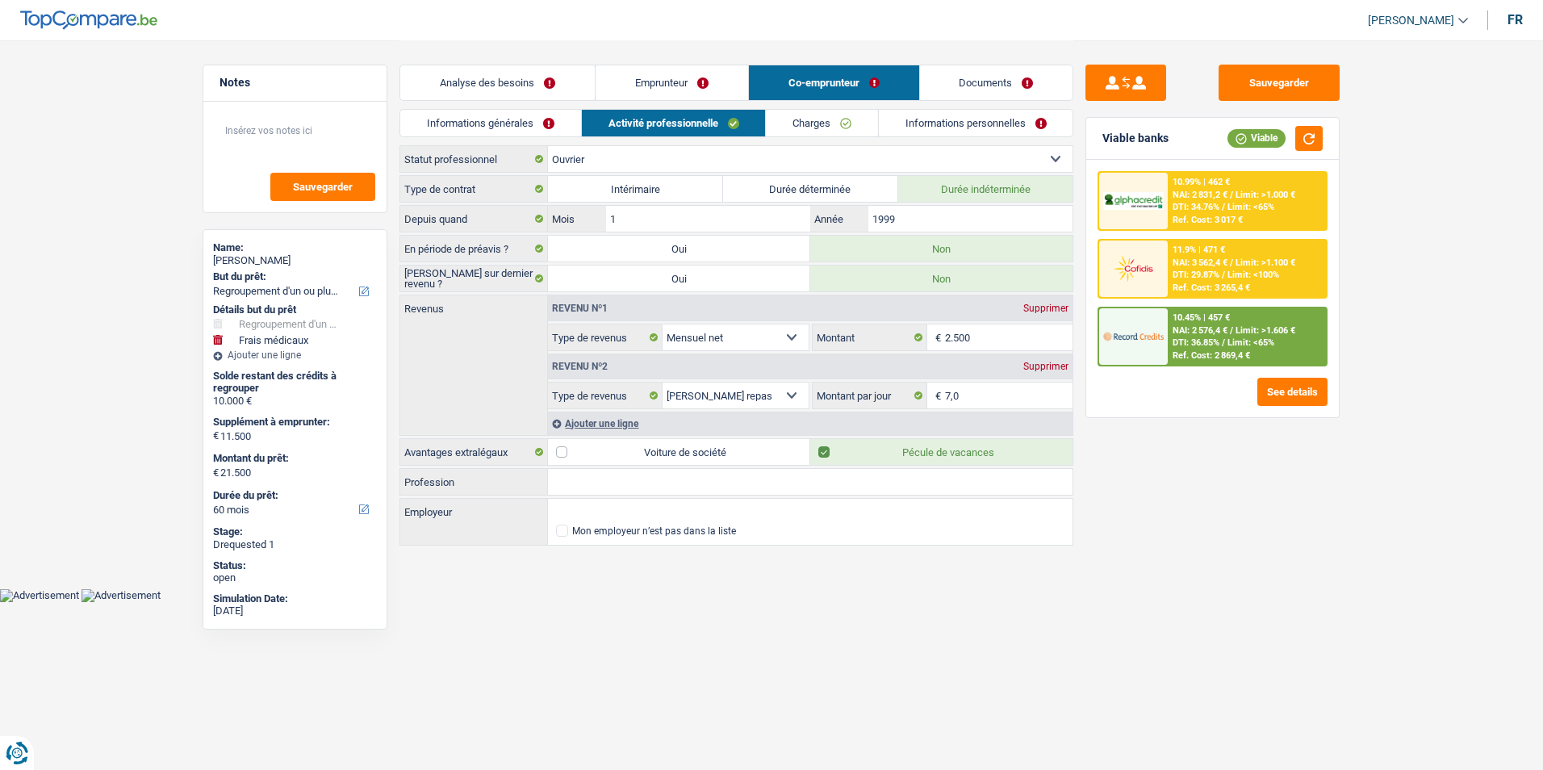
click at [769, 117] on link "Charges" at bounding box center [822, 123] width 112 height 27
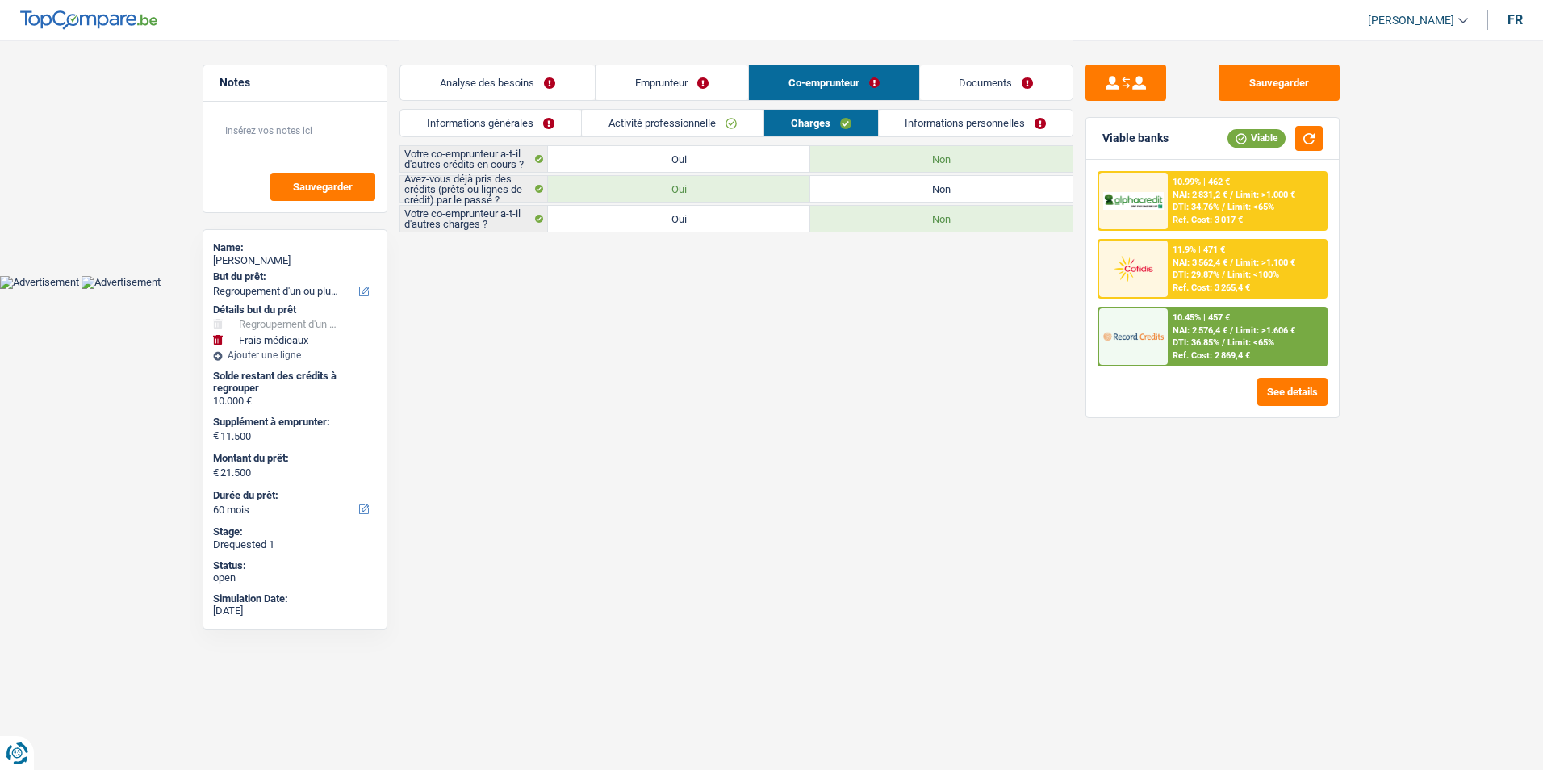
click at [926, 118] on link "Informations personnelles" at bounding box center [976, 123] width 194 height 27
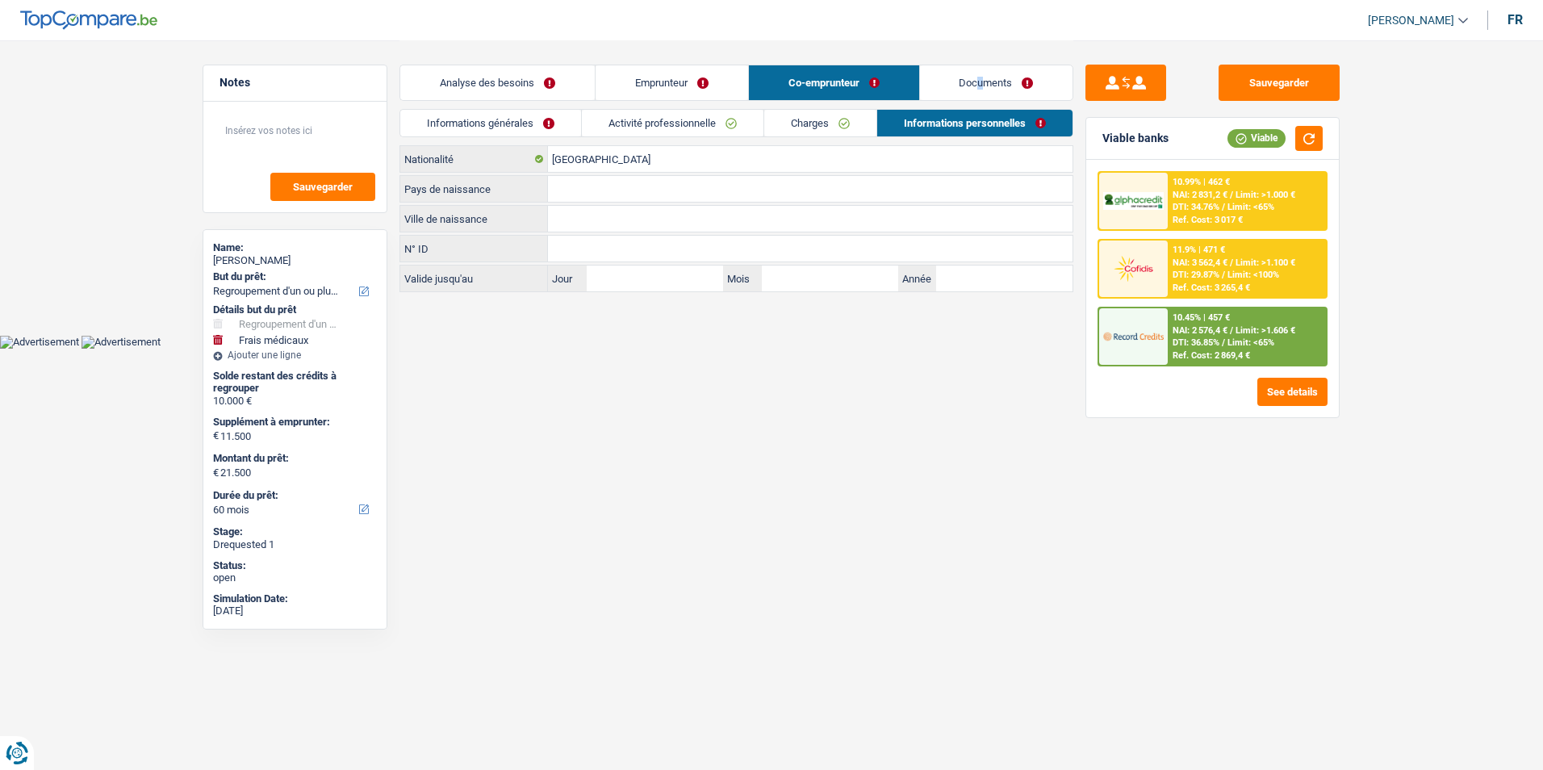
drag, startPoint x: 981, startPoint y: 55, endPoint x: 979, endPoint y: 65, distance: 10.0
click at [980, 63] on div "Analyse des besoins Emprunteur Co-emprunteur Documents" at bounding box center [736, 74] width 674 height 69
click at [689, 86] on link "Emprunteur" at bounding box center [672, 82] width 153 height 35
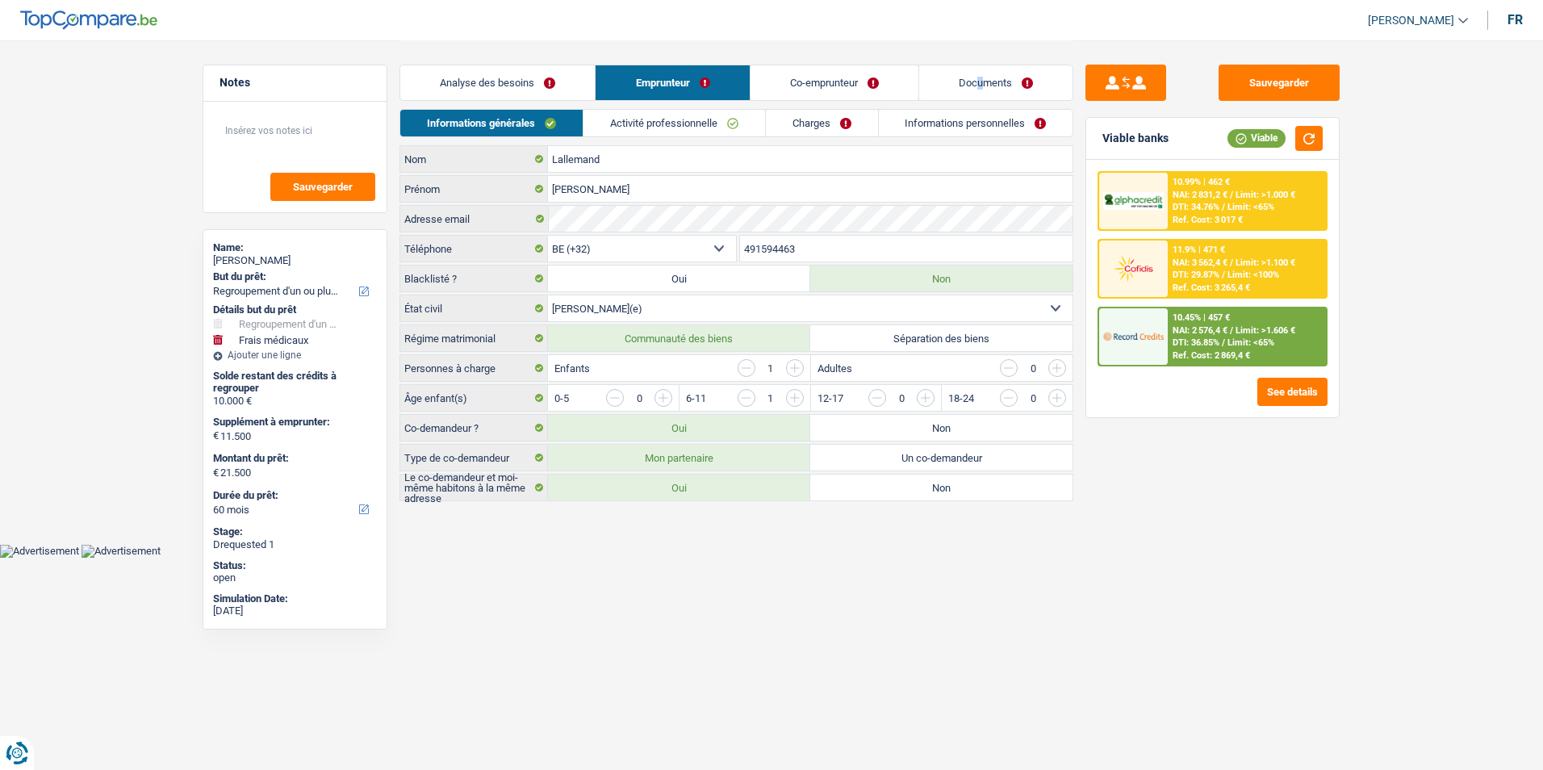
click at [561, 85] on link "Analyse des besoins" at bounding box center [497, 82] width 194 height 35
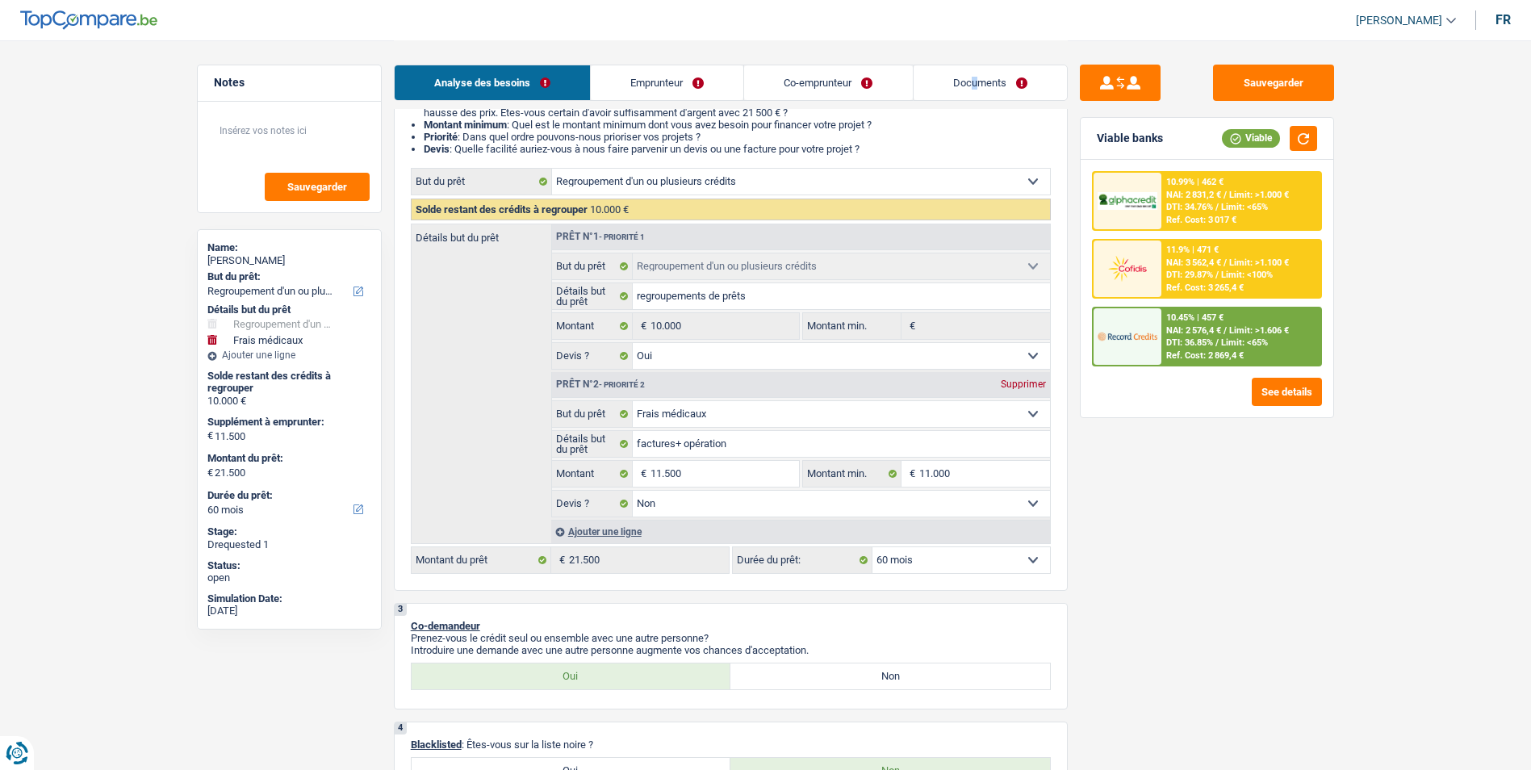
scroll to position [242, 0]
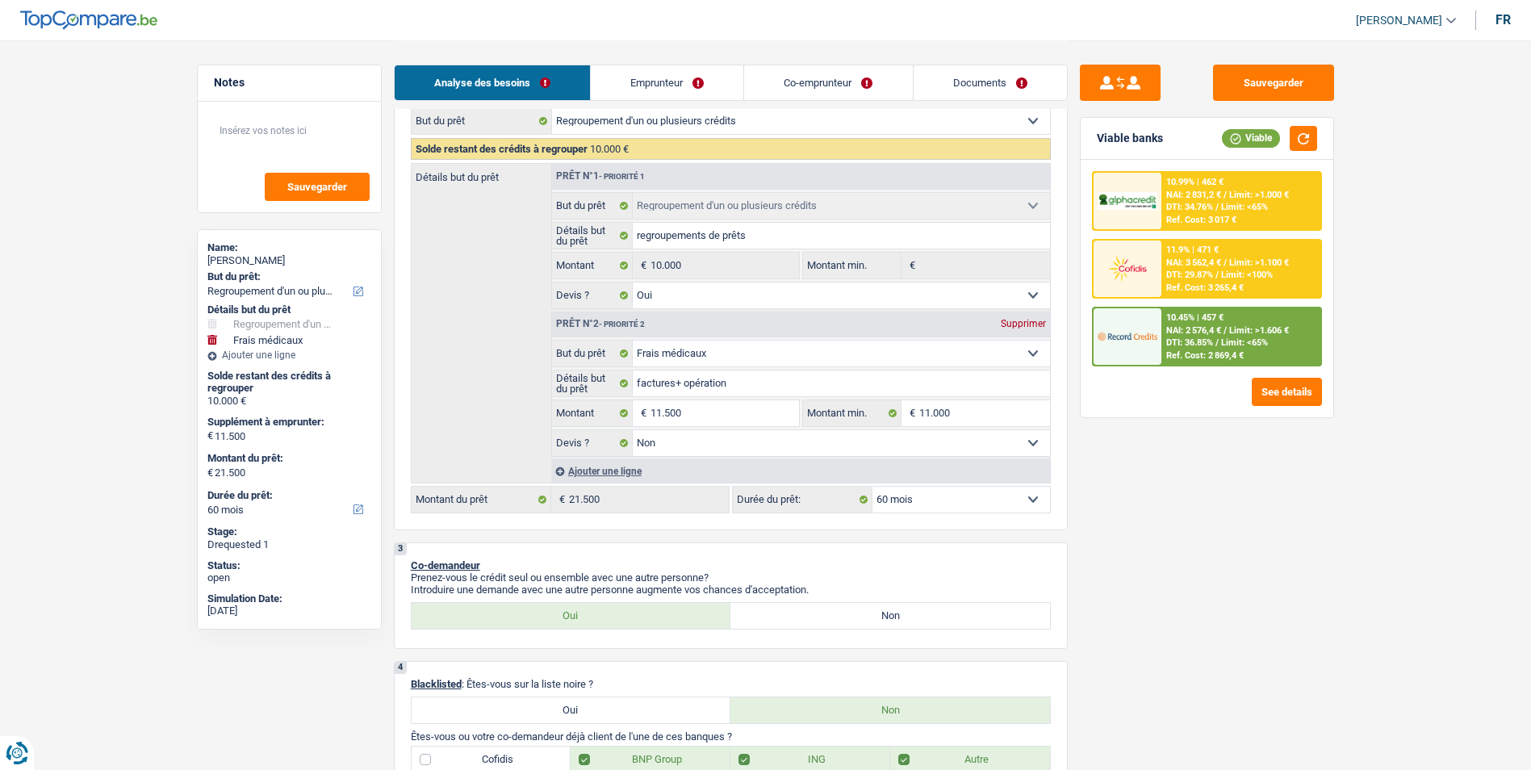
click at [1224, 330] on span "/" at bounding box center [1224, 330] width 3 height 10
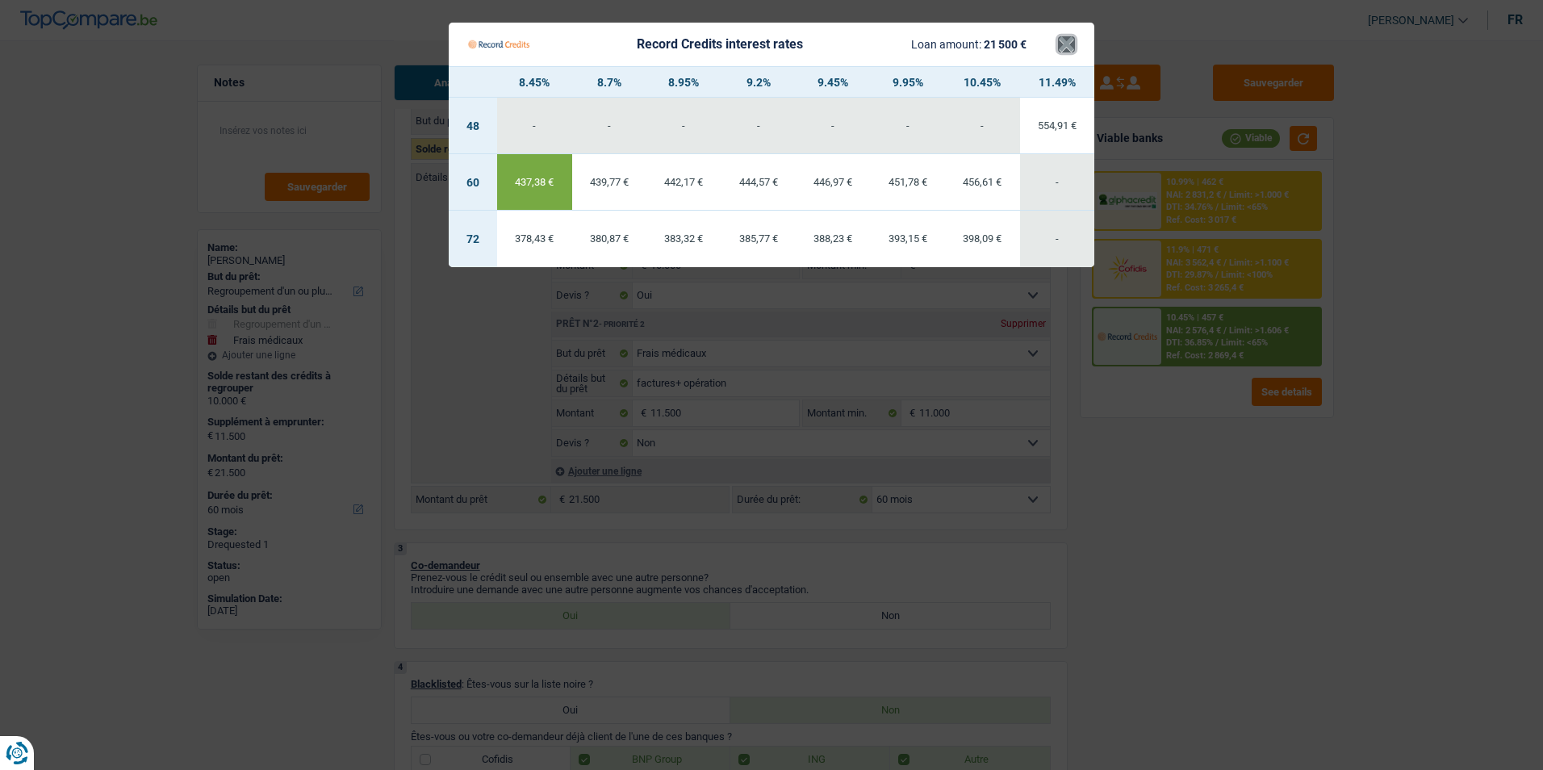
click at [1069, 52] on button "×" at bounding box center [1066, 44] width 17 height 16
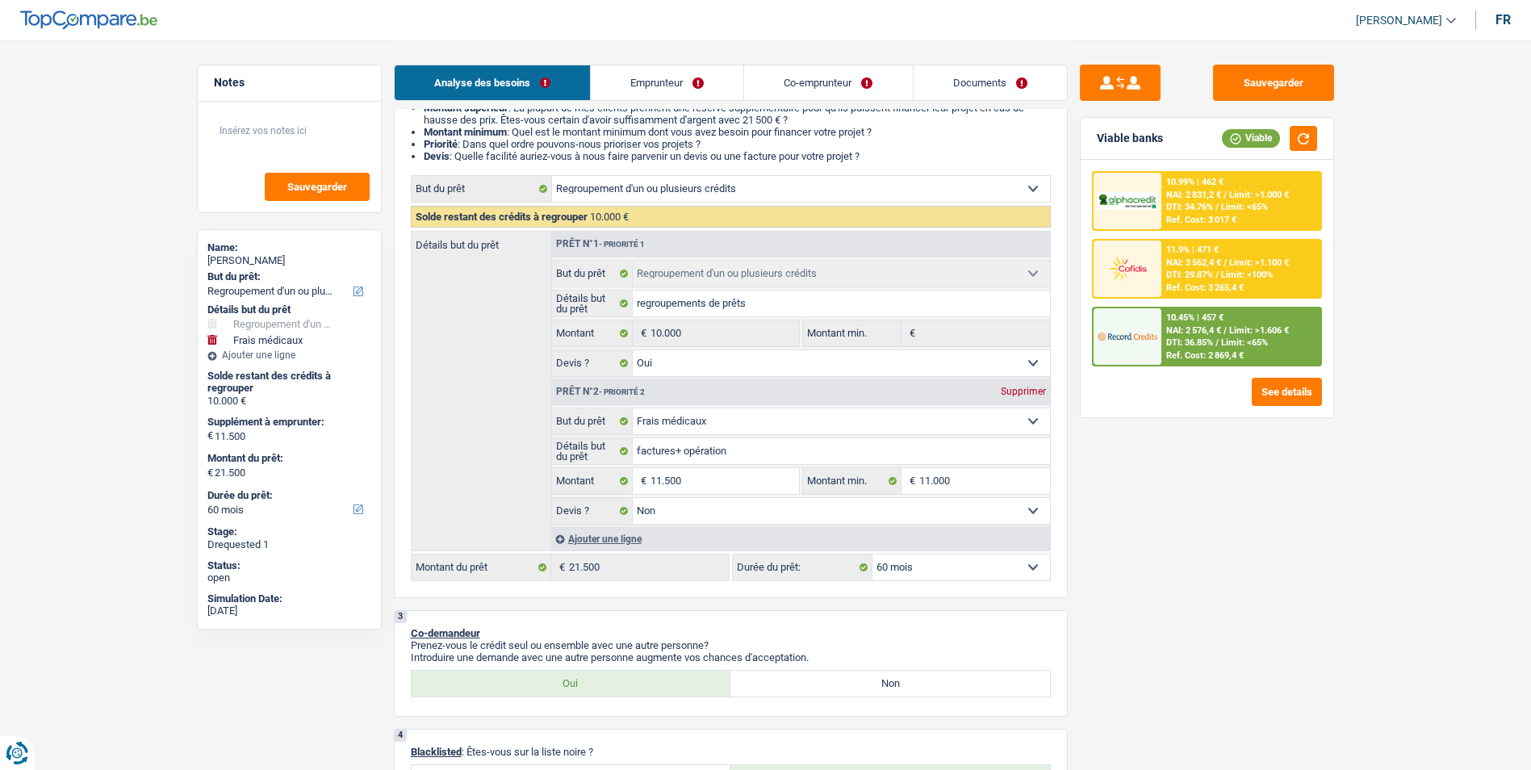
scroll to position [161, 0]
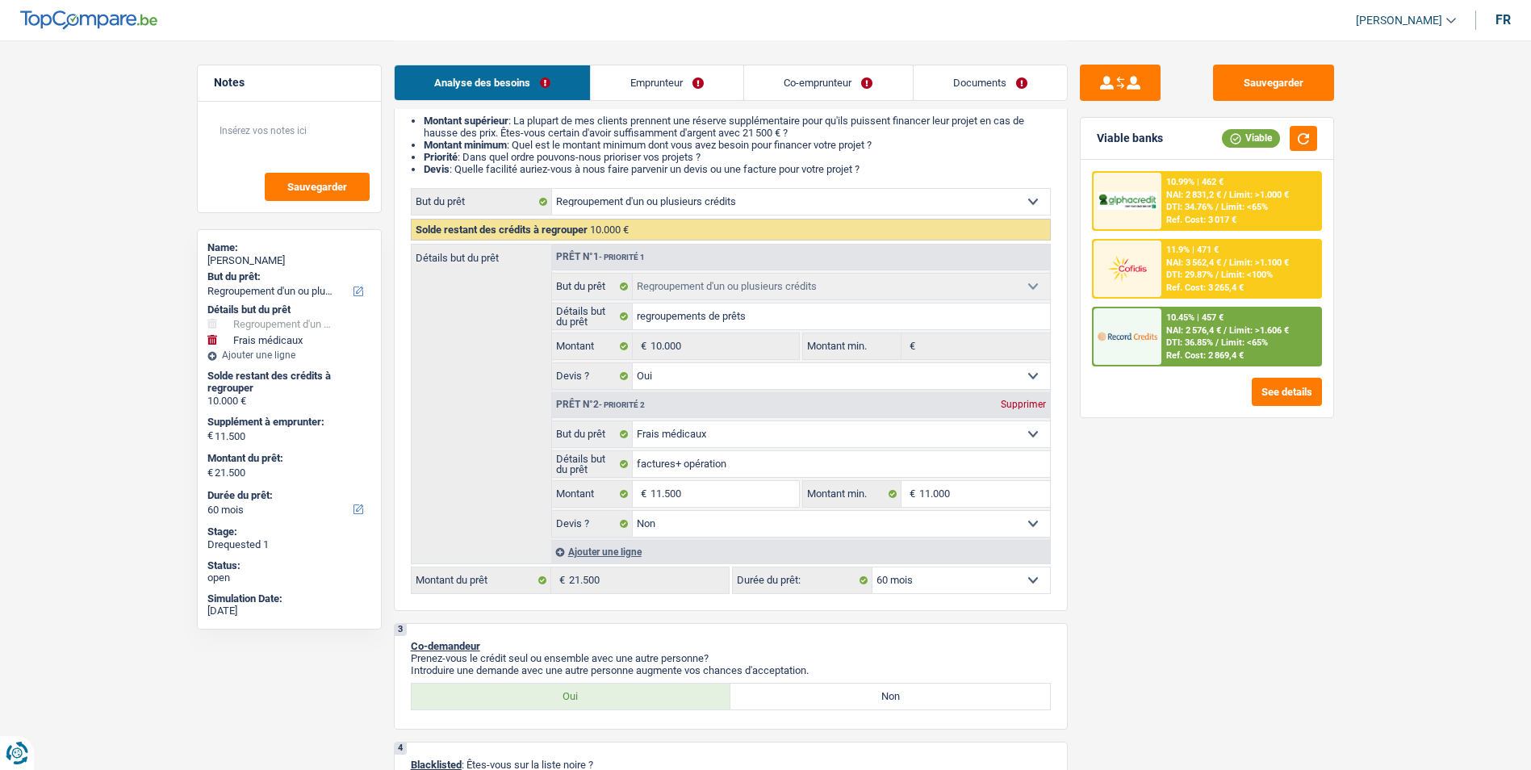
click at [1270, 325] on span "Limit: >1.606 €" at bounding box center [1259, 330] width 60 height 10
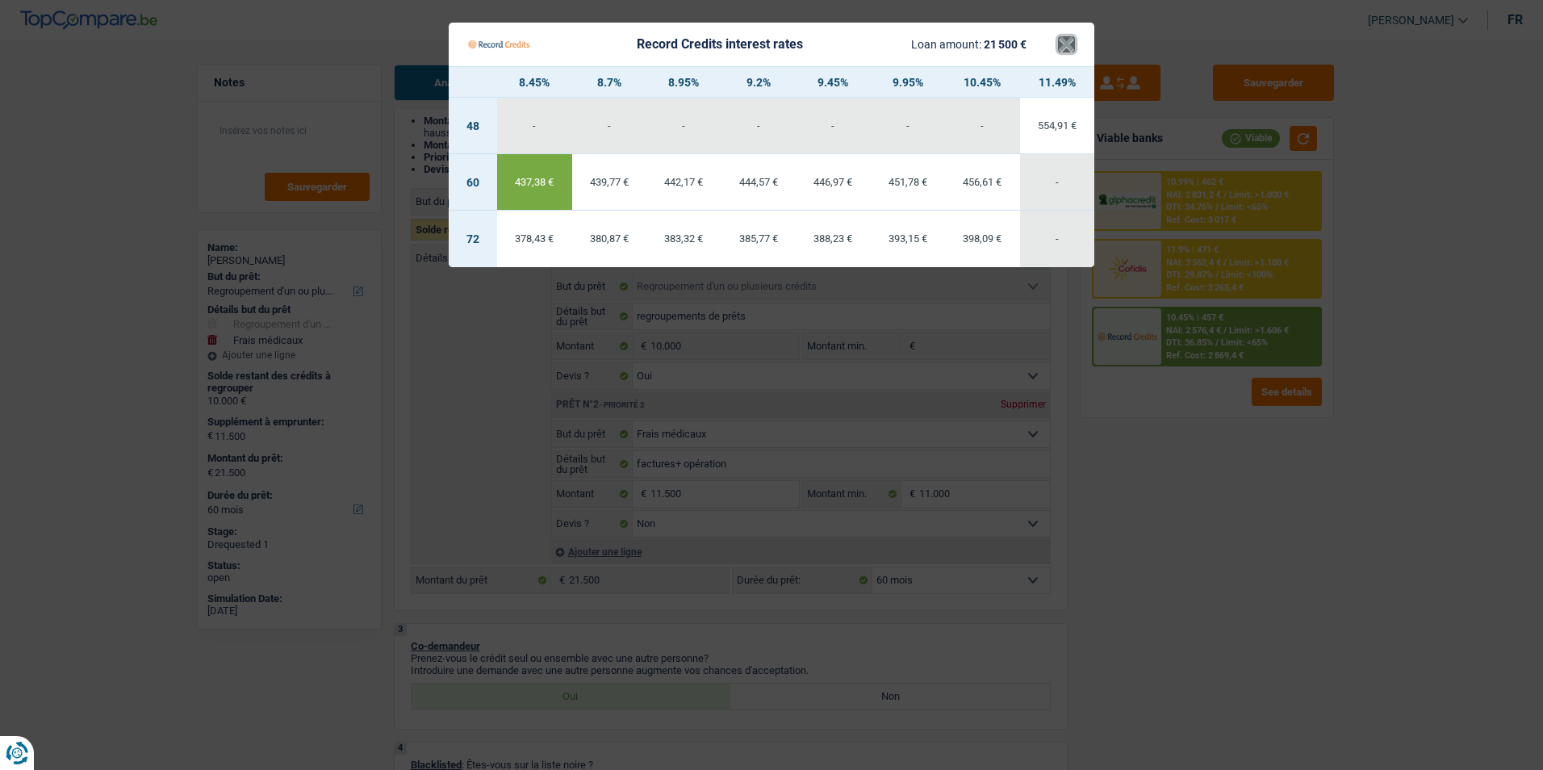
click at [1063, 43] on button "×" at bounding box center [1066, 44] width 17 height 16
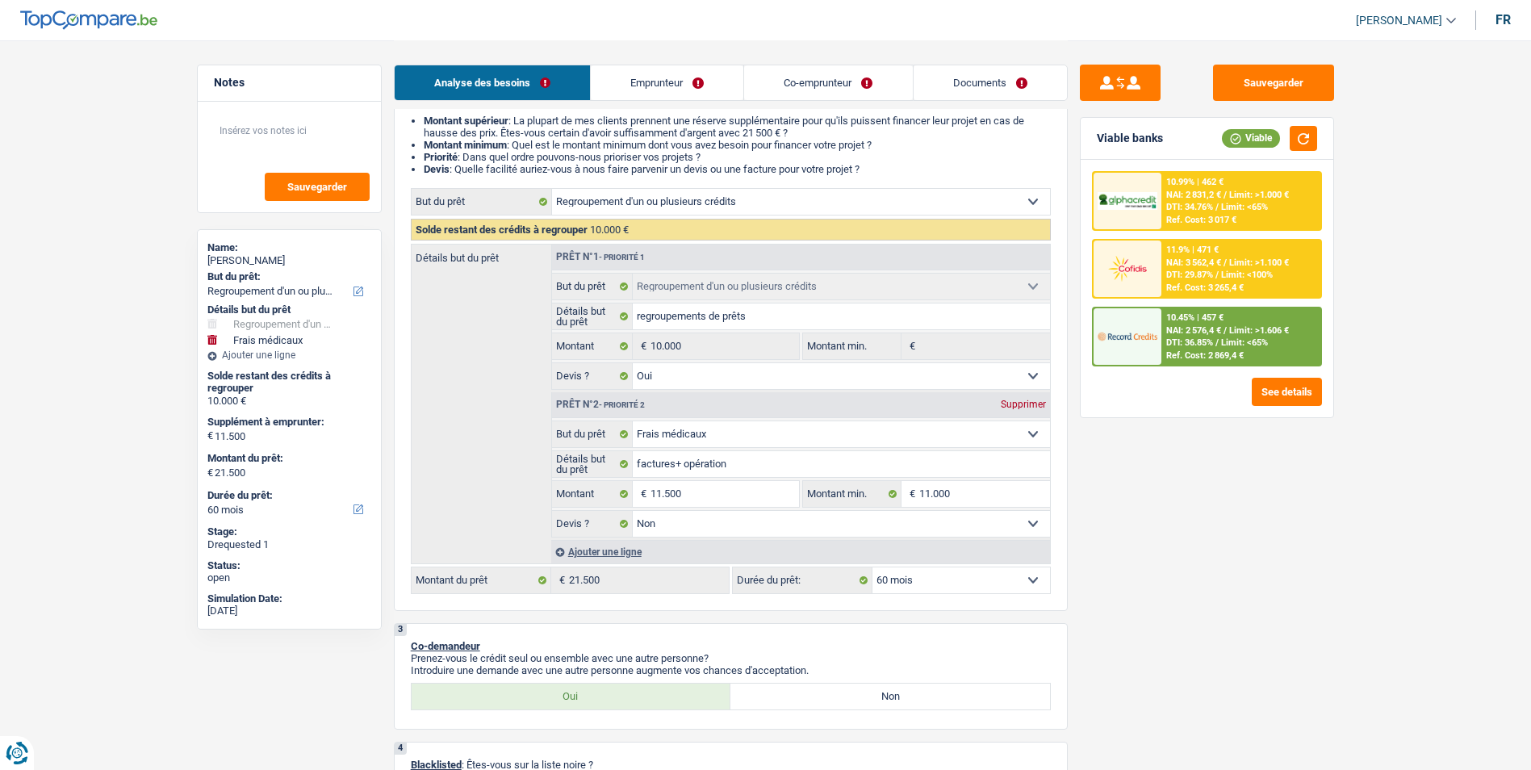
click at [1241, 193] on span "Limit: >1.000 €" at bounding box center [1259, 195] width 60 height 10
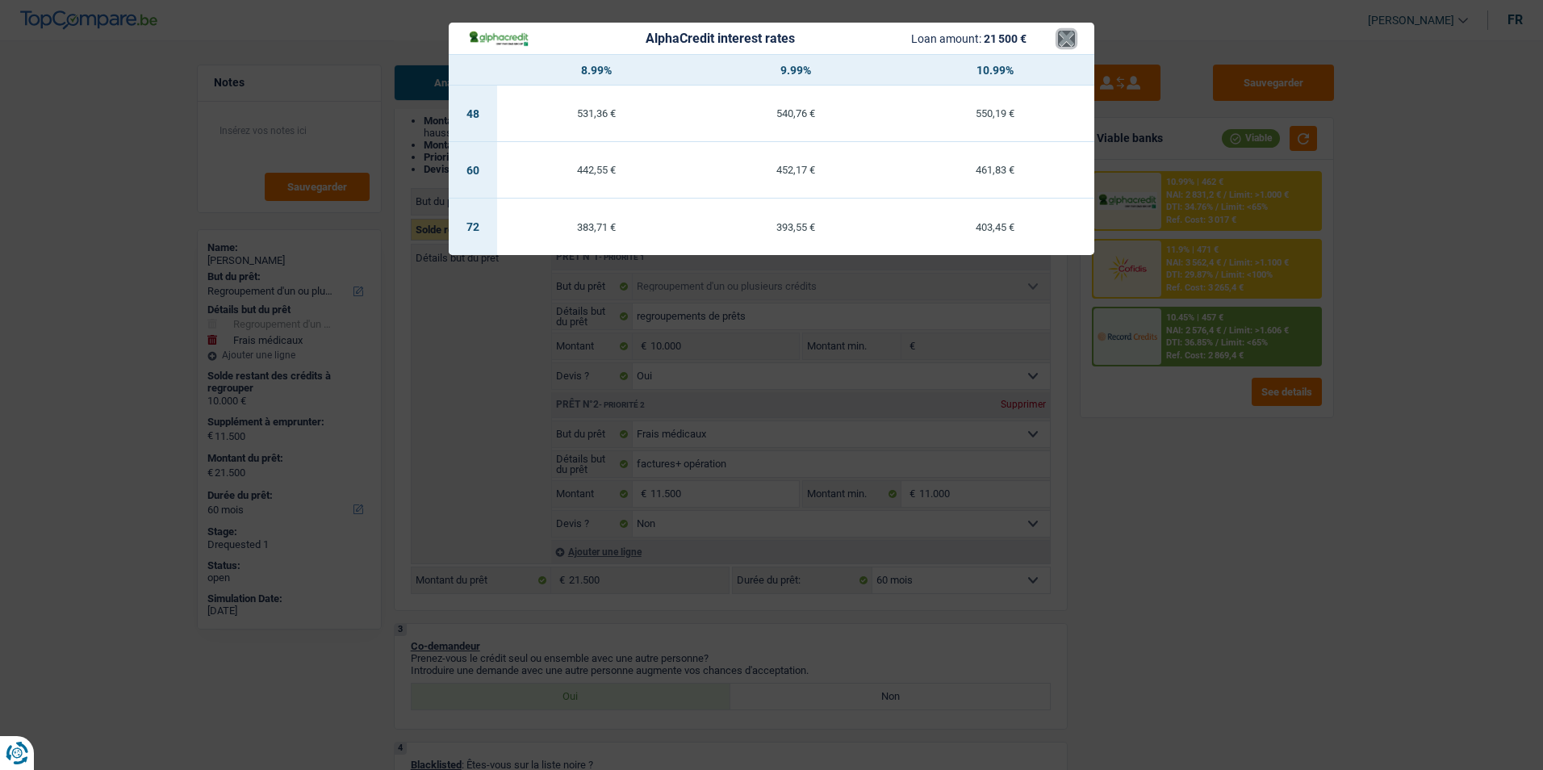
click at [1068, 36] on button "×" at bounding box center [1066, 39] width 17 height 16
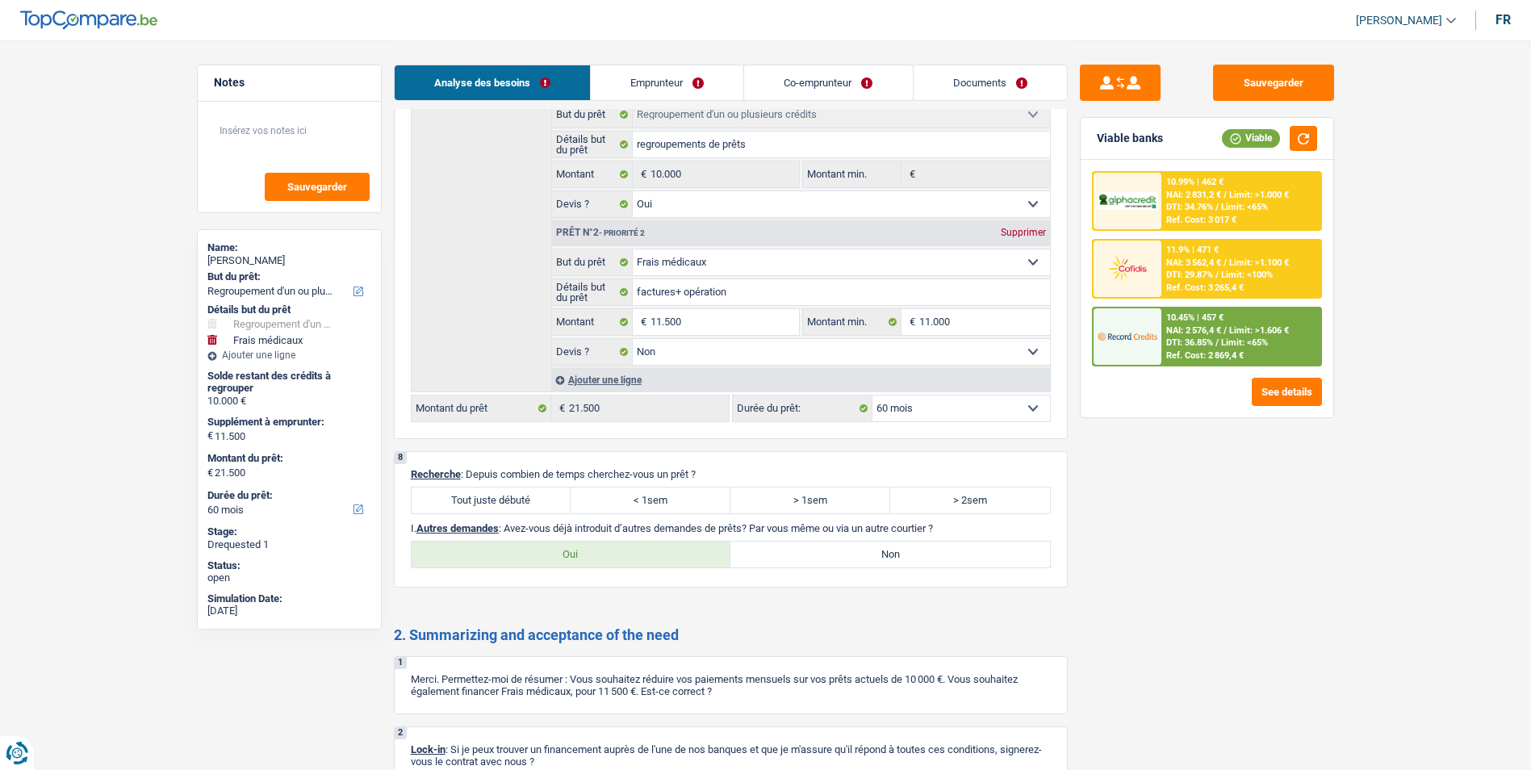
scroll to position [2867, 0]
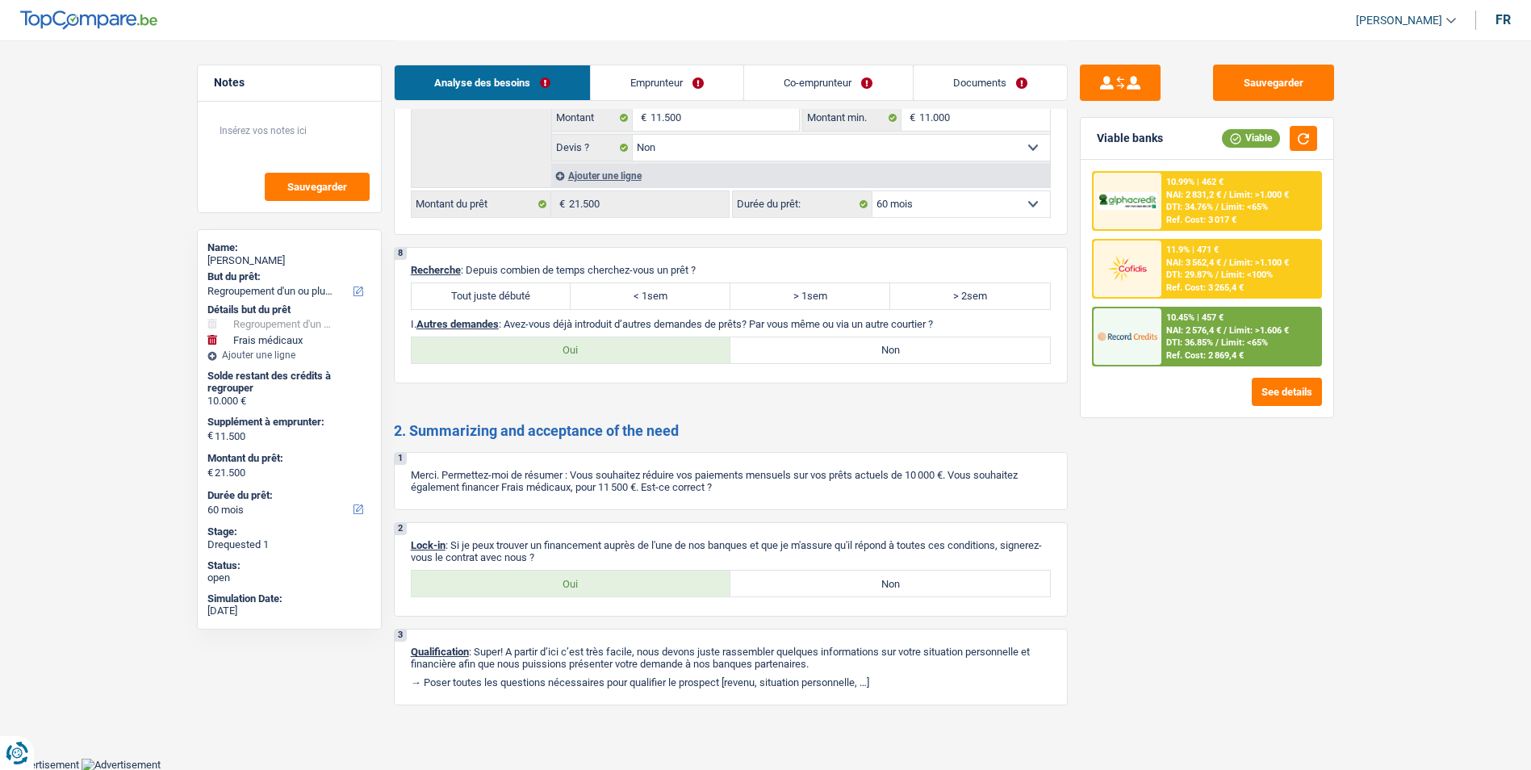
click at [505, 294] on label "Tout juste débuté" at bounding box center [492, 296] width 160 height 26
click at [505, 294] on input "Tout juste débuté" at bounding box center [492, 296] width 160 height 26
radio input "true"
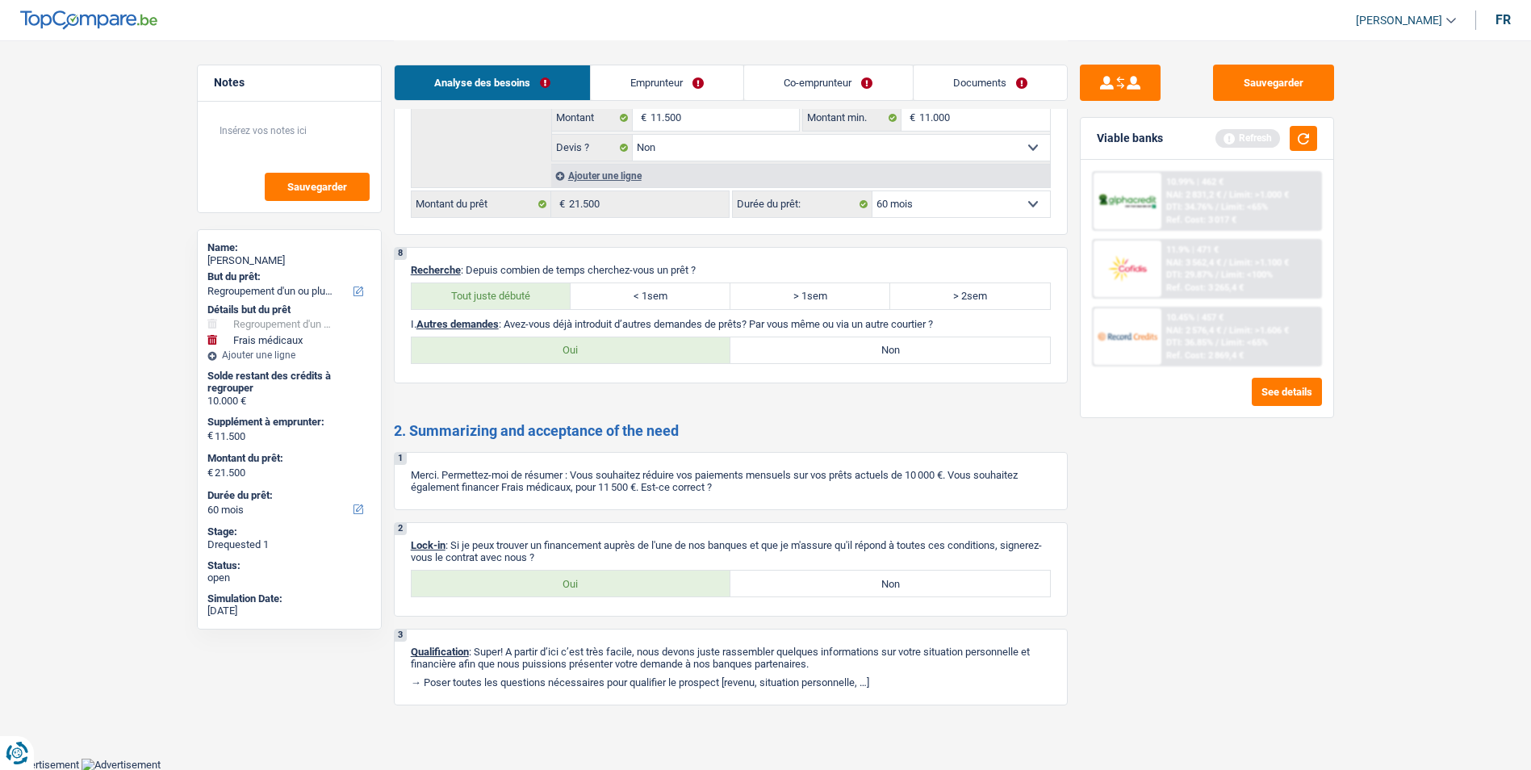
click at [808, 353] on label "Non" at bounding box center [890, 350] width 320 height 26
click at [808, 353] on input "Non" at bounding box center [890, 350] width 320 height 26
radio input "true"
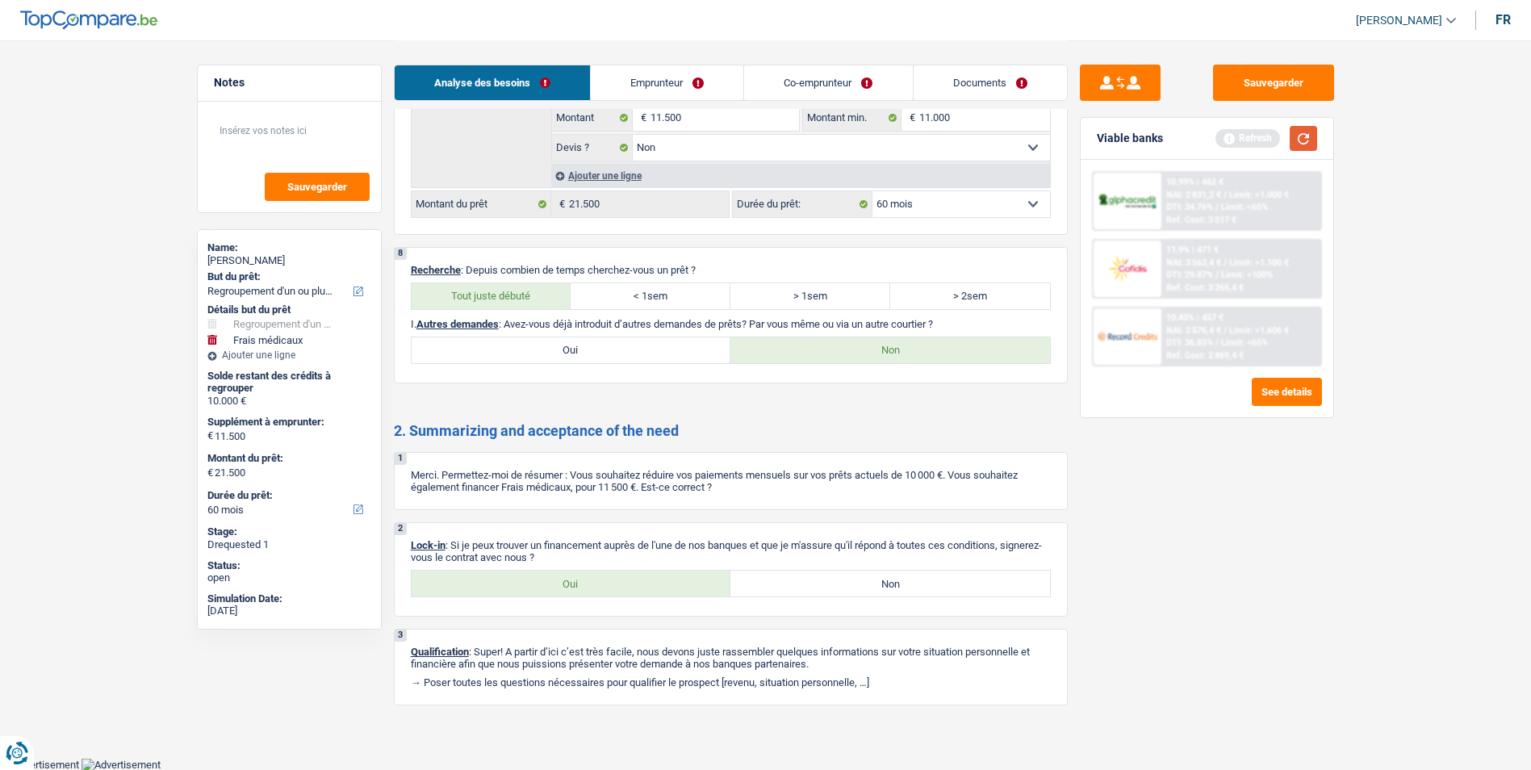
click at [1299, 140] on button "button" at bounding box center [1303, 138] width 27 height 25
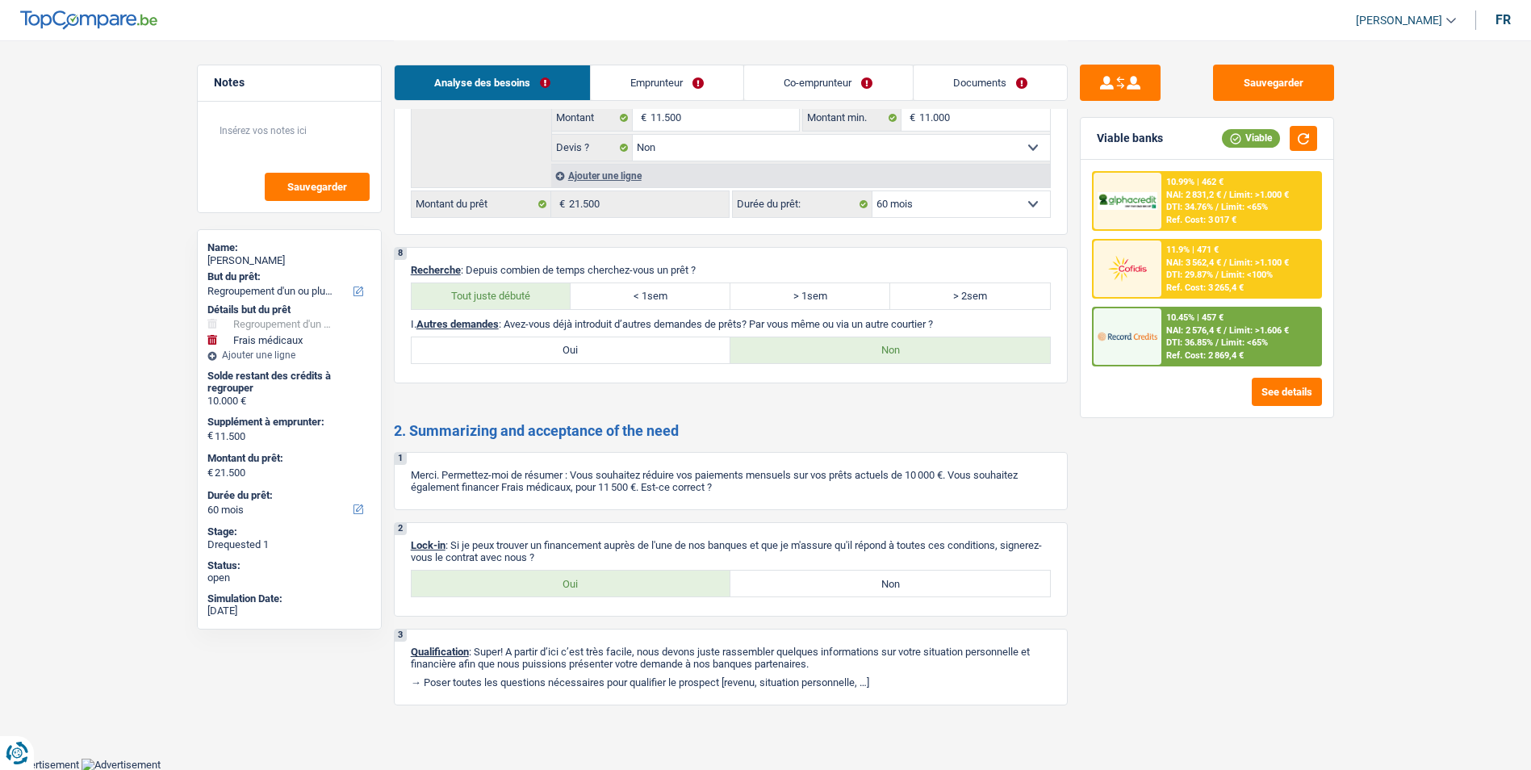
click at [652, 82] on link "Emprunteur" at bounding box center [667, 82] width 153 height 35
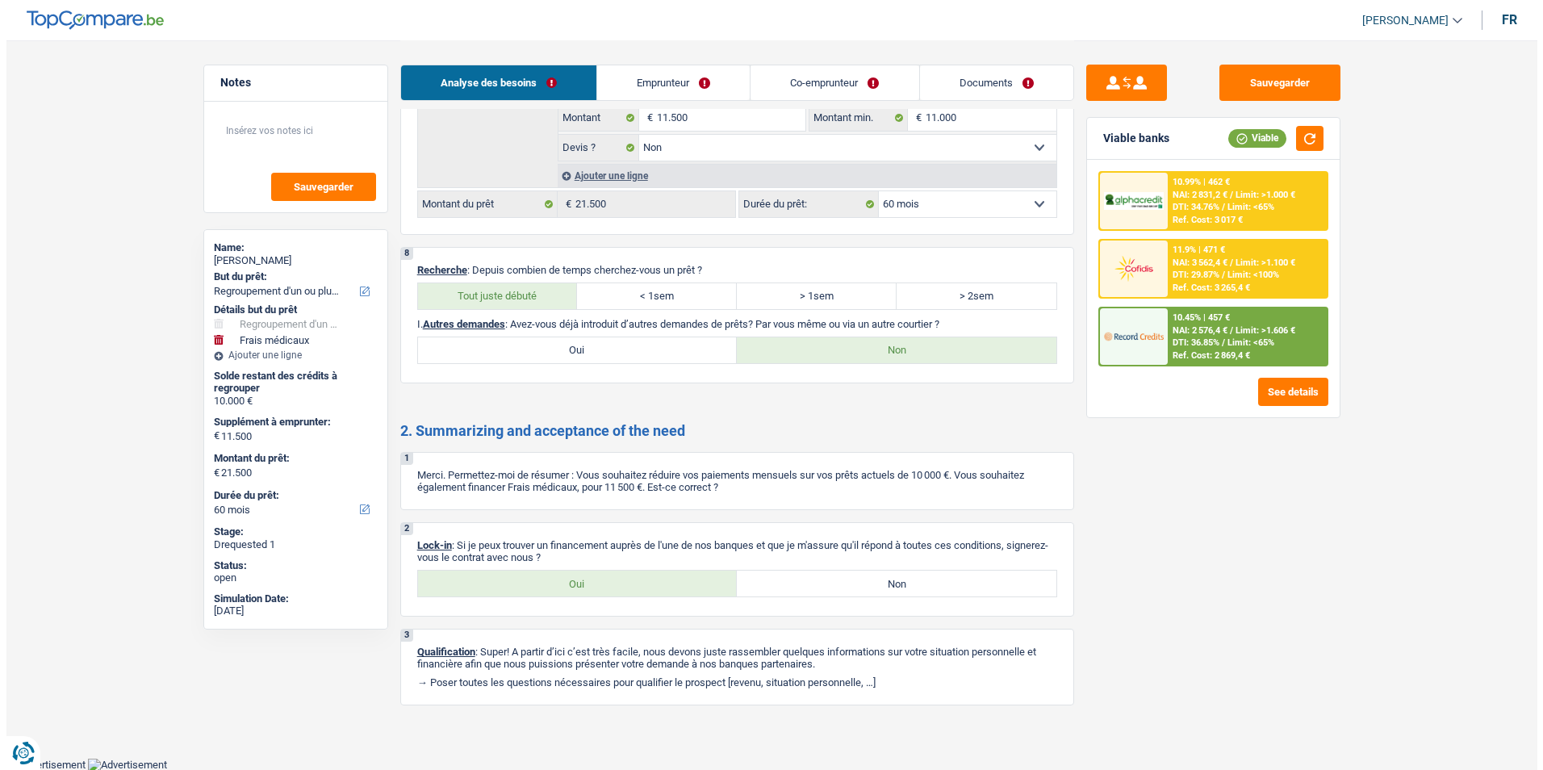
scroll to position [0, 0]
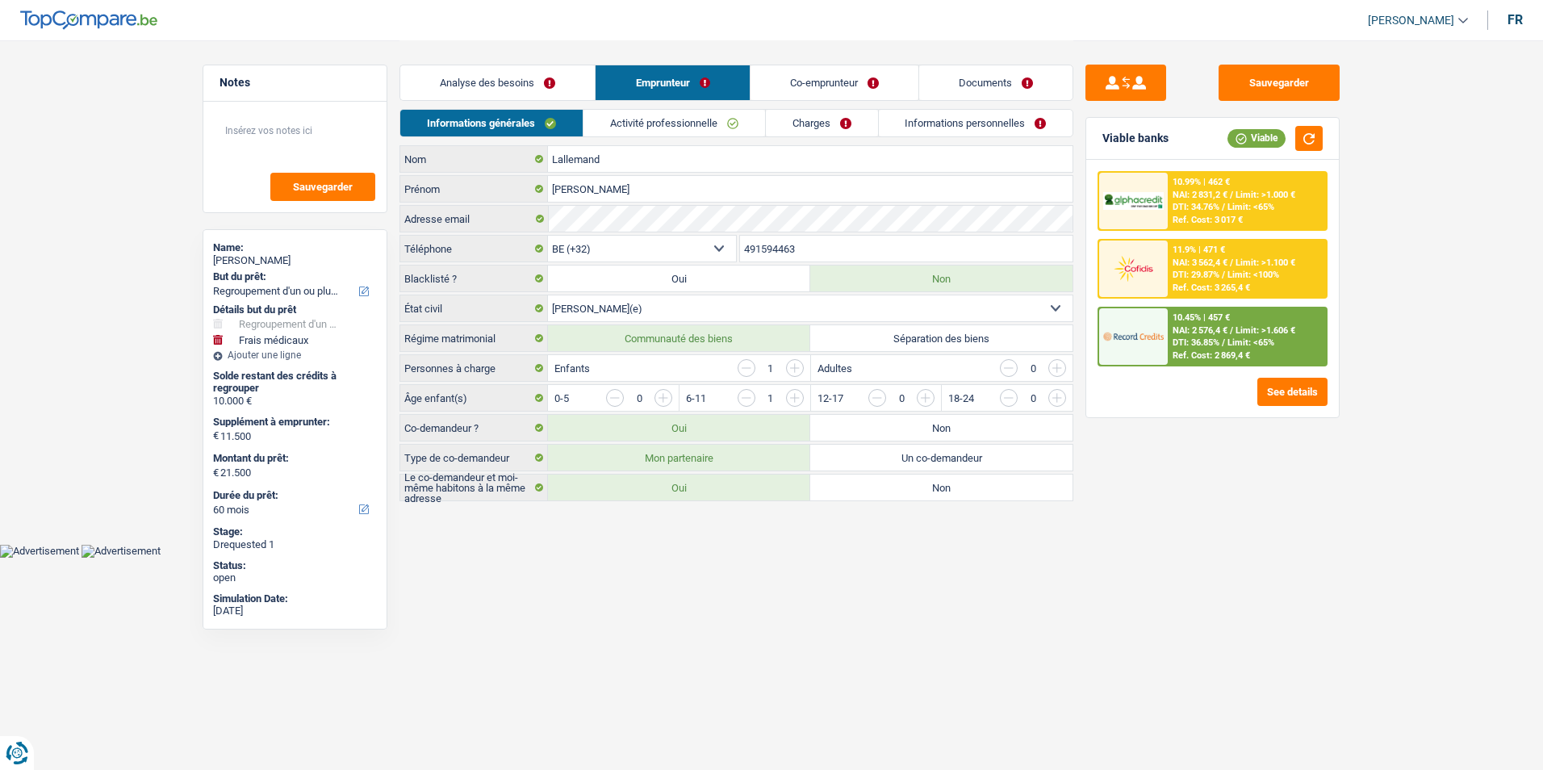
click at [683, 129] on link "Activité professionnelle" at bounding box center [674, 123] width 182 height 27
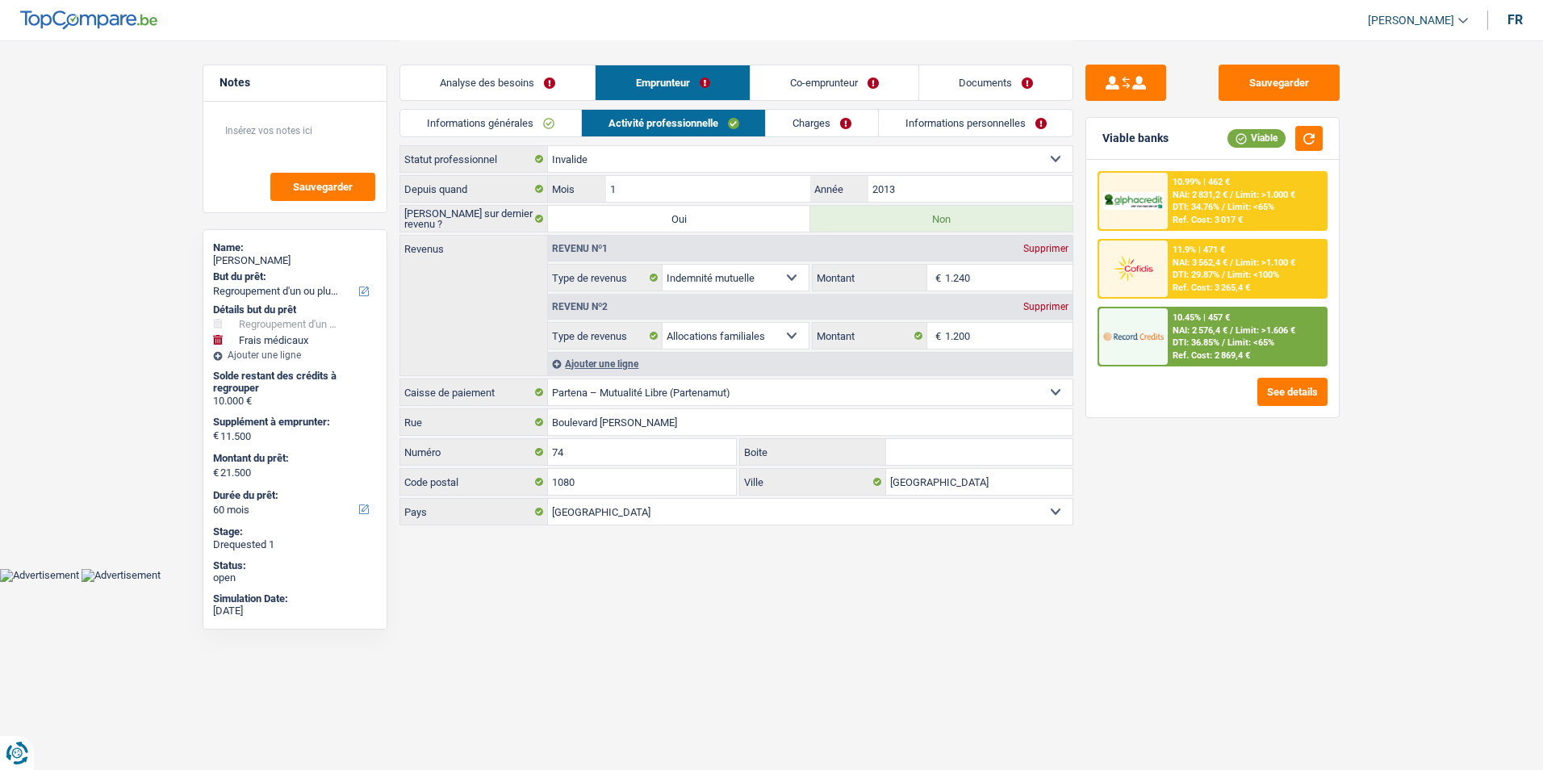
click at [790, 126] on link "Charges" at bounding box center [822, 123] width 112 height 27
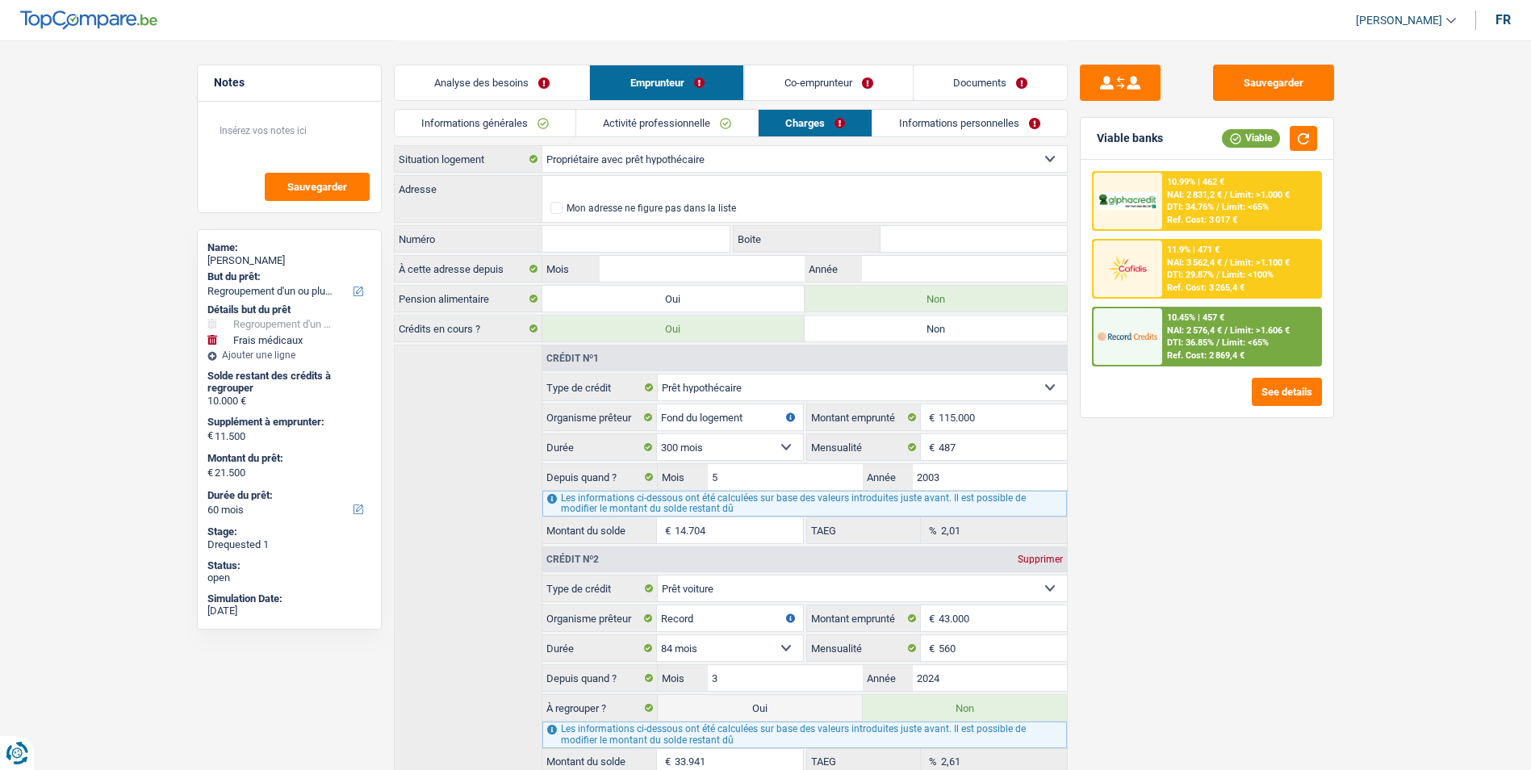
click at [912, 135] on link "Informations personnelles" at bounding box center [969, 123] width 194 height 27
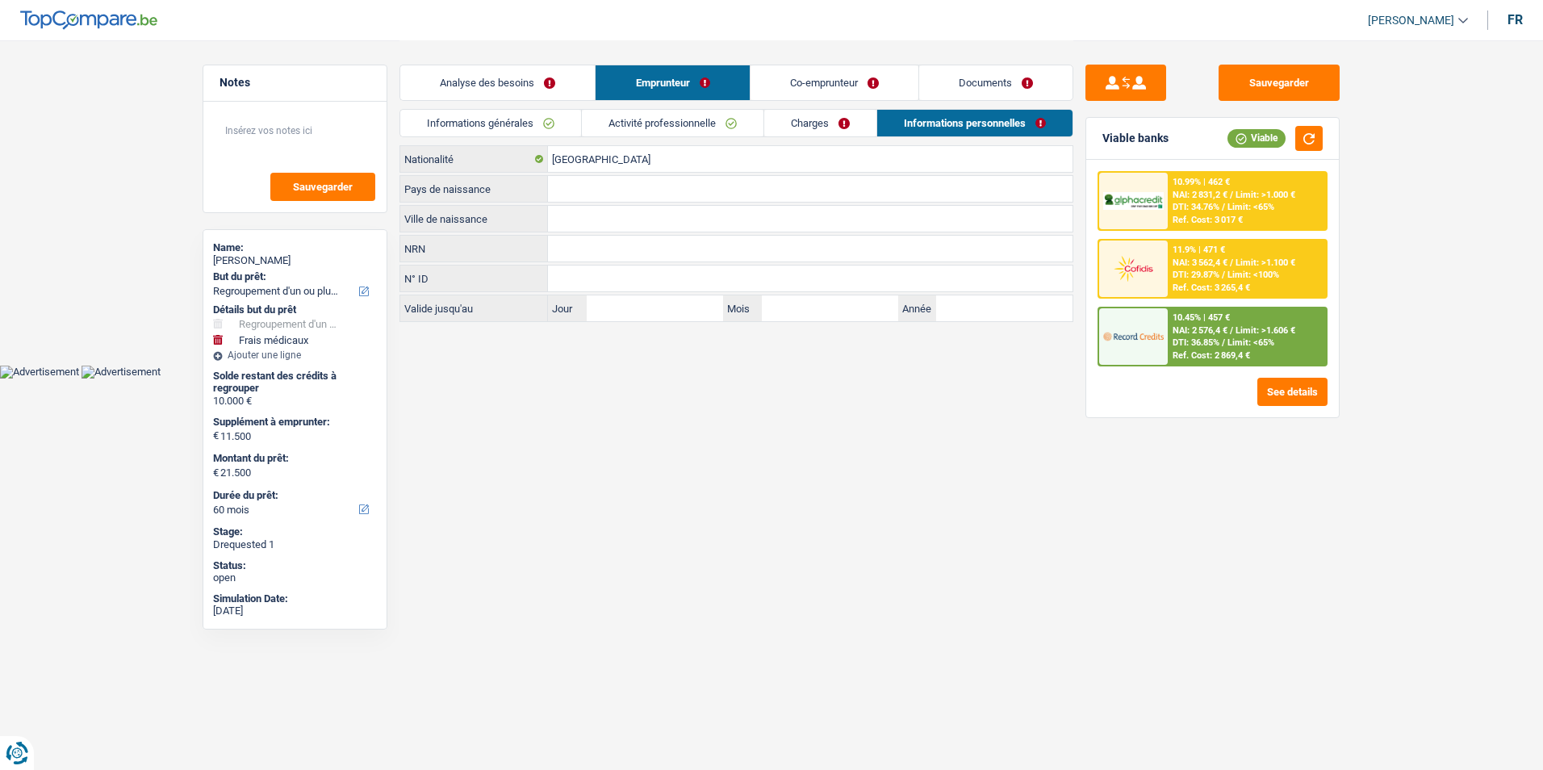
click at [822, 127] on link "Charges" at bounding box center [820, 123] width 112 height 27
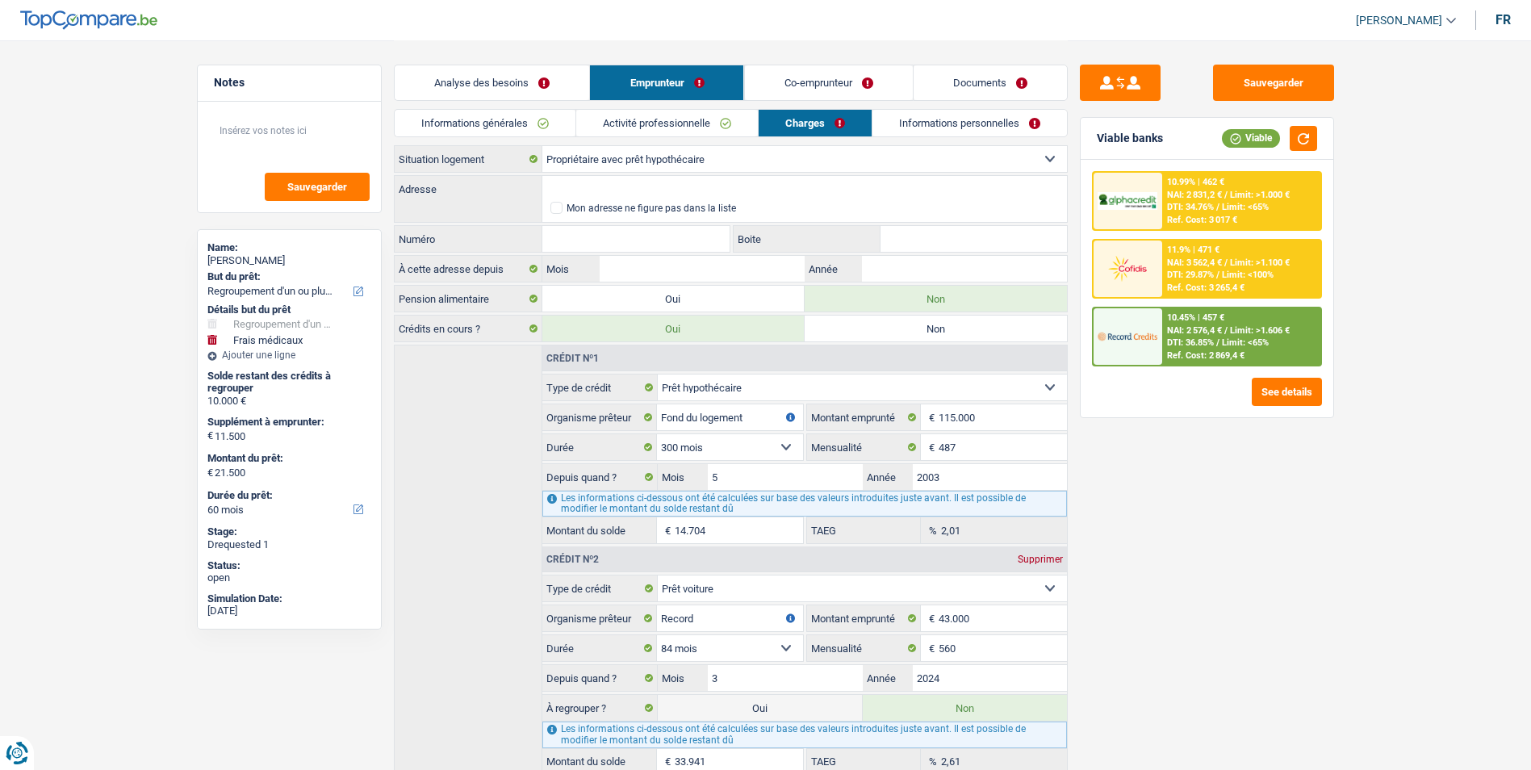
click at [745, 122] on link "Activité professionnelle" at bounding box center [667, 123] width 182 height 27
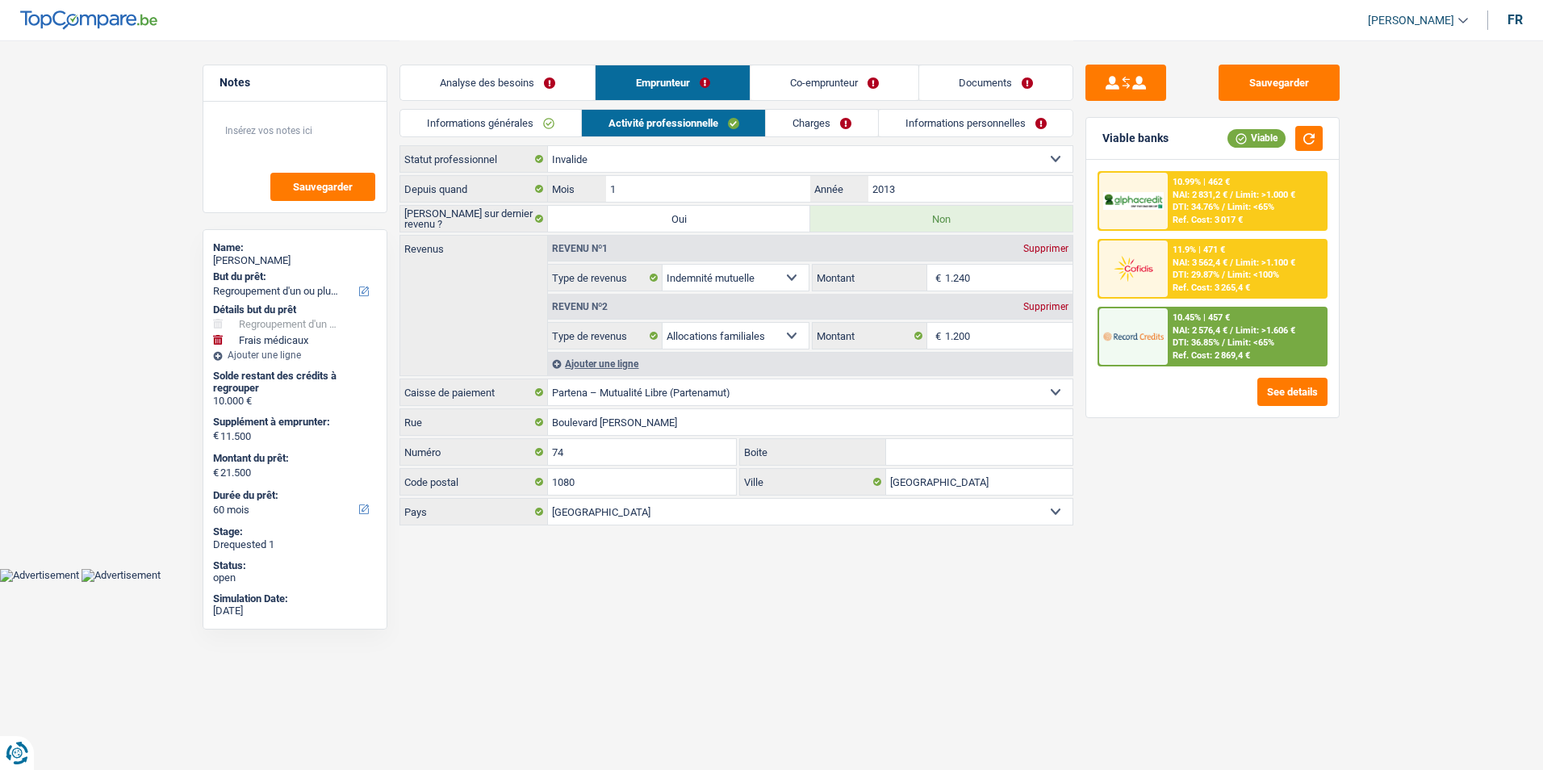
click at [565, 115] on link "Informations générales" at bounding box center [490, 123] width 181 height 27
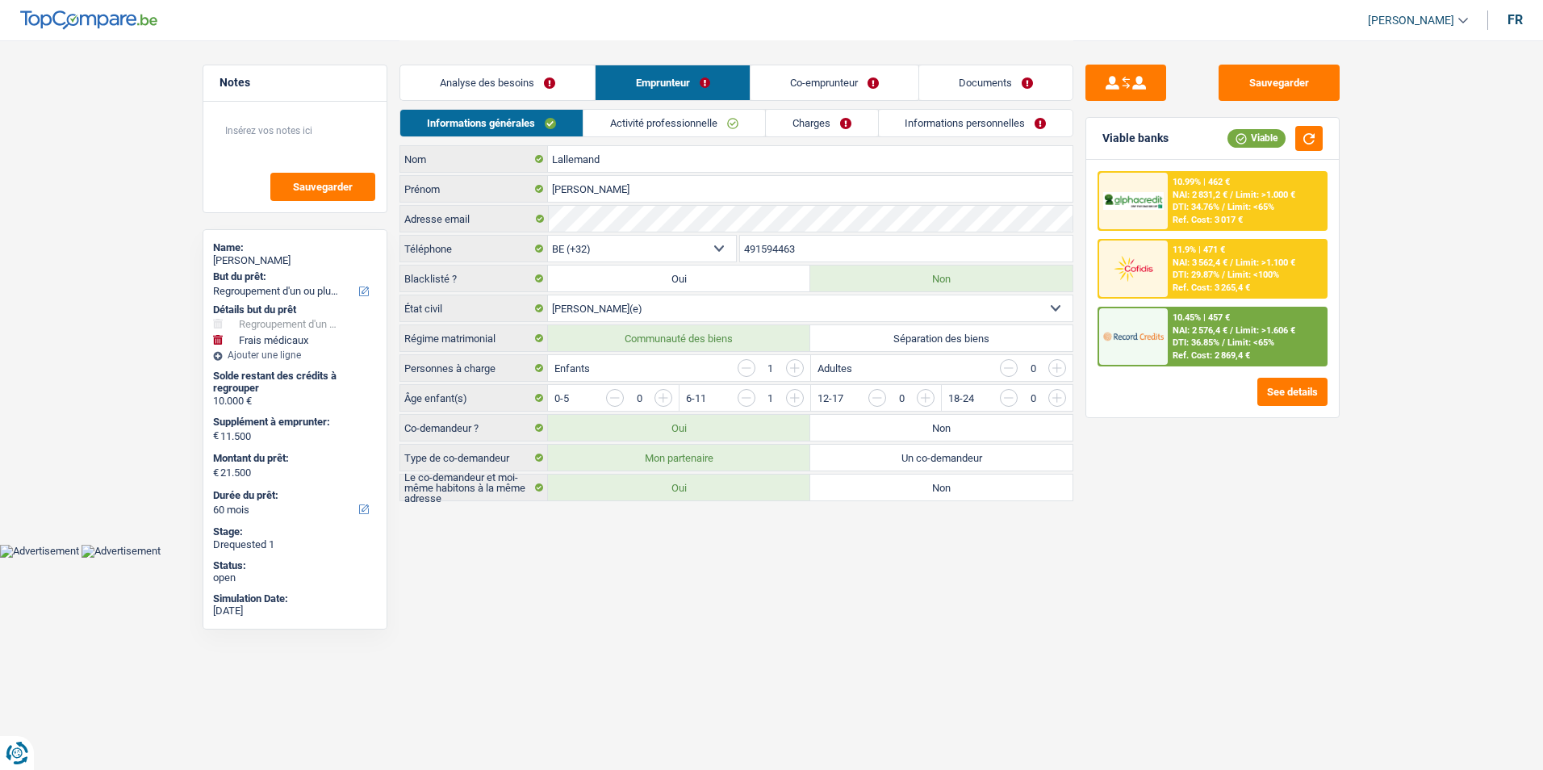
click at [560, 86] on link "Analyse des besoins" at bounding box center [497, 82] width 194 height 35
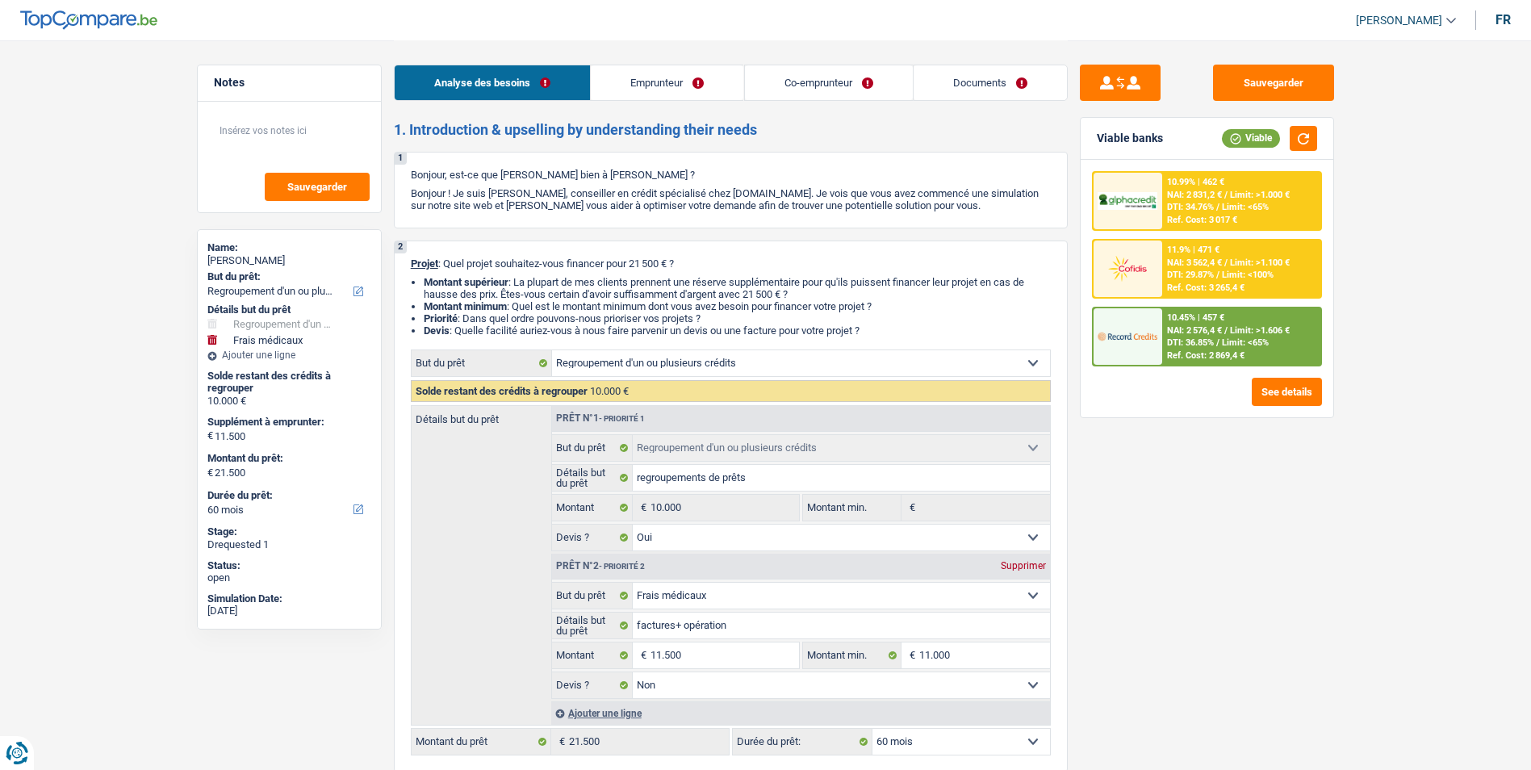
click at [792, 82] on link "Co-emprunteur" at bounding box center [828, 82] width 168 height 35
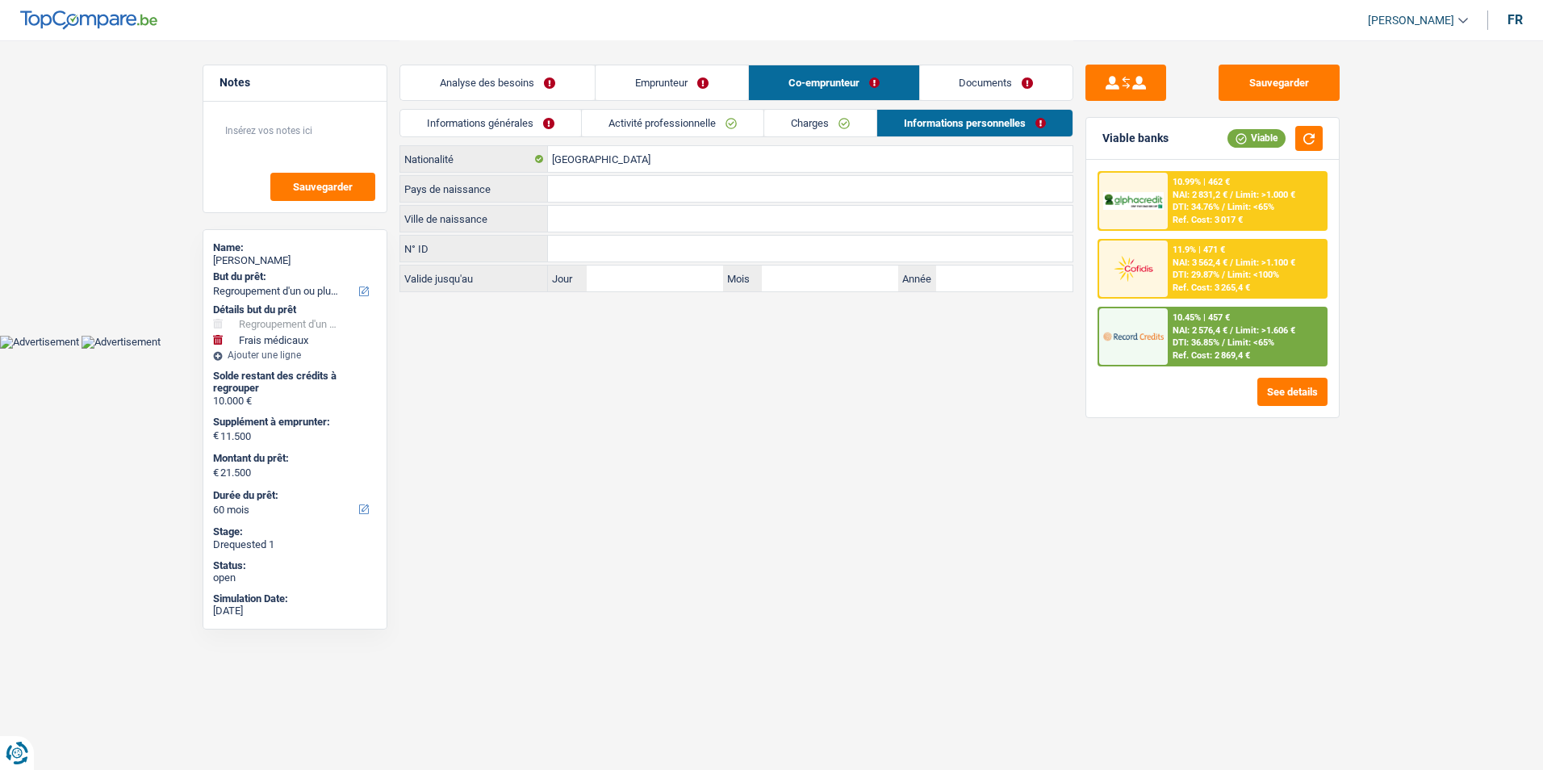
click at [926, 82] on link "Documents" at bounding box center [996, 82] width 153 height 35
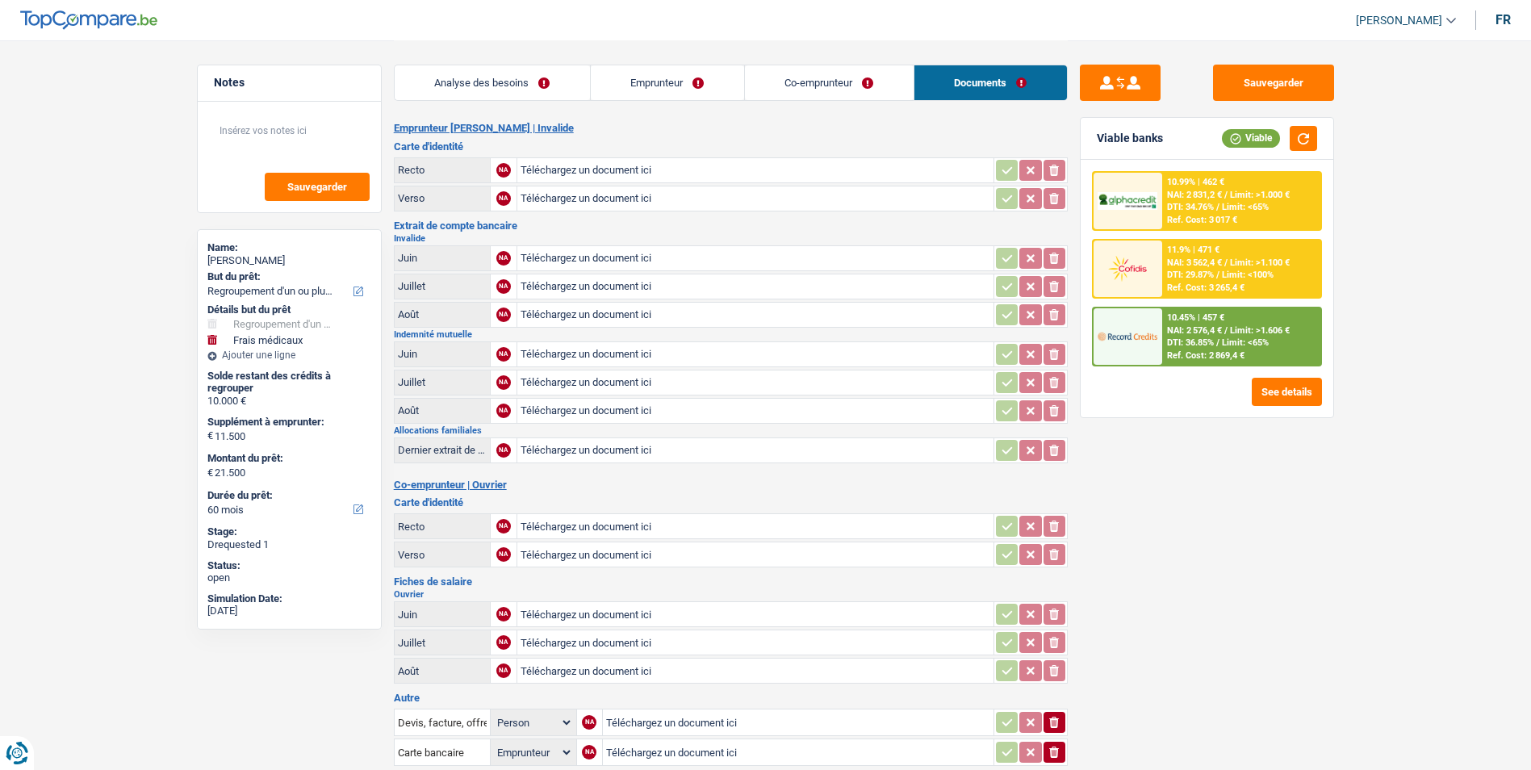
click at [832, 65] on li "Co-emprunteur" at bounding box center [828, 83] width 169 height 36
click at [818, 77] on link "Co-emprunteur" at bounding box center [829, 82] width 169 height 35
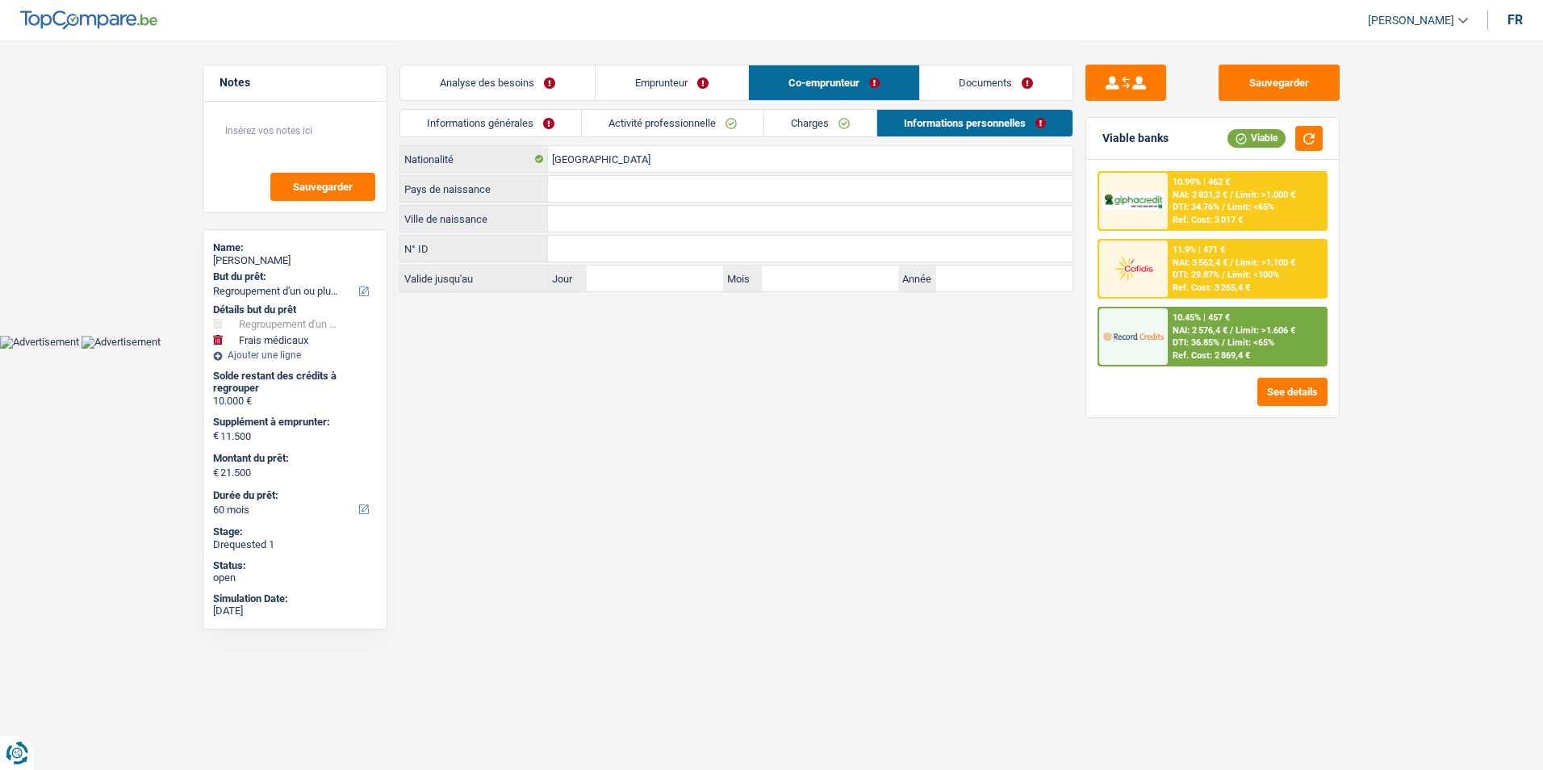
click at [722, 82] on link "Emprunteur" at bounding box center [672, 82] width 153 height 35
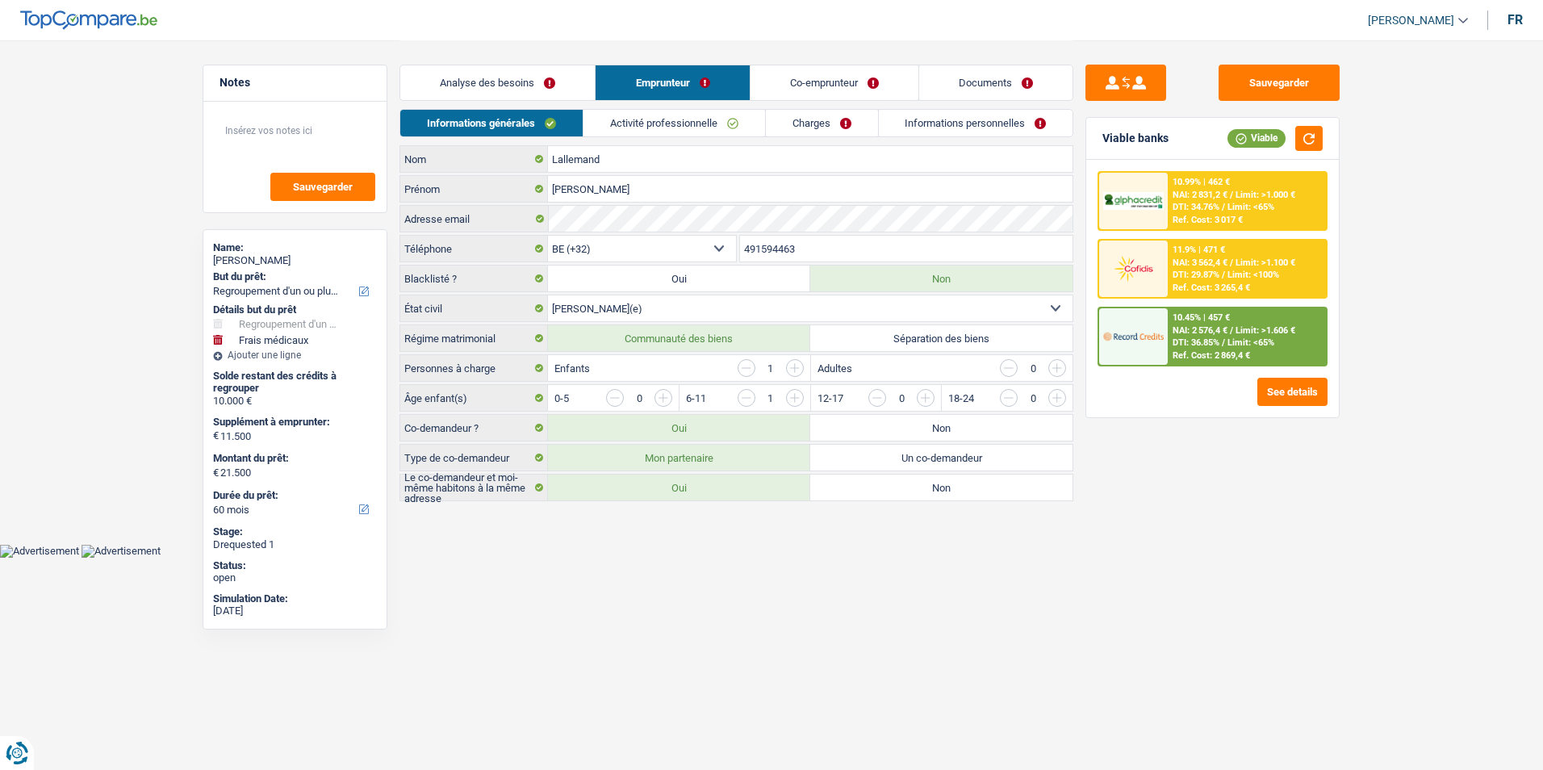
click at [554, 76] on link "Analyse des besoins" at bounding box center [497, 82] width 194 height 35
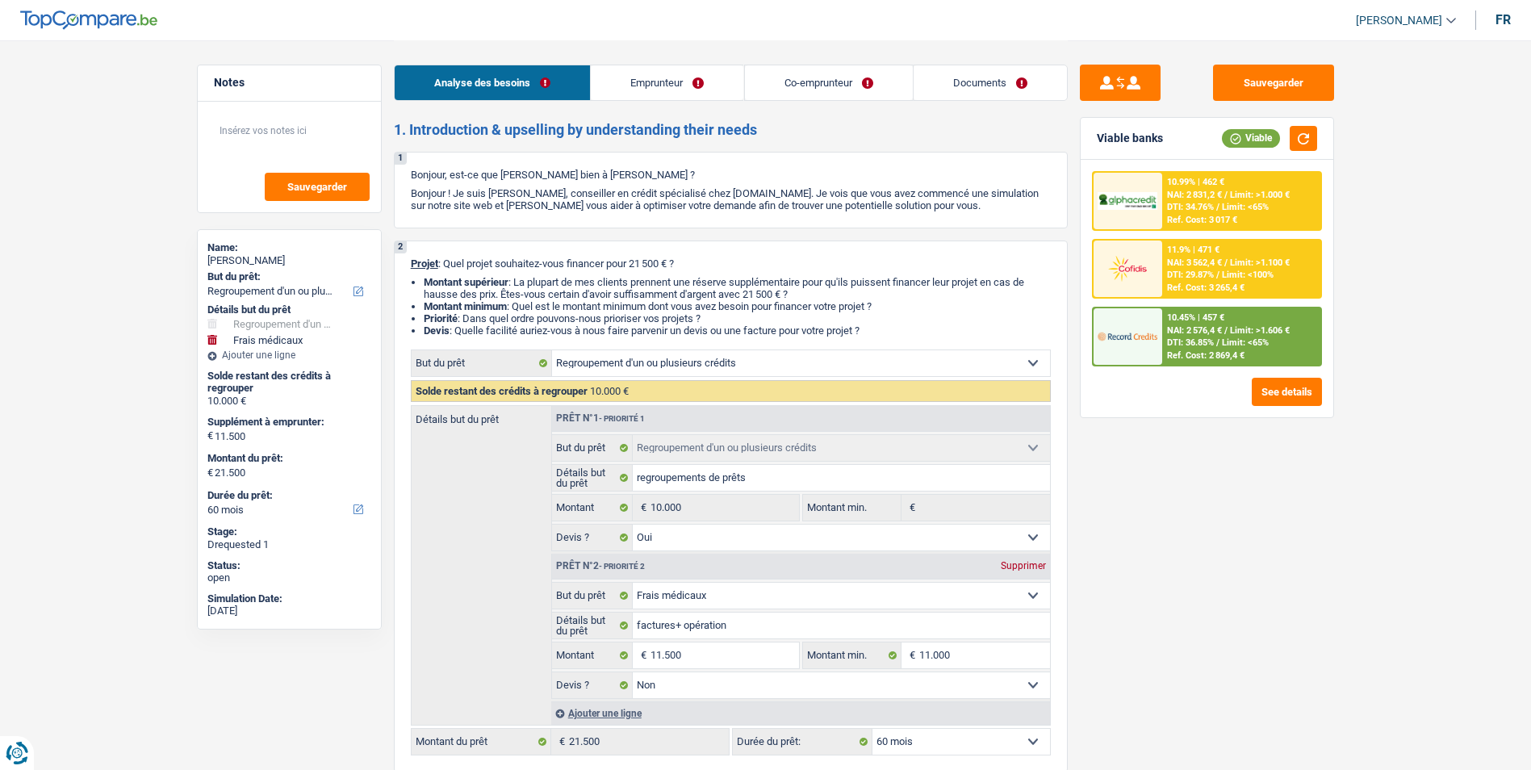
click at [658, 80] on link "Emprunteur" at bounding box center [667, 82] width 153 height 35
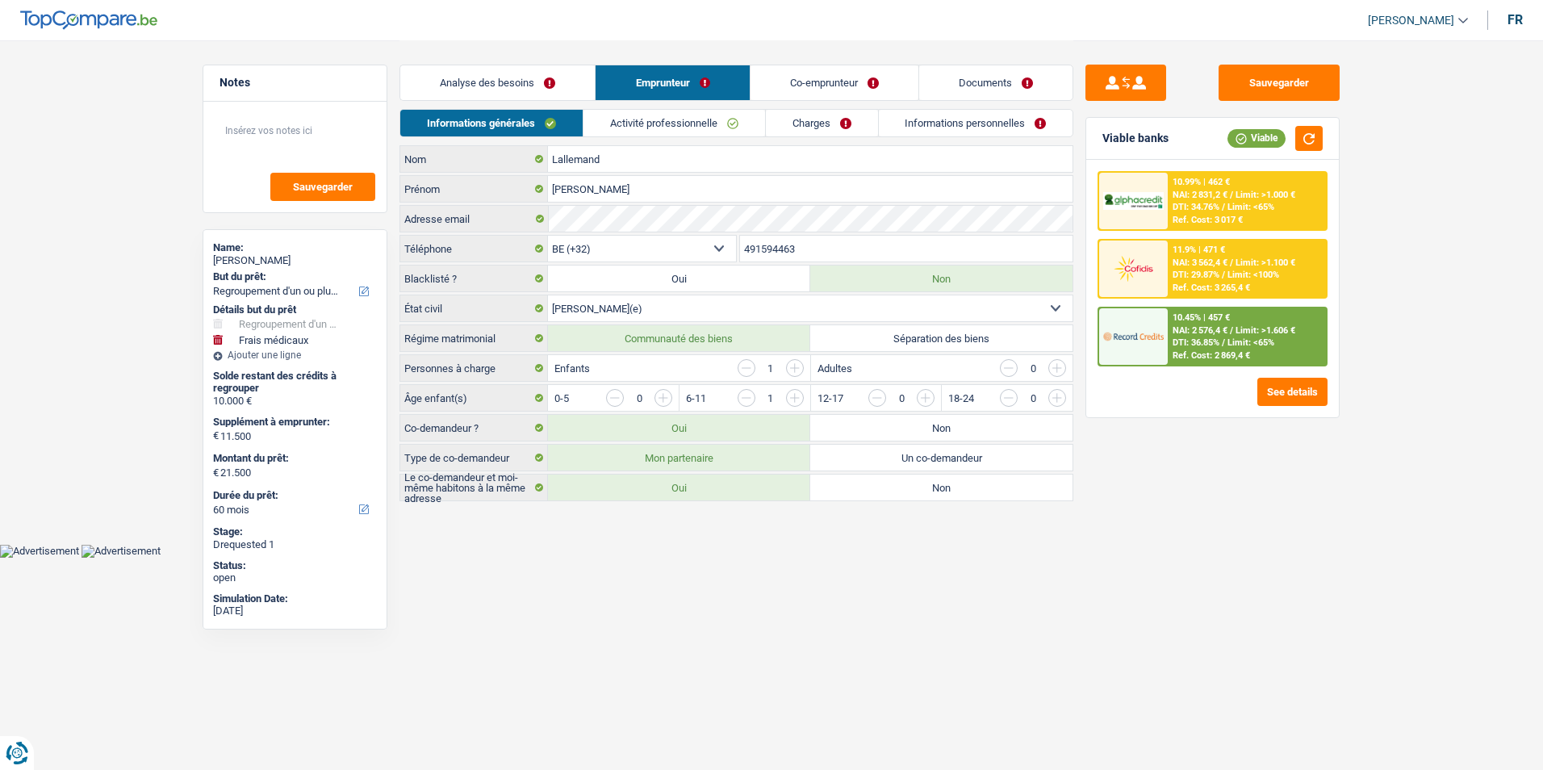
click at [808, 86] on link "Co-emprunteur" at bounding box center [835, 82] width 168 height 35
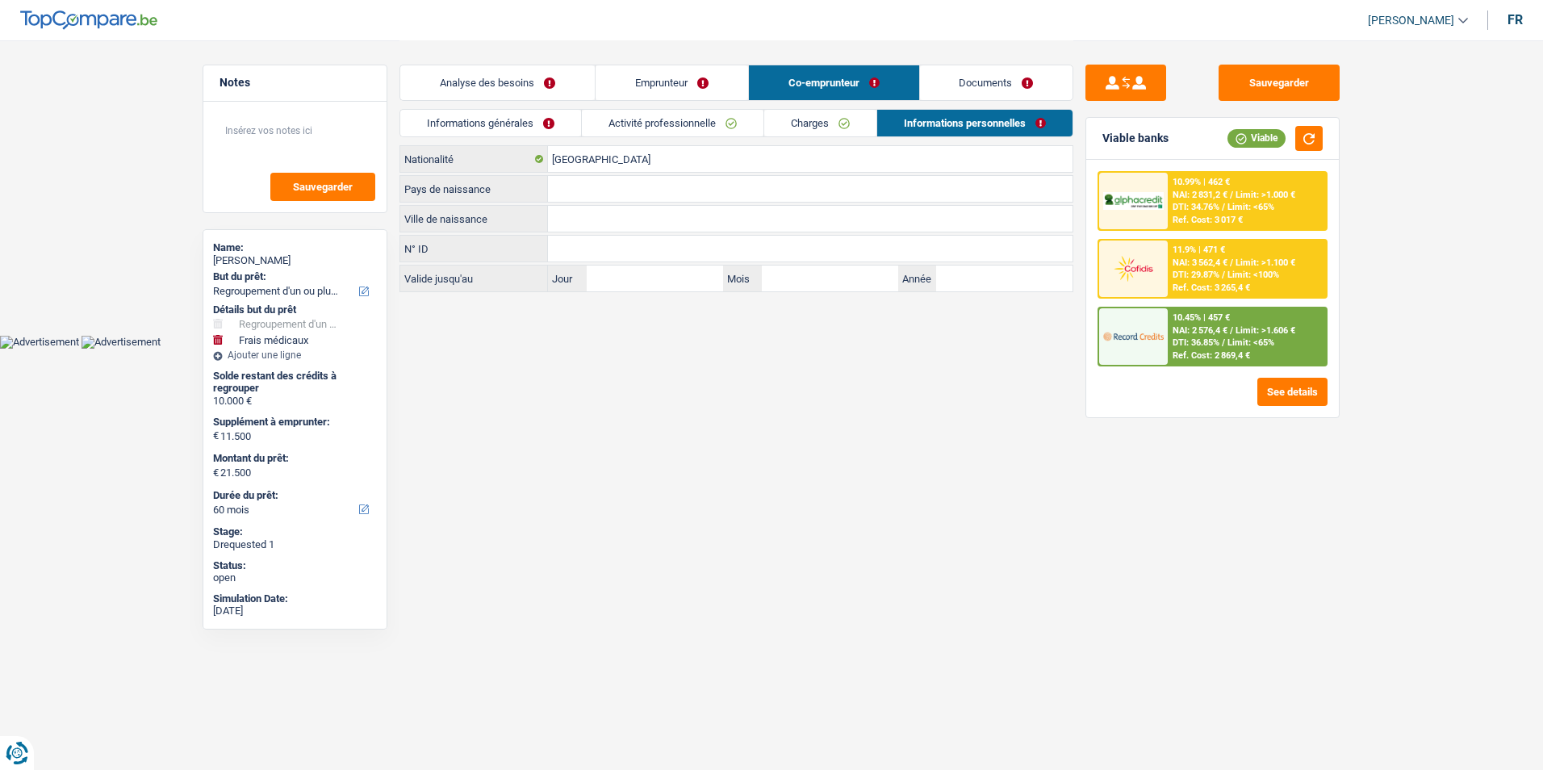
click at [953, 78] on link "Documents" at bounding box center [996, 82] width 153 height 35
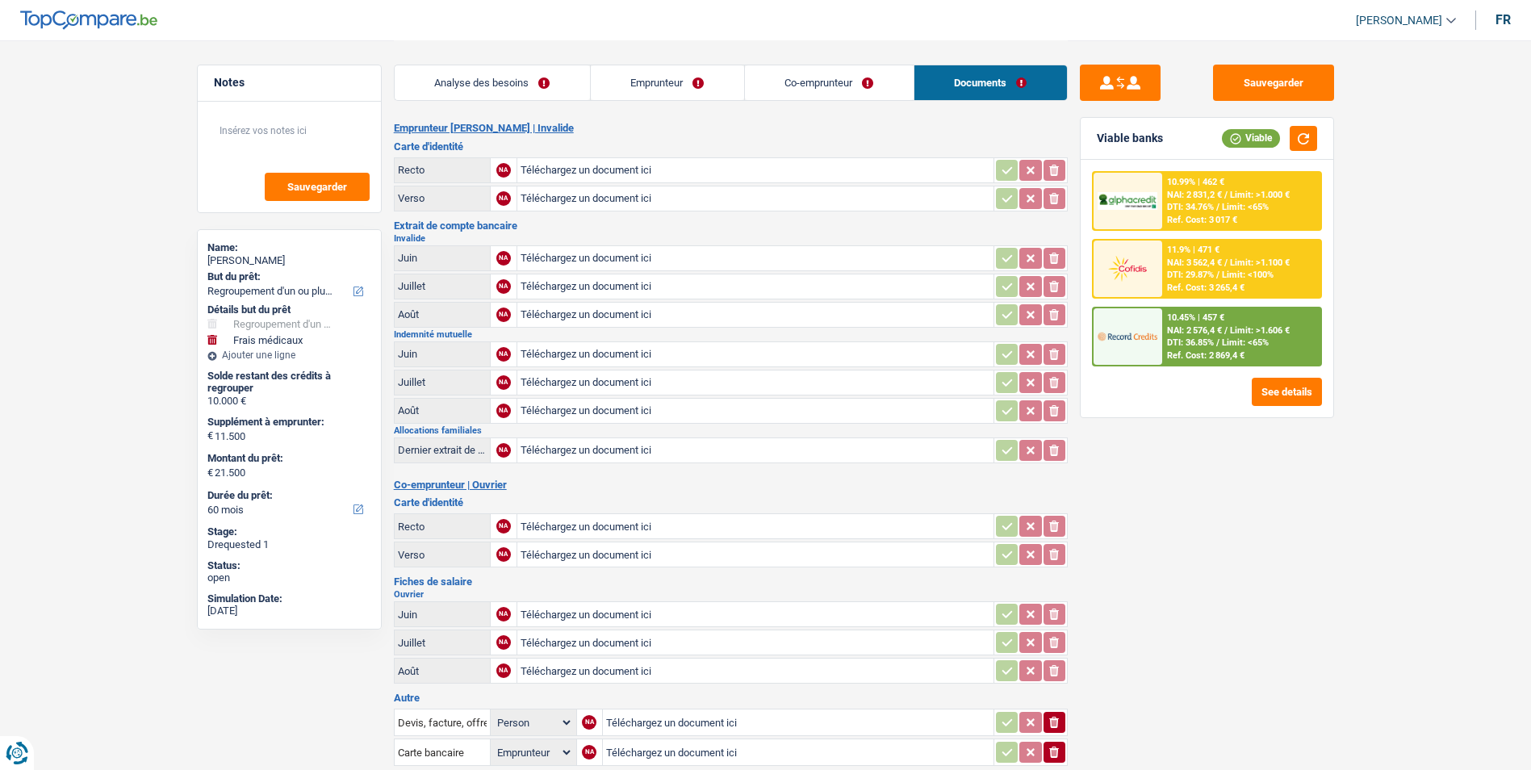
click at [841, 79] on link "Co-emprunteur" at bounding box center [829, 82] width 169 height 35
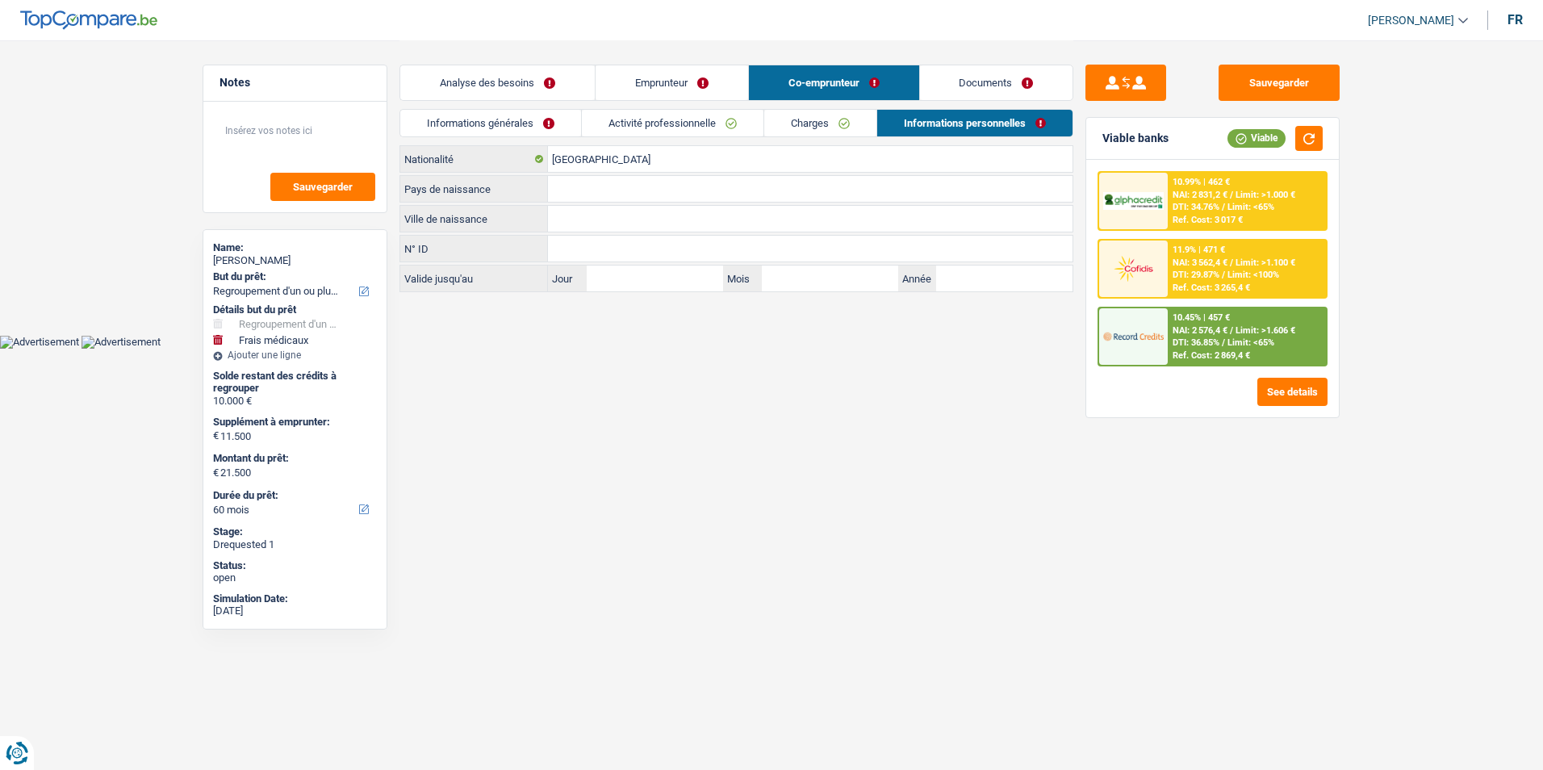
click at [706, 80] on link "Emprunteur" at bounding box center [672, 82] width 153 height 35
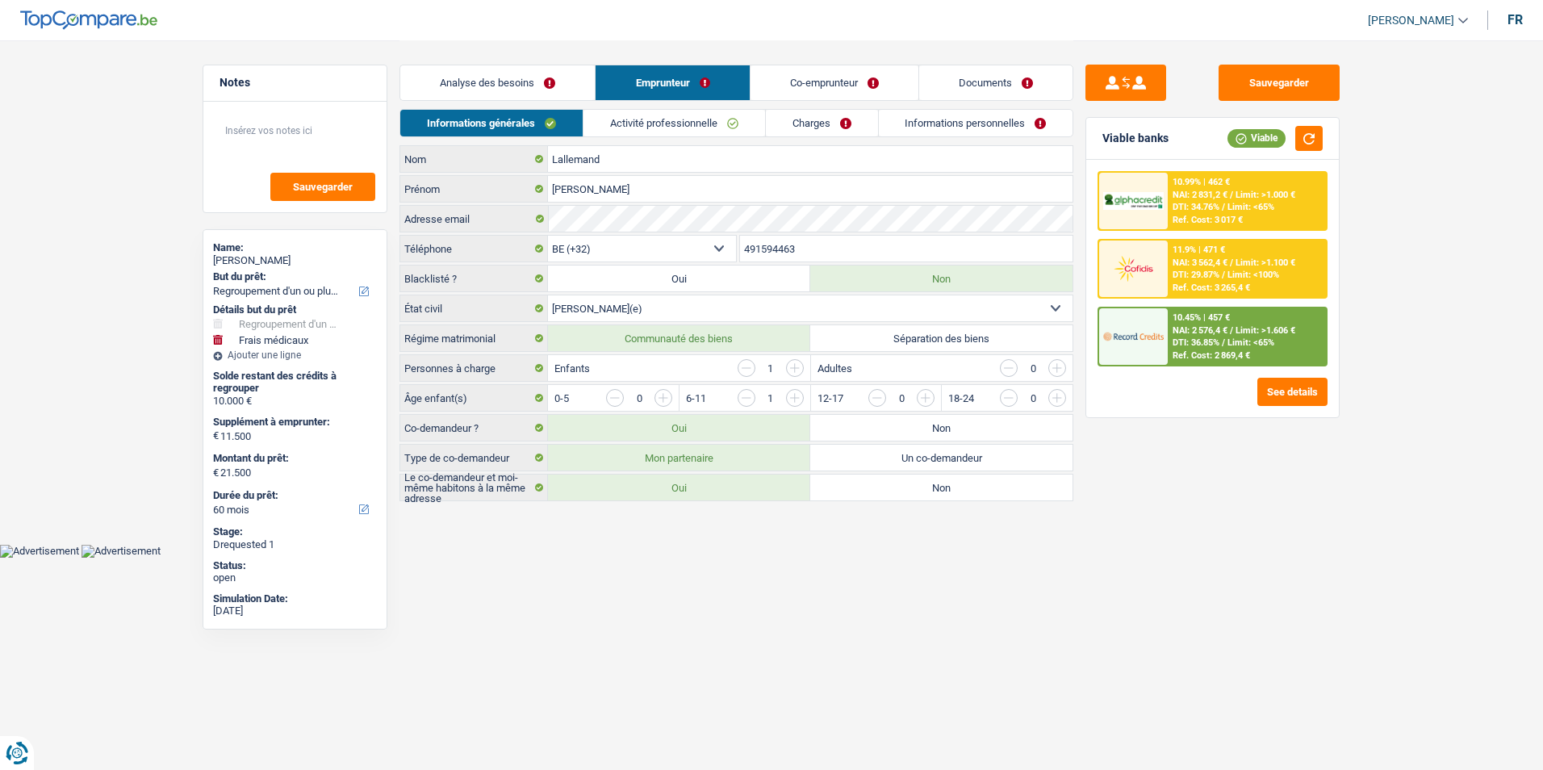
click at [568, 82] on link "Analyse des besoins" at bounding box center [497, 82] width 194 height 35
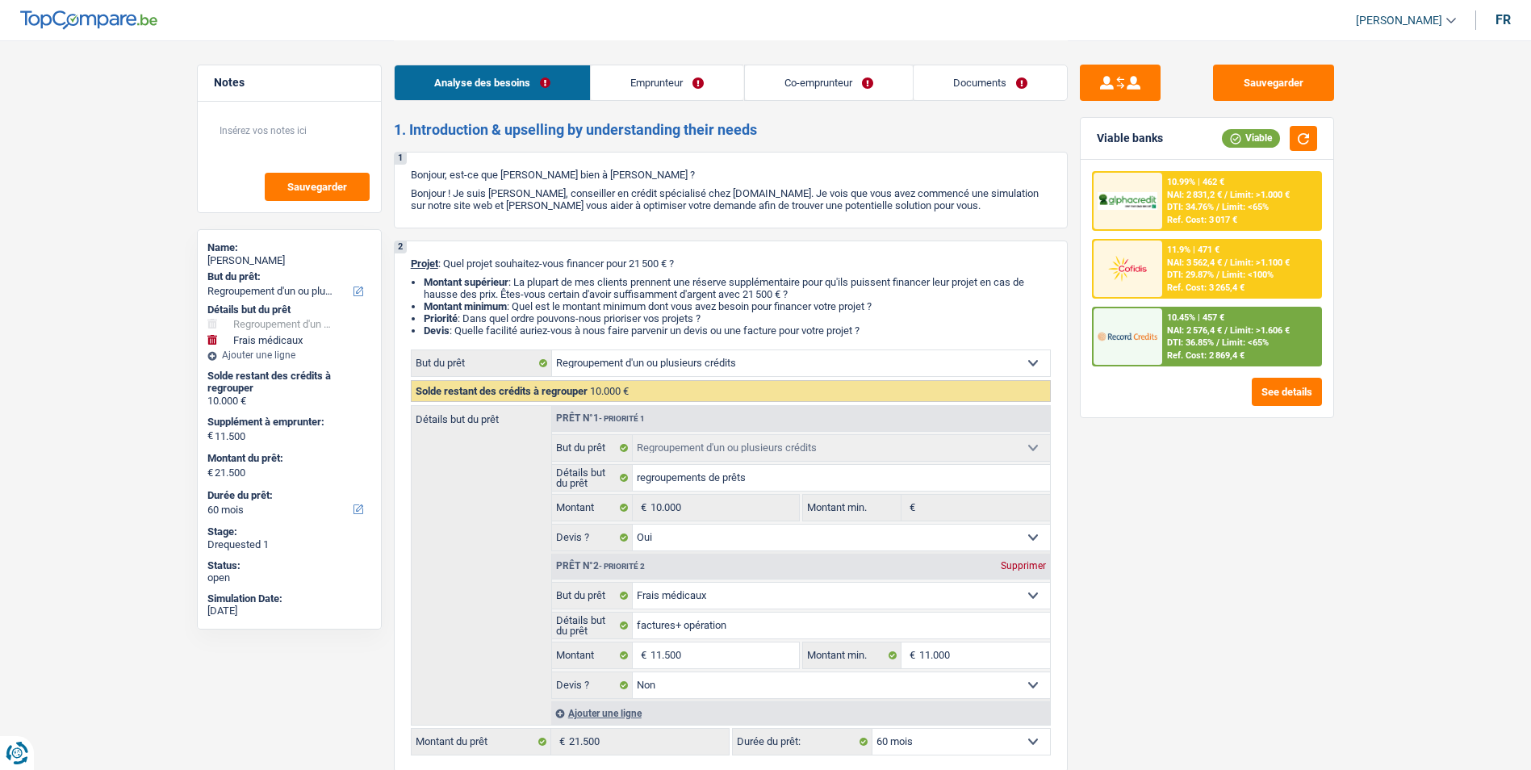
click at [641, 81] on link "Emprunteur" at bounding box center [667, 82] width 153 height 35
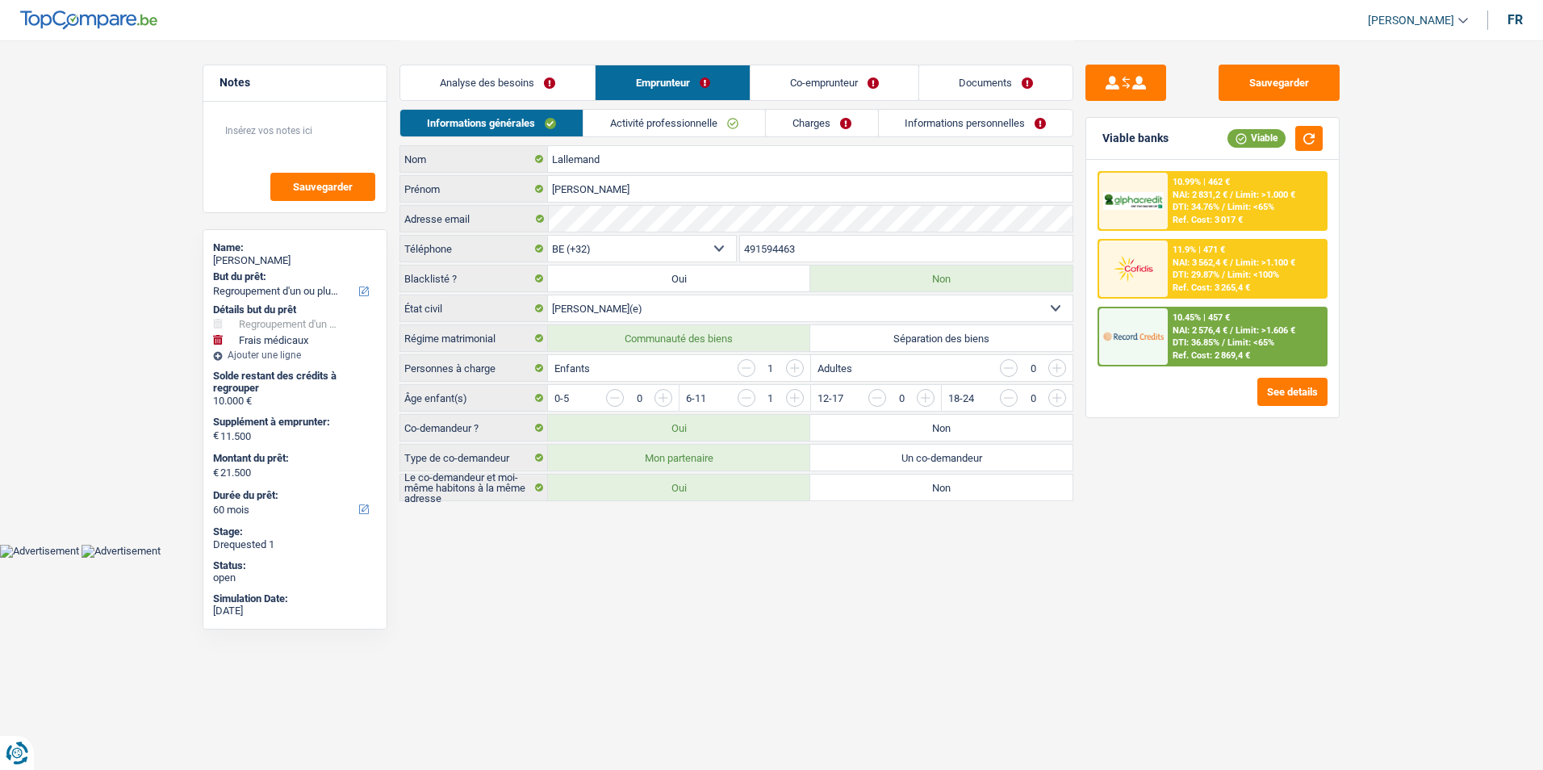
click at [811, 83] on link "Co-emprunteur" at bounding box center [835, 82] width 168 height 35
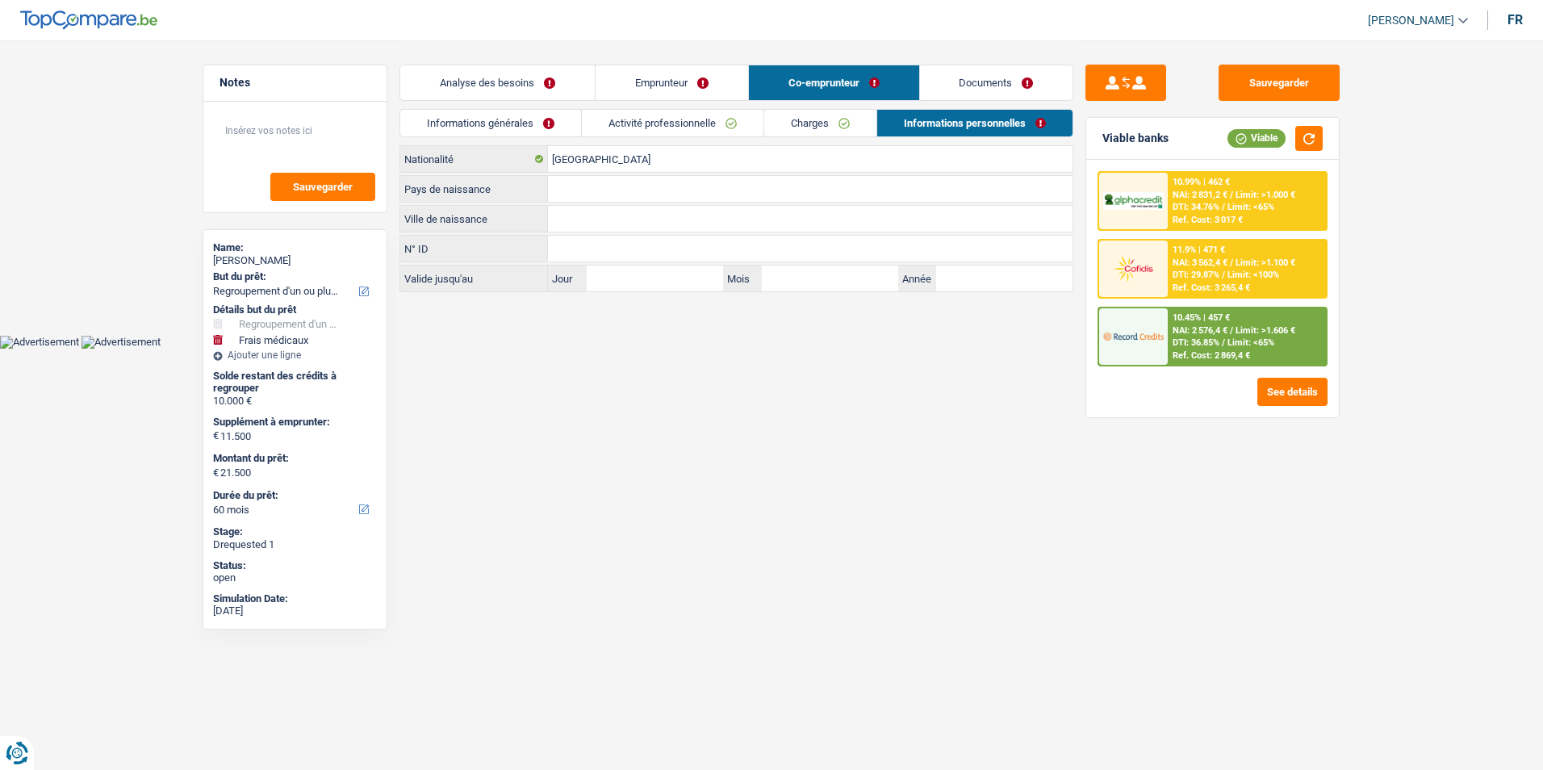
click at [944, 77] on link "Documents" at bounding box center [996, 82] width 153 height 35
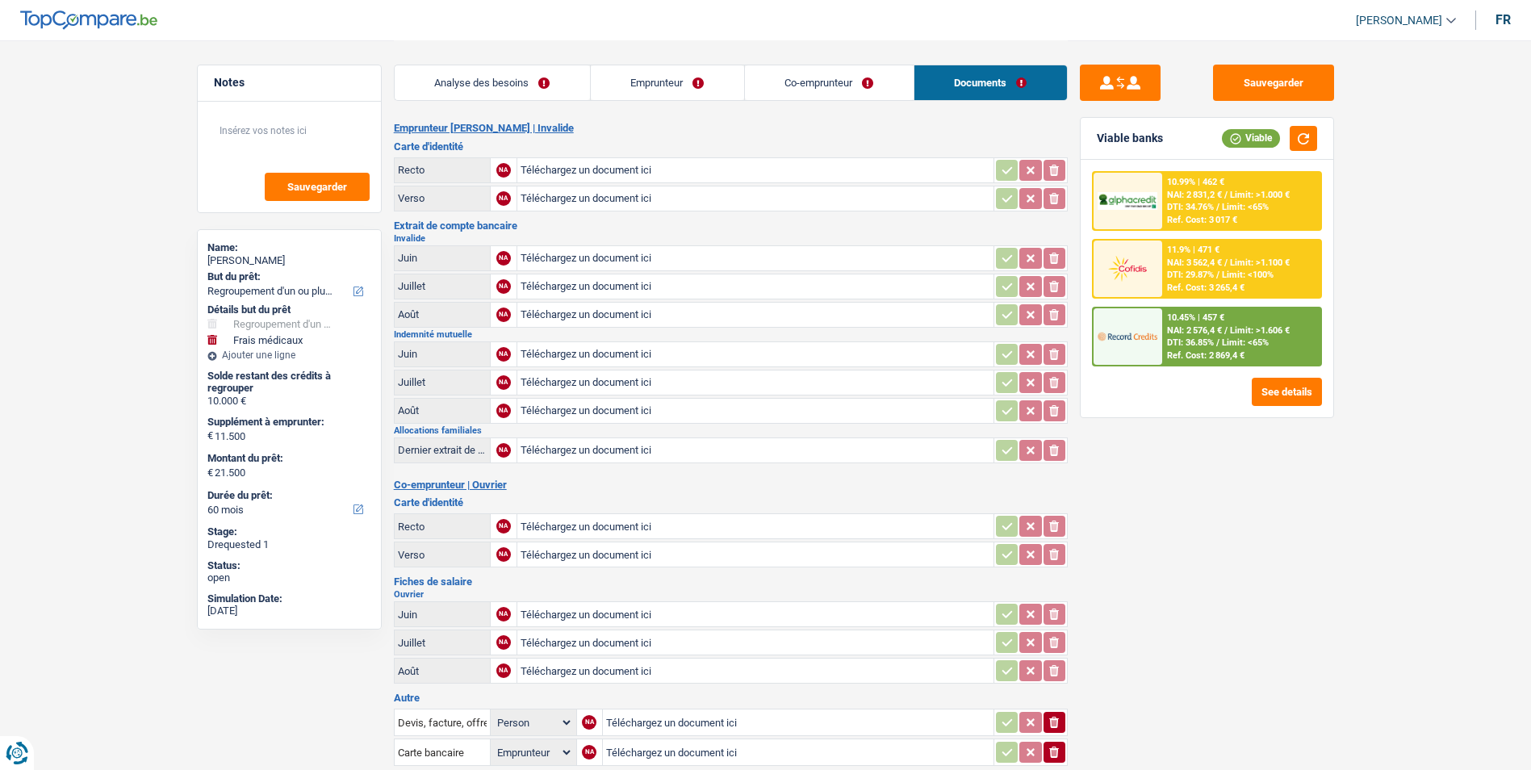
click at [690, 80] on link "Emprunteur" at bounding box center [667, 82] width 153 height 35
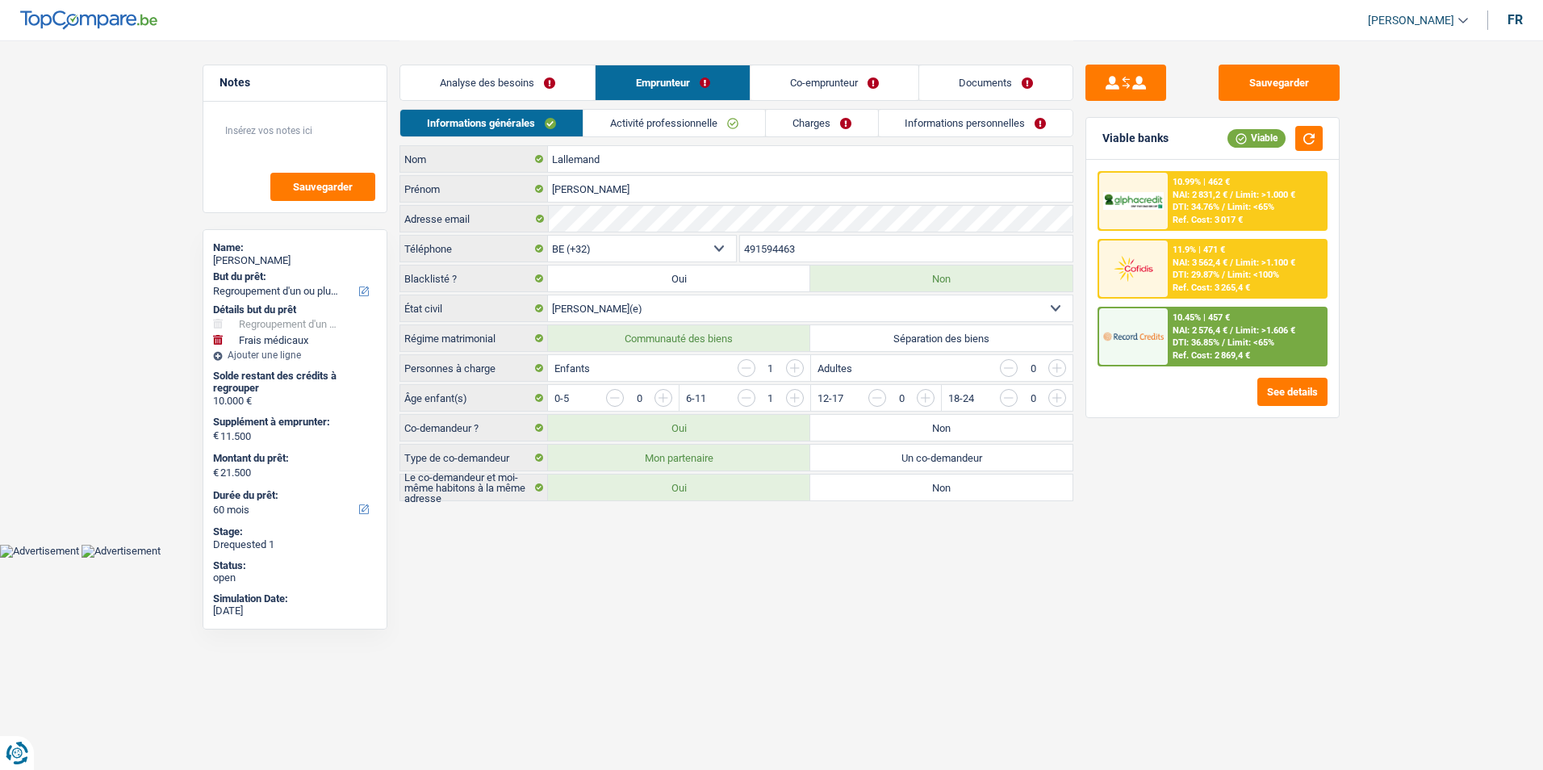
click at [787, 87] on link "Co-emprunteur" at bounding box center [835, 82] width 168 height 35
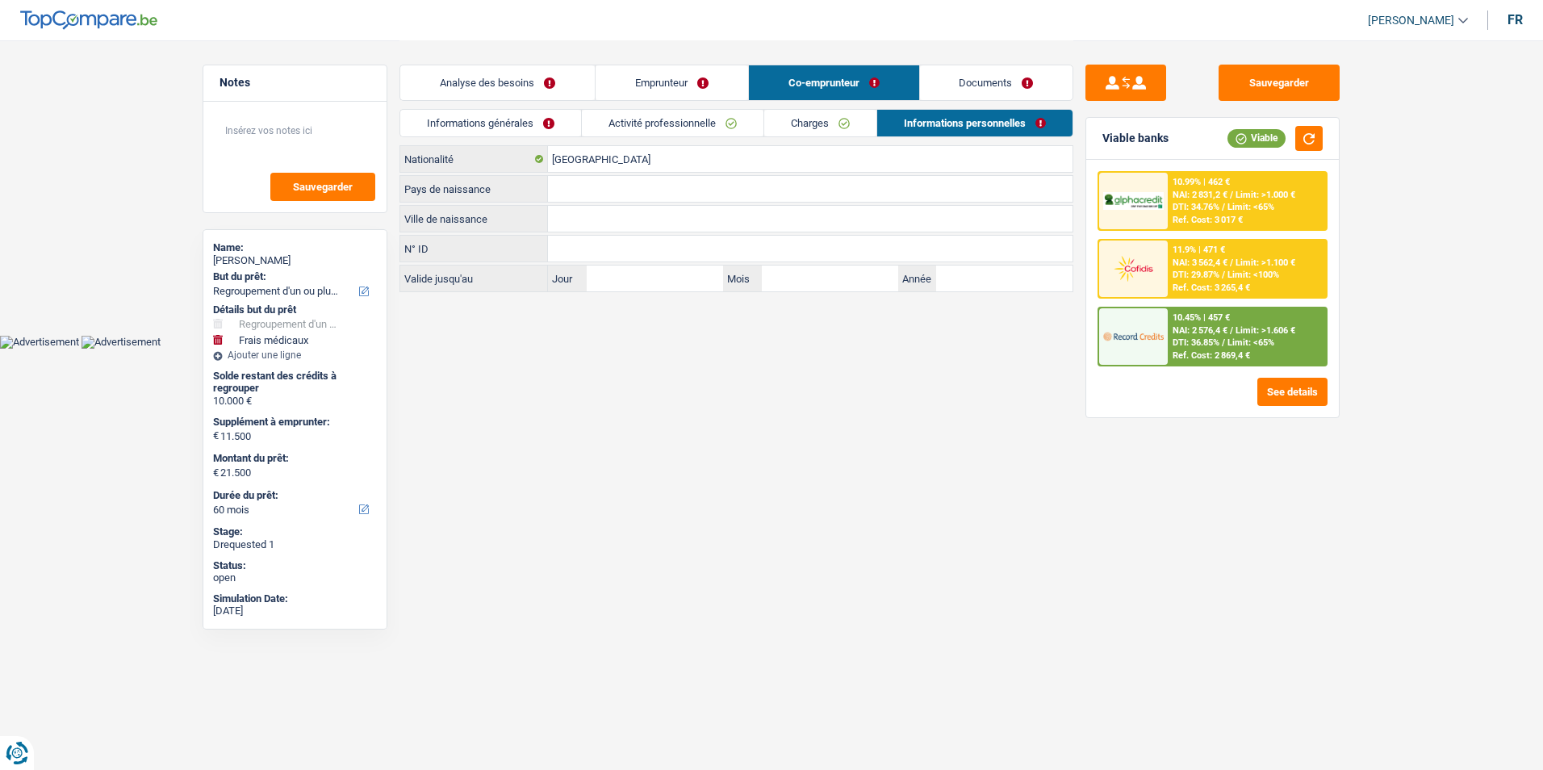
click at [931, 83] on link "Documents" at bounding box center [996, 82] width 153 height 35
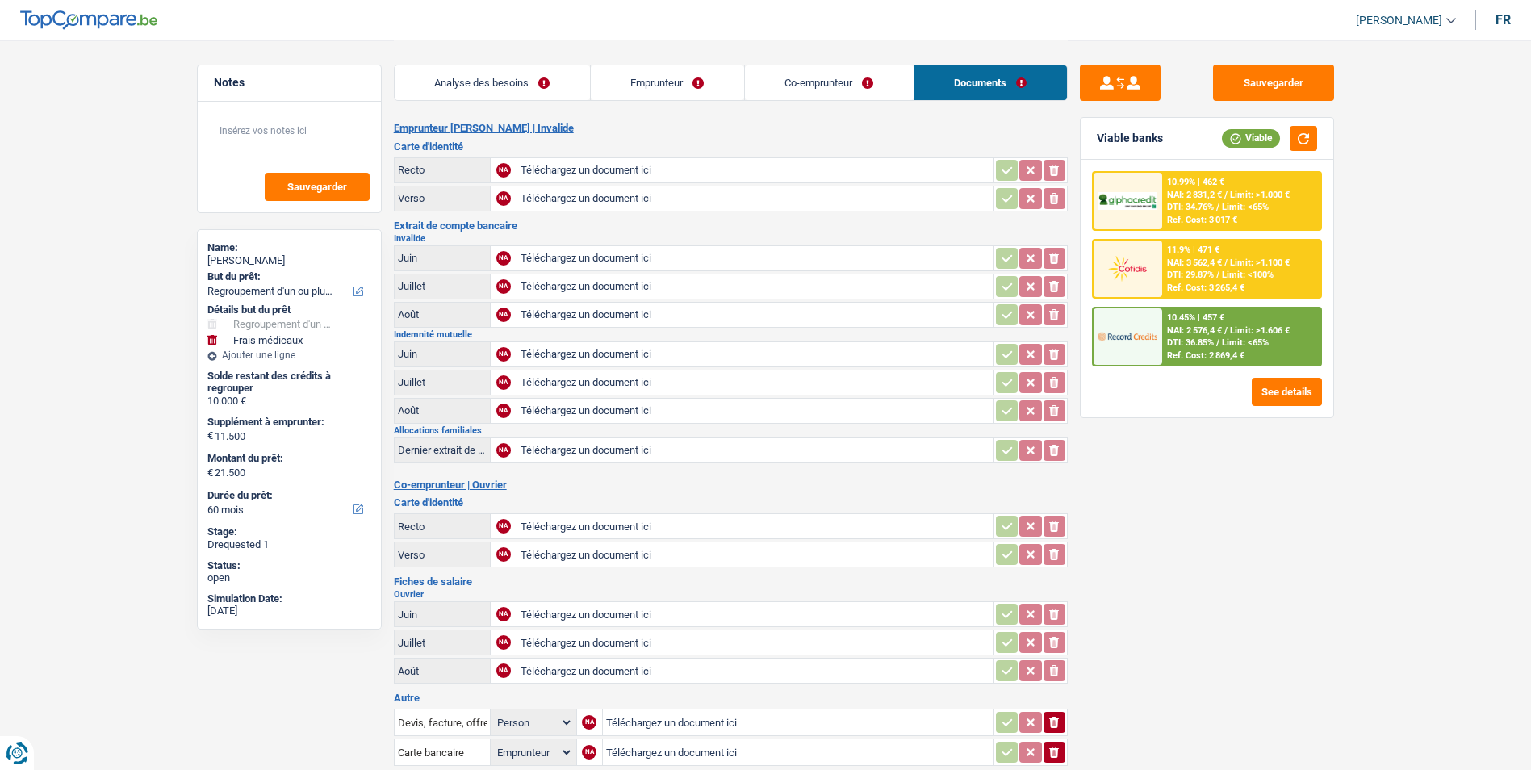
click at [707, 88] on link "Emprunteur" at bounding box center [667, 82] width 153 height 35
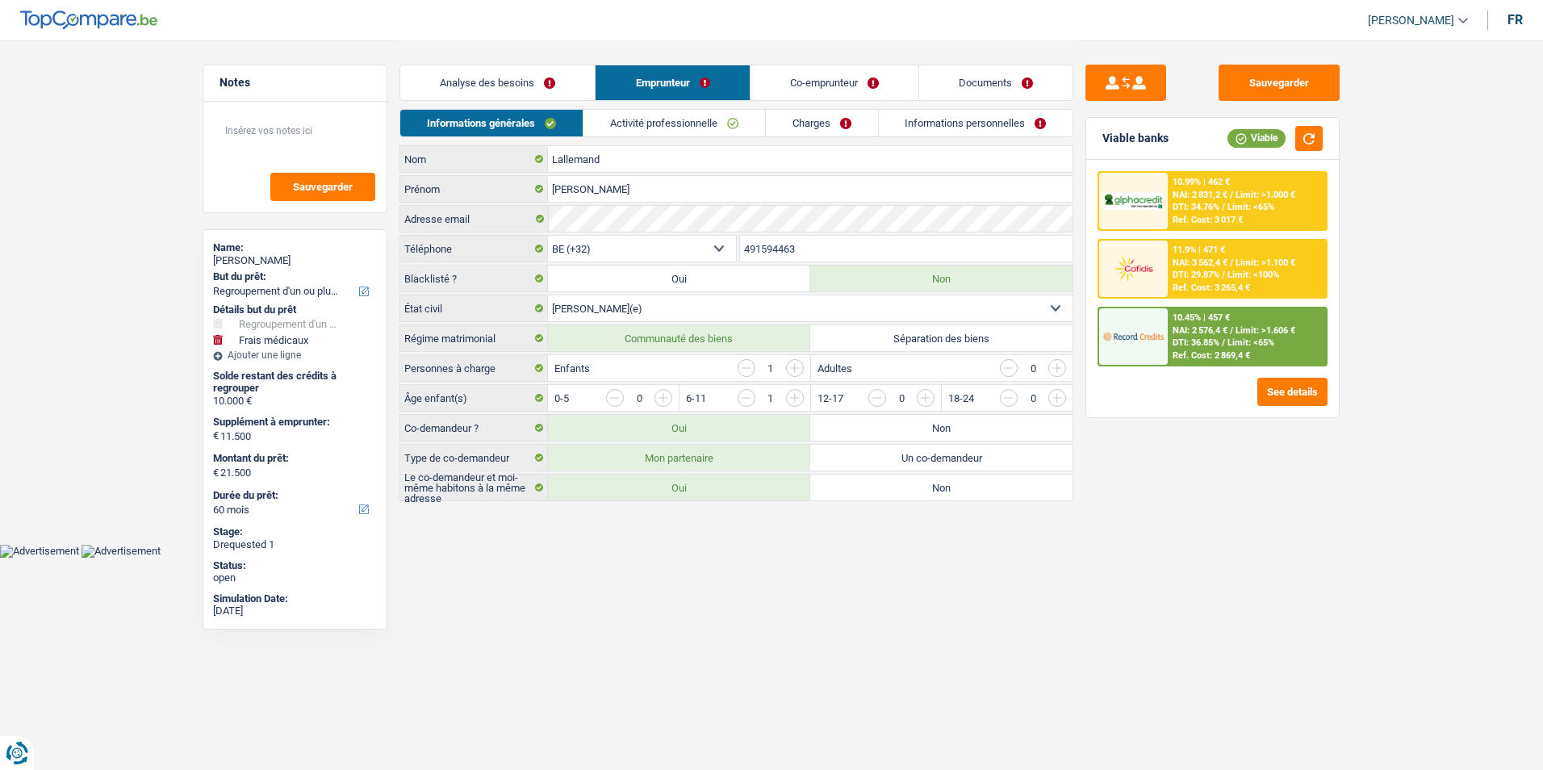
click at [552, 82] on link "Analyse des besoins" at bounding box center [497, 82] width 194 height 35
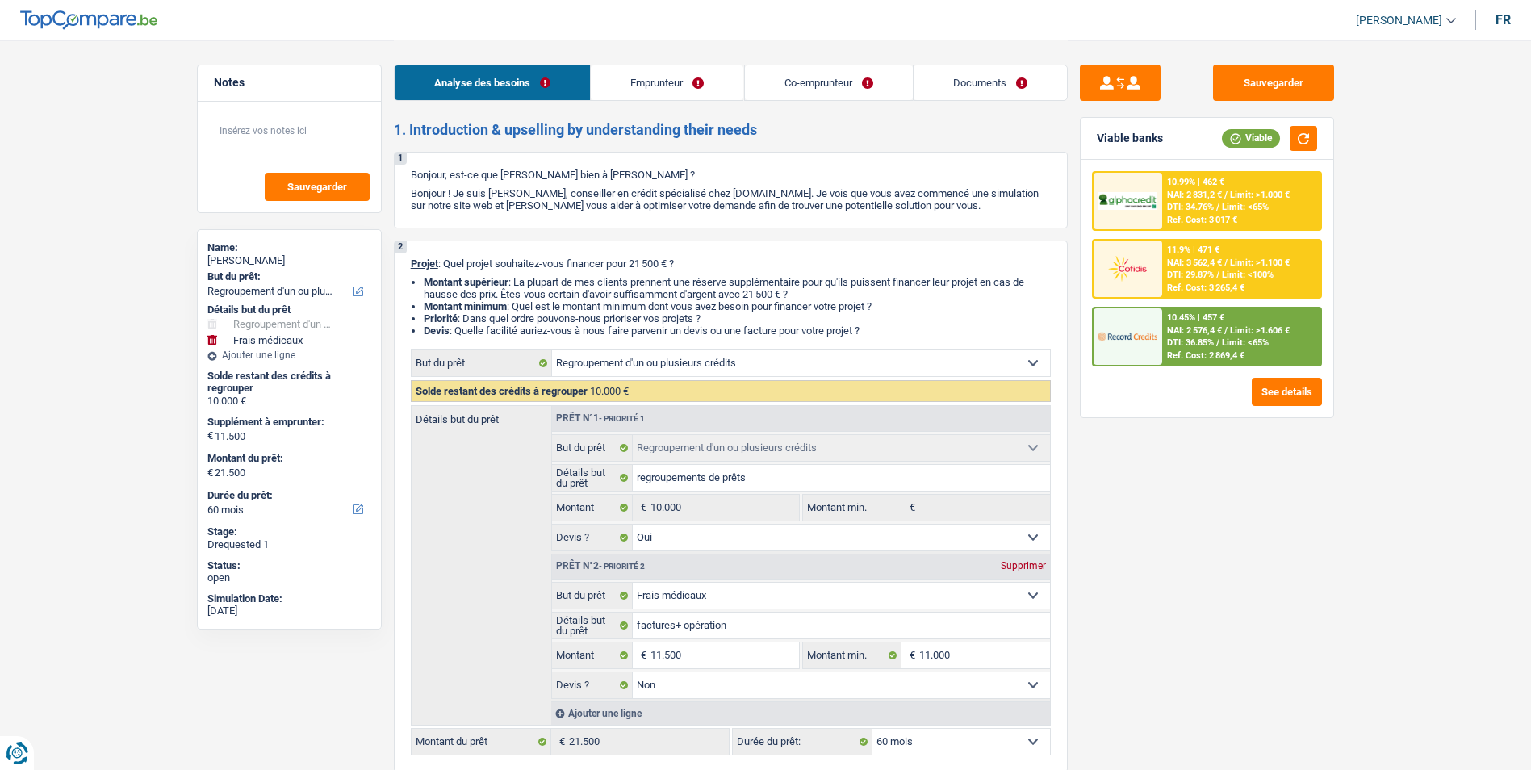
click at [655, 85] on link "Emprunteur" at bounding box center [667, 82] width 153 height 35
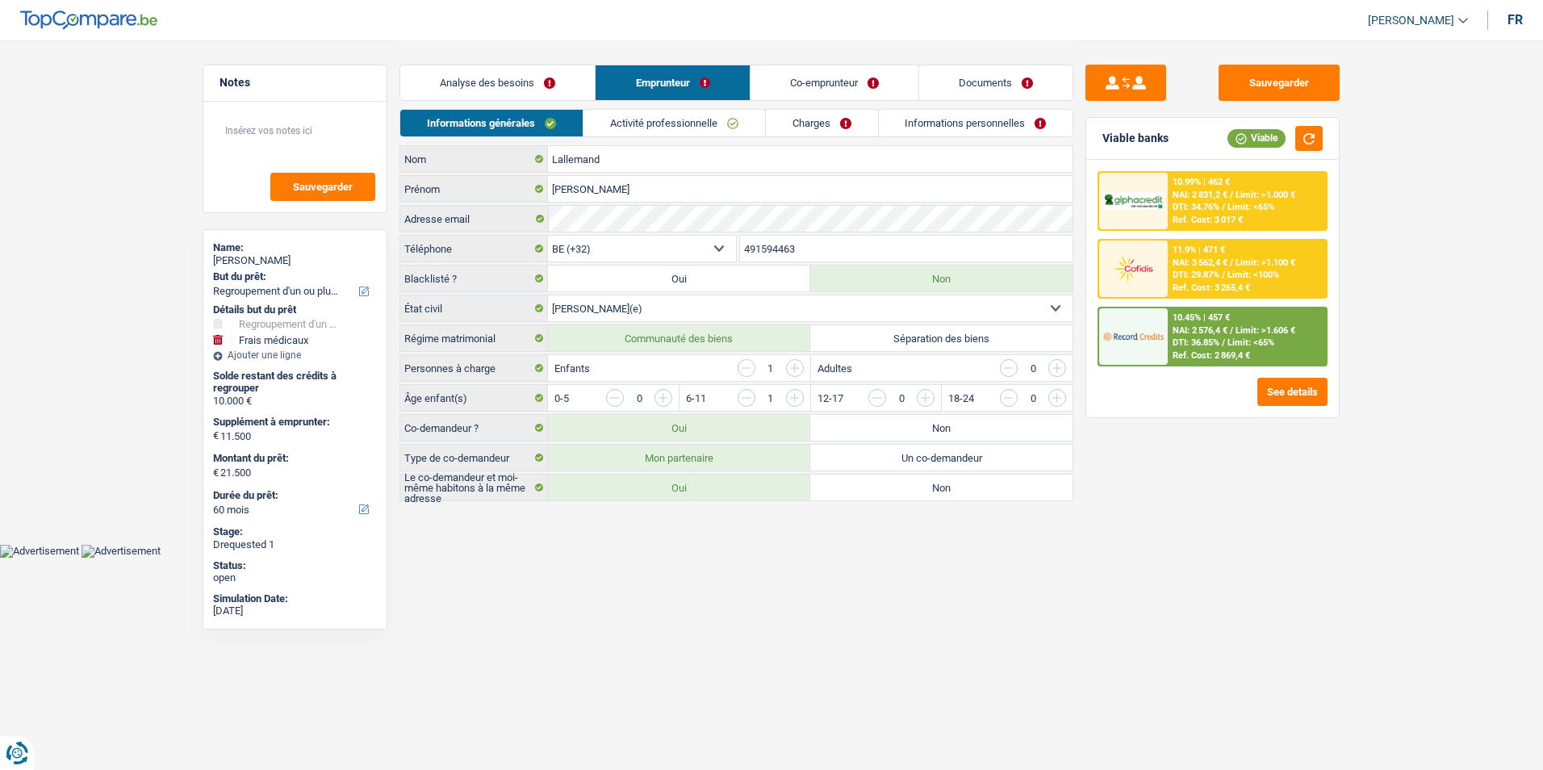
click at [790, 82] on link "Co-emprunteur" at bounding box center [835, 82] width 168 height 35
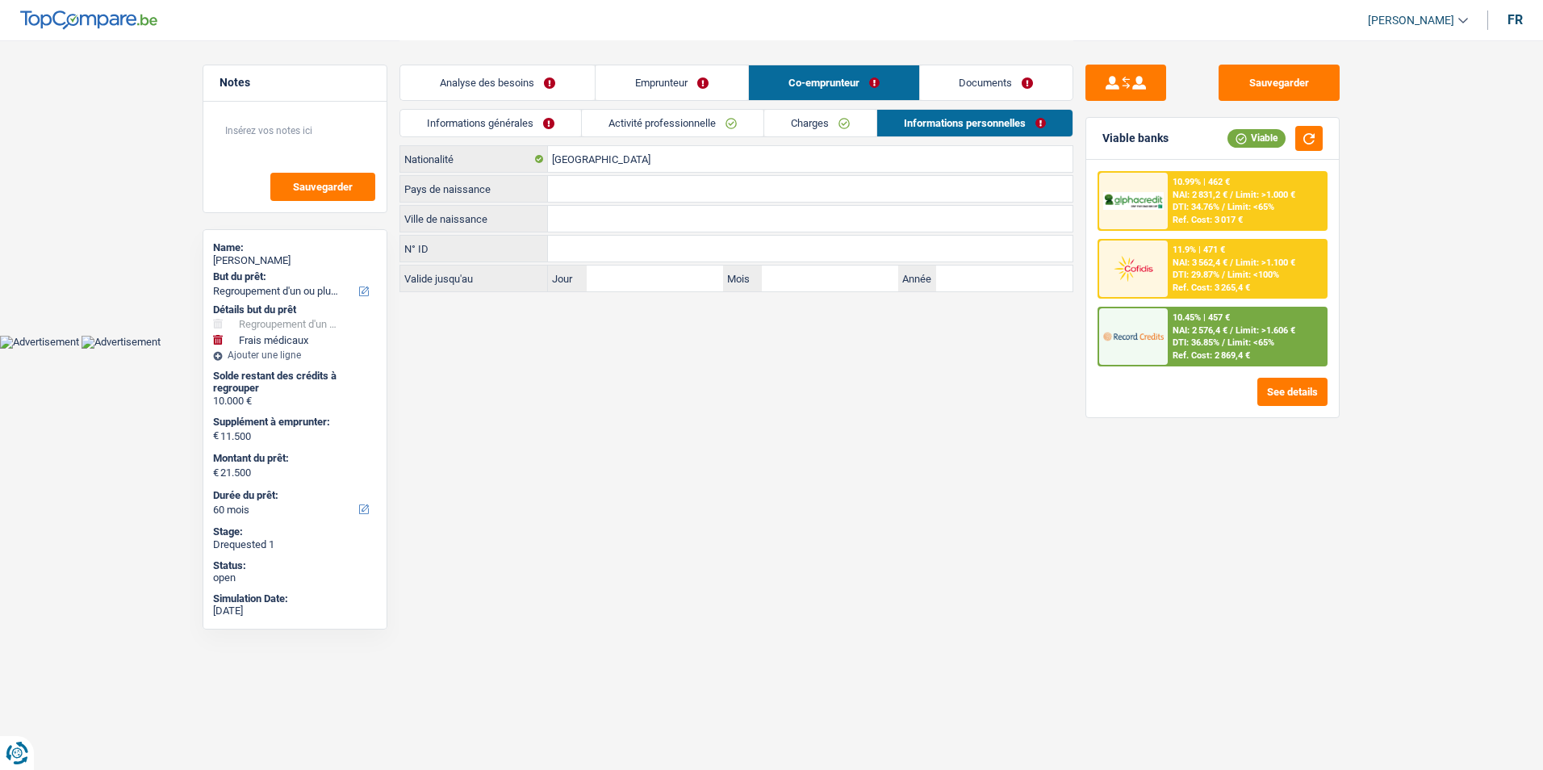
click at [969, 68] on link "Documents" at bounding box center [996, 82] width 153 height 35
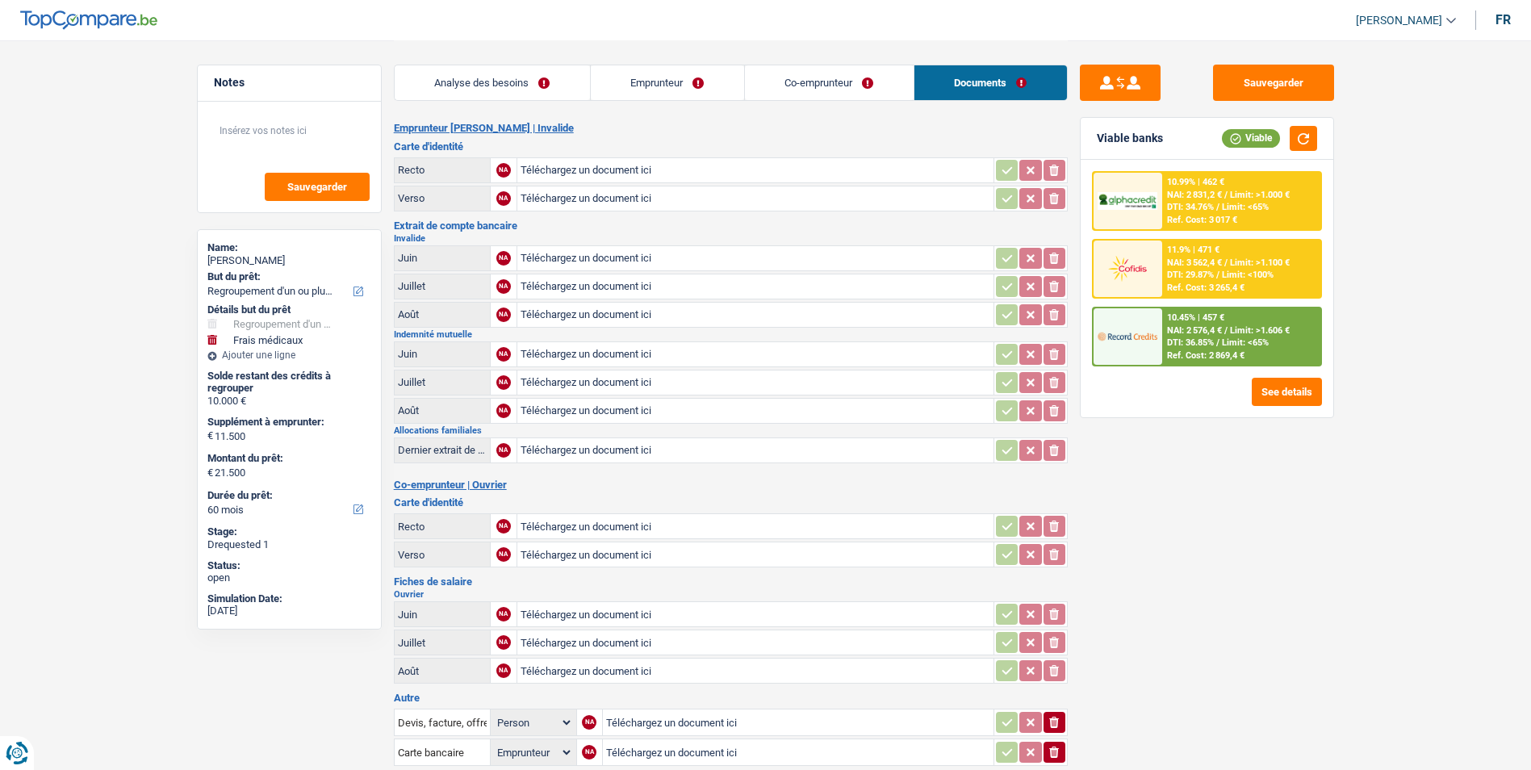
click at [654, 82] on link "Emprunteur" at bounding box center [667, 82] width 153 height 35
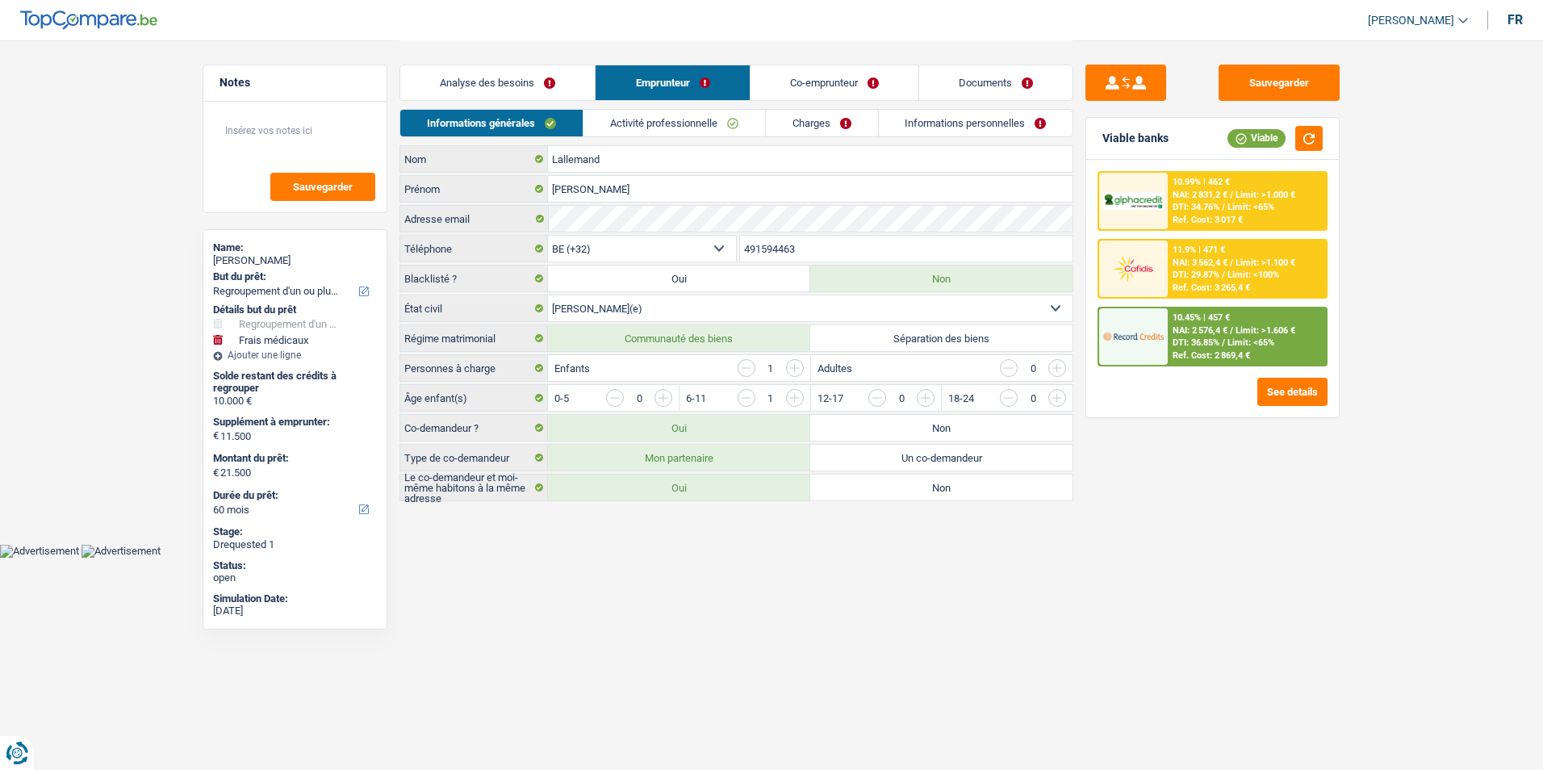
click at [562, 81] on link "Analyse des besoins" at bounding box center [497, 82] width 194 height 35
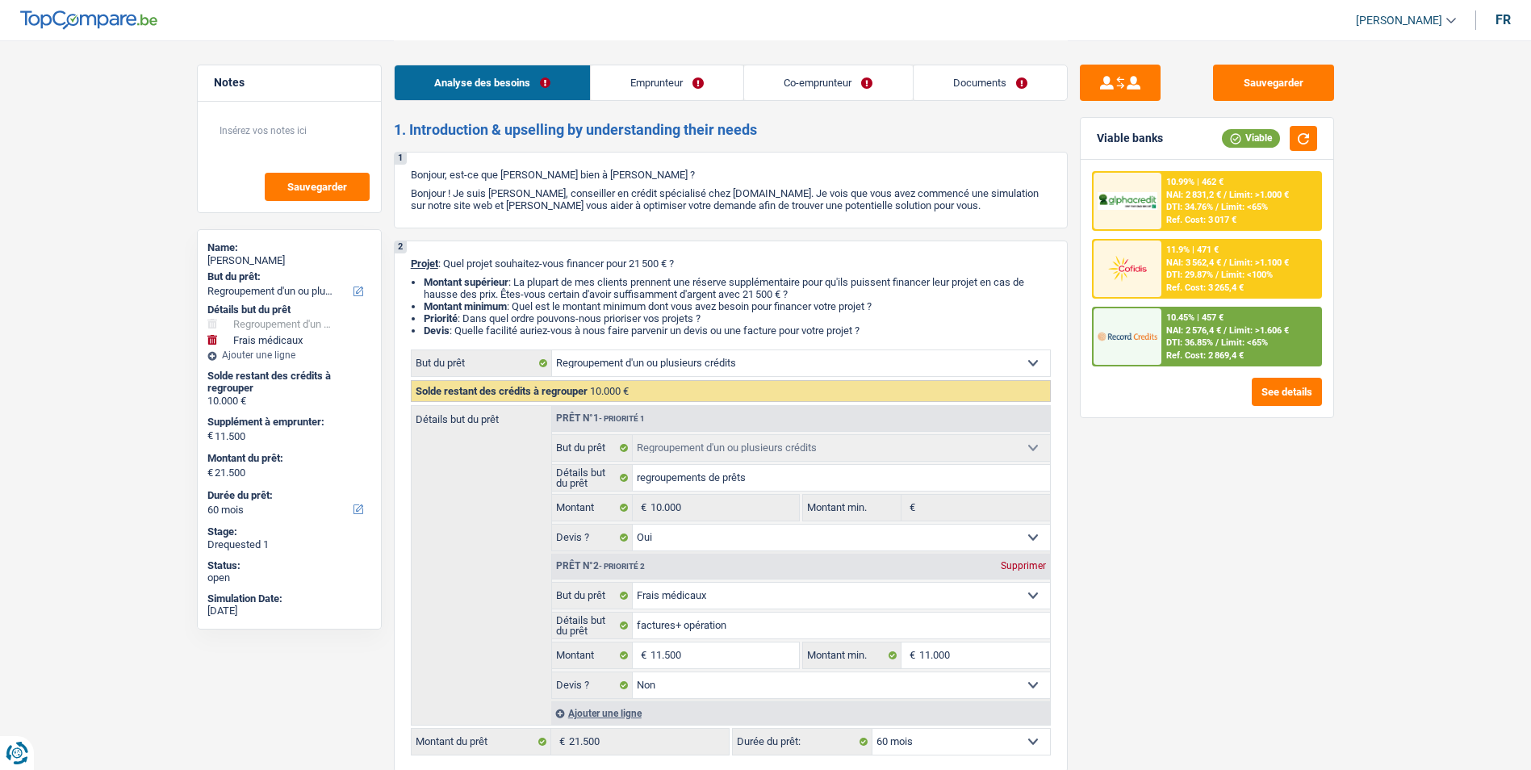
click at [806, 80] on link "Co-emprunteur" at bounding box center [828, 82] width 168 height 35
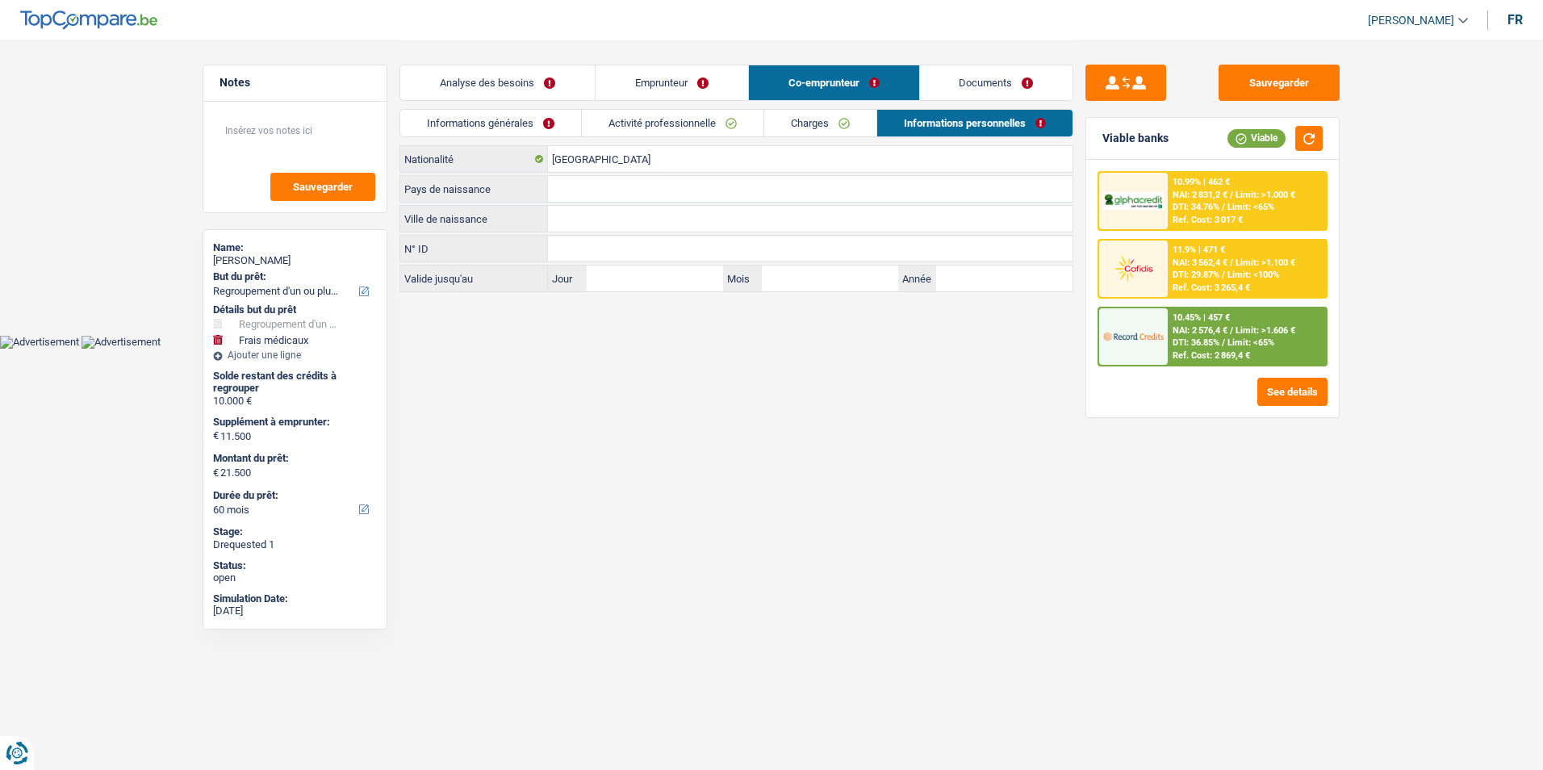
click at [704, 86] on link "Emprunteur" at bounding box center [672, 82] width 153 height 35
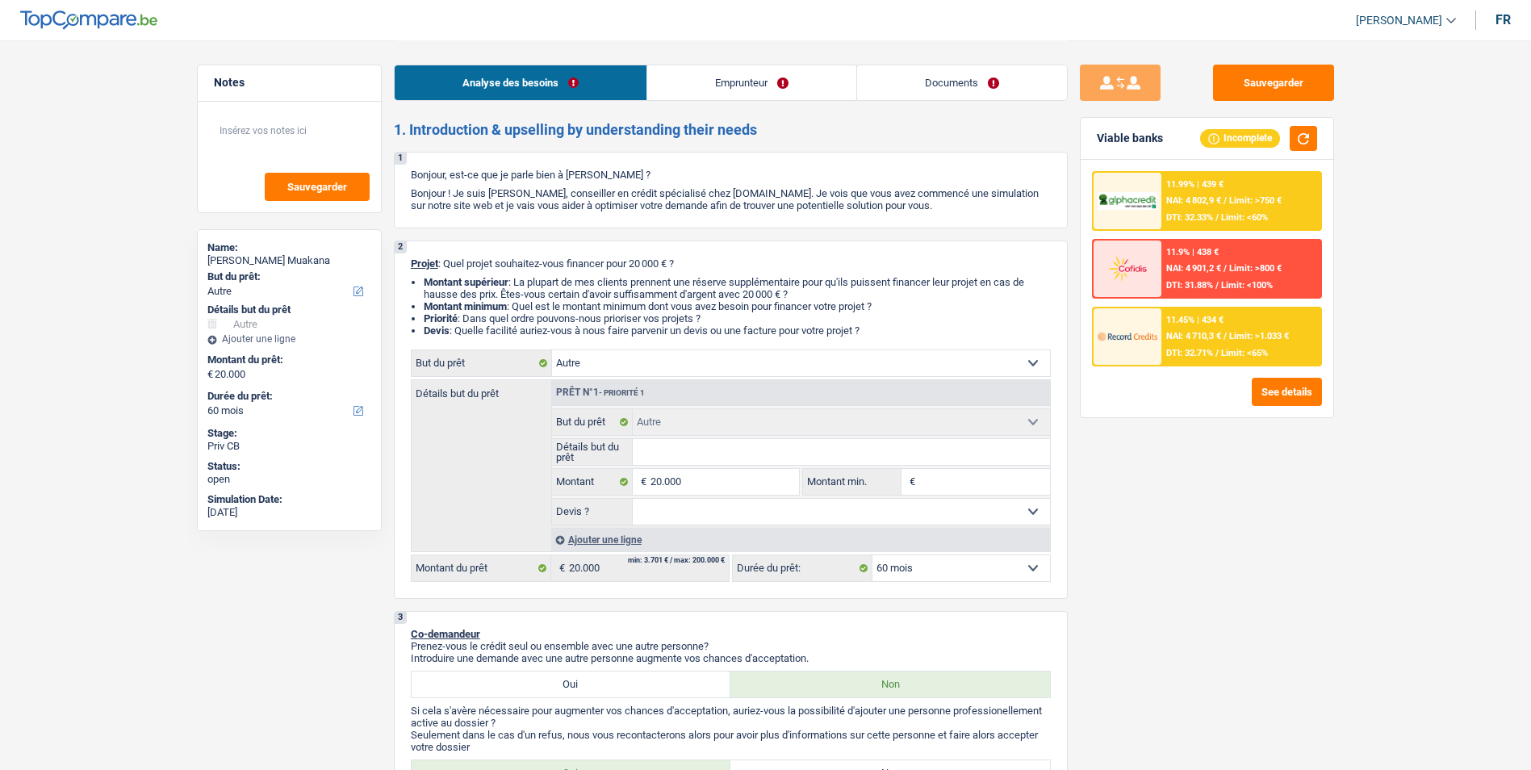
select select "other"
select select "60"
select select "other"
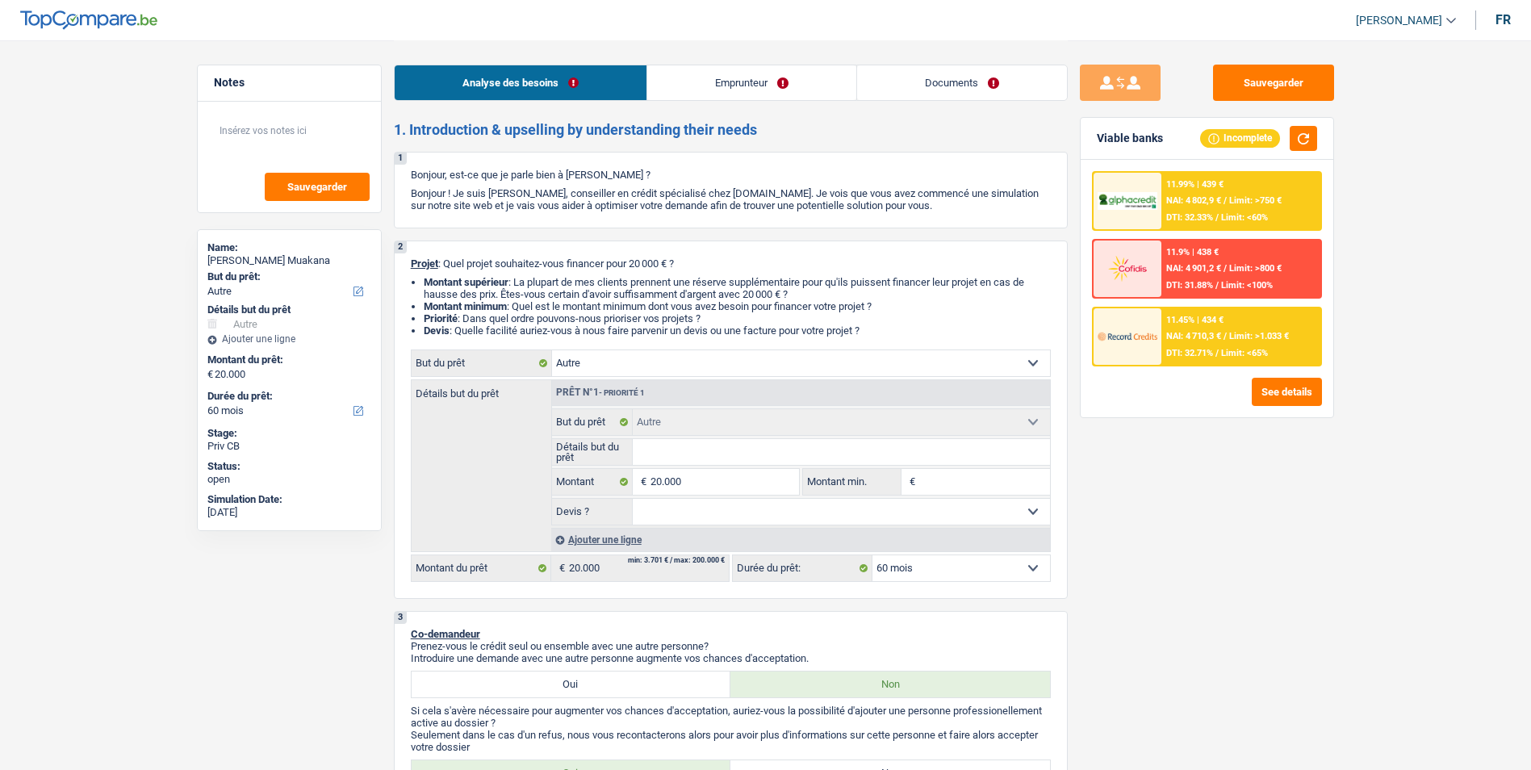
select select "60"
select select "liberal"
select select "netSalary"
select select "parttimeSelfemployed"
select select "familyAllowances"
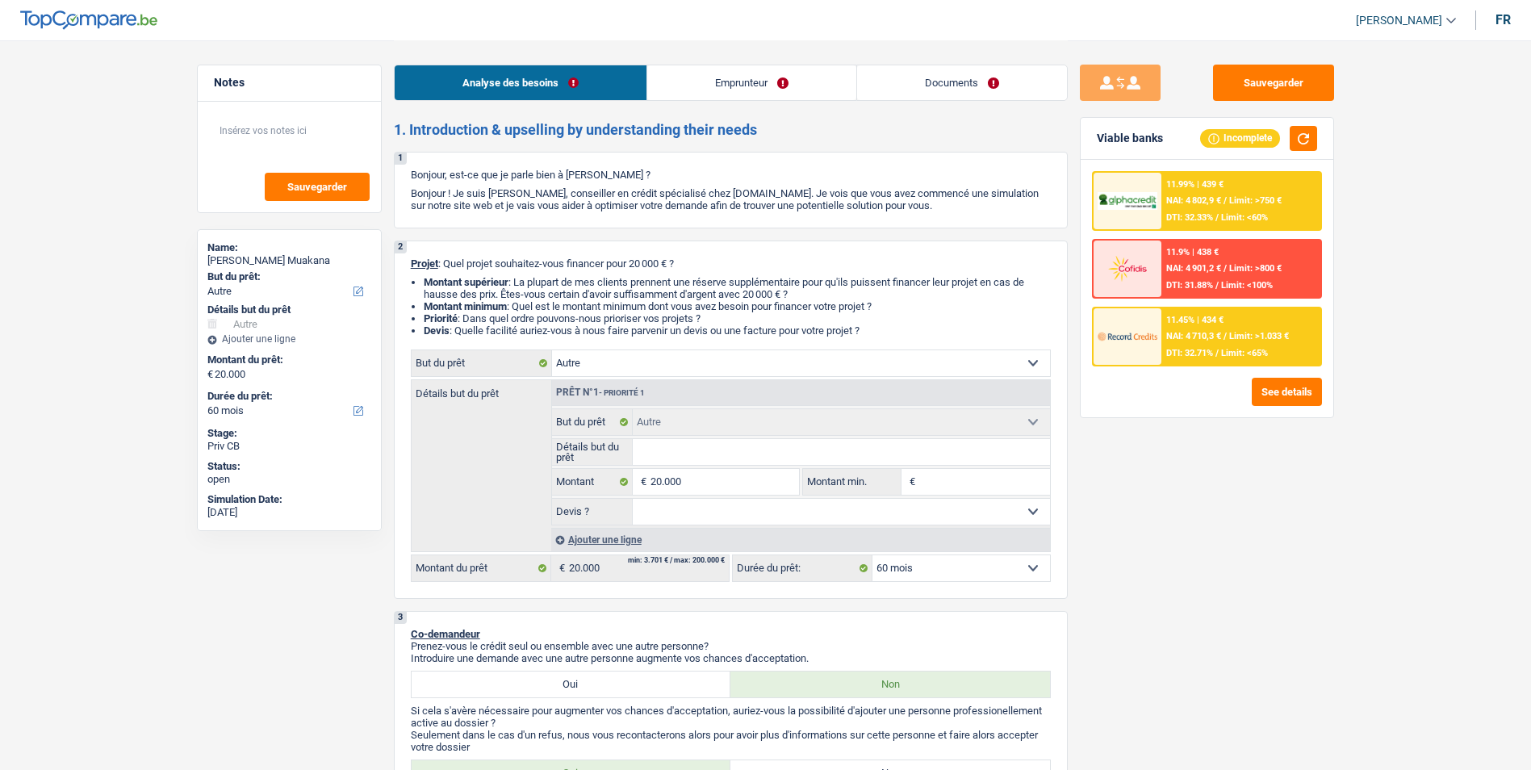
select select "ownerWithMortgage"
select select "mortgage"
select select "300"
select select "other"
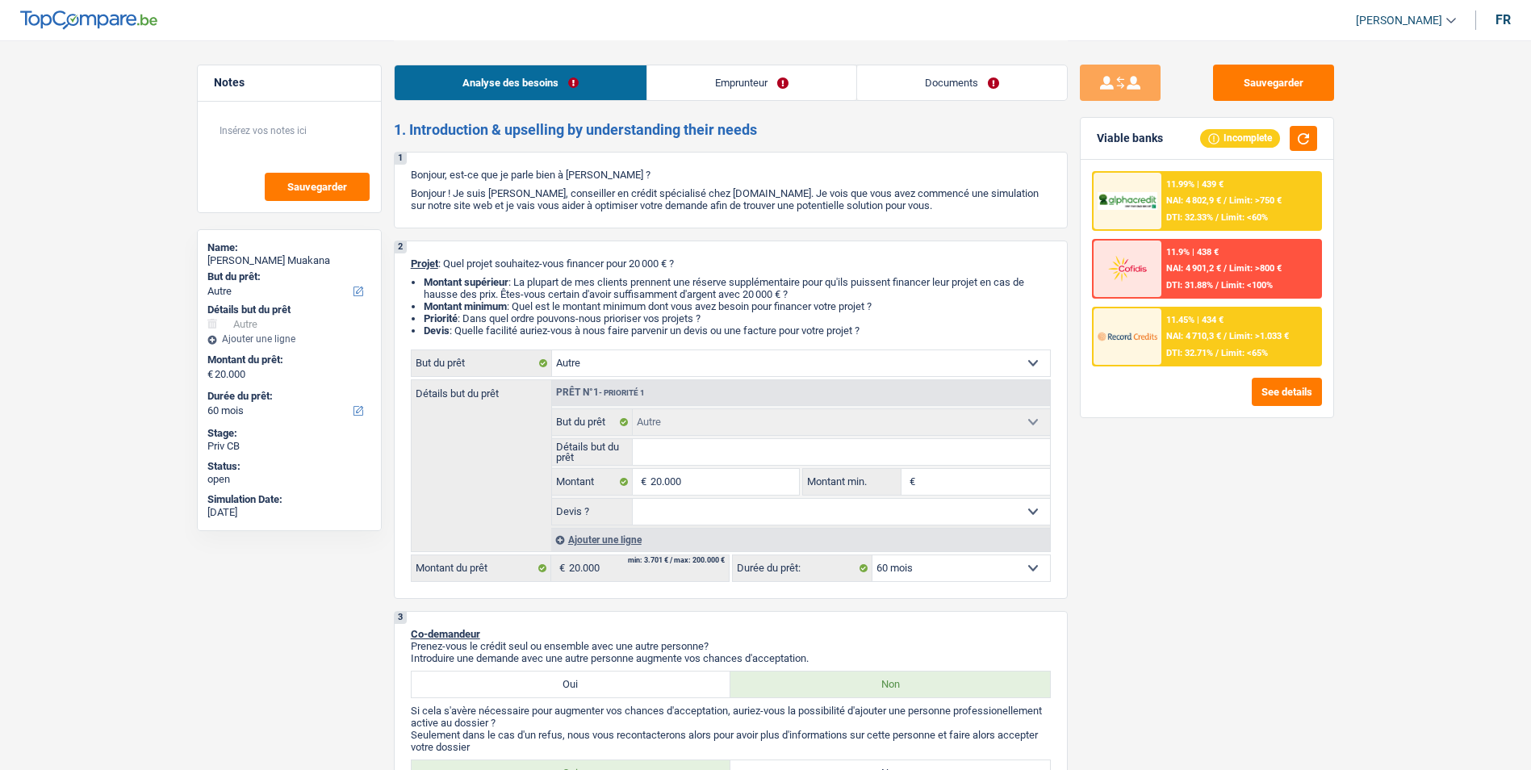
select select "60"
click at [689, 371] on select "Confort maison: meubles, textile, peinture, électroménager, outillage non-profe…" at bounding box center [801, 363] width 498 height 26
click at [723, 362] on select "Confort maison: meubles, textile, peinture, électroménager, outillage non-profe…" at bounding box center [801, 363] width 498 height 26
click at [712, 359] on select "Confort maison: meubles, textile, peinture, électroménager, outillage non-profe…" at bounding box center [801, 363] width 498 height 26
select select "household"
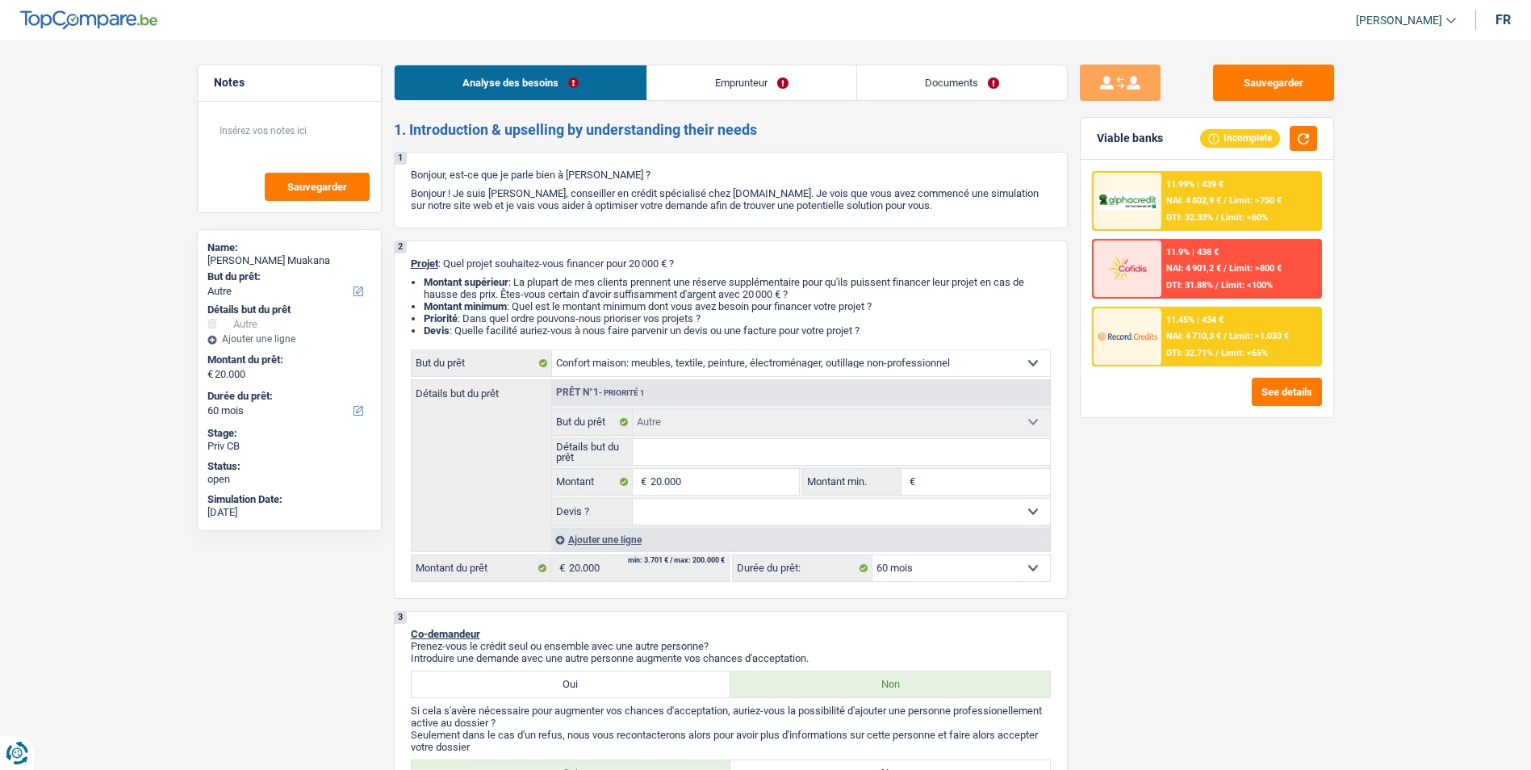
click at [552, 350] on select "Confort maison: meubles, textile, peinture, électroménager, outillage non-profe…" at bounding box center [801, 363] width 498 height 26
select select "household"
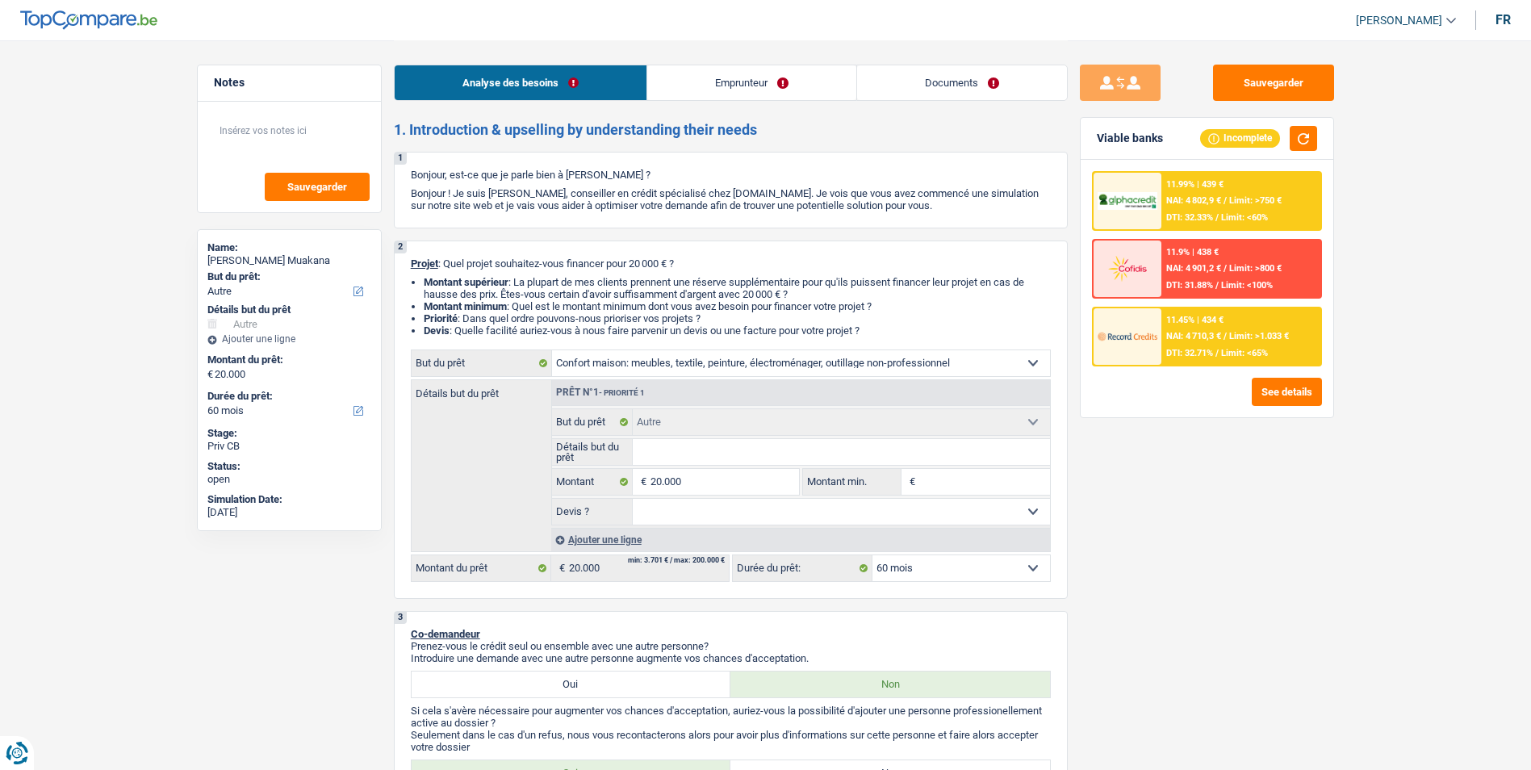
select select "household"
select select "other"
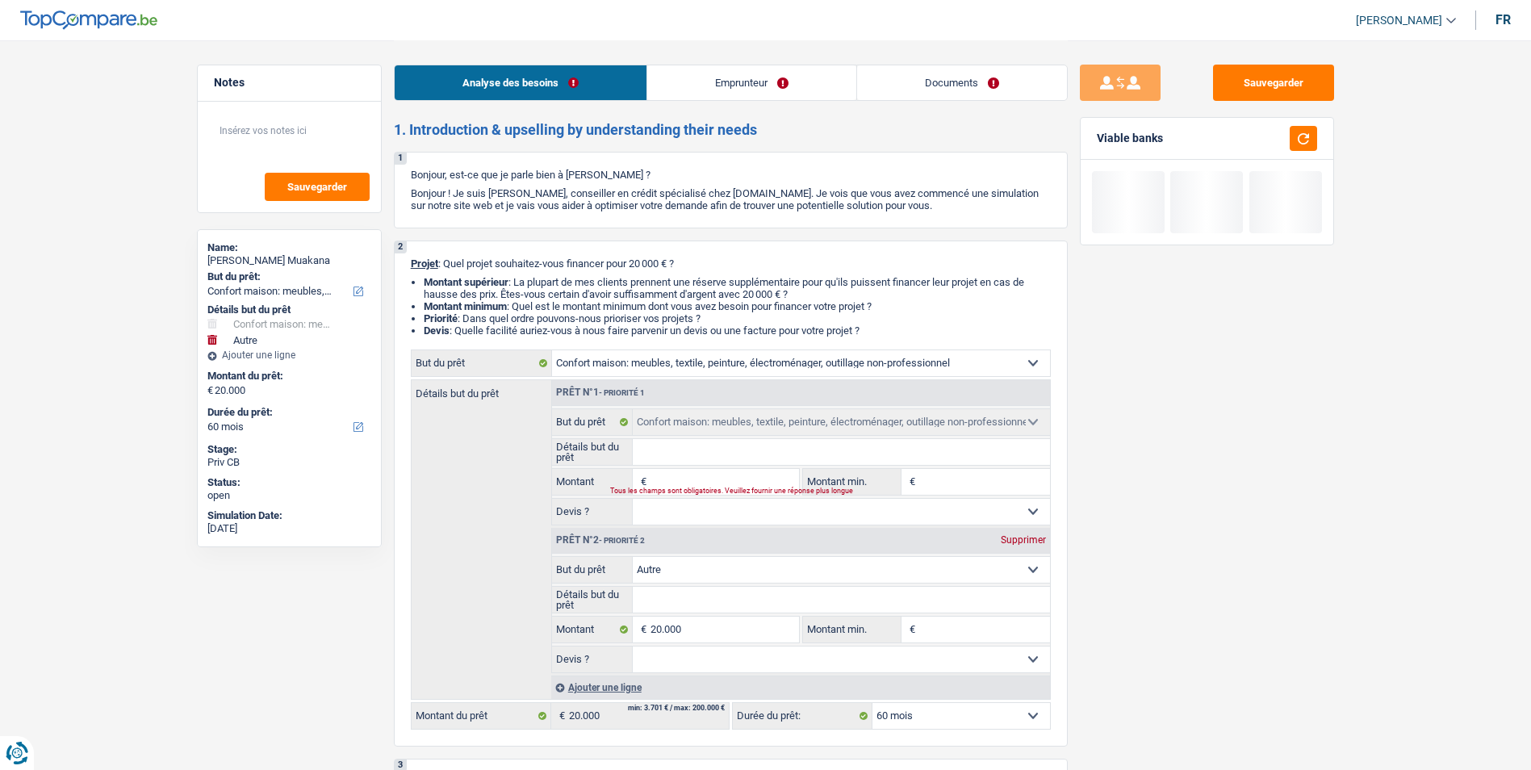
click at [1031, 542] on div "Supprimer" at bounding box center [1023, 540] width 53 height 10
type input "0"
select select
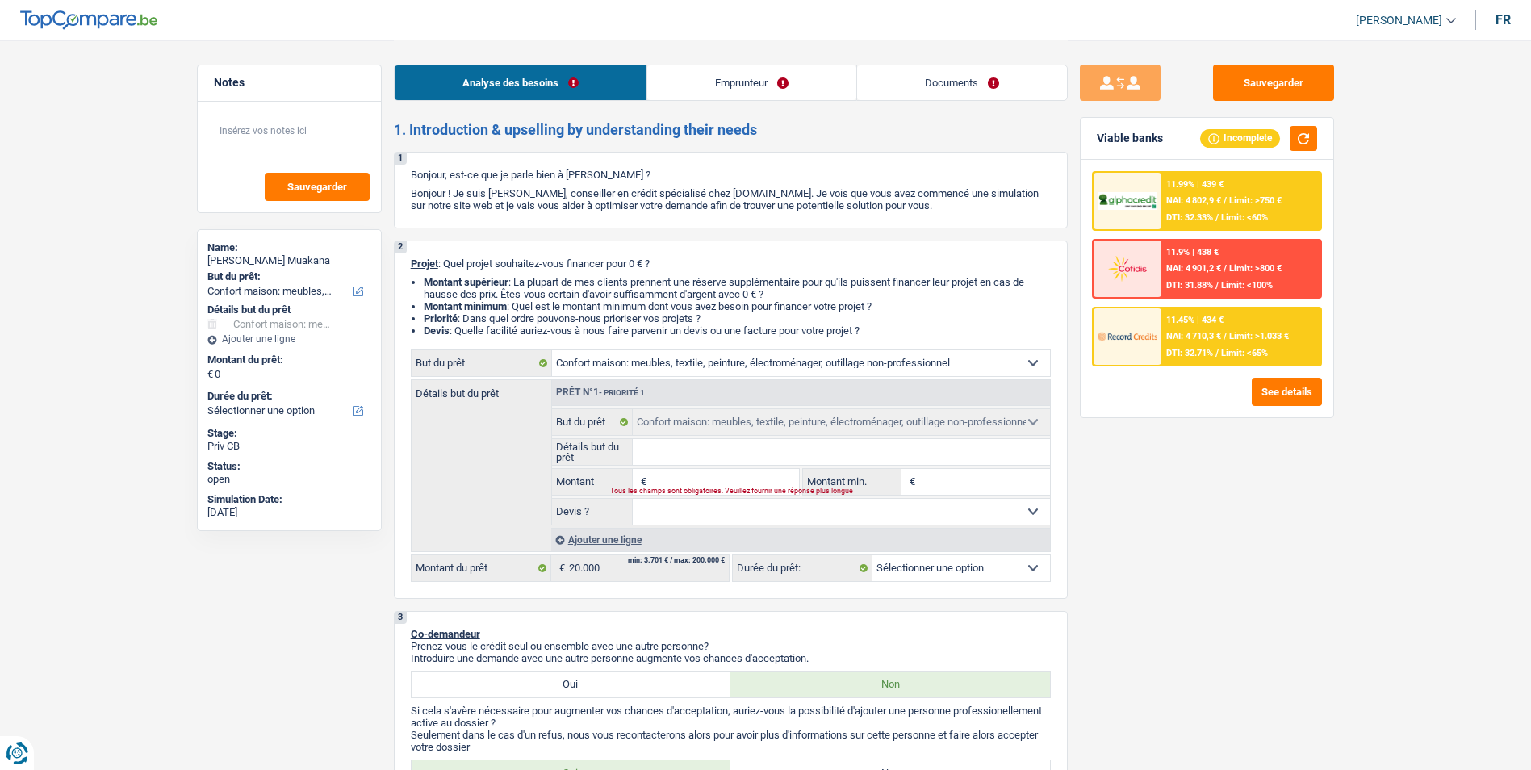
click at [847, 513] on select "Oui Non Non répondu Sélectionner une option" at bounding box center [841, 512] width 417 height 26
select select "yes"
click at [633, 499] on select "Oui Non Non répondu Sélectionner une option" at bounding box center [841, 512] width 417 height 26
select select "yes"
click at [750, 488] on div "Tous les champs sont obligatoires. Veuillez fournir une réponse plus longue" at bounding box center [694, 491] width 169 height 6
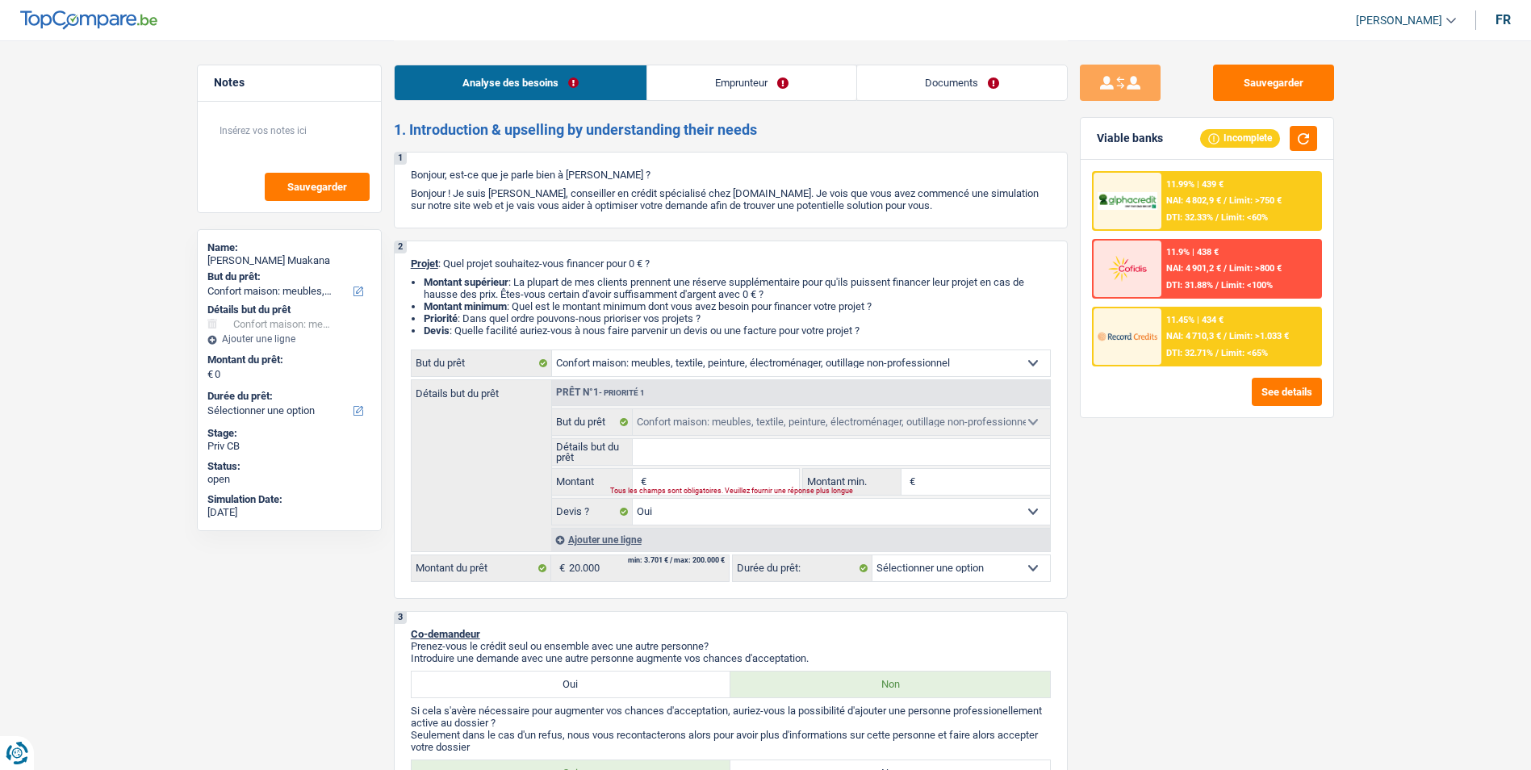
click at [742, 483] on input "Montant" at bounding box center [724, 482] width 148 height 26
type input "2"
type input "20"
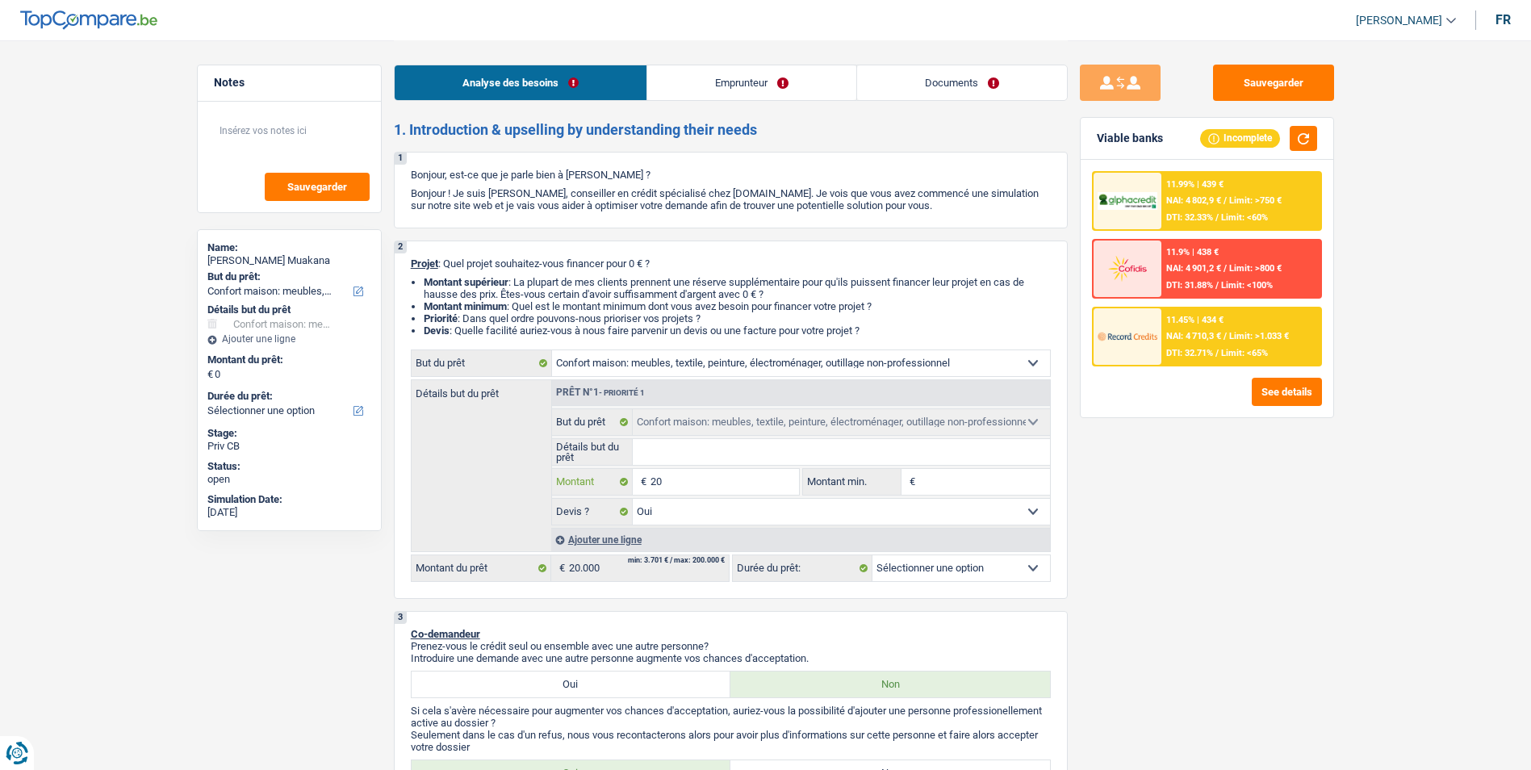
type input "200"
type input "2.000"
type input "20.000"
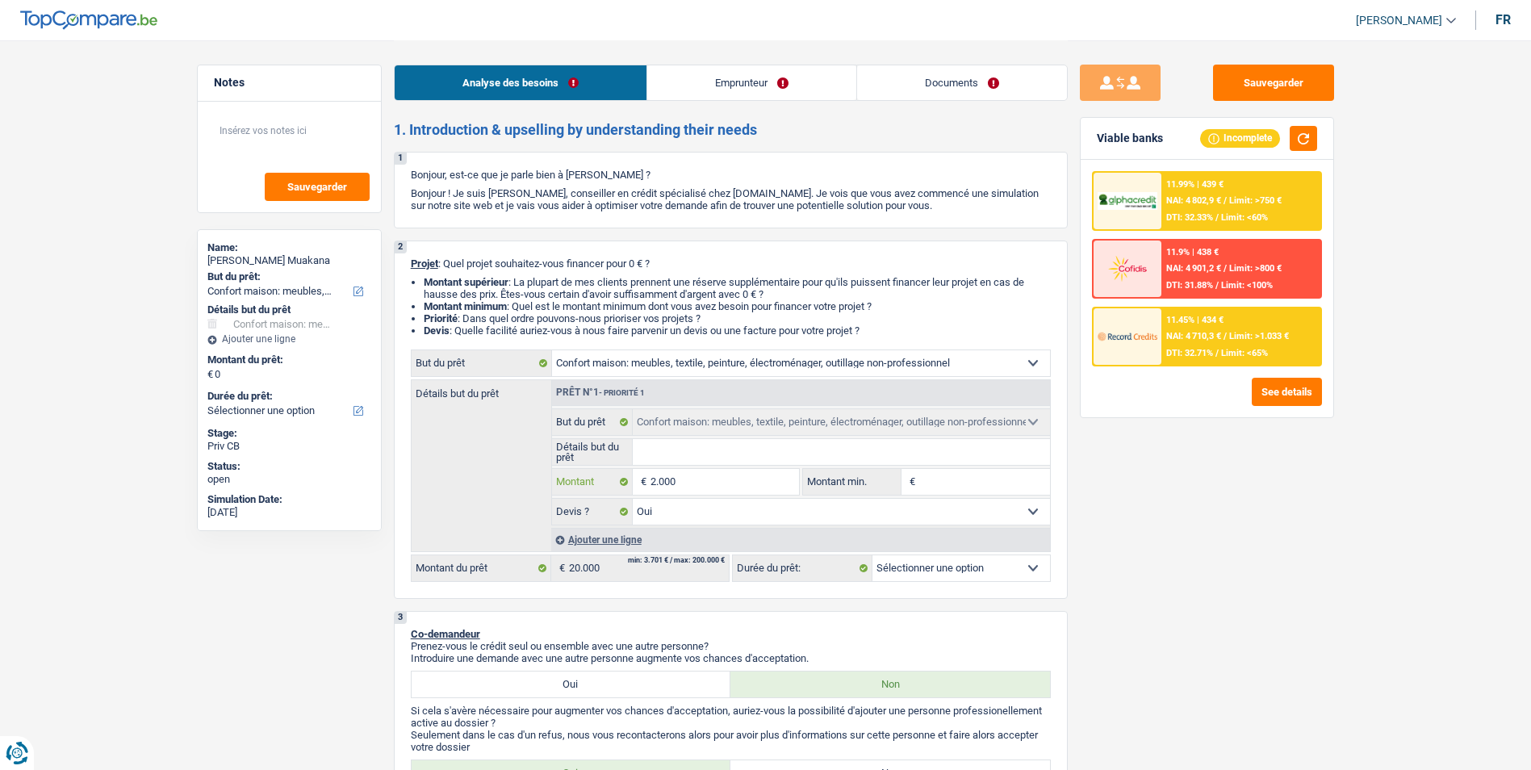
type input "20.000"
click at [712, 459] on input "Détails but du prêt" at bounding box center [841, 452] width 417 height 26
select select "84"
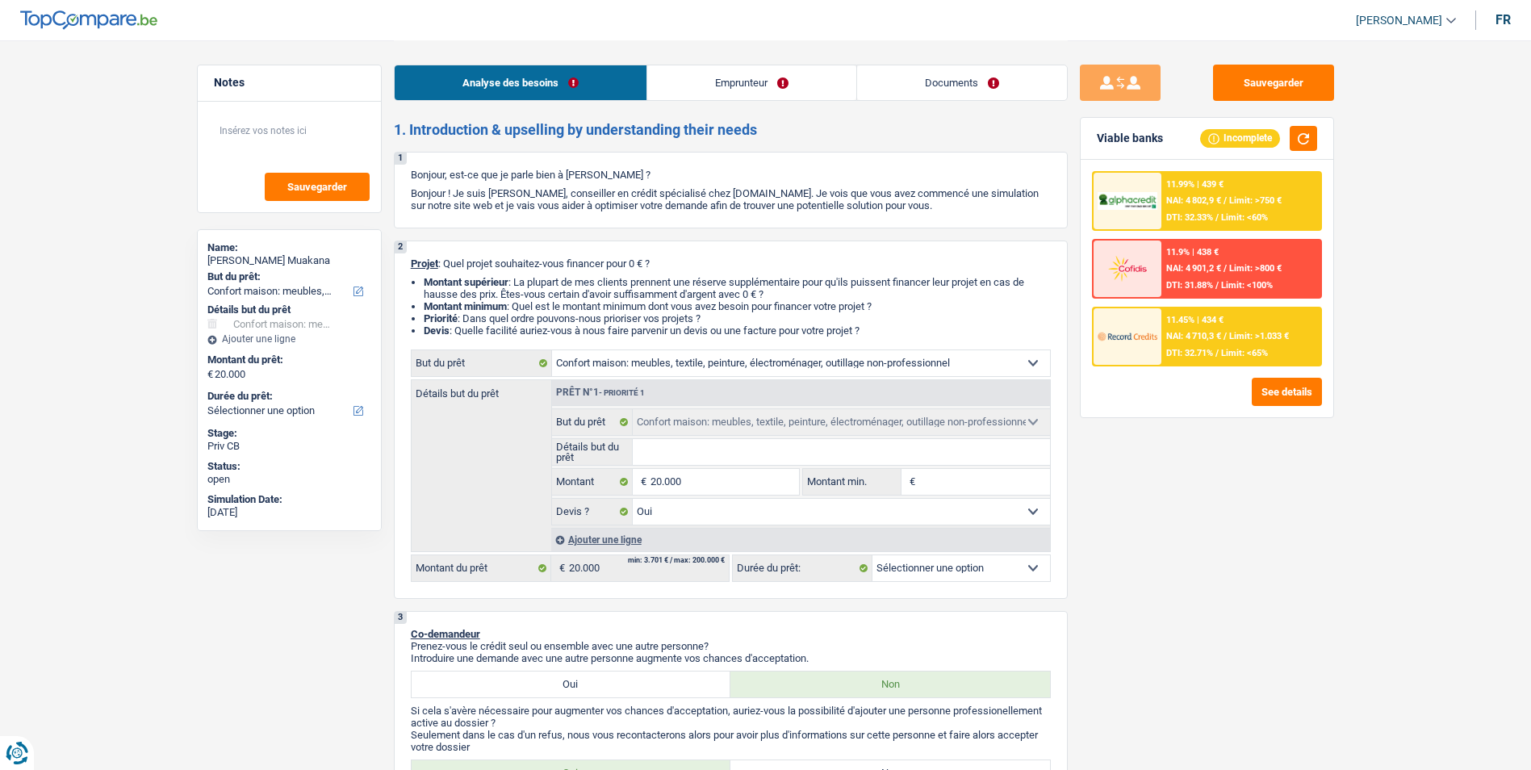
select select "84"
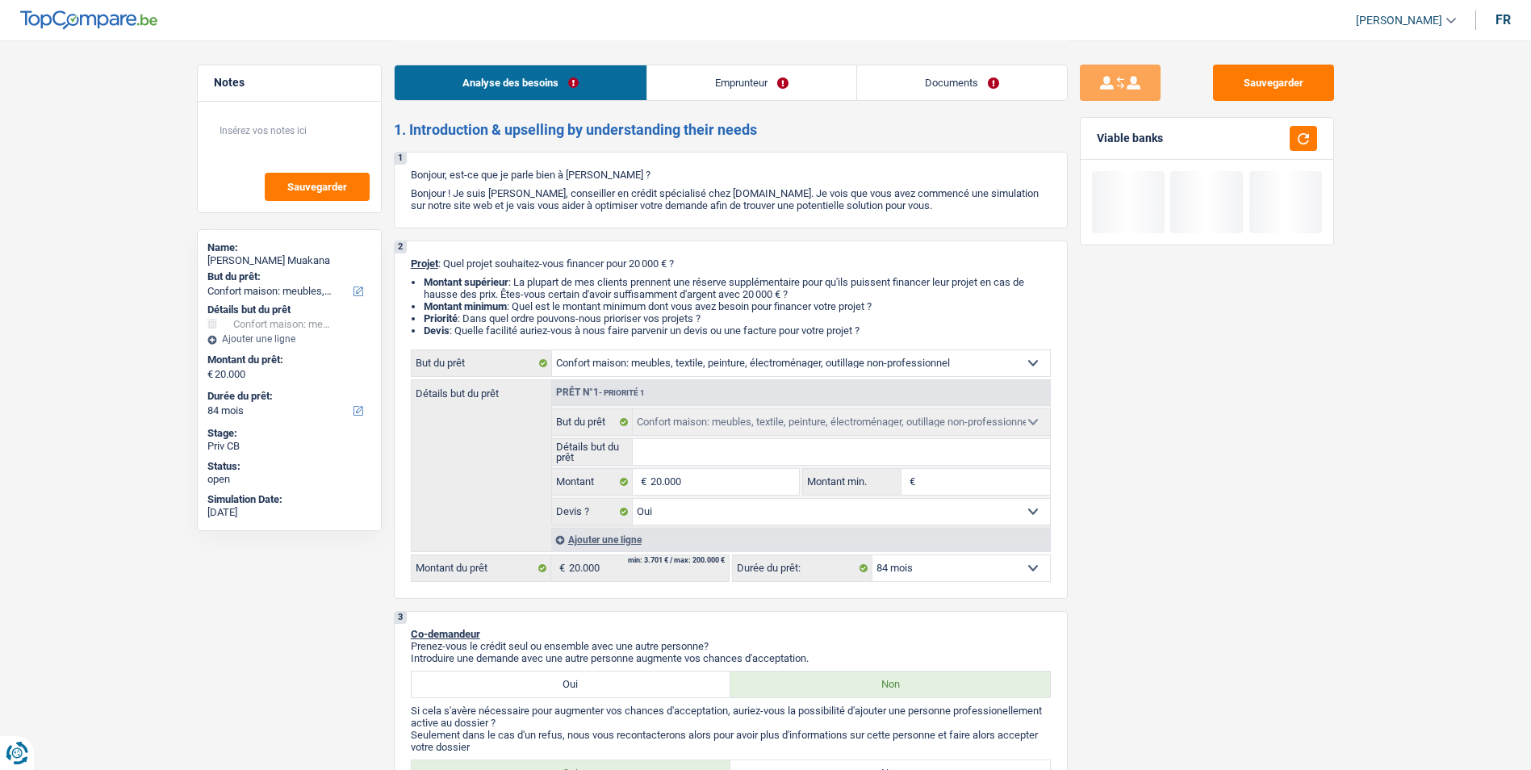
type input "R"
type input "Ré"
type input "Réa"
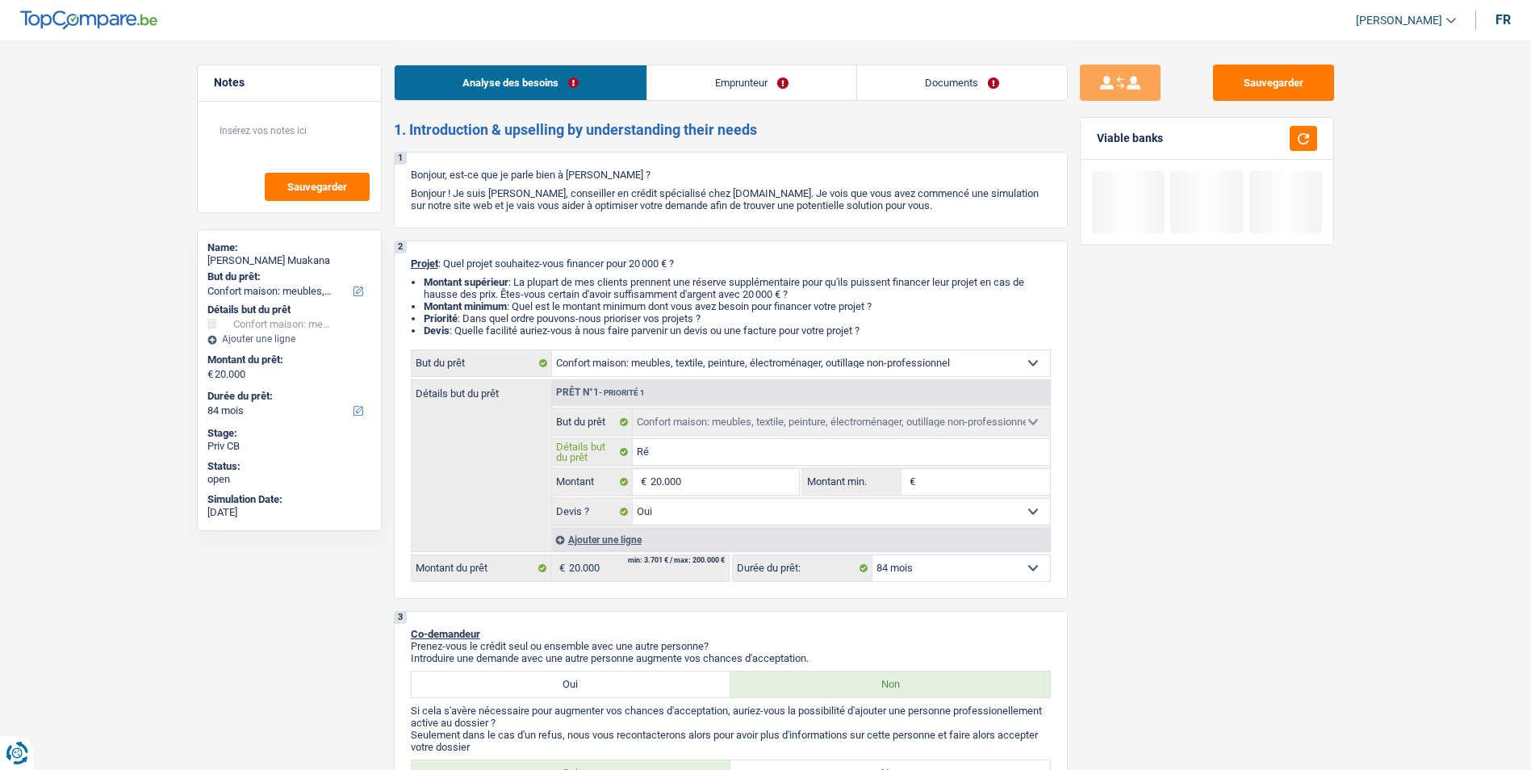
type input "Réa"
type input "Réam"
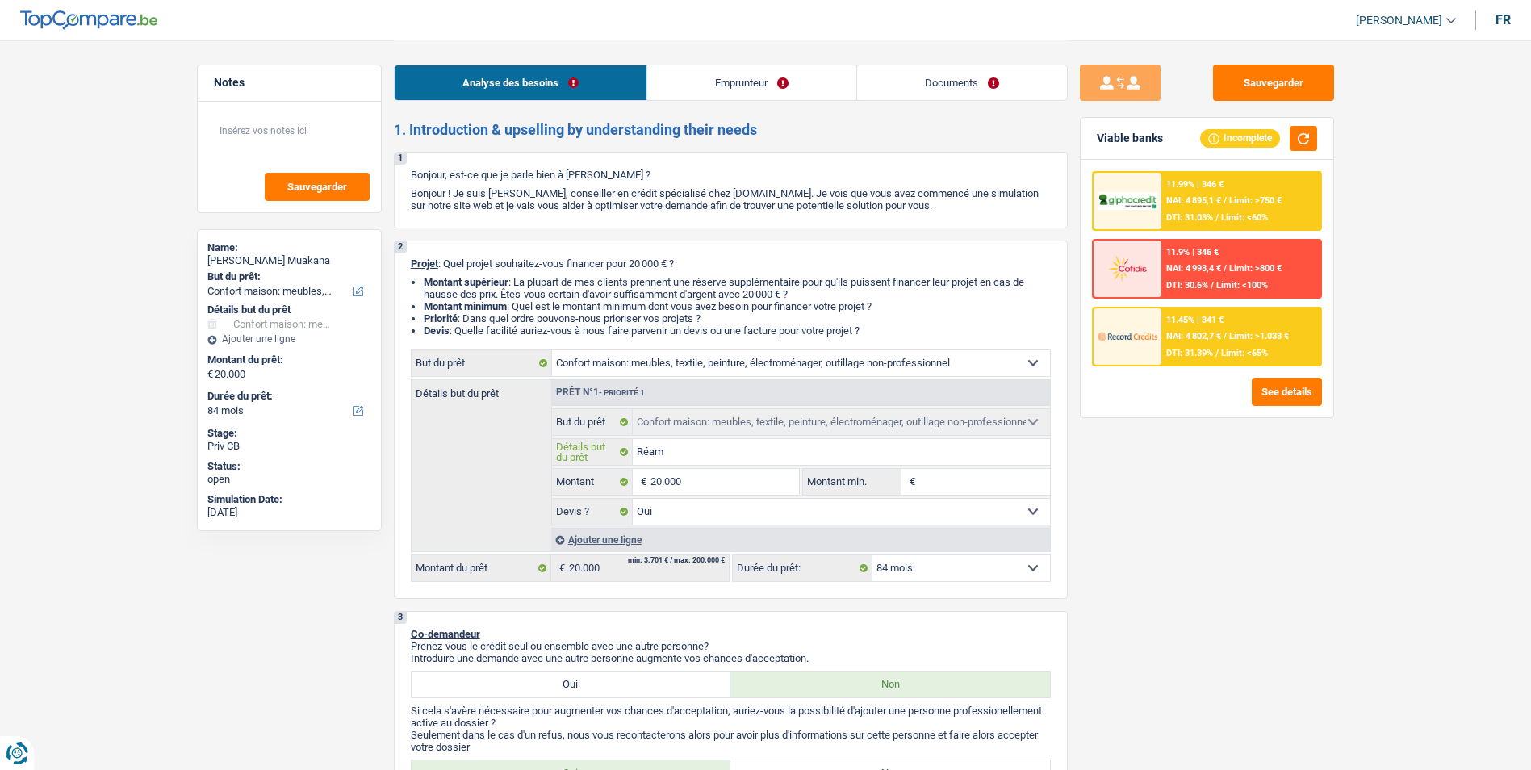
type input "Réame"
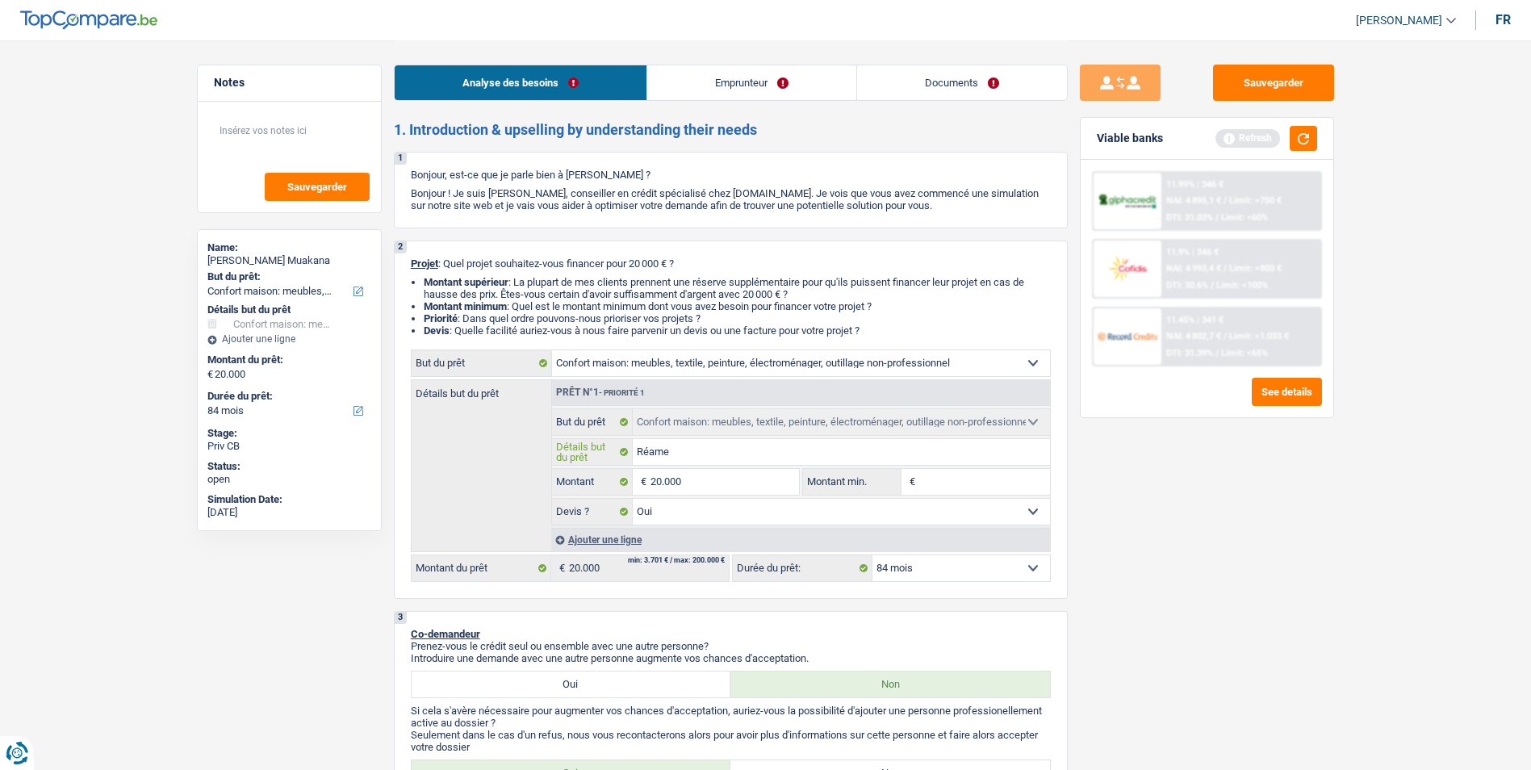
type input "Réamen"
type input "Réamena"
type input "Réamenag"
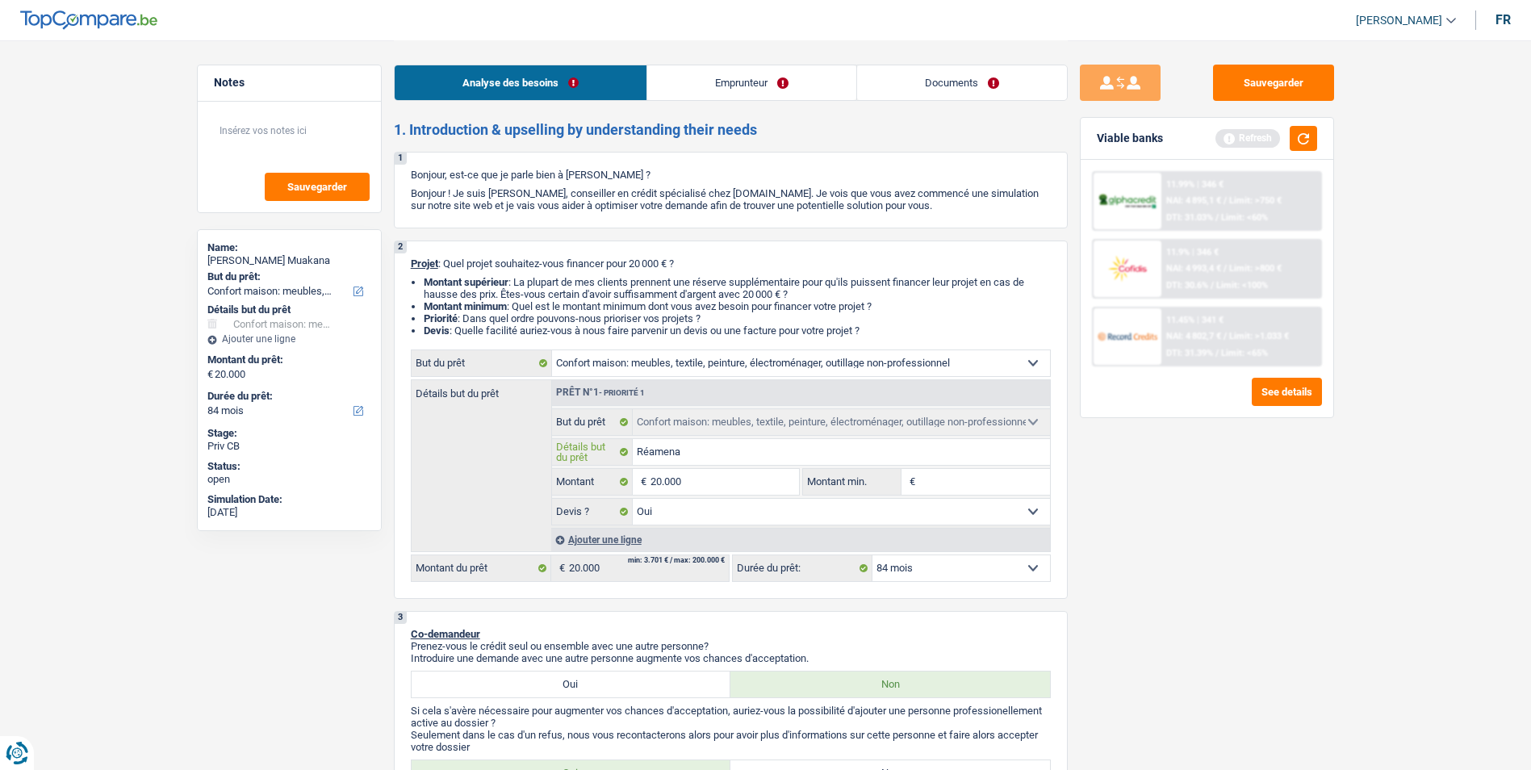
type input "Réamenag"
type input "Réamenage"
type input "Réamenagem"
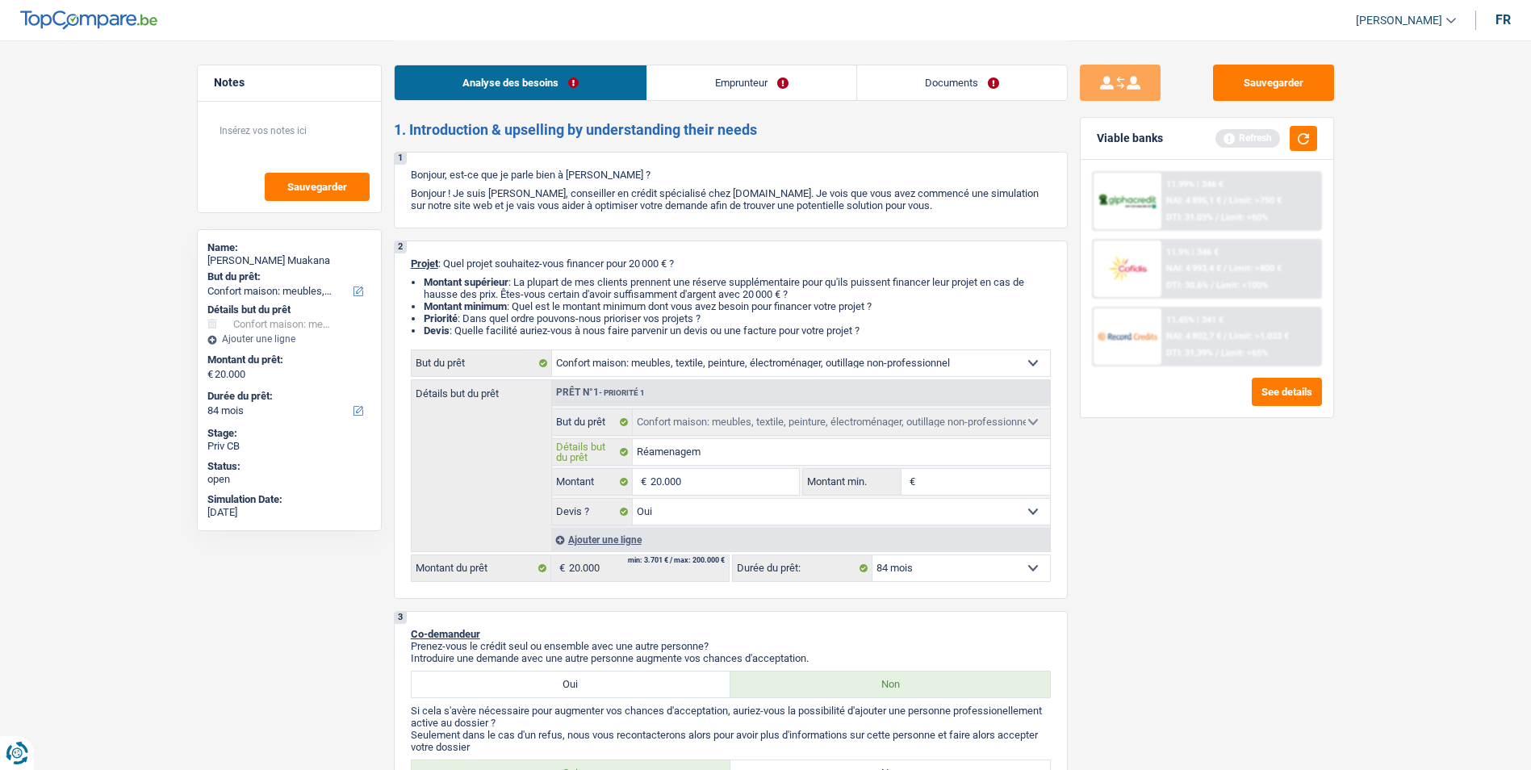
type input "Réamenageme"
type input "Réamenagemen"
type input "Réamenagement"
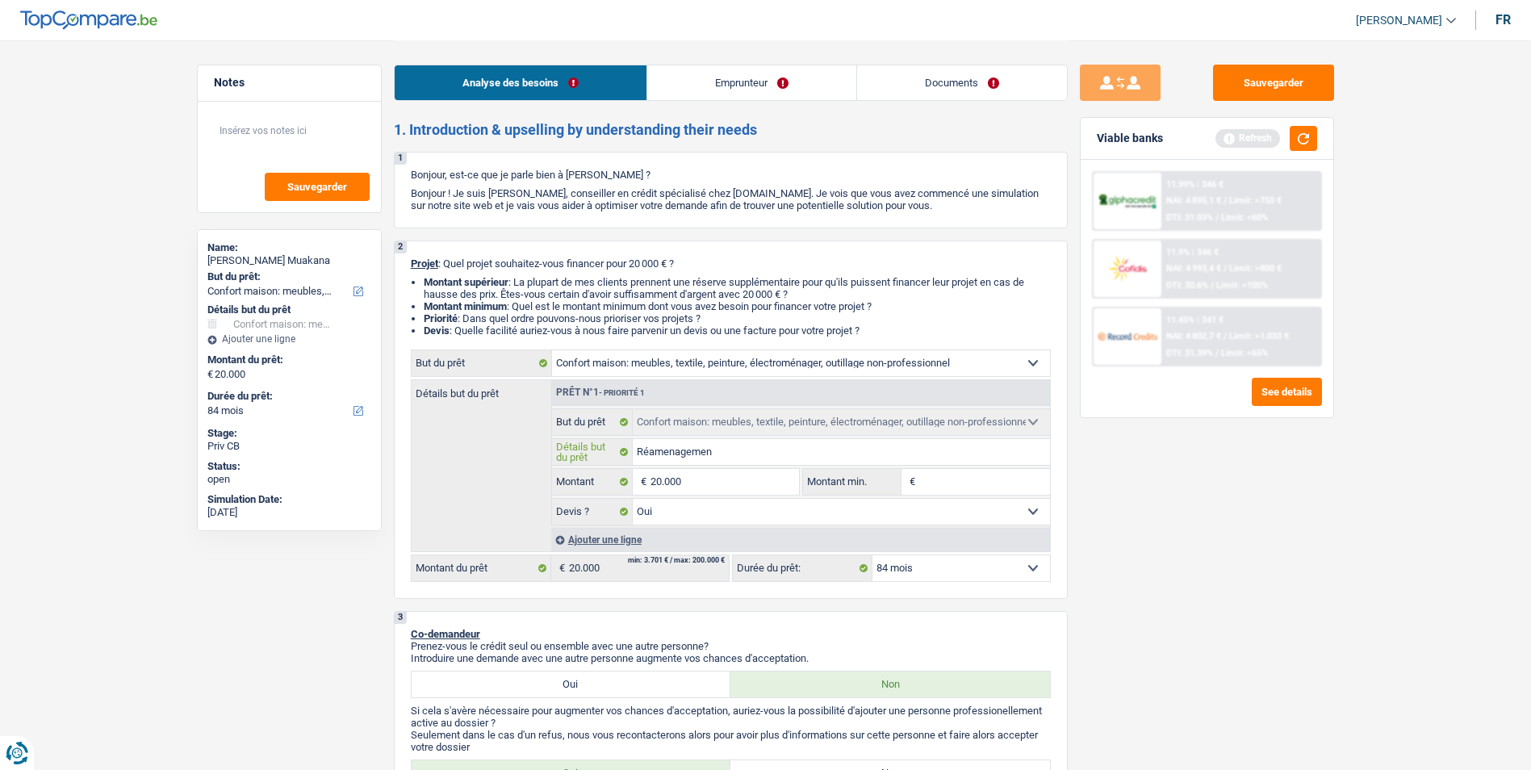
type input "Réamenagement"
type input "Réamenagement d"
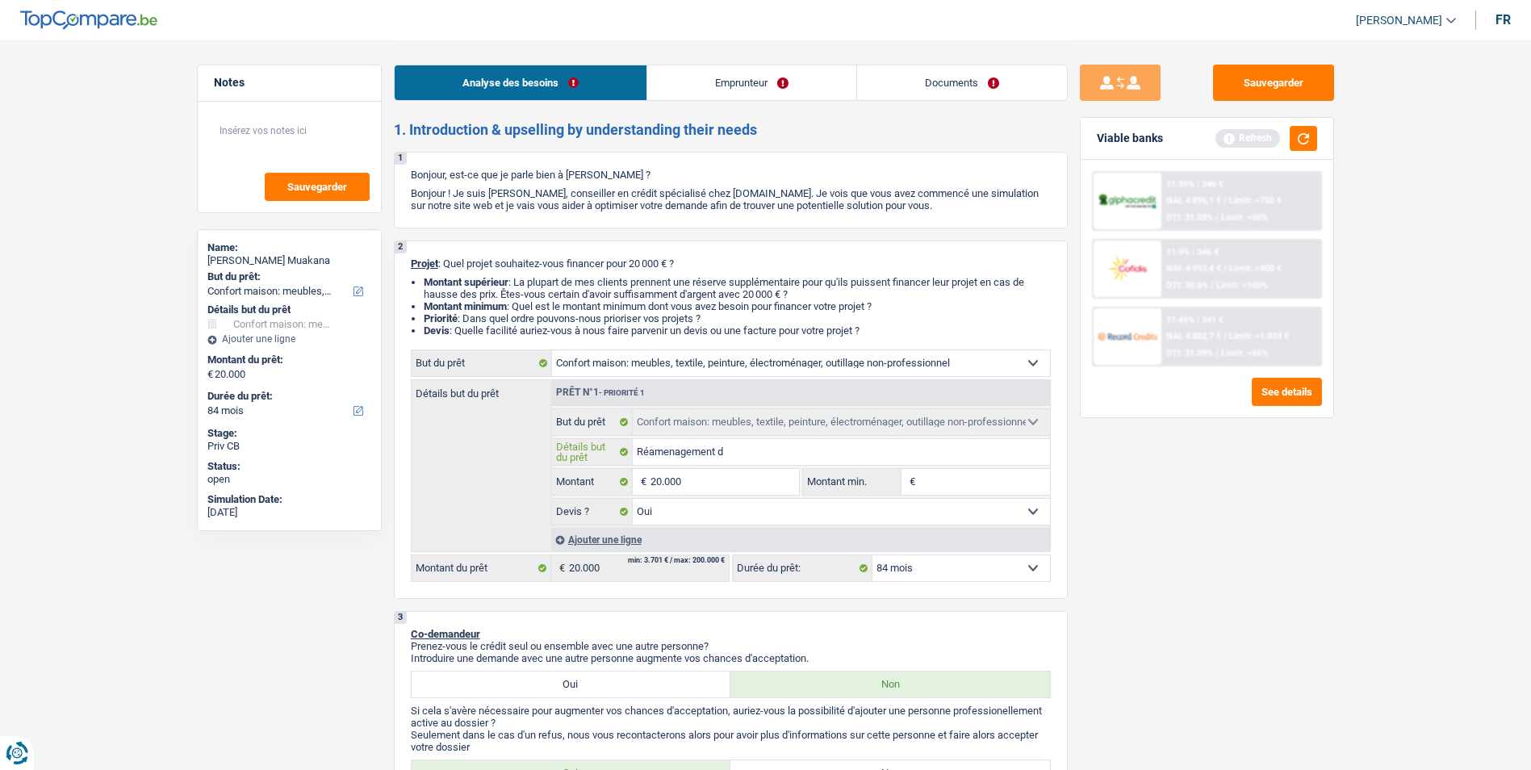
type input "Réamenagement de"
type input "Réamenagement de l"
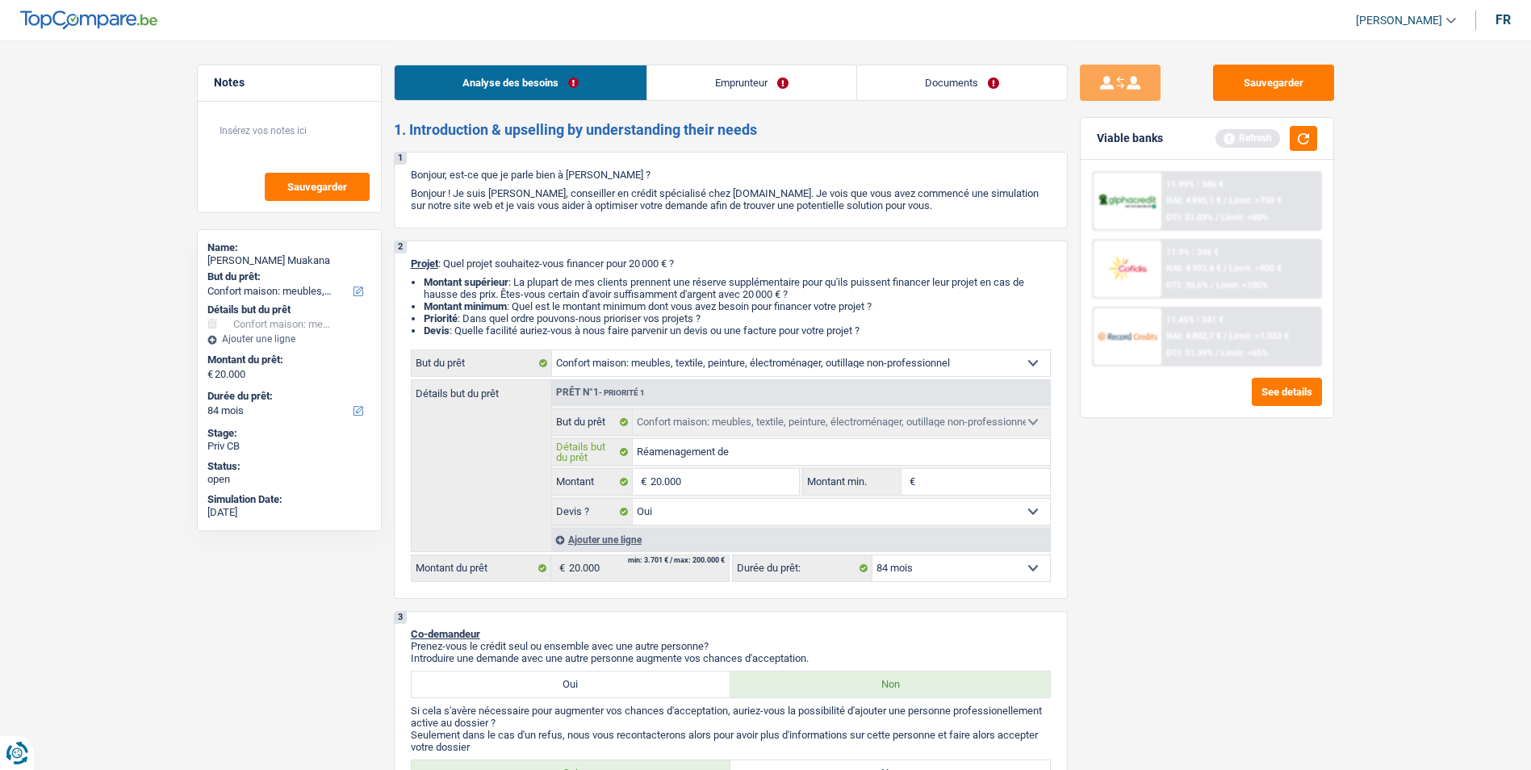
type input "Réamenagement de l"
type input "Réamenagement de la"
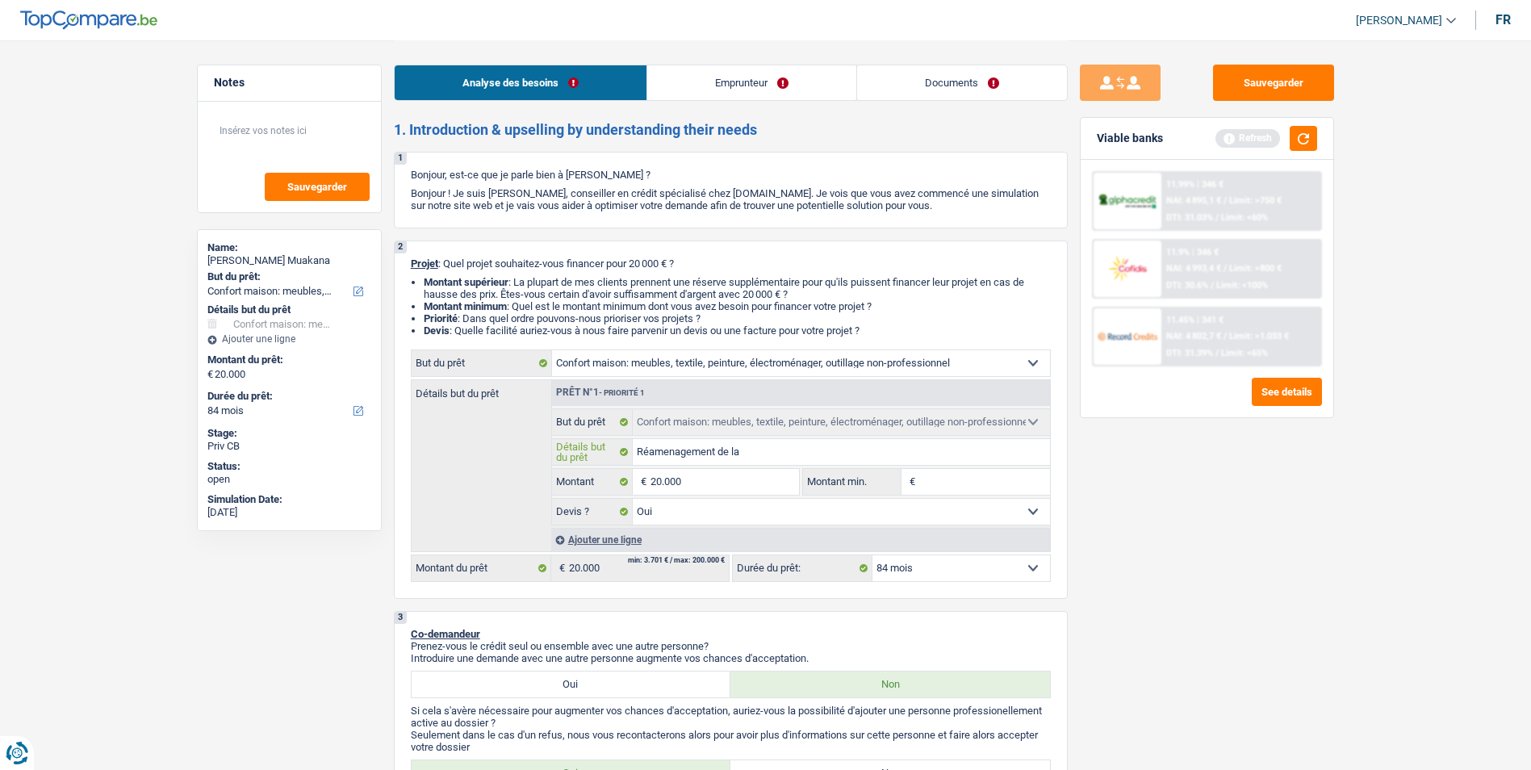
type input "Réamenagement de la m"
type input "Réamenagement de la ma"
type input "Réamenagement de la mai"
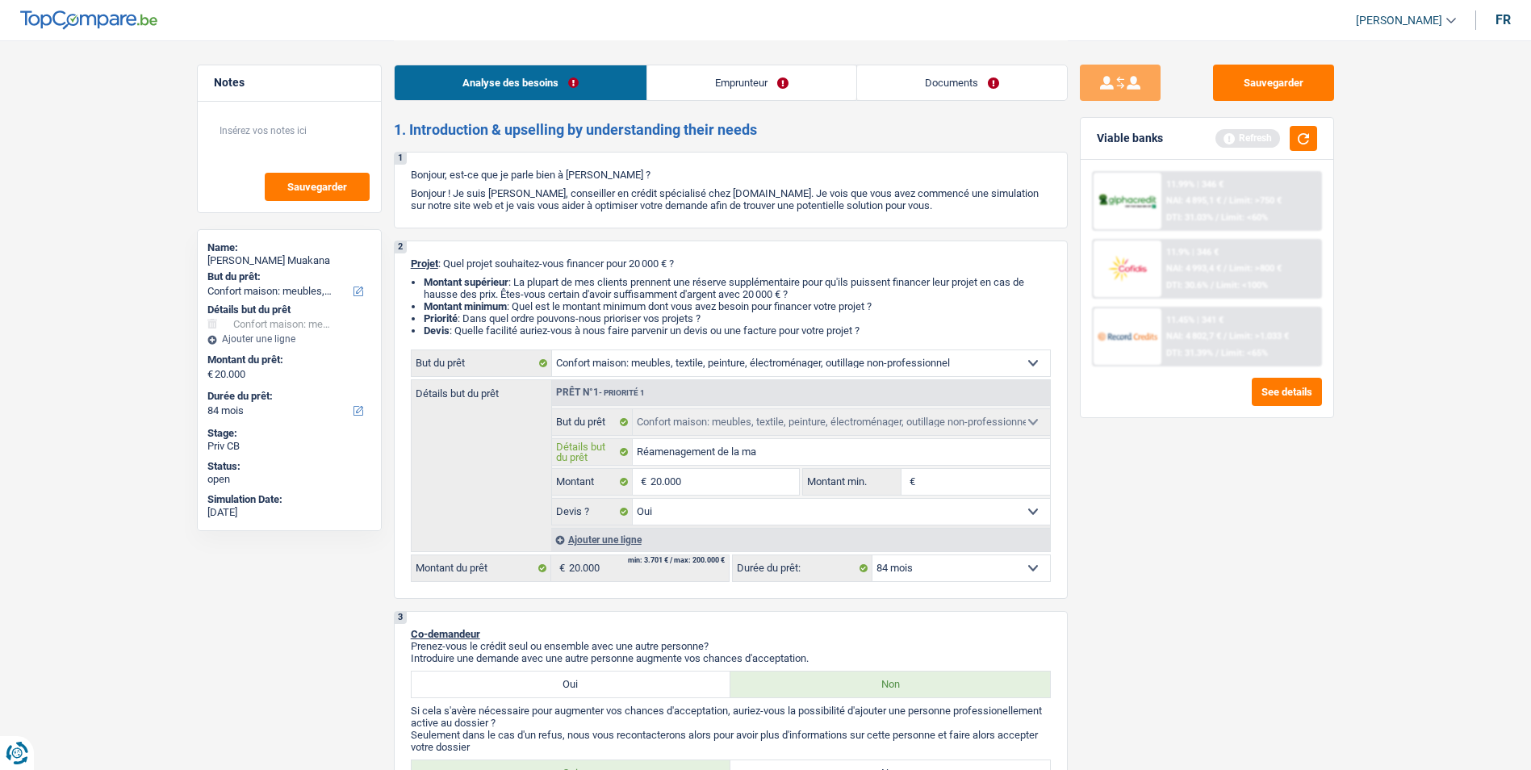
type input "Réamenagement de la mai"
type input "Réamenagement de la mais"
type input "Réamenagement de la maiso"
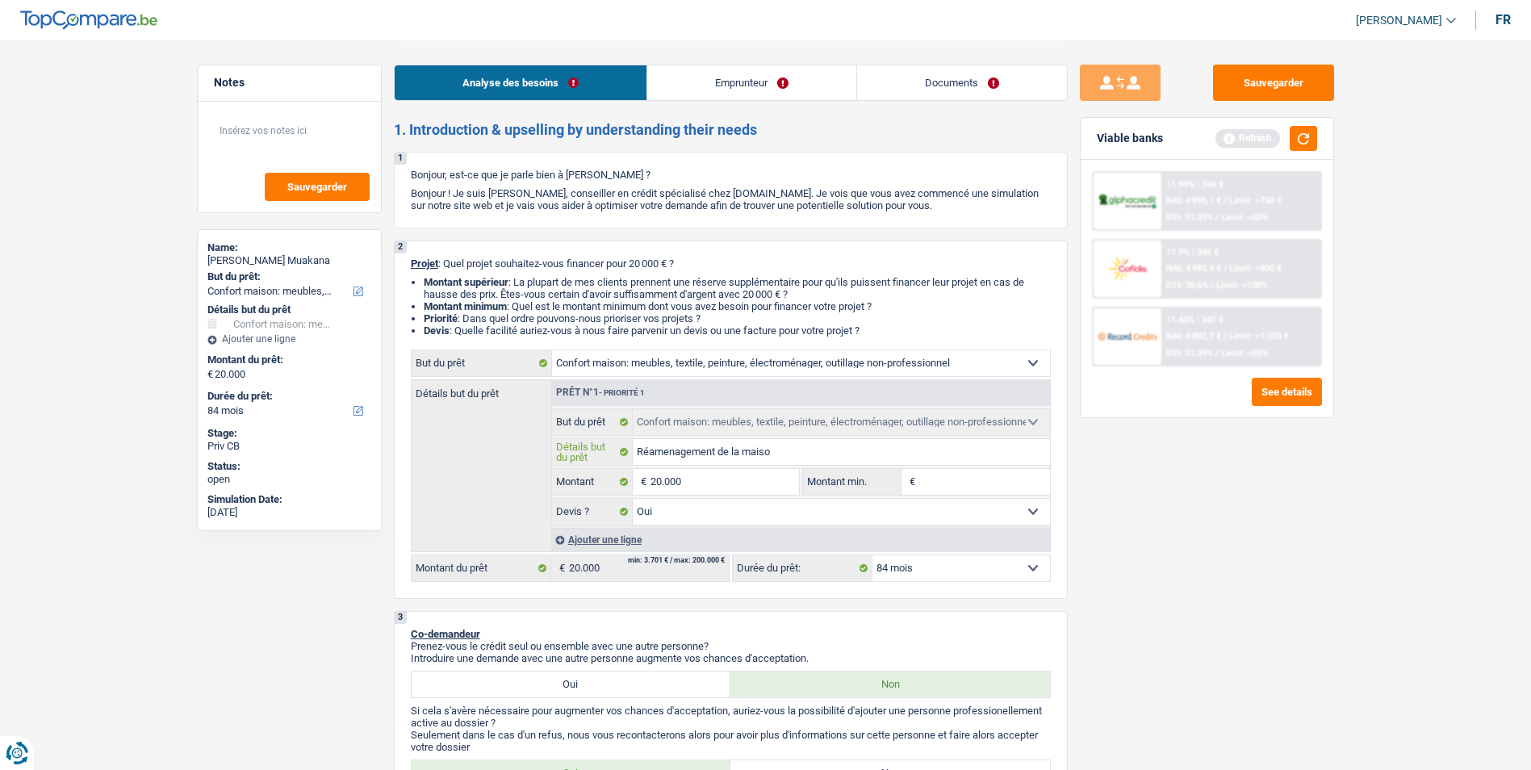
type input "Réamenagement de la maison"
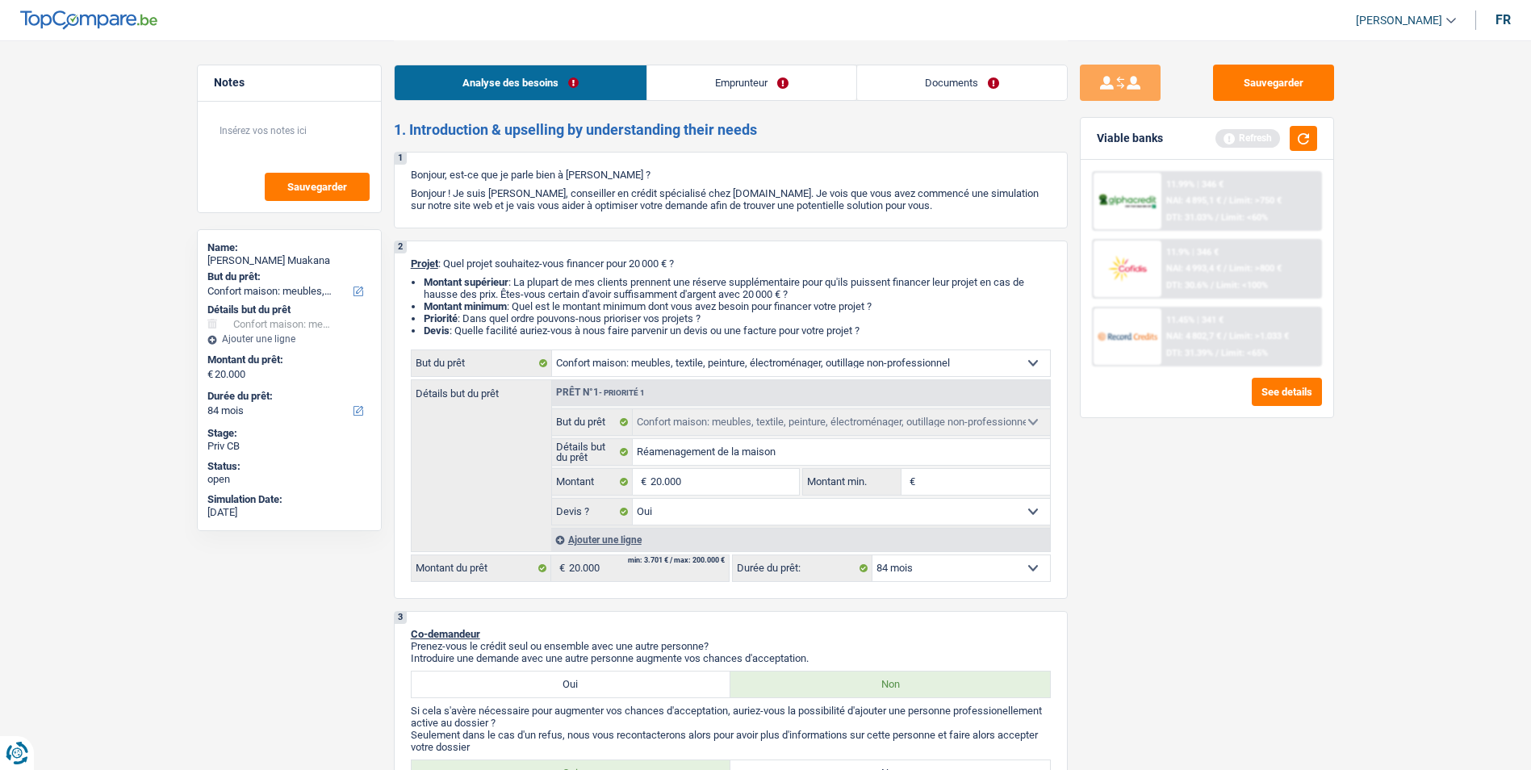
click at [784, 90] on link "Emprunteur" at bounding box center [751, 82] width 209 height 35
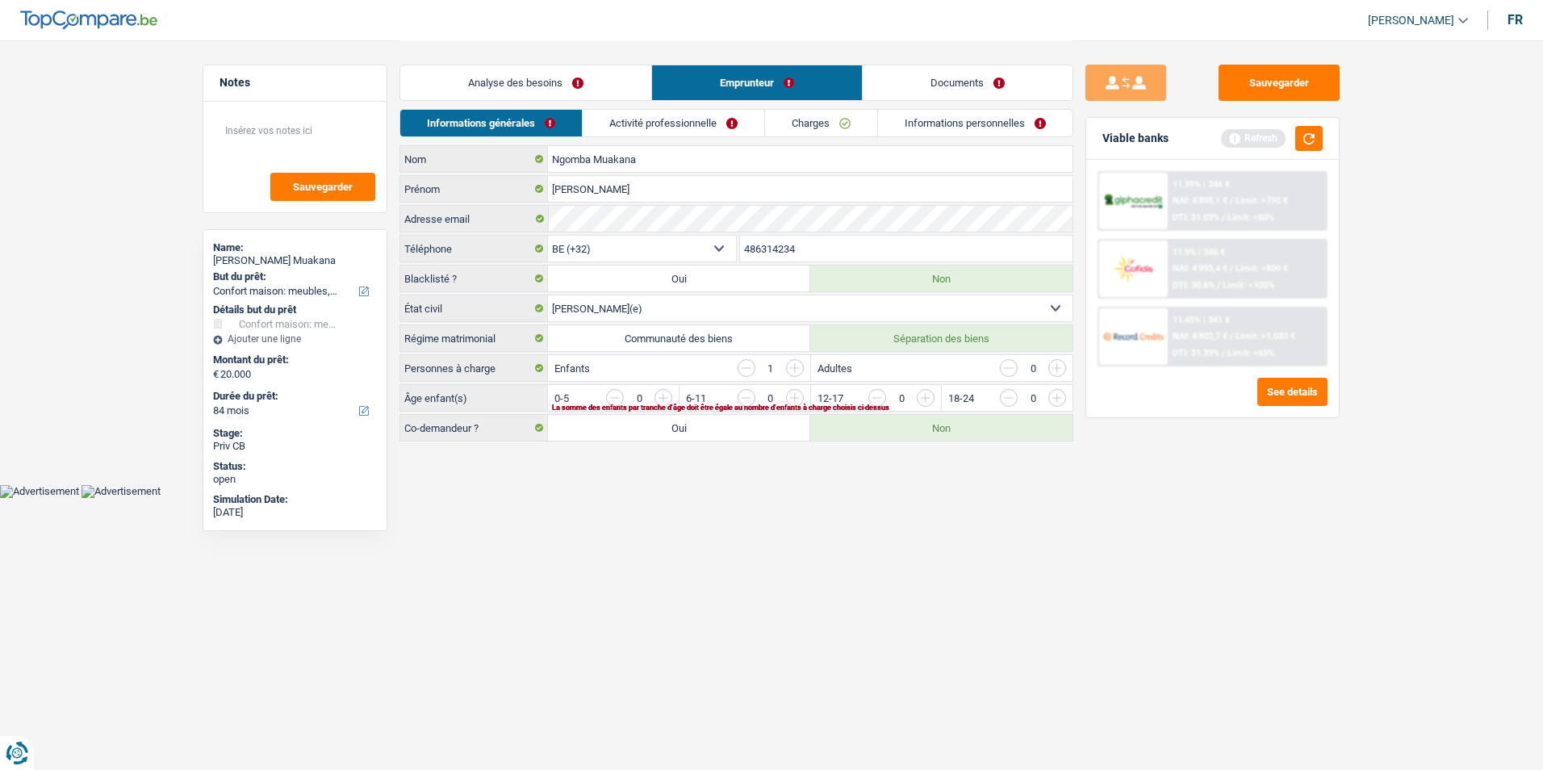
click at [629, 81] on link "Analyse des besoins" at bounding box center [525, 82] width 251 height 35
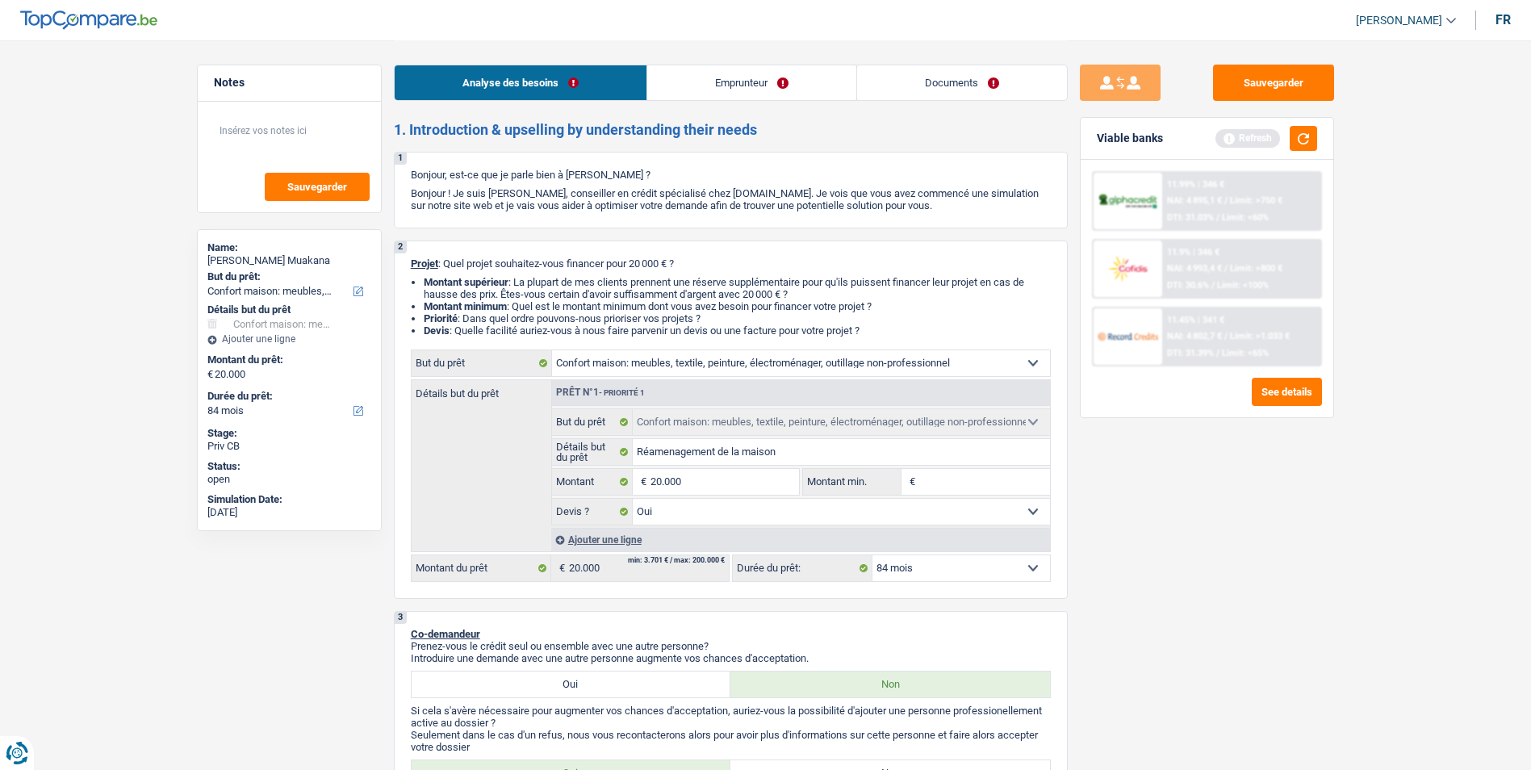
click at [771, 82] on link "Emprunteur" at bounding box center [751, 82] width 209 height 35
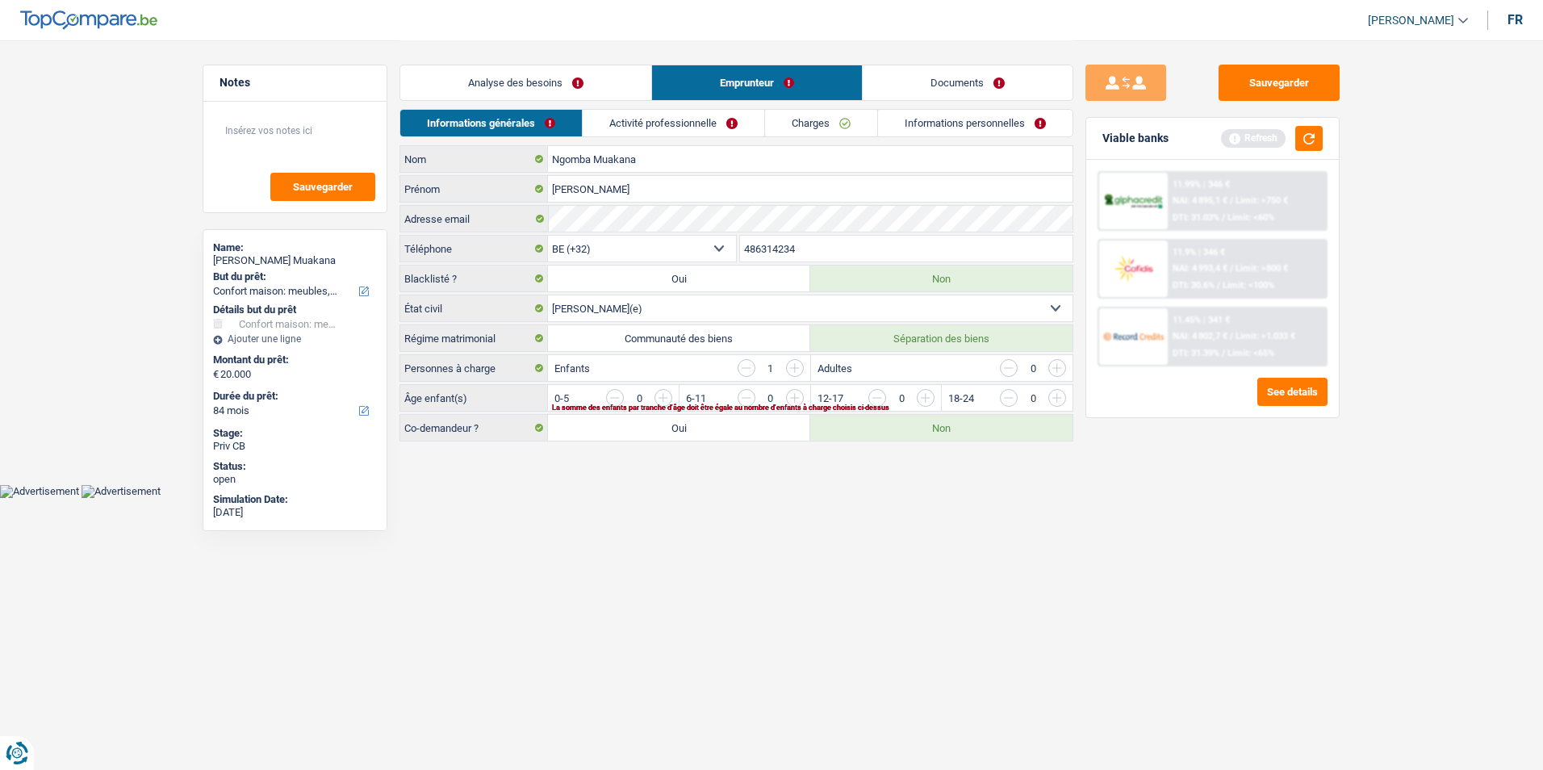
click at [898, 82] on link "Documents" at bounding box center [968, 82] width 210 height 35
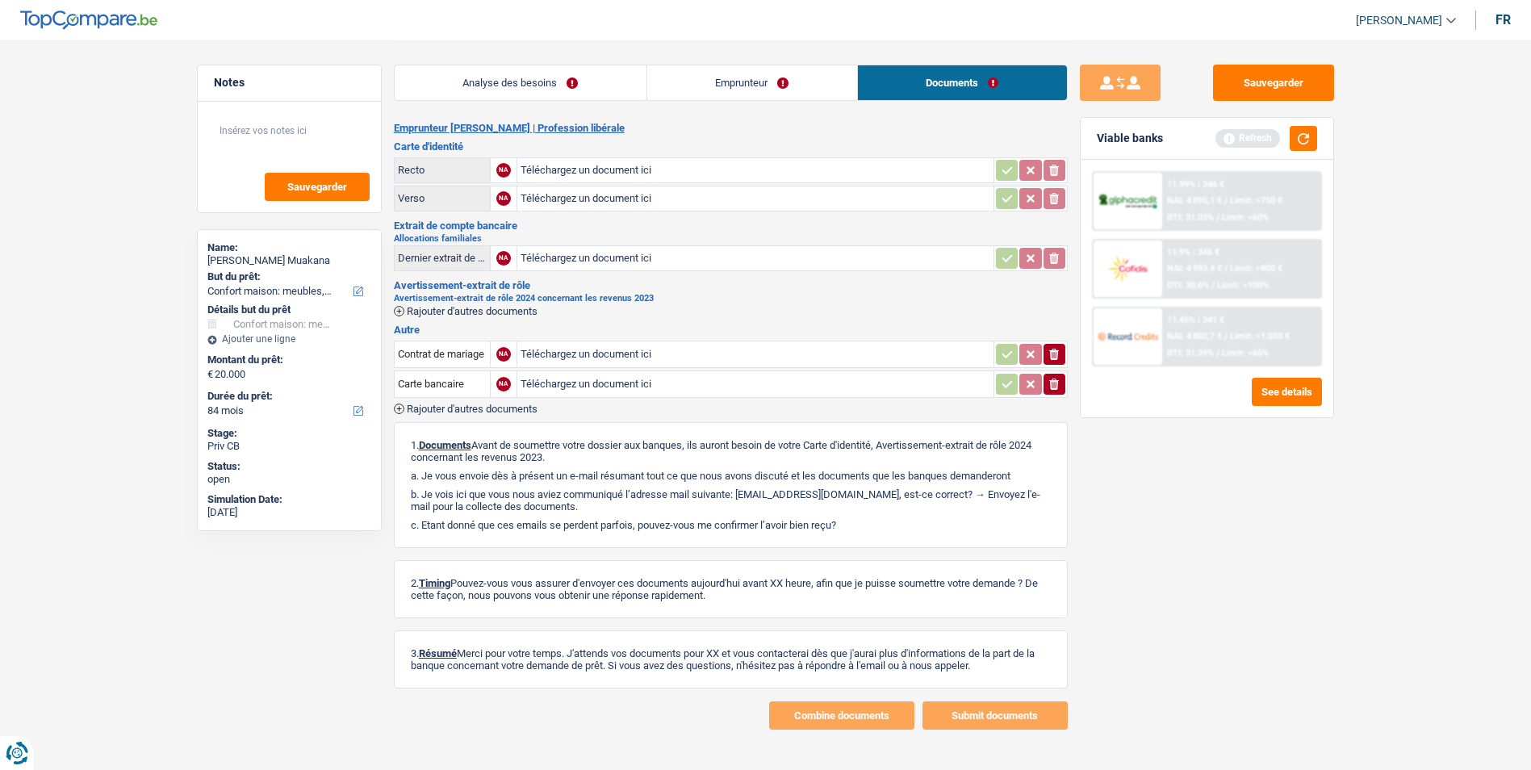
click at [797, 82] on link "Emprunteur" at bounding box center [752, 82] width 210 height 35
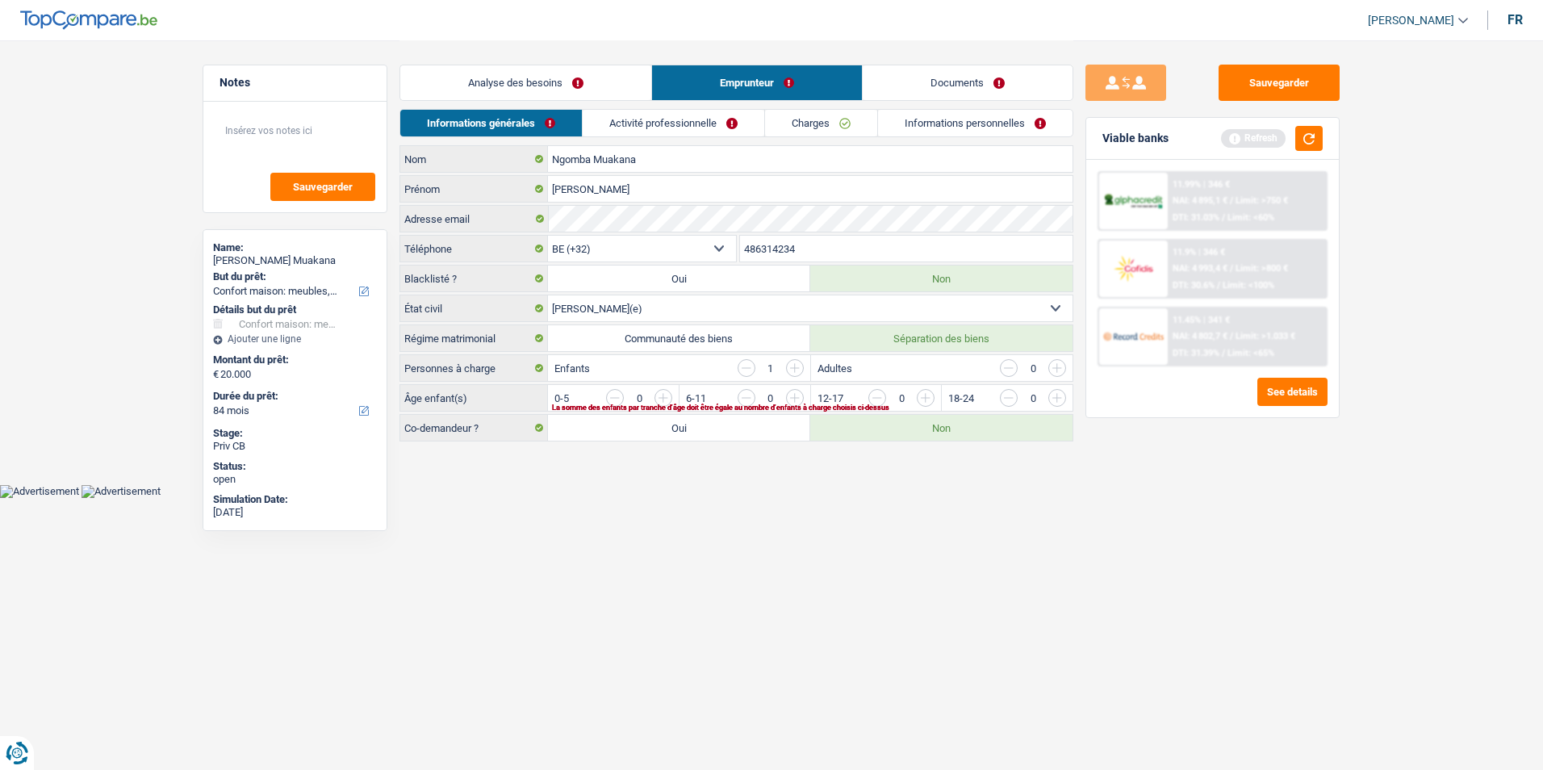
click at [921, 77] on link "Documents" at bounding box center [968, 82] width 210 height 35
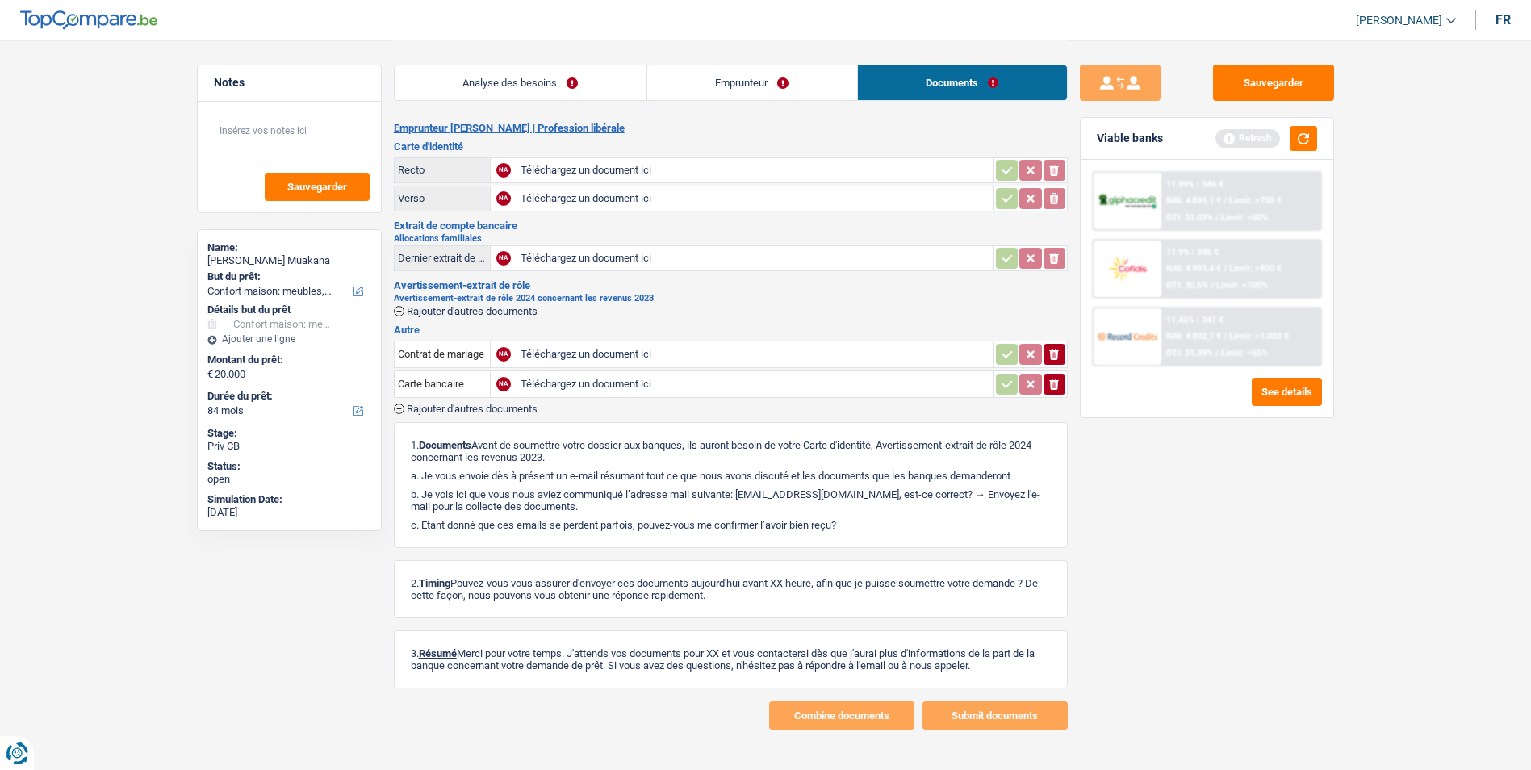
click at [550, 89] on link "Analyse des besoins" at bounding box center [521, 82] width 252 height 35
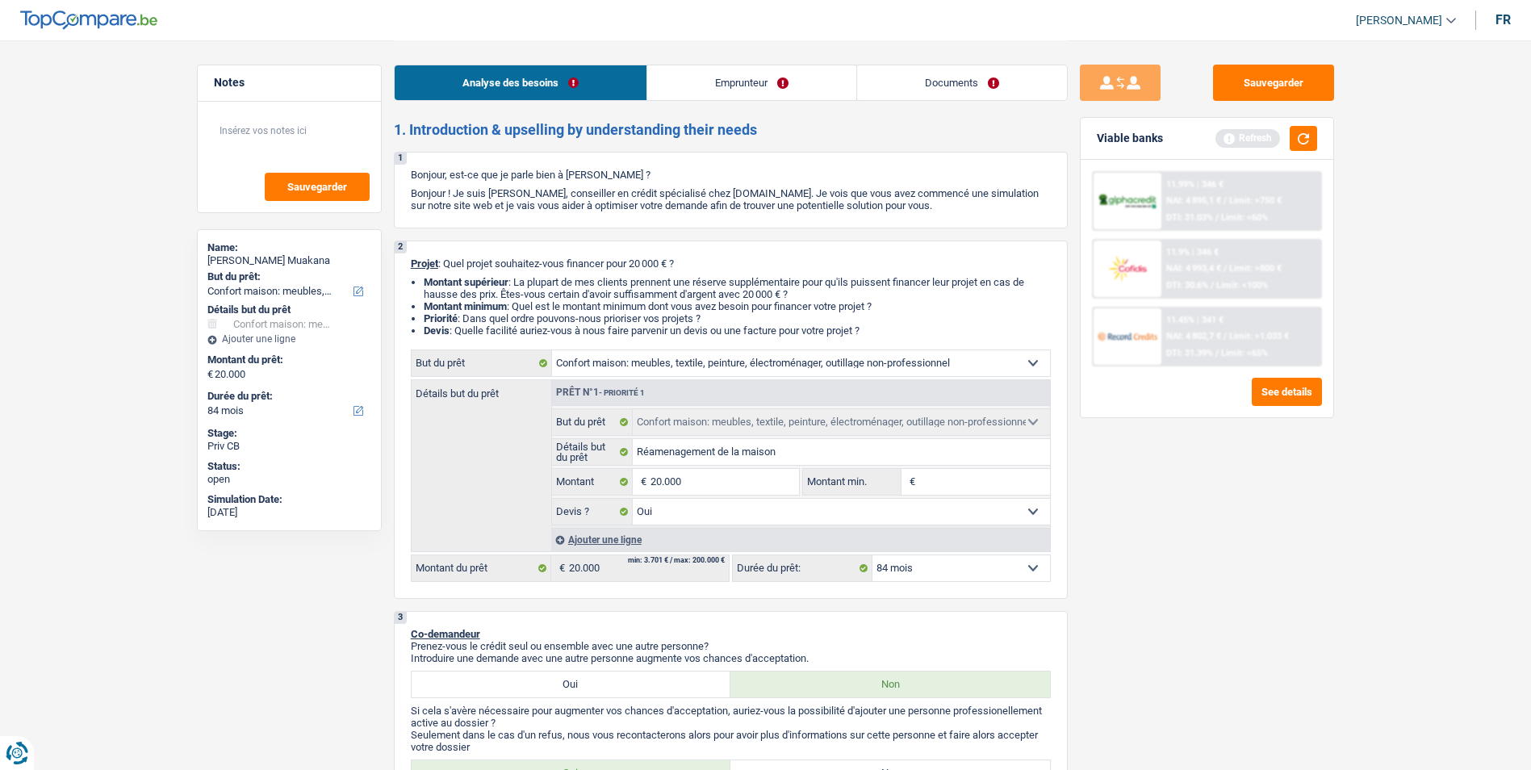
click at [729, 82] on link "Emprunteur" at bounding box center [751, 82] width 209 height 35
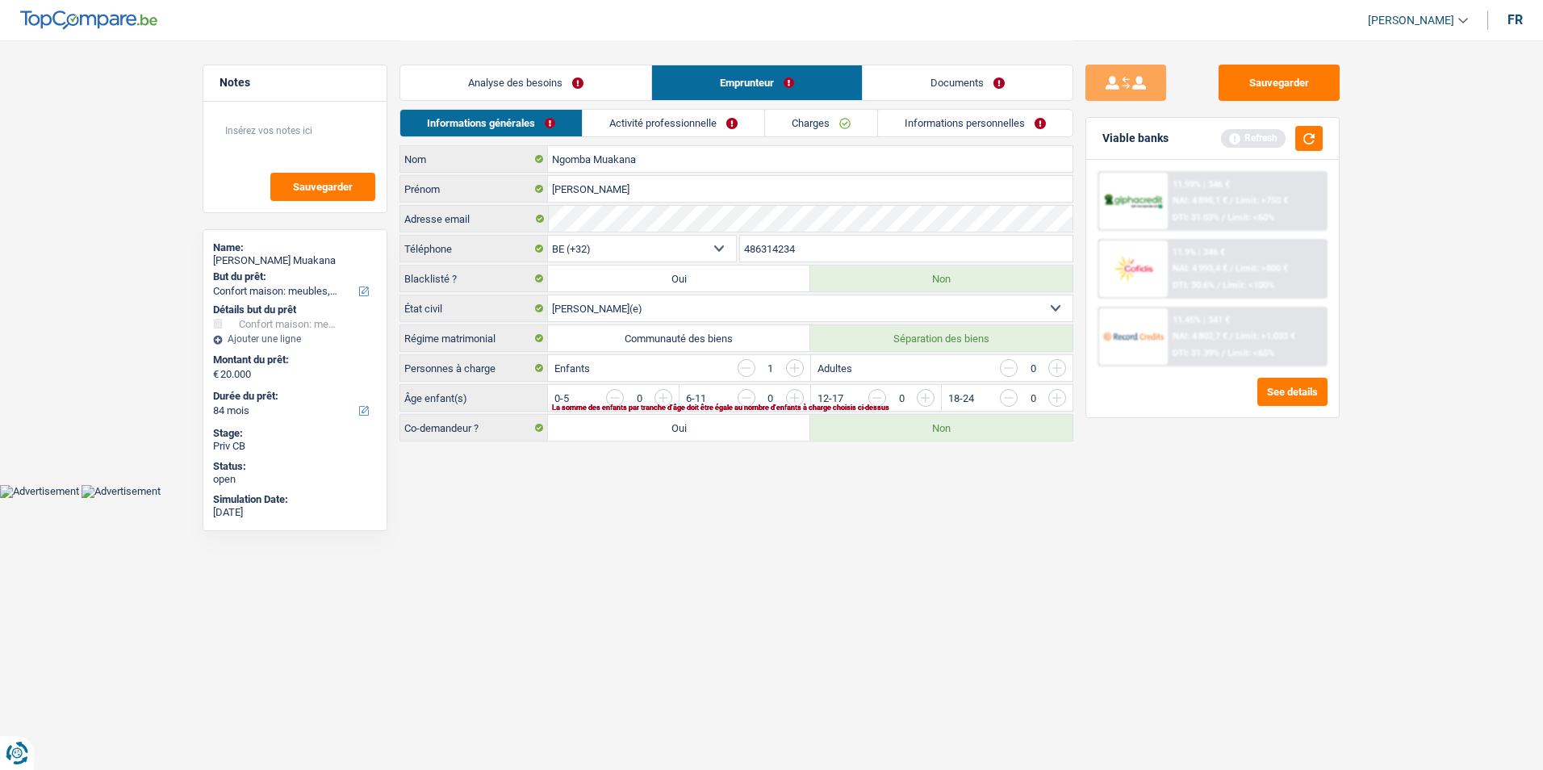
click at [901, 79] on link "Documents" at bounding box center [968, 82] width 210 height 35
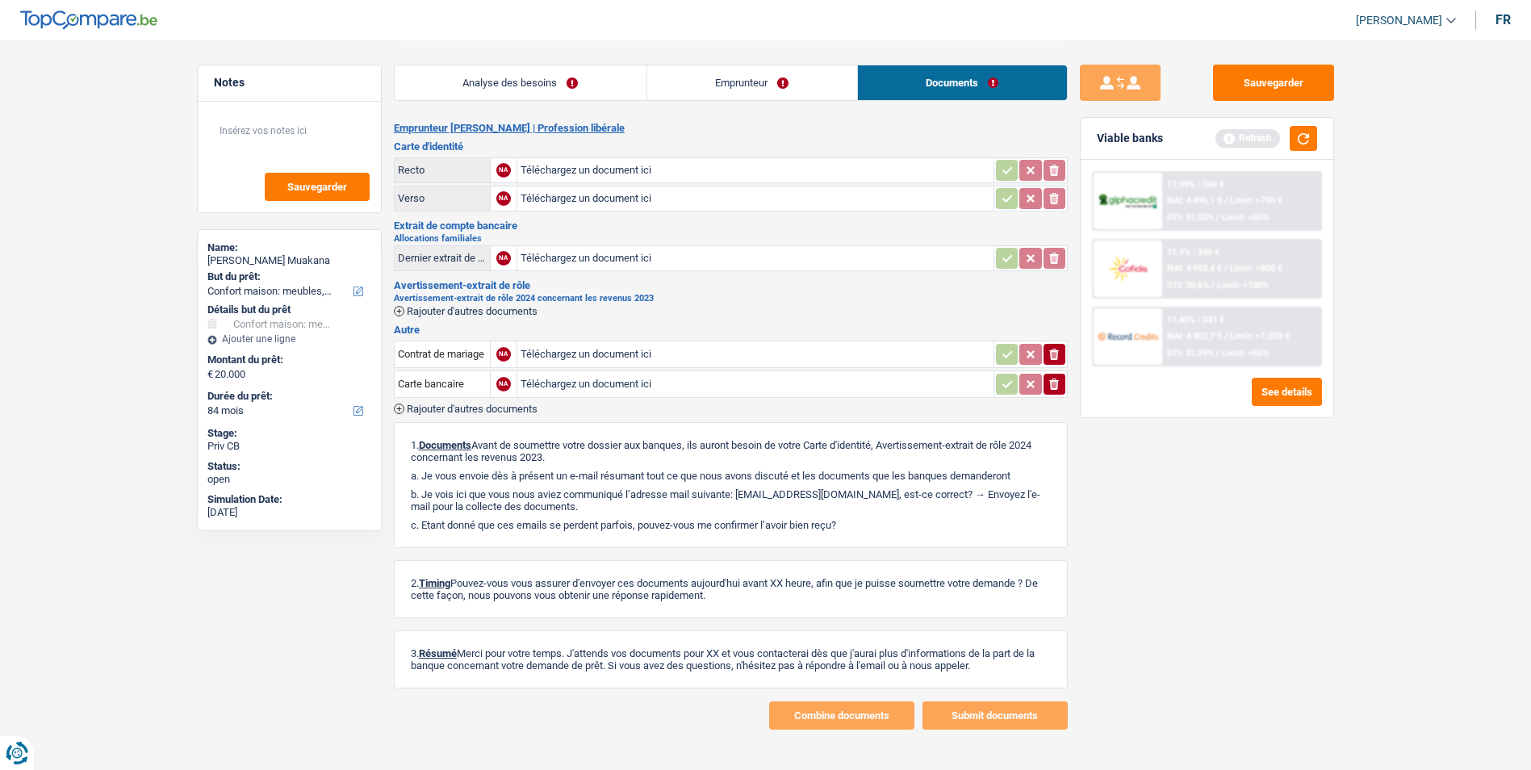
click at [719, 61] on div "Analyse des besoins Emprunteur Documents" at bounding box center [731, 74] width 674 height 69
click at [713, 84] on link "Emprunteur" at bounding box center [752, 82] width 210 height 35
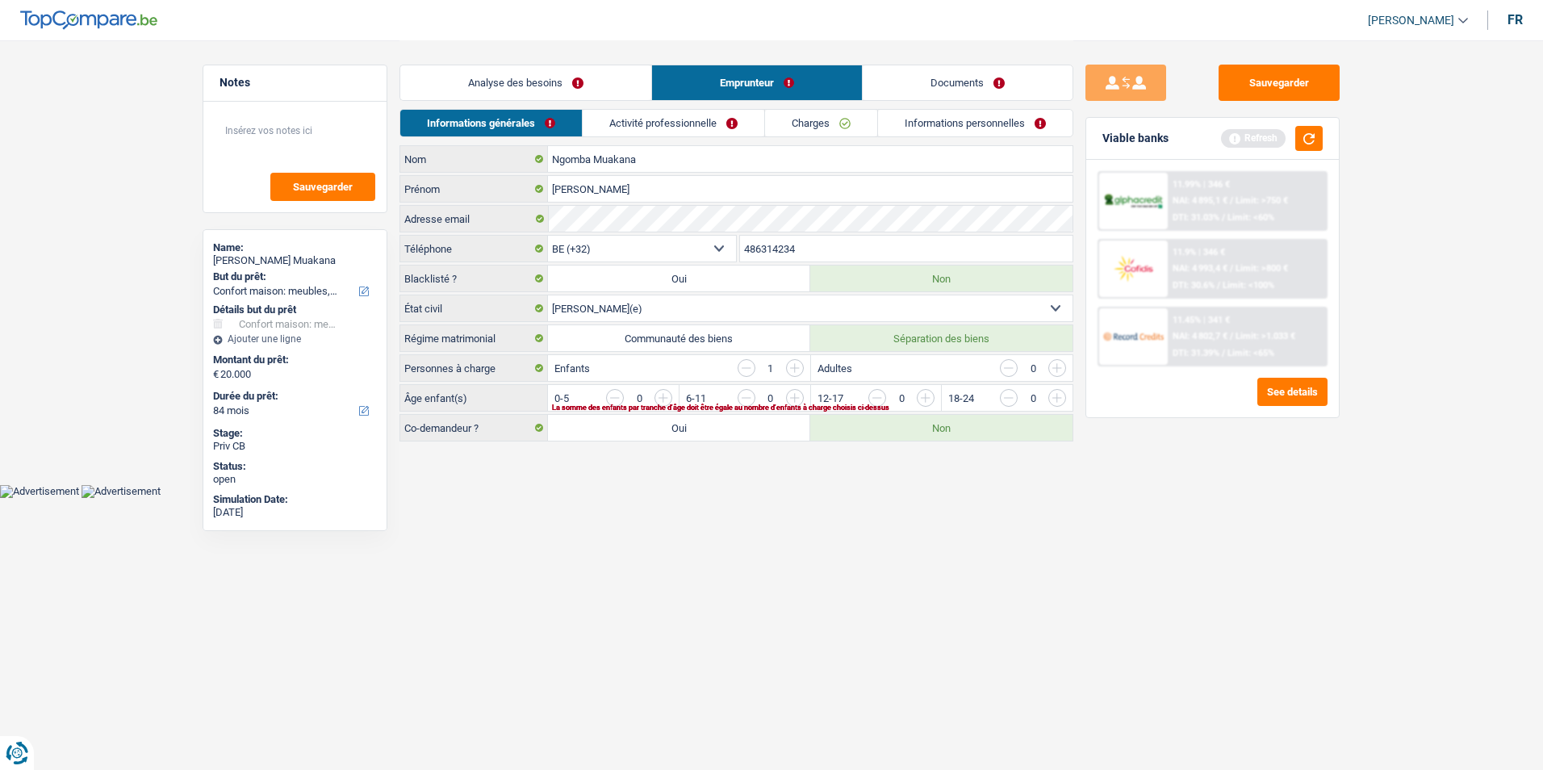
click at [665, 124] on link "Activité professionnelle" at bounding box center [674, 123] width 182 height 27
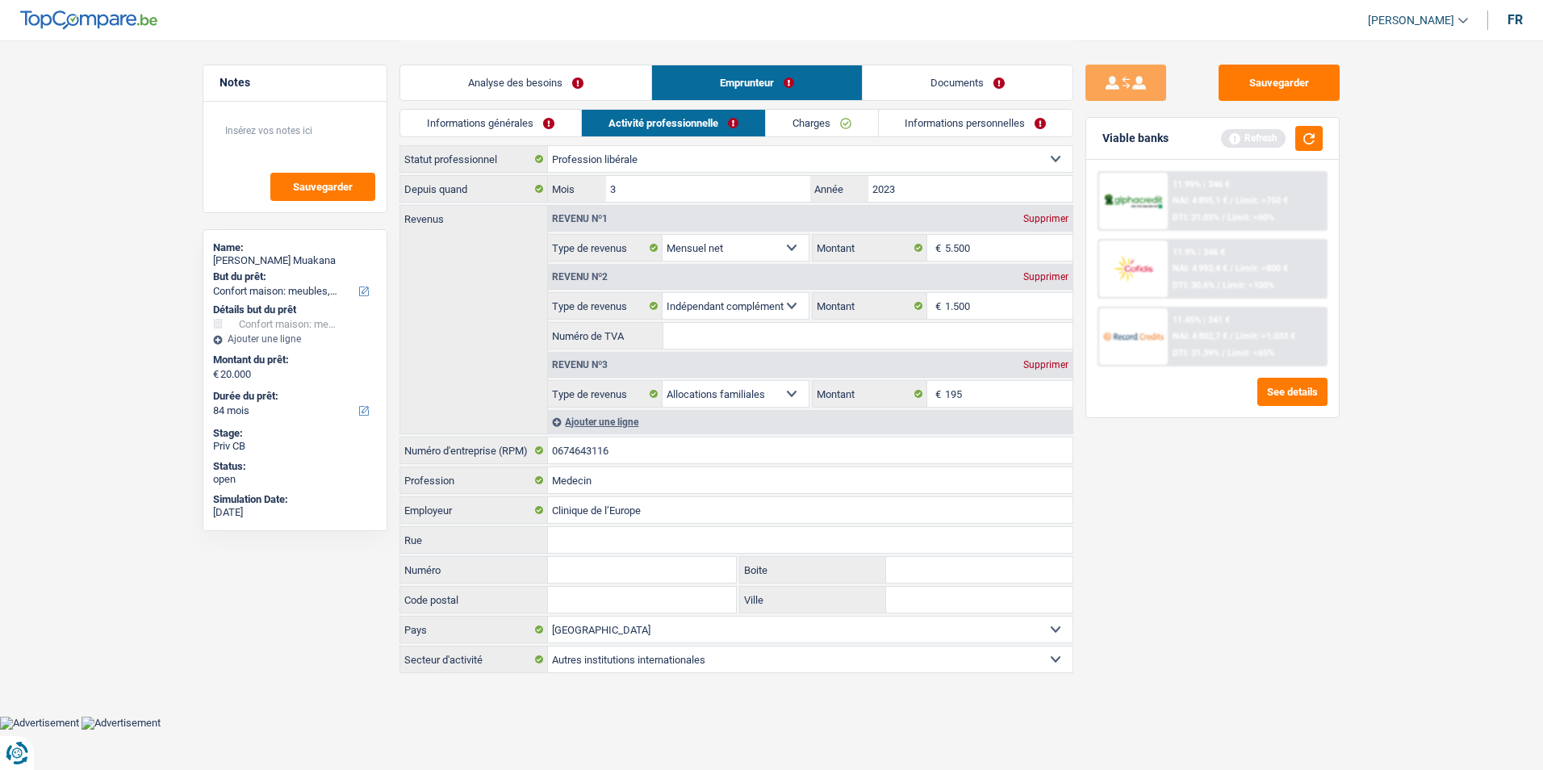
click at [822, 127] on link "Charges" at bounding box center [822, 123] width 112 height 27
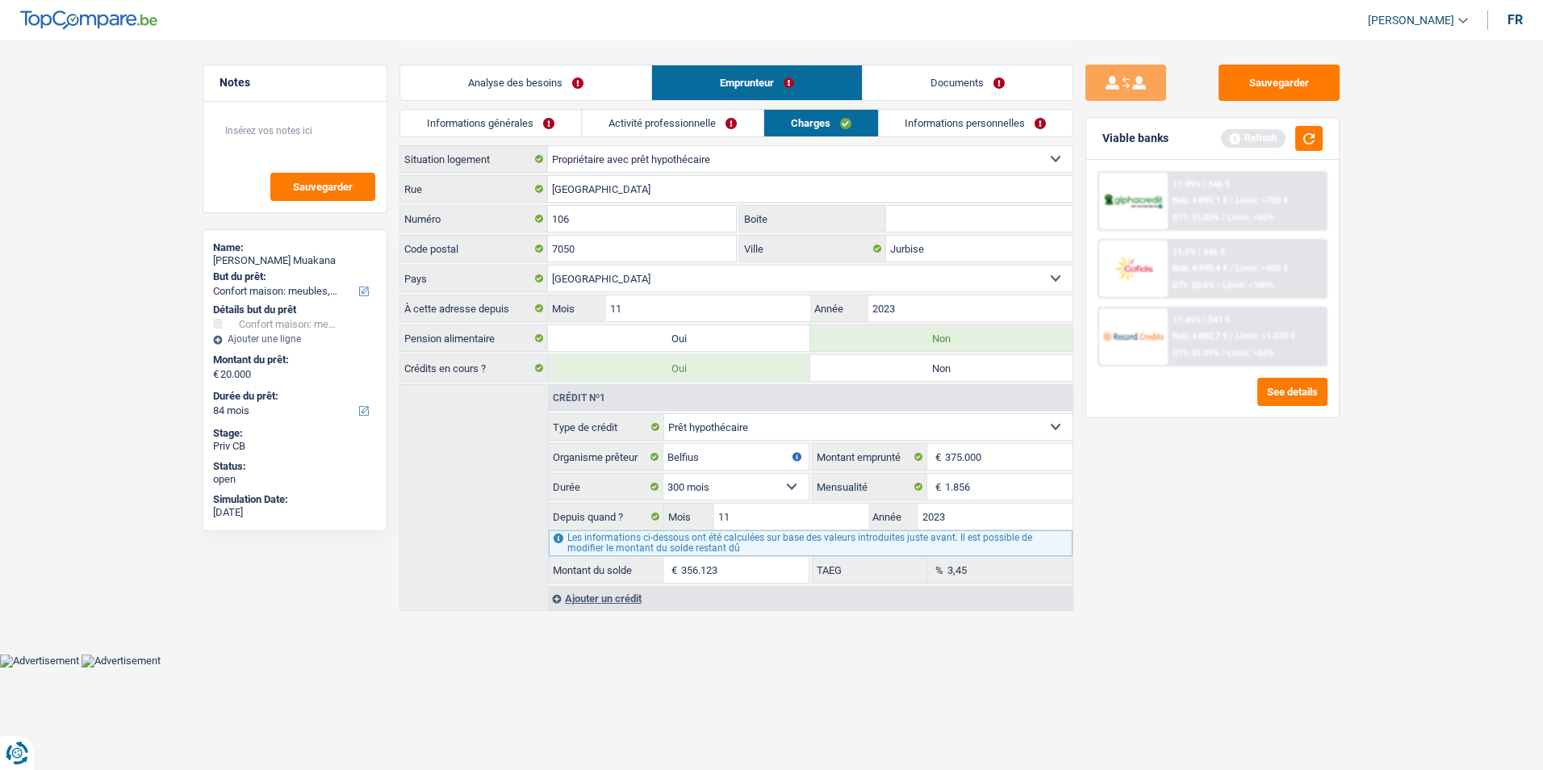
click at [571, 86] on link "Analyse des besoins" at bounding box center [525, 82] width 251 height 35
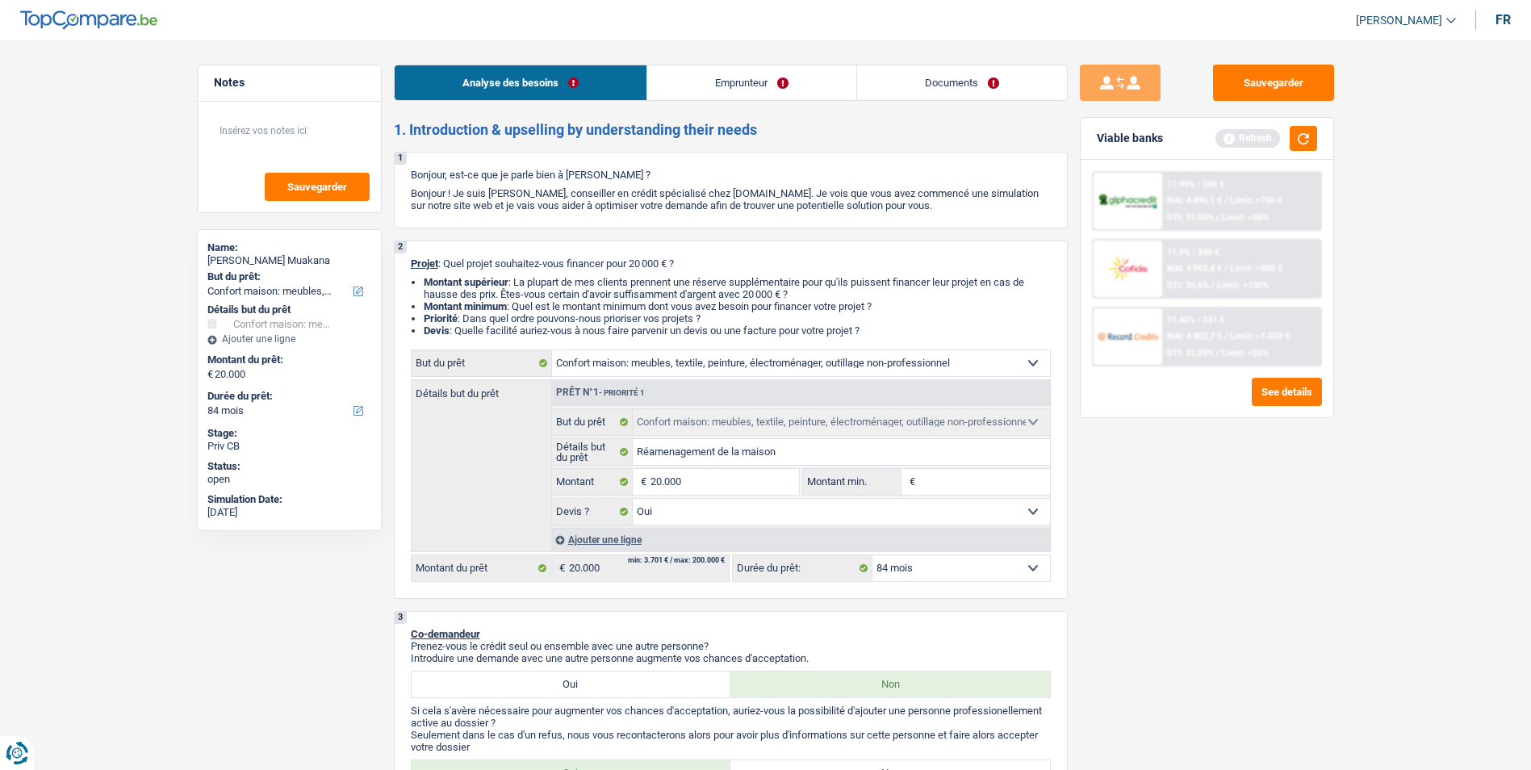
click at [751, 89] on link "Emprunteur" at bounding box center [751, 82] width 209 height 35
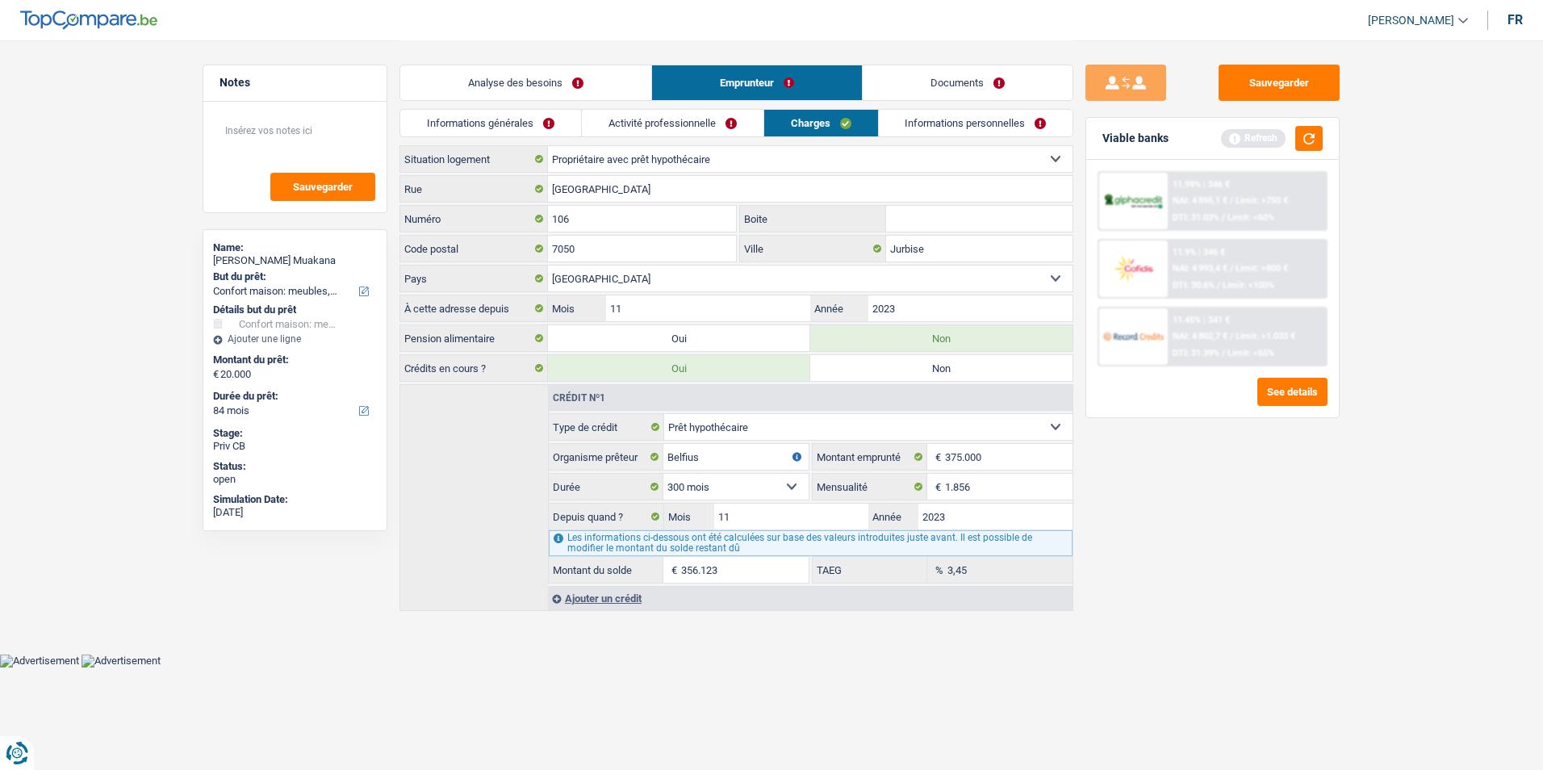
click at [613, 73] on link "Analyse des besoins" at bounding box center [525, 82] width 251 height 35
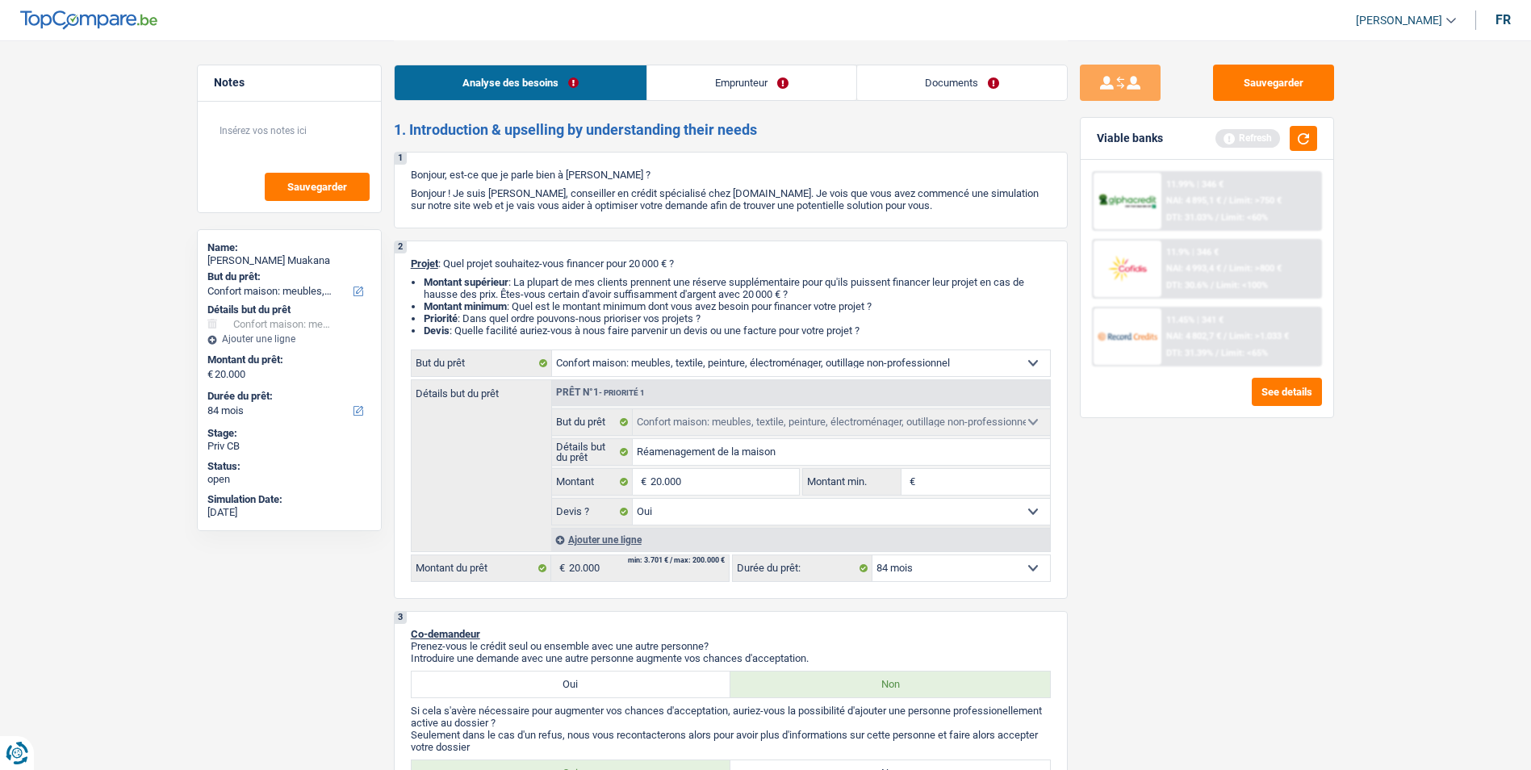
click at [756, 80] on link "Emprunteur" at bounding box center [751, 82] width 209 height 35
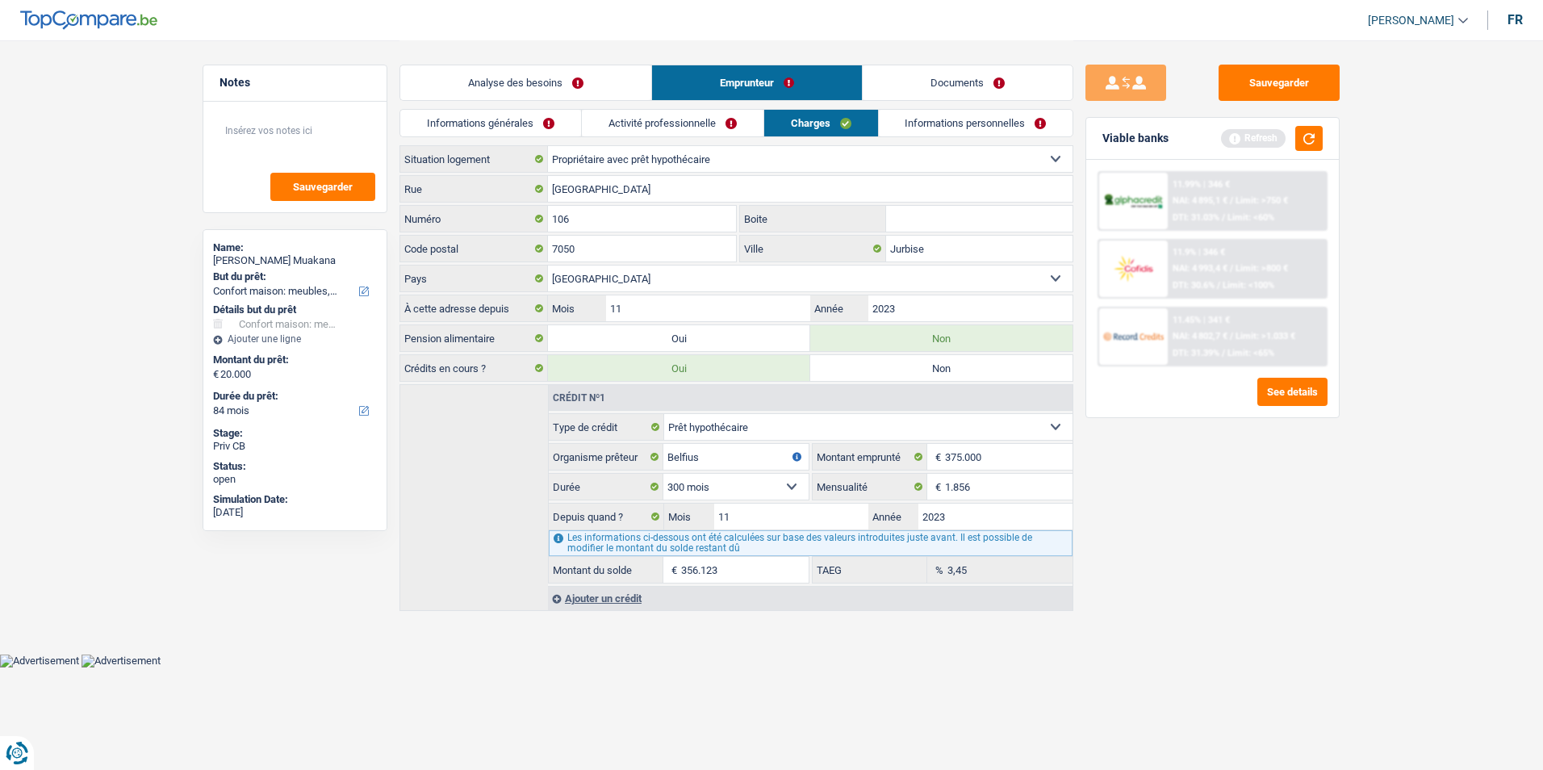
click at [600, 81] on link "Analyse des besoins" at bounding box center [525, 82] width 251 height 35
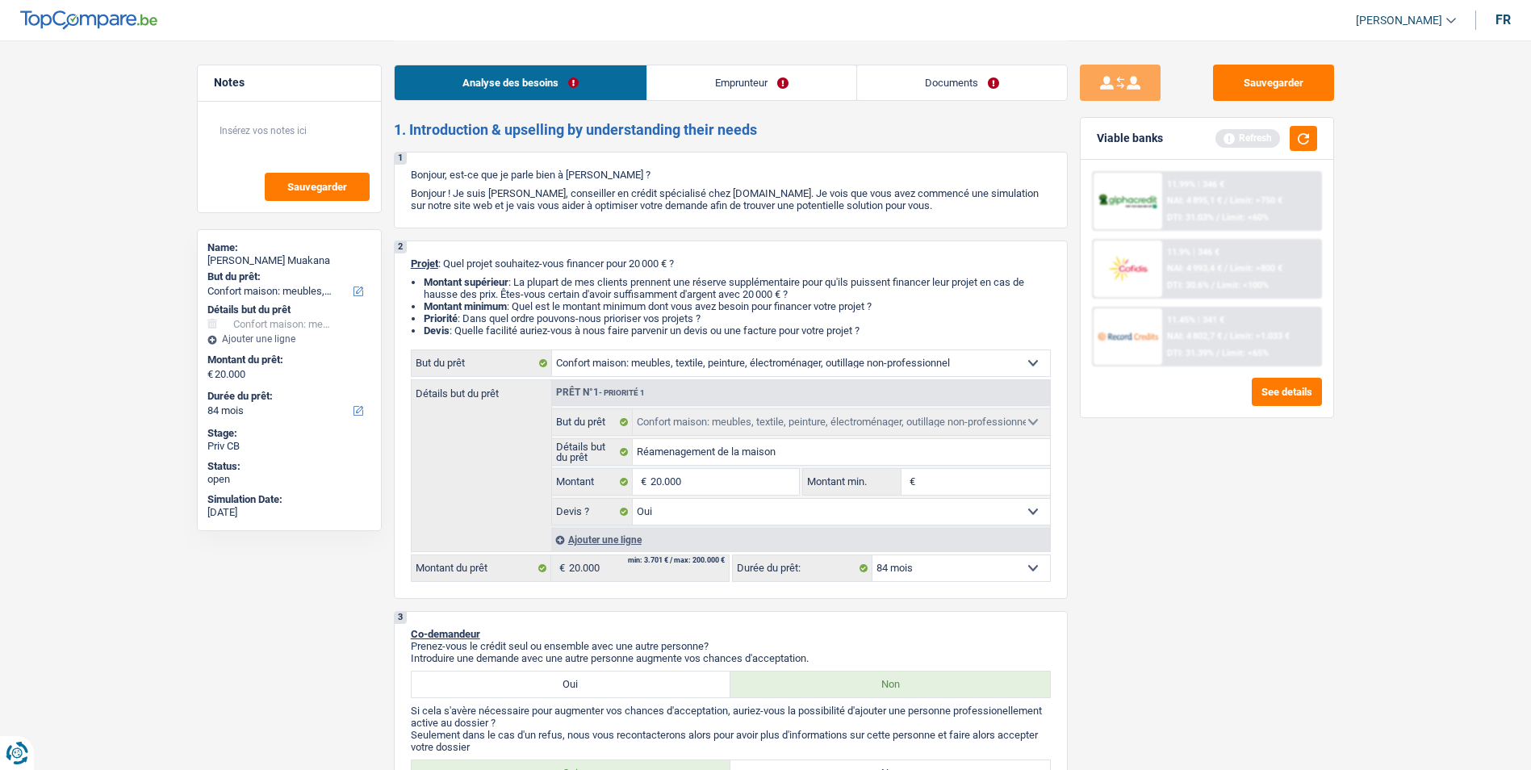
click at [698, 85] on link "Emprunteur" at bounding box center [751, 82] width 209 height 35
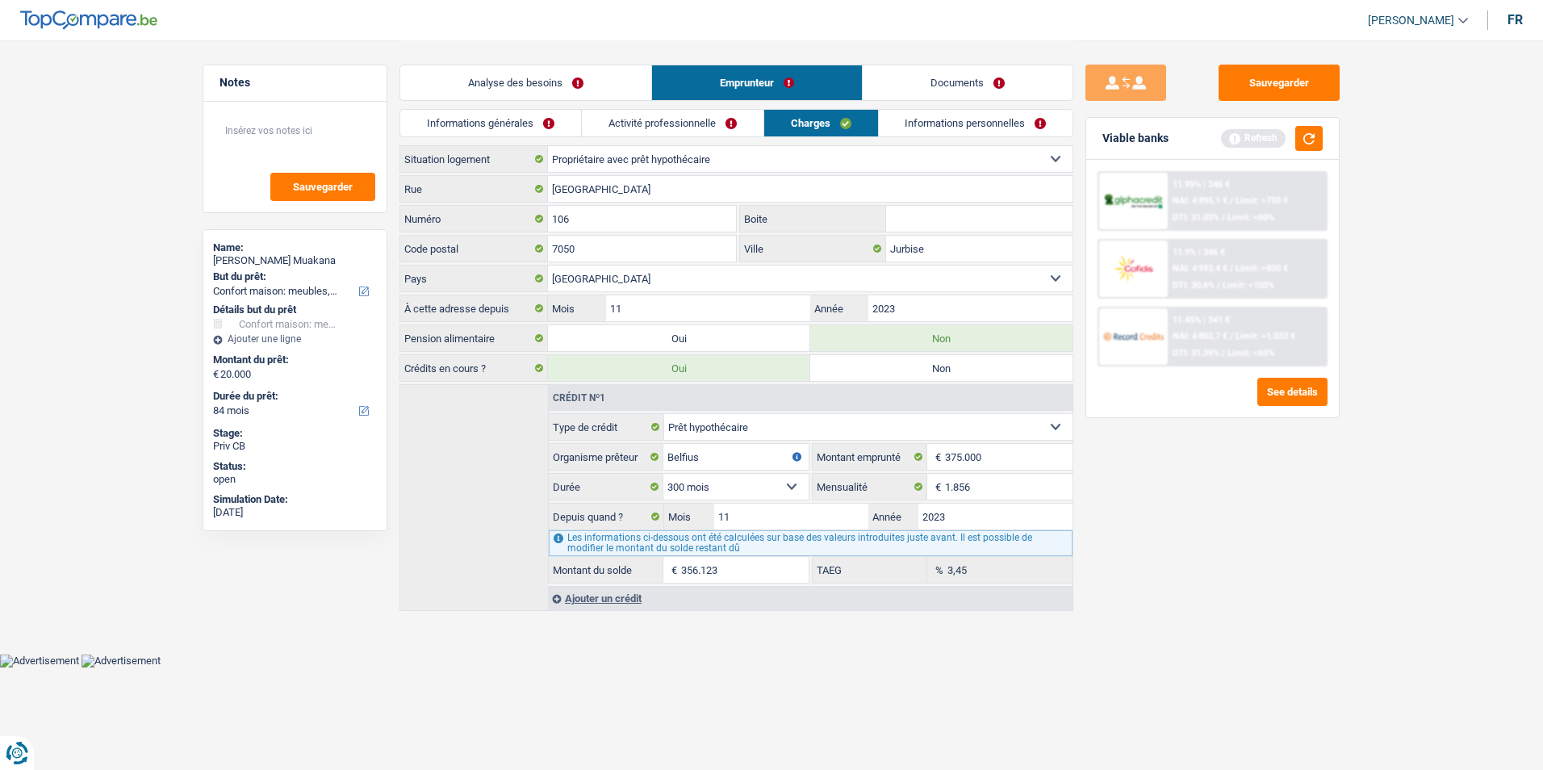
click at [587, 80] on link "Analyse des besoins" at bounding box center [525, 82] width 251 height 35
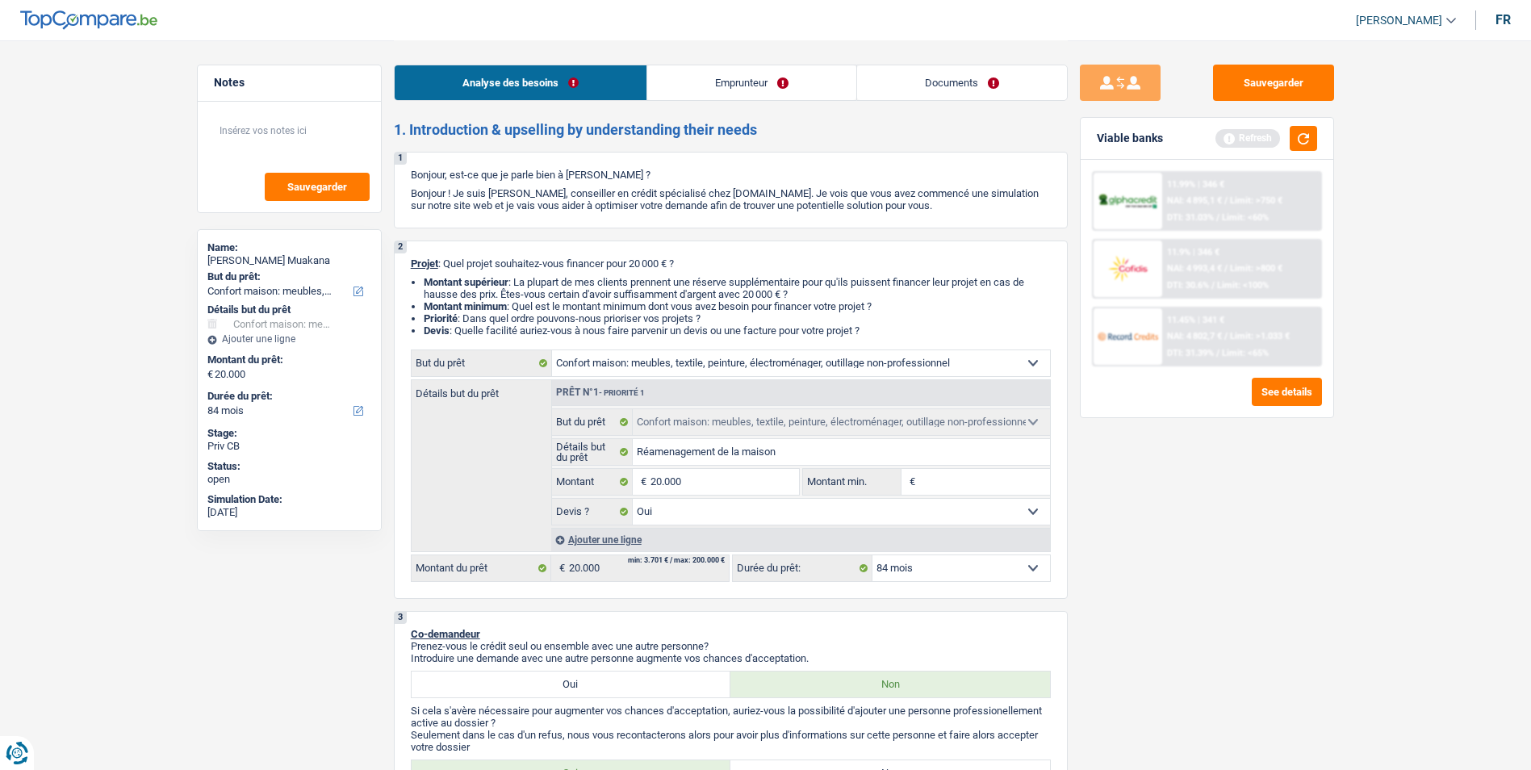
click at [702, 88] on link "Emprunteur" at bounding box center [751, 82] width 209 height 35
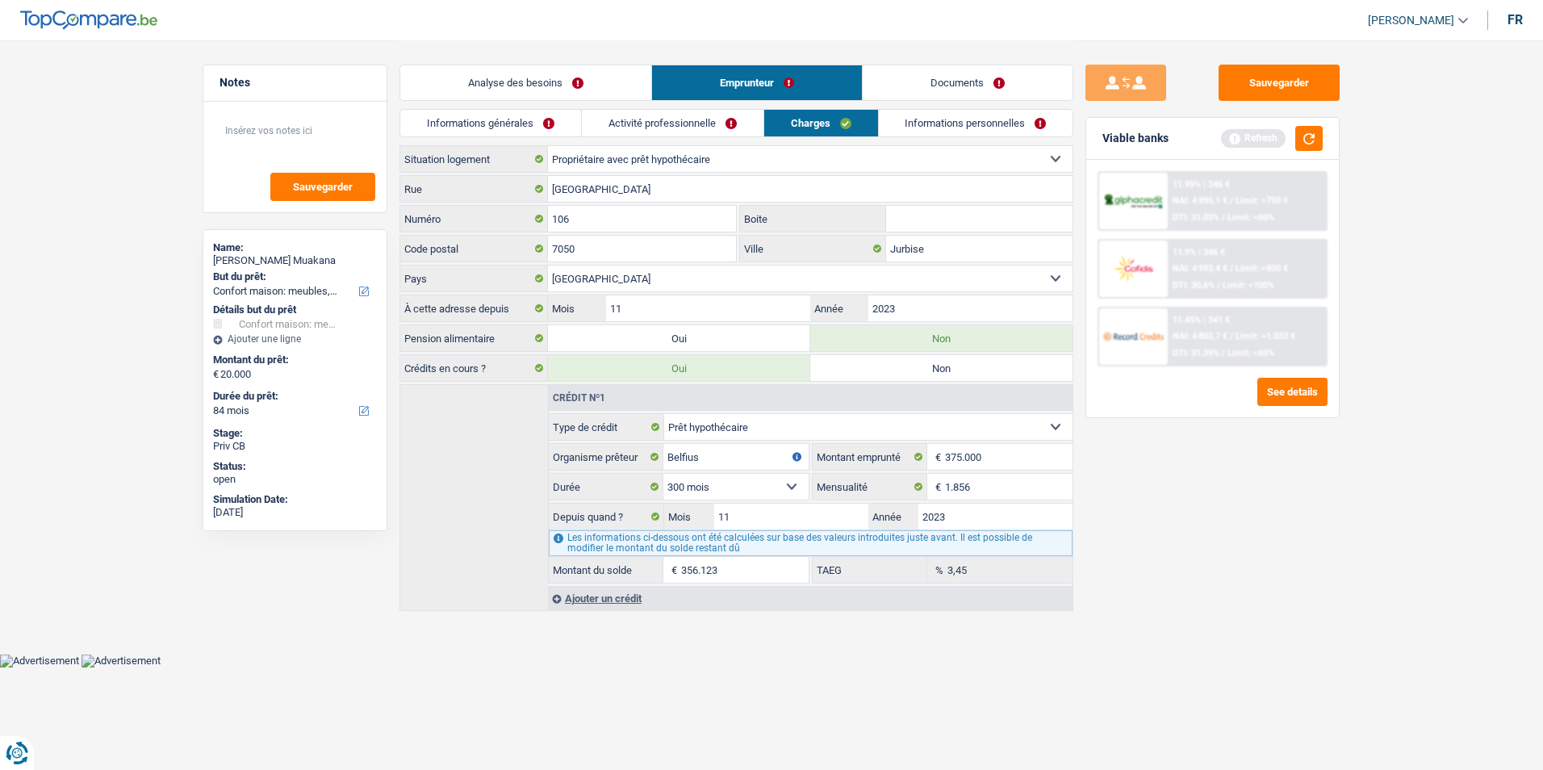
click at [617, 90] on link "Analyse des besoins" at bounding box center [525, 82] width 251 height 35
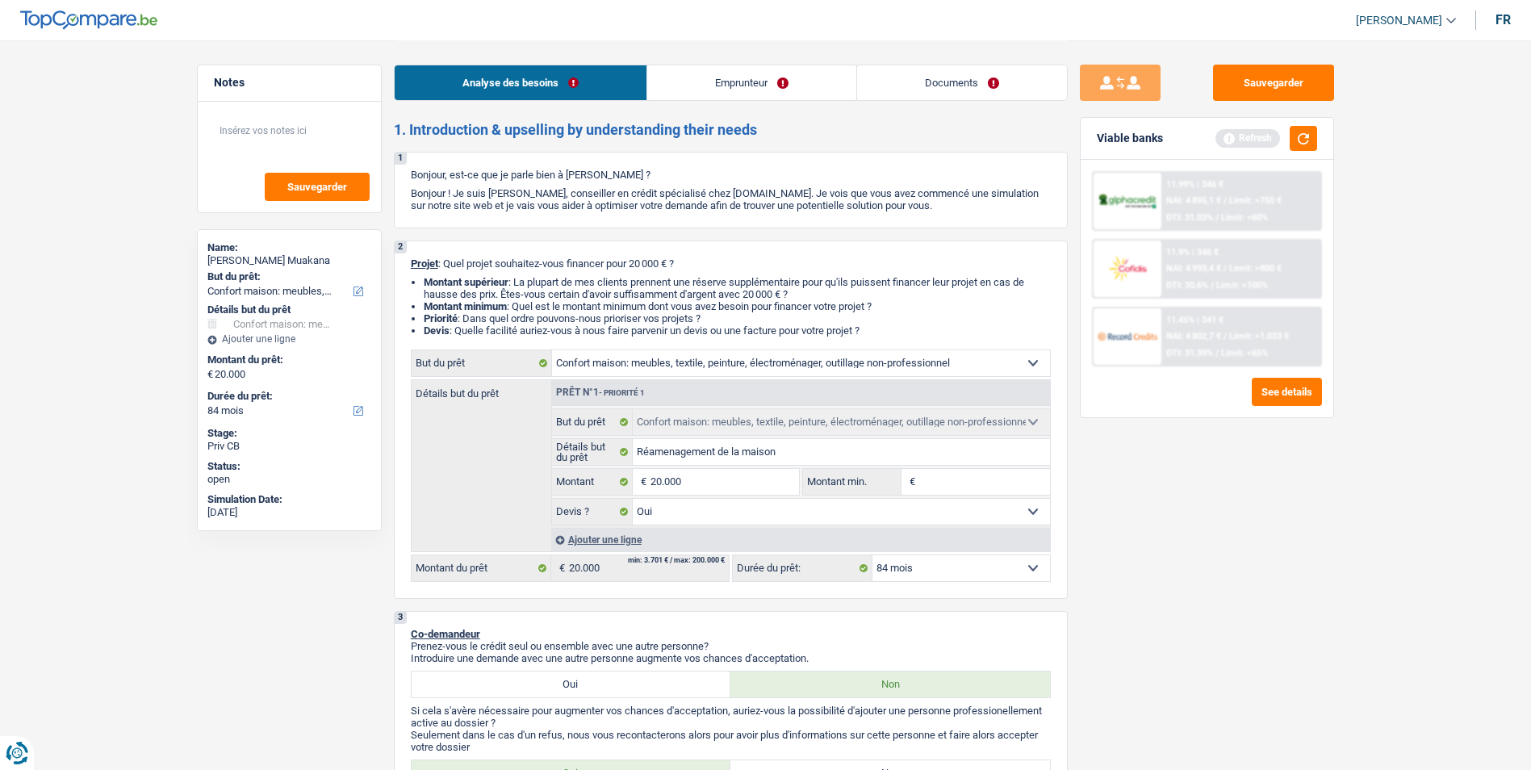
click at [620, 80] on link "Analyse des besoins" at bounding box center [521, 82] width 252 height 35
click at [681, 82] on link "Emprunteur" at bounding box center [751, 82] width 209 height 35
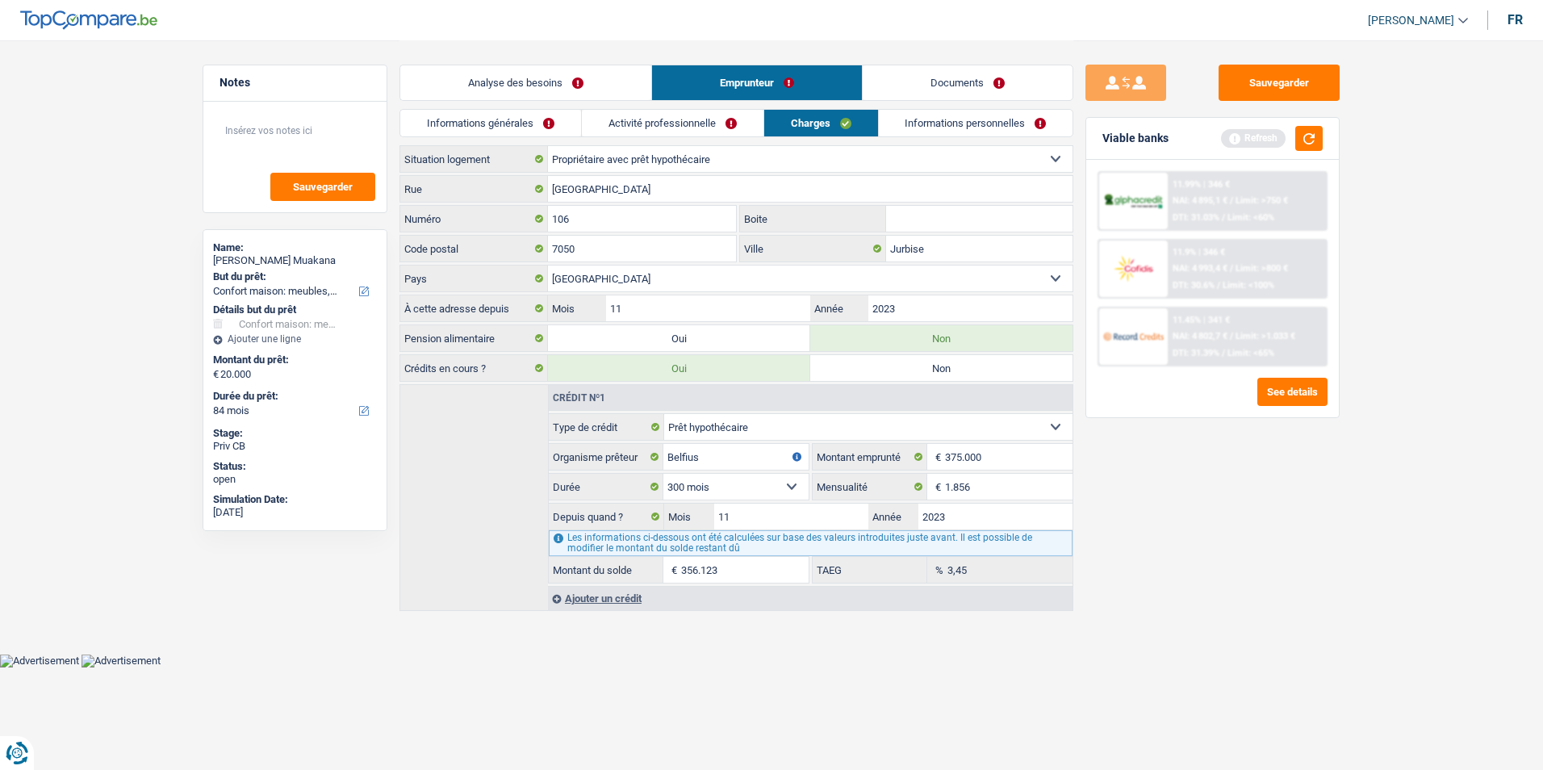
click at [581, 74] on link "Analyse des besoins" at bounding box center [525, 82] width 251 height 35
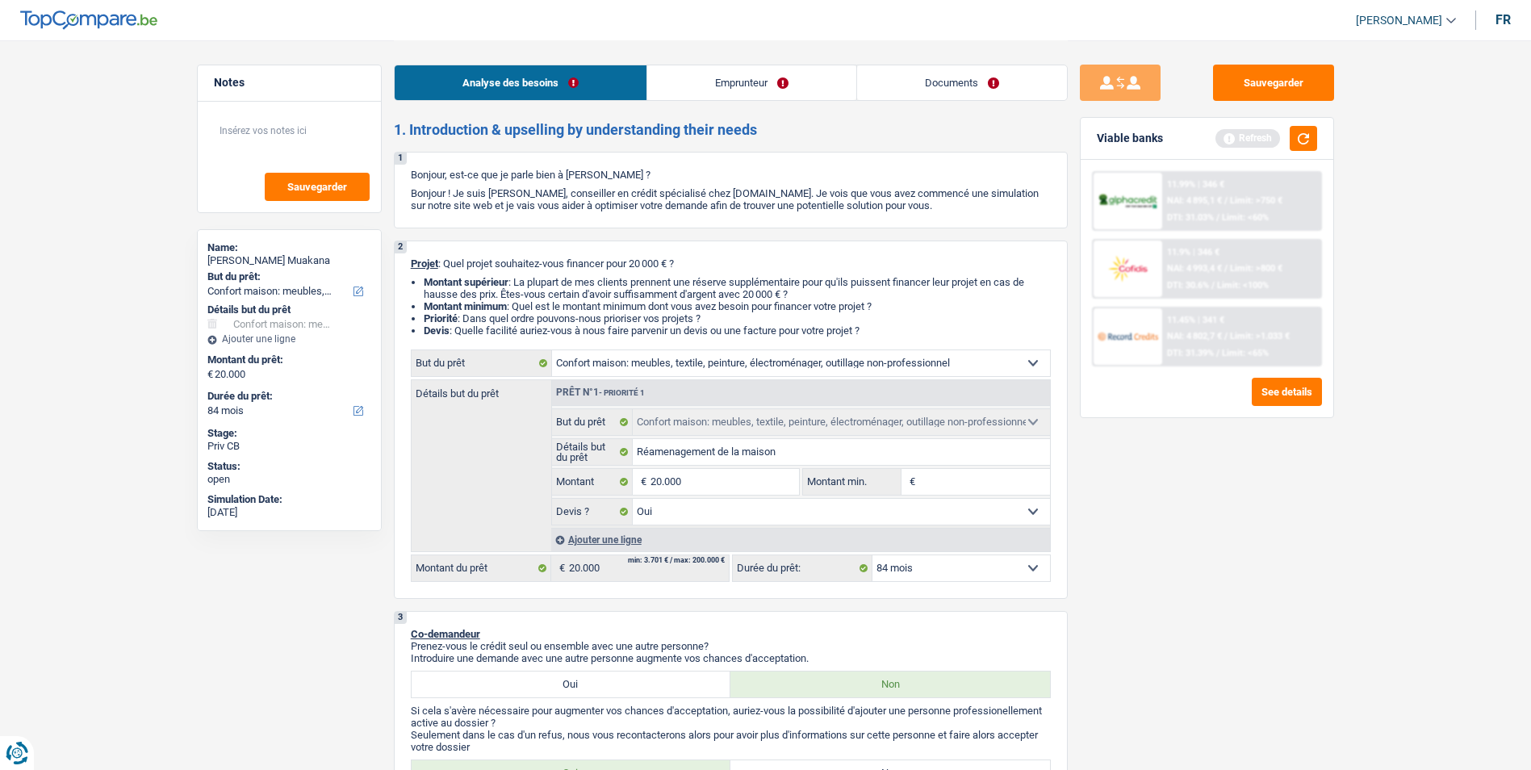
click at [684, 79] on link "Emprunteur" at bounding box center [751, 82] width 209 height 35
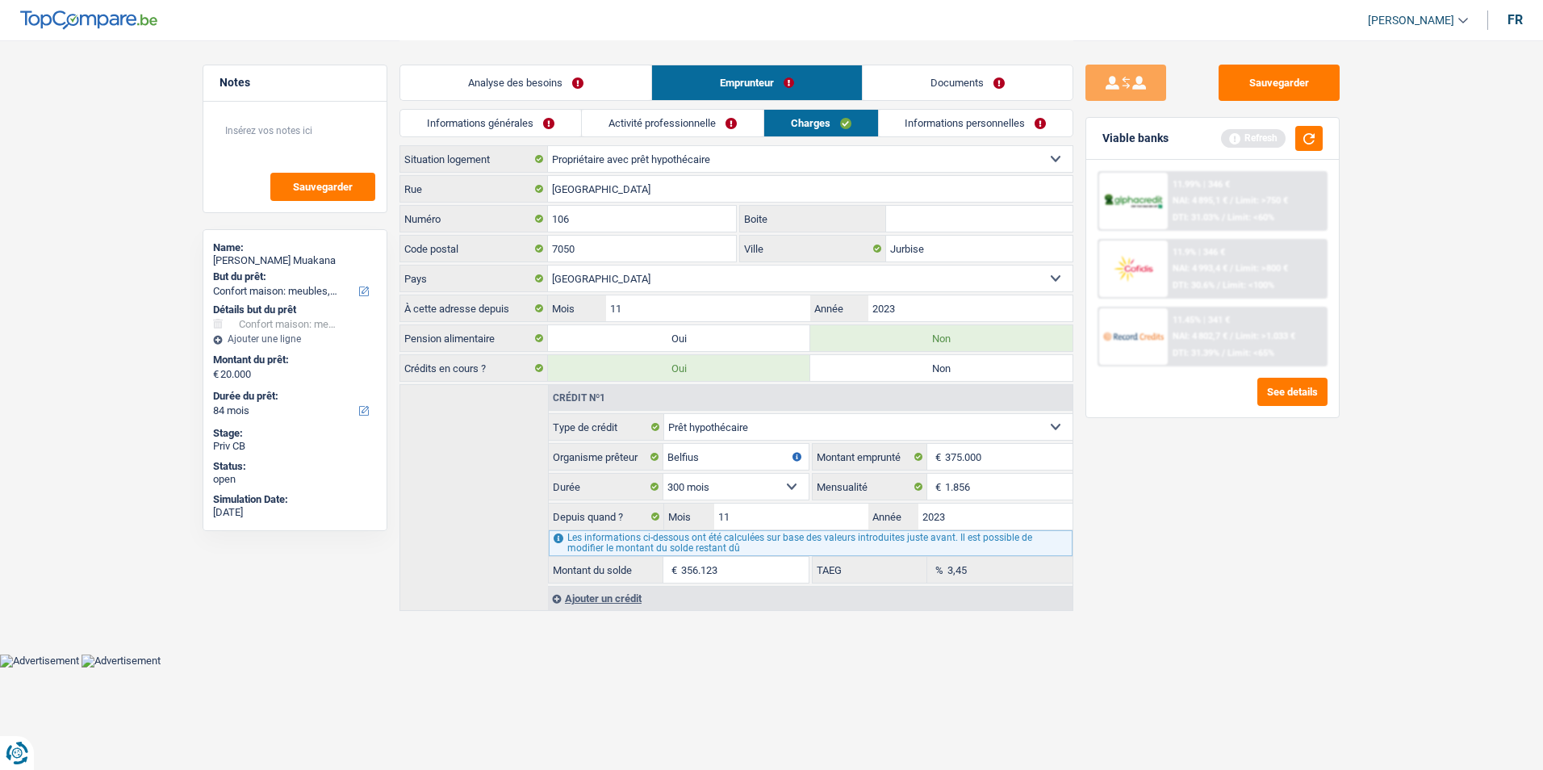
click at [614, 83] on link "Analyse des besoins" at bounding box center [525, 82] width 251 height 35
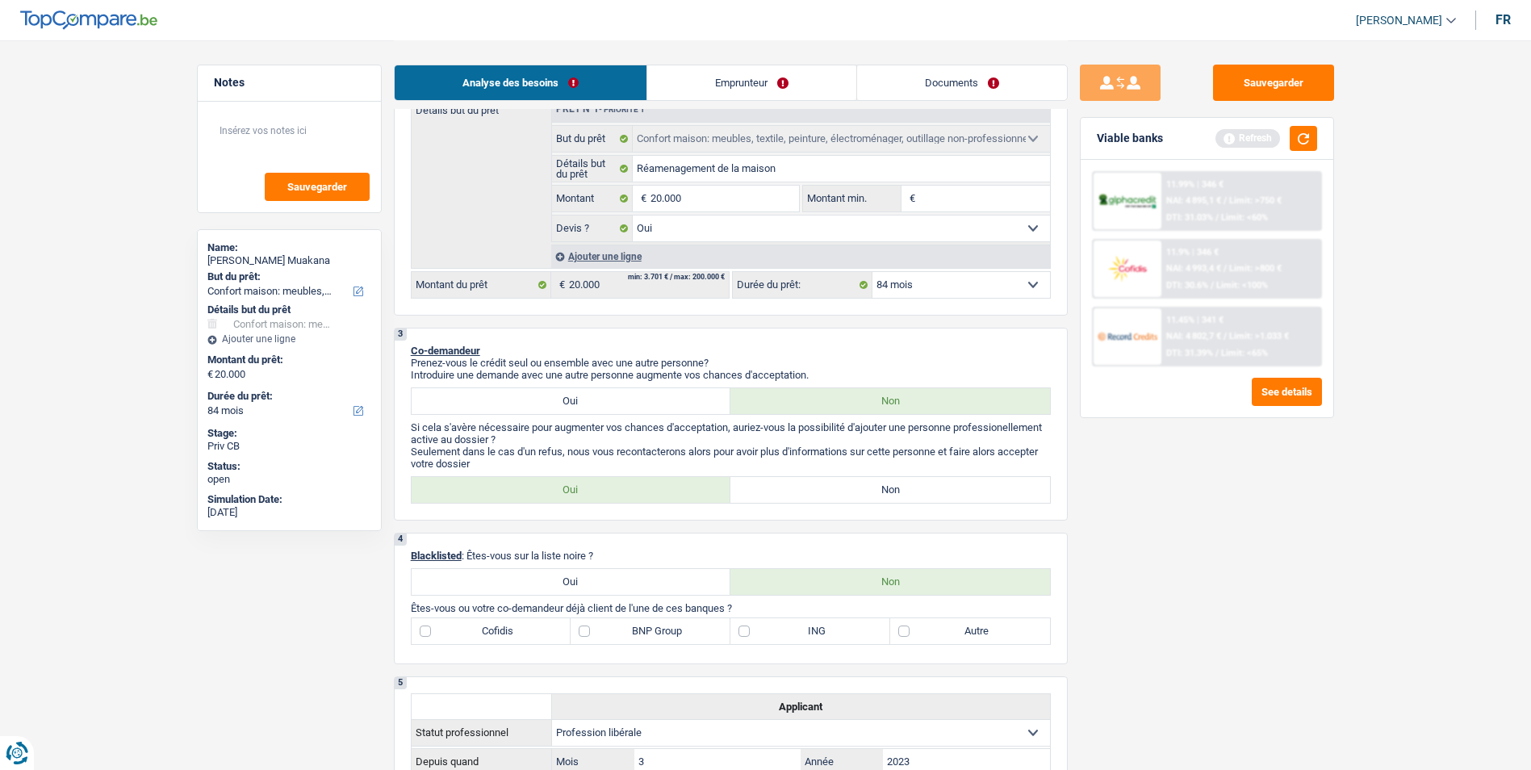
scroll to position [323, 0]
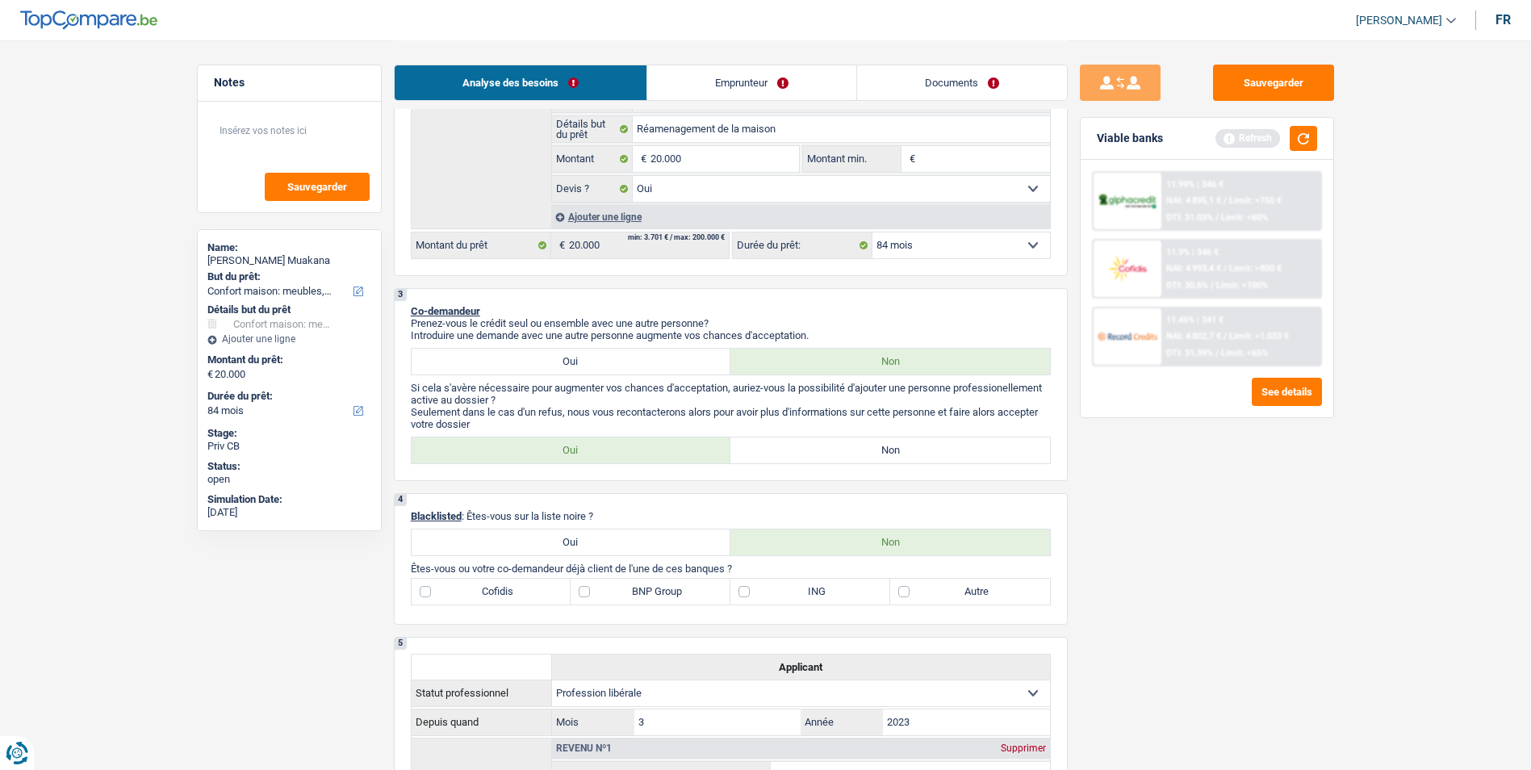
click at [839, 451] on label "Non" at bounding box center [890, 450] width 320 height 26
click at [839, 451] on input "Non" at bounding box center [890, 450] width 320 height 26
radio input "true"
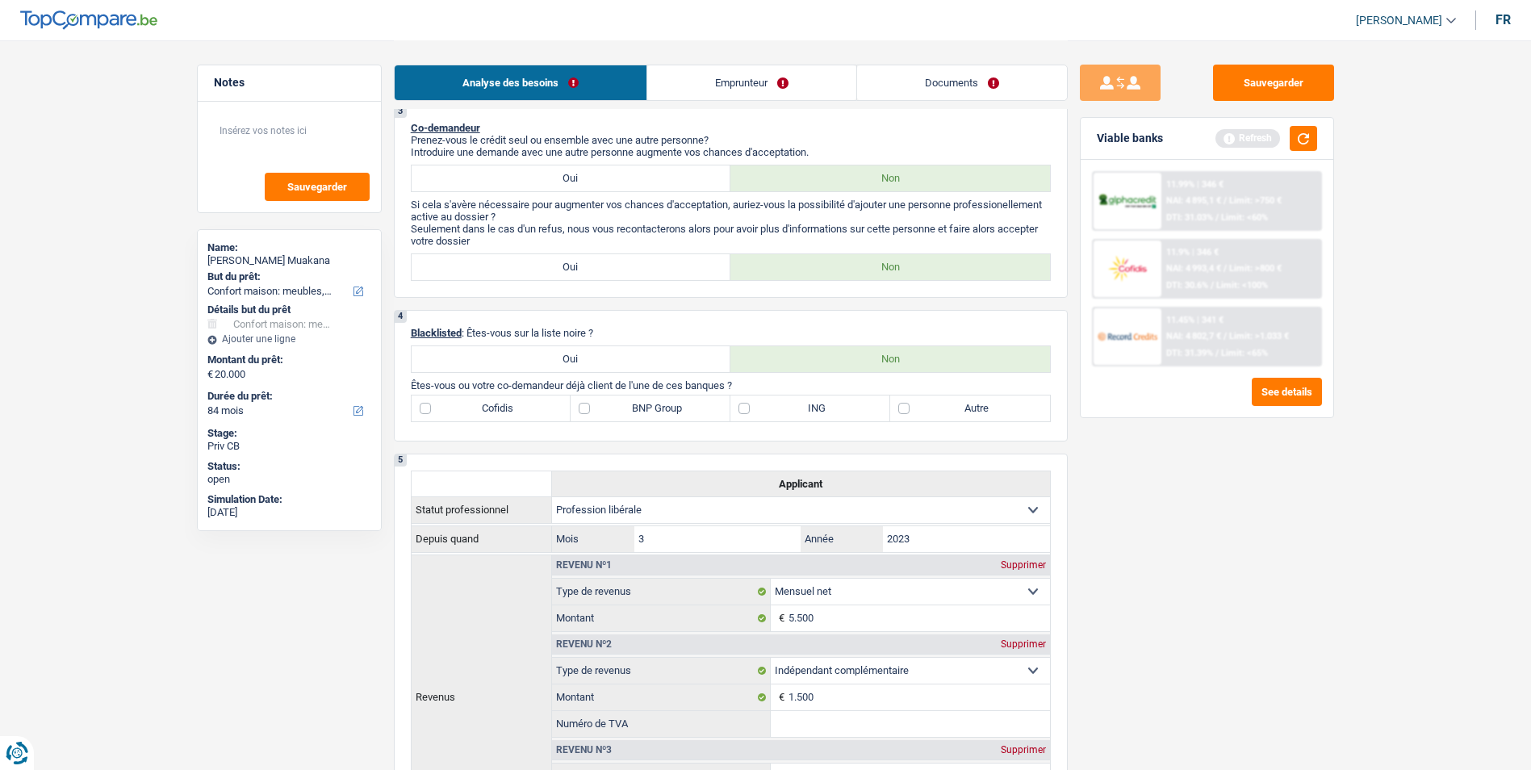
scroll to position [484, 0]
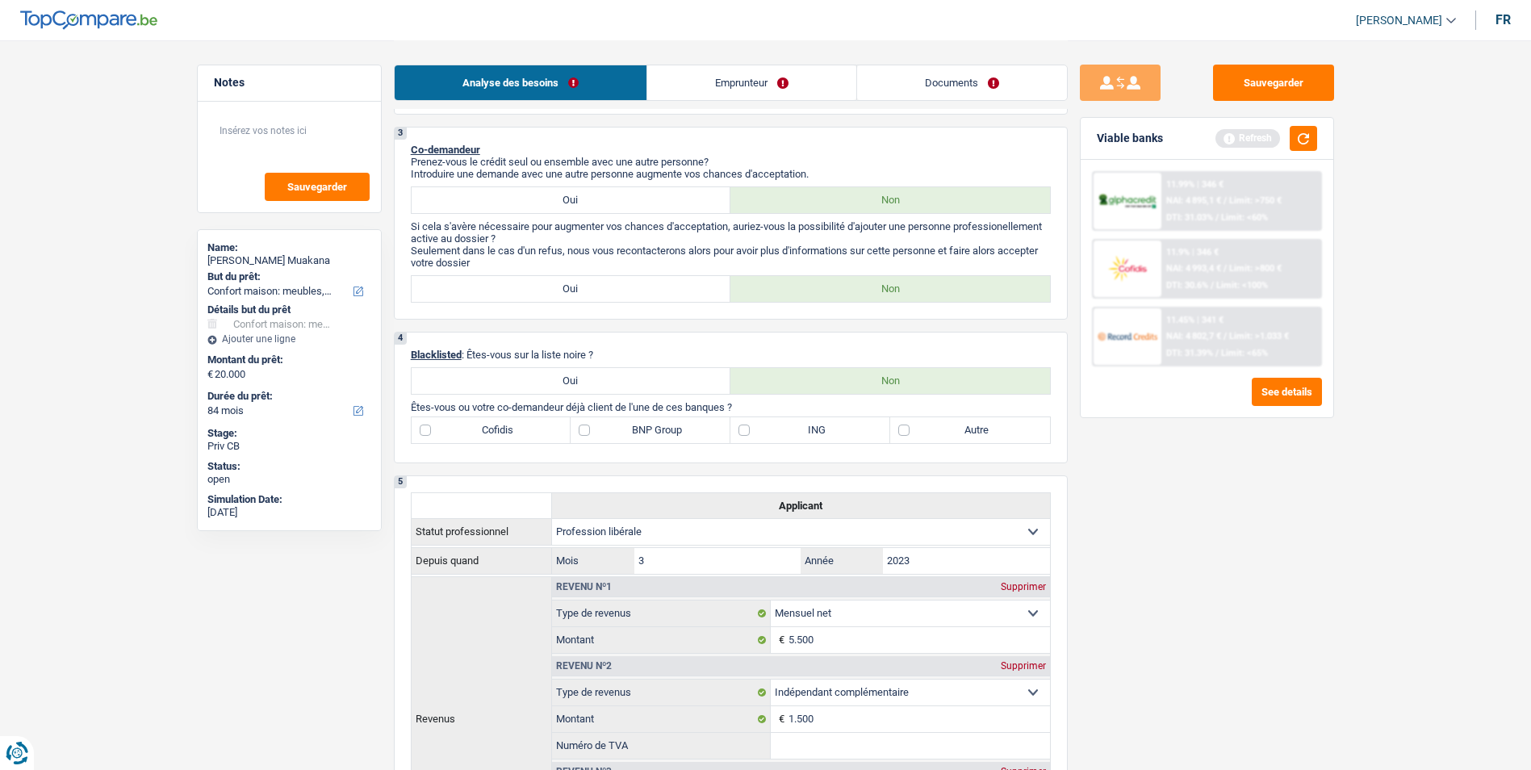
click at [899, 429] on label "Autre" at bounding box center [970, 430] width 160 height 26
click at [899, 429] on input "Autre" at bounding box center [970, 430] width 160 height 26
checkbox input "true"
click at [591, 423] on label "BNP Group" at bounding box center [651, 430] width 160 height 26
click at [591, 423] on input "BNP Group" at bounding box center [651, 430] width 160 height 26
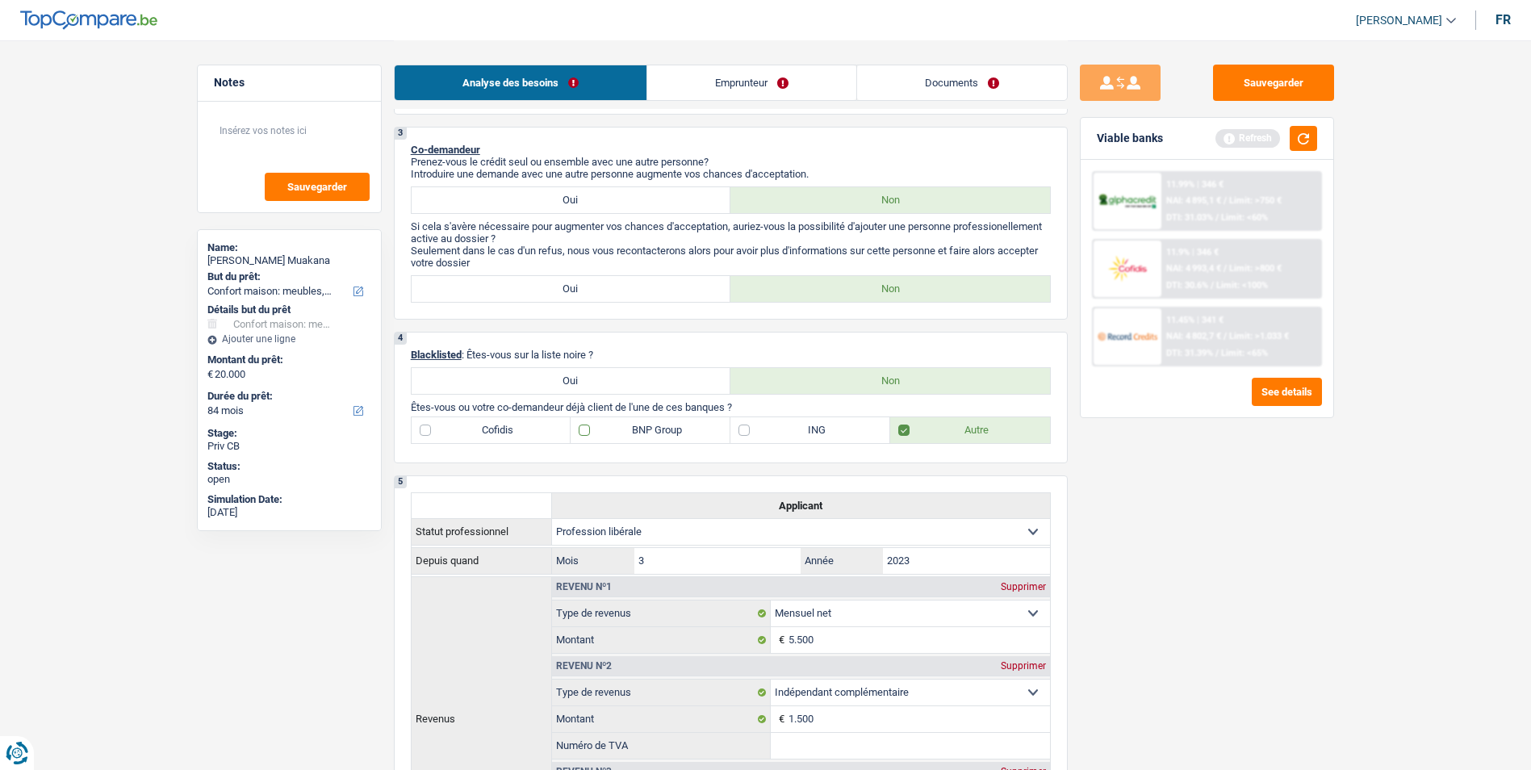
checkbox input "true"
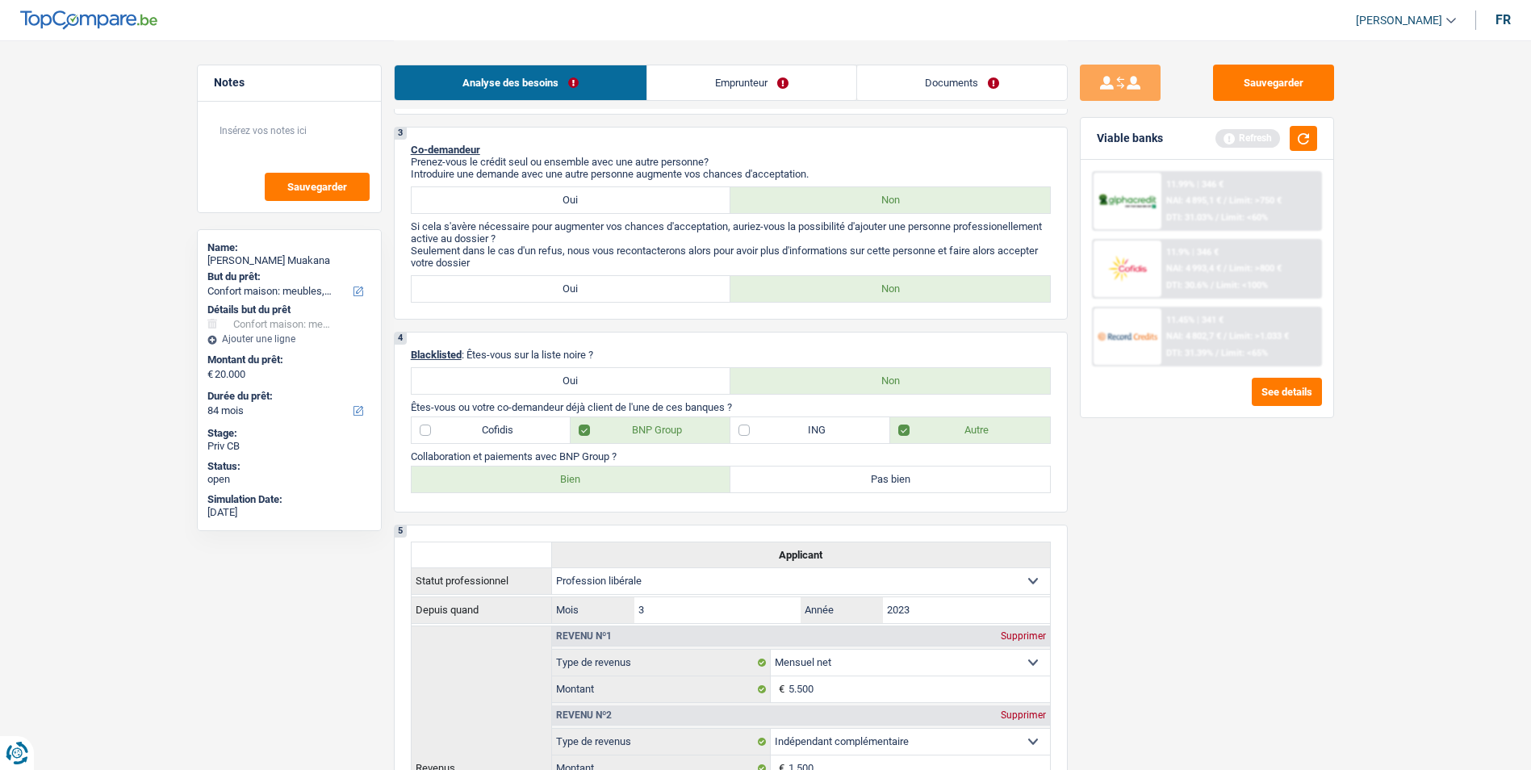
click at [534, 477] on label "Bien" at bounding box center [572, 479] width 320 height 26
click at [534, 477] on input "Bien" at bounding box center [572, 479] width 320 height 26
radio input "true"
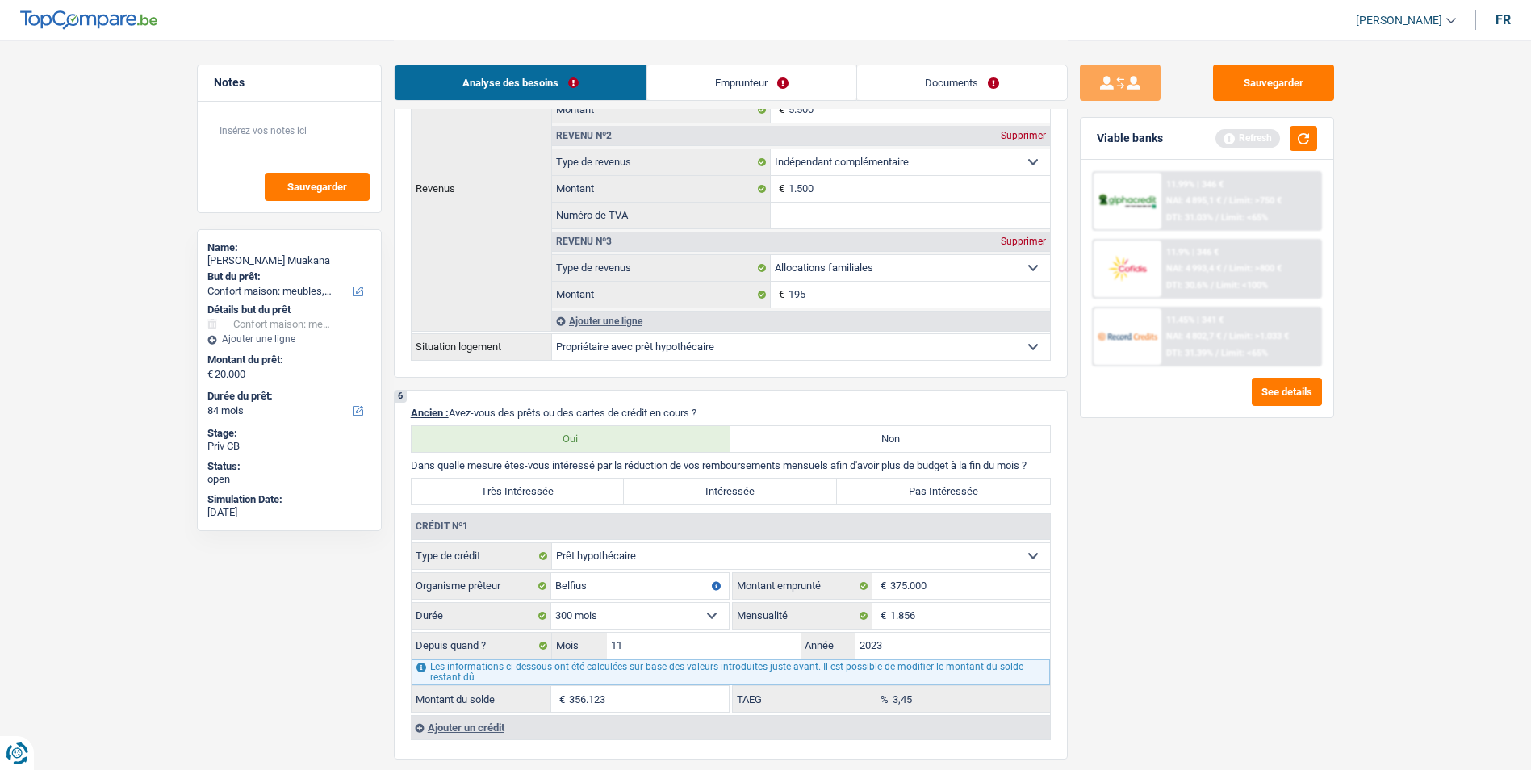
scroll to position [1049, 0]
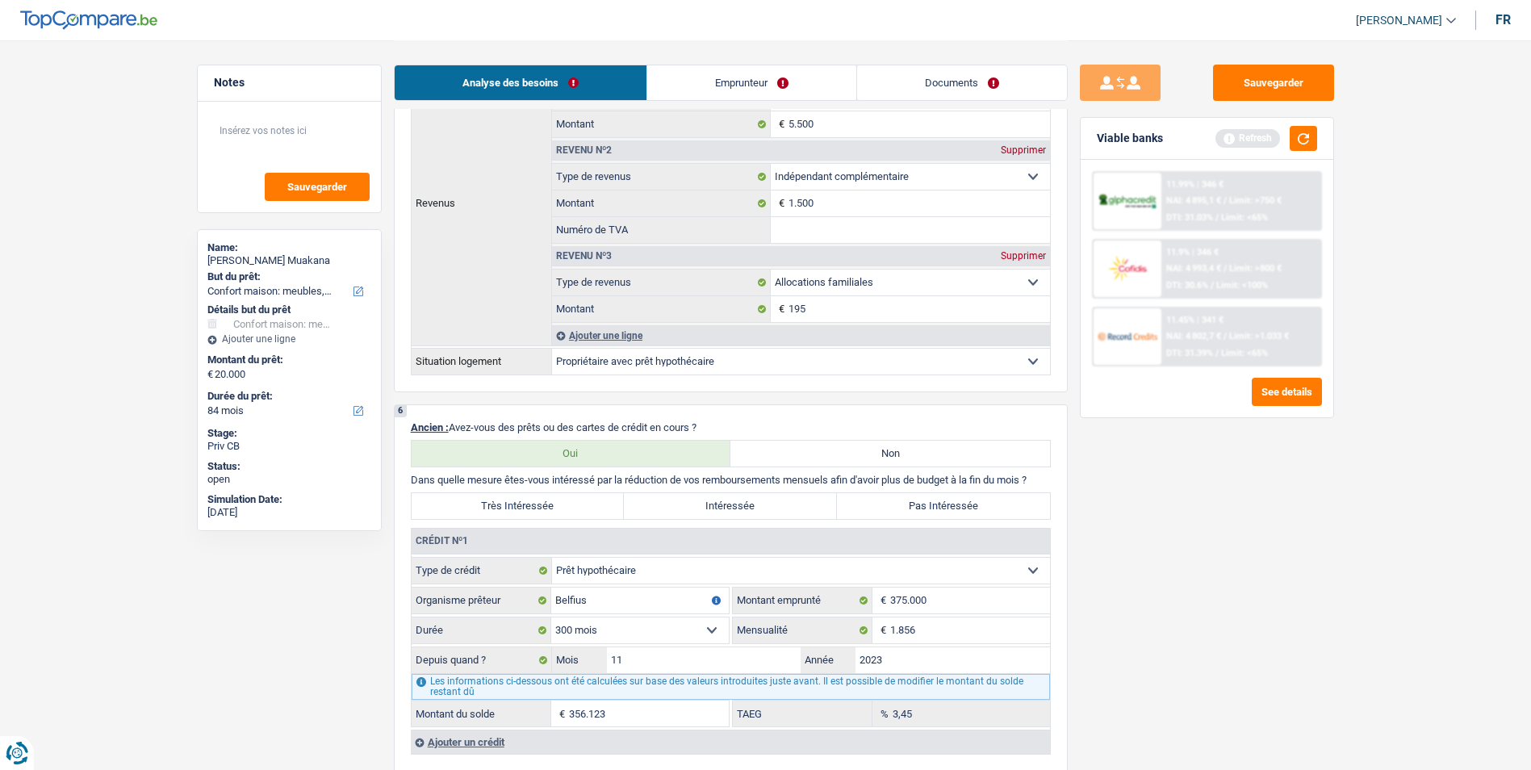
click at [725, 79] on link "Emprunteur" at bounding box center [751, 82] width 209 height 35
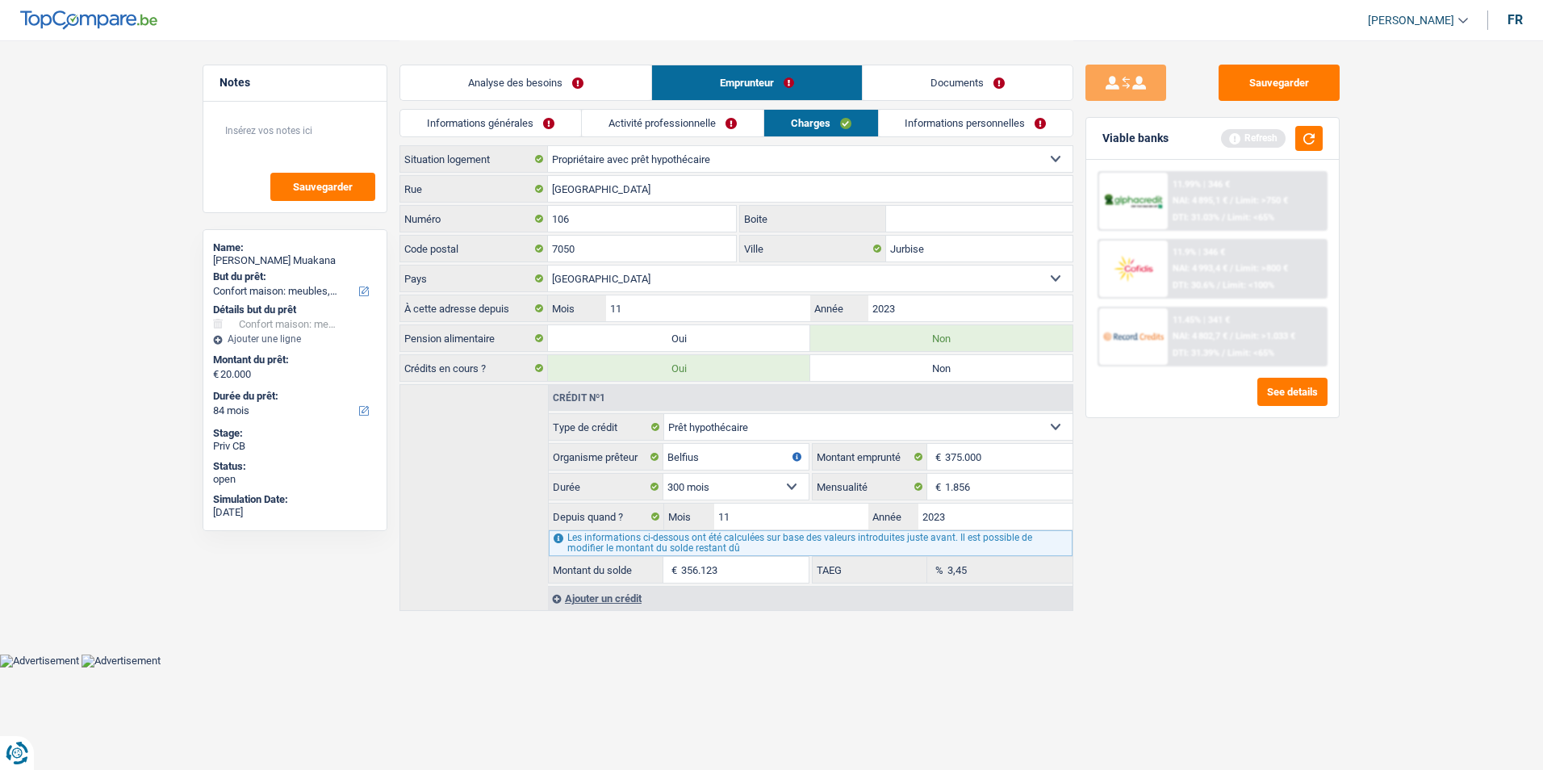
click at [623, 121] on link "Activité professionnelle" at bounding box center [673, 123] width 182 height 27
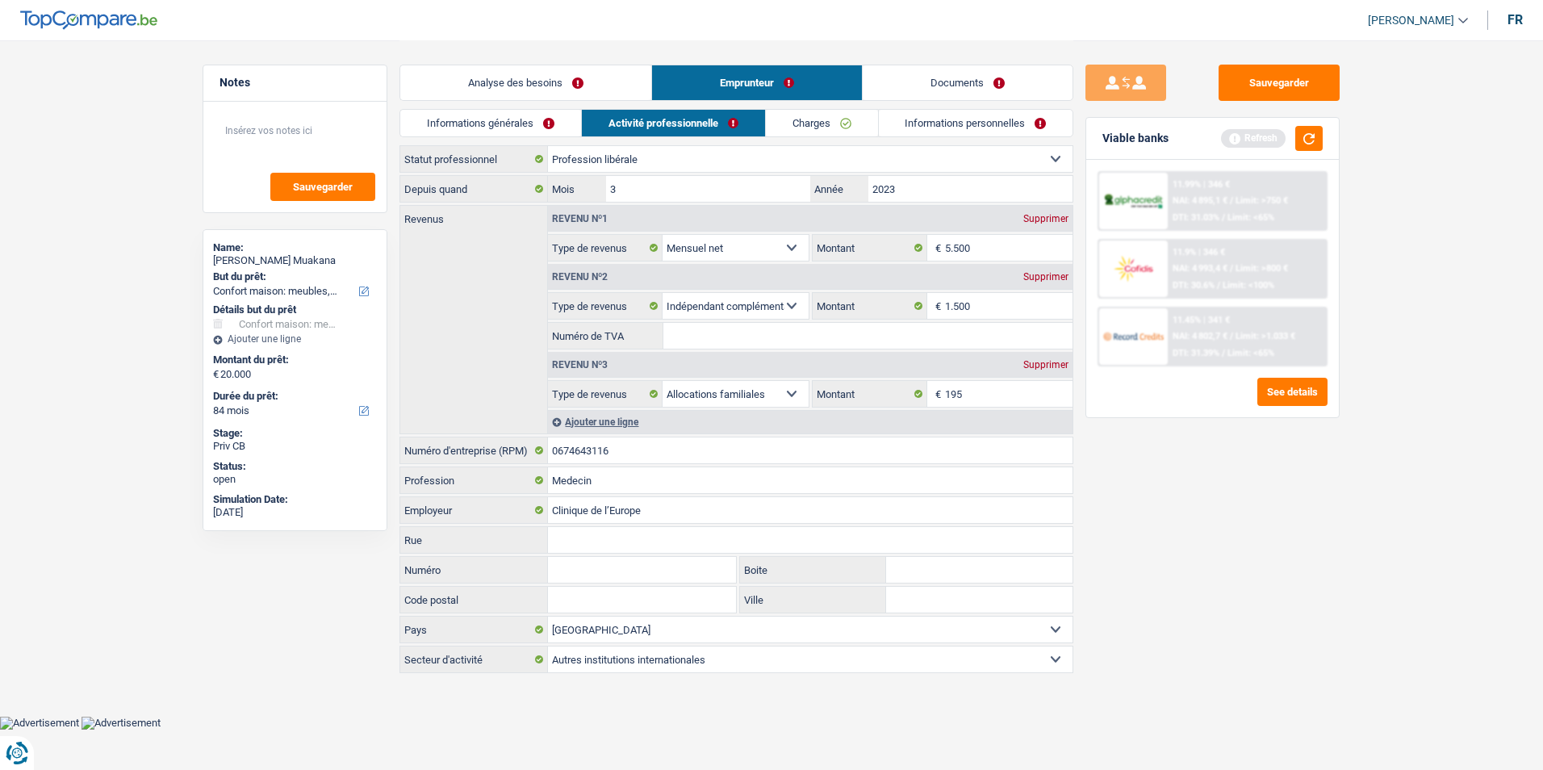
click at [537, 116] on link "Informations générales" at bounding box center [490, 123] width 181 height 27
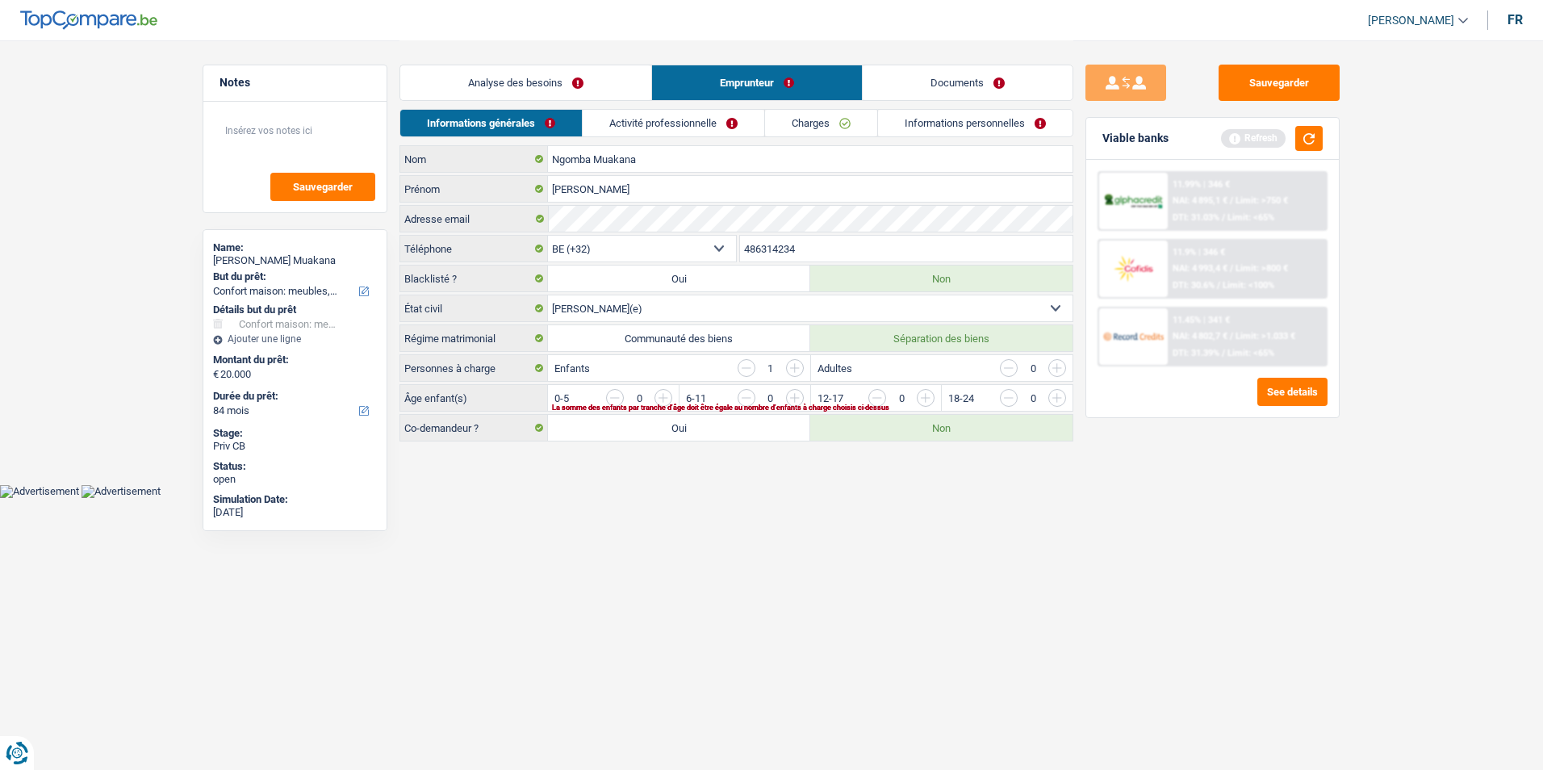
click at [592, 91] on link "Analyse des besoins" at bounding box center [525, 82] width 251 height 35
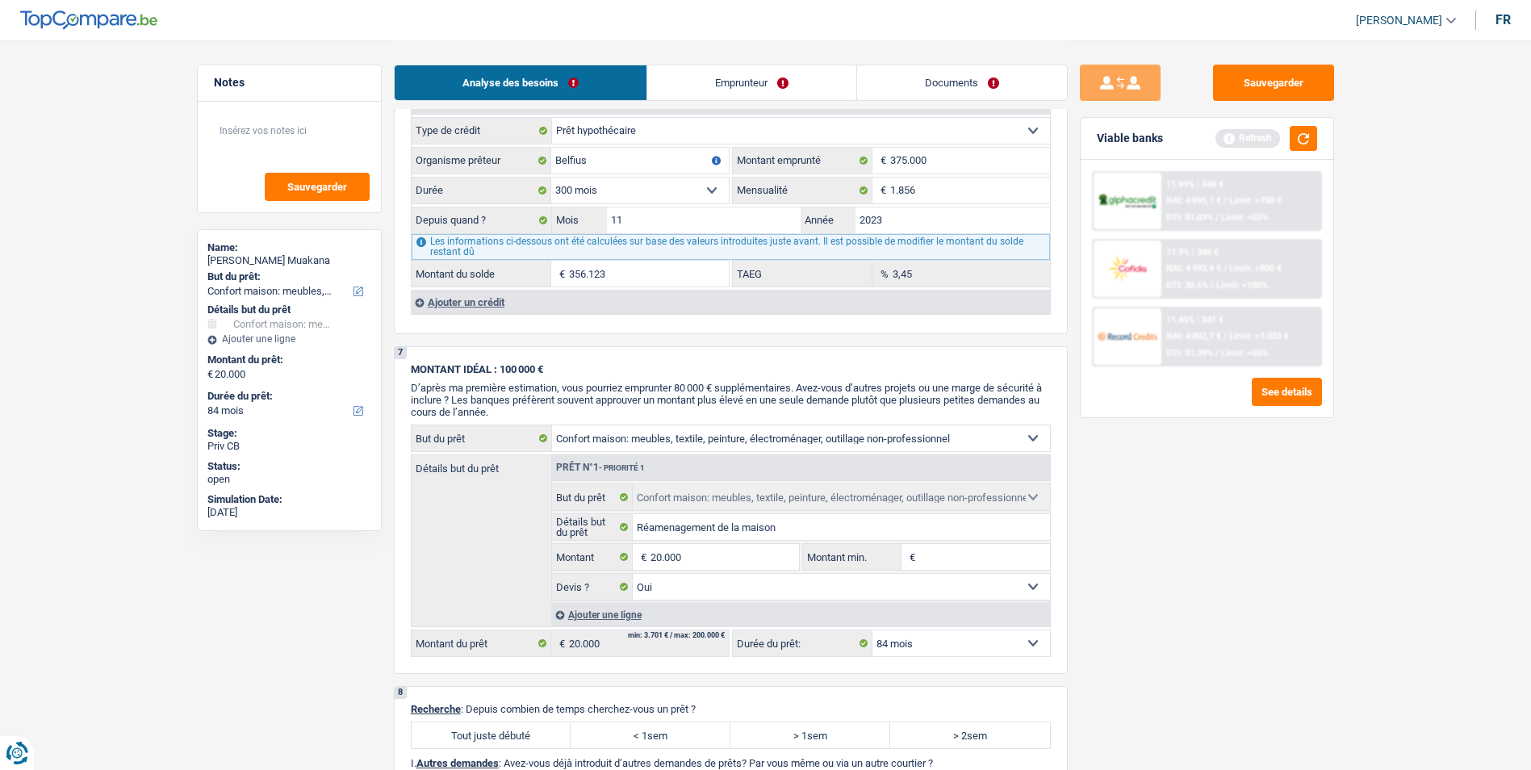
scroll to position [1453, 0]
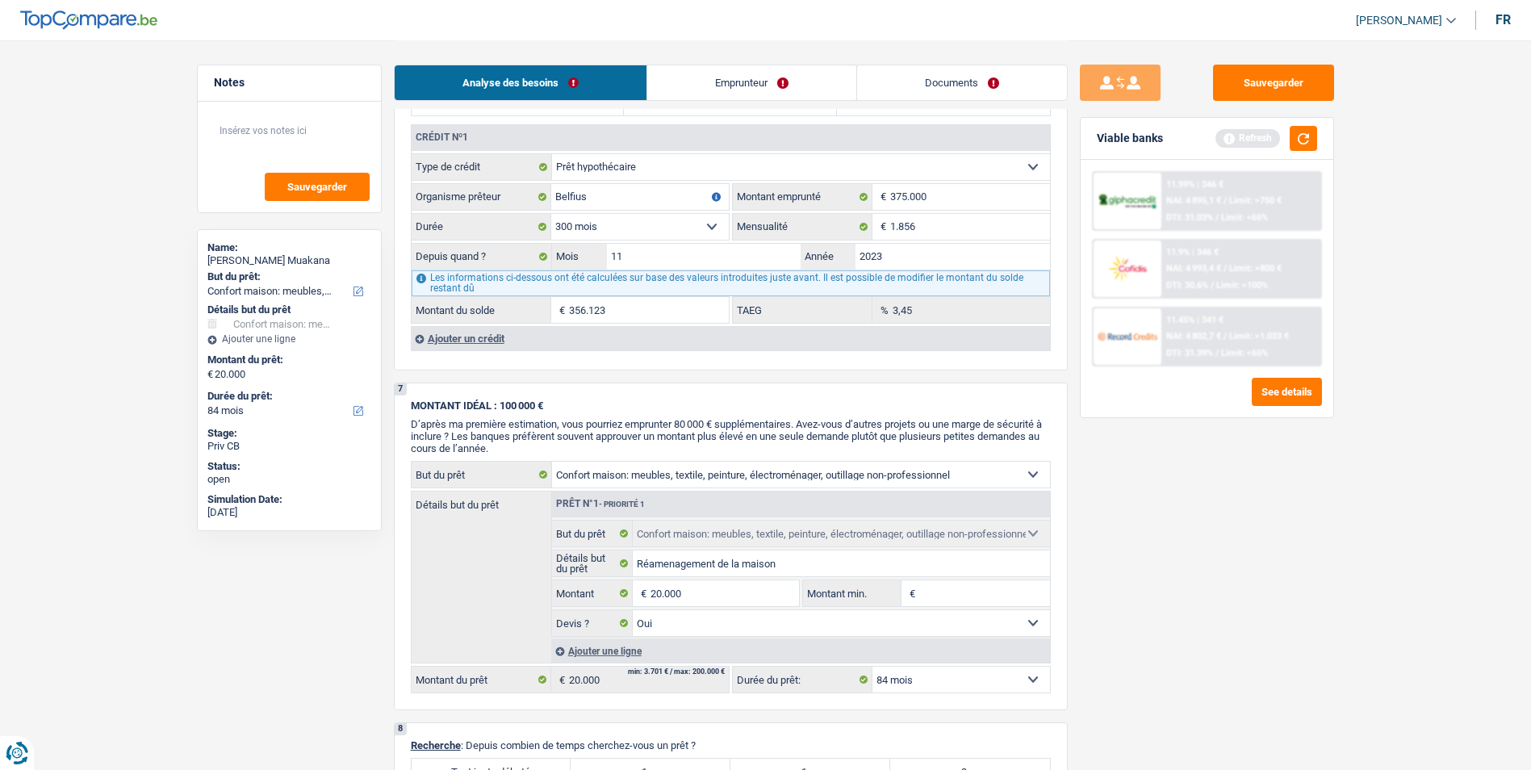
click at [482, 332] on div "Ajouter un crédit" at bounding box center [730, 338] width 639 height 24
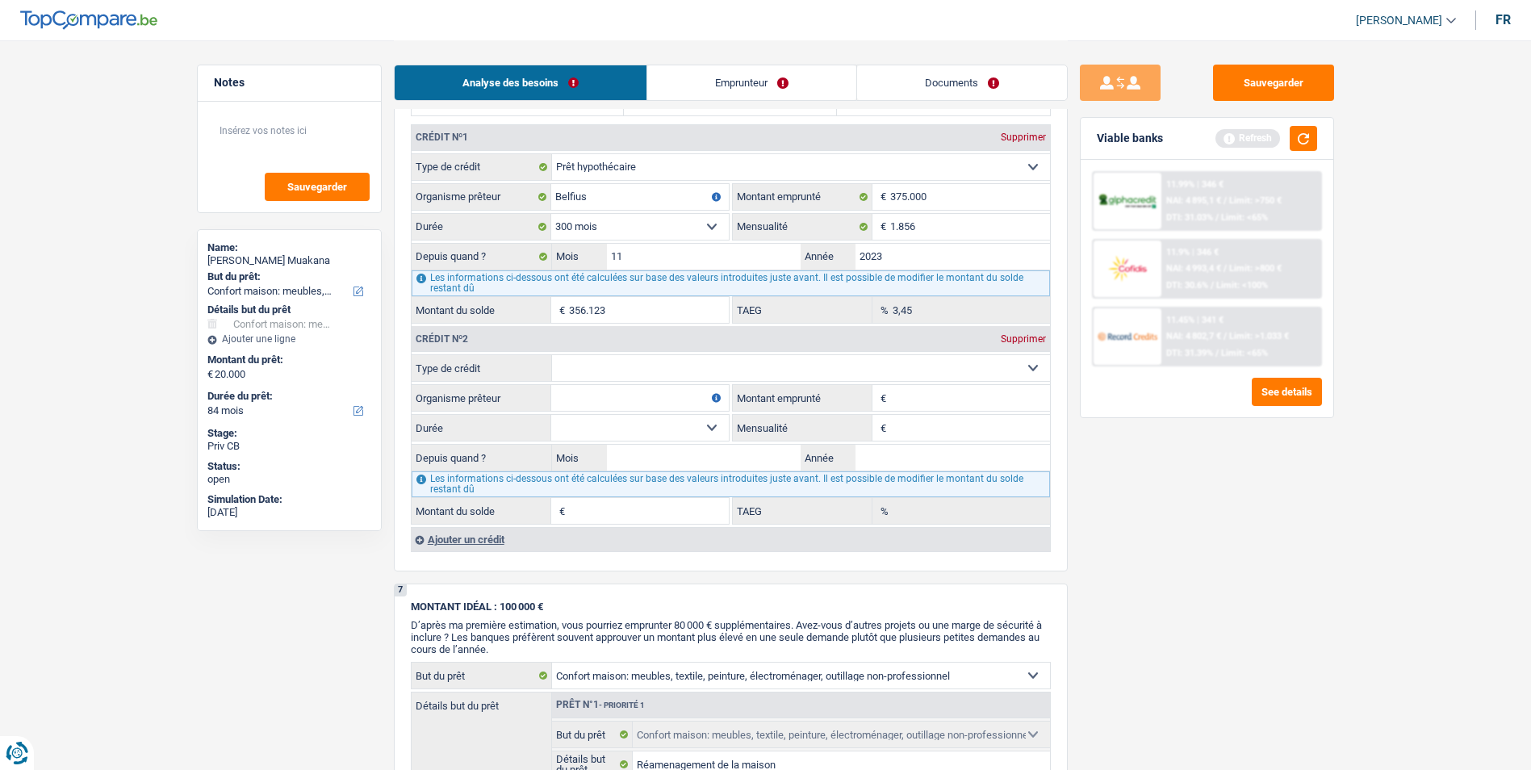
click at [680, 361] on select "Carte ou ouverture de crédit Prêt hypothécaire Vente à tempérament Prêt à tempé…" at bounding box center [801, 368] width 498 height 26
select select "carLoan"
type input "0"
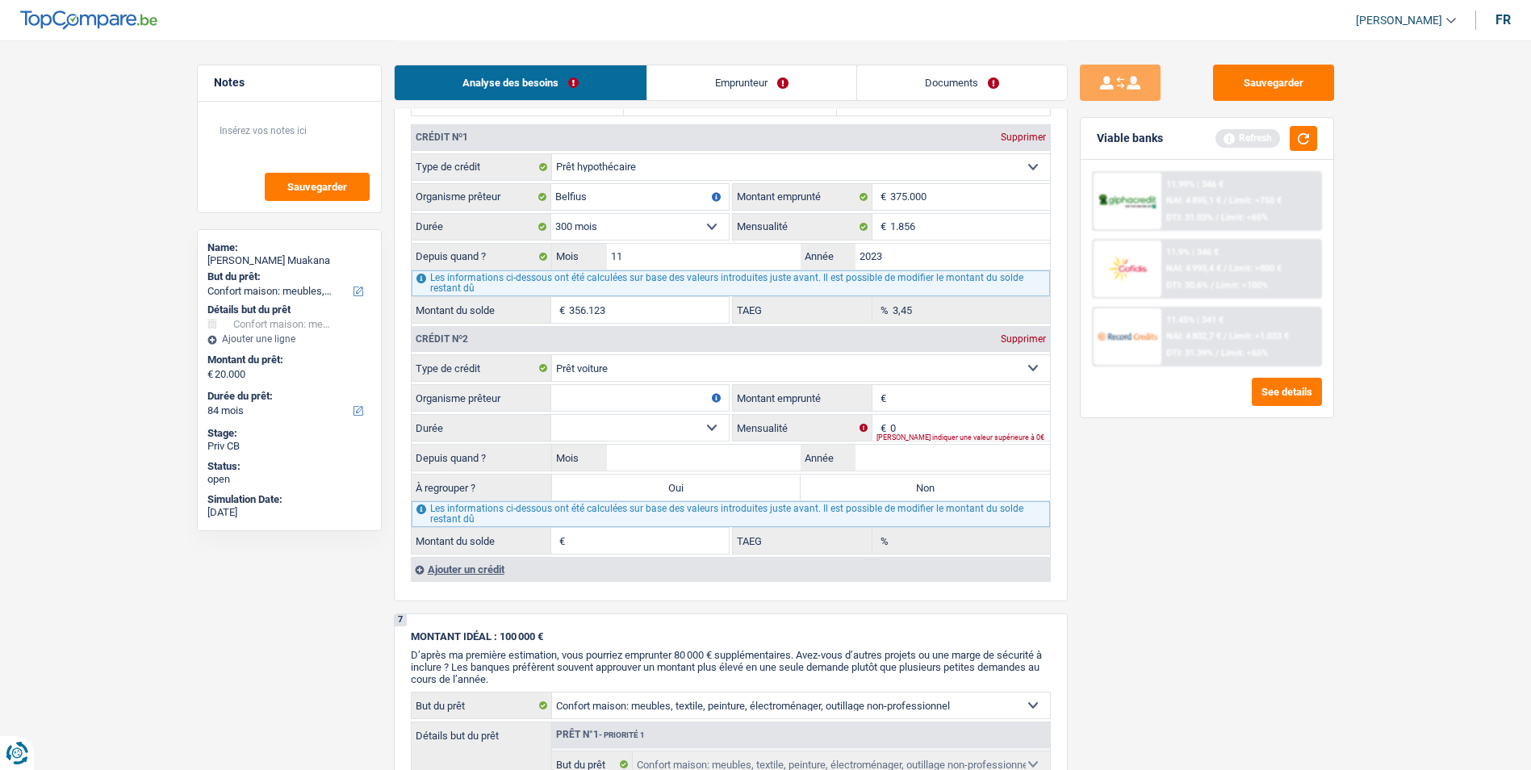
click at [626, 391] on input "Organisme prêteur" at bounding box center [640, 398] width 178 height 26
click at [561, 399] on input "Vnbredacar" at bounding box center [640, 398] width 178 height 26
type input "Vanbredacar"
click at [925, 425] on input "0" at bounding box center [970, 428] width 160 height 26
type input "2"
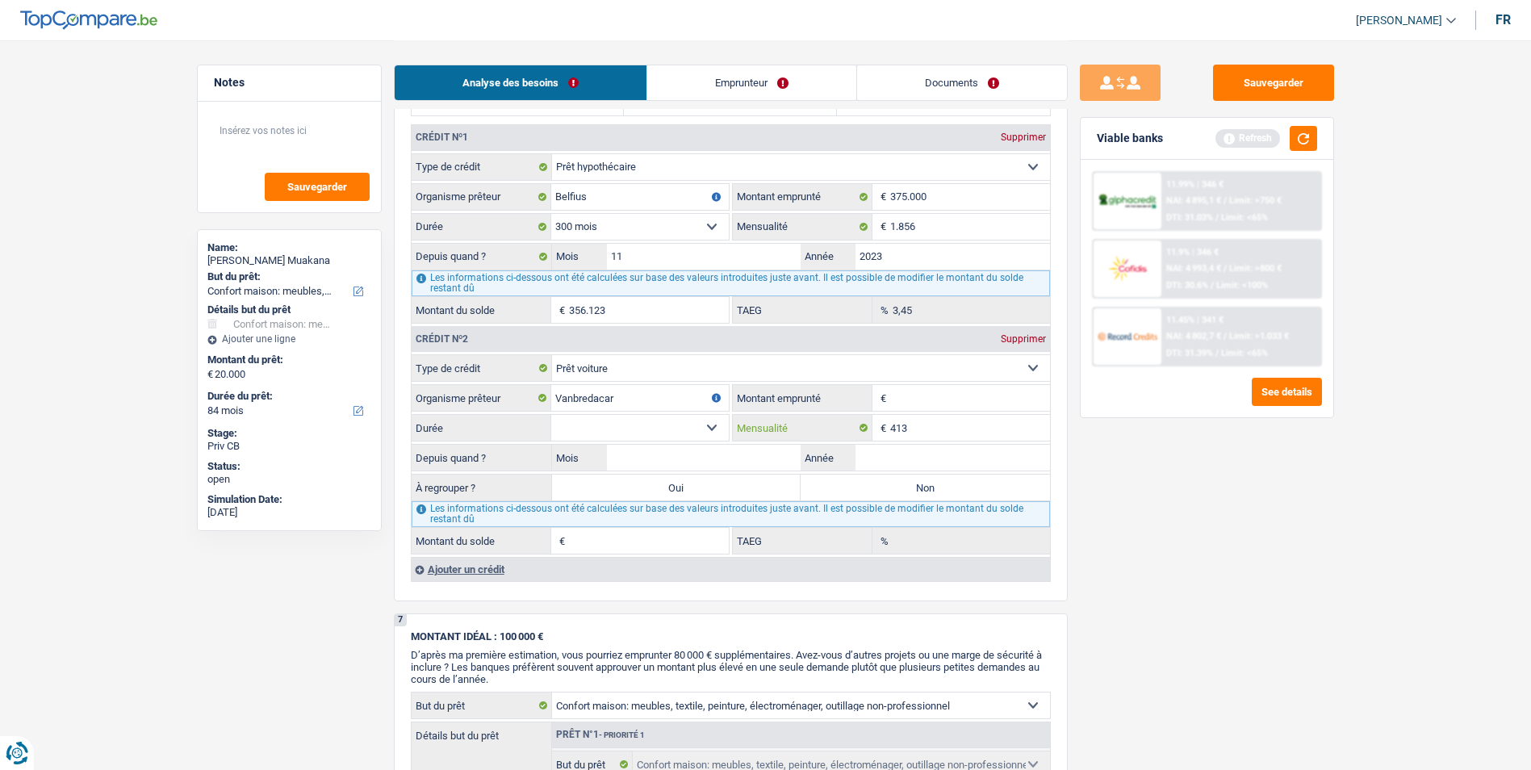
type input "413"
click at [696, 425] on select "12 mois 18 mois 24 mois Sélectionner une option" at bounding box center [640, 428] width 178 height 26
click at [688, 378] on select "Carte ou ouverture de crédit Prêt hypothécaire Vente à tempérament Prêt à tempé…" at bounding box center [801, 368] width 498 height 26
click at [1152, 531] on div "Sauvegarder Viable banks Refresh 11.99% | 346 € NAI: 4 895,1 € / Limit: >750 € …" at bounding box center [1207, 405] width 278 height 680
click at [663, 458] on input "Mois" at bounding box center [704, 458] width 194 height 26
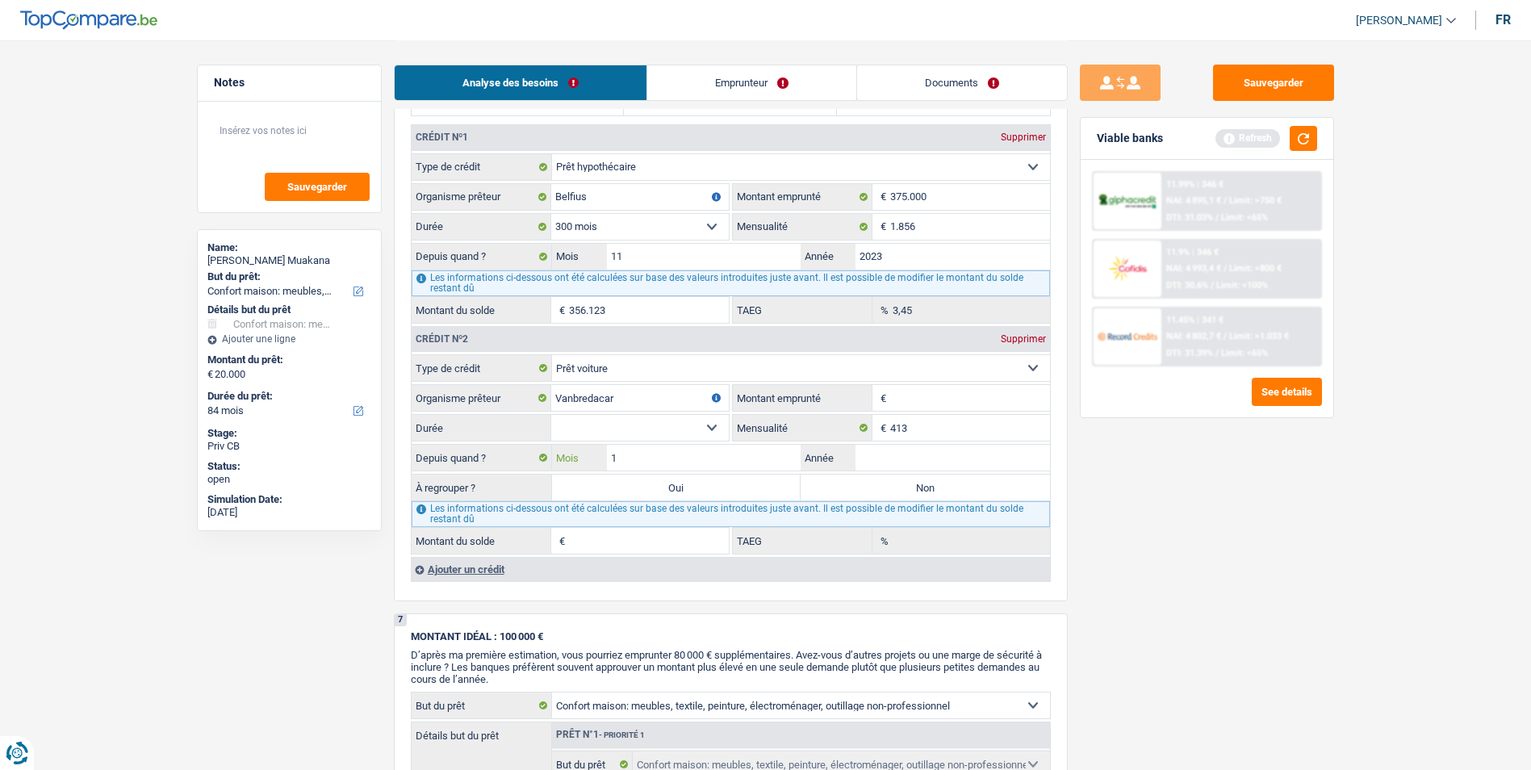
type input "11"
type input "2023"
click at [901, 394] on input "Montant emprunté" at bounding box center [970, 398] width 160 height 26
type input "25.000"
click at [694, 430] on select "12 mois 18 mois 24 mois 30 mois 36 mois 42 mois 48 mois 60 mois 72 mois 84 mois…" at bounding box center [640, 428] width 178 height 26
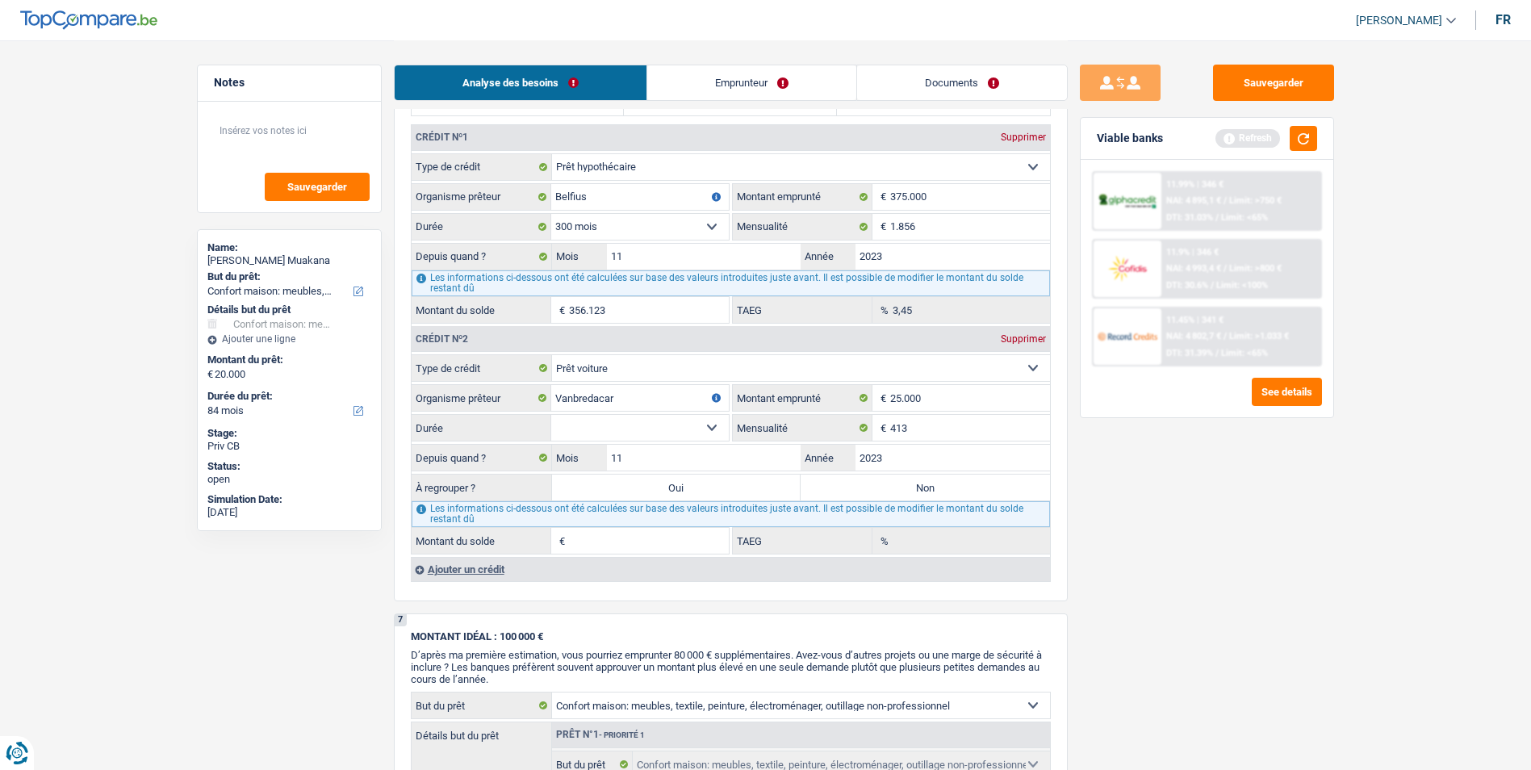
select select "60"
click at [551, 415] on select "12 mois 18 mois 24 mois 30 mois 36 mois 42 mois 48 mois 60 mois 72 mois 84 mois…" at bounding box center [640, 428] width 178 height 26
type input "15.366"
type input "0,00"
click at [901, 492] on label "Non" at bounding box center [925, 488] width 249 height 26
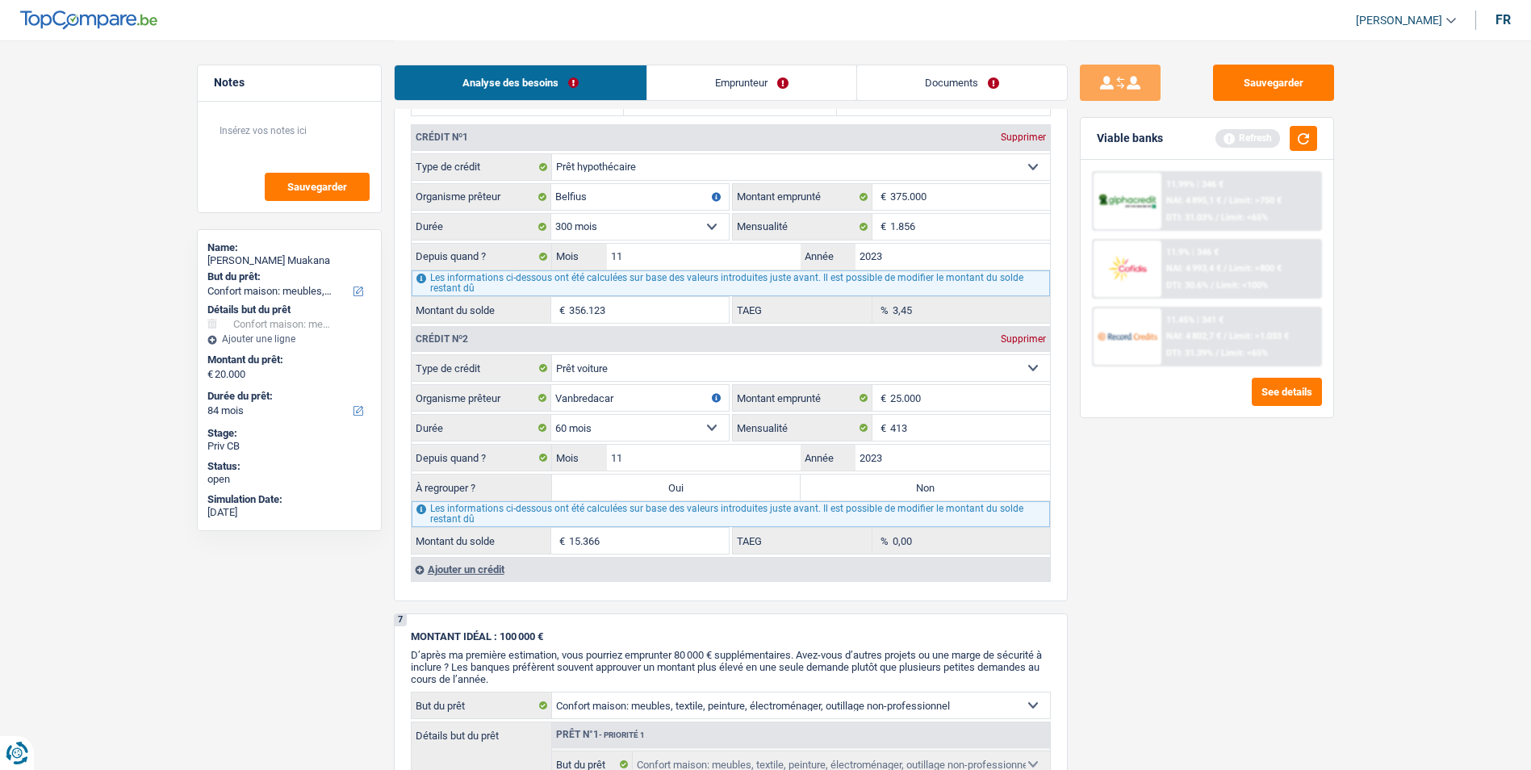
click at [901, 492] on input "Non" at bounding box center [925, 488] width 249 height 26
radio input "true"
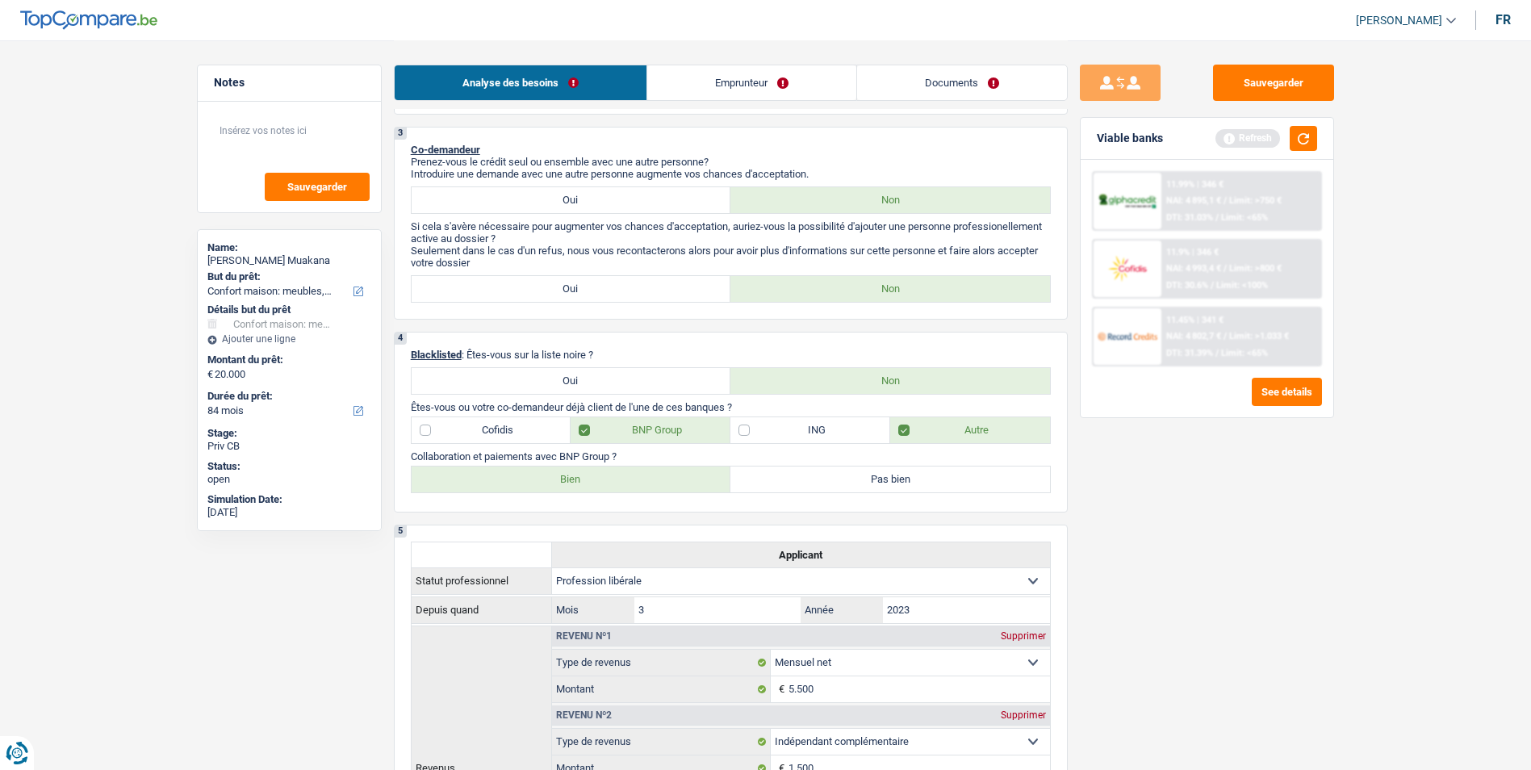
scroll to position [161, 0]
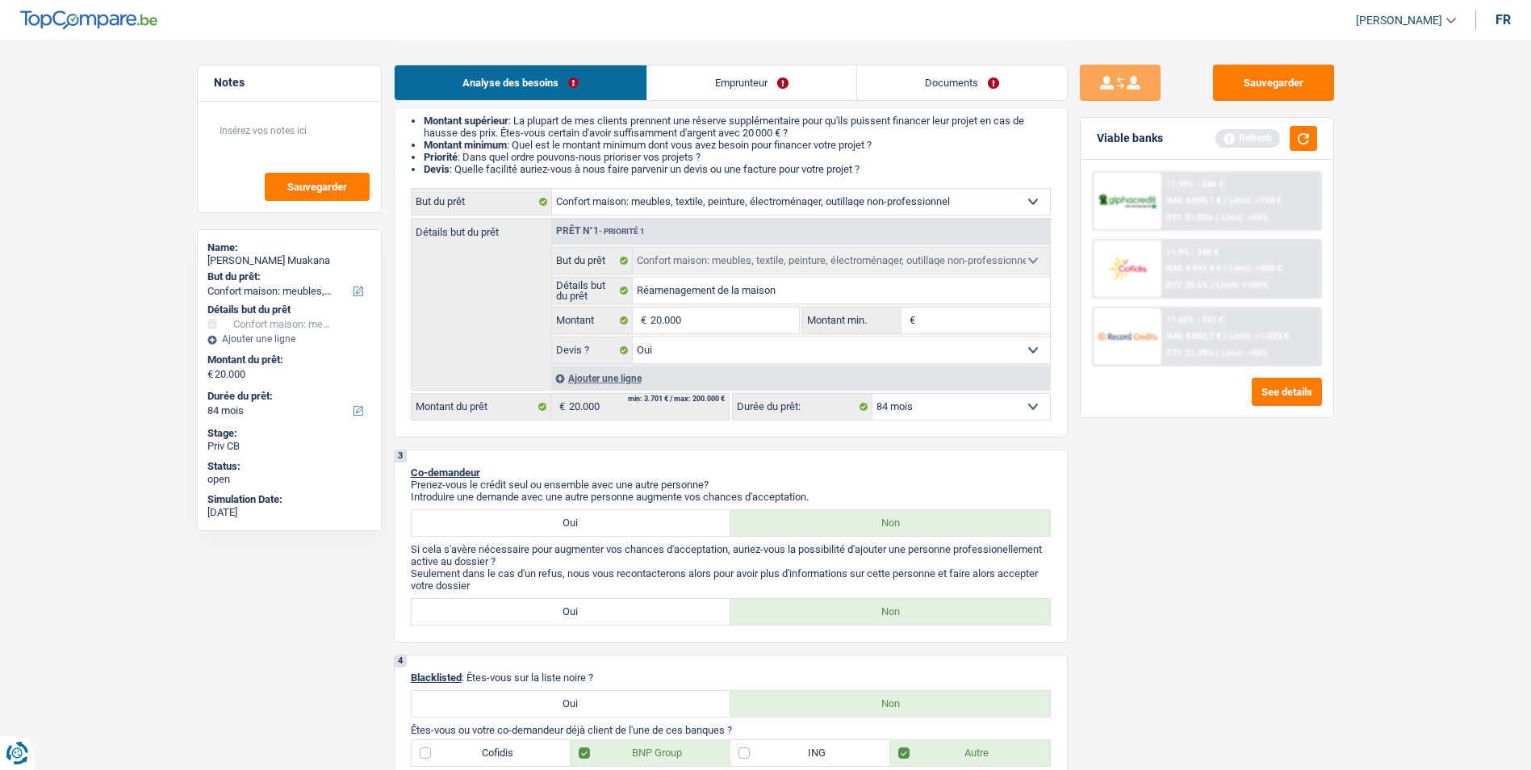
click at [768, 86] on link "Emprunteur" at bounding box center [751, 82] width 209 height 35
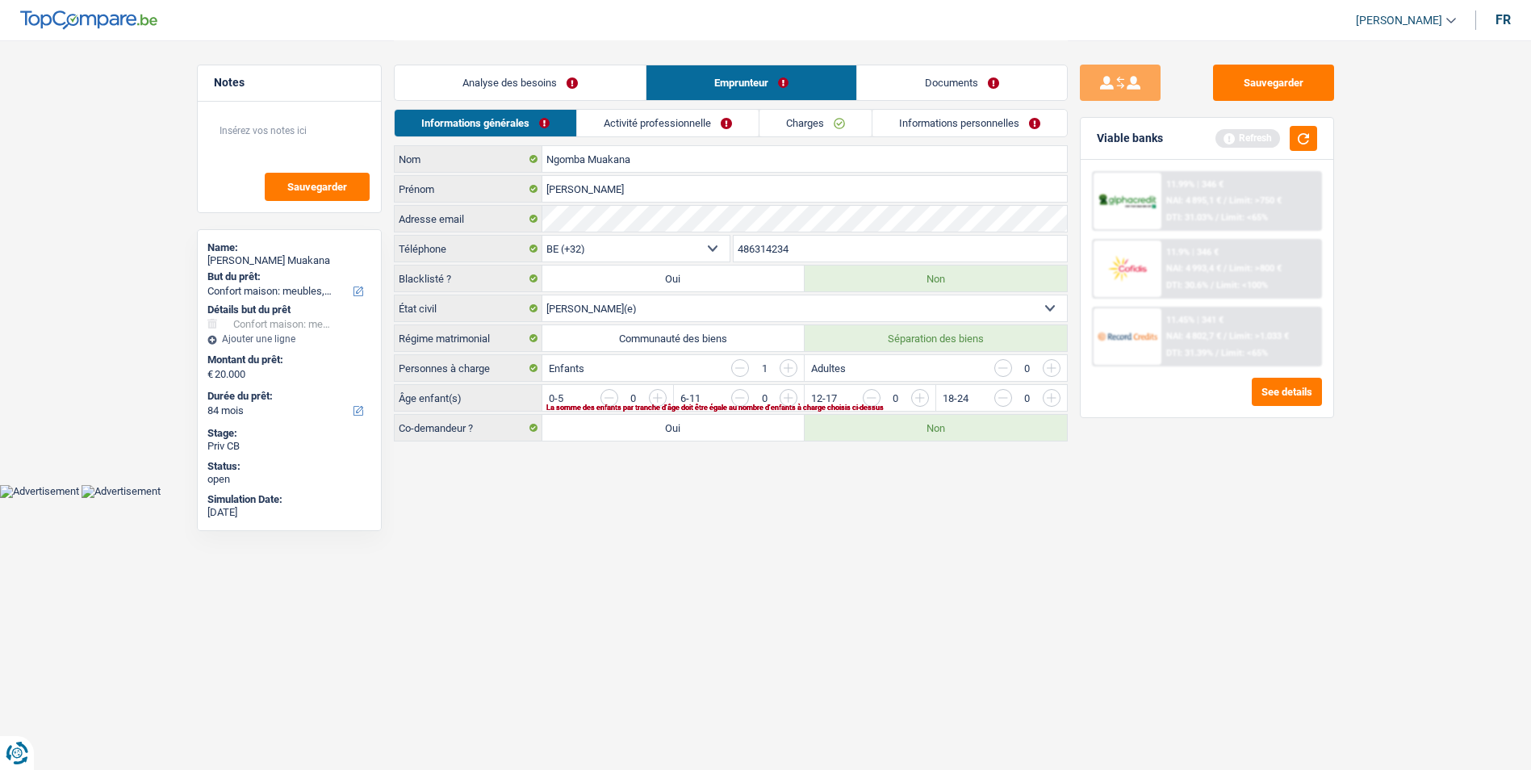
scroll to position [0, 0]
click at [669, 404] on div "La somme des enfants par tranche d'âge doit être égale au nombre d'enfants à ch…" at bounding box center [785, 407] width 466 height 6
click at [657, 398] on input "button" at bounding box center [991, 402] width 672 height 26
click at [680, 132] on link "Activité professionnelle" at bounding box center [674, 123] width 182 height 27
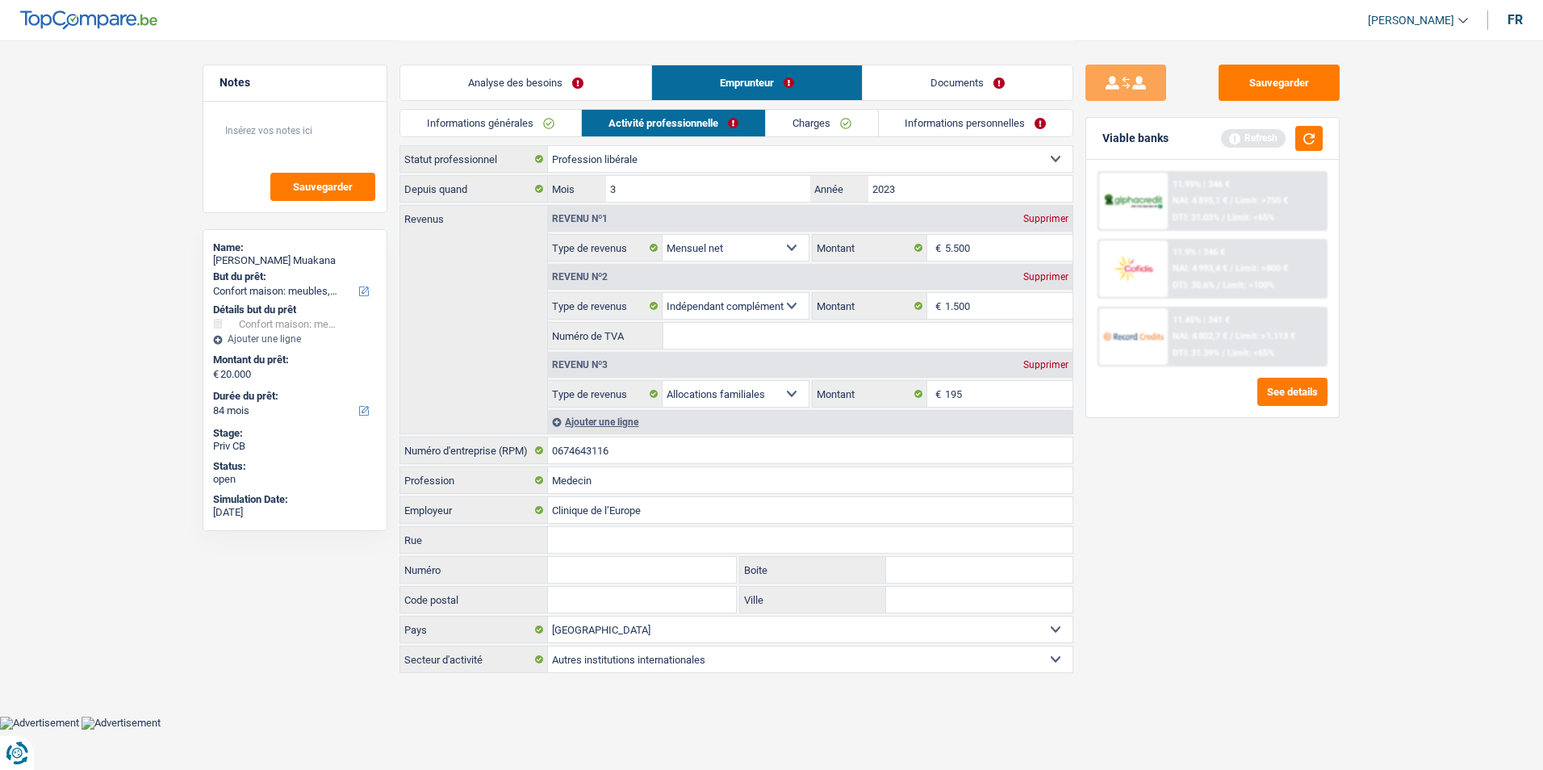
click at [742, 161] on select "Ouvrier Employé privé Employé public Invalide Indépendant Pensionné Chômeur Mut…" at bounding box center [810, 159] width 525 height 26
select select "publicEmployee"
click at [548, 146] on select "Ouvrier Employé privé Employé public Invalide Indépendant Pensionné Chômeur Mut…" at bounding box center [810, 159] width 525 height 26
select select "netSalary"
select select "parttimeSelfemployed"
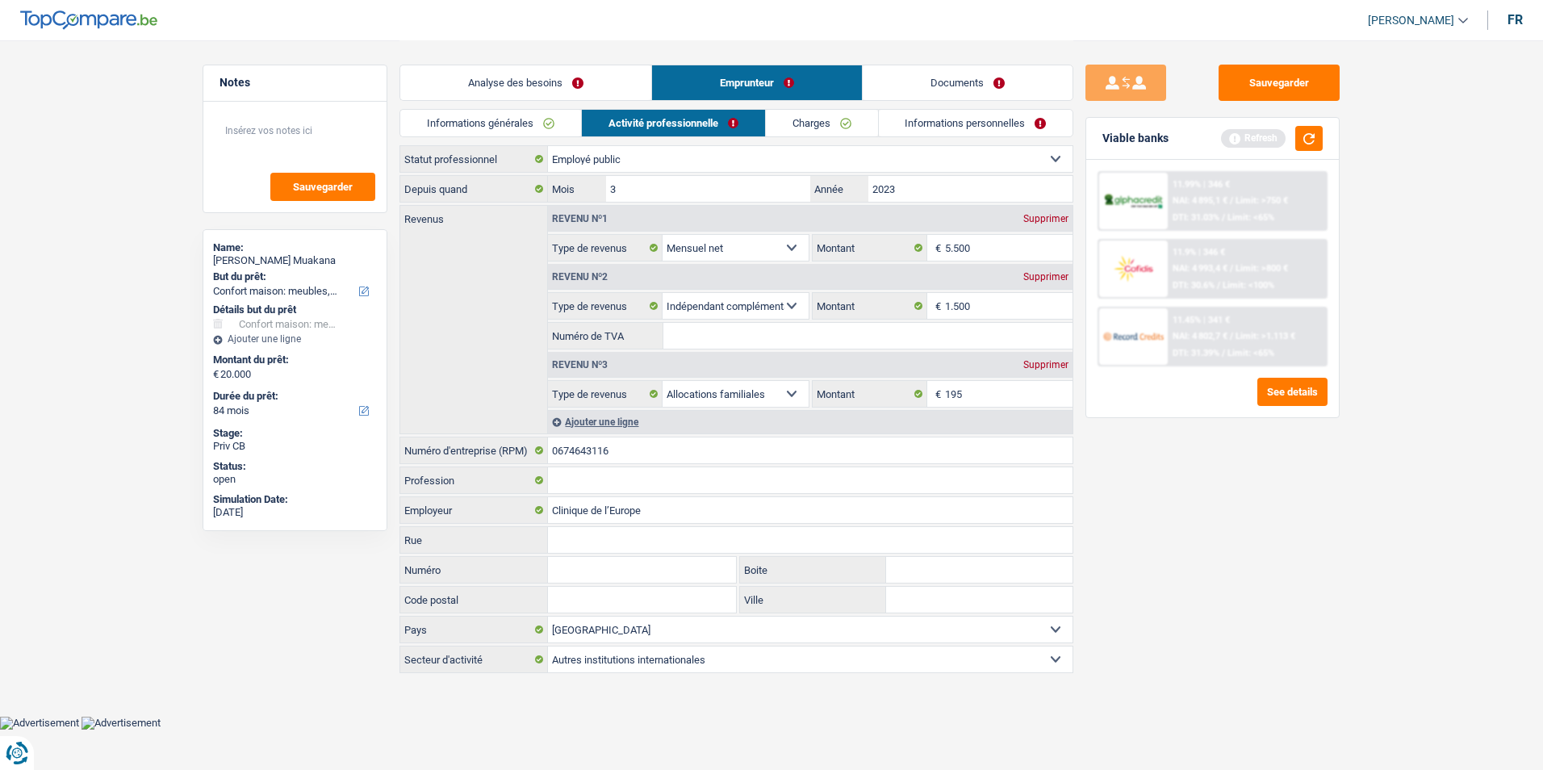
select select "familyAllowances"
select select "mealVouchers"
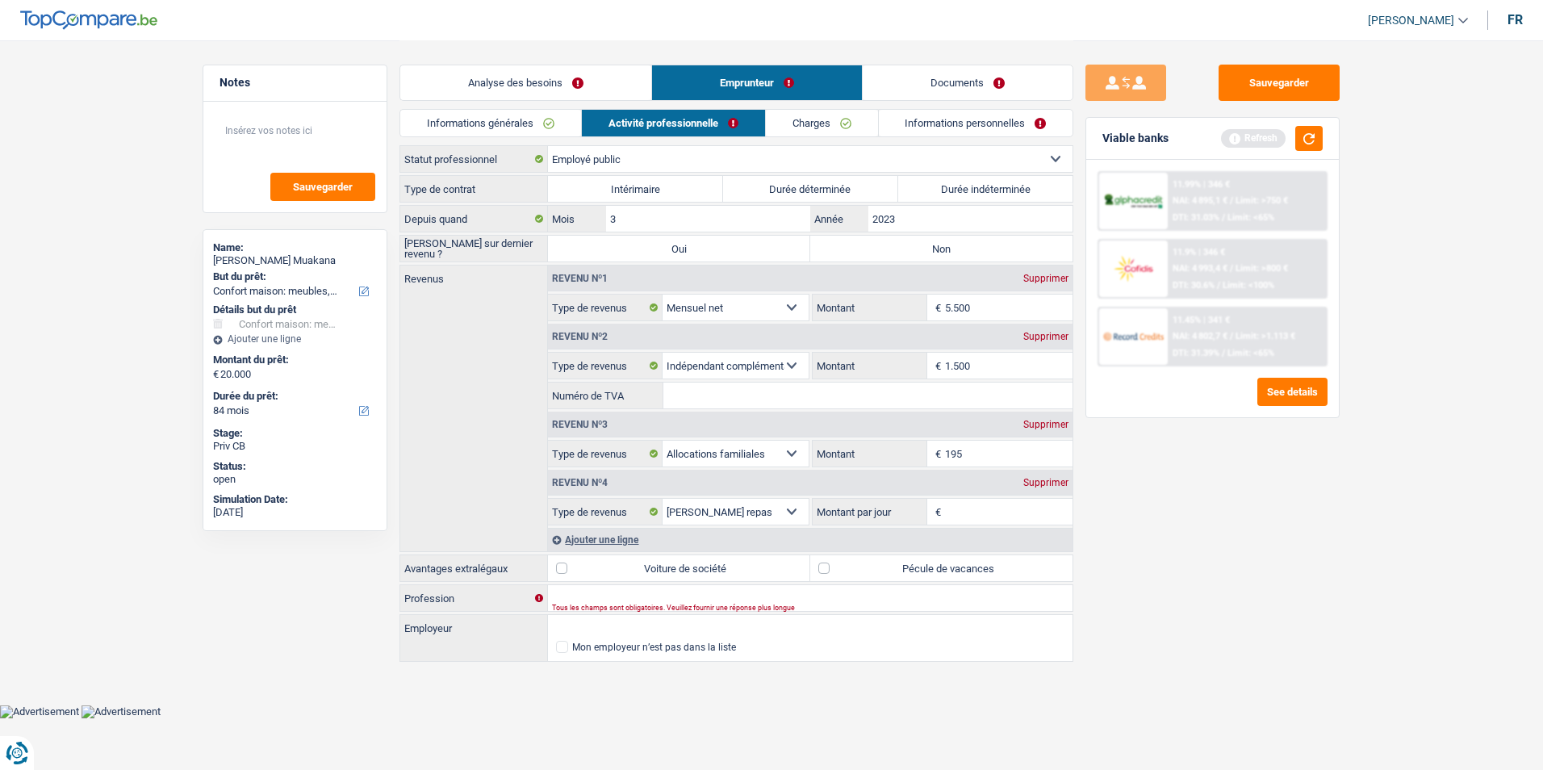
click at [943, 182] on label "Durée indéterminée" at bounding box center [985, 189] width 175 height 26
click at [943, 182] on input "Durée indéterminée" at bounding box center [985, 189] width 175 height 26
radio input "true"
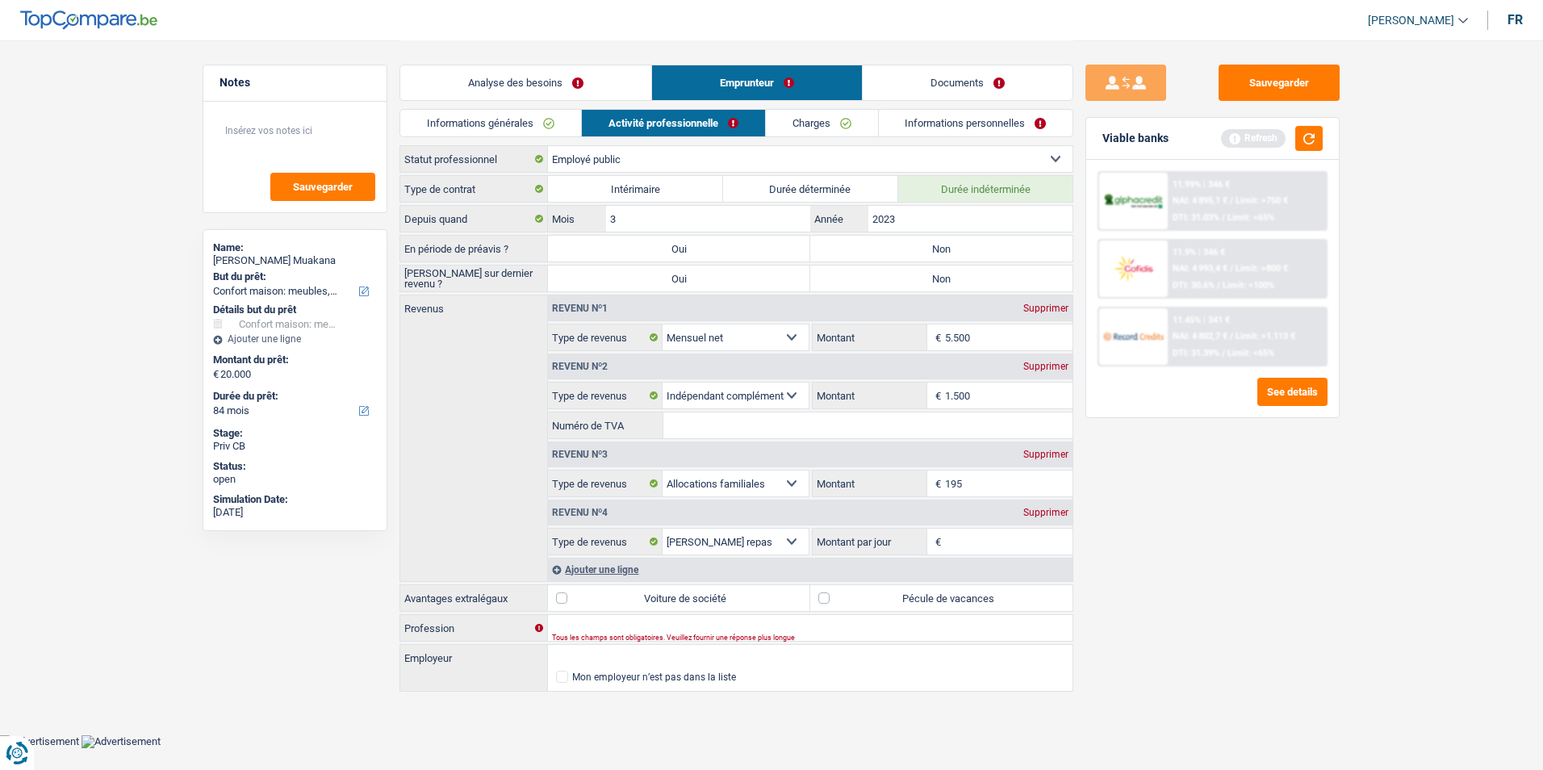
click at [892, 244] on label "Non" at bounding box center [941, 249] width 262 height 26
click at [892, 244] on input "Non" at bounding box center [941, 249] width 262 height 26
radio input "true"
click at [893, 289] on label "Non" at bounding box center [941, 279] width 262 height 26
click at [893, 289] on input "Non" at bounding box center [941, 279] width 262 height 26
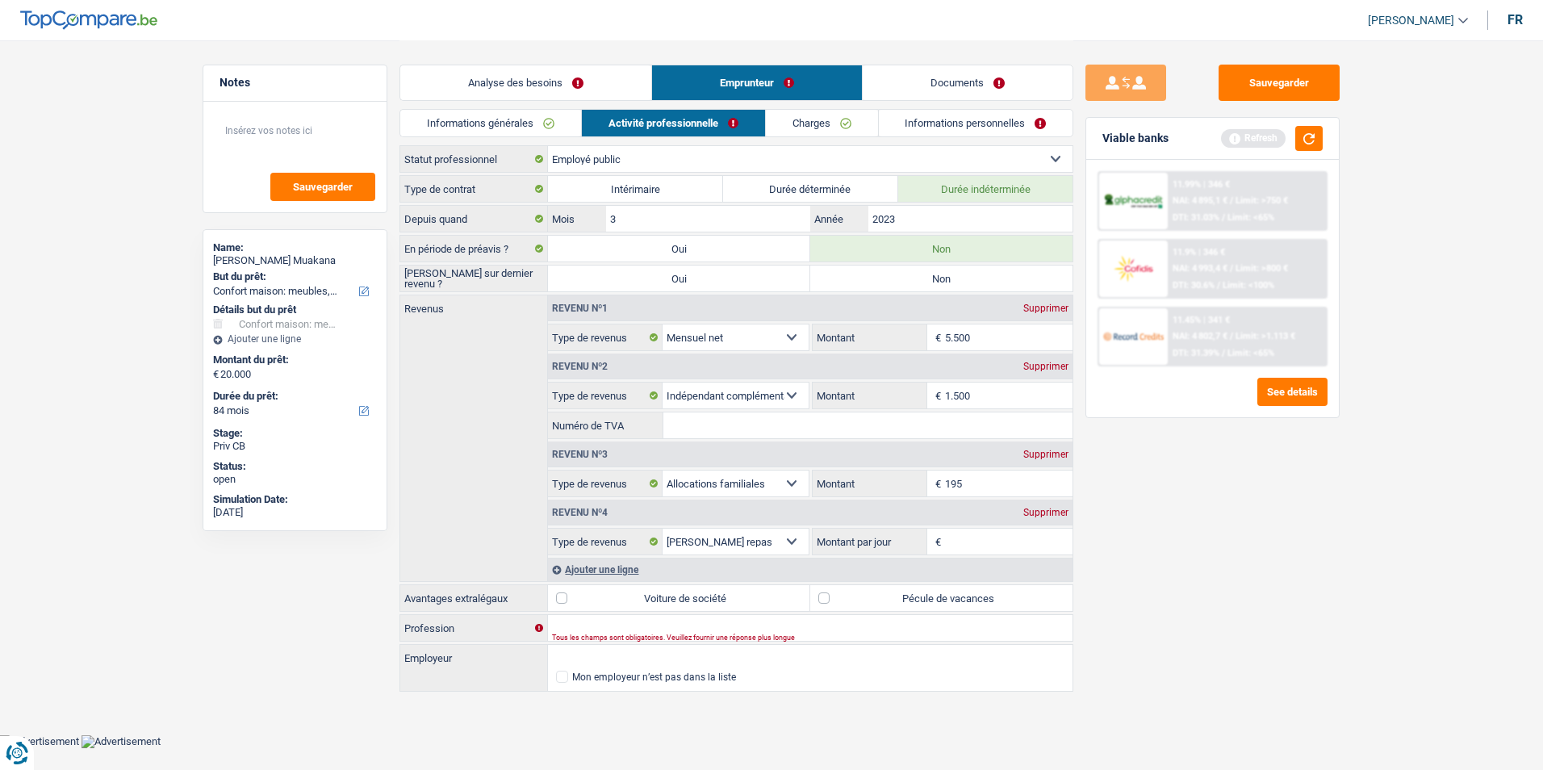
radio input "true"
click at [596, 628] on input "Profession" at bounding box center [810, 628] width 525 height 26
type input "Medecin"
click at [793, 394] on select "Allocation d'handicap Allocations chômage Allocations familiales Chèques repas …" at bounding box center [736, 396] width 146 height 26
select select "netSalary"
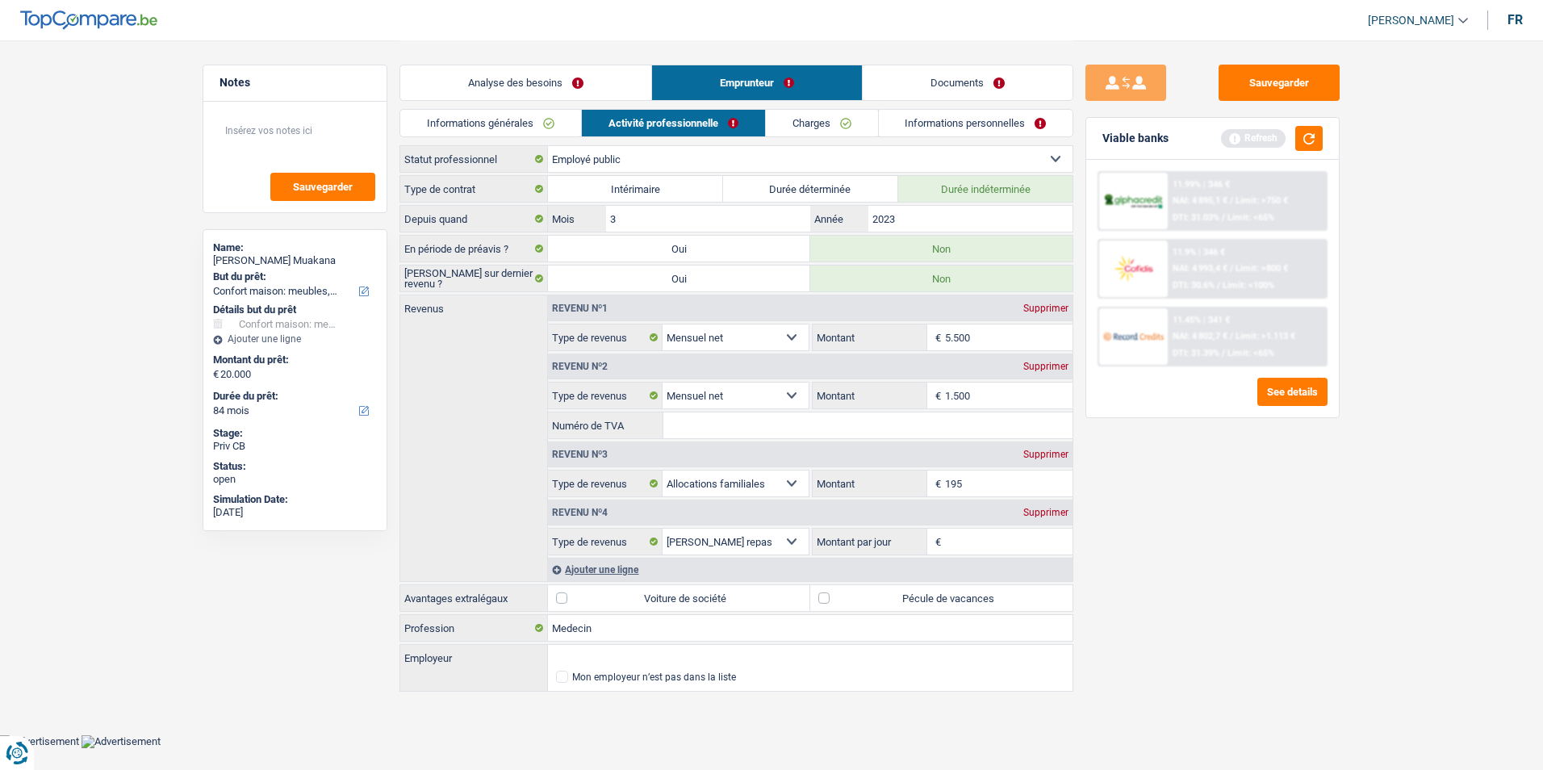
click at [663, 383] on select "Allocation d'handicap Allocations chômage Allocations familiales Chèques repas …" at bounding box center [736, 396] width 146 height 26
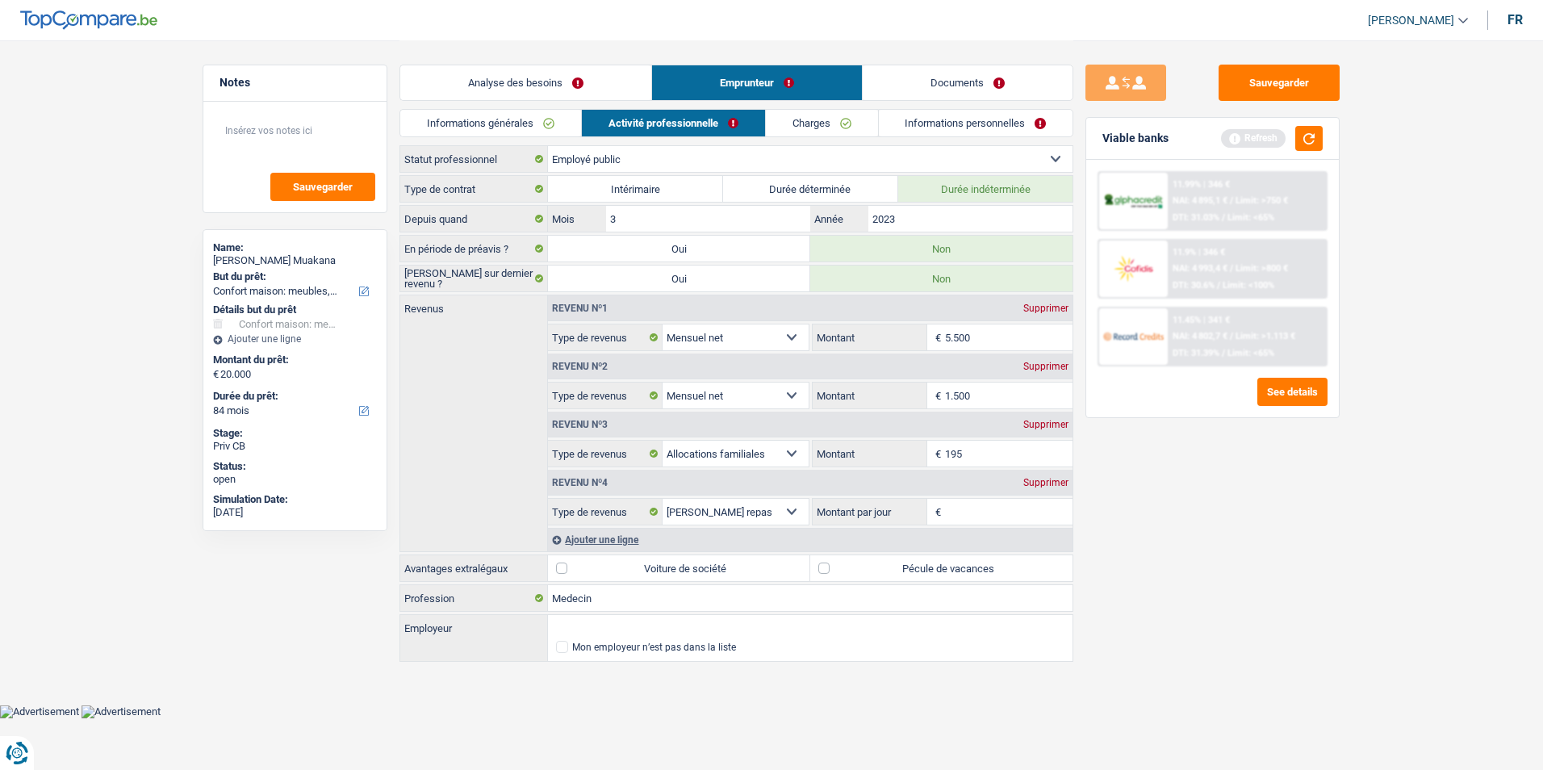
click at [1002, 328] on input "5.500" at bounding box center [1009, 337] width 128 height 26
click at [353, 124] on textarea at bounding box center [295, 137] width 161 height 48
type textarea "- Salaire de la France: 5500 - Salaire de la Belgique: 1500"
drag, startPoint x: 570, startPoint y: 73, endPoint x: 607, endPoint y: 77, distance: 37.3
click at [570, 73] on link "Analyse des besoins" at bounding box center [525, 82] width 251 height 35
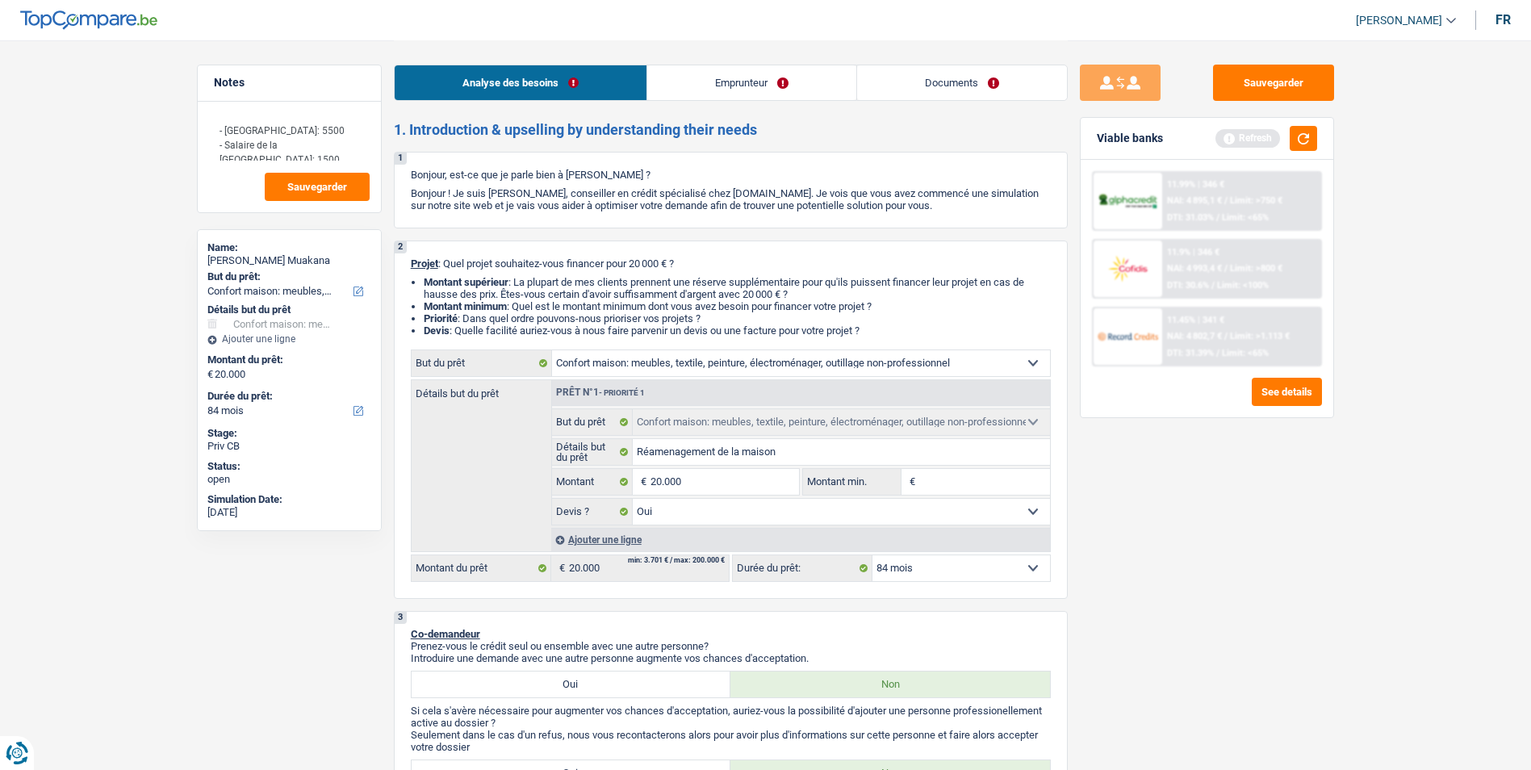
click at [827, 82] on link "Emprunteur" at bounding box center [751, 82] width 209 height 35
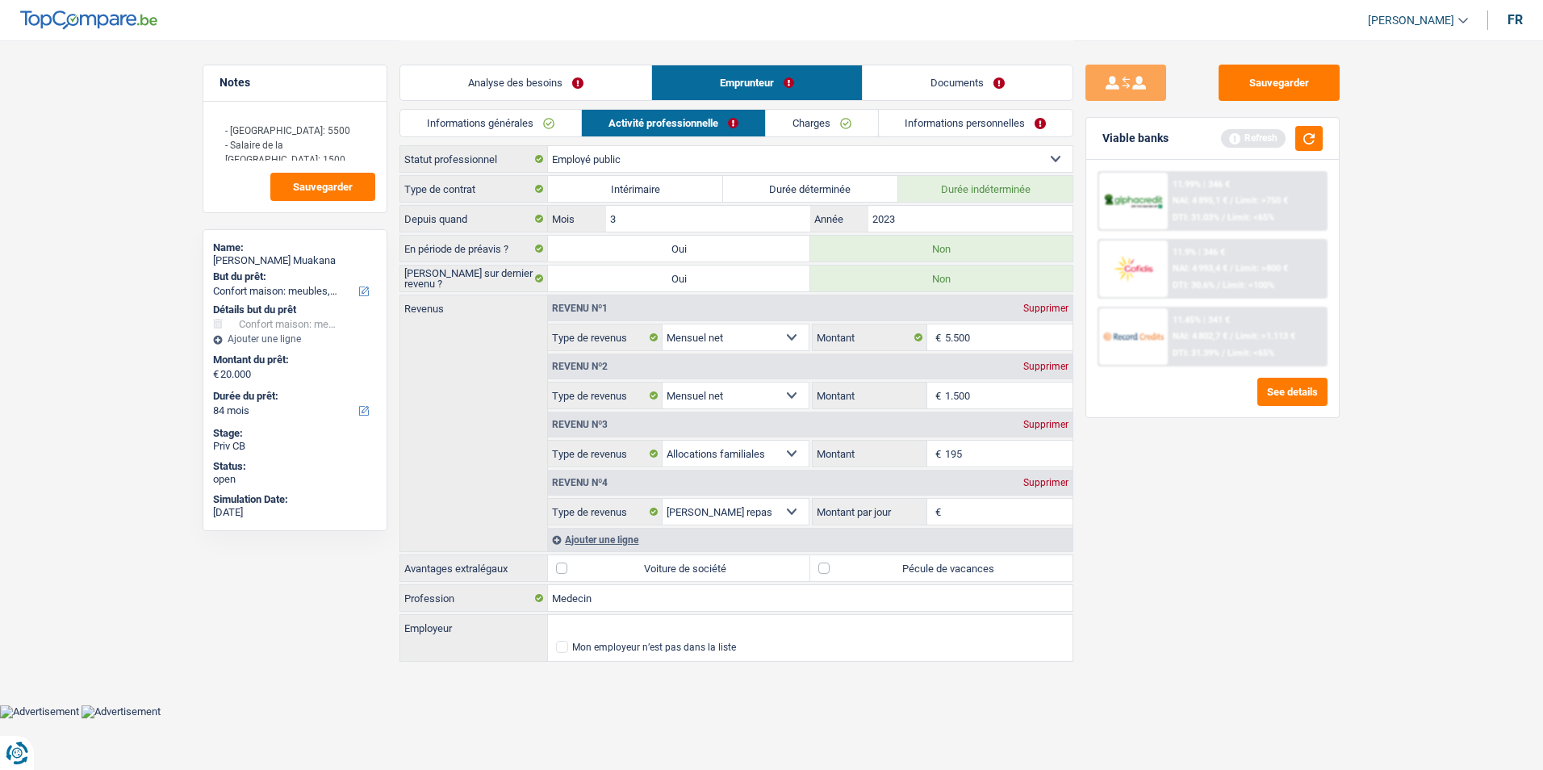
click at [1055, 479] on div "Supprimer" at bounding box center [1045, 483] width 53 height 10
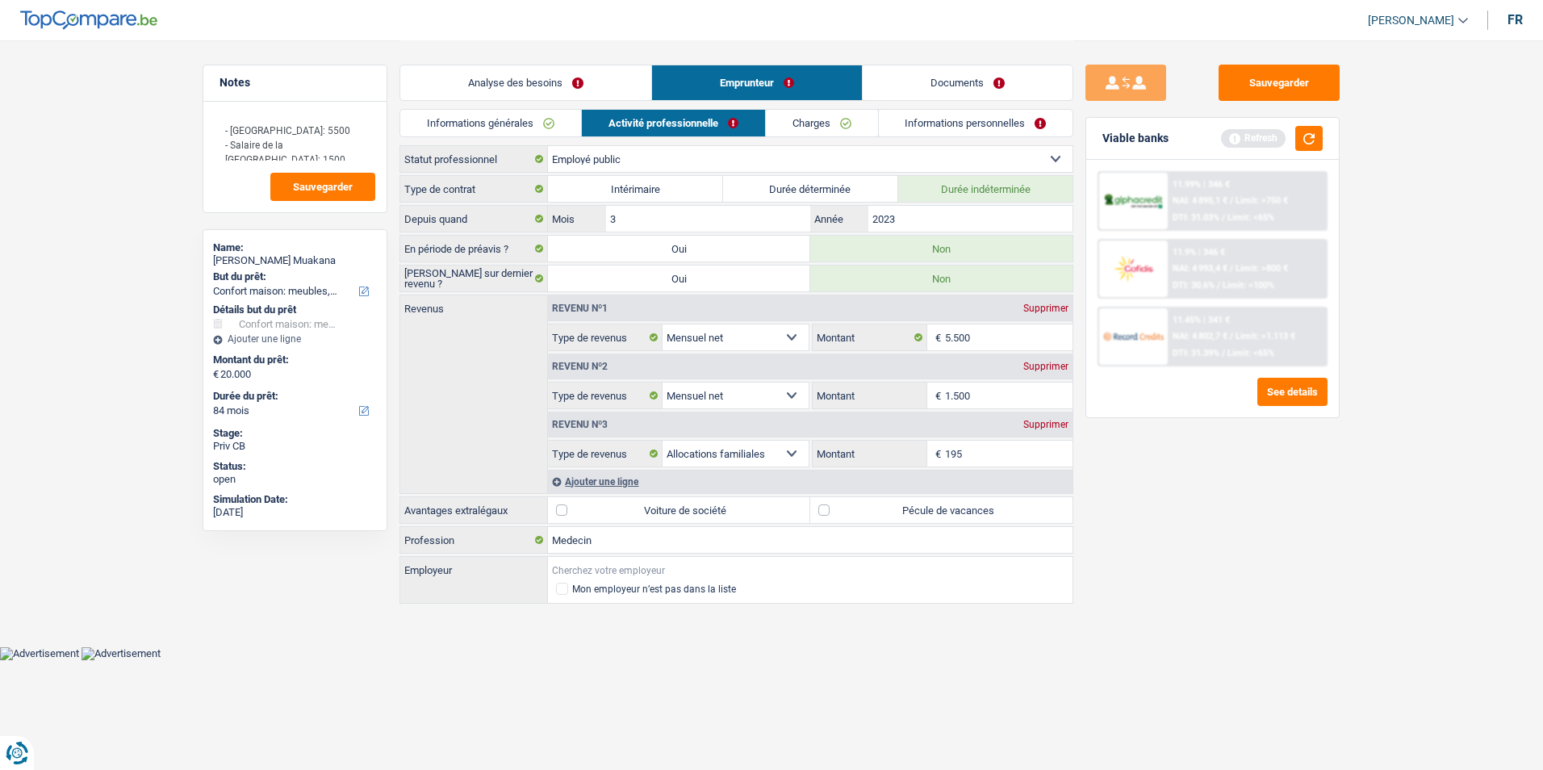
click at [576, 563] on input "Employeur" at bounding box center [810, 570] width 525 height 26
type input "Hopital de l'europe"
click at [806, 119] on link "Charges" at bounding box center [822, 123] width 112 height 27
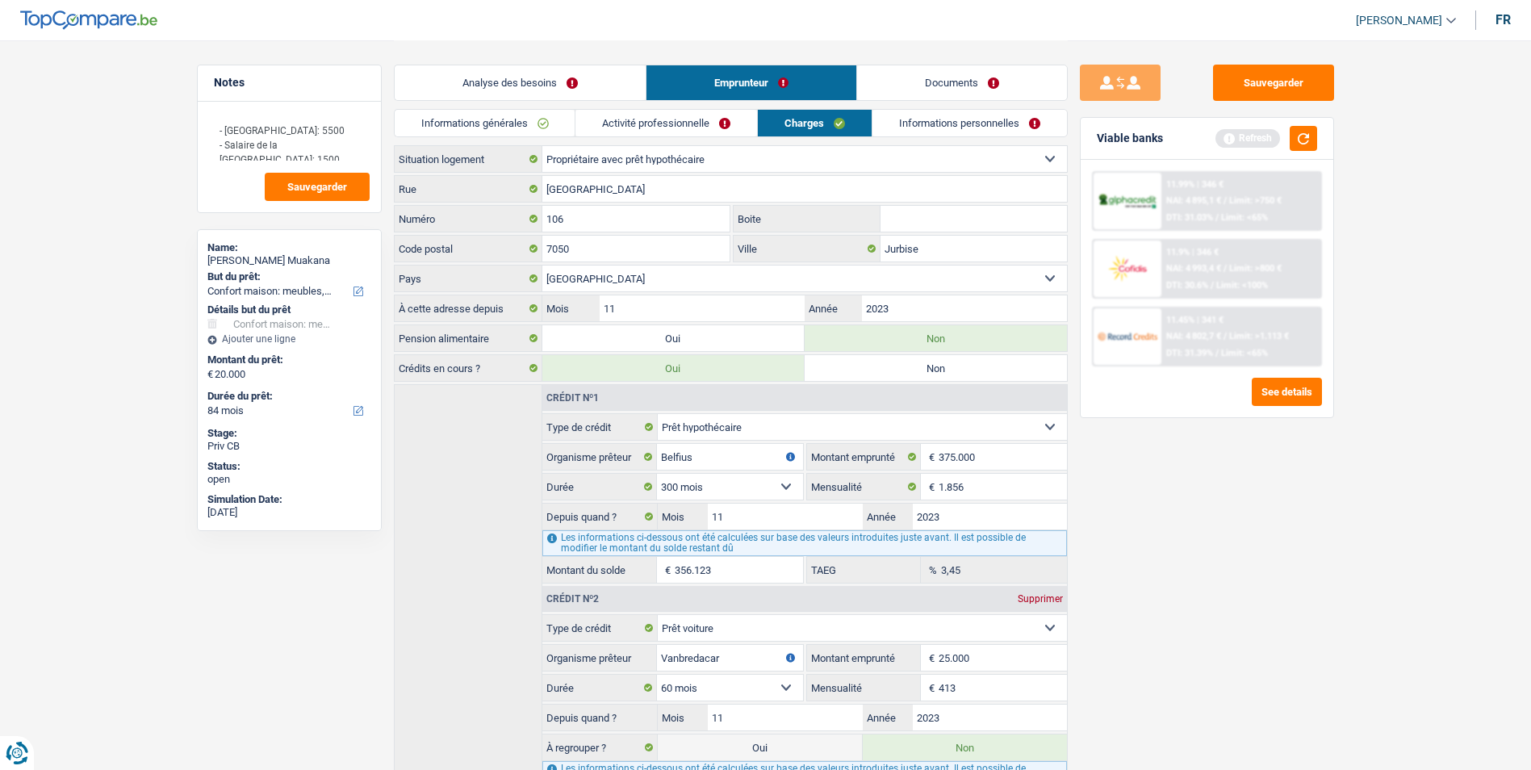
click at [907, 118] on link "Informations personnelles" at bounding box center [969, 123] width 194 height 27
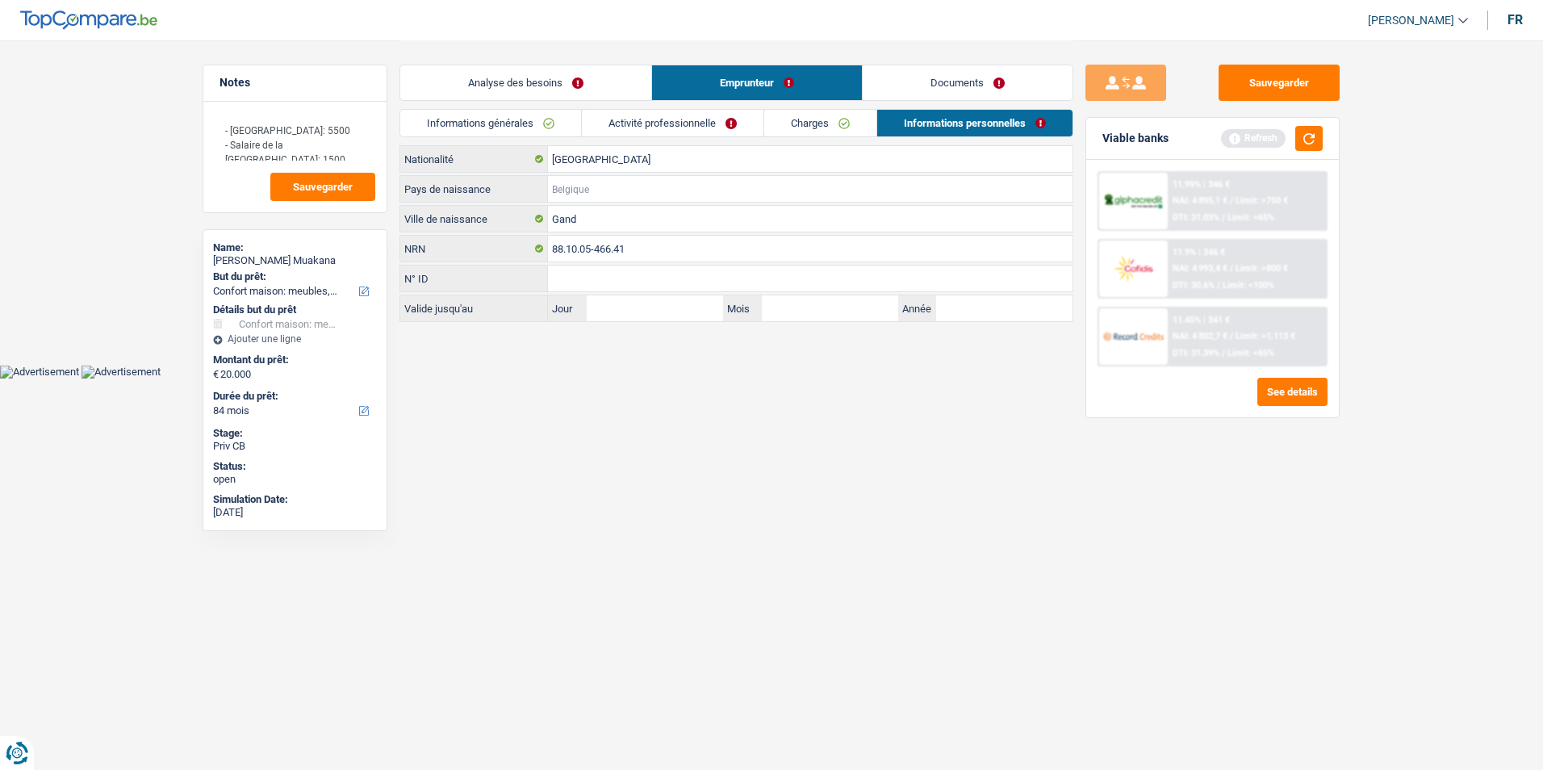
click at [615, 192] on input "Pays de naissance" at bounding box center [810, 189] width 525 height 26
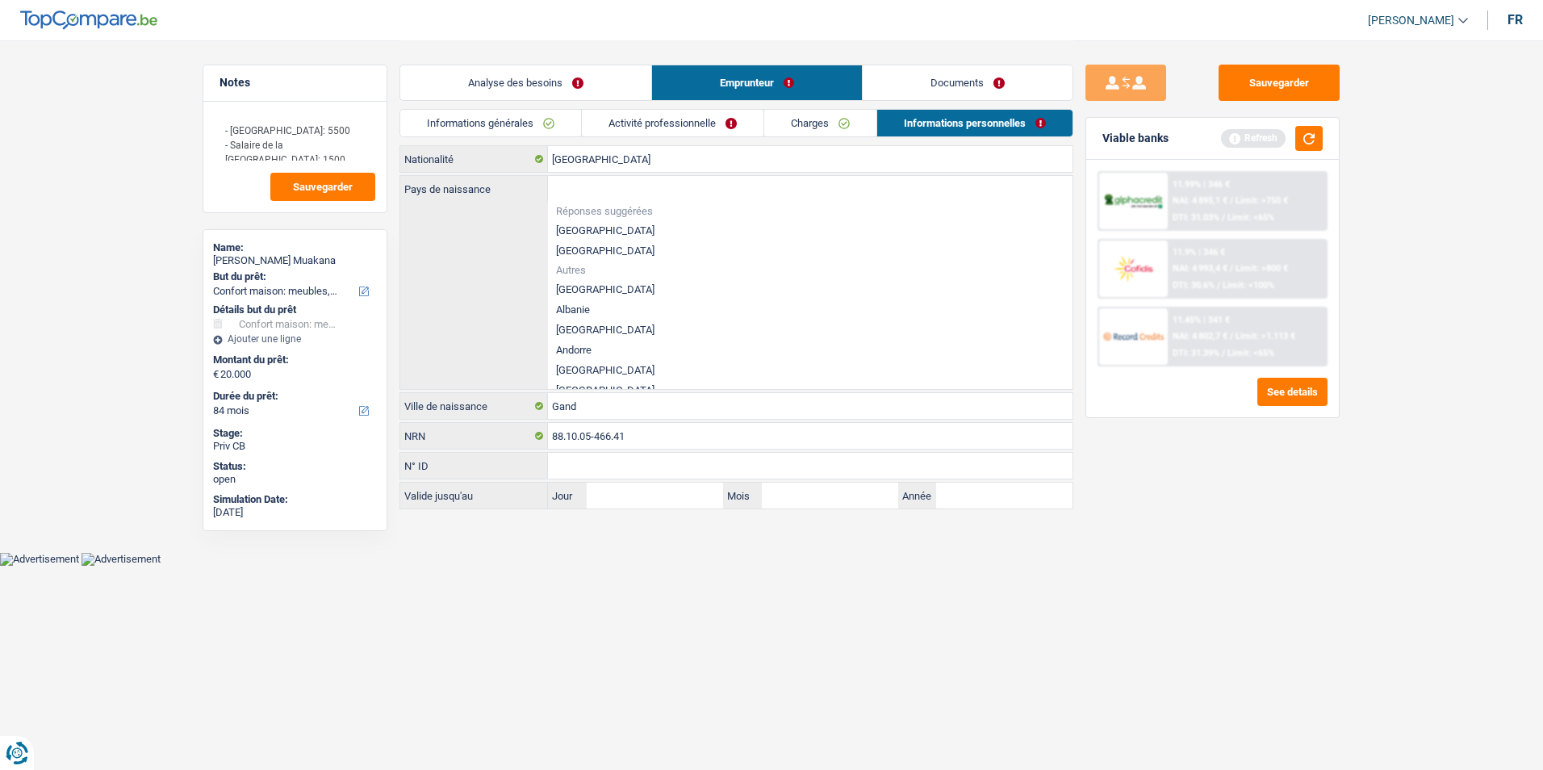
click at [572, 228] on li "[GEOGRAPHIC_DATA]" at bounding box center [810, 230] width 525 height 20
type input "[GEOGRAPHIC_DATA]"
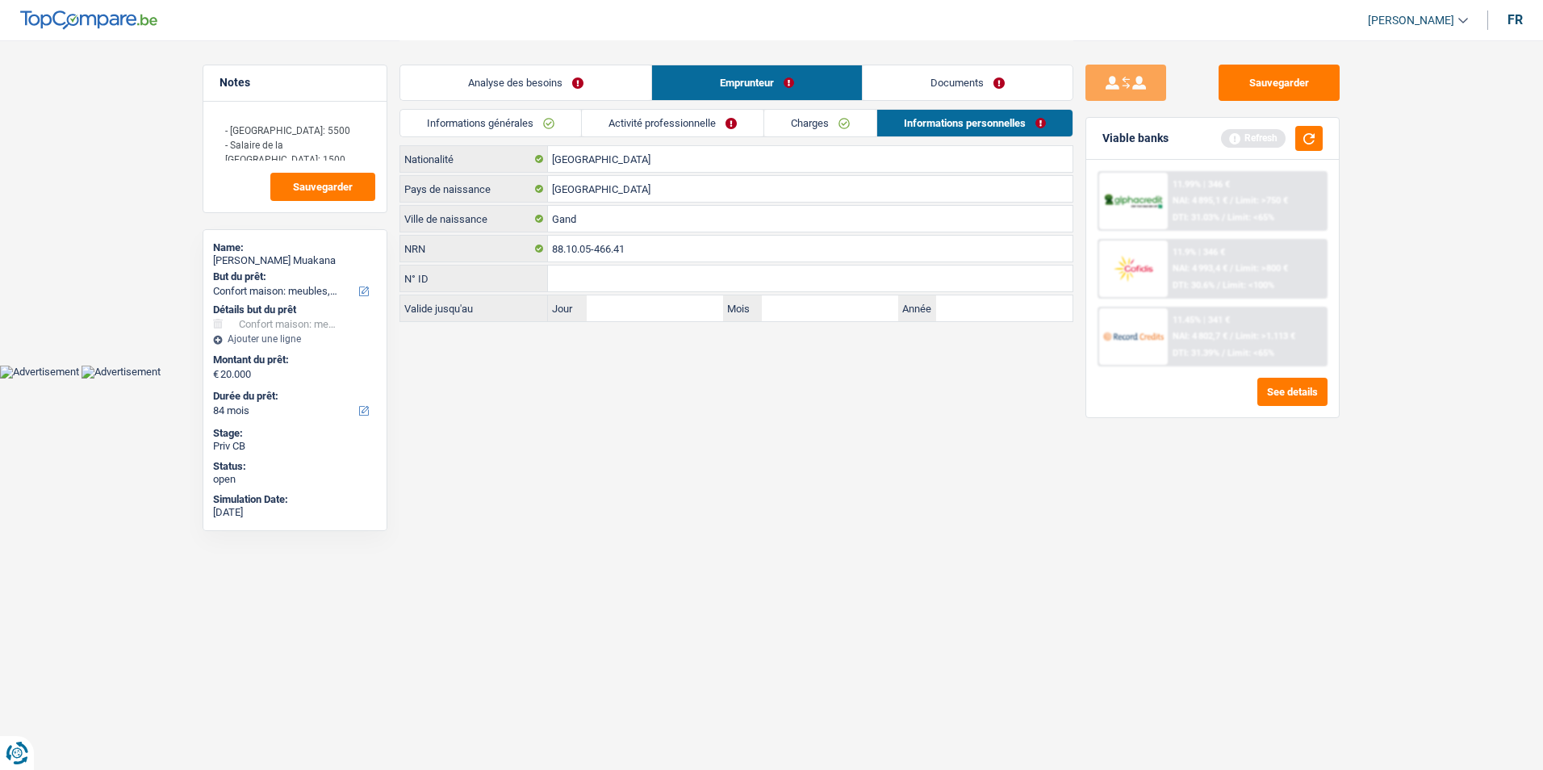
click at [717, 112] on link "Activité professionnelle" at bounding box center [673, 123] width 182 height 27
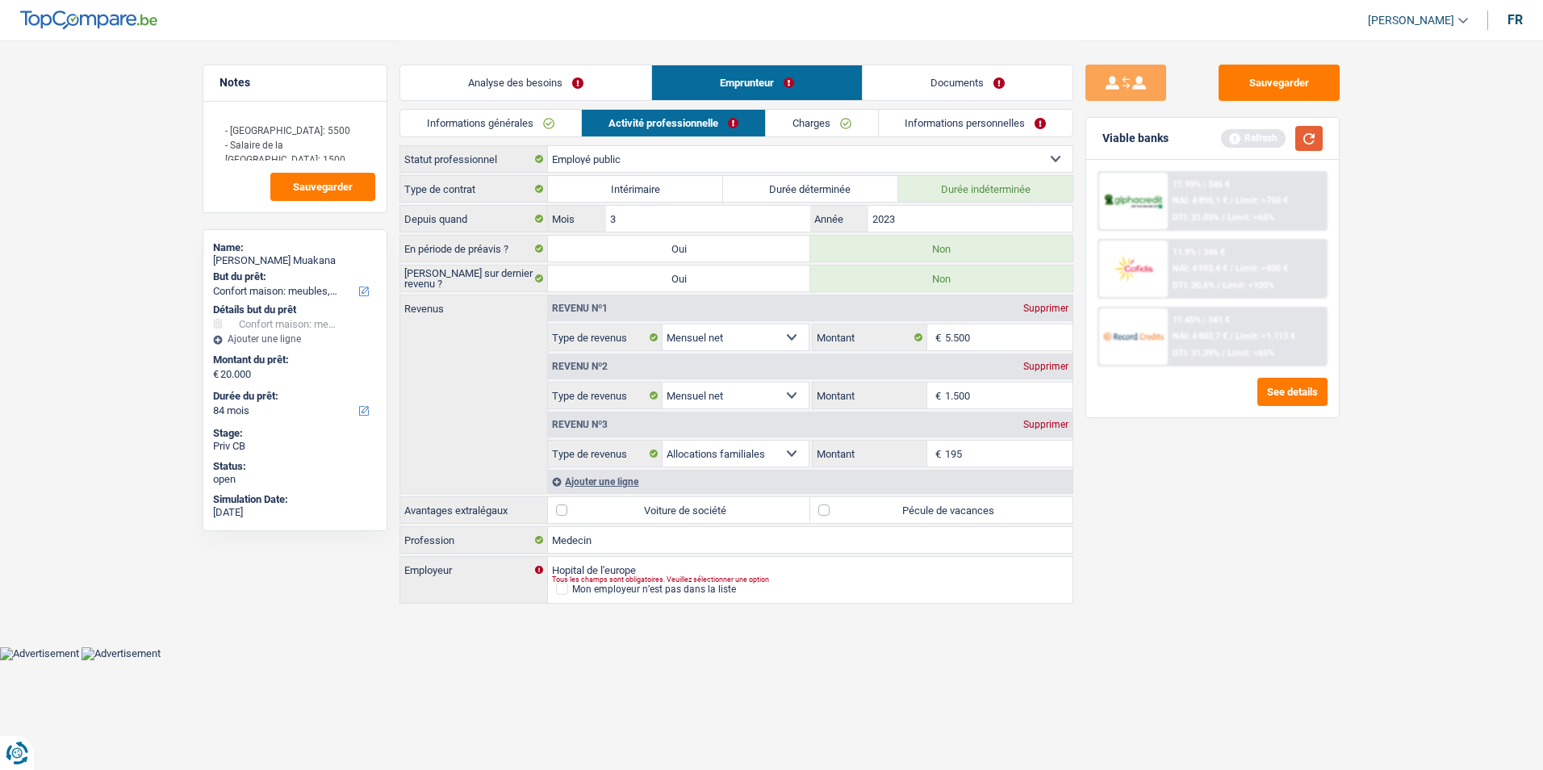
click at [1305, 136] on button "button" at bounding box center [1308, 138] width 27 height 25
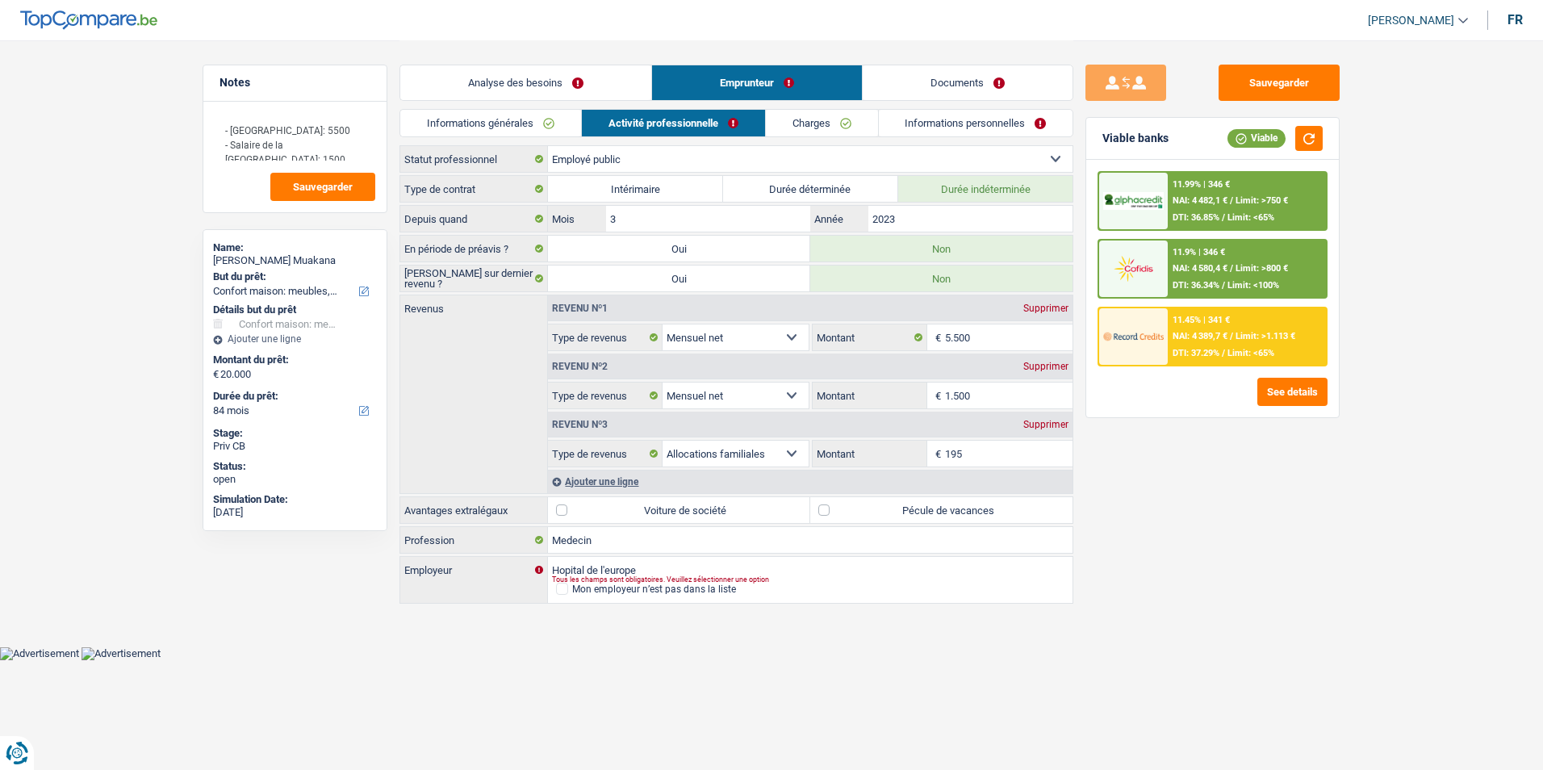
click at [588, 77] on link "Analyse des besoins" at bounding box center [525, 82] width 251 height 35
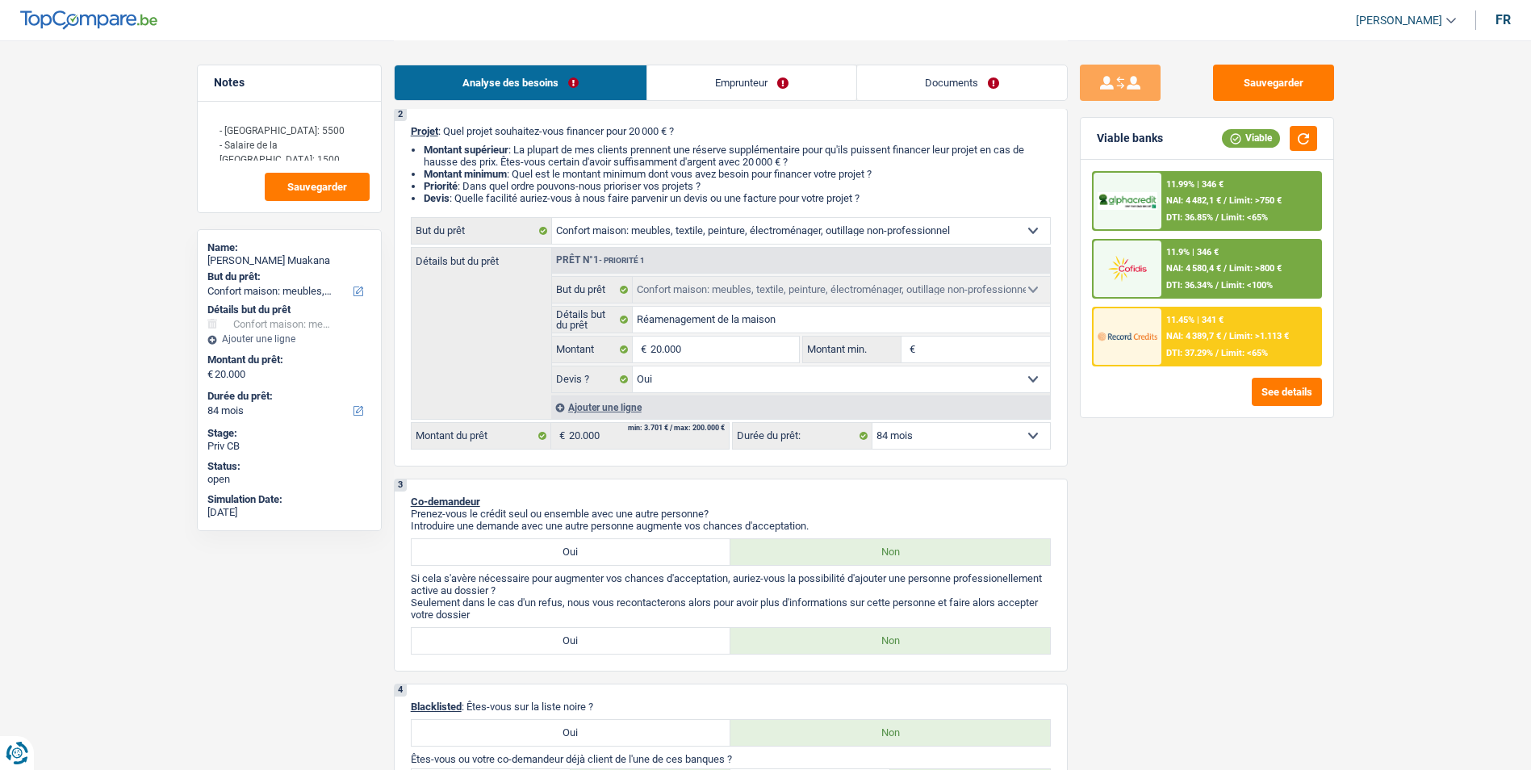
scroll to position [161, 0]
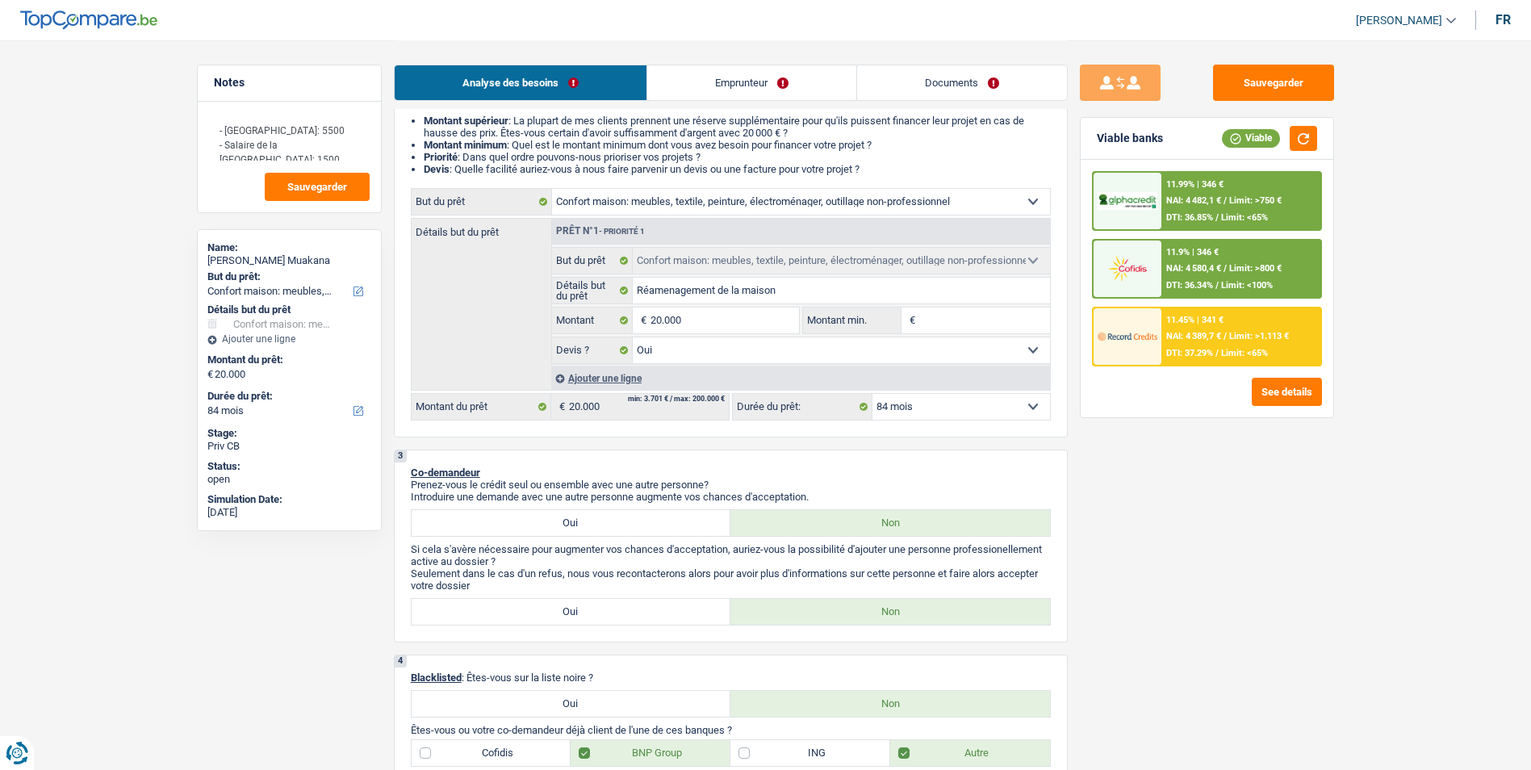
click at [950, 404] on select "12 mois 18 mois 24 mois 30 mois 36 mois 42 mois 48 mois 60 mois 72 mois 84 mois…" at bounding box center [961, 407] width 178 height 26
click at [1178, 539] on div "Sauvegarder Viable banks Viable 11.99% | 346 € NAI: 4 482,1 € / Limit: >750 € D…" at bounding box center [1207, 405] width 278 height 680
click at [1217, 339] on span "NAI: 4 389,7 €" at bounding box center [1193, 336] width 55 height 10
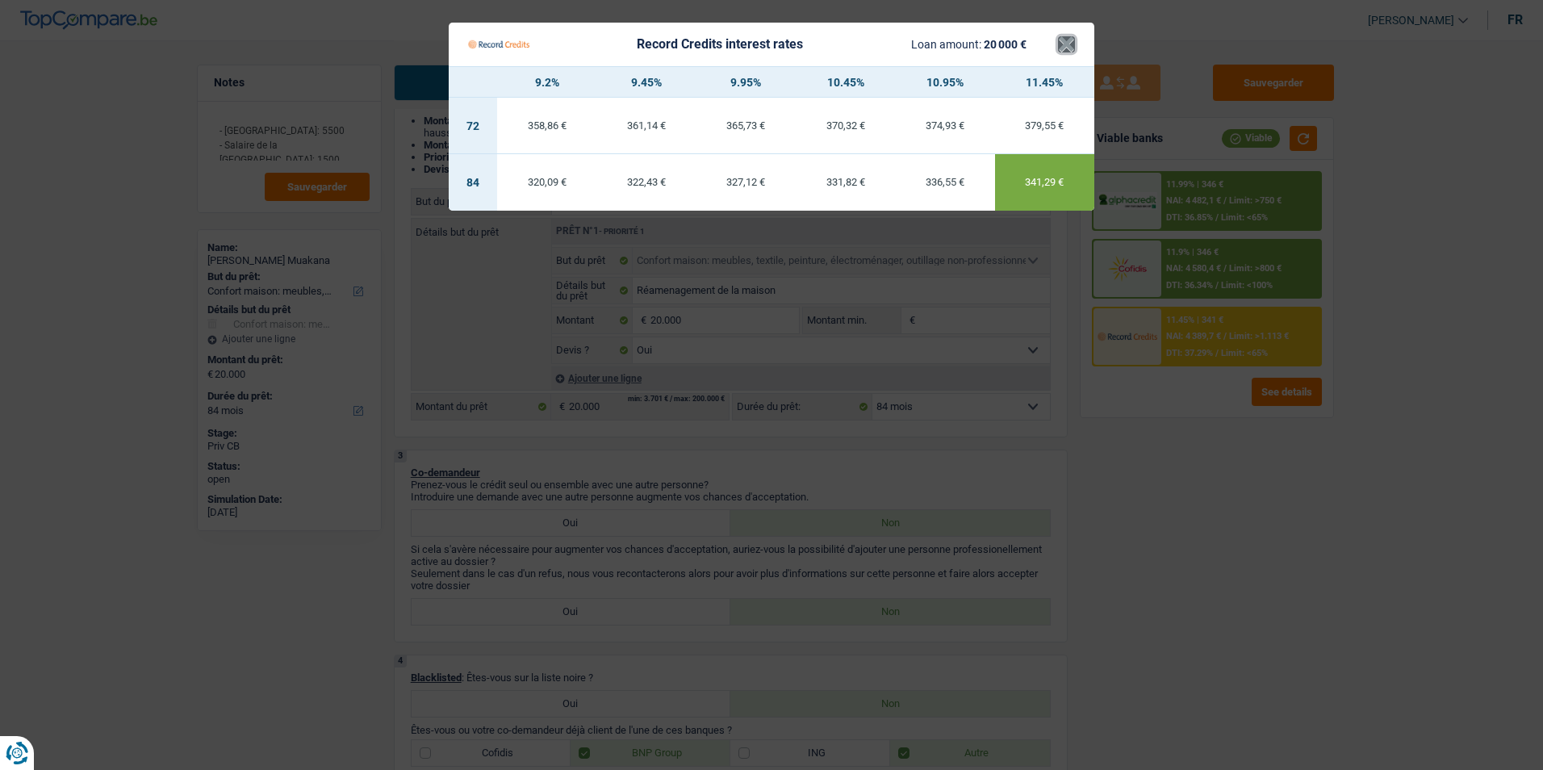
click at [1066, 36] on button "×" at bounding box center [1066, 44] width 17 height 16
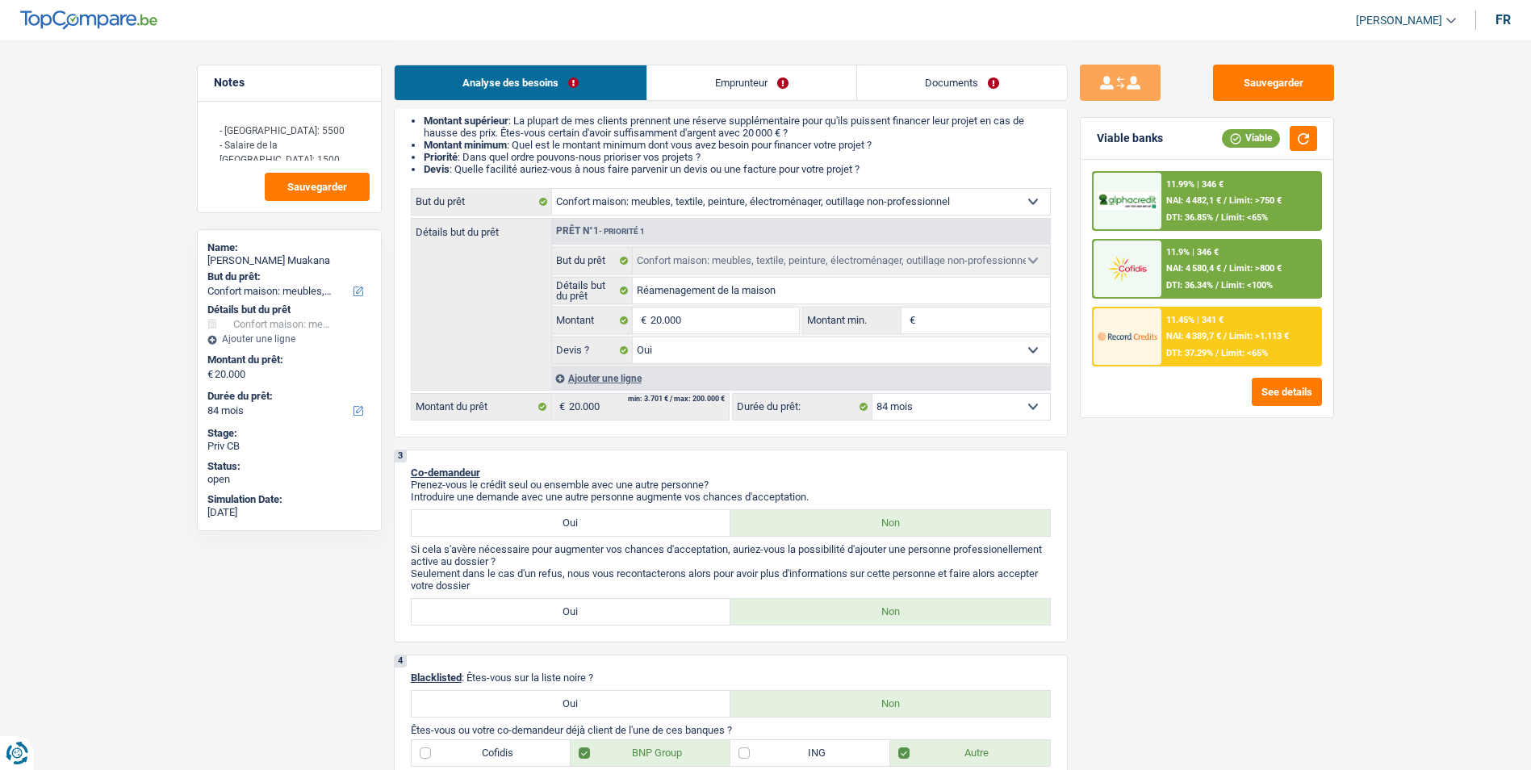
click at [1202, 199] on span "NAI: 4 482,1 €" at bounding box center [1193, 200] width 55 height 10
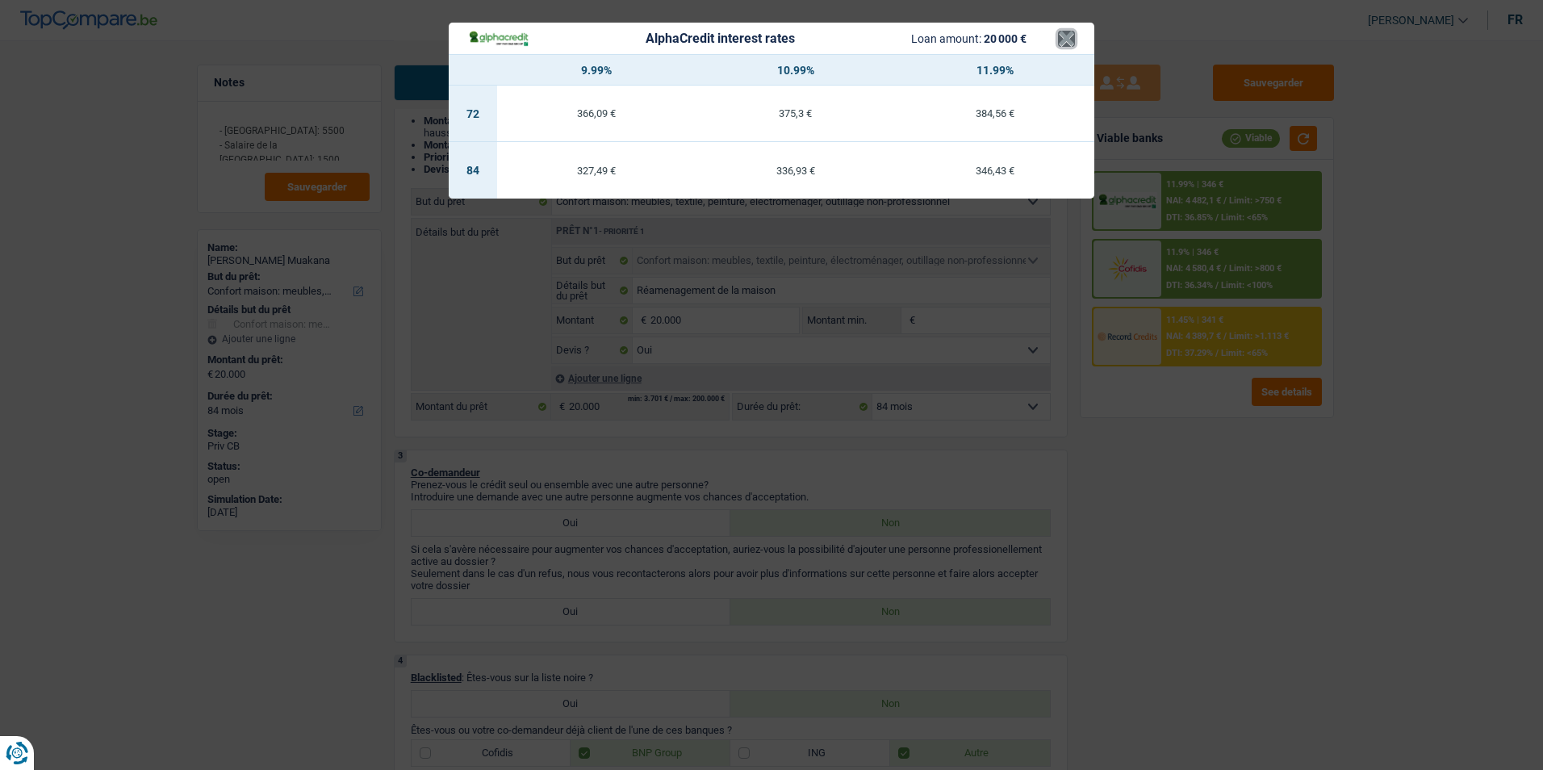
click at [1064, 38] on button "×" at bounding box center [1066, 39] width 17 height 16
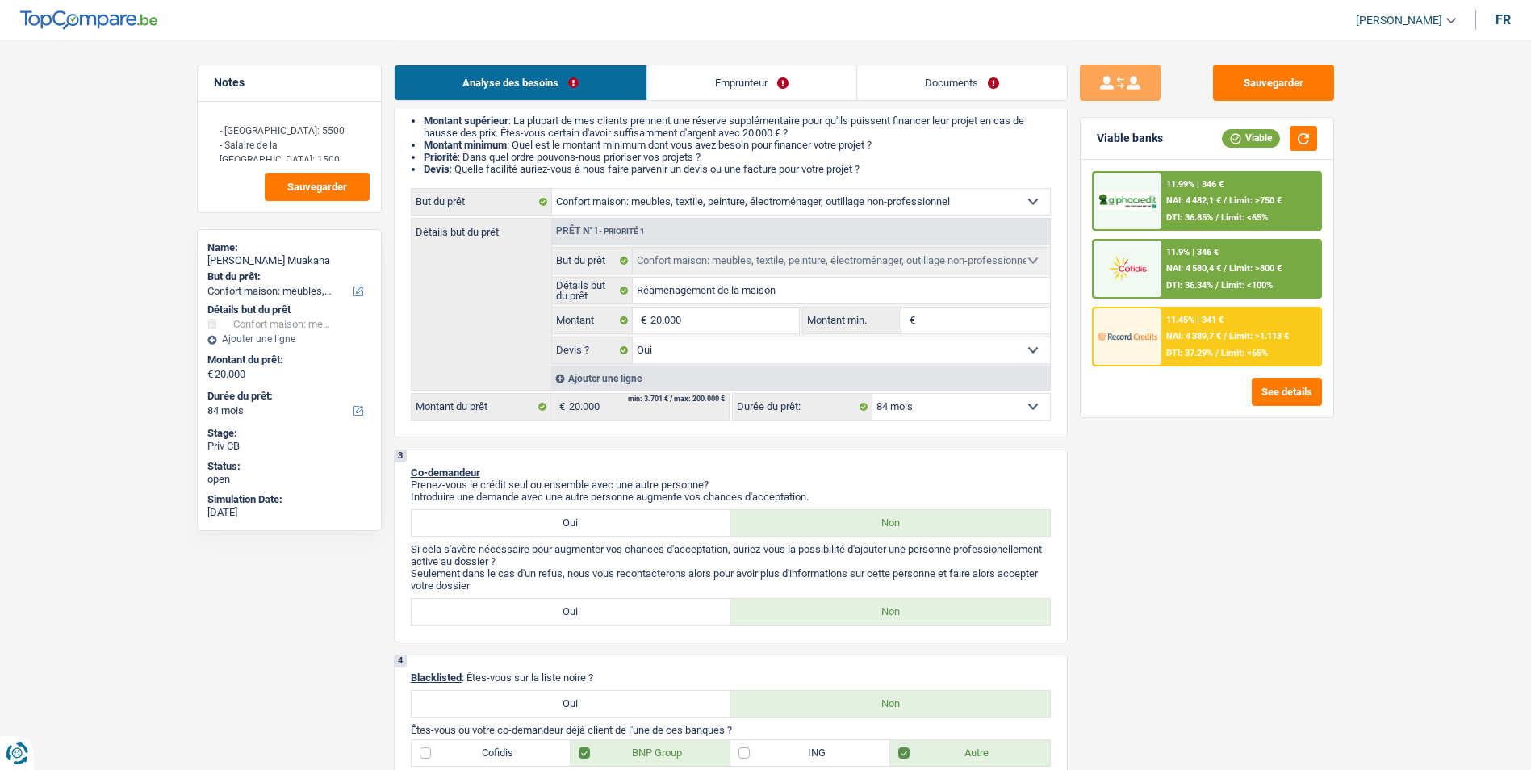
click at [933, 419] on select "12 mois 18 mois 24 mois 30 mois 36 mois 42 mois 48 mois 60 mois 72 mois 84 mois…" at bounding box center [961, 407] width 178 height 26
select select "48"
click at [872, 394] on select "12 mois 18 mois 24 mois 30 mois 36 mois 42 mois 48 mois 60 mois 72 mois 84 mois…" at bounding box center [961, 407] width 178 height 26
select select "48"
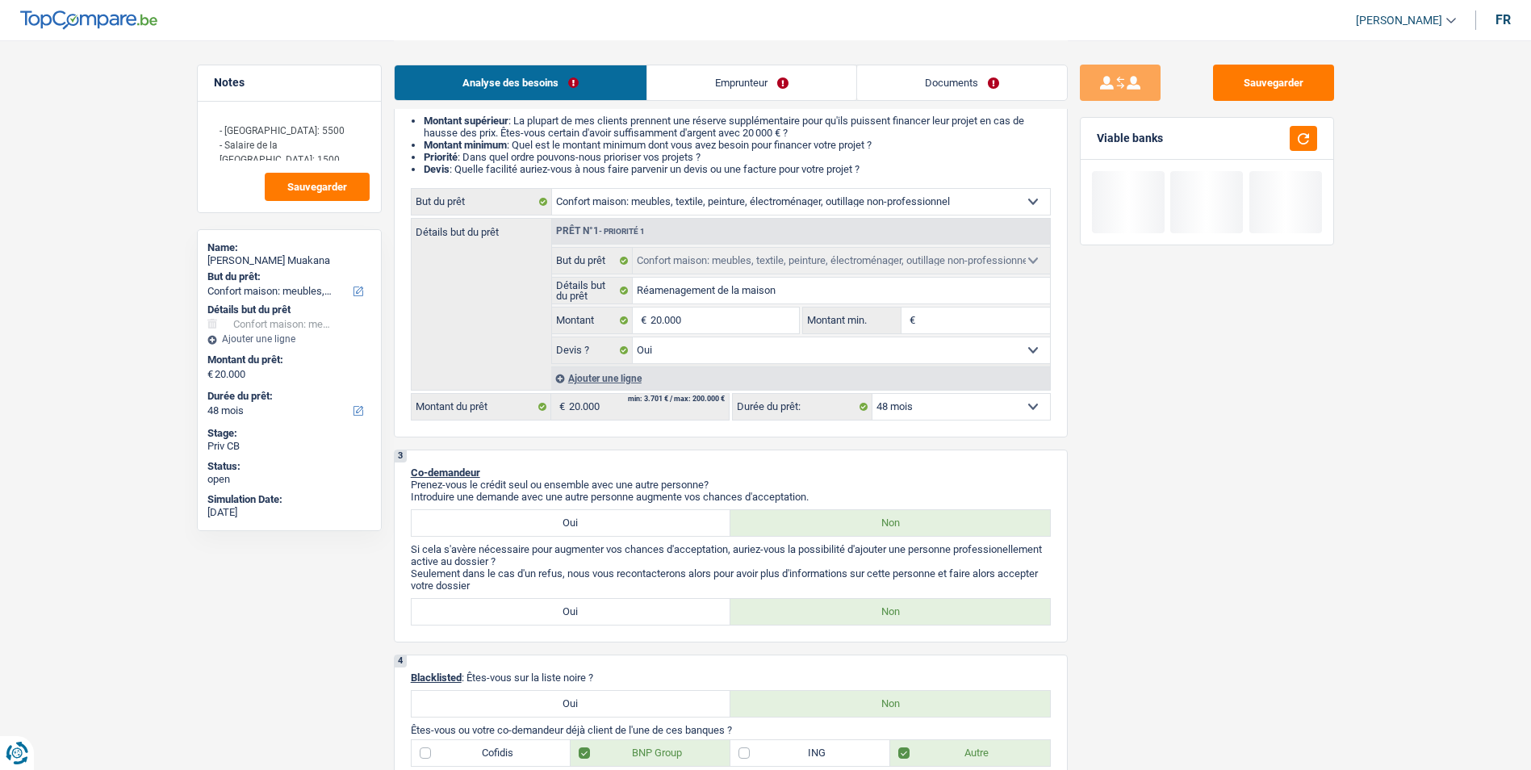
click at [967, 405] on select "12 mois 18 mois 24 mois 30 mois 36 mois 42 mois 48 mois 60 mois 72 mois 84 mois…" at bounding box center [961, 407] width 178 height 26
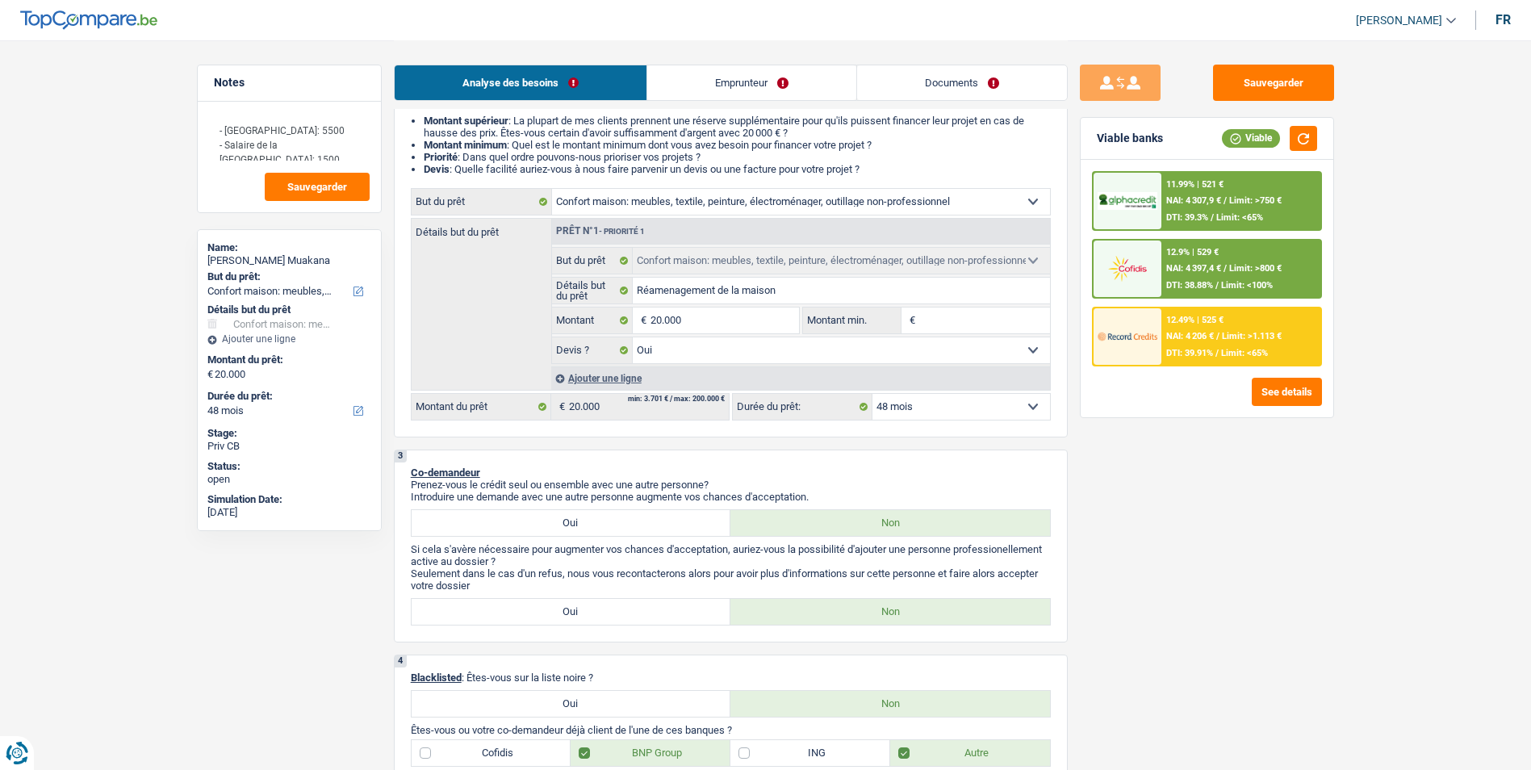
click at [1276, 456] on div "Sauvegarder Viable banks Viable 11.99% | 521 € NAI: 4 307,9 € / Limit: >750 € D…" at bounding box center [1207, 405] width 278 height 680
click at [1198, 332] on span "NAI: 4 206 €" at bounding box center [1190, 336] width 48 height 10
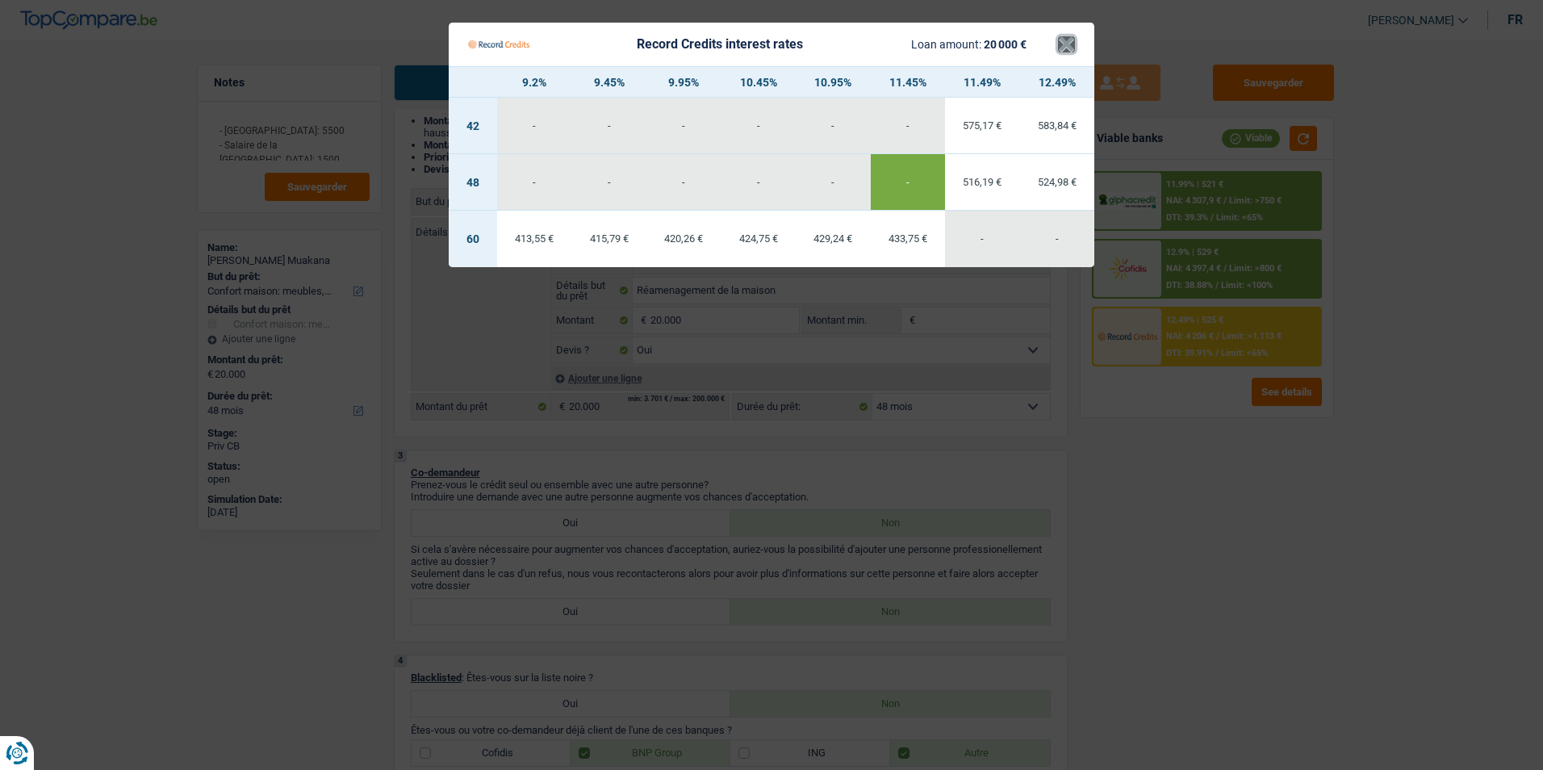
click at [1071, 42] on button "×" at bounding box center [1066, 44] width 17 height 16
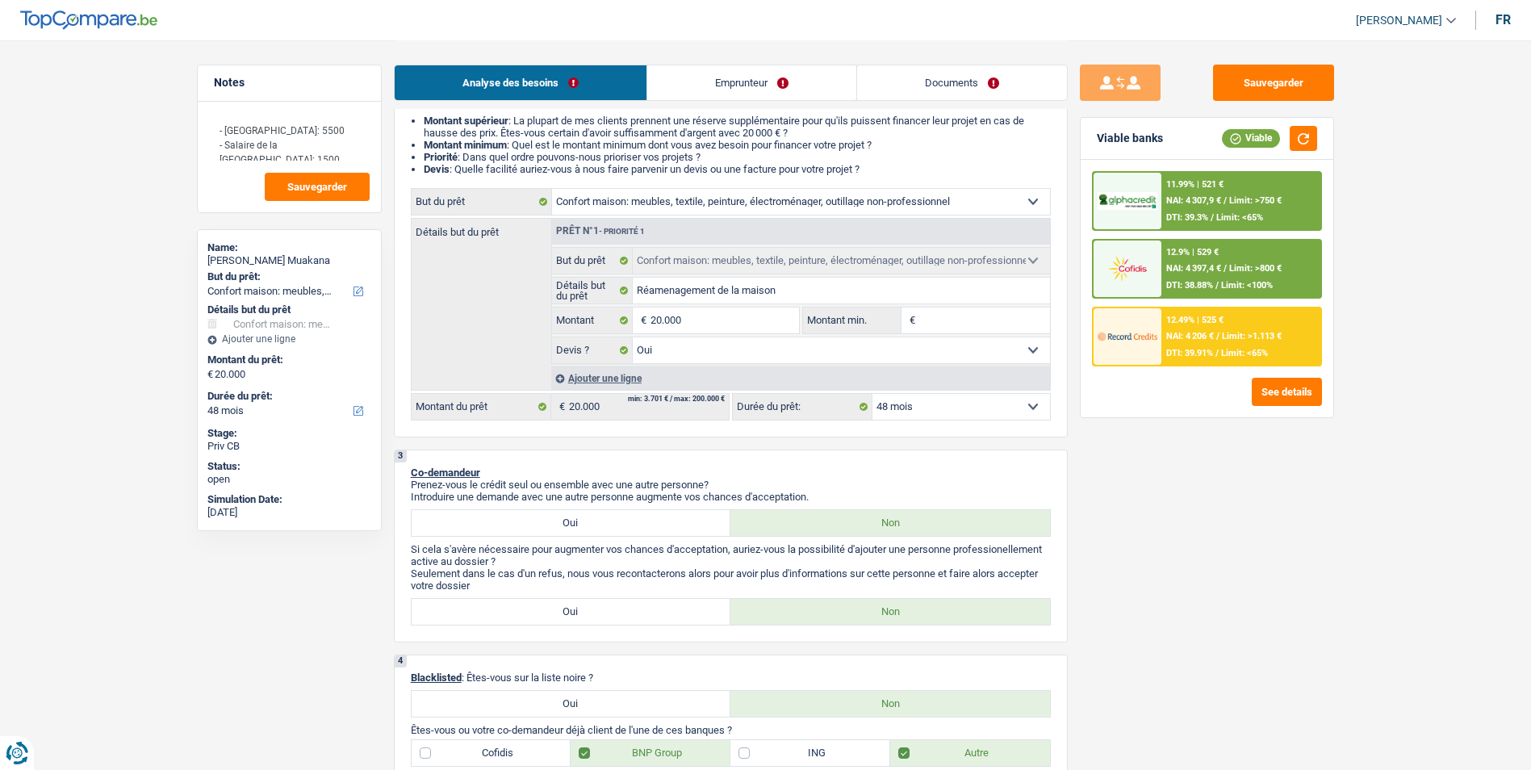
click at [1219, 213] on span "Limit: <65%" at bounding box center [1239, 217] width 47 height 10
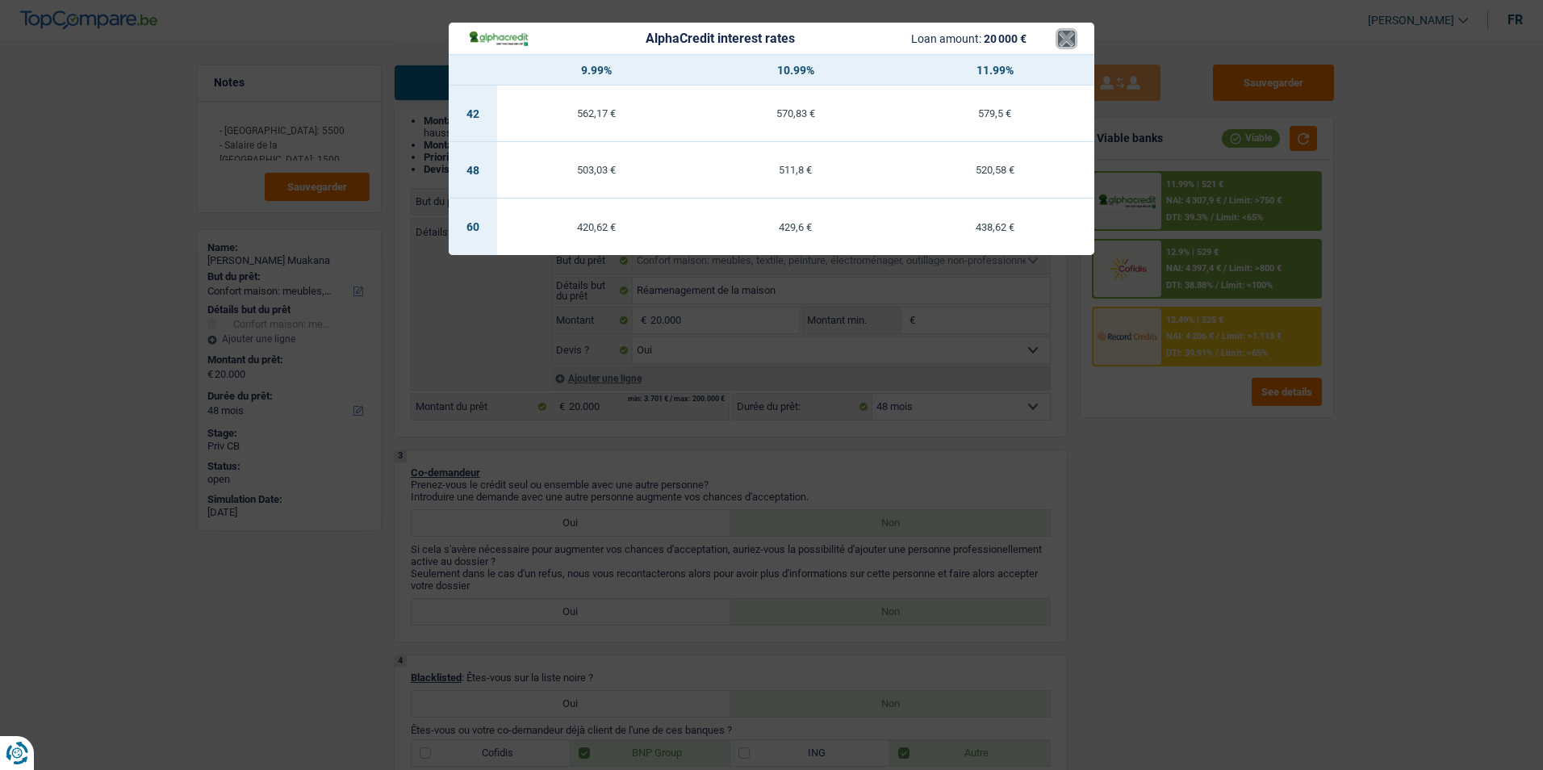
click at [1069, 44] on button "×" at bounding box center [1066, 39] width 17 height 16
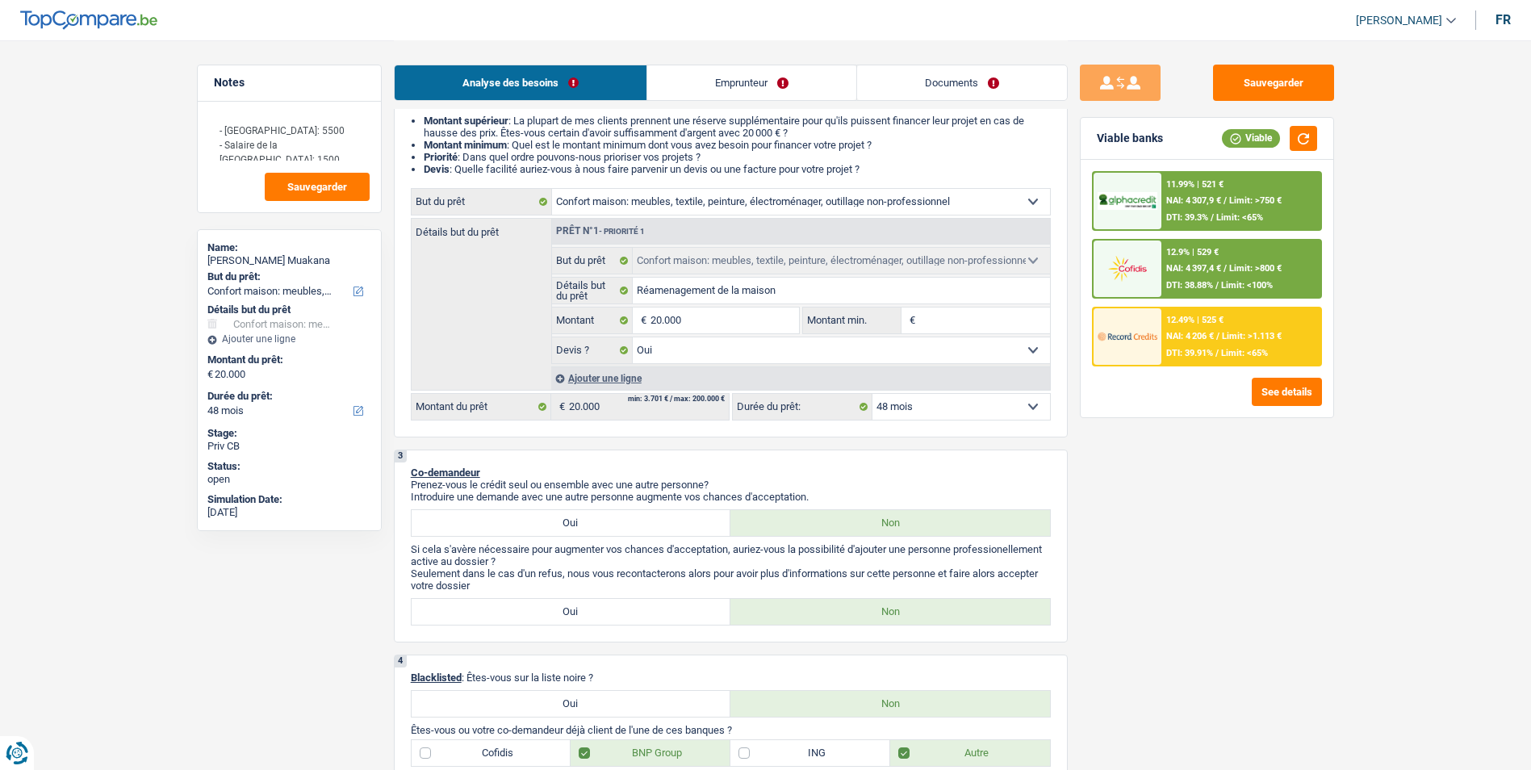
click at [1191, 344] on div "12.49% | 525 € NAI: 4 206 € / Limit: >1.113 € DTI: 39.91% / Limit: <65%" at bounding box center [1240, 336] width 159 height 56
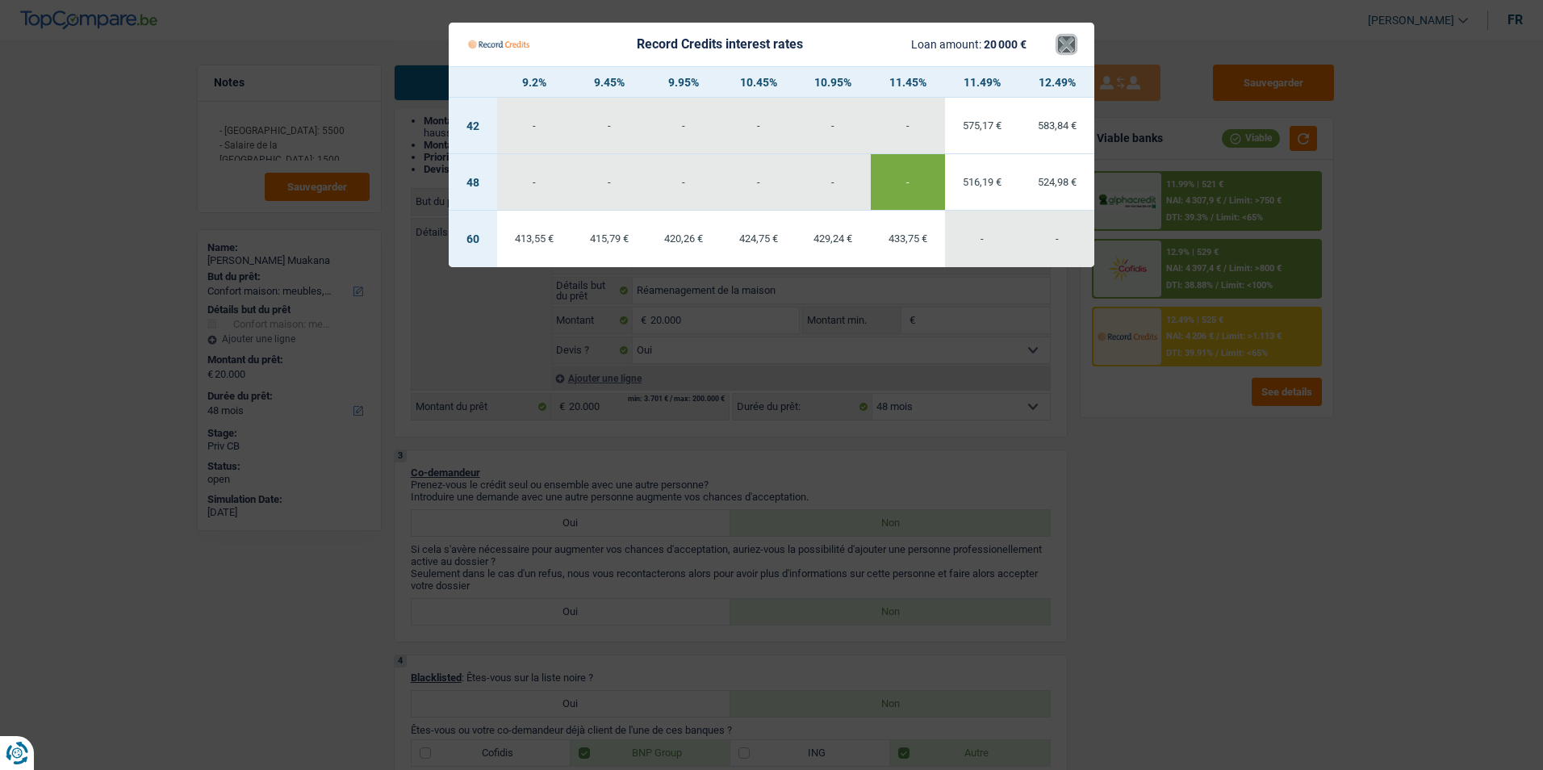
click at [1069, 46] on button "×" at bounding box center [1066, 44] width 17 height 16
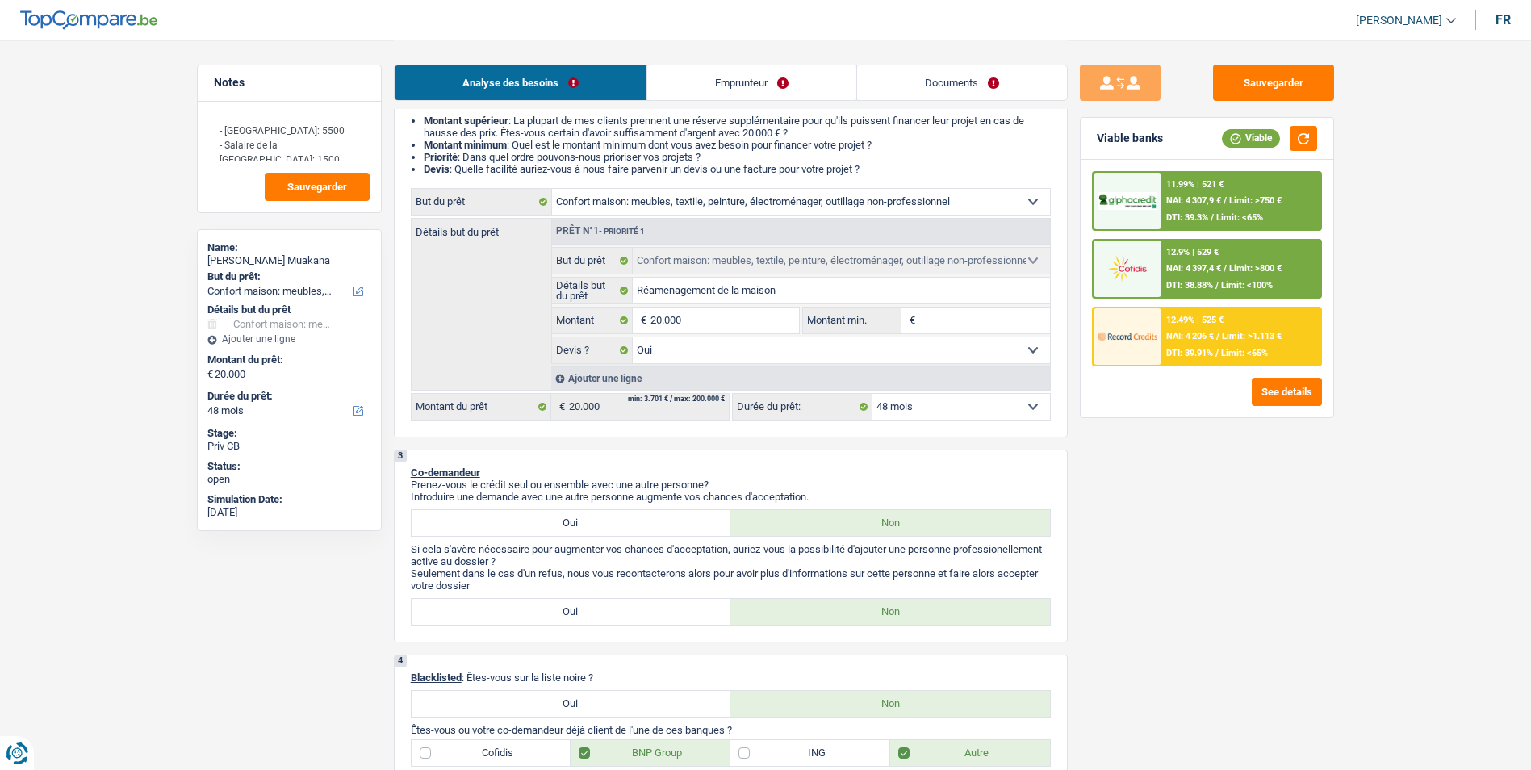
click at [1199, 270] on span "NAI: 4 397,4 €" at bounding box center [1193, 268] width 55 height 10
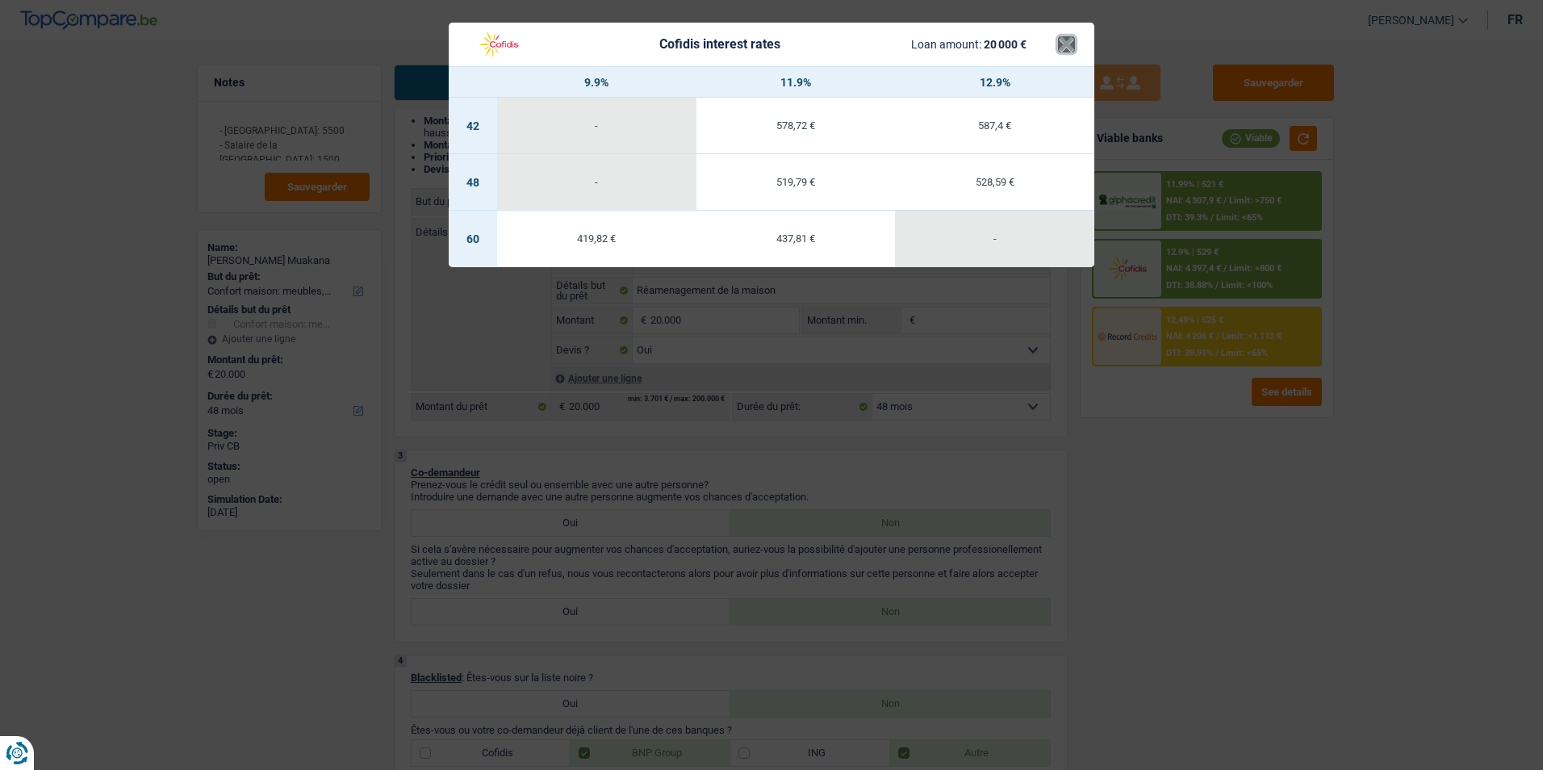
click at [1073, 49] on button "×" at bounding box center [1066, 44] width 17 height 16
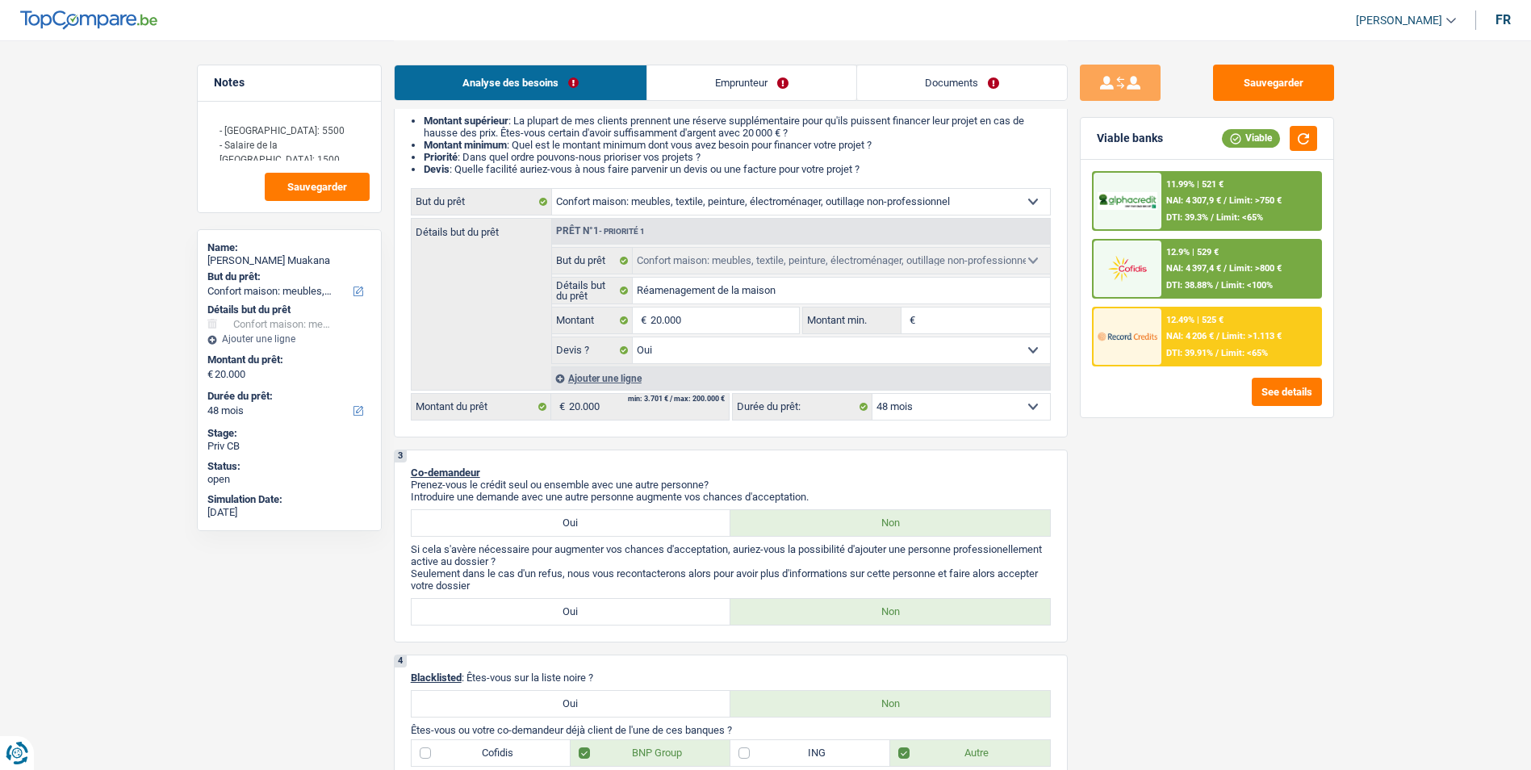
click at [1241, 185] on div "11.99% | 521 € NAI: 4 307,9 € / Limit: >750 € DTI: 39.3% / Limit: <65%" at bounding box center [1240, 201] width 159 height 56
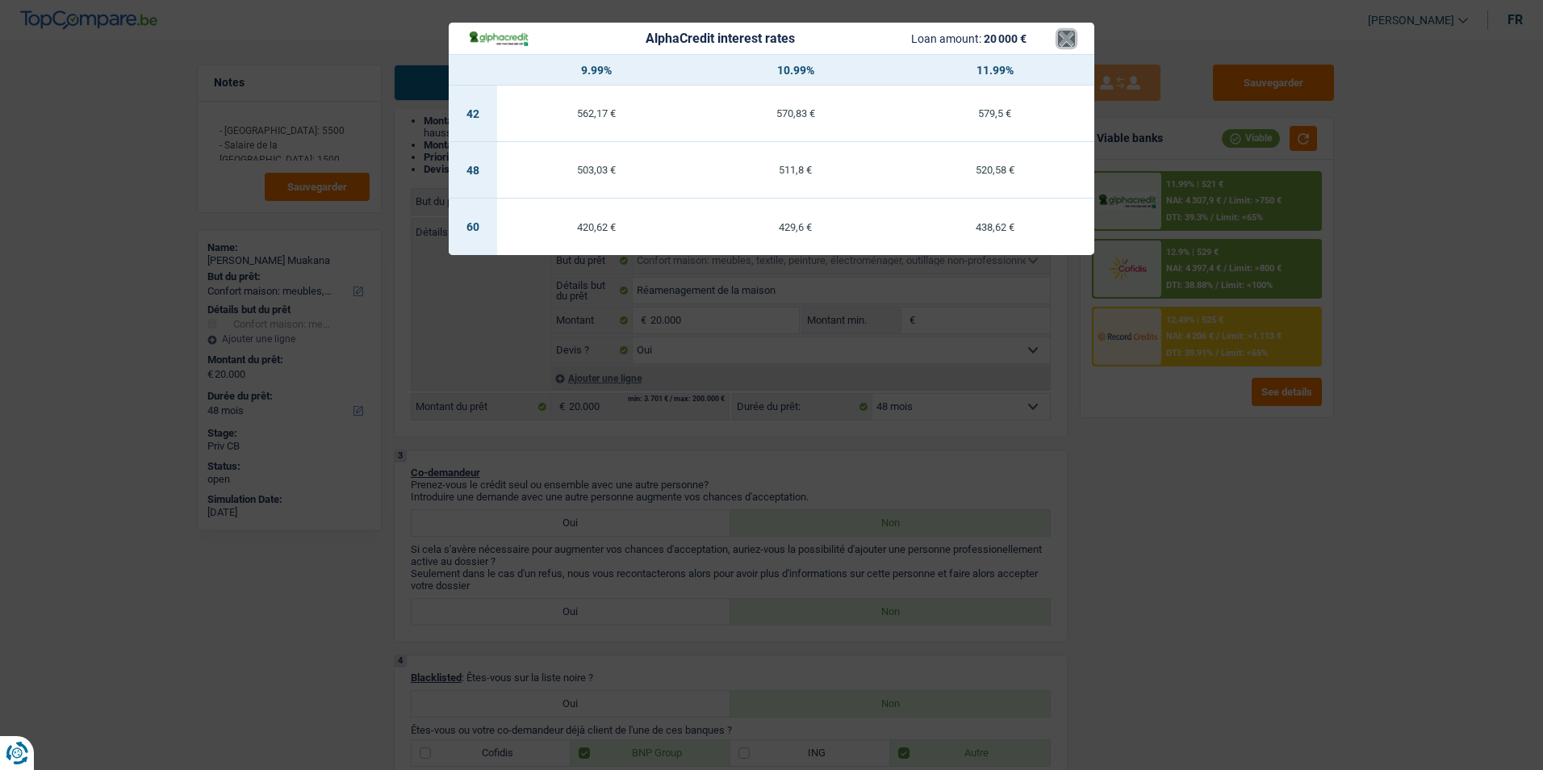
click at [1069, 38] on button "×" at bounding box center [1066, 39] width 17 height 16
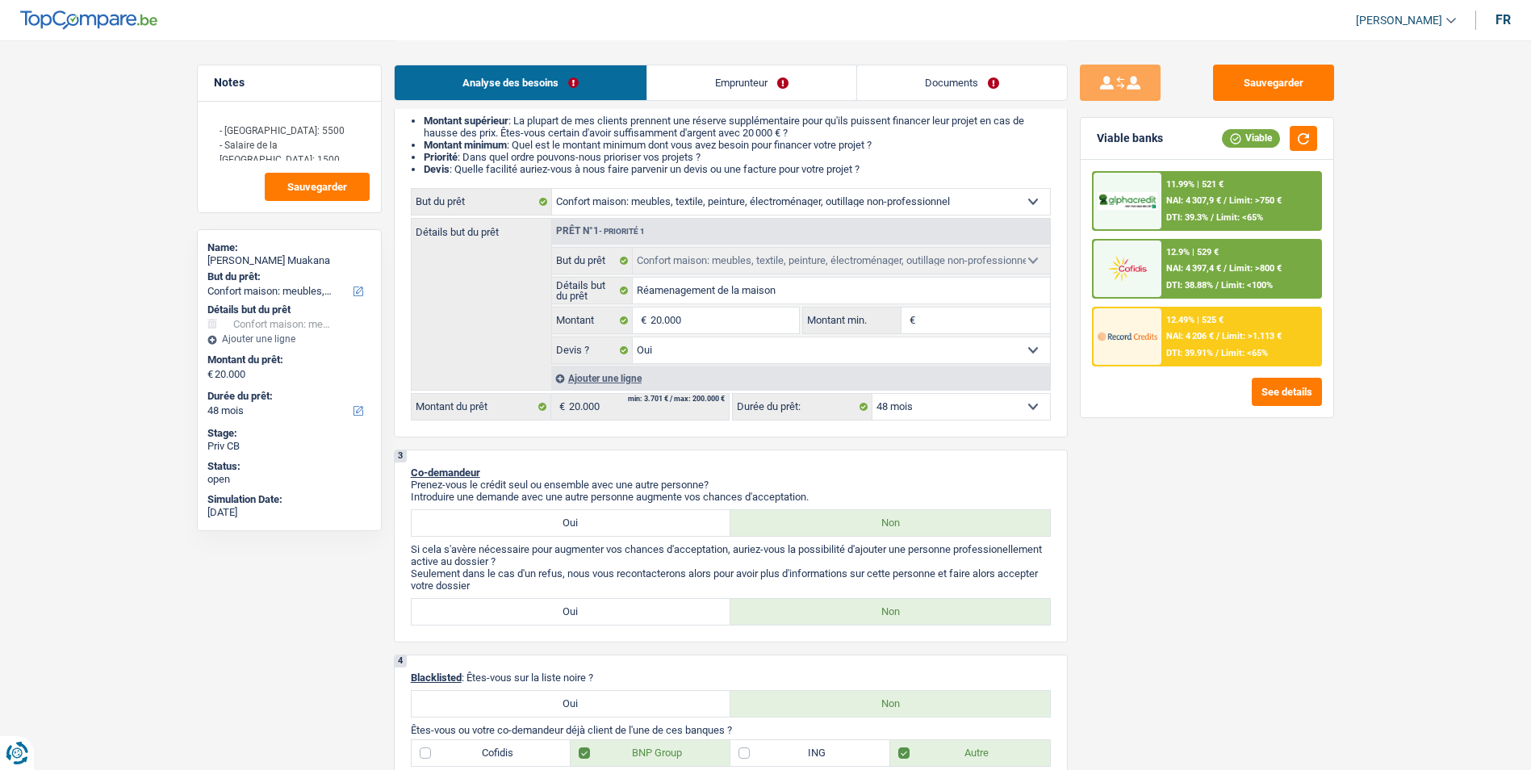
click at [1227, 319] on div "12.49% | 525 € NAI: 4 206 € / Limit: >1.113 € DTI: 39.91% / Limit: <65%" at bounding box center [1240, 336] width 159 height 56
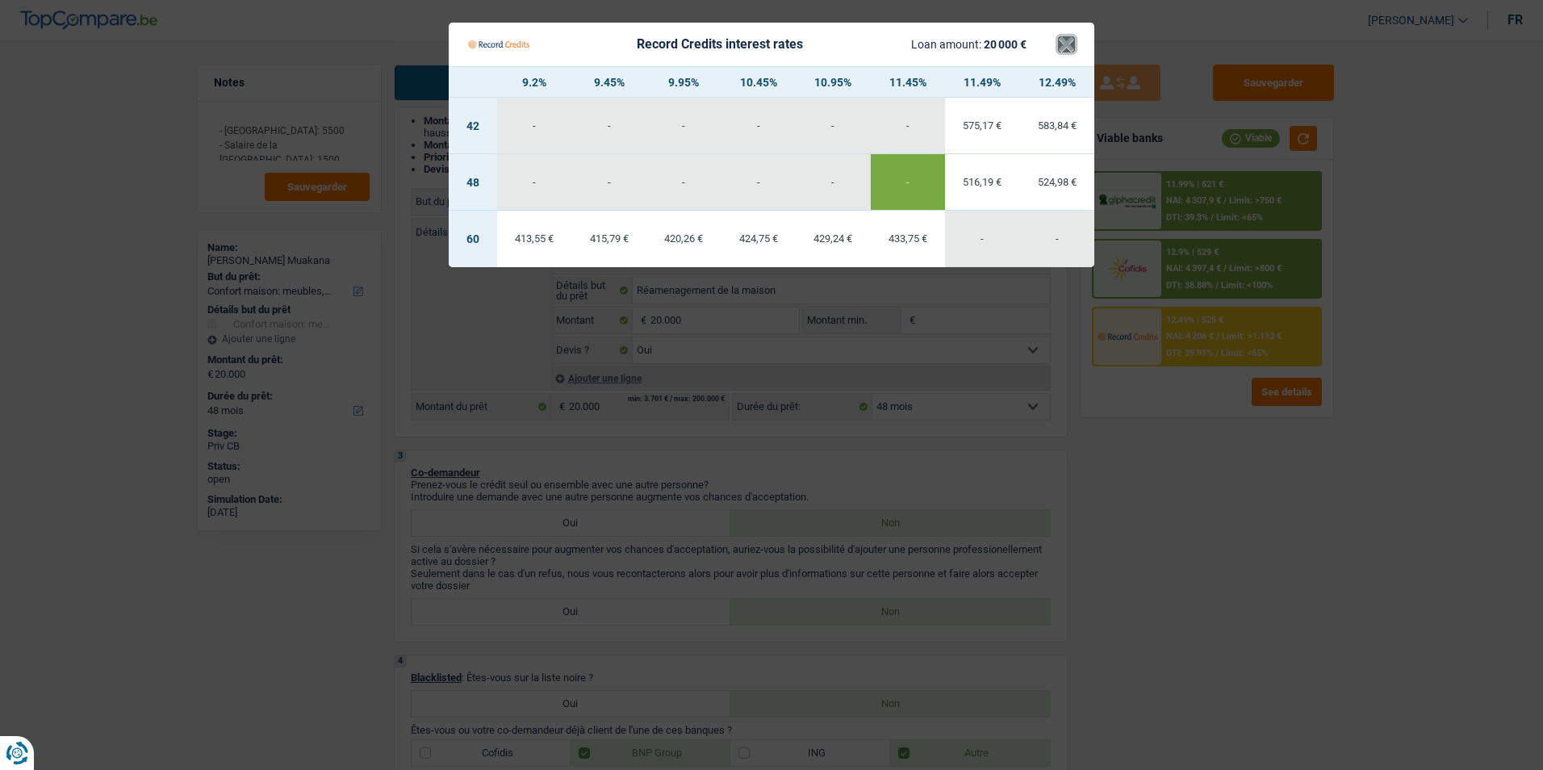
click at [1064, 48] on button "×" at bounding box center [1066, 44] width 17 height 16
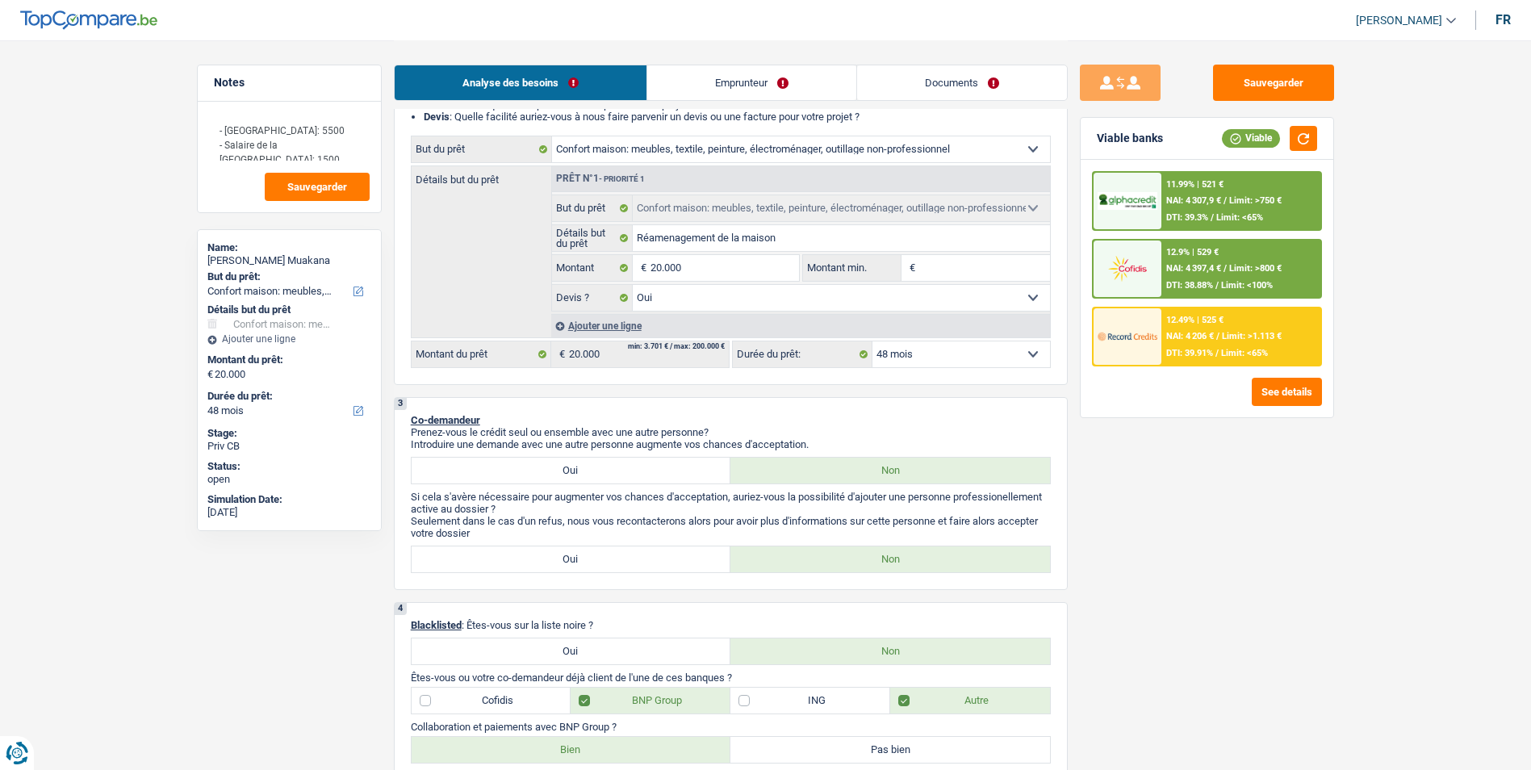
scroll to position [242, 0]
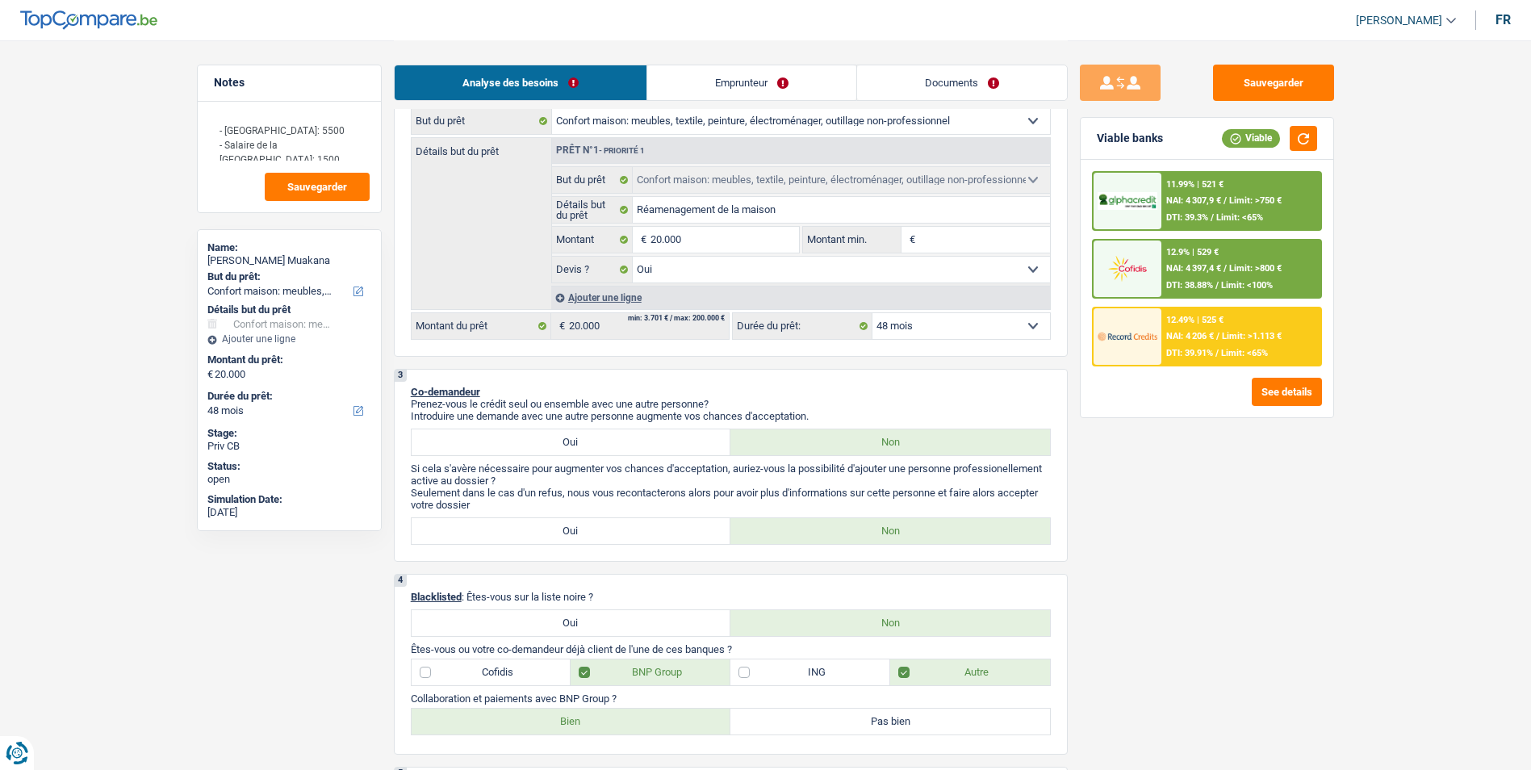
click at [1160, 211] on div at bounding box center [1128, 201] width 68 height 56
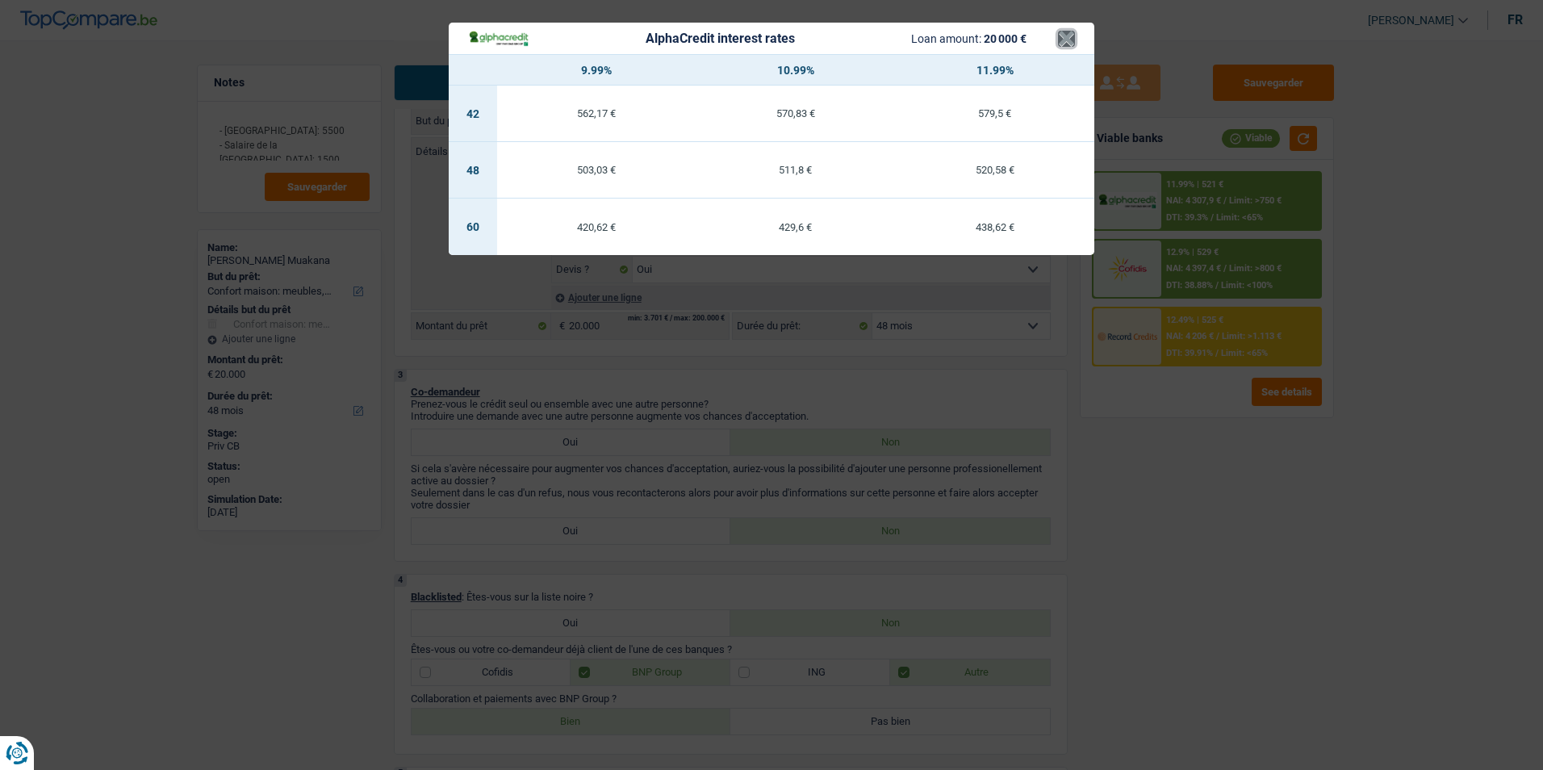
click at [1060, 40] on button "×" at bounding box center [1066, 39] width 17 height 16
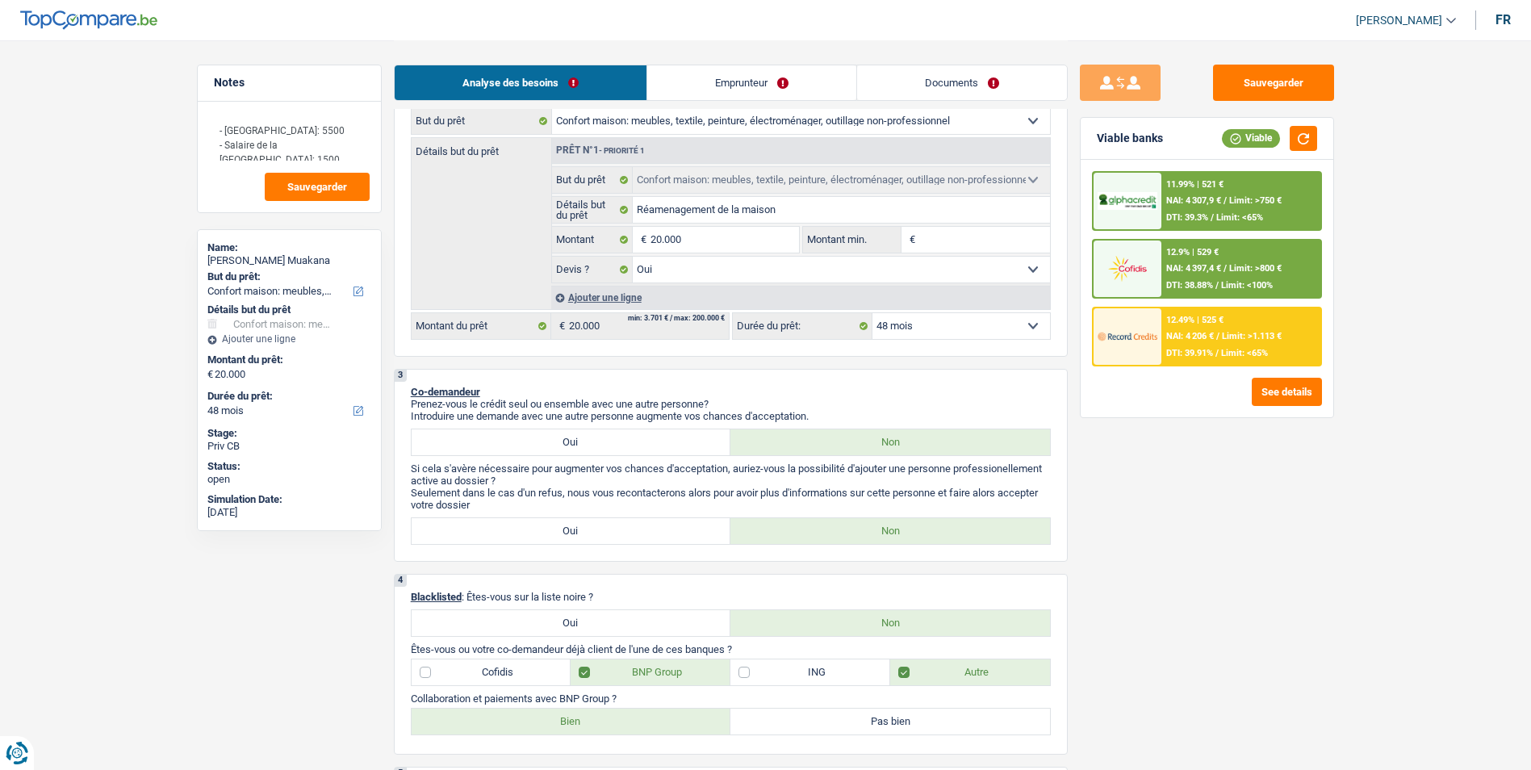
click at [1205, 251] on div "12.9% | 529 €" at bounding box center [1192, 252] width 52 height 10
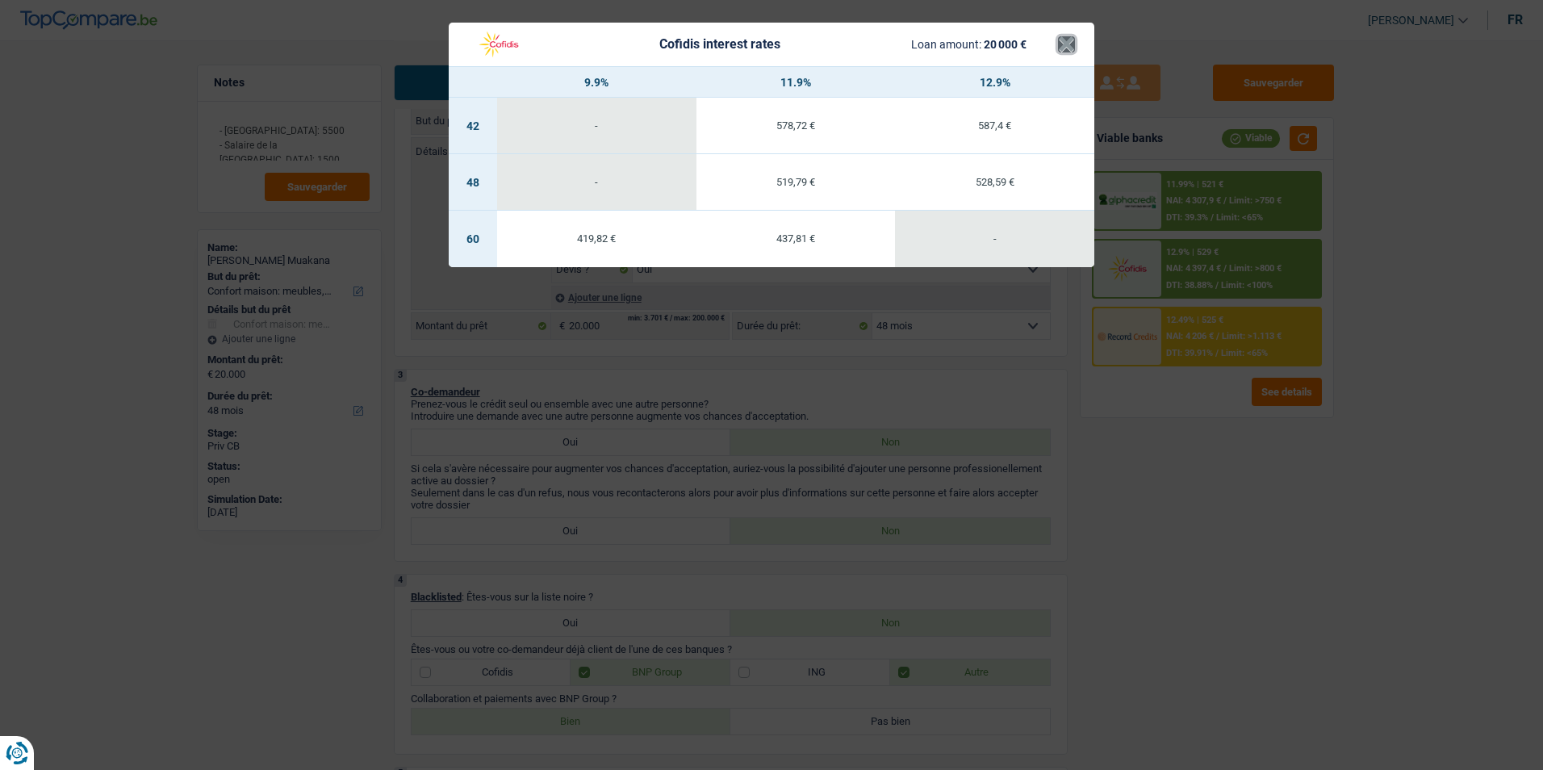
click at [1069, 51] on button "×" at bounding box center [1066, 44] width 17 height 16
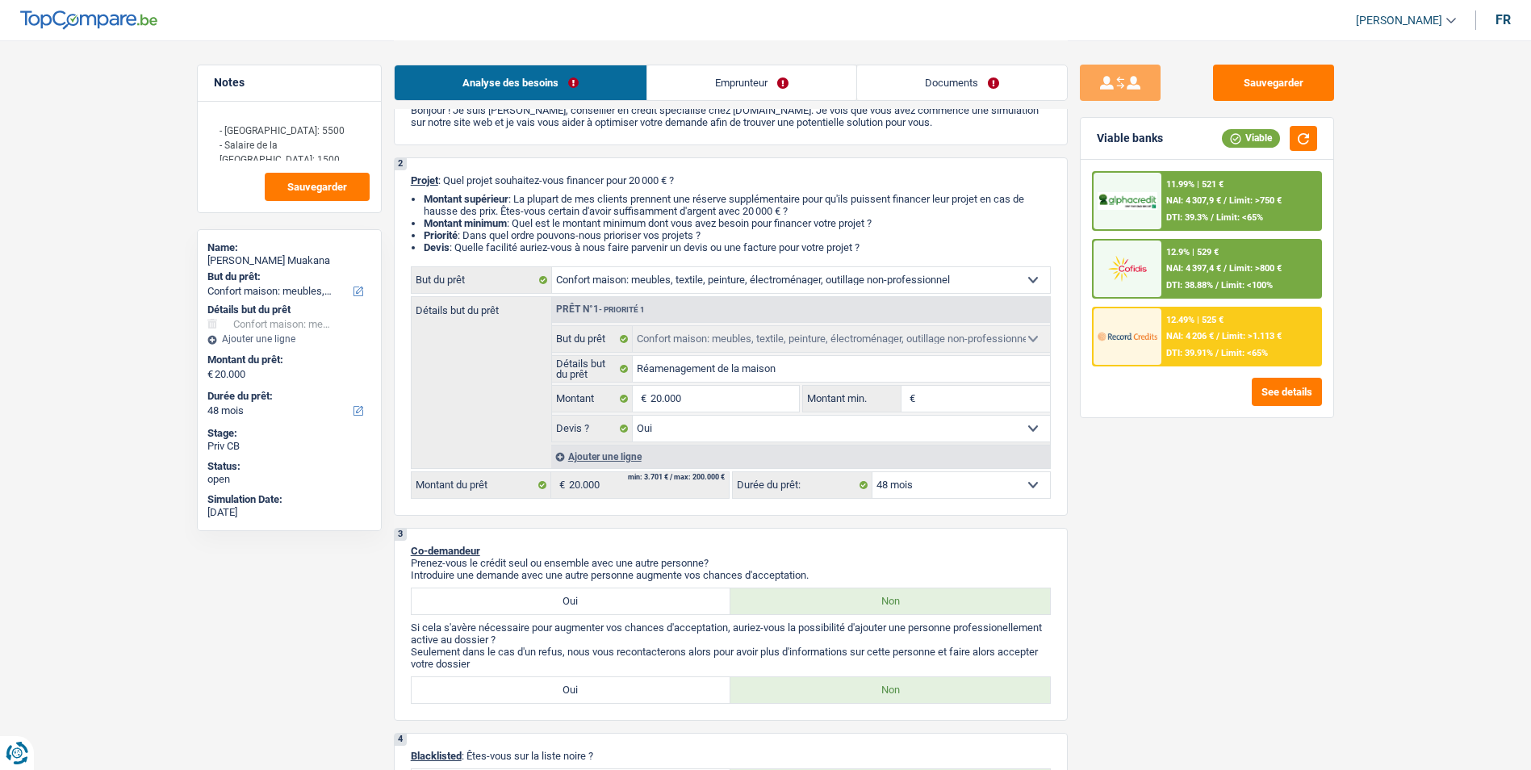
scroll to position [323, 0]
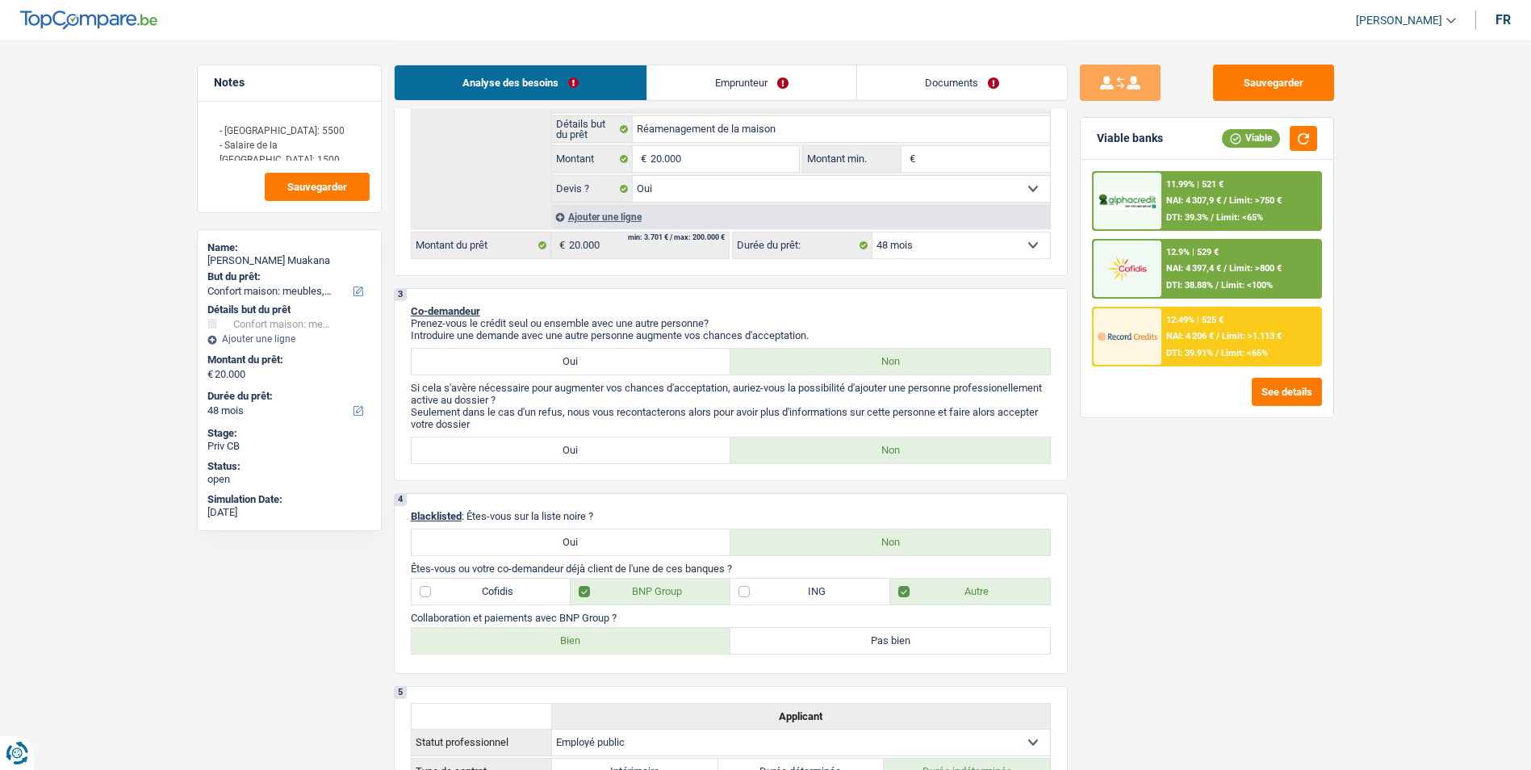
click at [936, 250] on select "12 mois 18 mois 24 mois 30 mois 36 mois 42 mois 48 mois 60 mois 72 mois 84 mois…" at bounding box center [961, 245] width 178 height 26
click at [1170, 533] on div "Sauvegarder Viable banks Viable 11.99% | 521 € NAI: 4 307,9 € / Limit: >750 € D…" at bounding box center [1207, 405] width 278 height 680
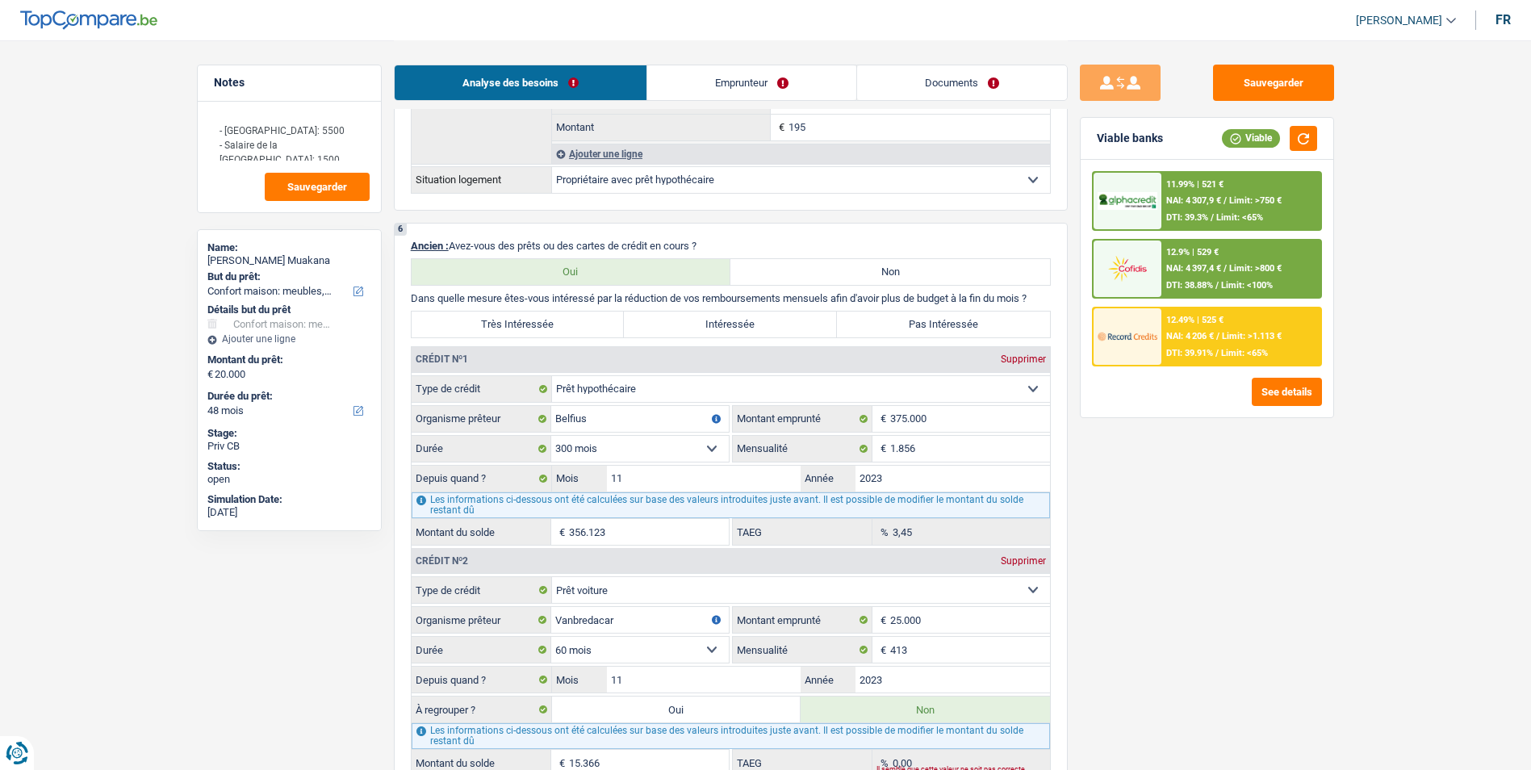
scroll to position [1291, 0]
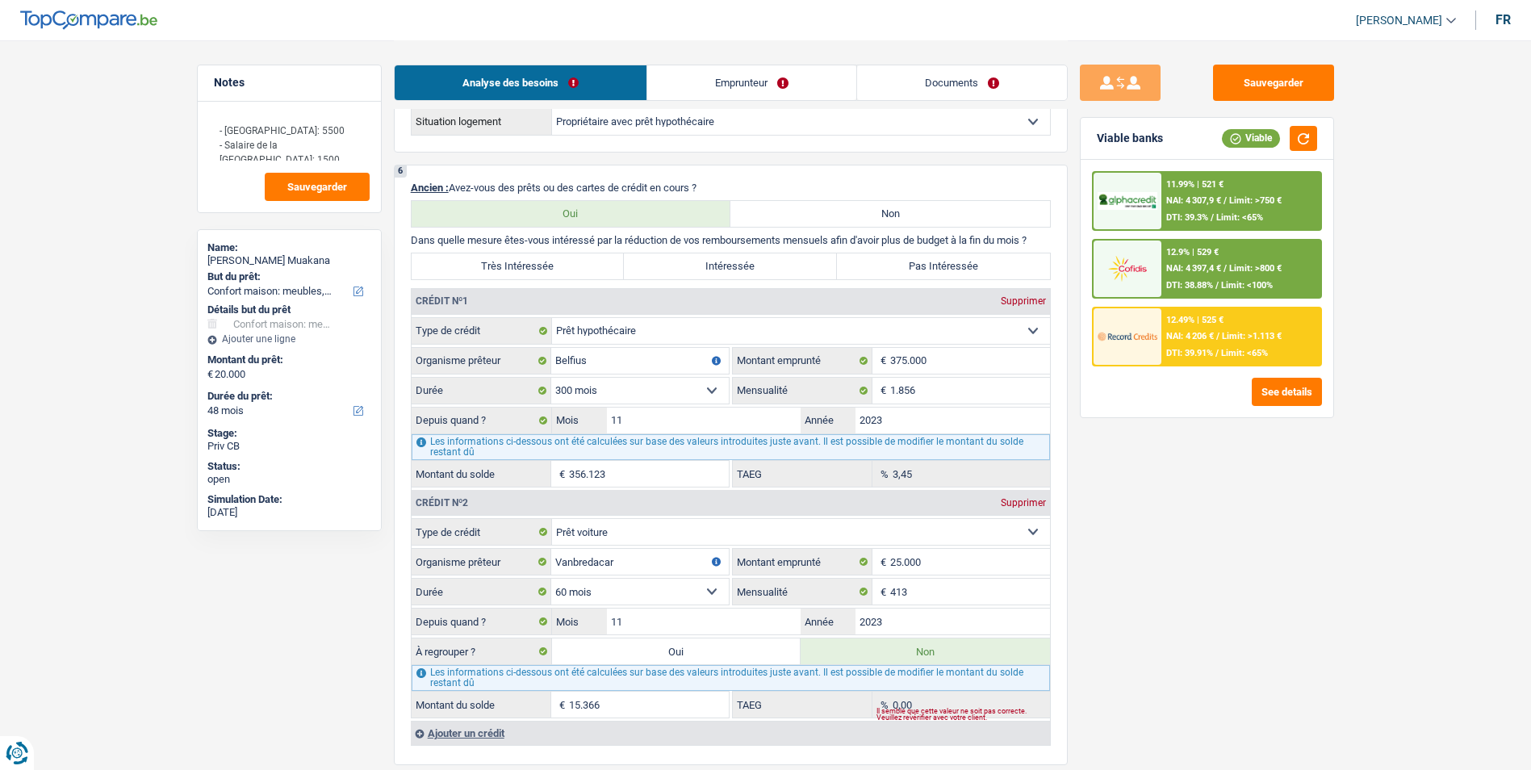
click at [903, 271] on label "Pas Intéressée" at bounding box center [943, 266] width 213 height 26
click at [903, 271] on input "Pas Intéressée" at bounding box center [943, 266] width 213 height 26
radio input "true"
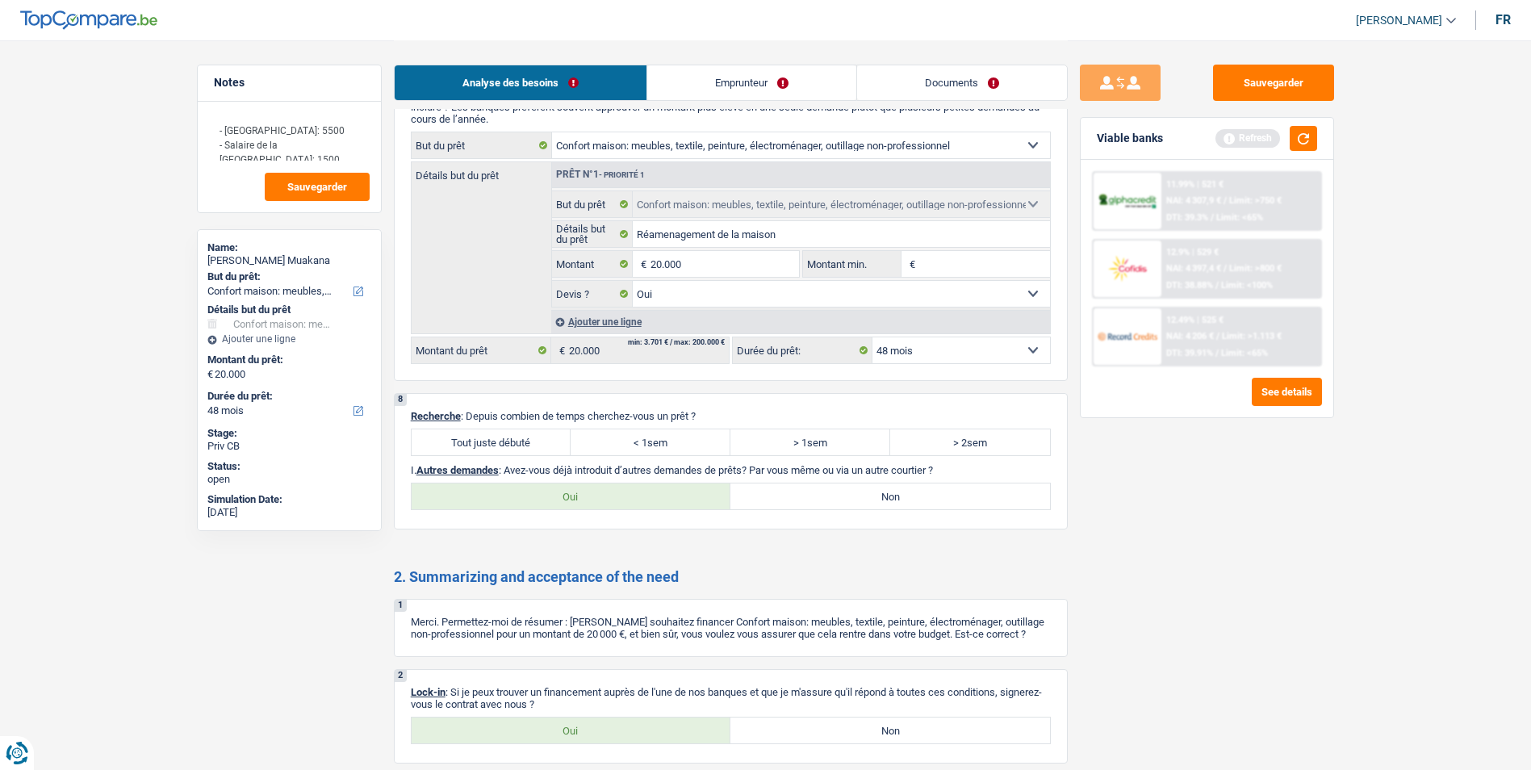
scroll to position [2340, 0]
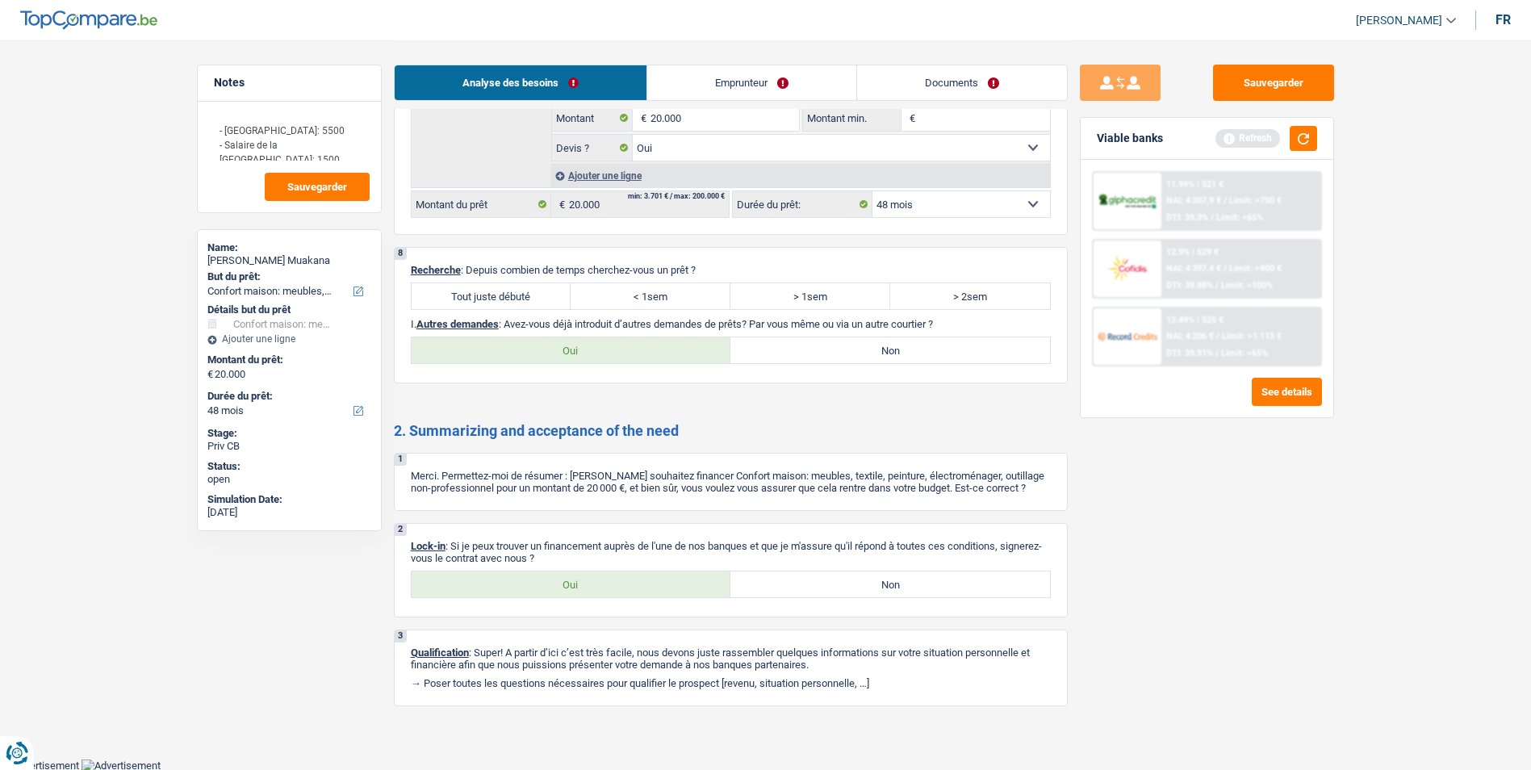
click at [508, 291] on label "Tout juste débuté" at bounding box center [492, 296] width 160 height 26
click at [508, 291] on input "Tout juste débuté" at bounding box center [492, 296] width 160 height 26
radio input "true"
click at [819, 351] on label "Non" at bounding box center [890, 350] width 320 height 26
click at [819, 351] on input "Non" at bounding box center [890, 350] width 320 height 26
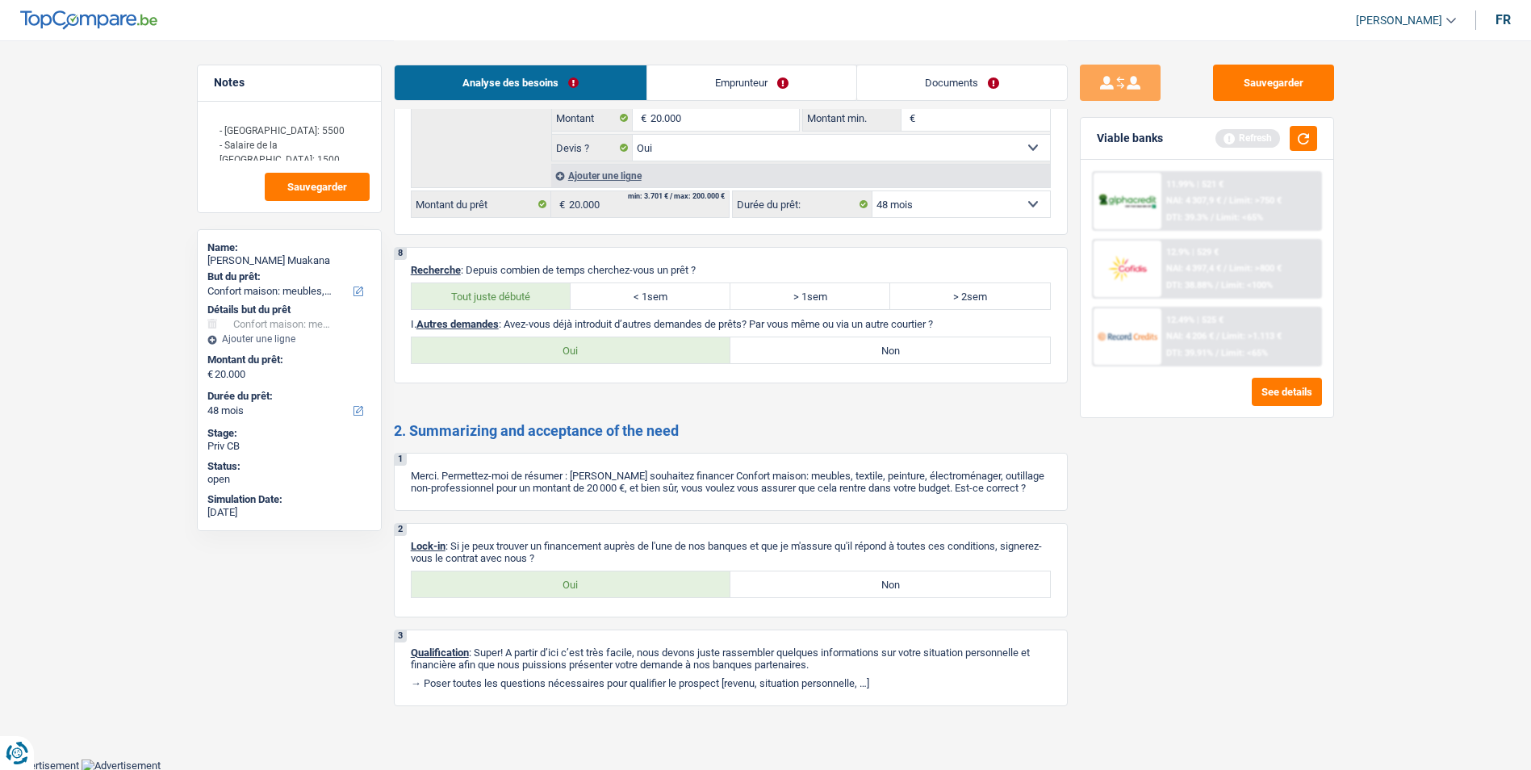
radio input "true"
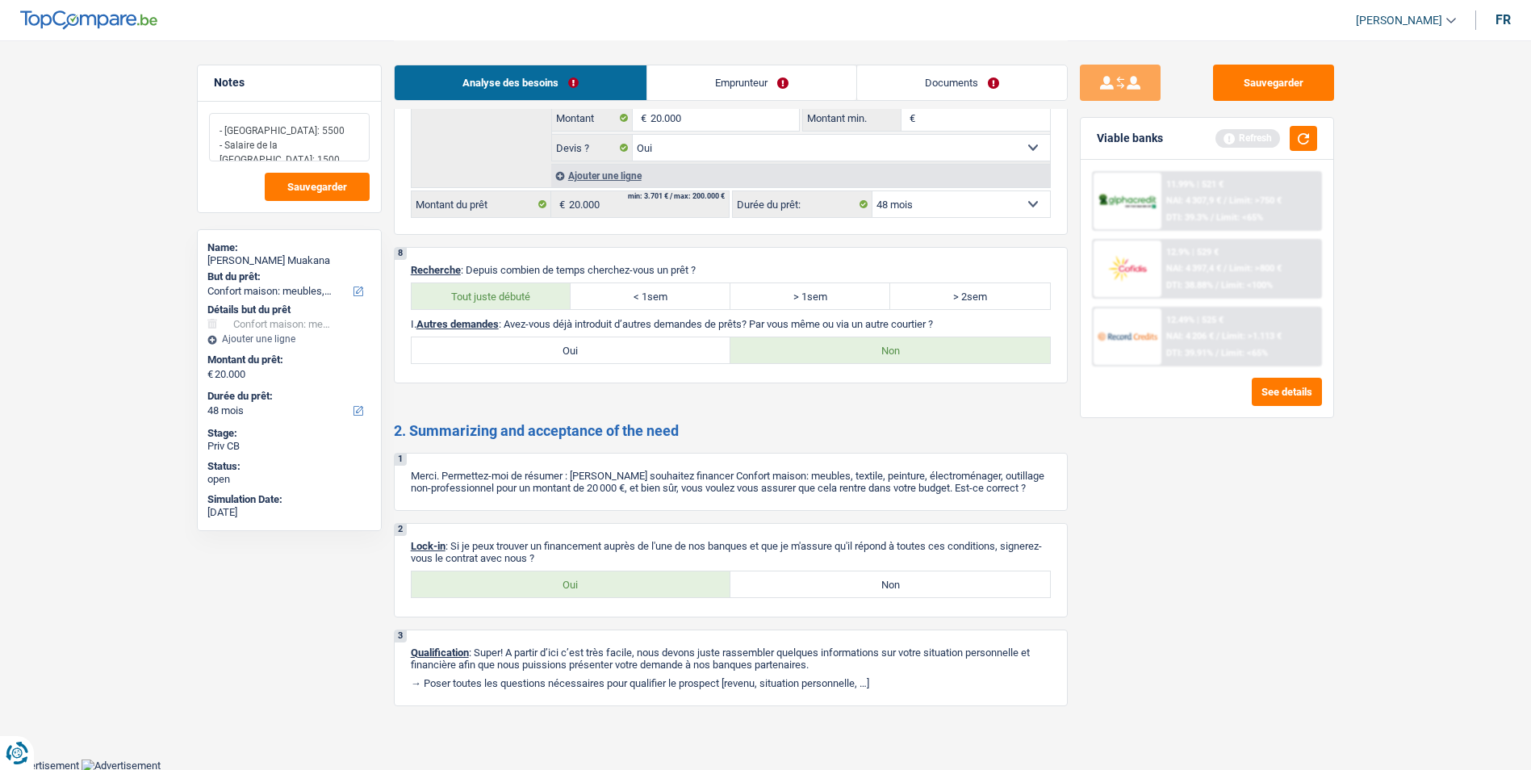
click at [359, 144] on textarea "- Salaire de la France: 5500 - Salaire de la Belgique: 1500" at bounding box center [289, 137] width 161 height 48
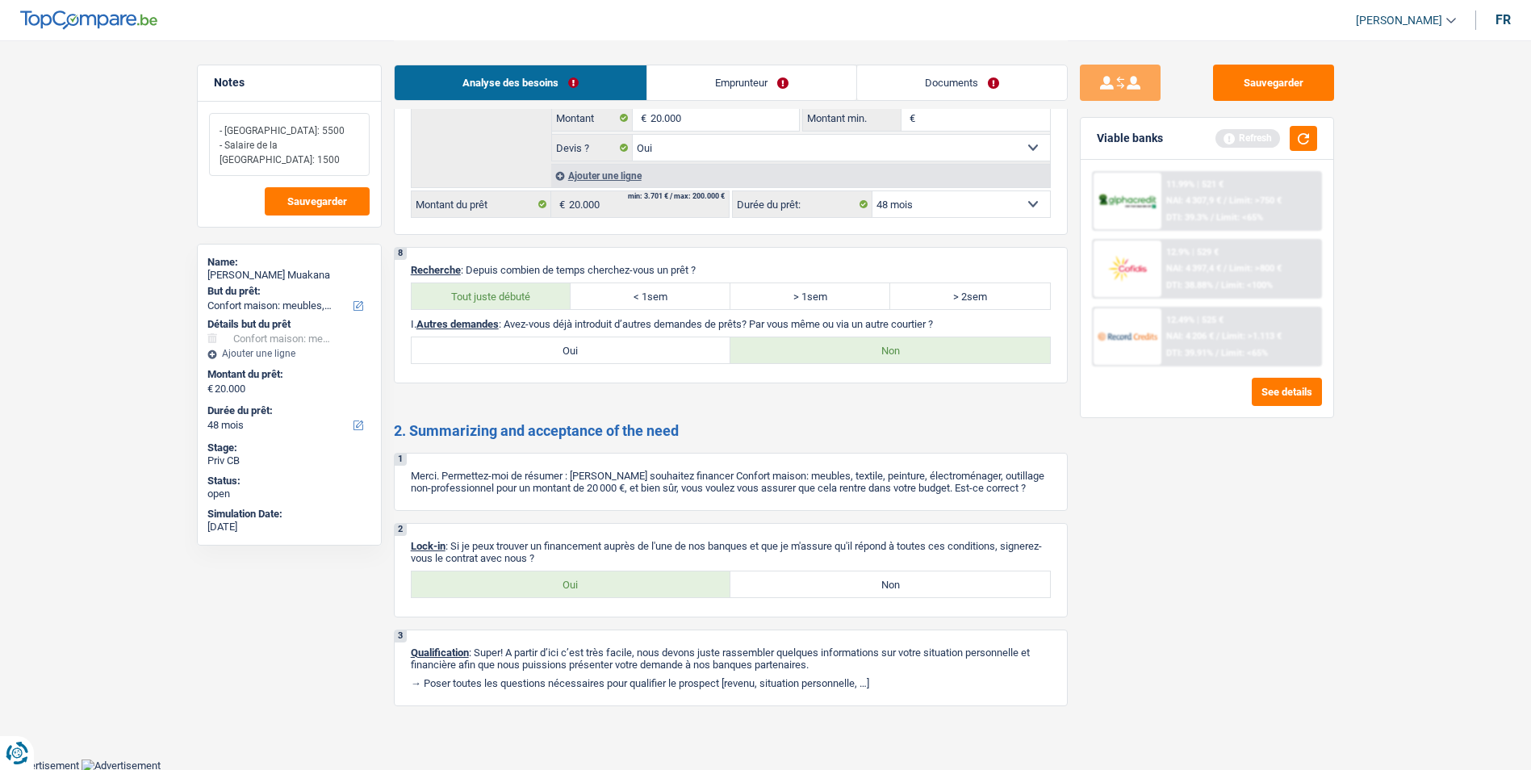
type textarea "- Salaire de la France: 5500 - Salaire de la Belgique: 1500"
click at [588, 583] on label "Oui" at bounding box center [572, 584] width 320 height 26
click at [588, 583] on input "Oui" at bounding box center [572, 584] width 320 height 26
radio input "true"
drag, startPoint x: 344, startPoint y: 146, endPoint x: 216, endPoint y: 131, distance: 128.4
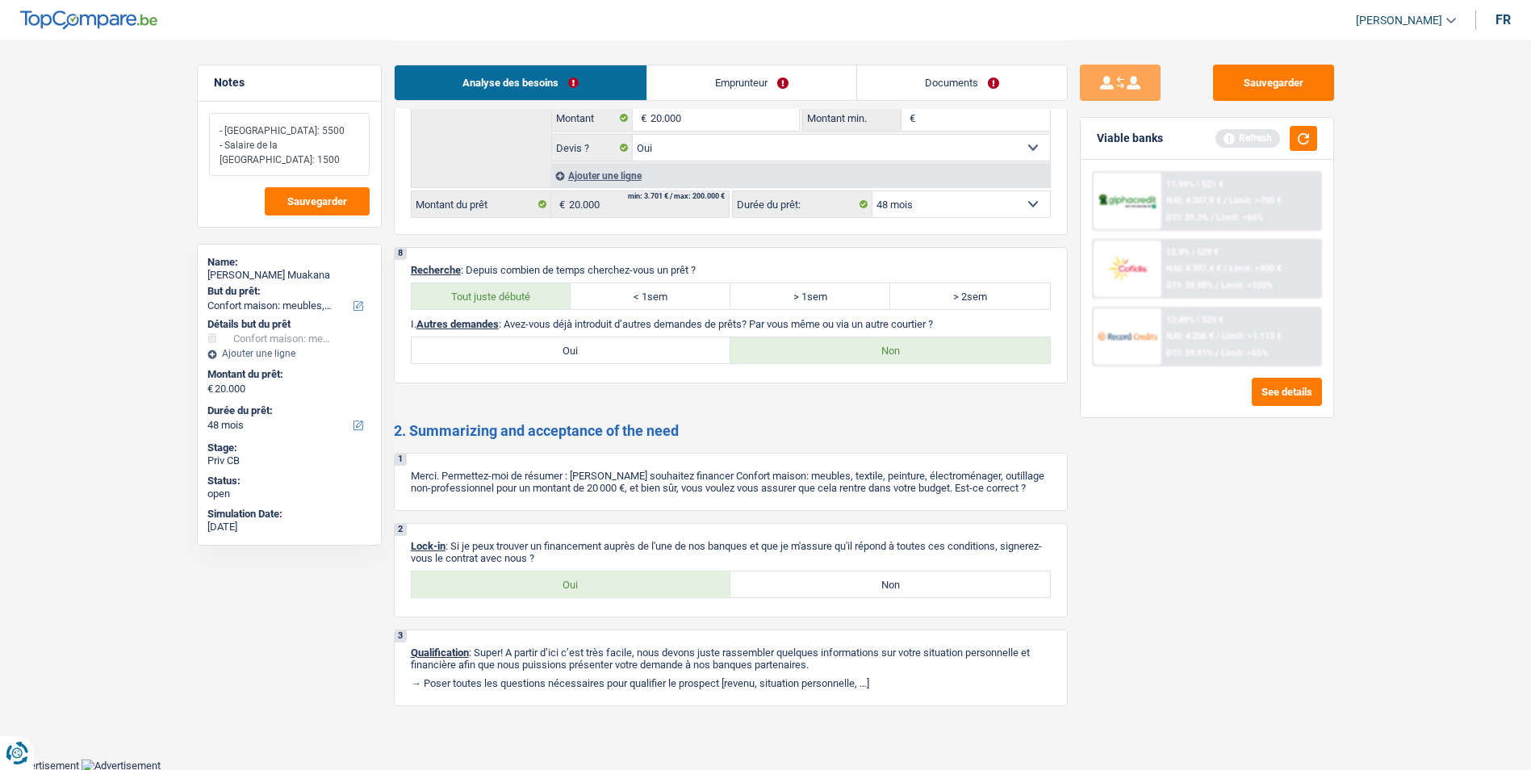
click at [216, 131] on textarea "- Salaire de la France: 5500 - Salaire de la Belgique: 1500" at bounding box center [289, 144] width 161 height 63
click at [362, 134] on textarea "- Salaire de la France: 5500 - Salaire de la Belgique: 1500" at bounding box center [289, 144] width 161 height 63
click at [1246, 91] on button "Sauvegarder" at bounding box center [1273, 83] width 121 height 36
